Goal: Task Accomplishment & Management: Use online tool/utility

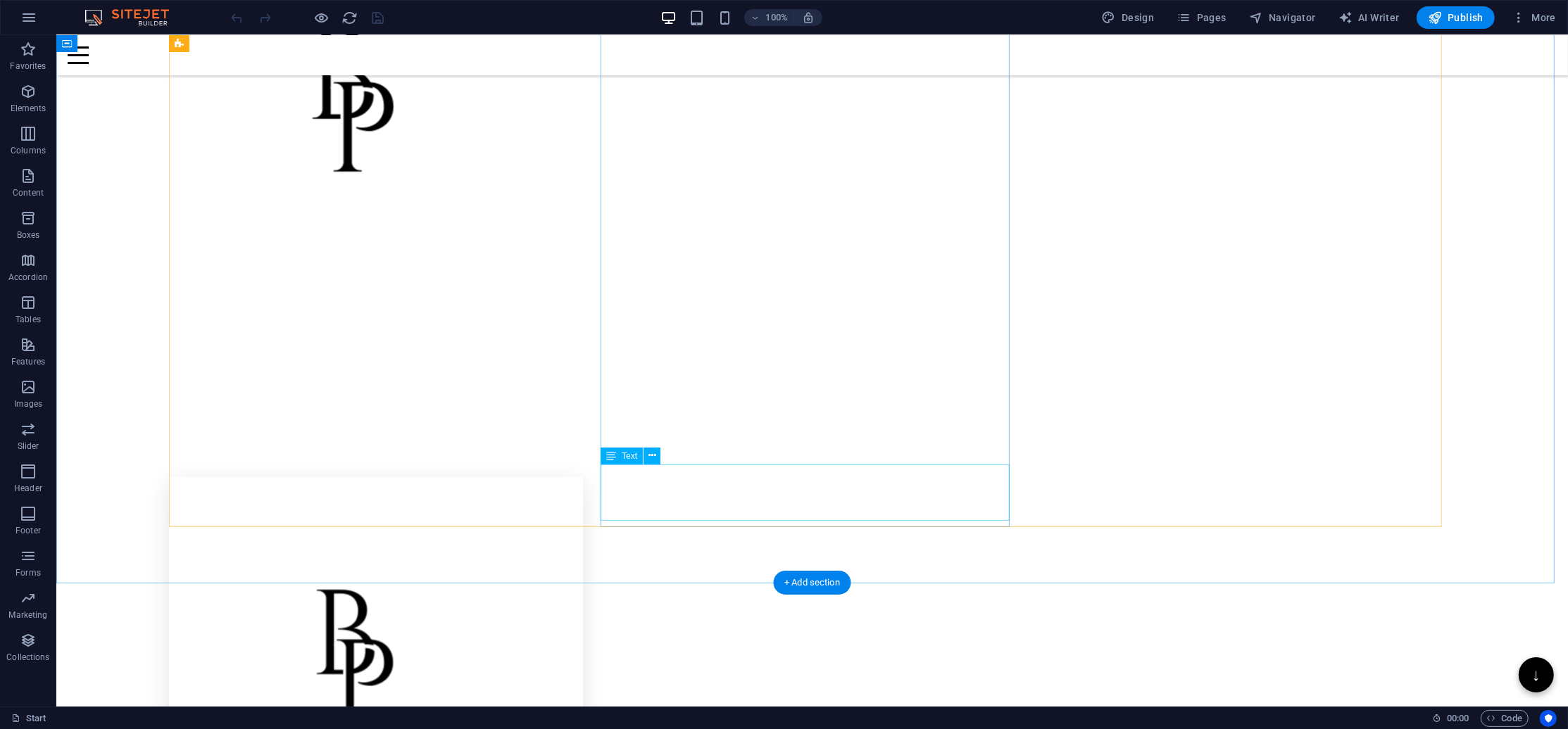
scroll to position [2228, 0]
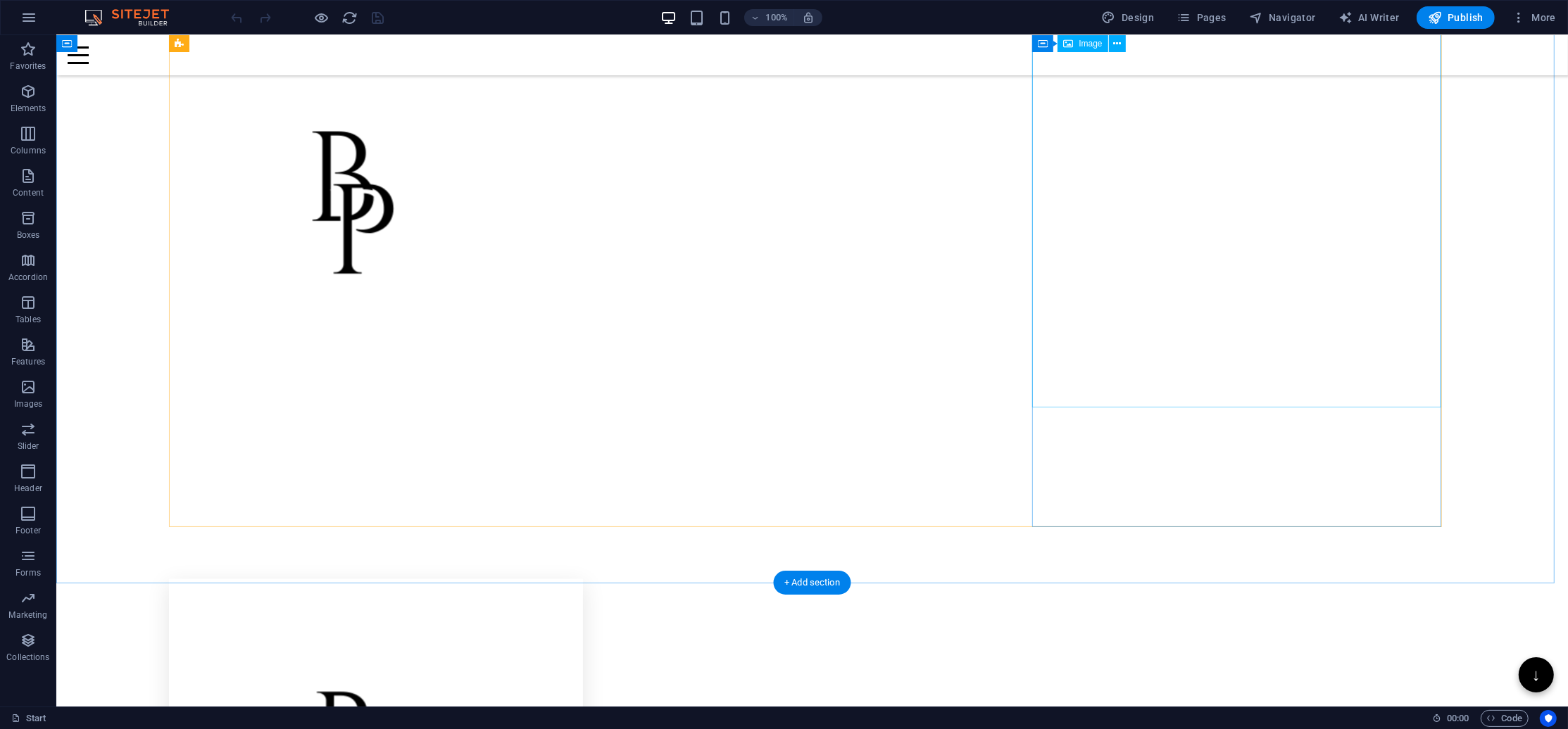
select select "%"
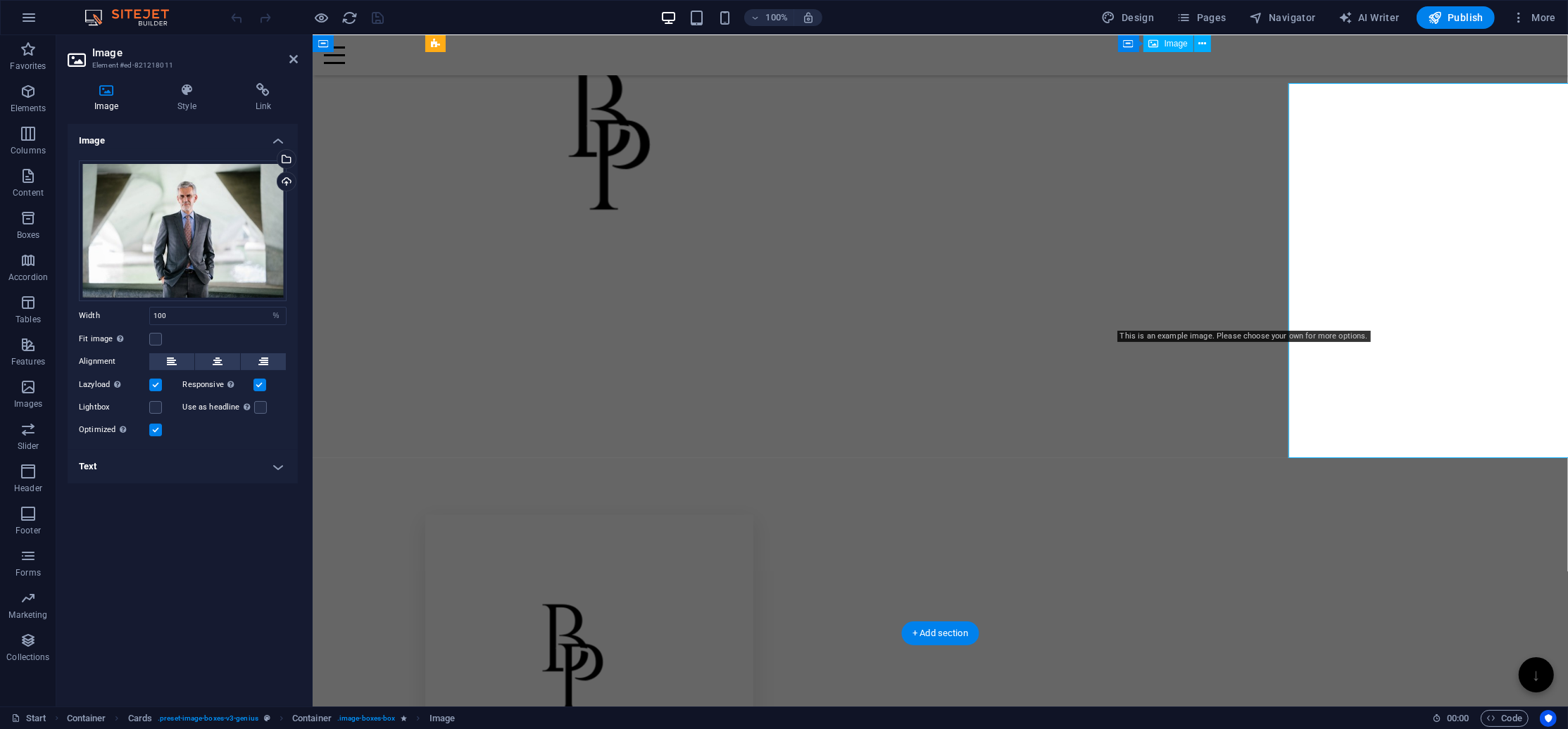
scroll to position [2177, 0]
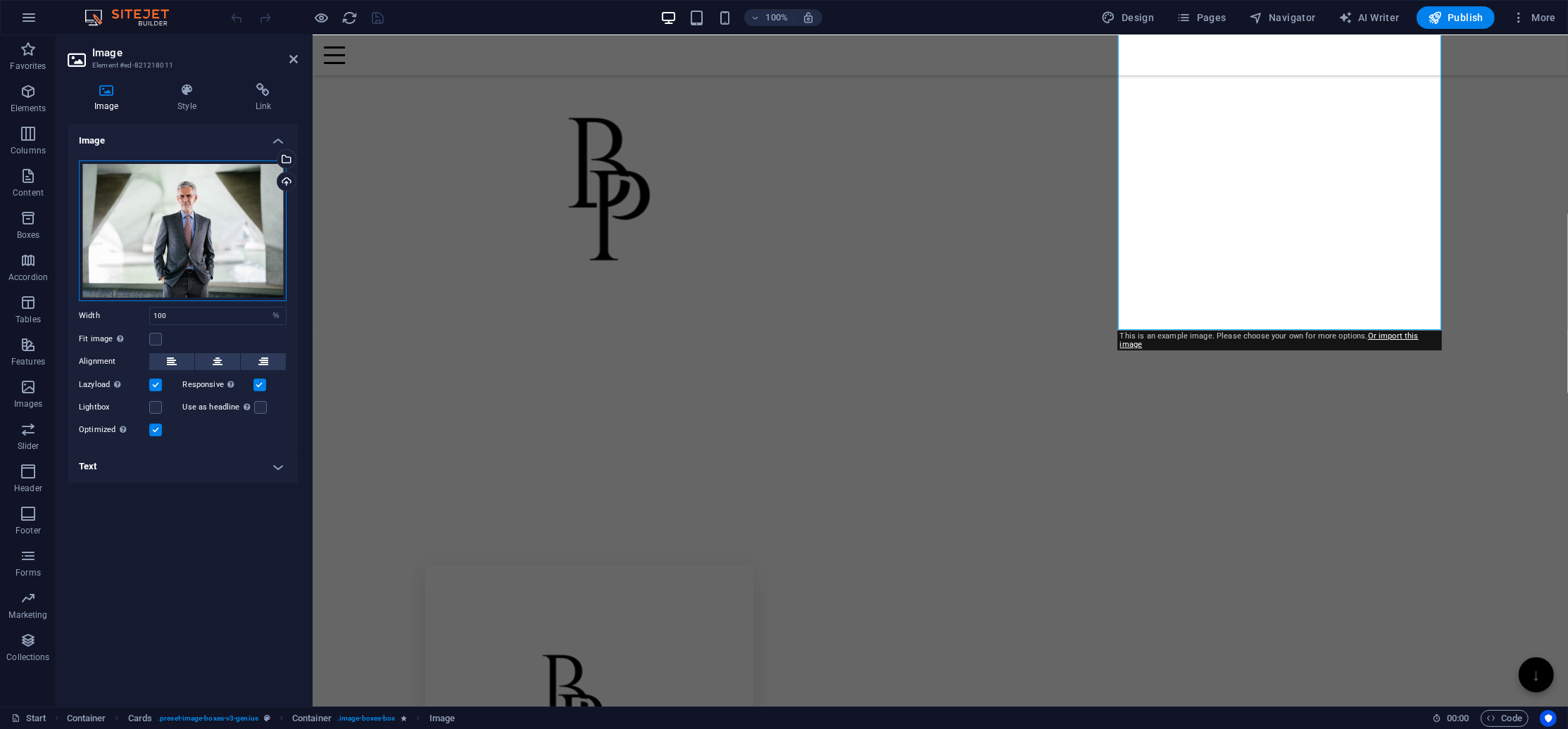
click at [223, 201] on div "Drag files here, click to choose files or select files from Files or our free s…" at bounding box center [182, 230] width 207 height 141
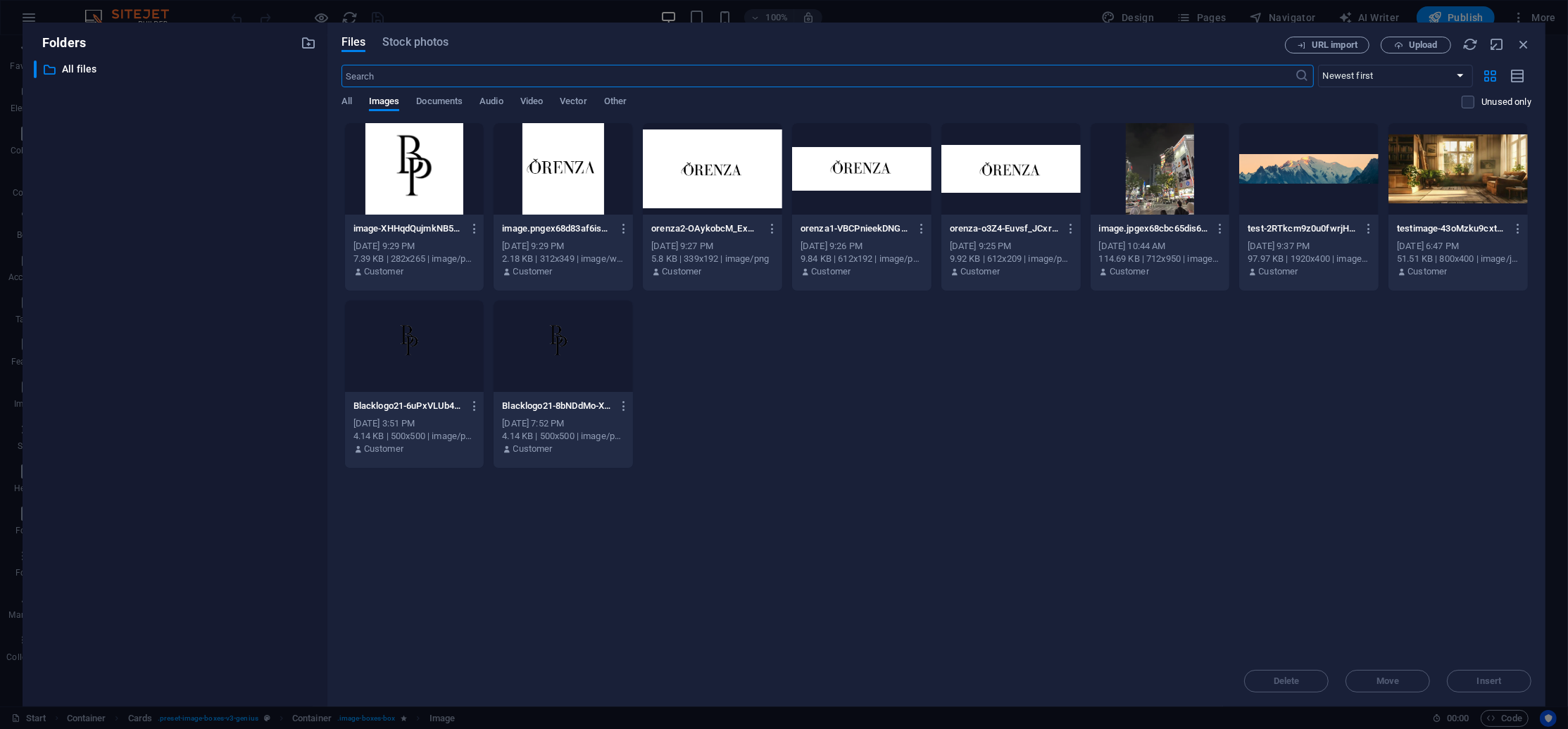
scroll to position [2113, 0]
click at [1338, 49] on span "URL import" at bounding box center [1334, 46] width 46 height 9
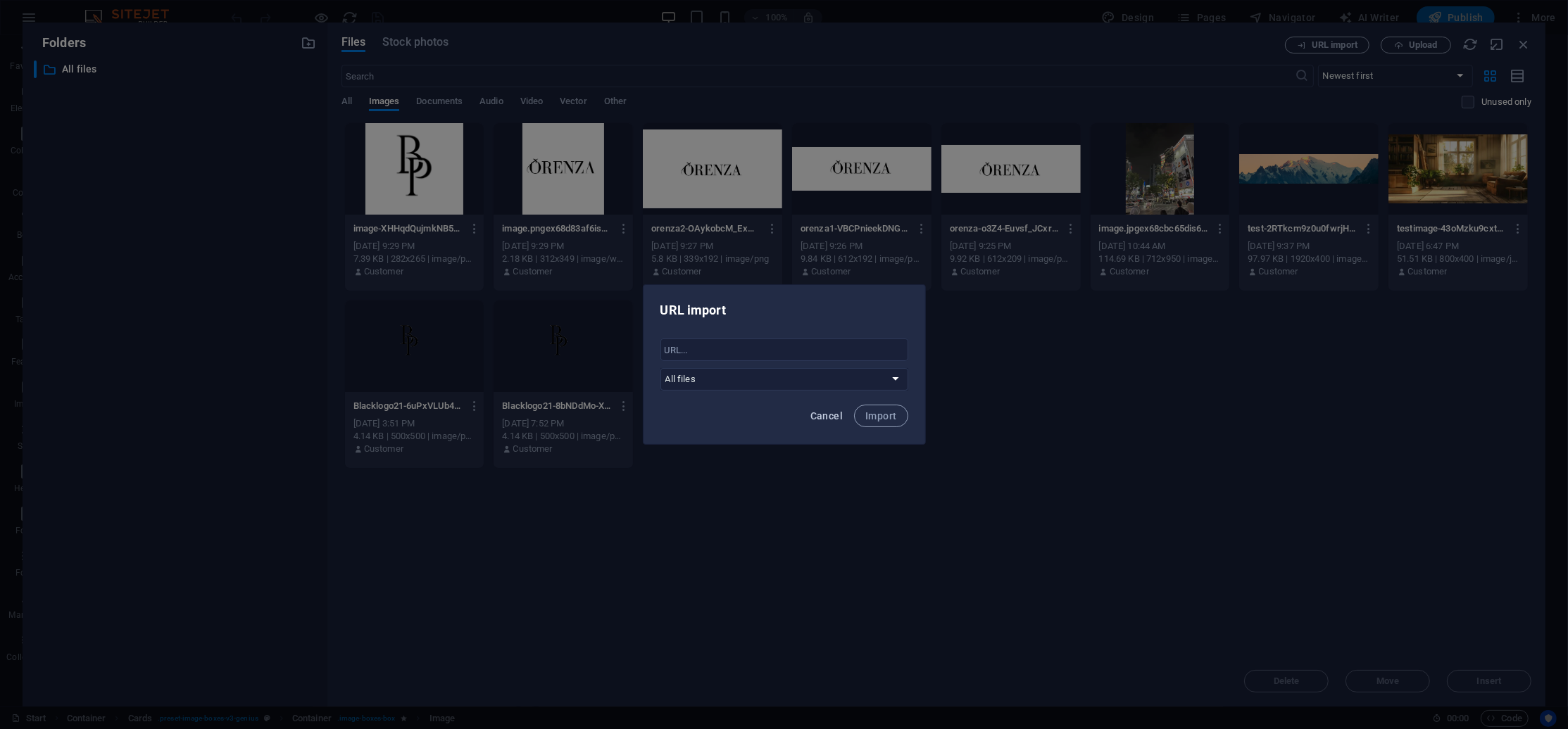
click at [836, 415] on span "Cancel" at bounding box center [826, 416] width 32 height 11
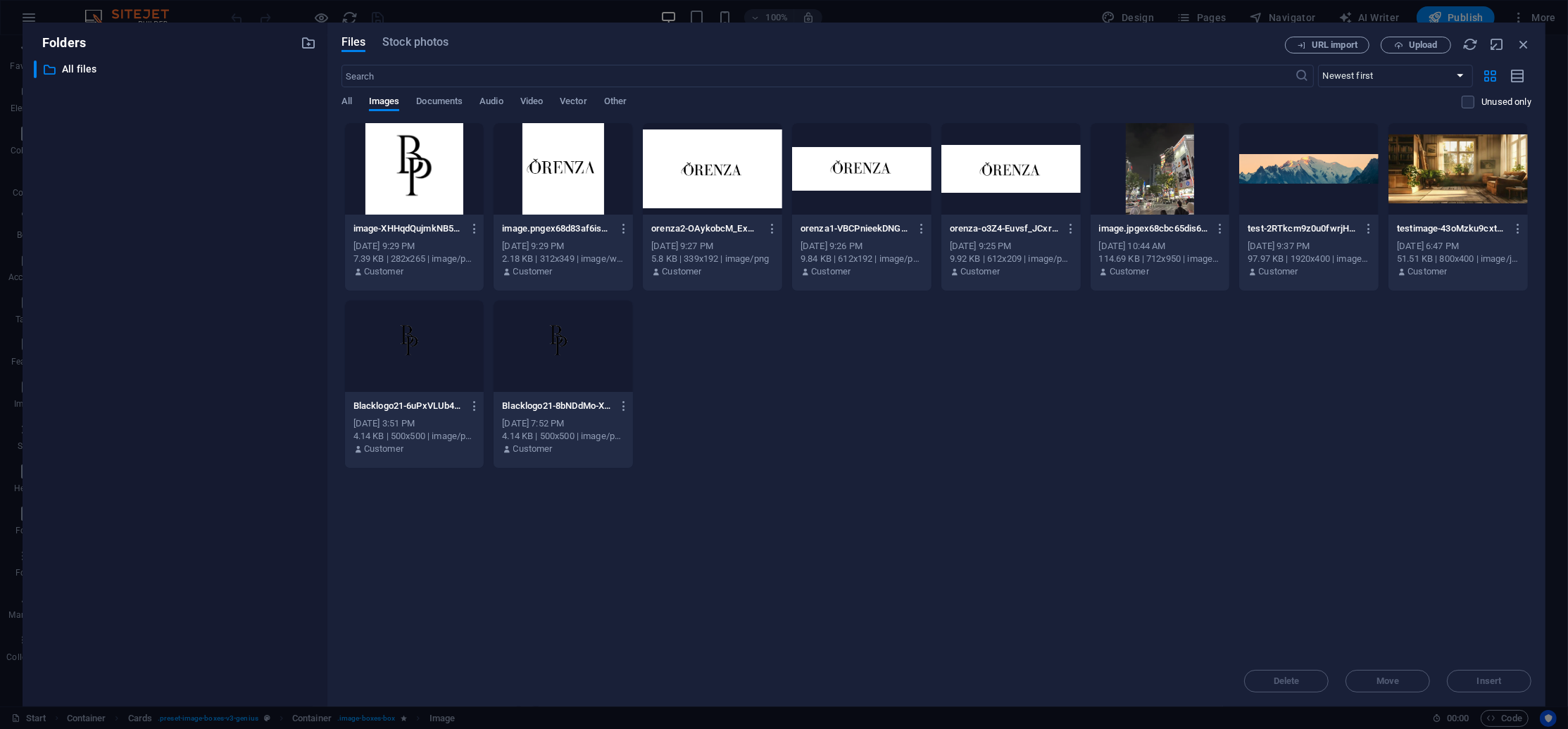
click at [1489, 684] on div "Delete Move Insert" at bounding box center [936, 674] width 1190 height 37
click at [1410, 41] on span "Upload" at bounding box center [1423, 46] width 29 height 9
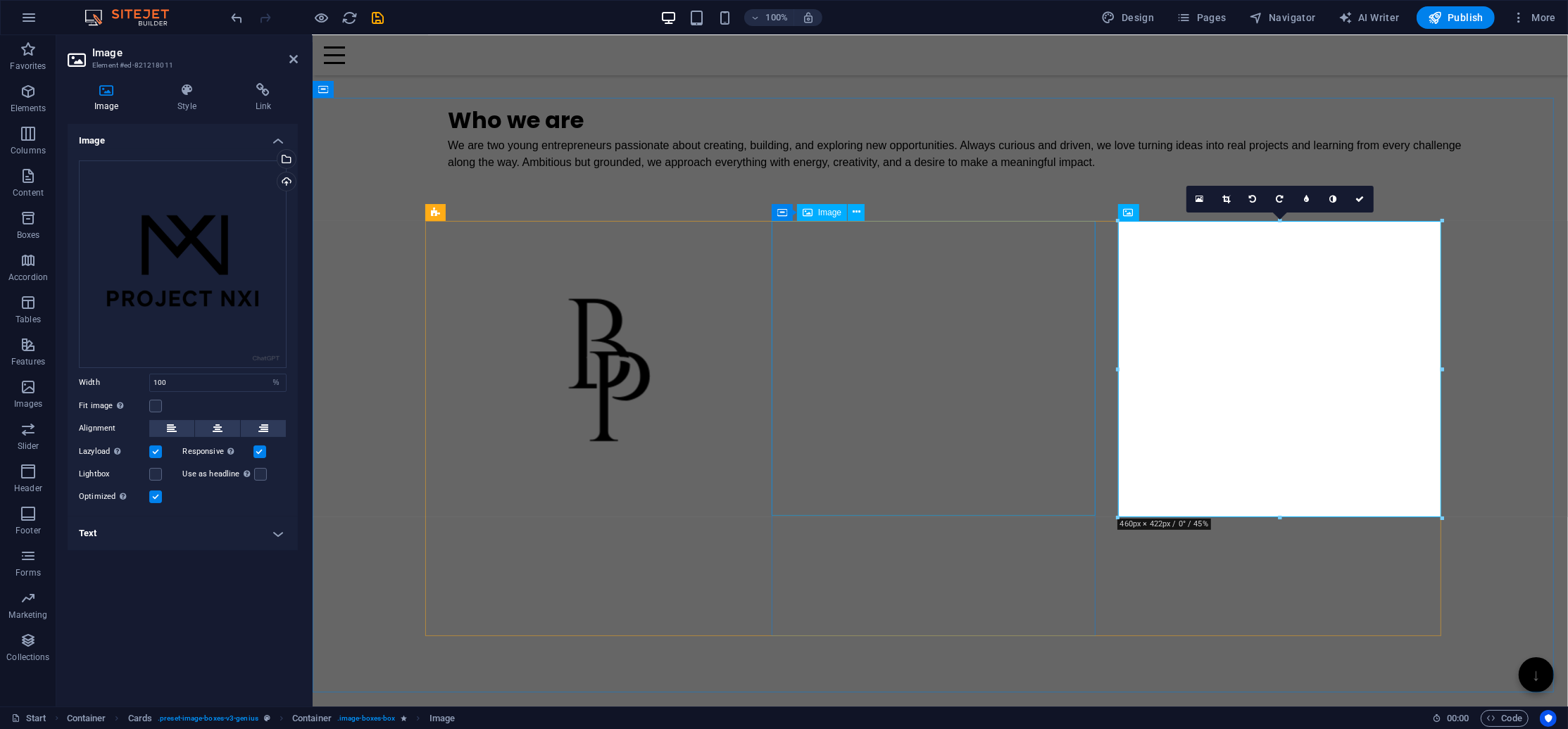
scroll to position [1990, 0]
click at [198, 300] on div "Drag files here, click to choose files or select files from Files or our free s…" at bounding box center [182, 263] width 207 height 207
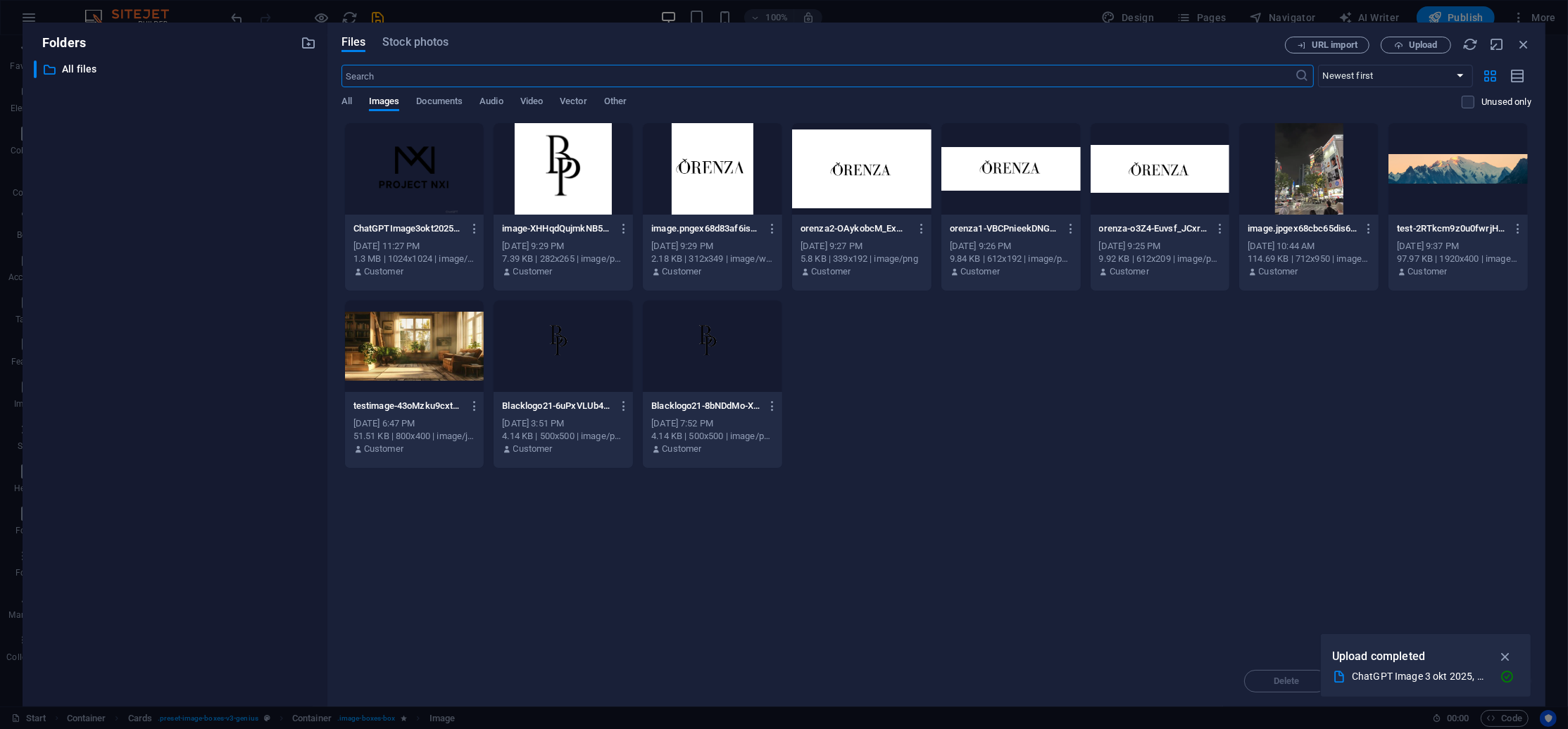
scroll to position [1944, 0]
click at [1415, 45] on span "Upload" at bounding box center [1423, 46] width 29 height 9
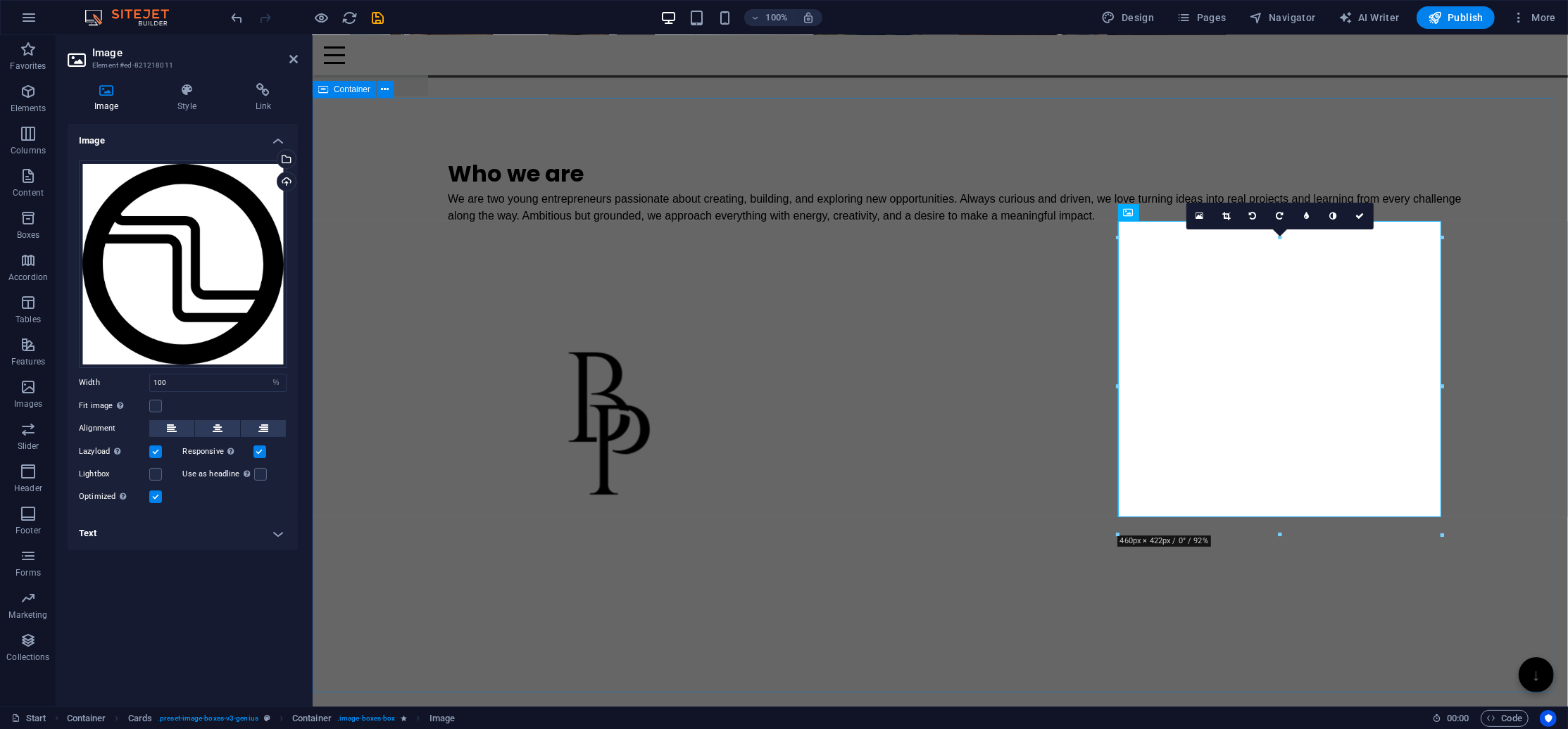
scroll to position [1990, 0]
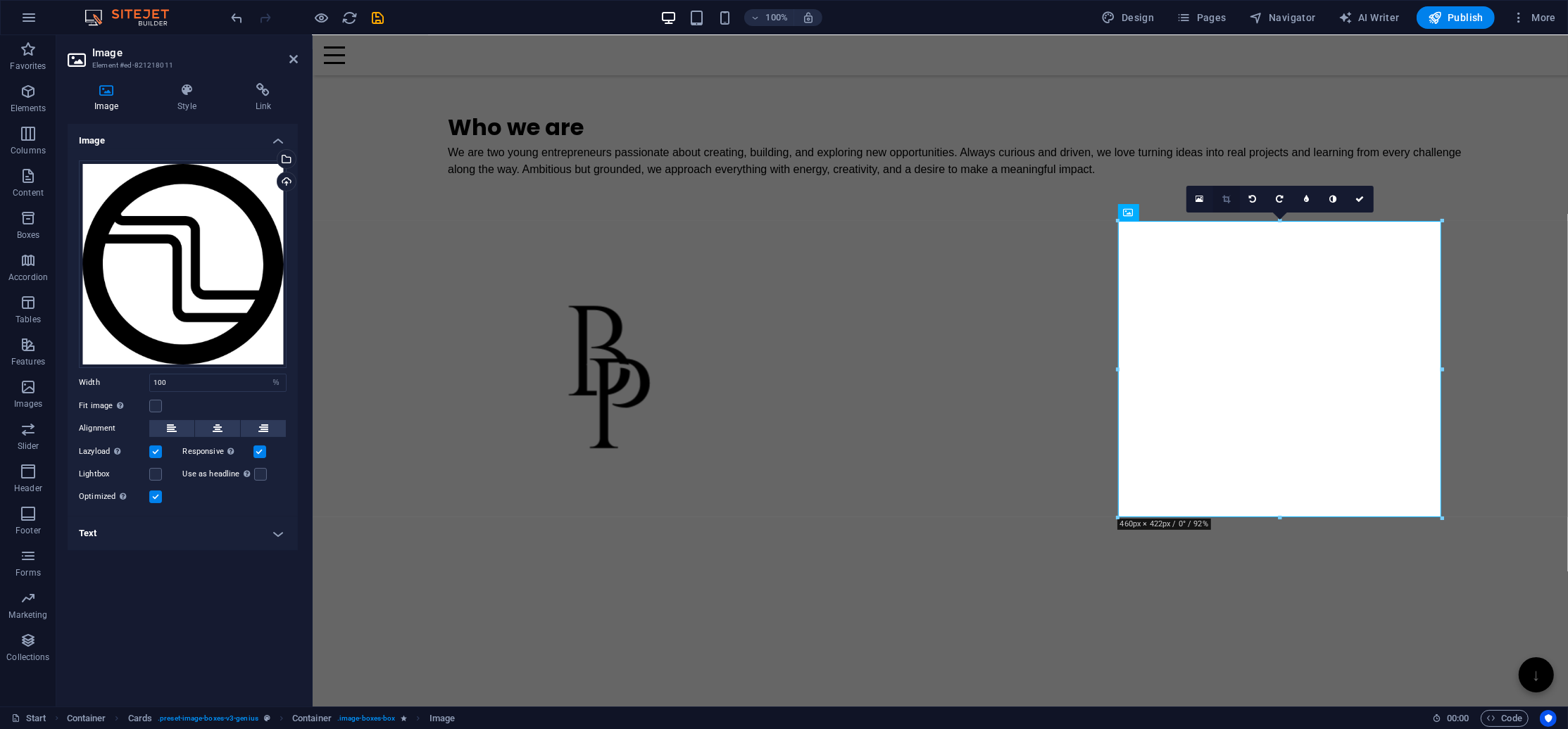
click at [1224, 198] on icon at bounding box center [1226, 200] width 8 height 9
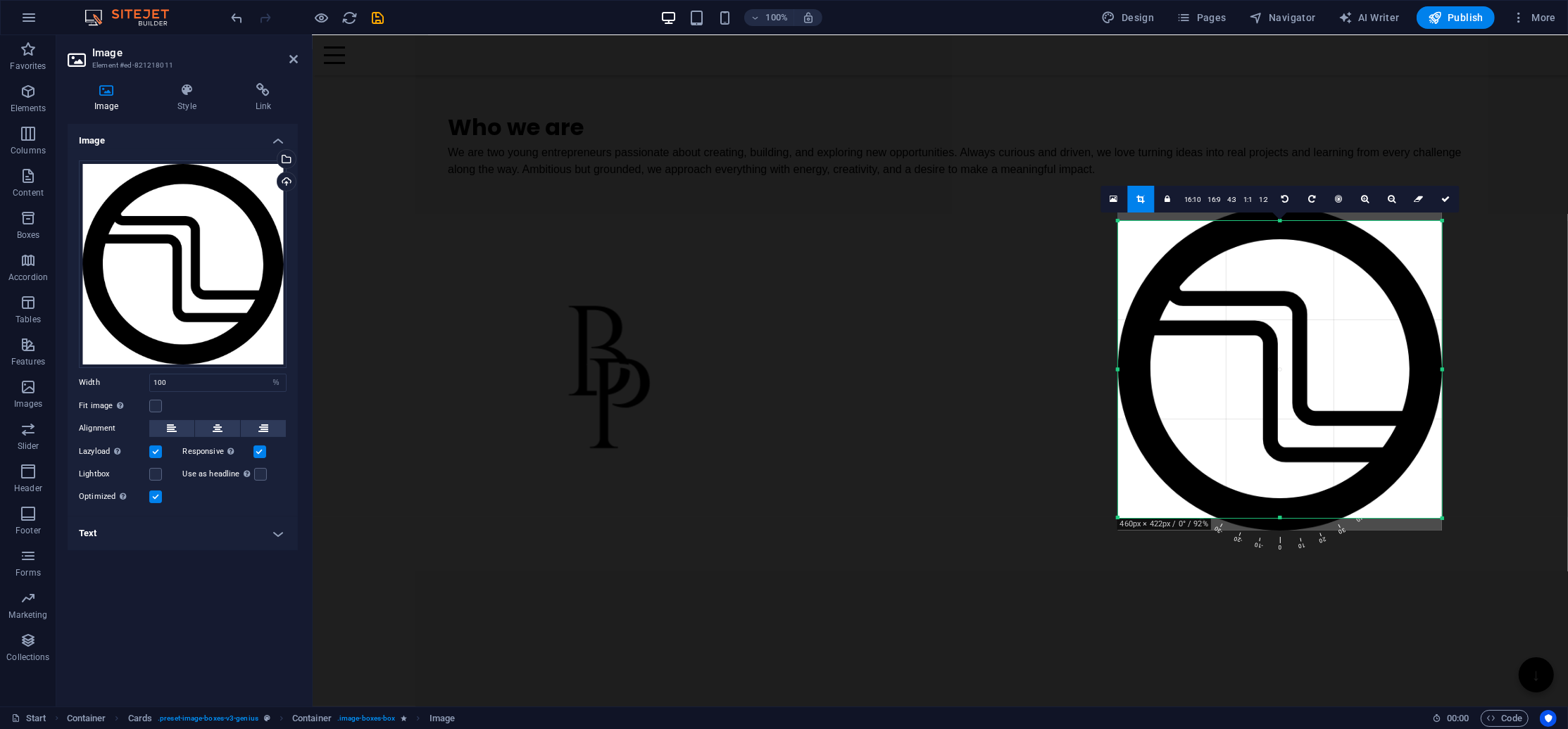
drag, startPoint x: 1442, startPoint y: 522, endPoint x: 1429, endPoint y: 509, distance: 18.4
click at [1429, 509] on div "180 170 160 150 140 130 120 110 100 90 80 70 60 50 40 30 20 10 0 -10 -20 -30 -4…" at bounding box center [1280, 368] width 324 height 297
click at [186, 272] on div "Drag files here, click to choose files or select files from Files or our free s…" at bounding box center [182, 263] width 207 height 207
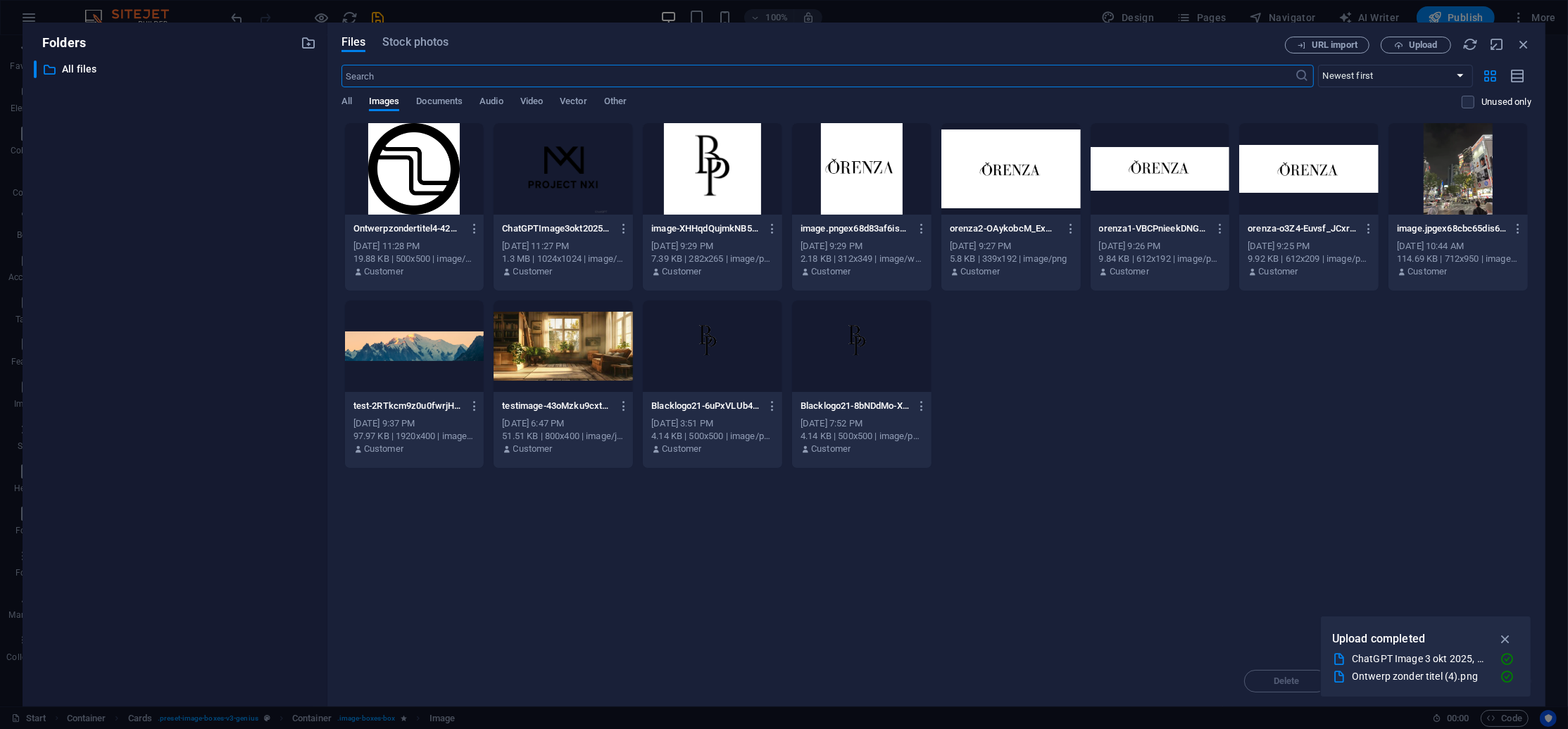
scroll to position [1944, 0]
click at [1318, 44] on span "URL import" at bounding box center [1334, 46] width 46 height 9
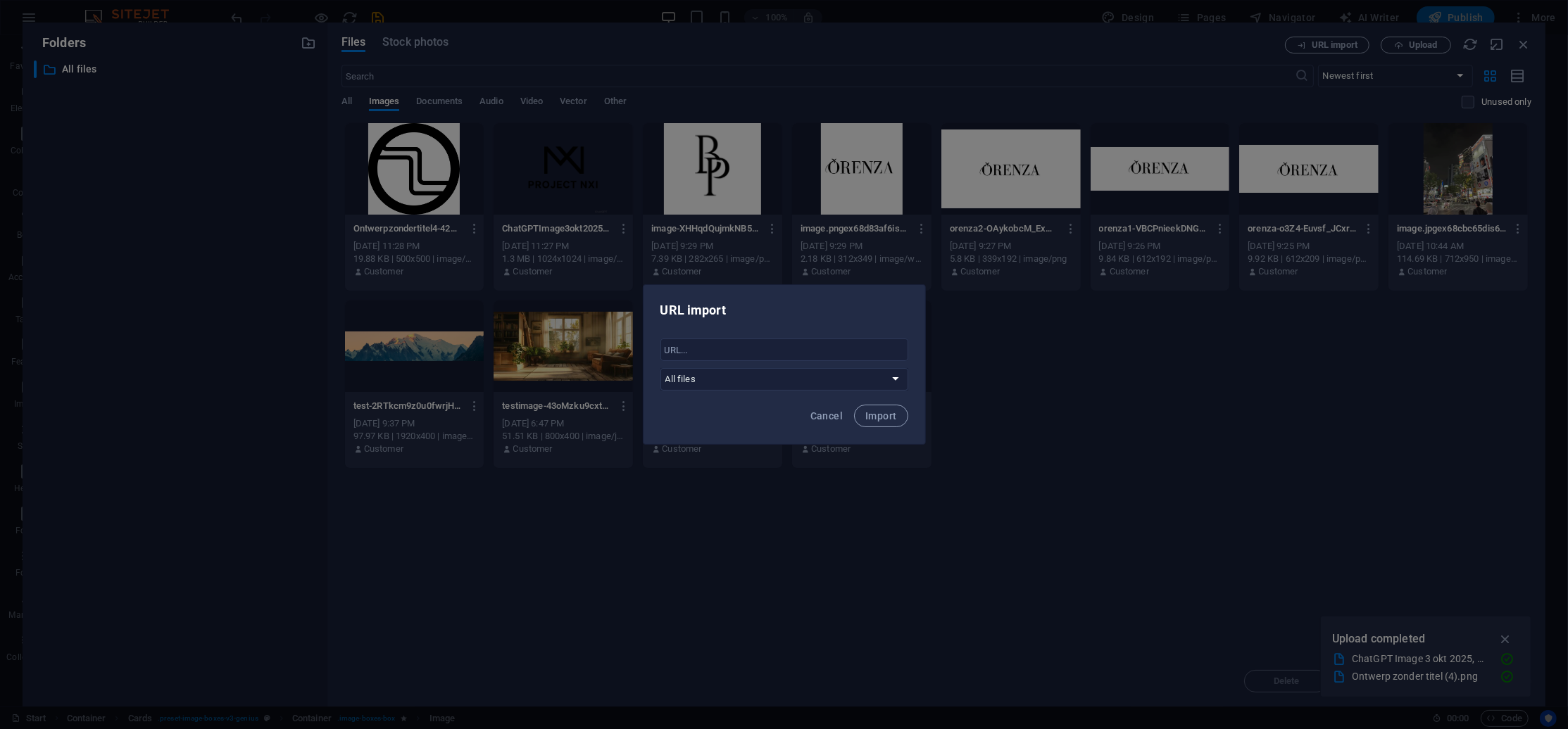
click at [1170, 270] on div "URL import ​ All files Cancel Import" at bounding box center [784, 364] width 1568 height 729
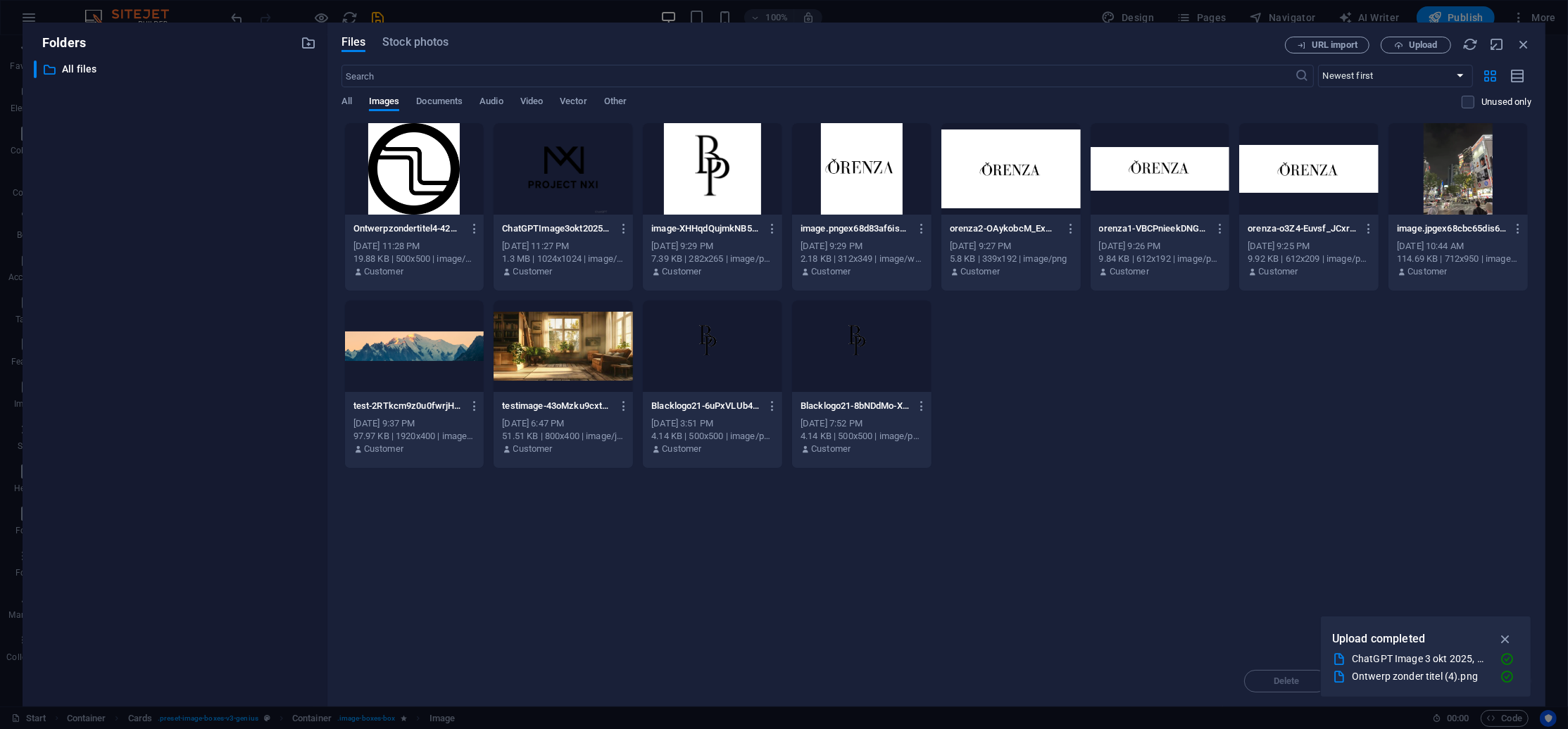
click at [1421, 43] on span "Upload" at bounding box center [1423, 46] width 29 height 9
click at [1257, 522] on div "Drop files here to upload them instantly Ontwerpzondertitel4-42whMRgWy2t3J2Ho5B…" at bounding box center [936, 389] width 1190 height 533
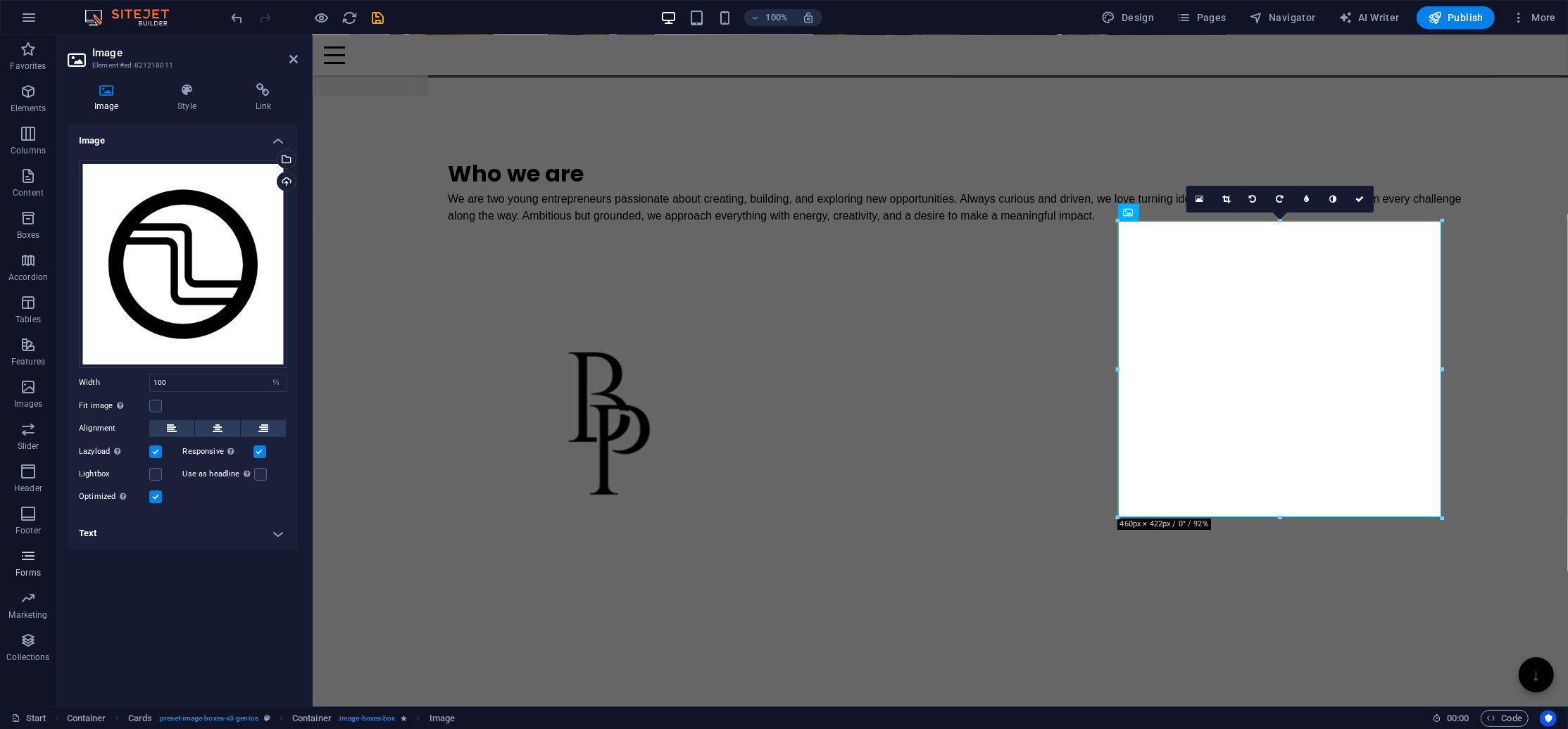
scroll to position [1990, 0]
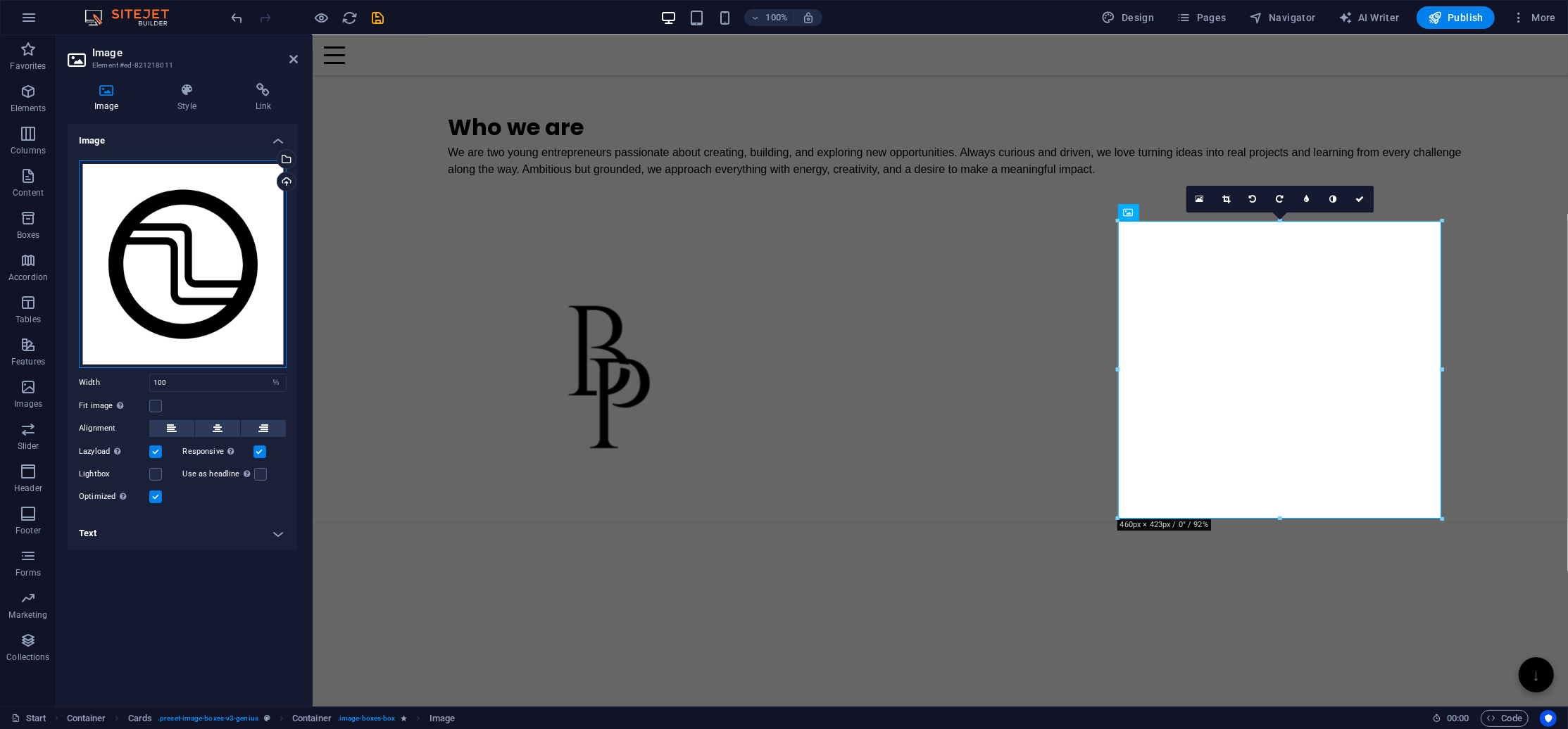
click at [140, 274] on div "Drag files here, click to choose files or select files from Files or our free s…" at bounding box center [182, 263] width 207 height 207
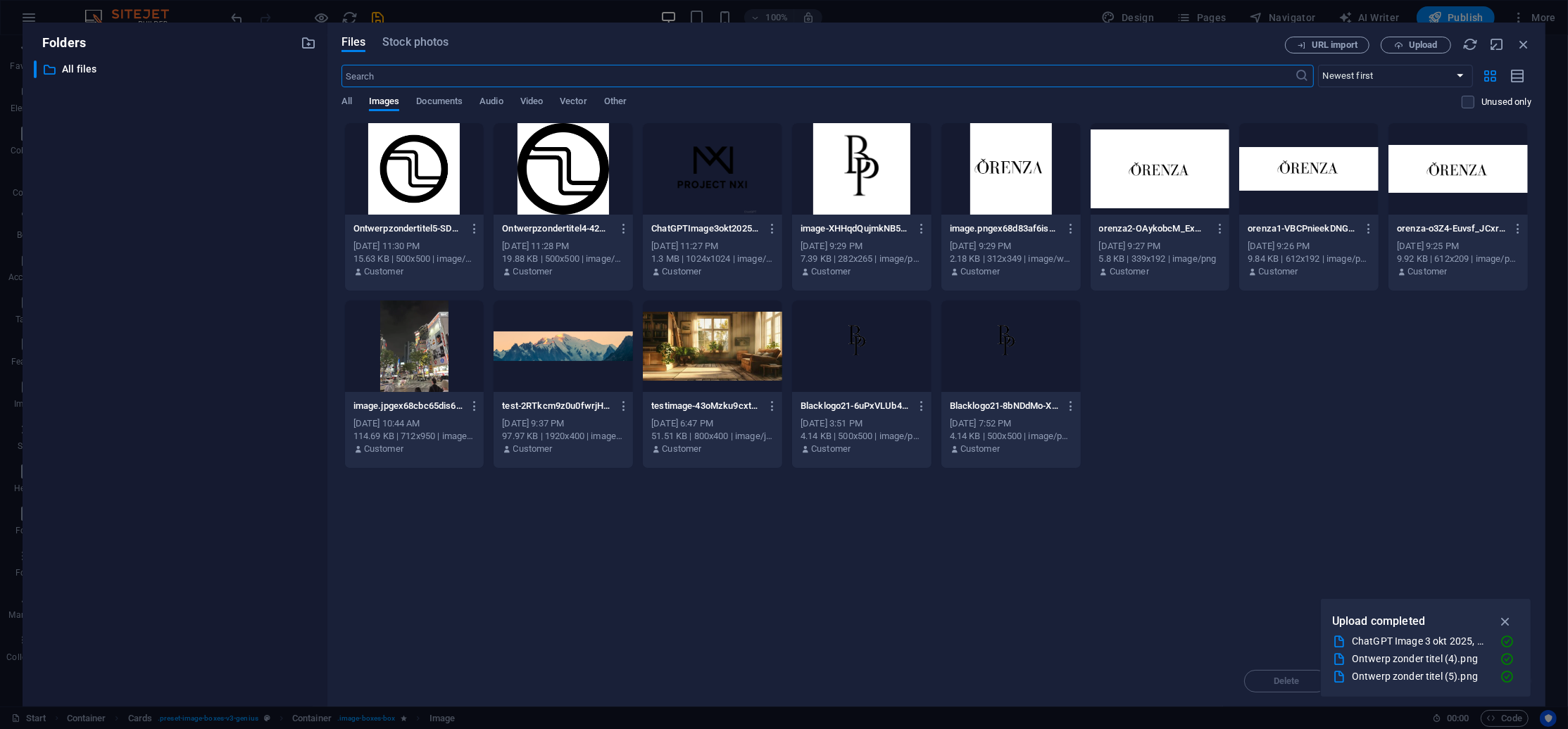
scroll to position [1944, 0]
click at [391, 161] on div at bounding box center [414, 169] width 139 height 92
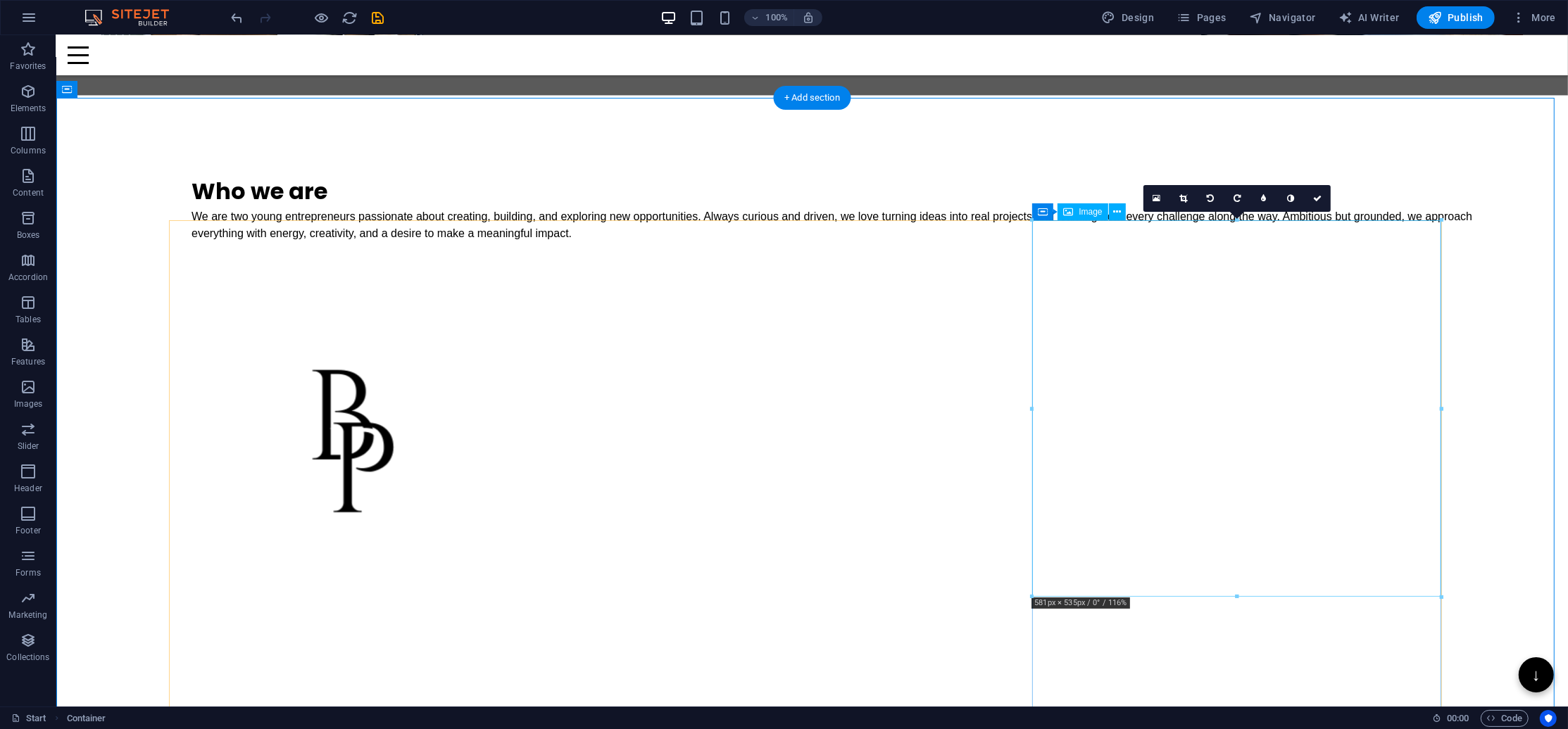
scroll to position [2041, 0]
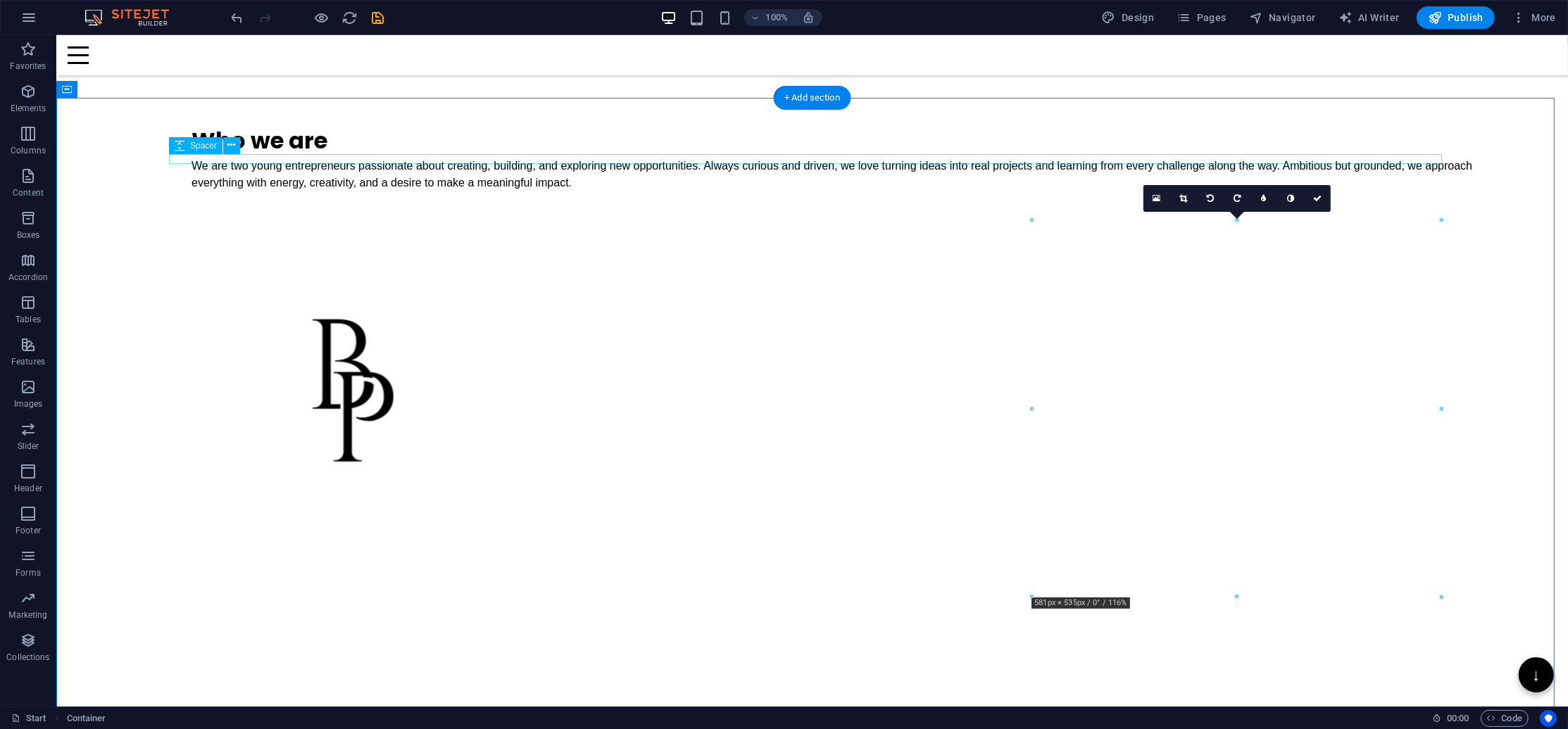
click at [1027, 701] on div at bounding box center [811, 705] width 1286 height 10
click at [1054, 711] on div at bounding box center [811, 739] width 1286 height 56
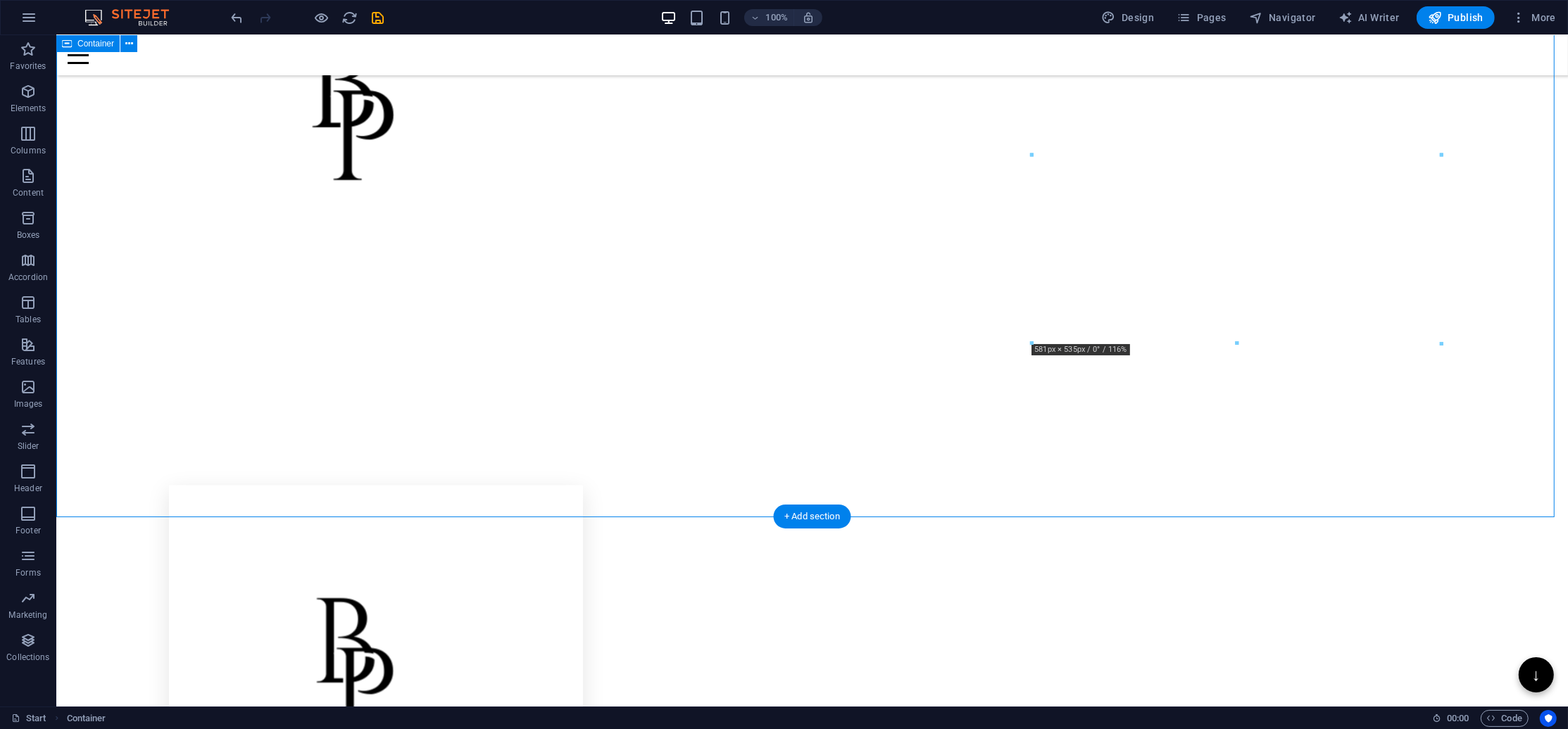
scroll to position [2134, 0]
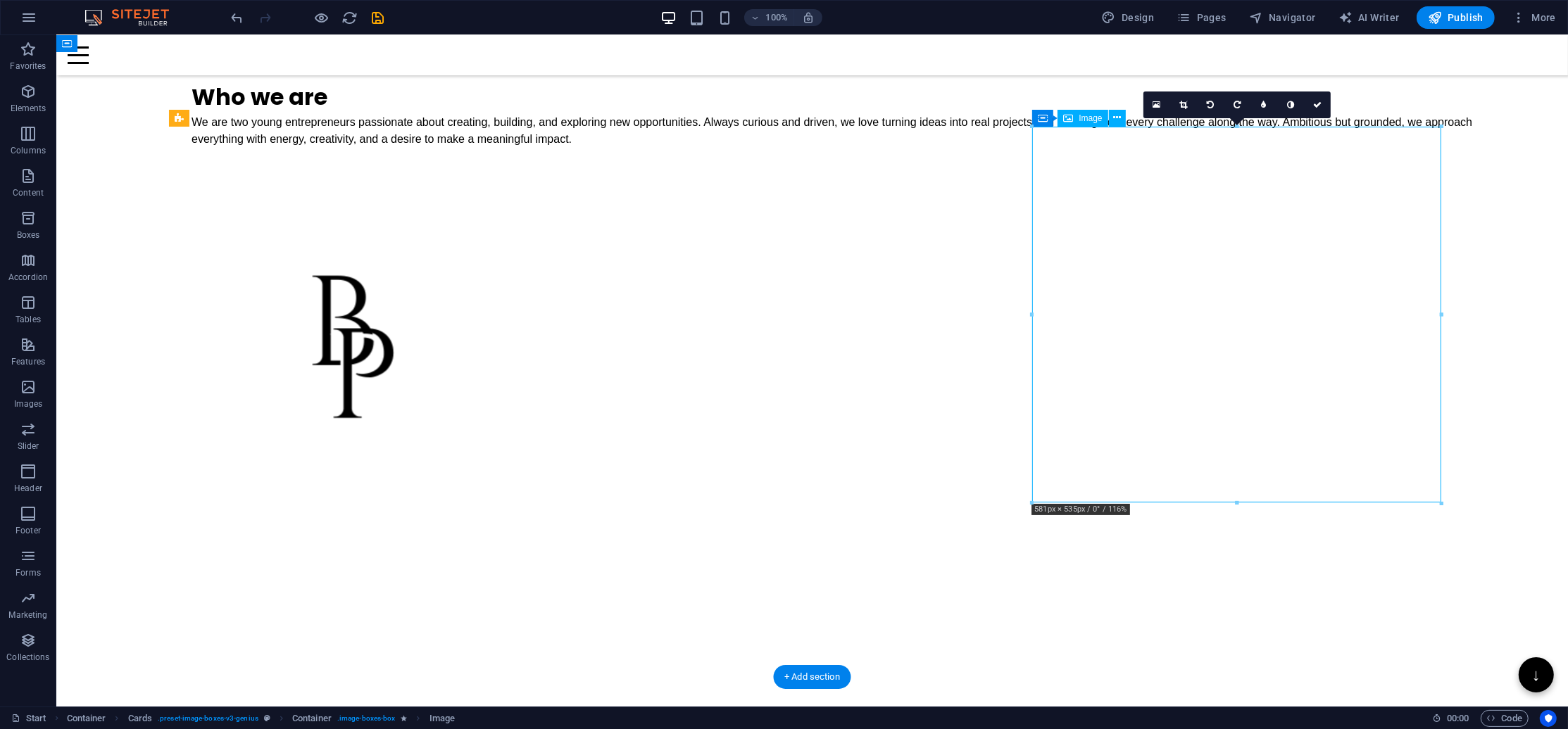
select select "%"
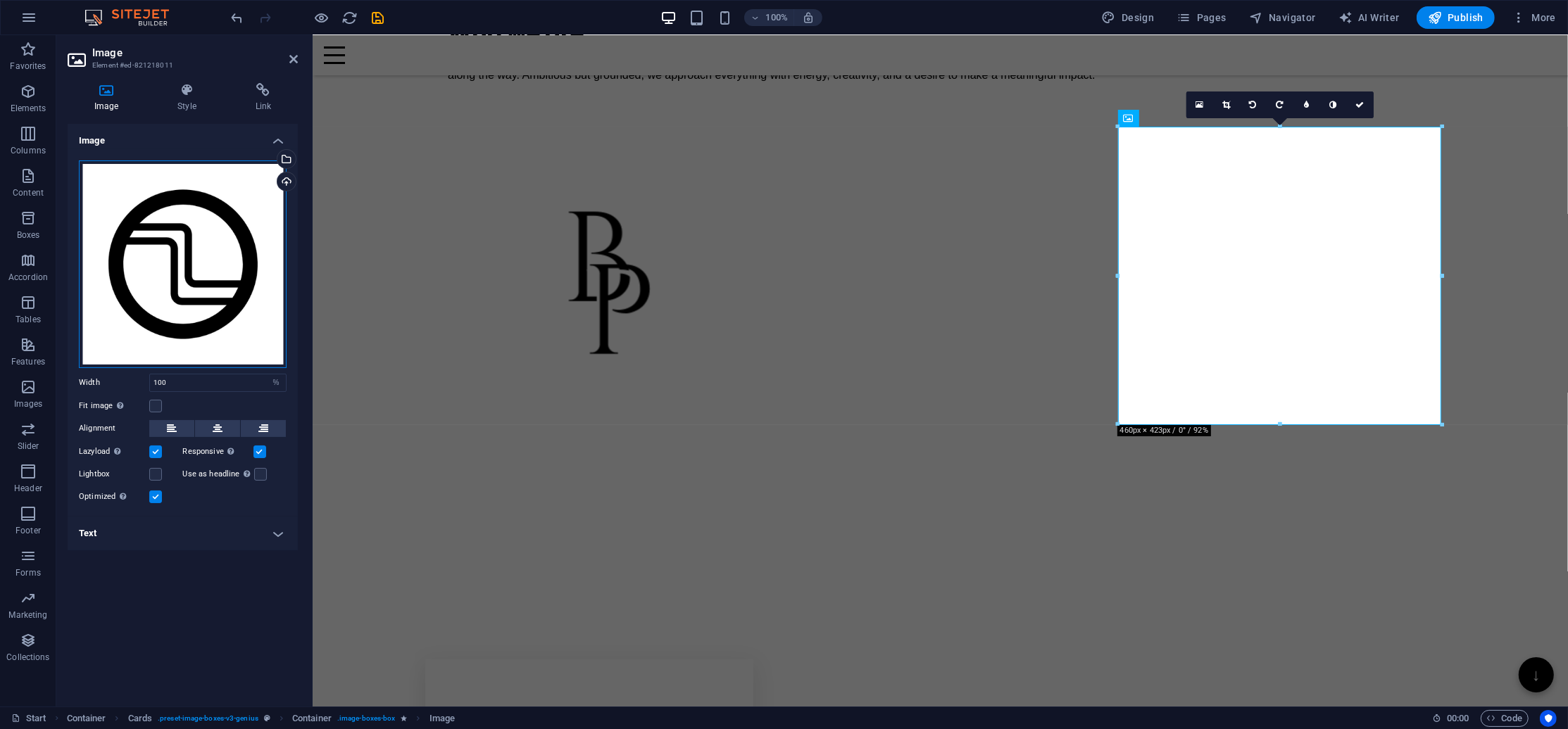
click at [243, 276] on div "Drag files here, click to choose files or select files from Files or our free s…" at bounding box center [182, 263] width 207 height 207
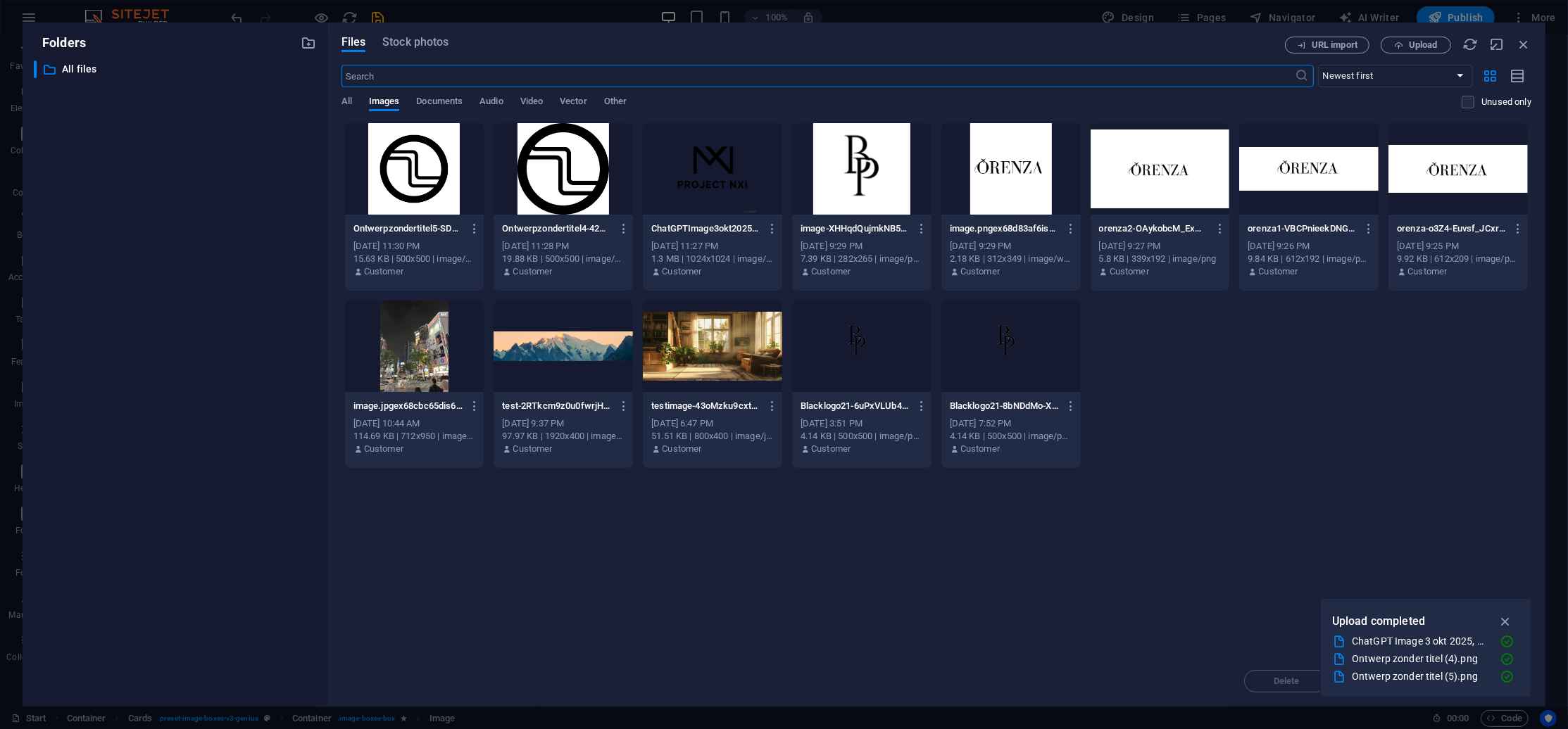
scroll to position [2019, 0]
click at [1418, 46] on span "Upload" at bounding box center [1423, 46] width 29 height 9
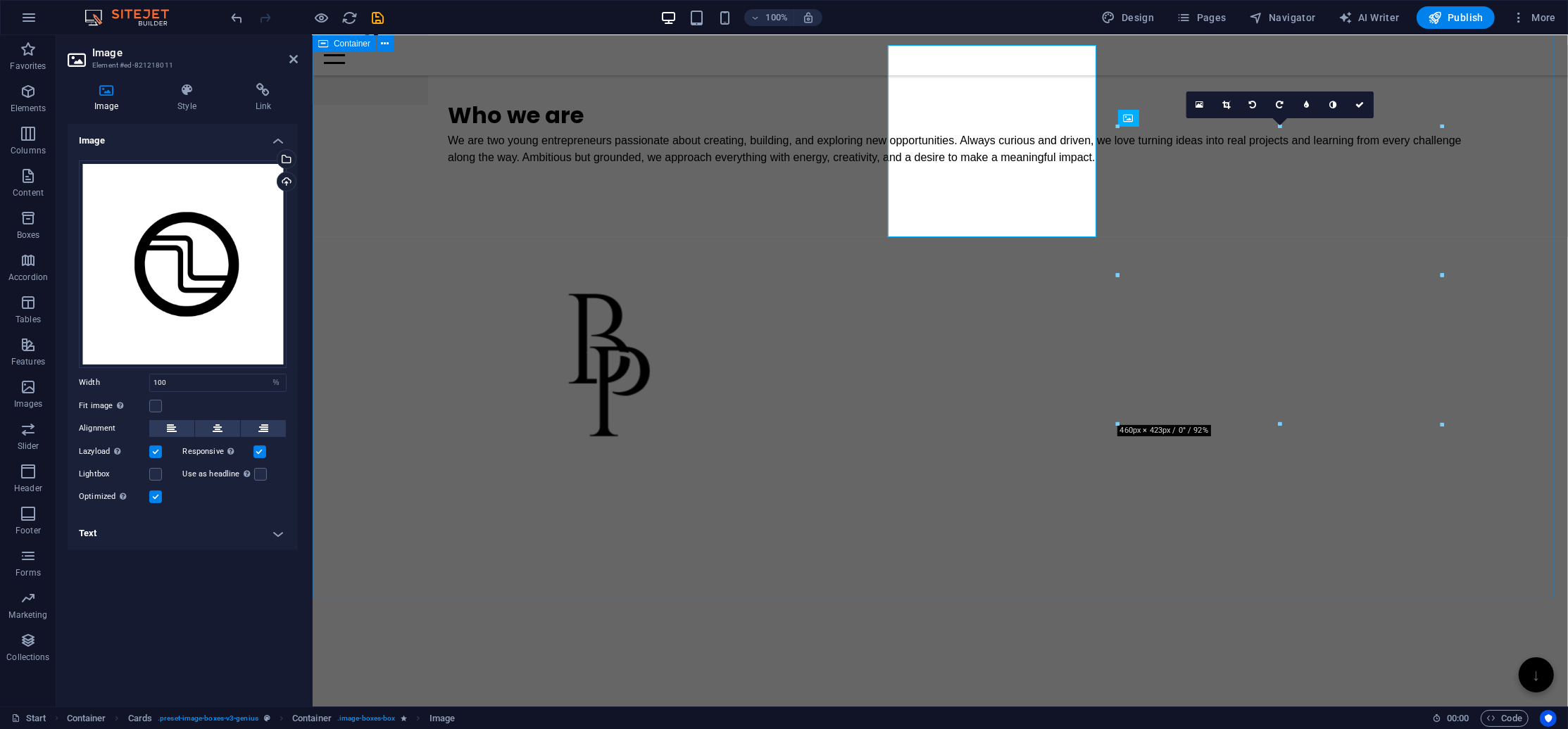
scroll to position [2085, 0]
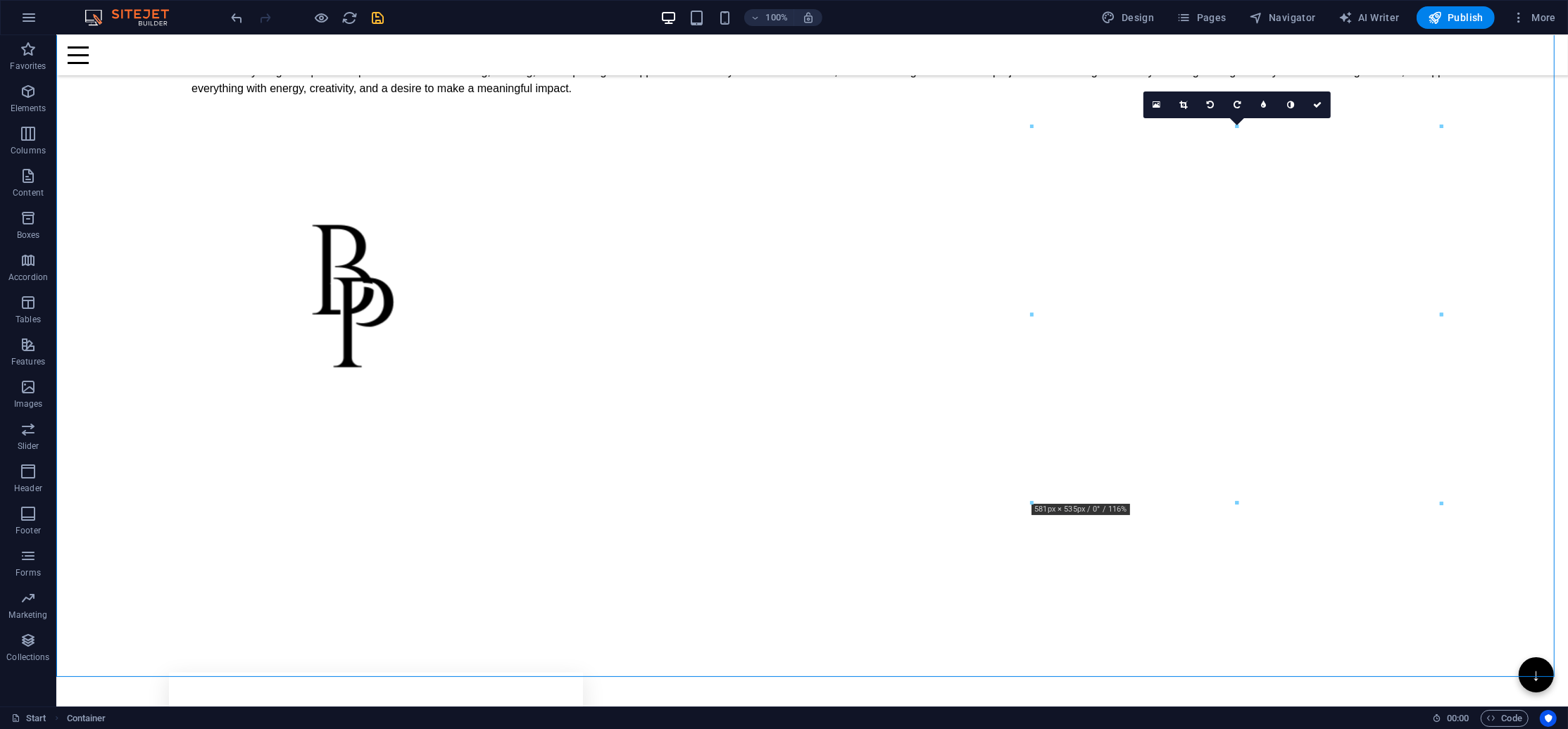
click at [372, 17] on icon "save" at bounding box center [378, 18] width 16 height 16
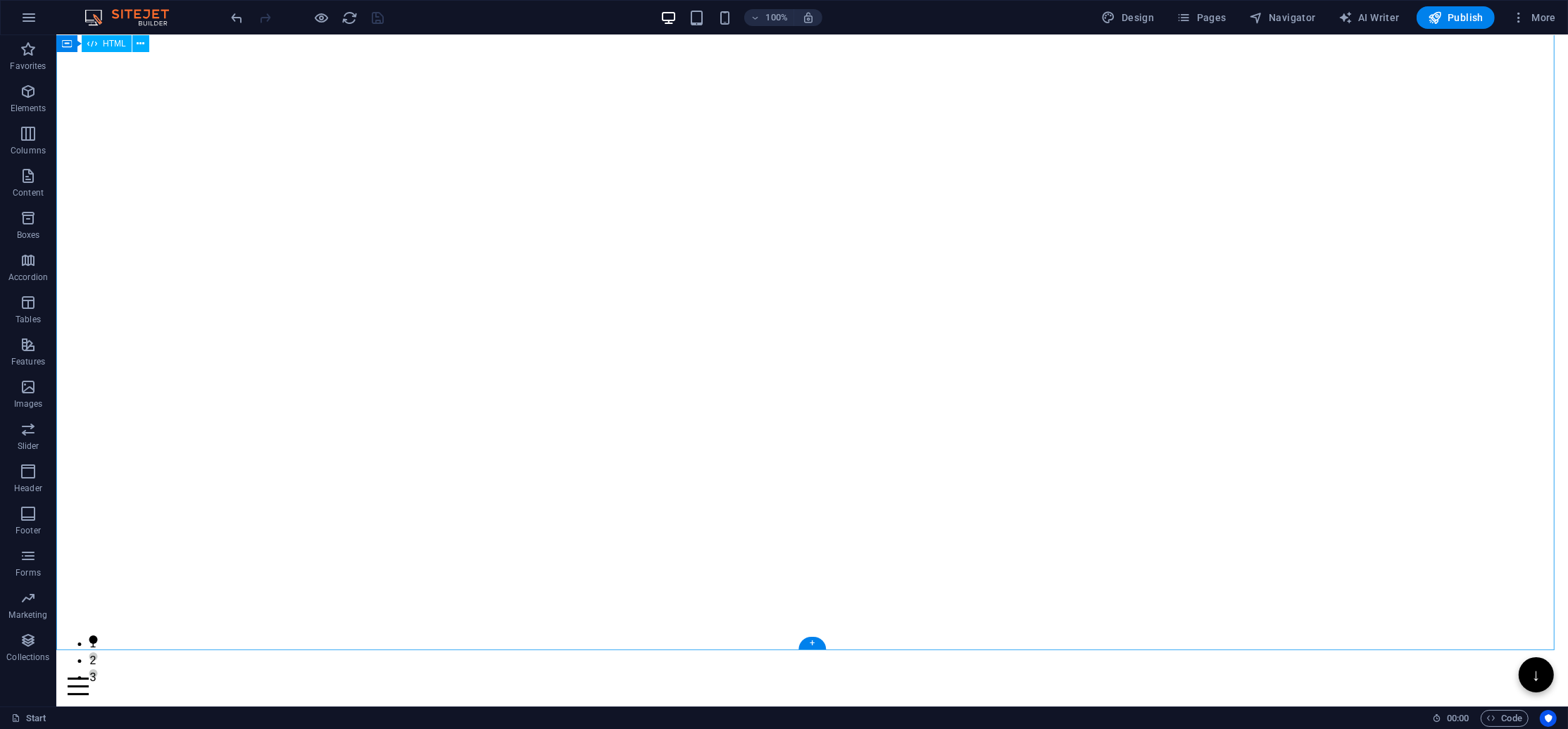
scroll to position [0, 0]
click at [356, 18] on icon "reload" at bounding box center [350, 18] width 16 height 16
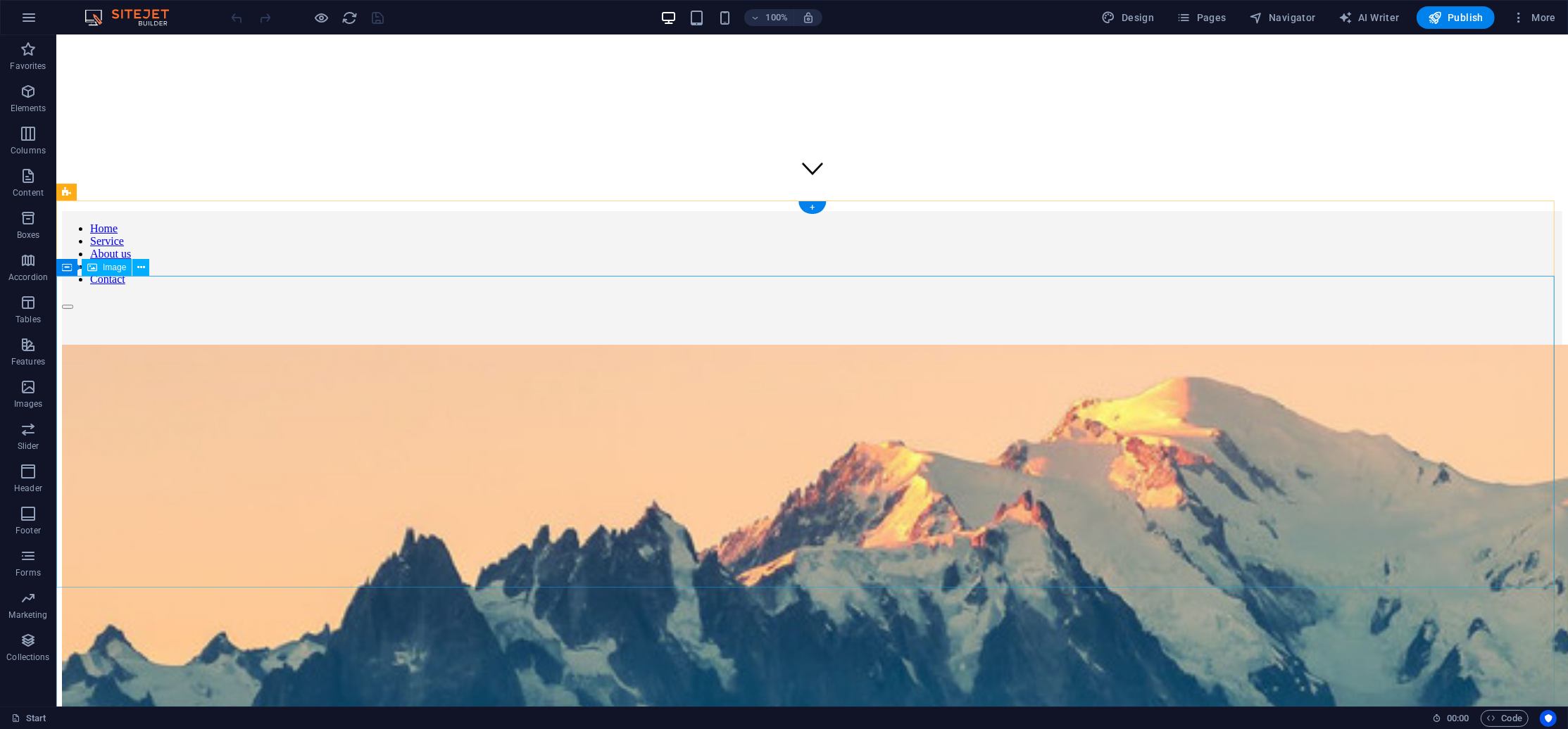
scroll to position [750, 0]
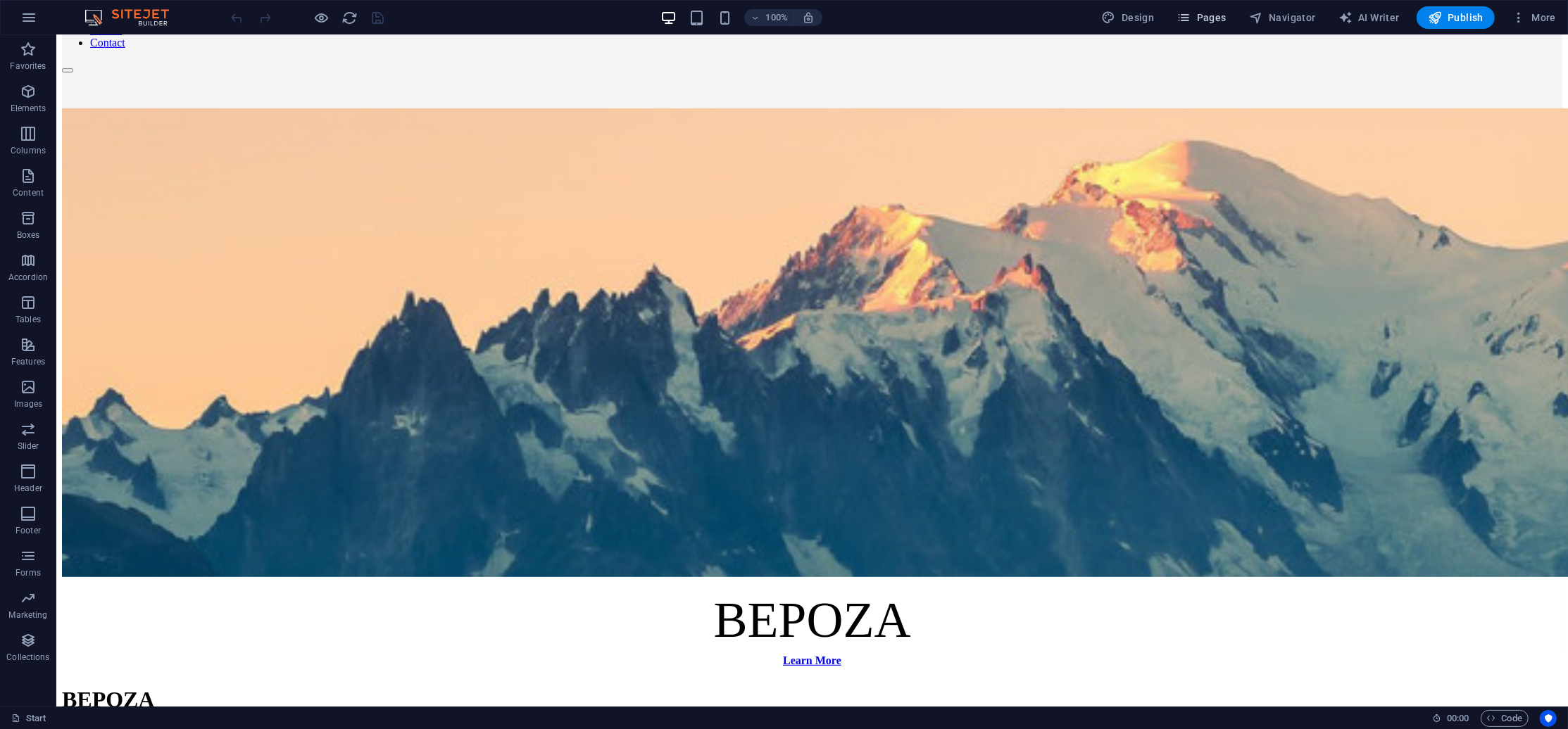
click at [1213, 19] on span "Pages" at bounding box center [1201, 18] width 49 height 14
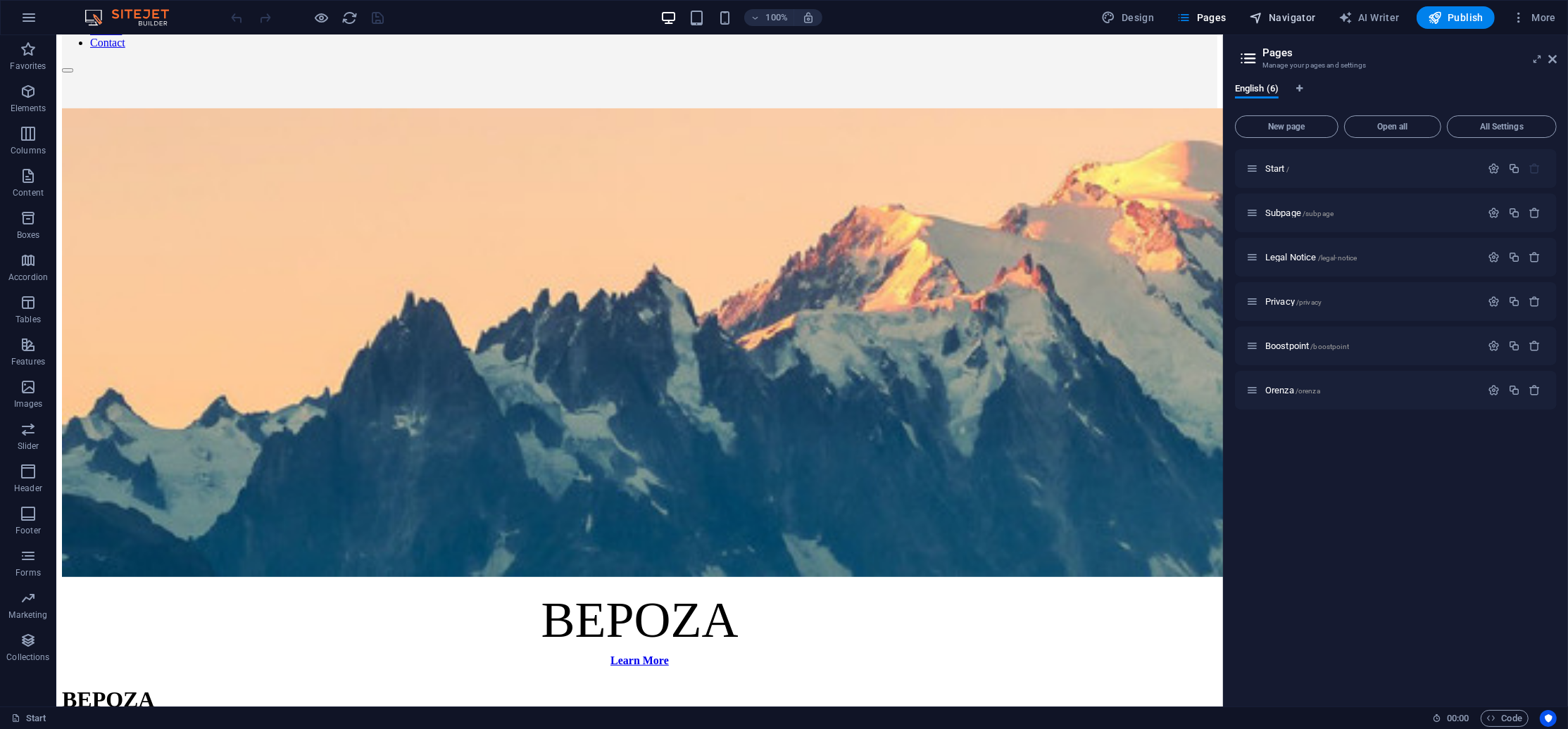
click at [1281, 16] on span "Navigator" at bounding box center [1282, 18] width 67 height 14
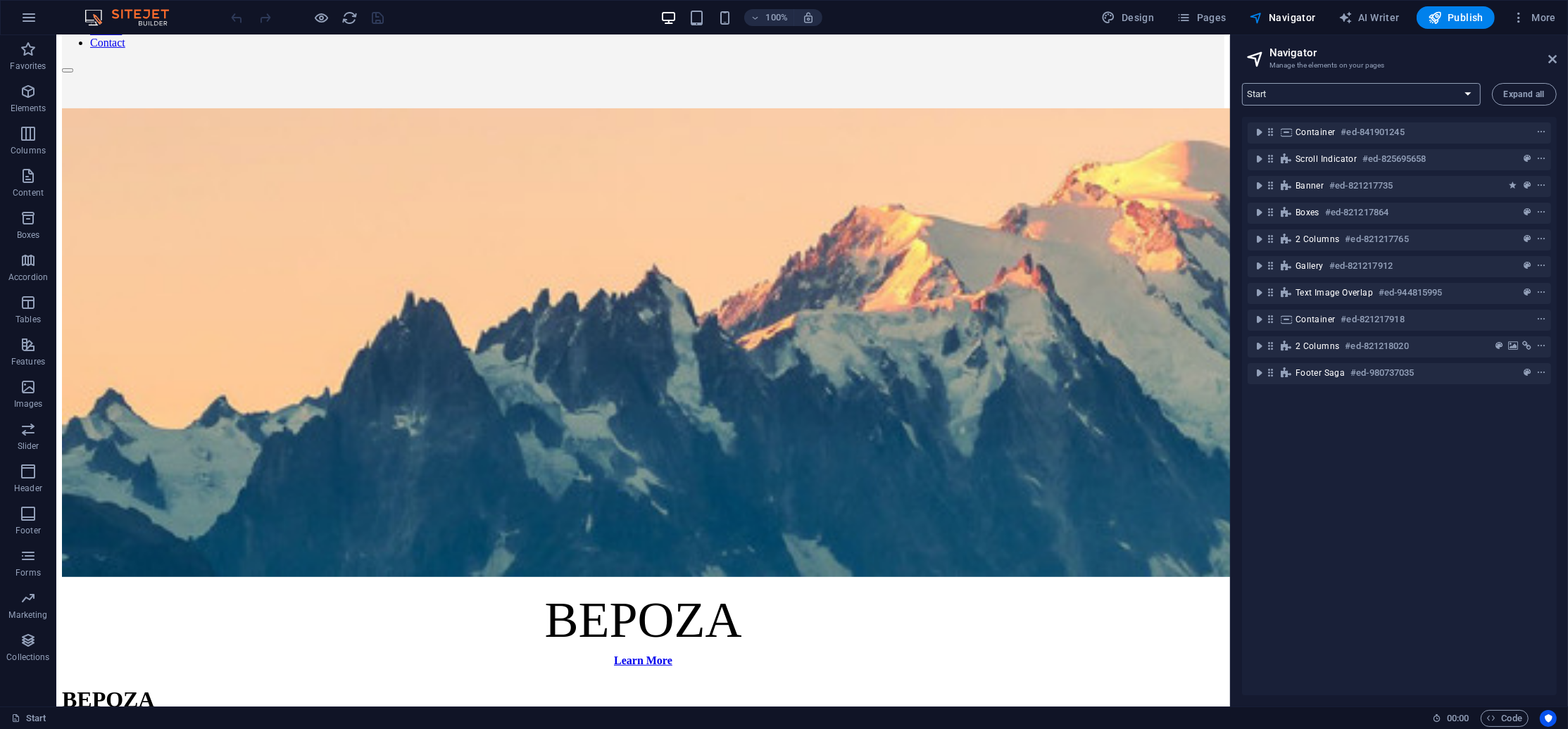
click at [1338, 95] on select "Start Subpage Legal Notice Privacy Boostpoint [GEOGRAPHIC_DATA]" at bounding box center [1361, 95] width 239 height 23
click at [1261, 131] on icon "toggle-expand" at bounding box center [1259, 132] width 14 height 14
click at [1261, 175] on div "Scroll indicator #ed-825695658" at bounding box center [1399, 186] width 304 height 27
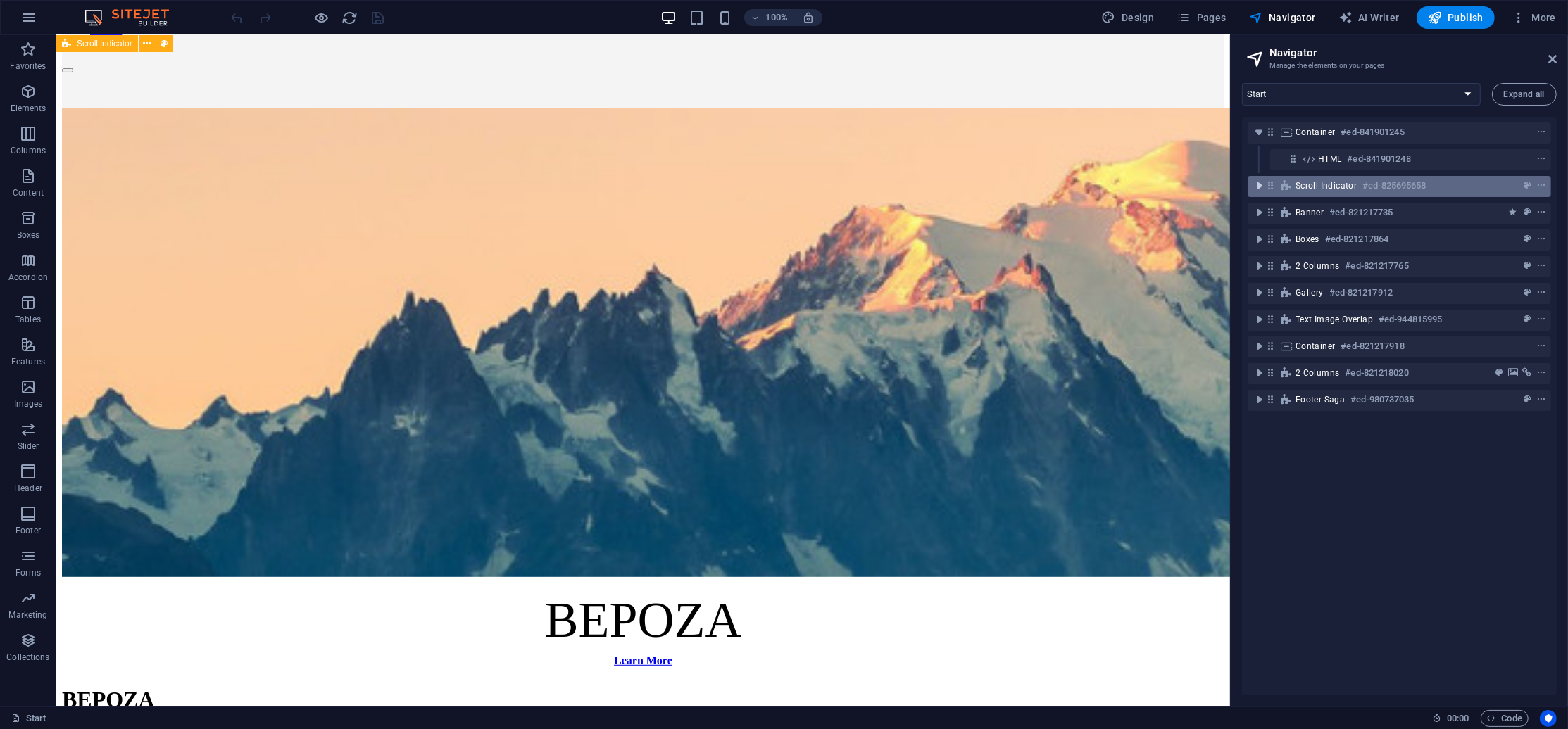
click at [1255, 185] on icon "toggle-expand" at bounding box center [1259, 186] width 14 height 14
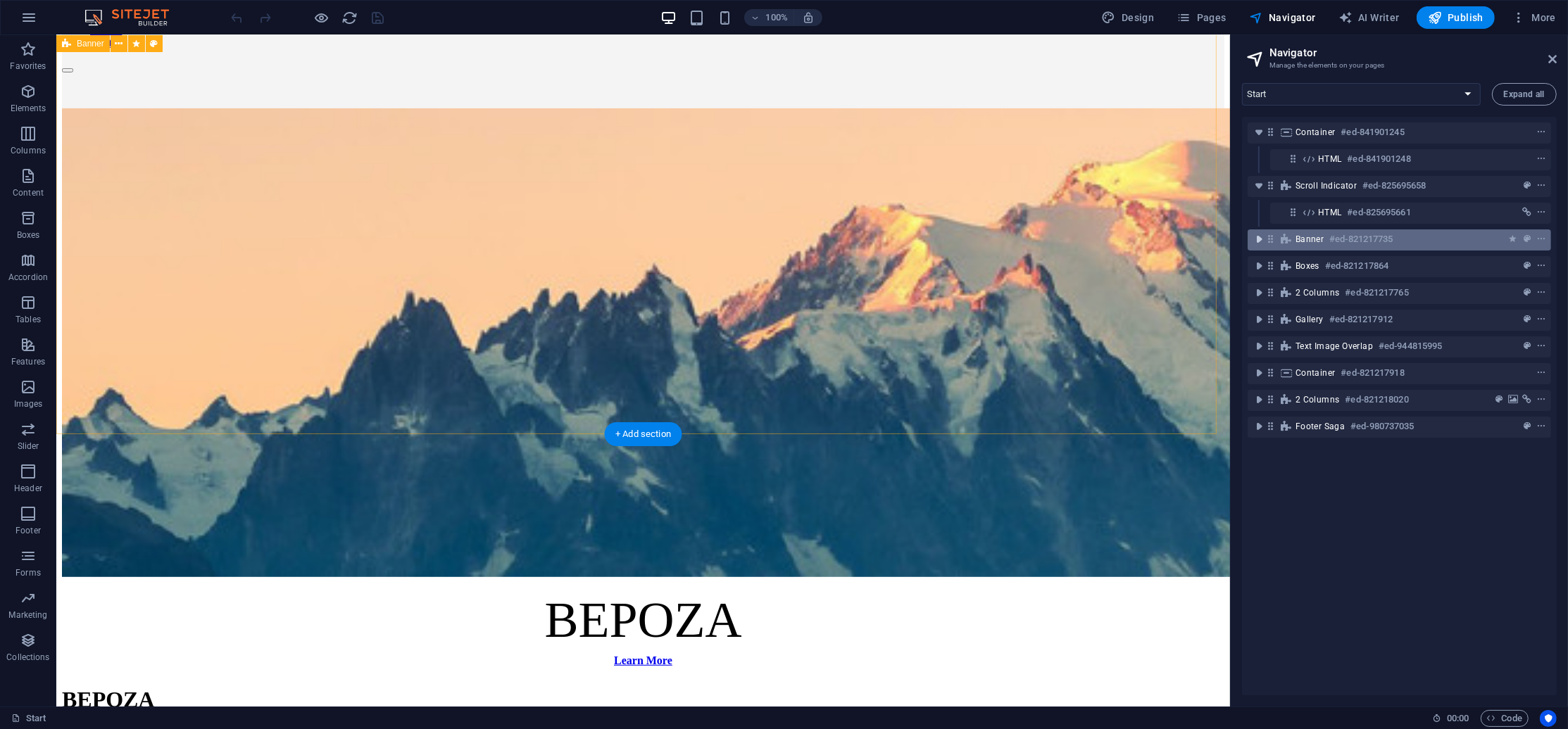
click at [1259, 235] on icon "toggle-expand" at bounding box center [1259, 239] width 14 height 14
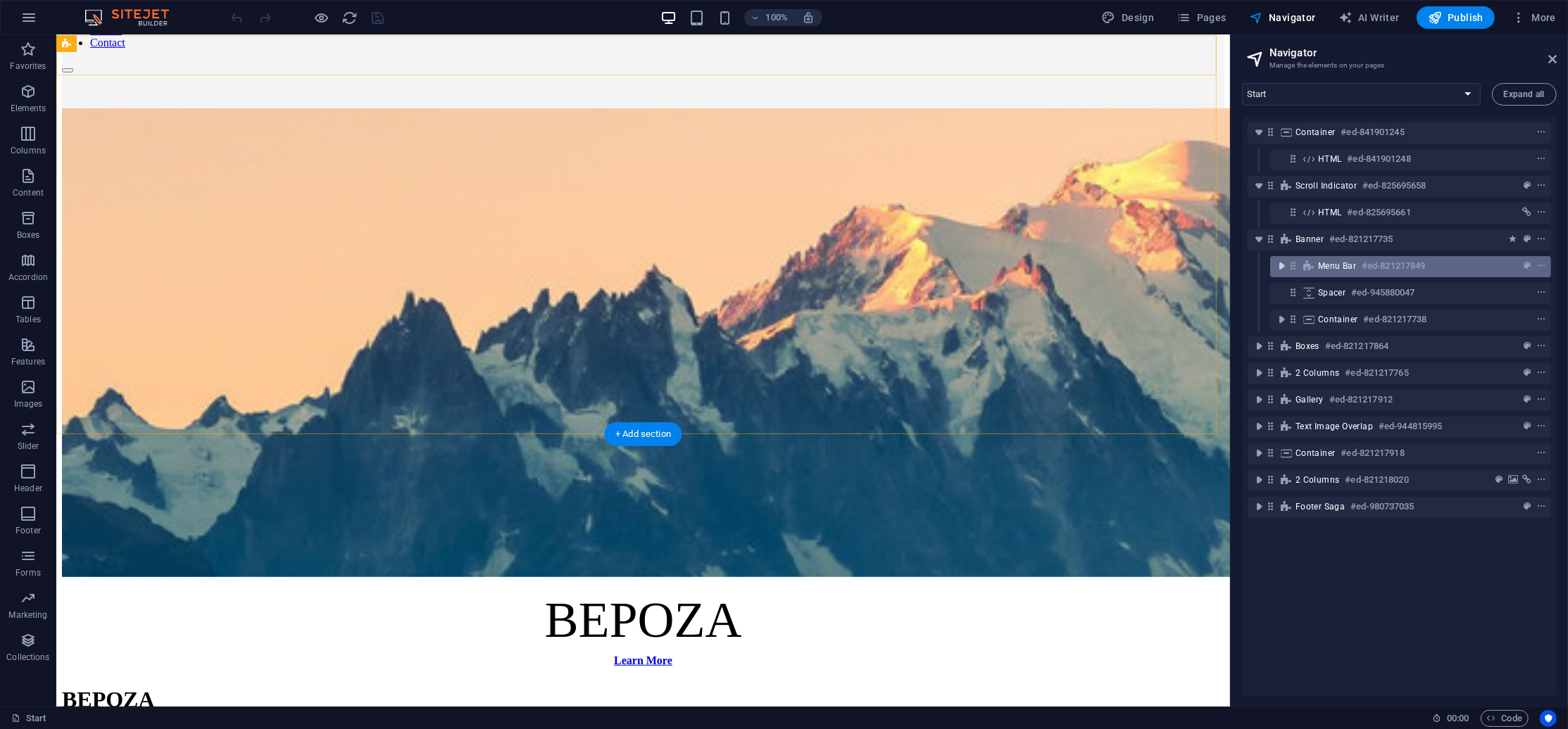
click at [1285, 259] on icon "toggle-expand" at bounding box center [1281, 266] width 14 height 14
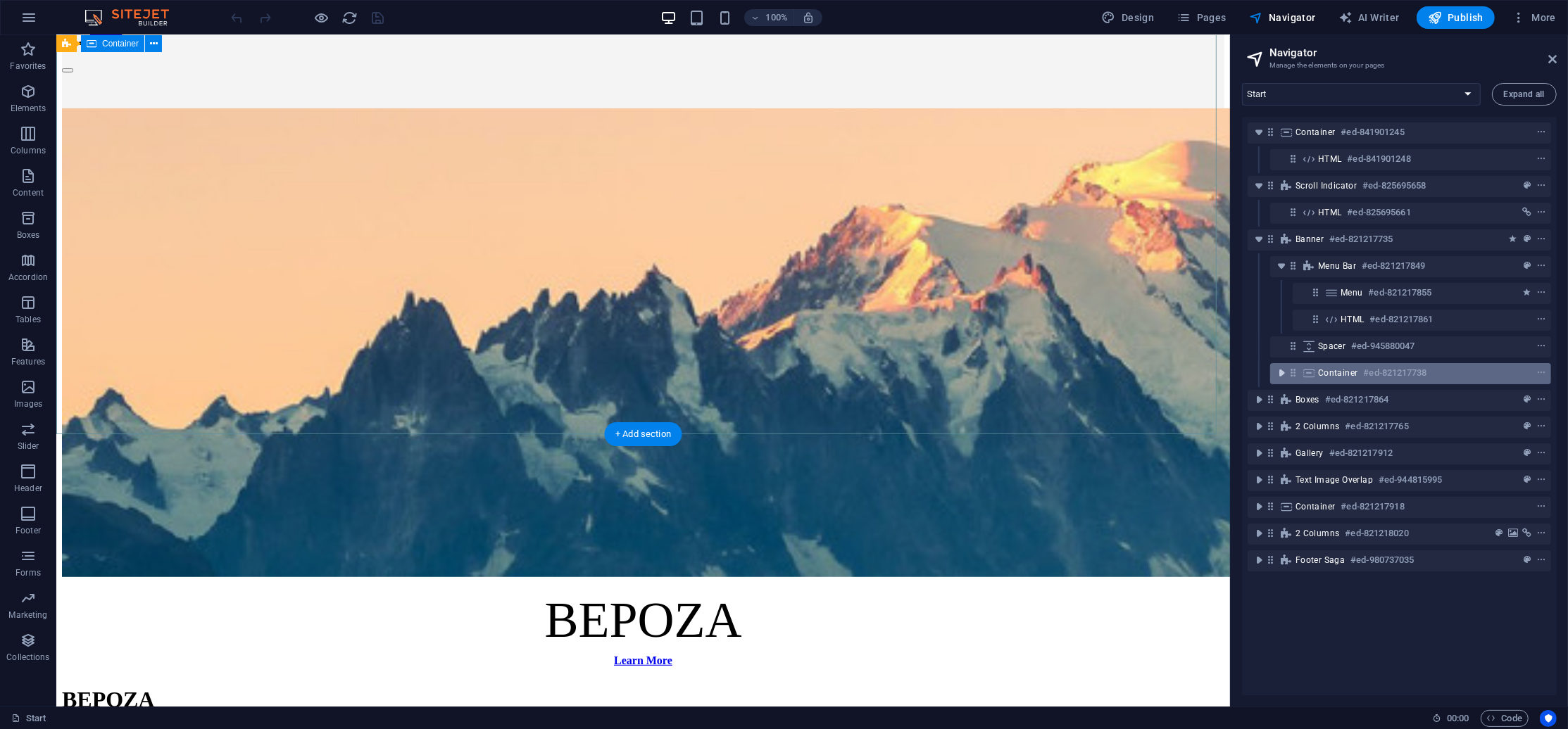
click at [1286, 372] on icon "toggle-expand" at bounding box center [1281, 373] width 14 height 14
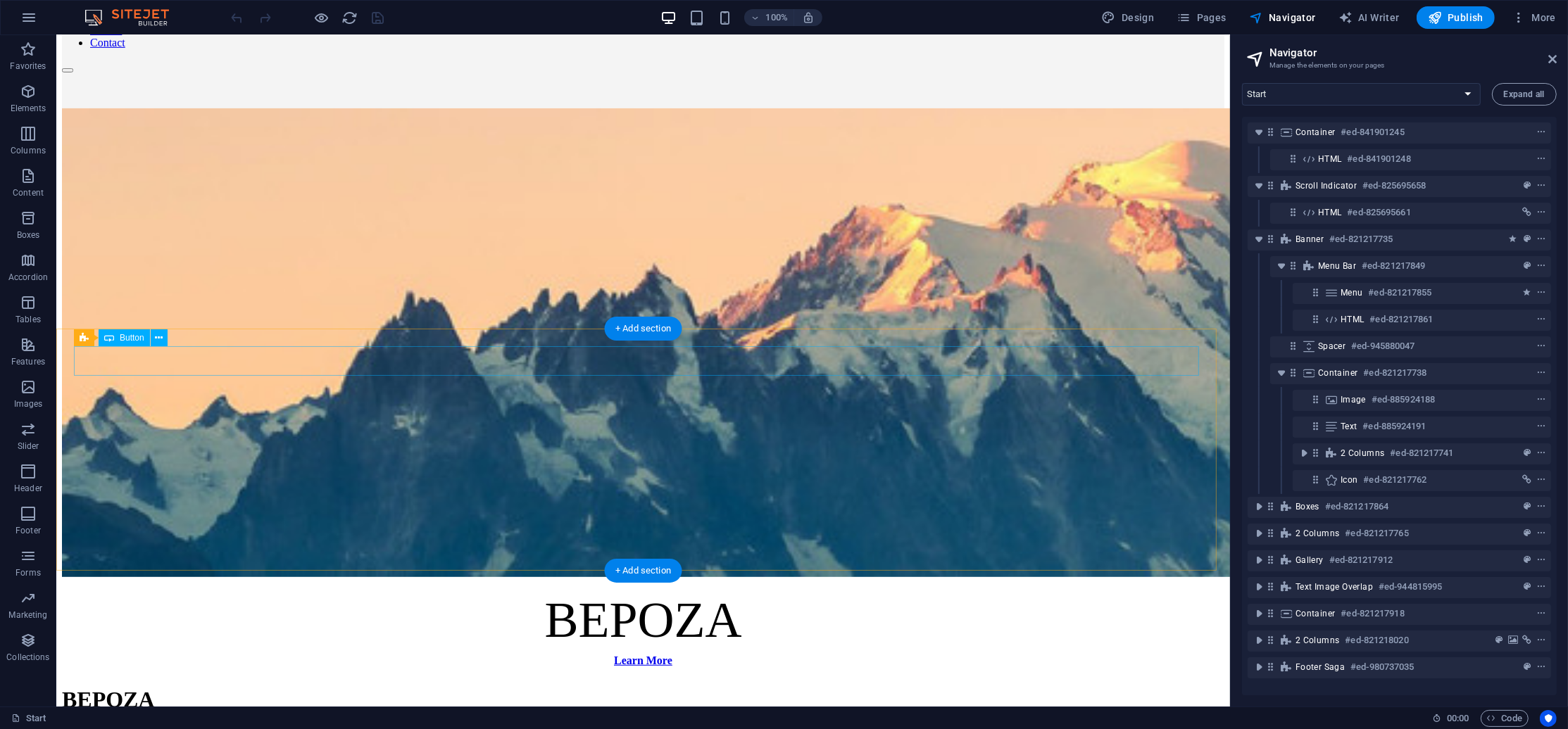
click at [735, 655] on div "Learn More" at bounding box center [642, 661] width 1162 height 12
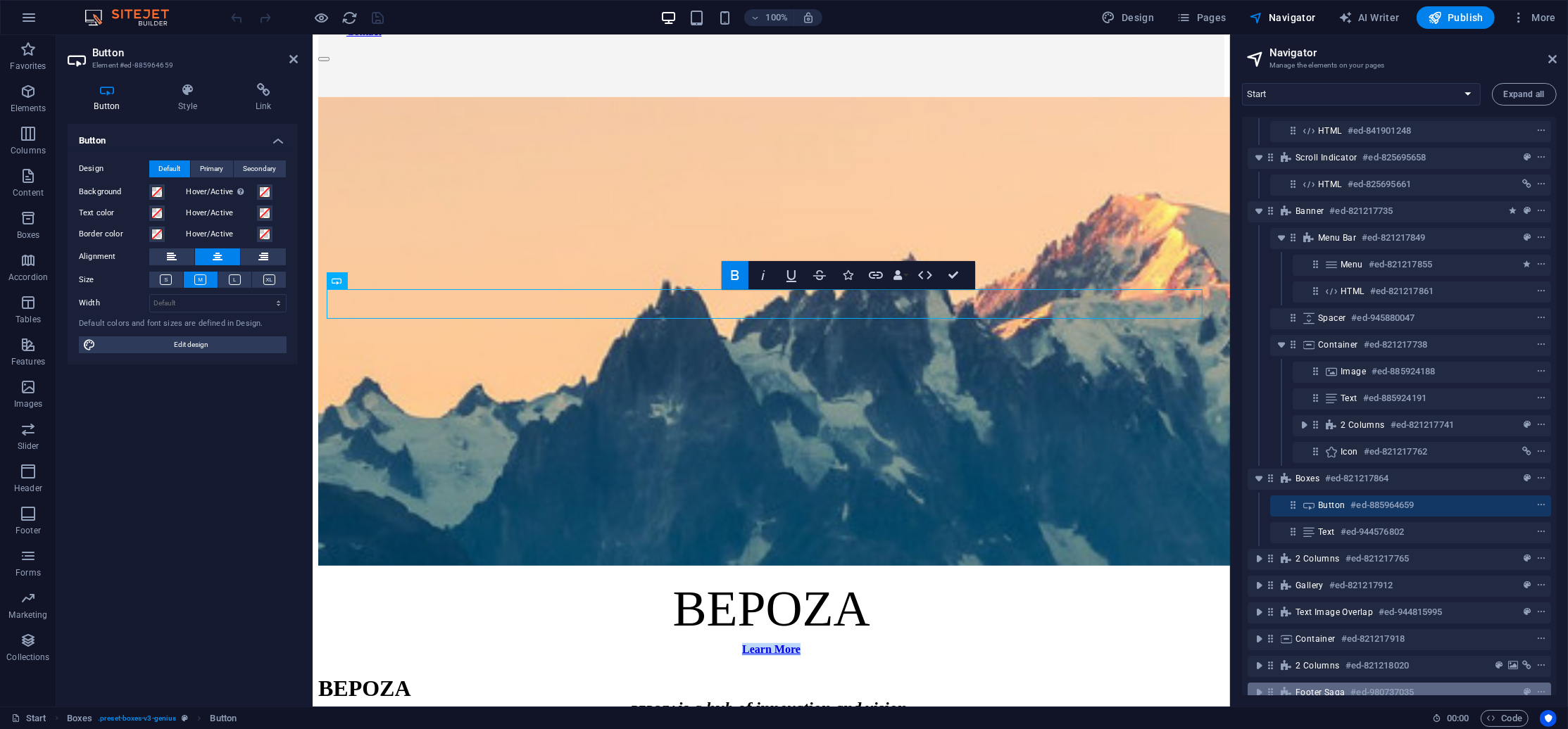
scroll to position [54, 0]
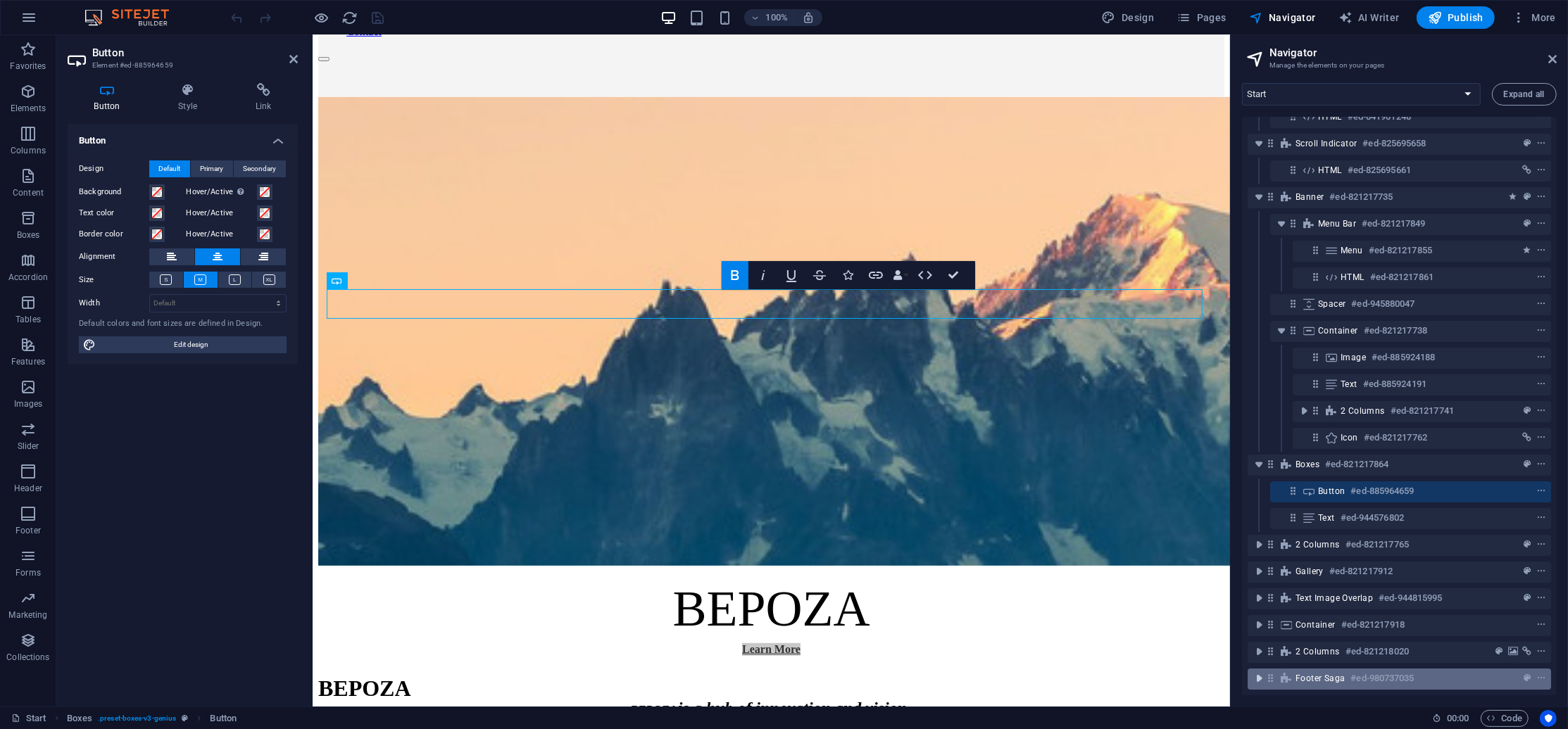
click at [1262, 671] on icon "toggle-expand" at bounding box center [1259, 678] width 14 height 14
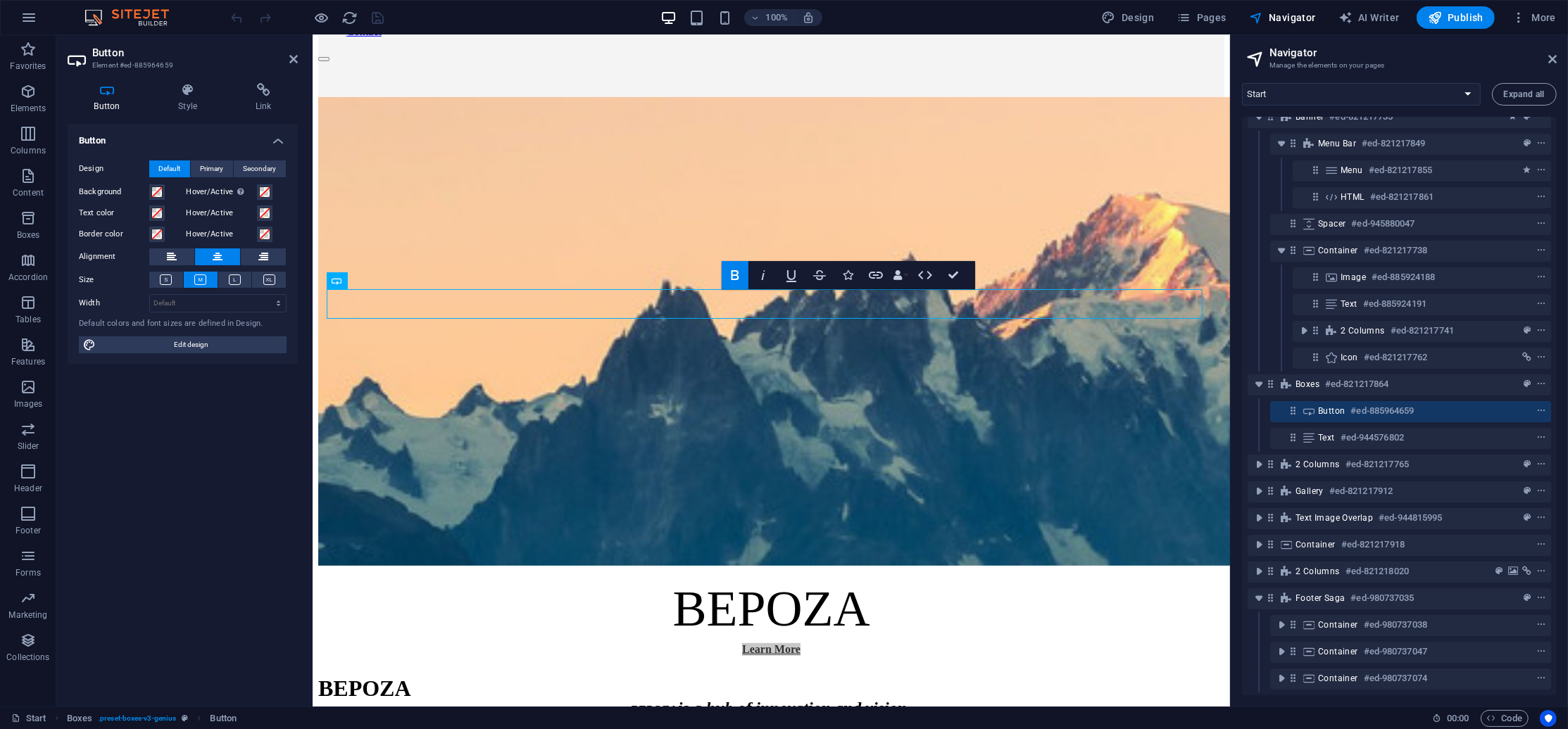
scroll to position [135, 0]
click at [1285, 618] on icon "toggle-expand" at bounding box center [1281, 625] width 14 height 14
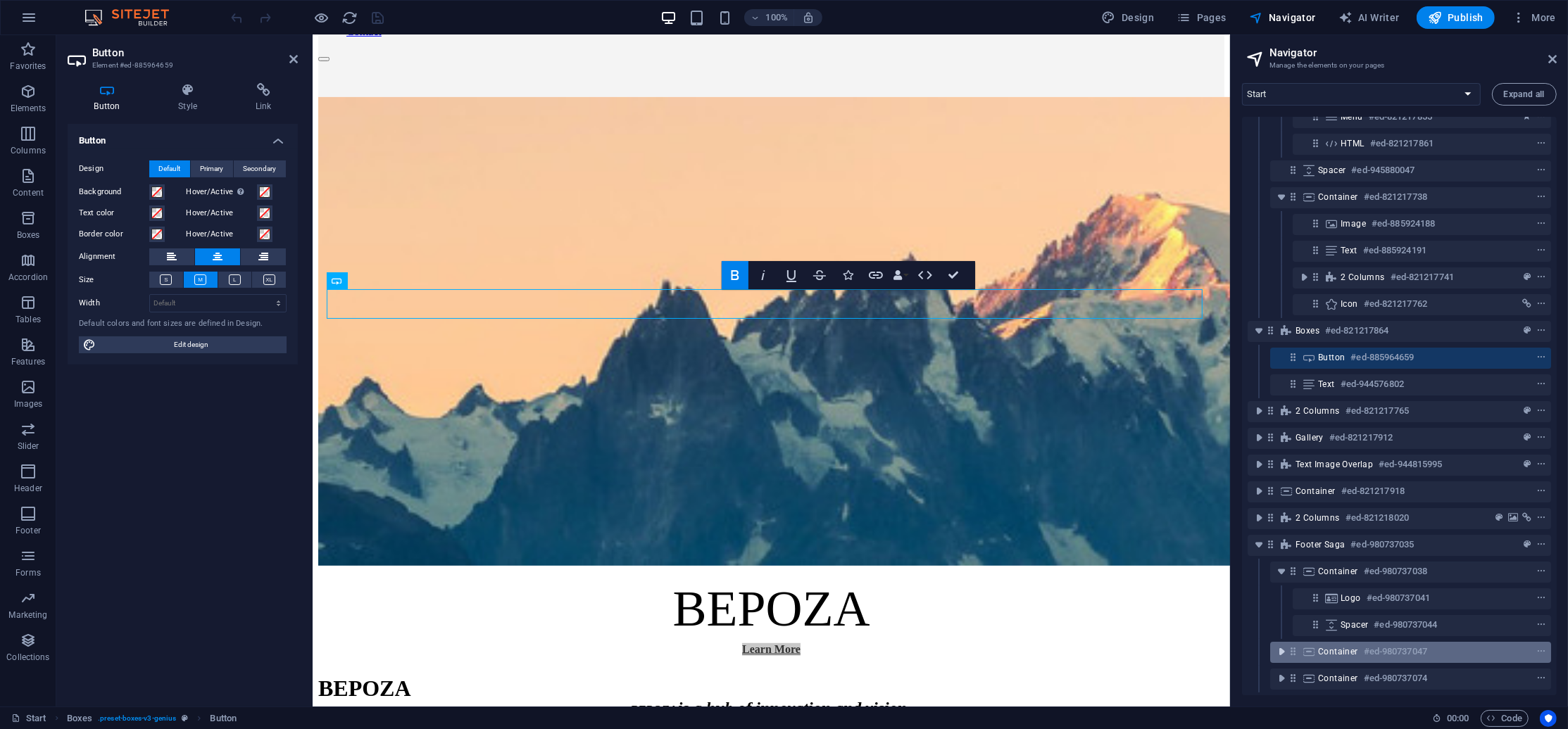
click at [1279, 644] on icon "toggle-expand" at bounding box center [1281, 651] width 14 height 14
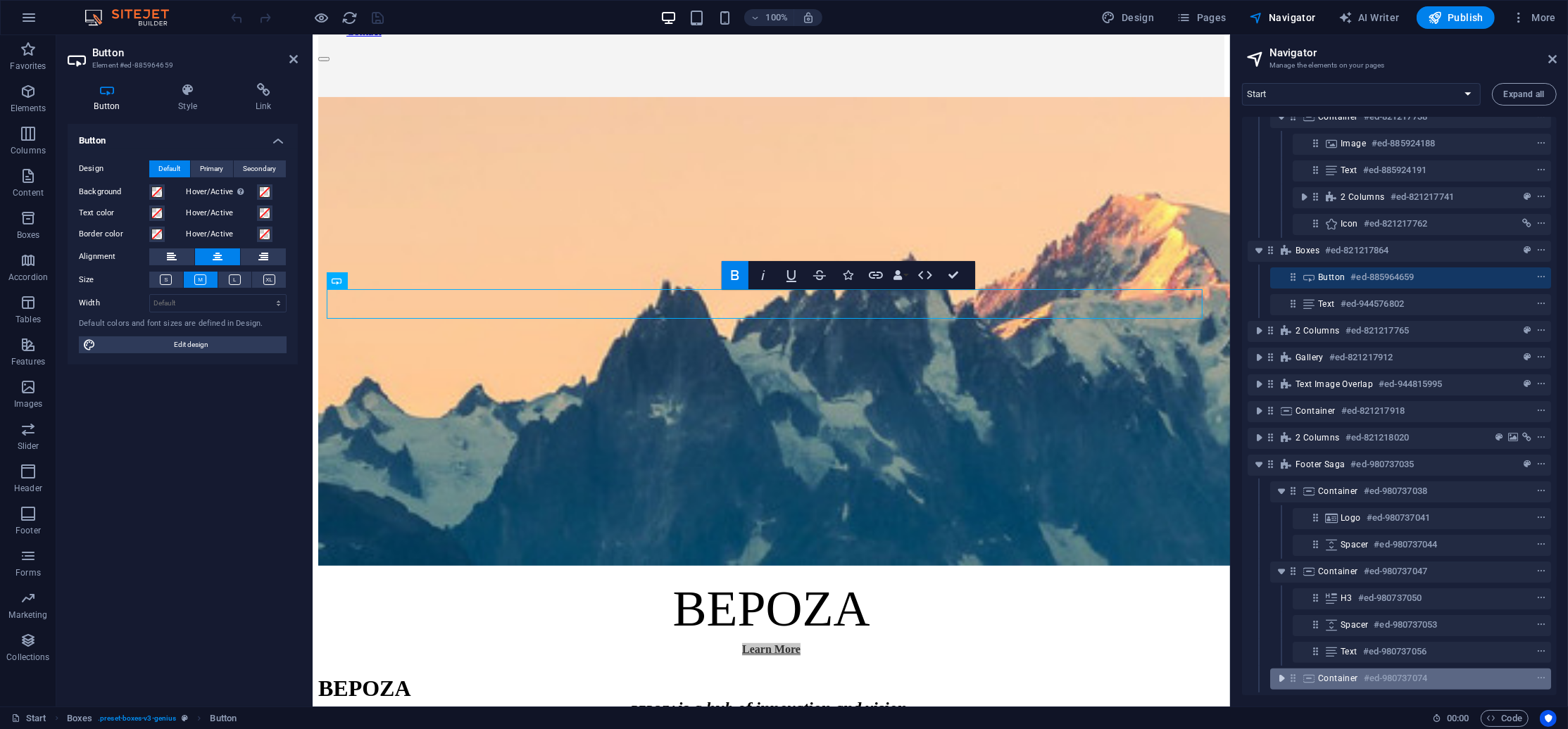
click at [1283, 671] on icon "toggle-expand" at bounding box center [1281, 678] width 14 height 14
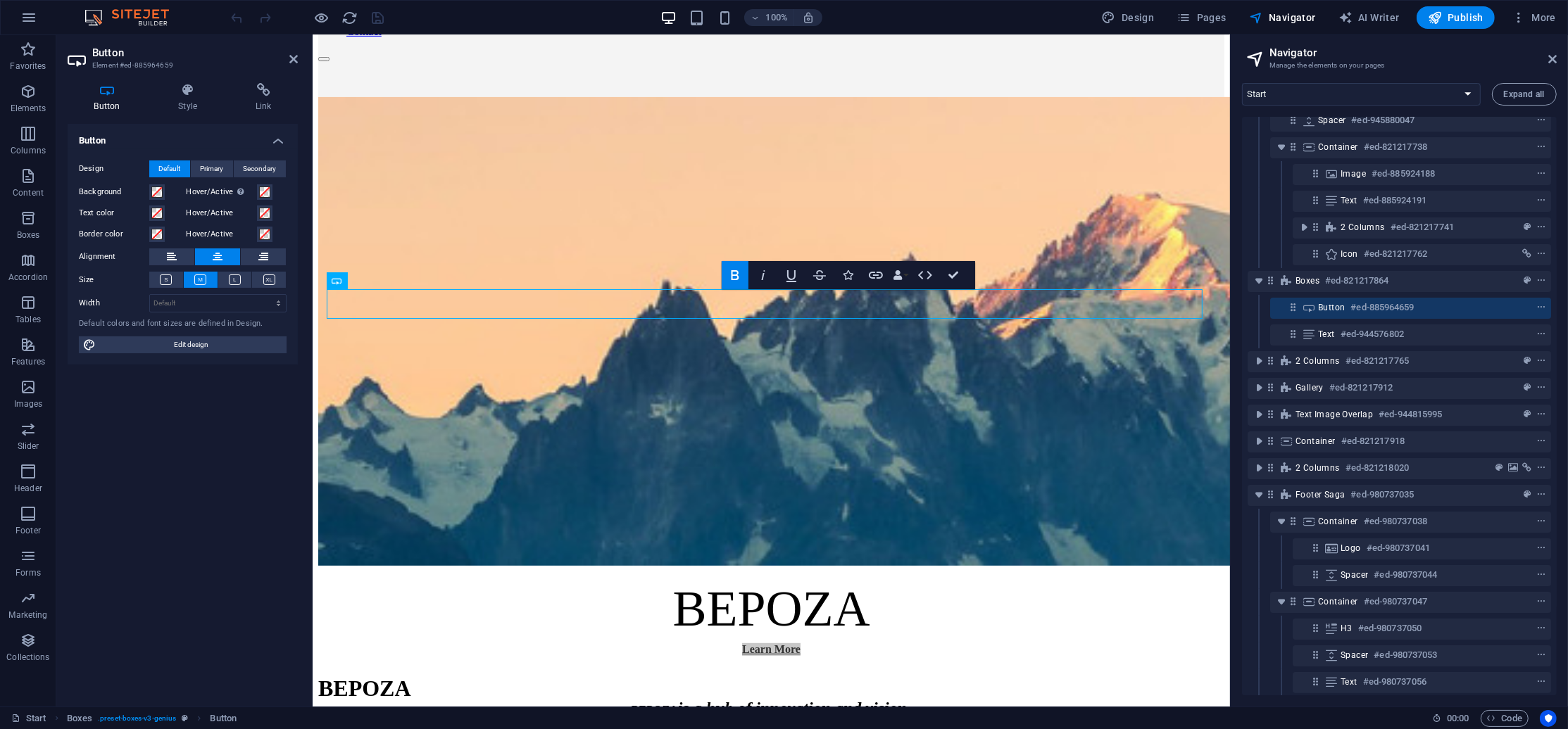
scroll to position [200, 0]
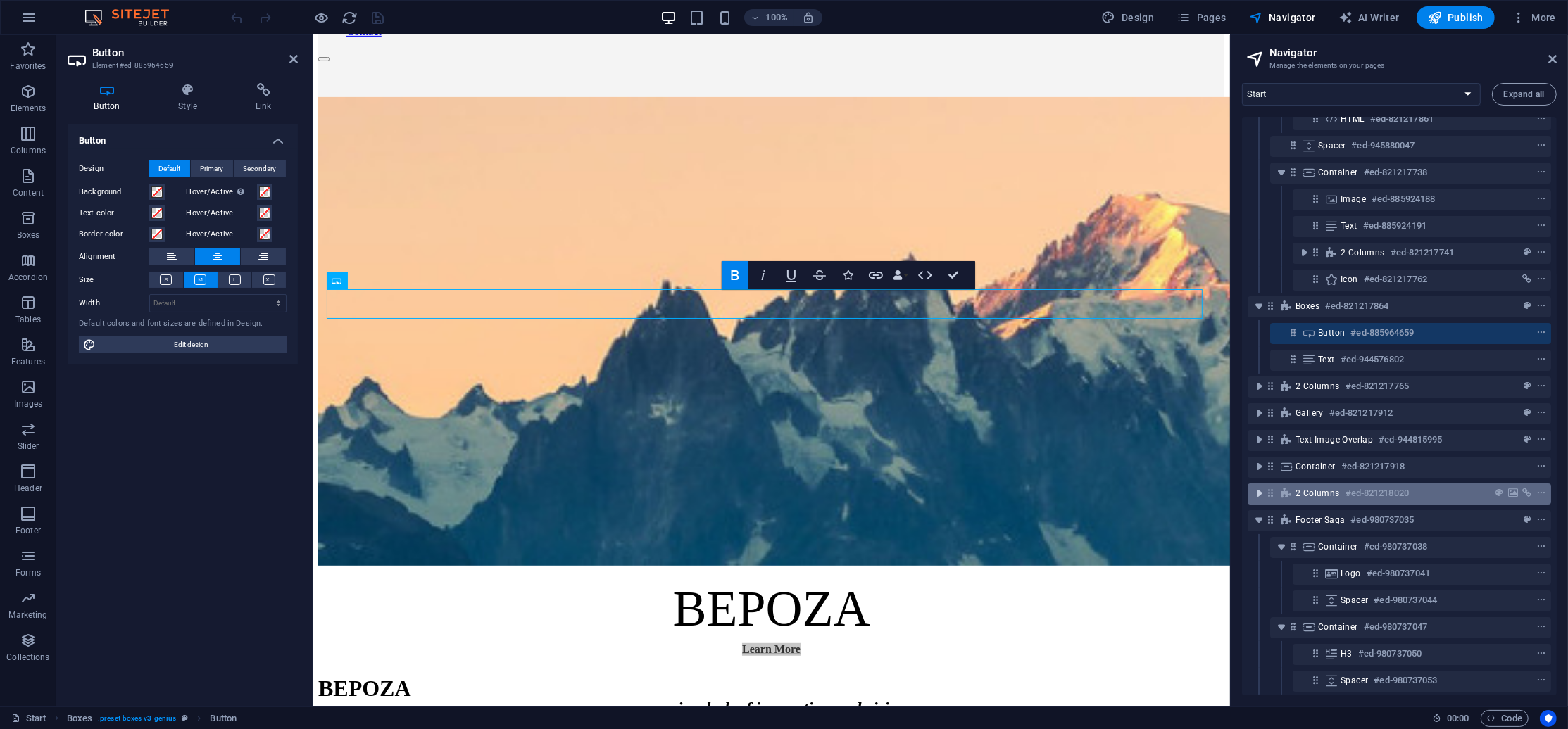
click at [1258, 494] on icon "toggle-expand" at bounding box center [1259, 494] width 14 height 14
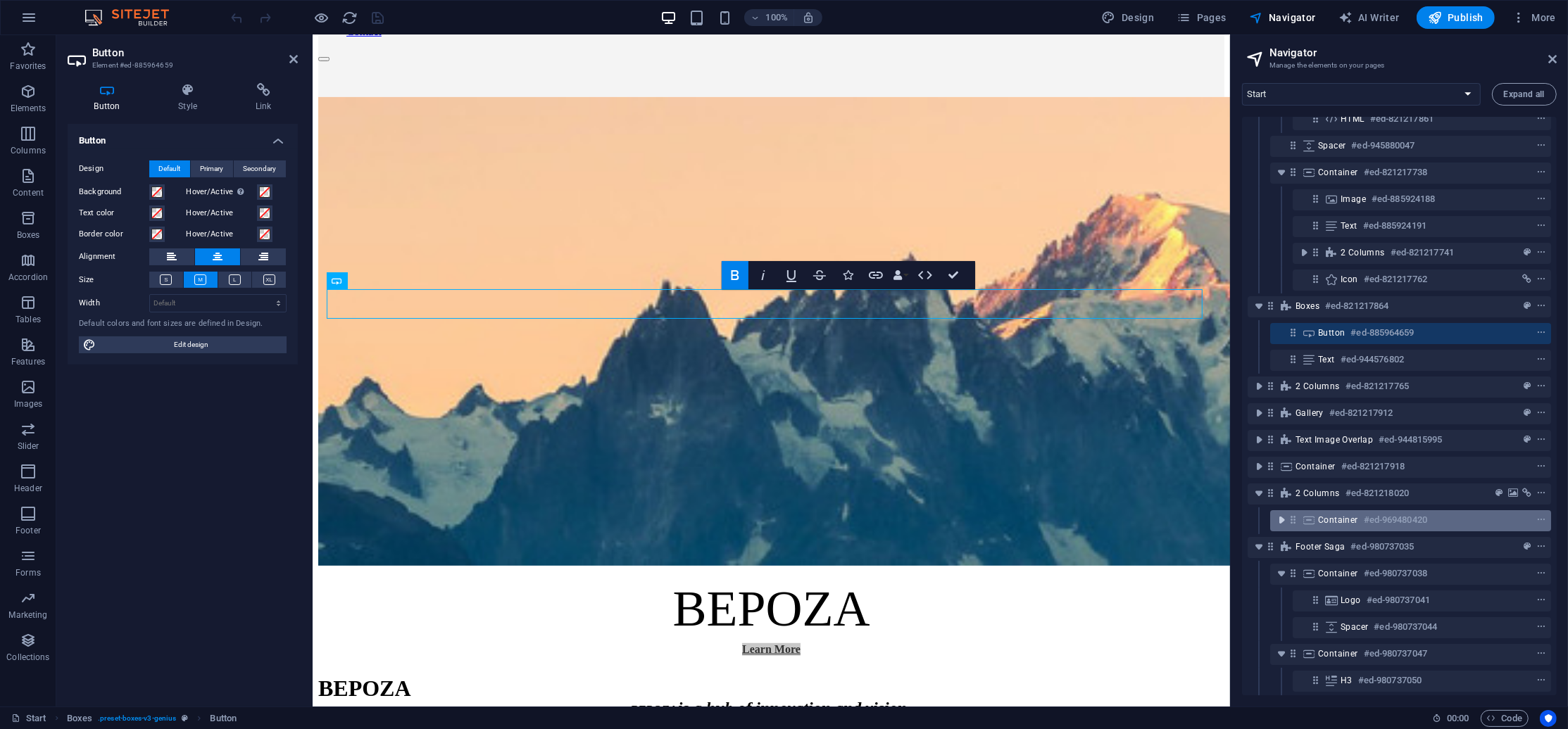
click at [1281, 515] on icon "toggle-expand" at bounding box center [1281, 520] width 14 height 14
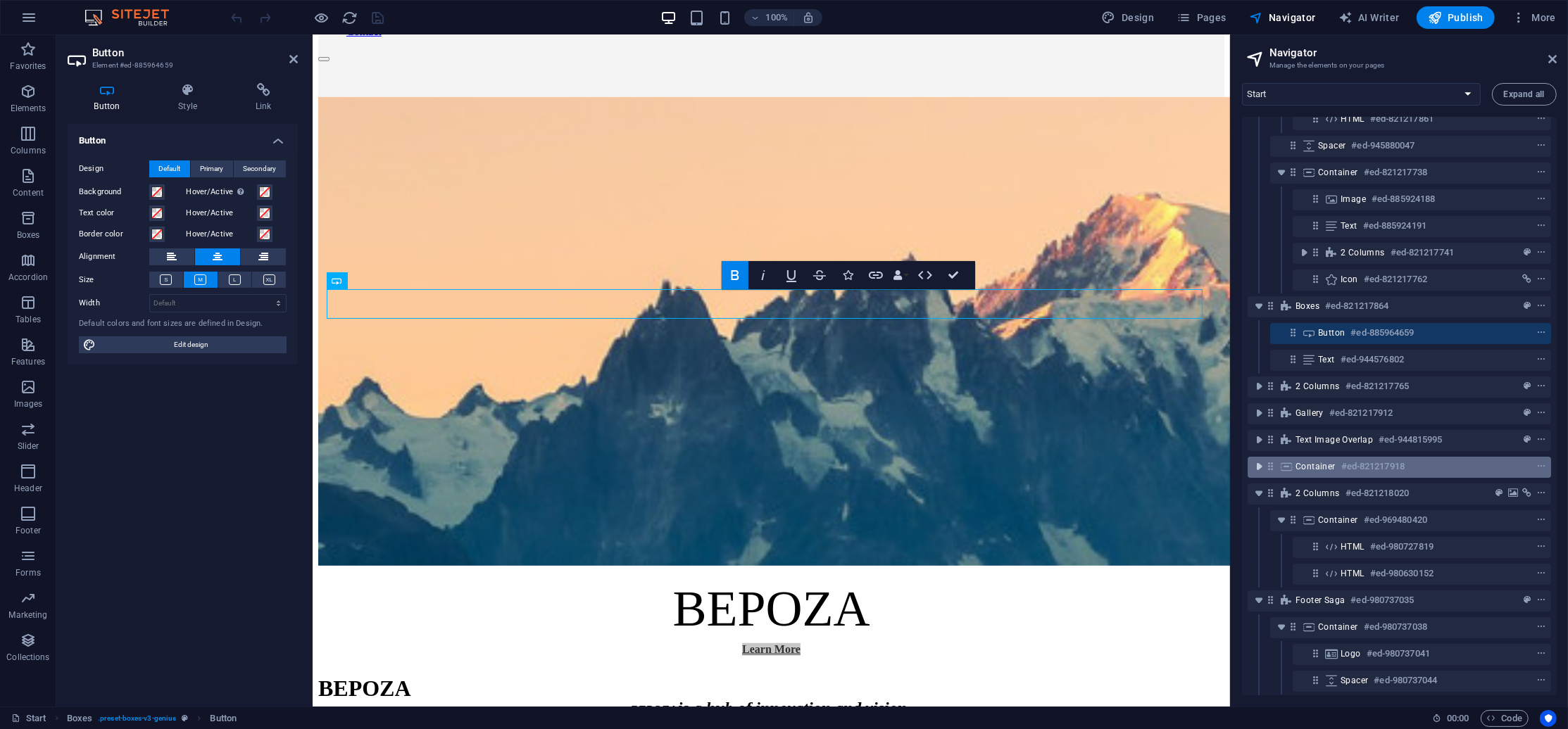
click at [1259, 469] on icon "toggle-expand" at bounding box center [1259, 466] width 14 height 14
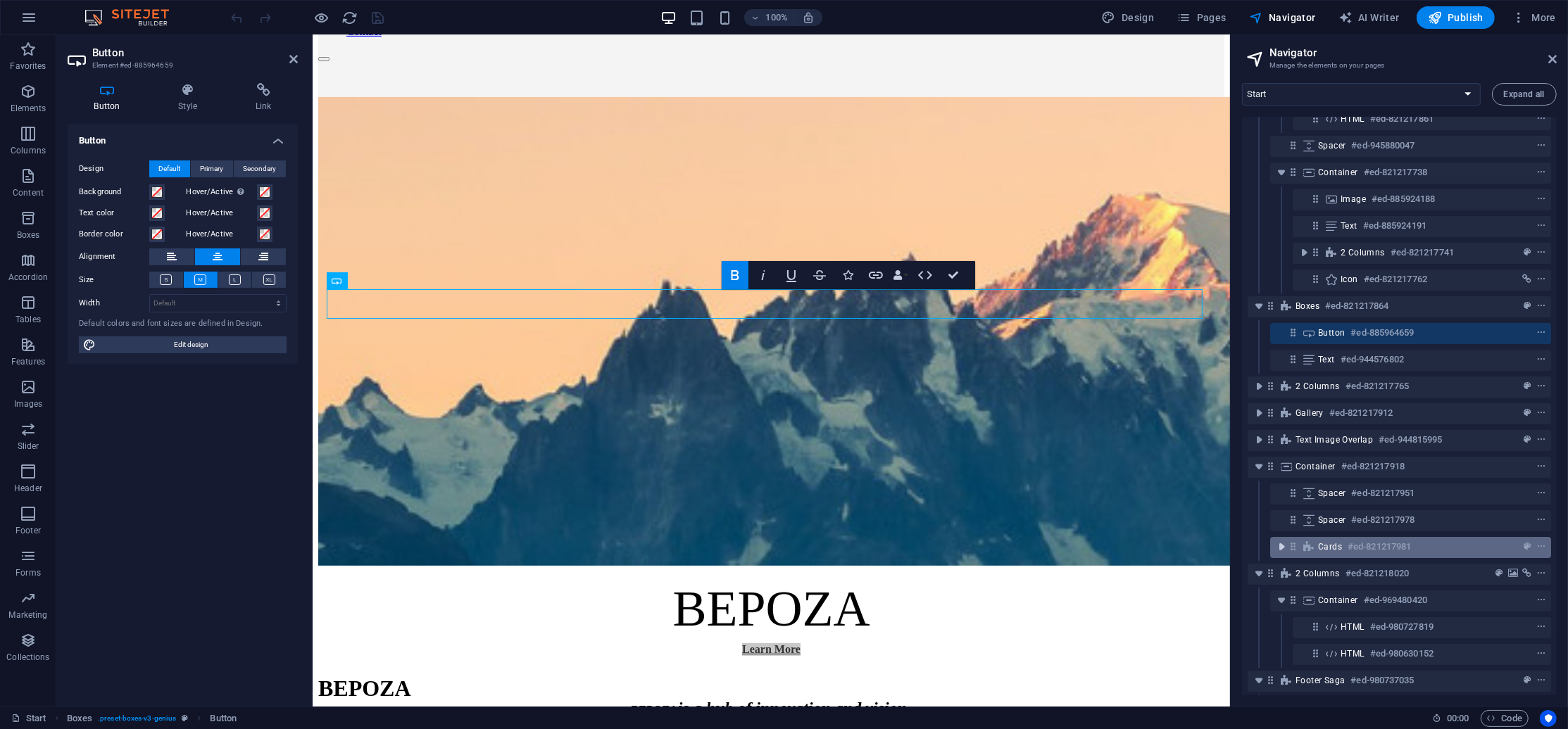
click at [1273, 544] on span "toggle-expand" at bounding box center [1281, 547] width 17 height 14
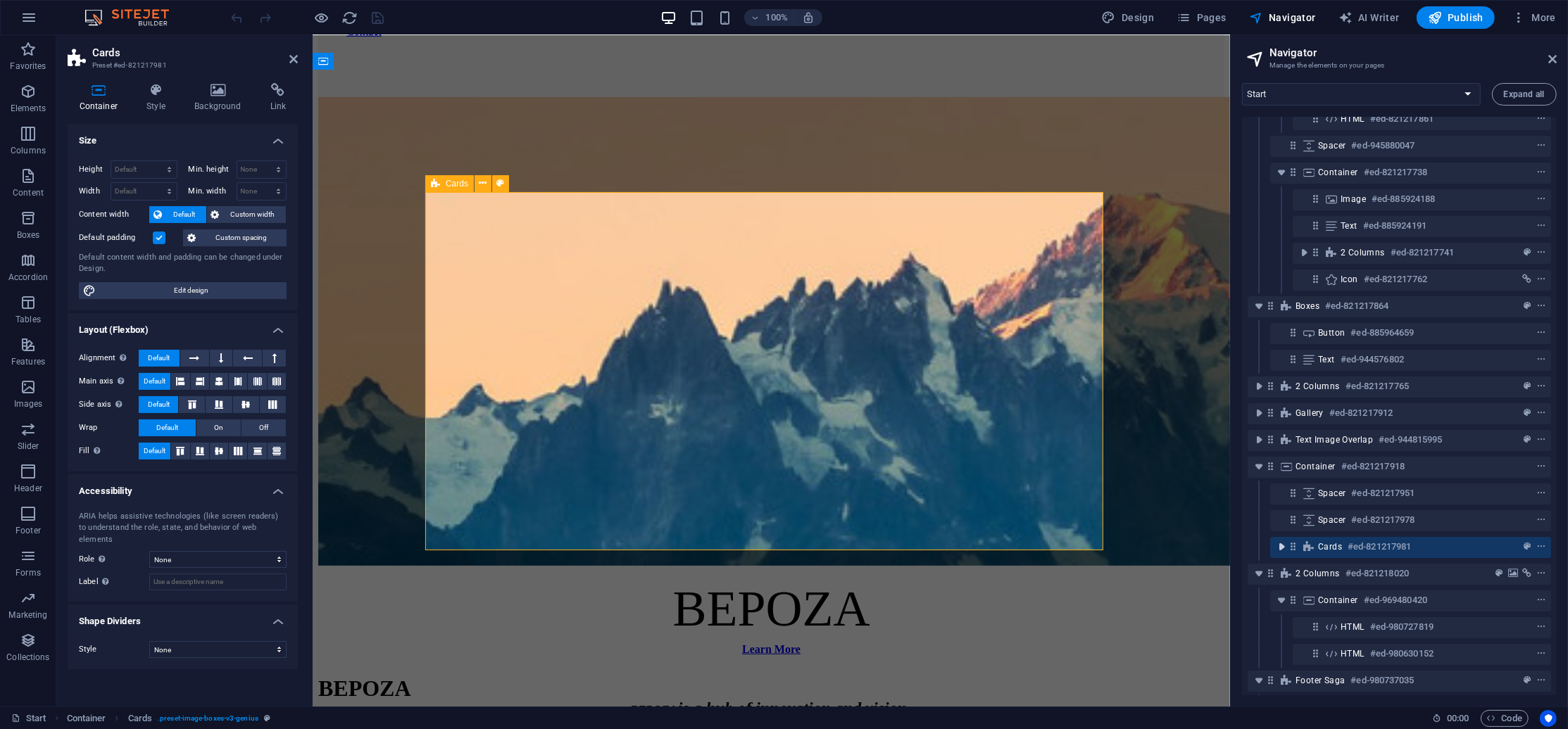
scroll to position [1959, 0]
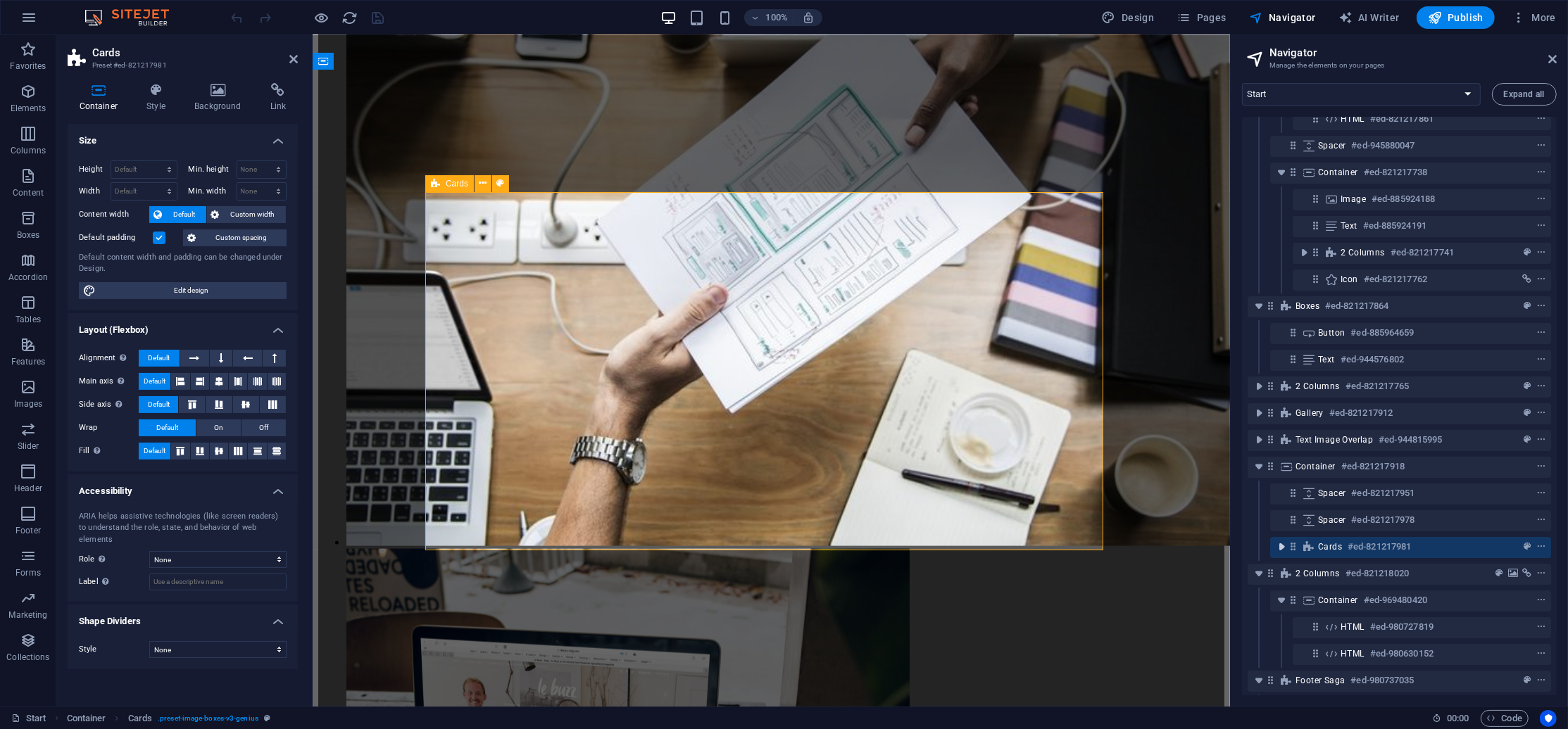
click at [1279, 544] on icon "toggle-expand" at bounding box center [1281, 547] width 14 height 14
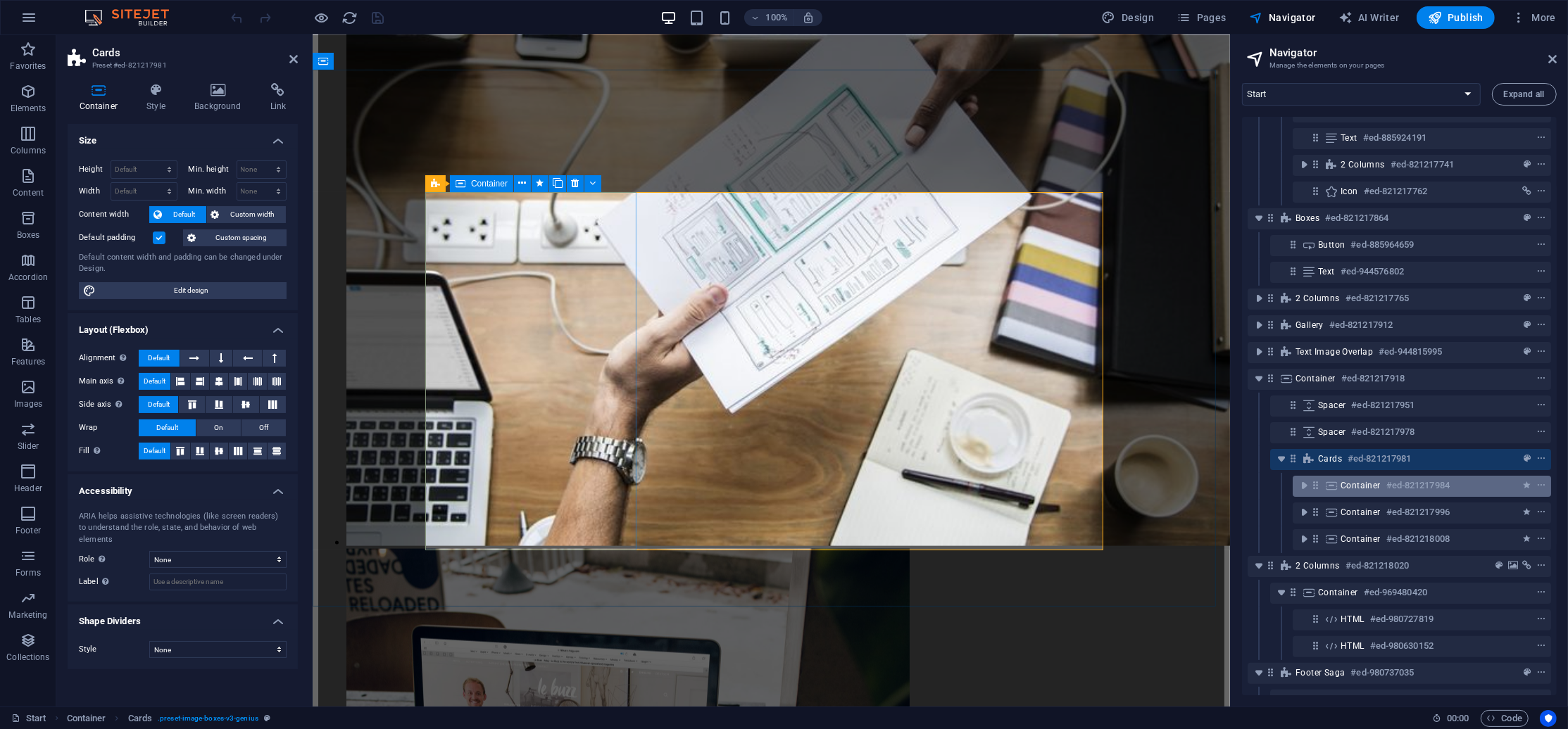
scroll to position [294, 0]
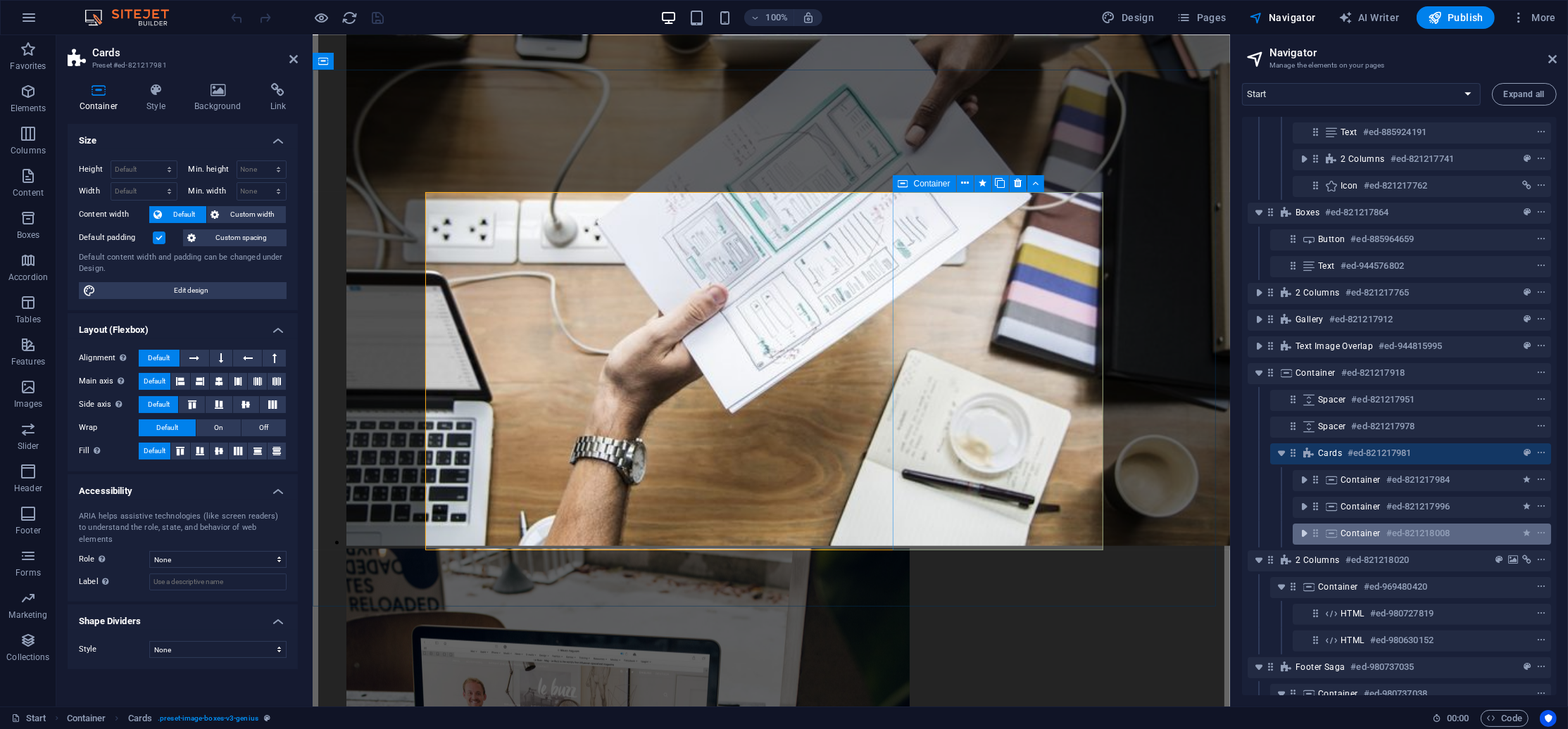
click at [1310, 531] on icon "toggle-expand" at bounding box center [1304, 533] width 14 height 14
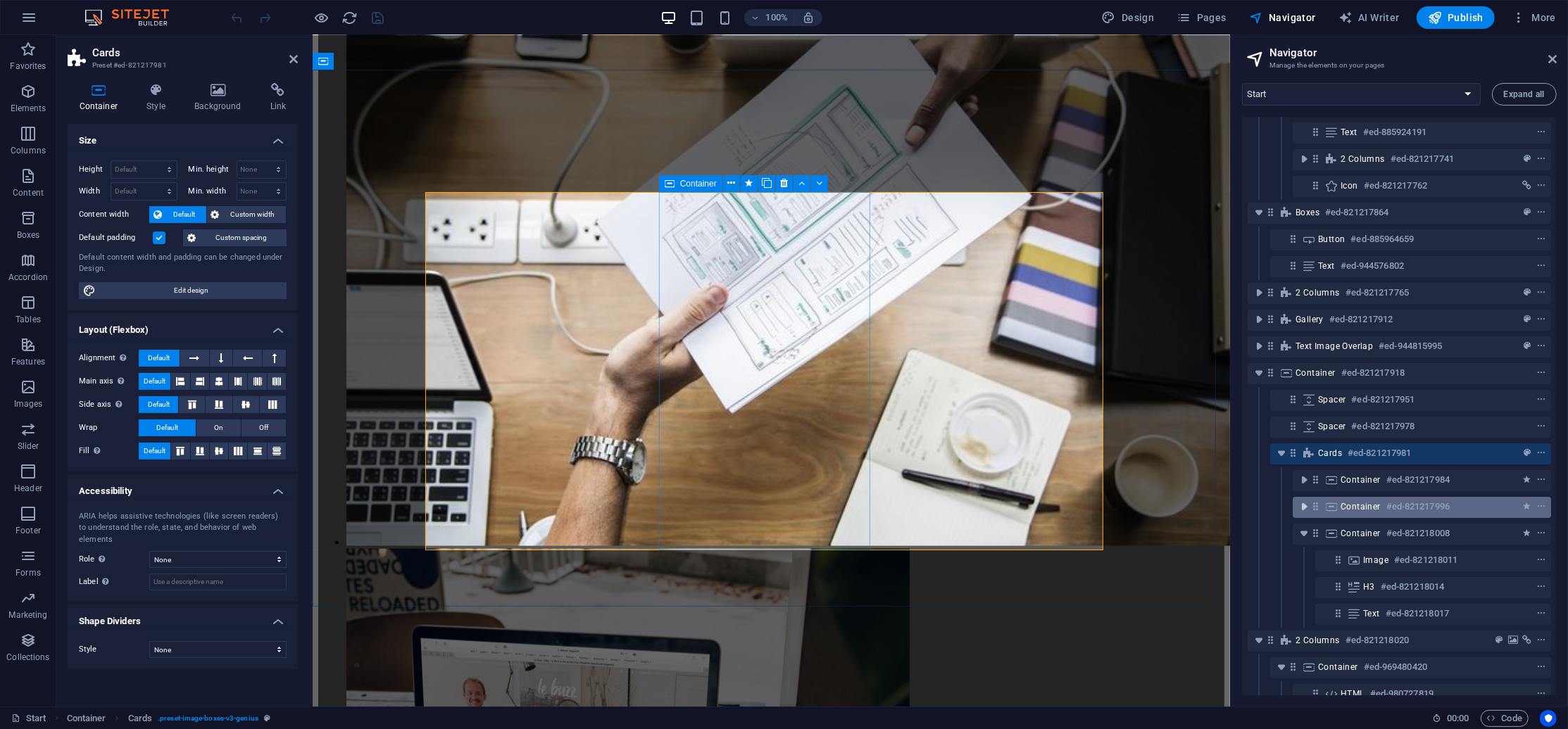
click at [1302, 508] on icon "toggle-expand" at bounding box center [1304, 507] width 14 height 14
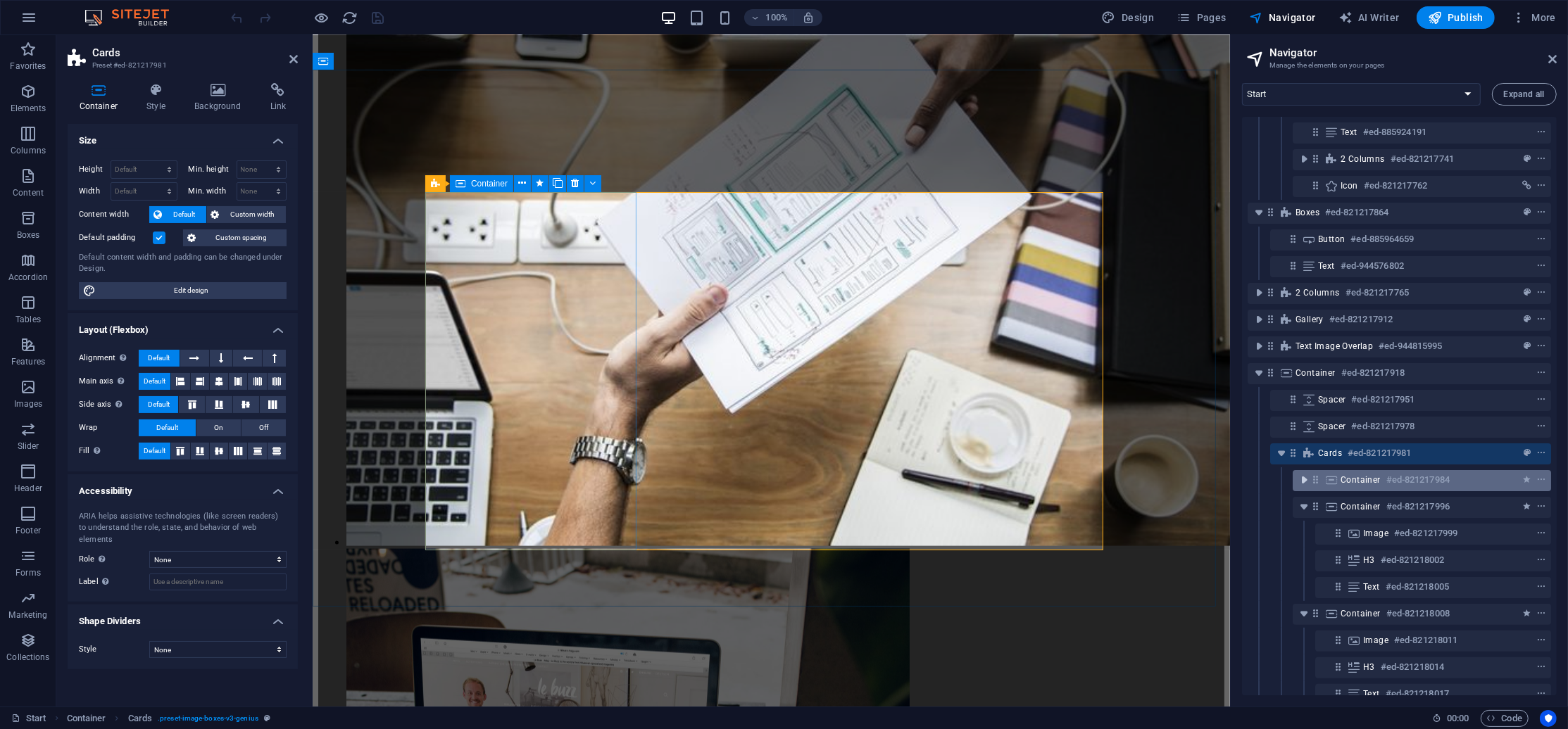
click at [1305, 480] on icon "toggle-expand" at bounding box center [1304, 480] width 14 height 14
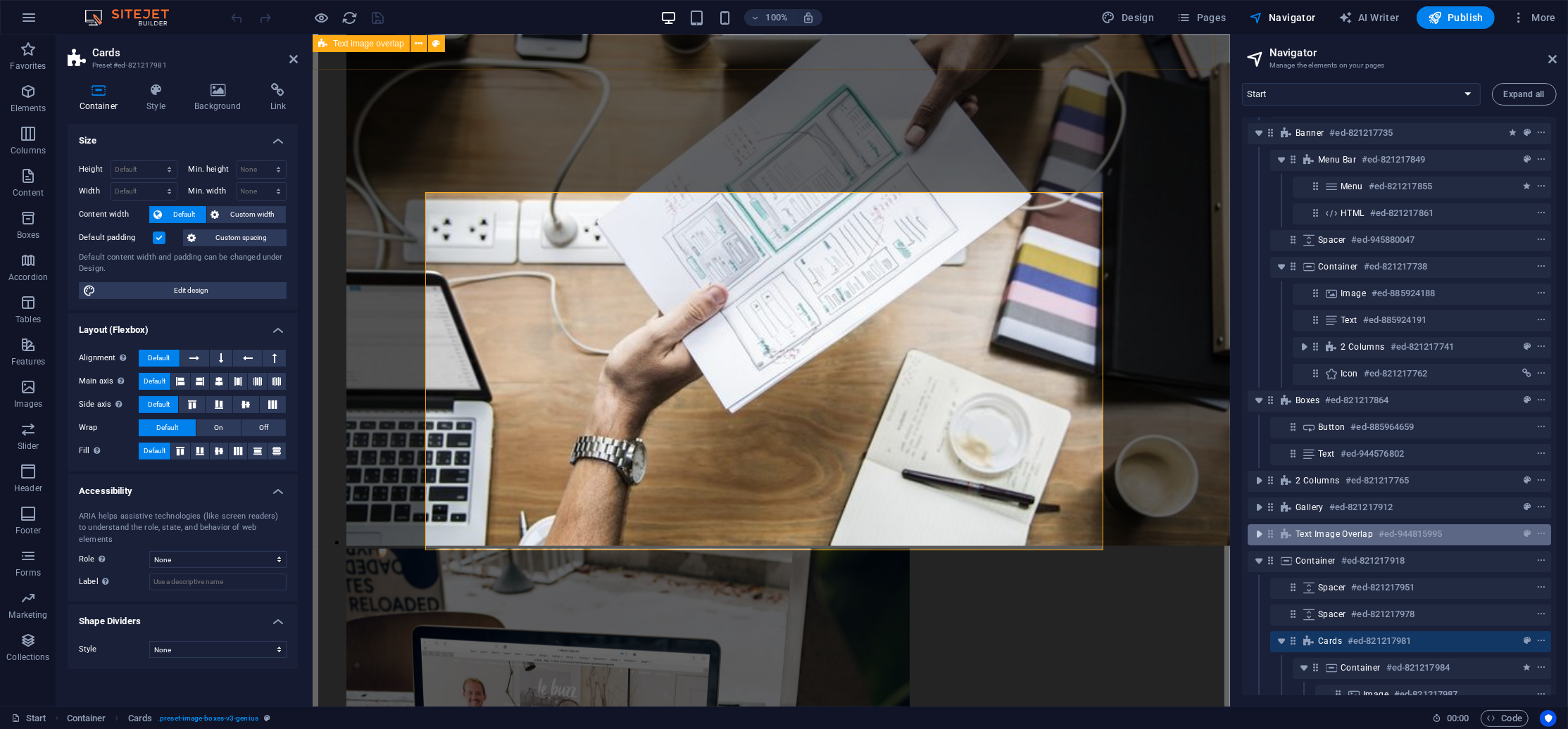
click at [1260, 529] on icon "toggle-expand" at bounding box center [1259, 534] width 14 height 14
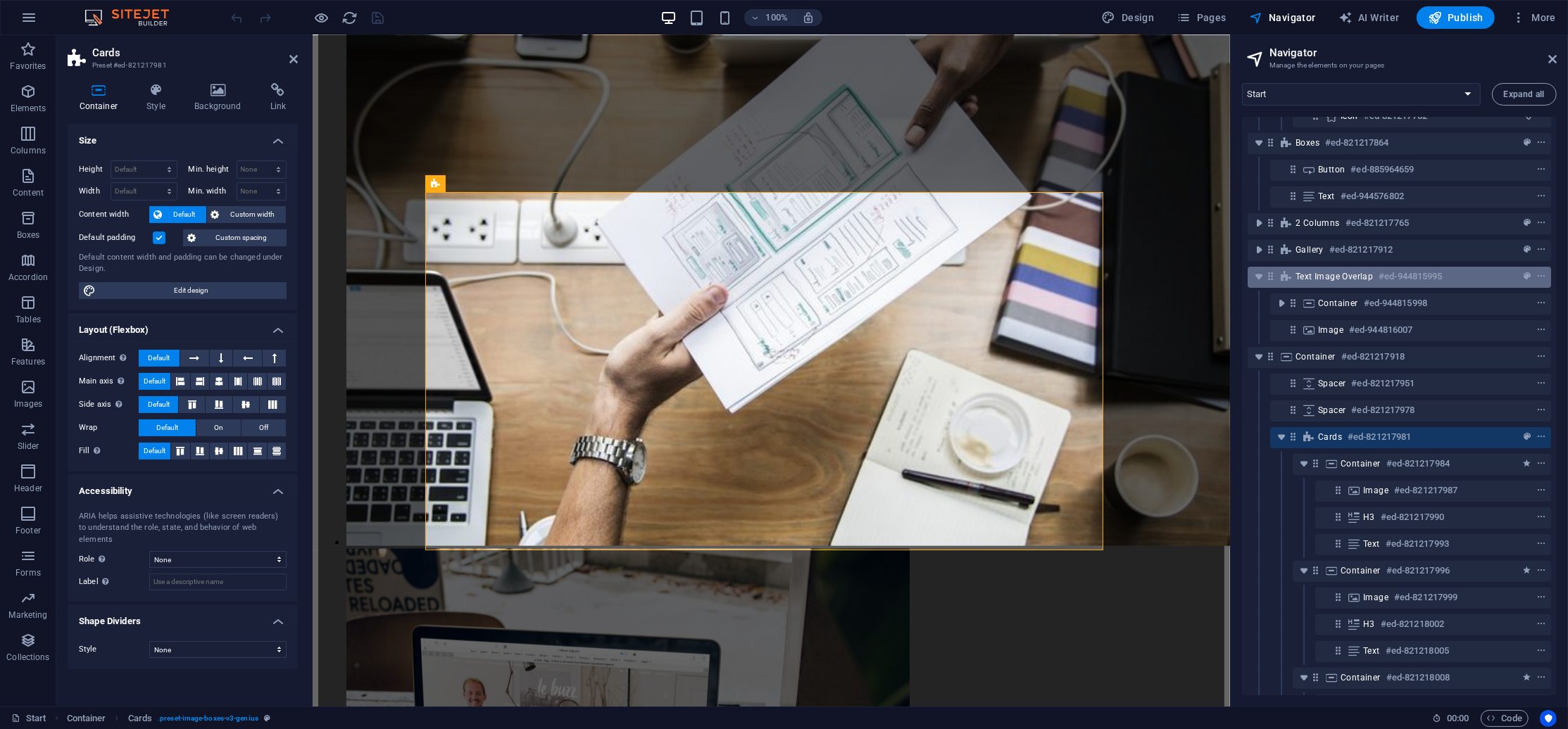
scroll to position [307, 0]
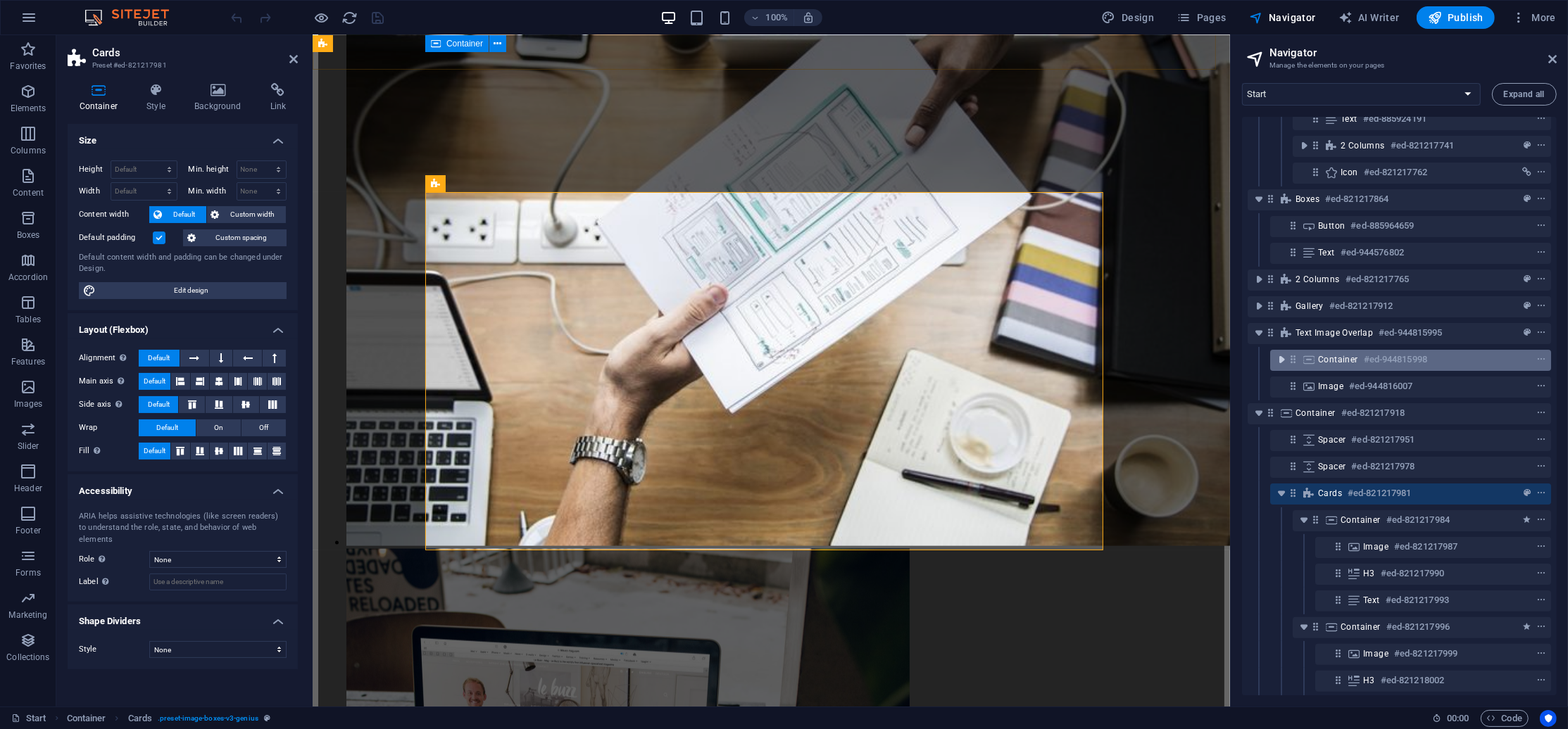
click at [1275, 353] on icon "toggle-expand" at bounding box center [1281, 360] width 14 height 14
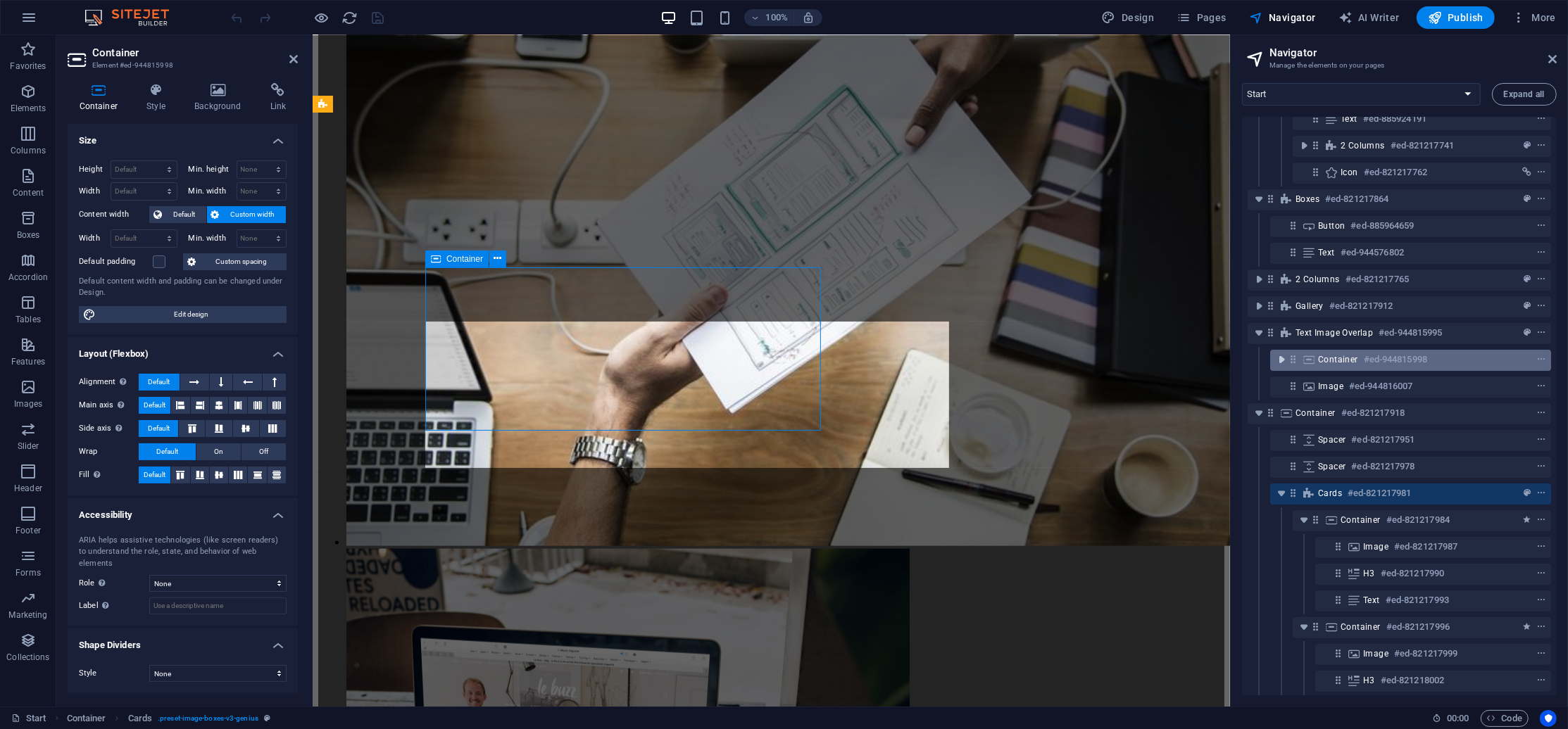
scroll to position [1443, 0]
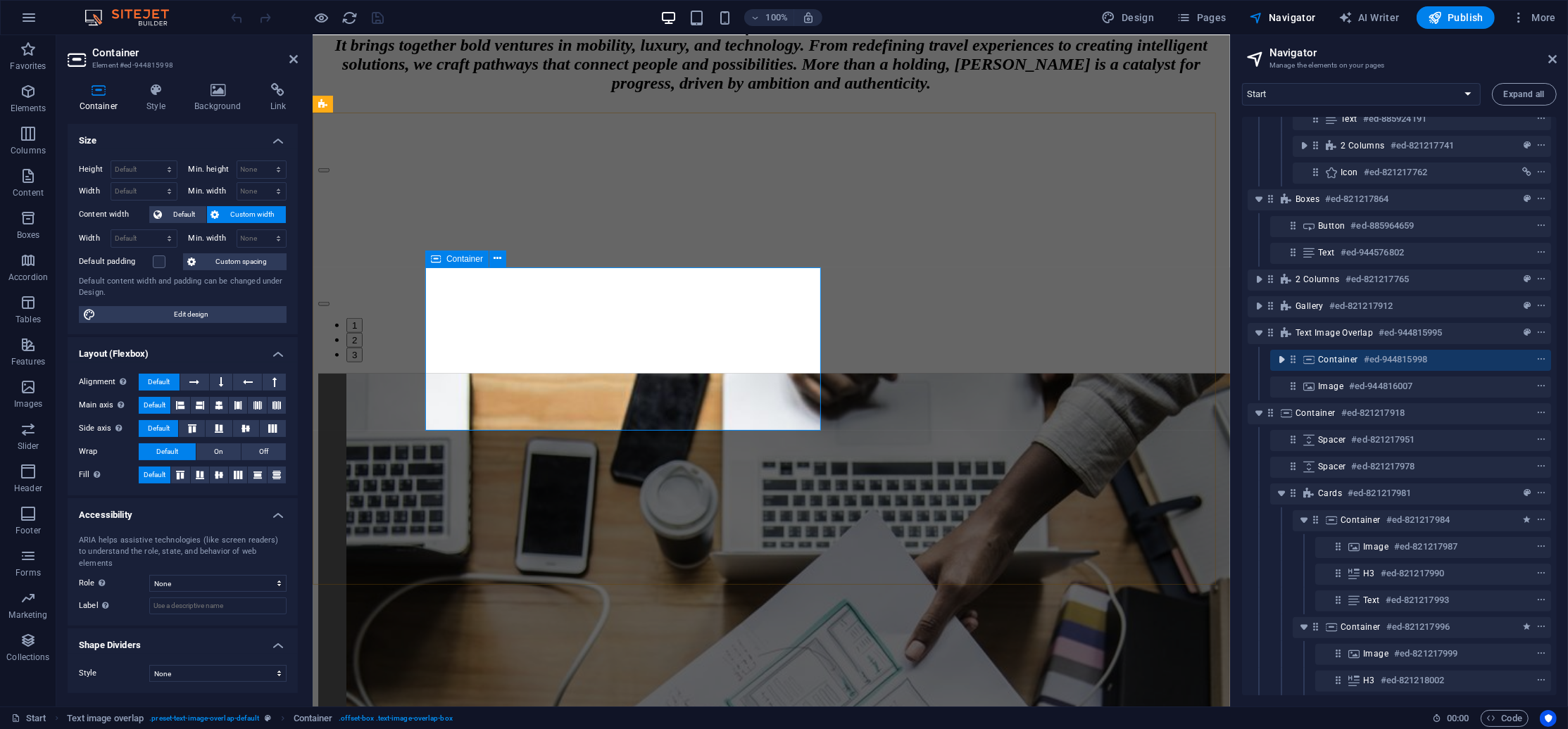
click at [1283, 362] on icon "toggle-expand" at bounding box center [1281, 360] width 14 height 14
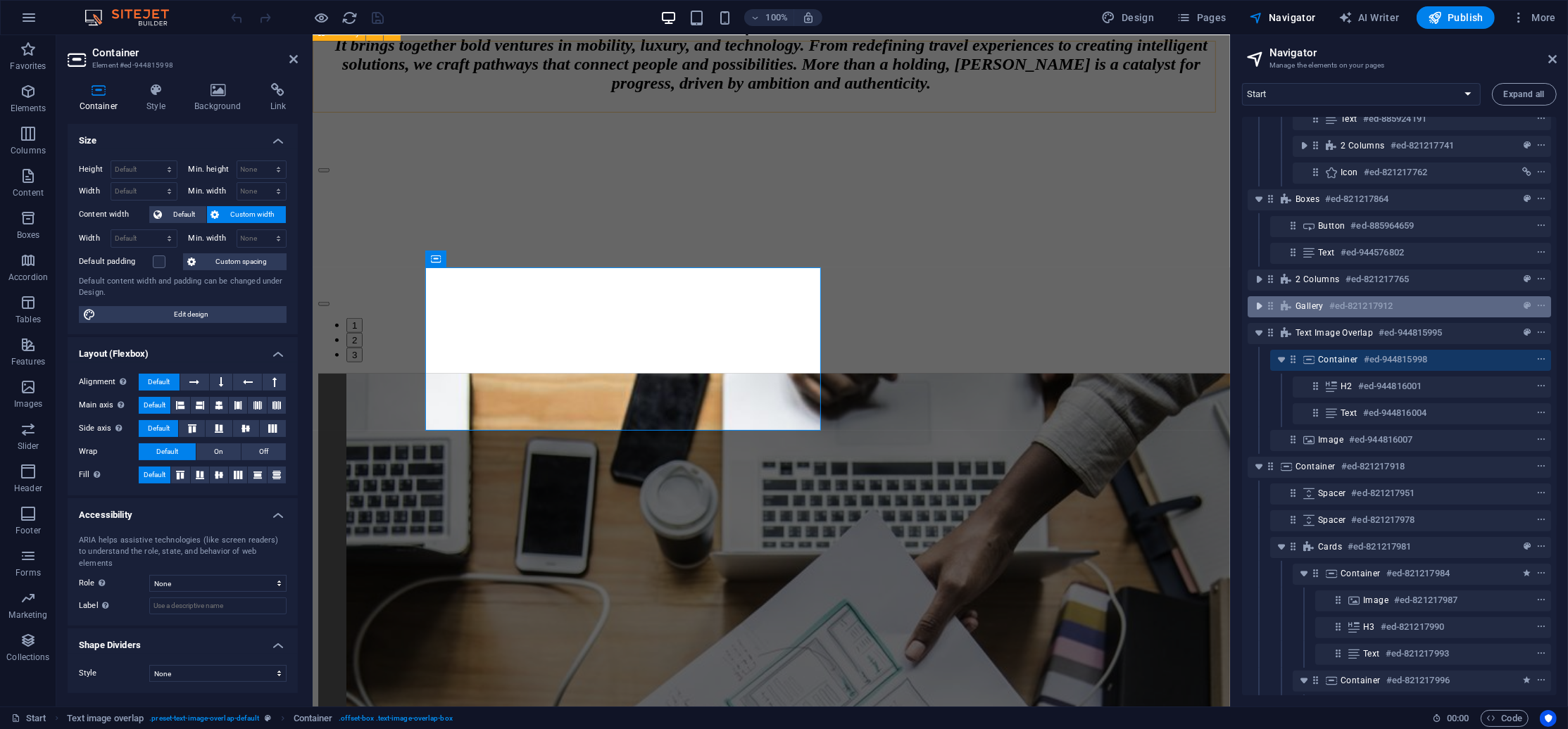
click at [1256, 304] on icon "toggle-expand" at bounding box center [1259, 306] width 14 height 14
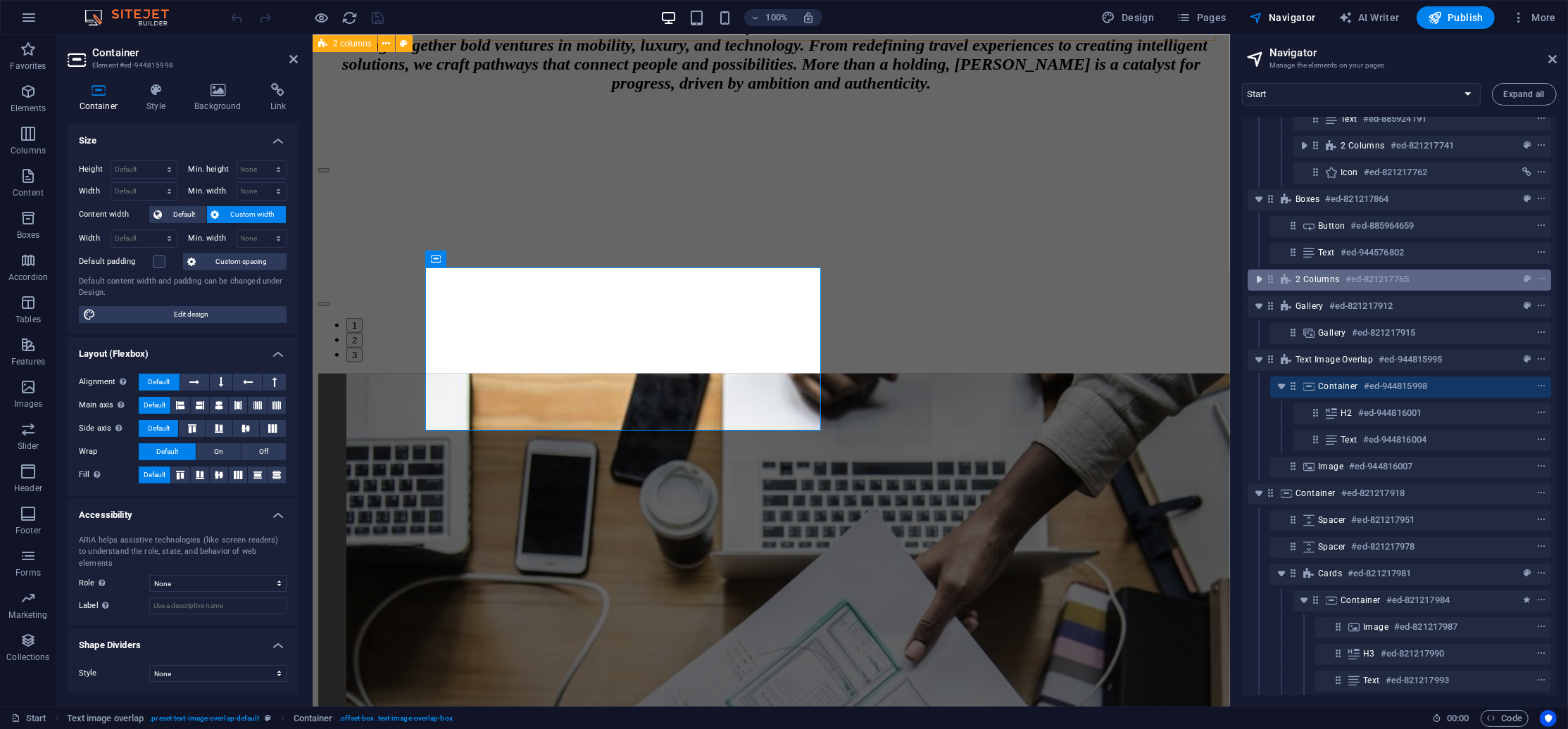
click at [1250, 278] on span "toggle-expand" at bounding box center [1258, 279] width 17 height 14
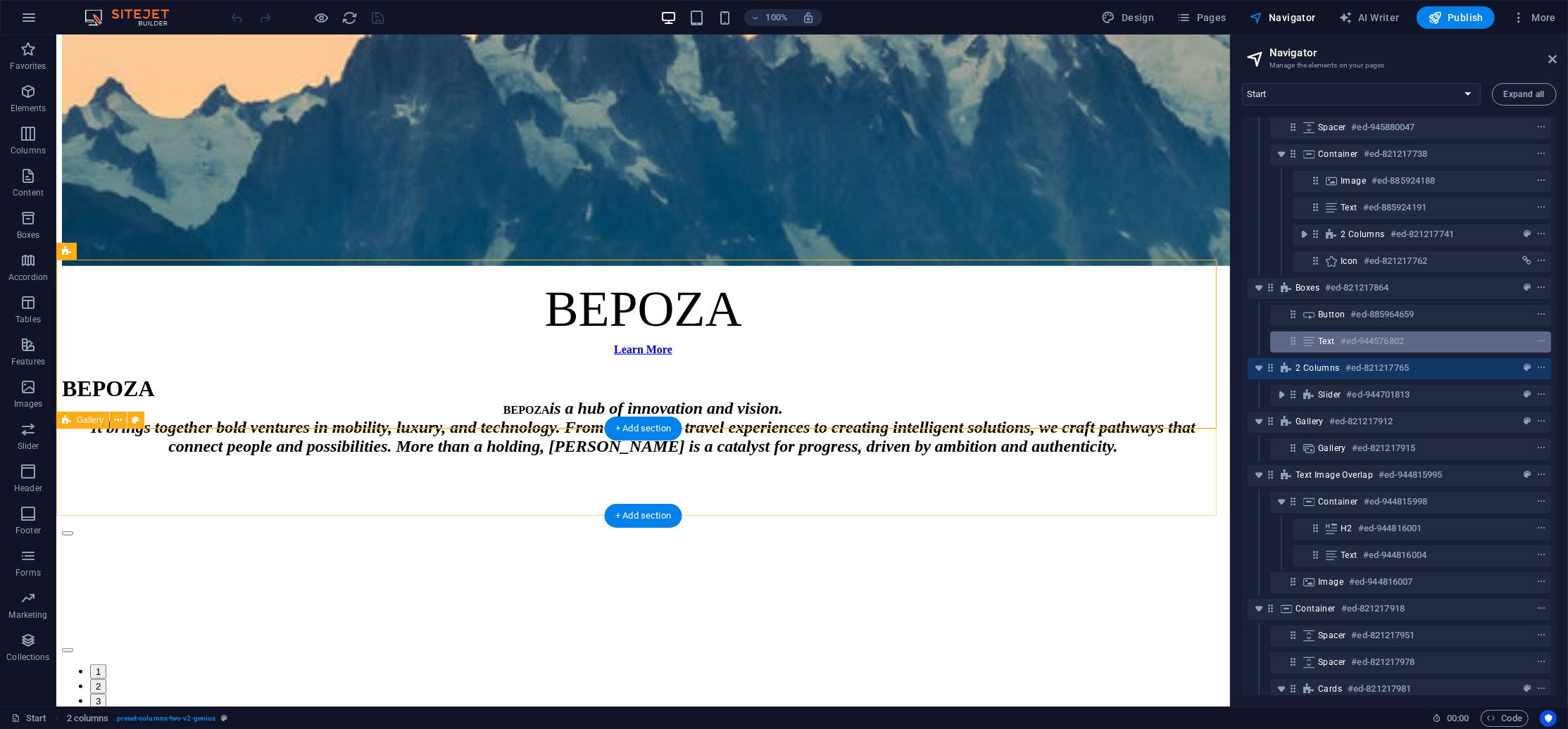
scroll to position [214, 0]
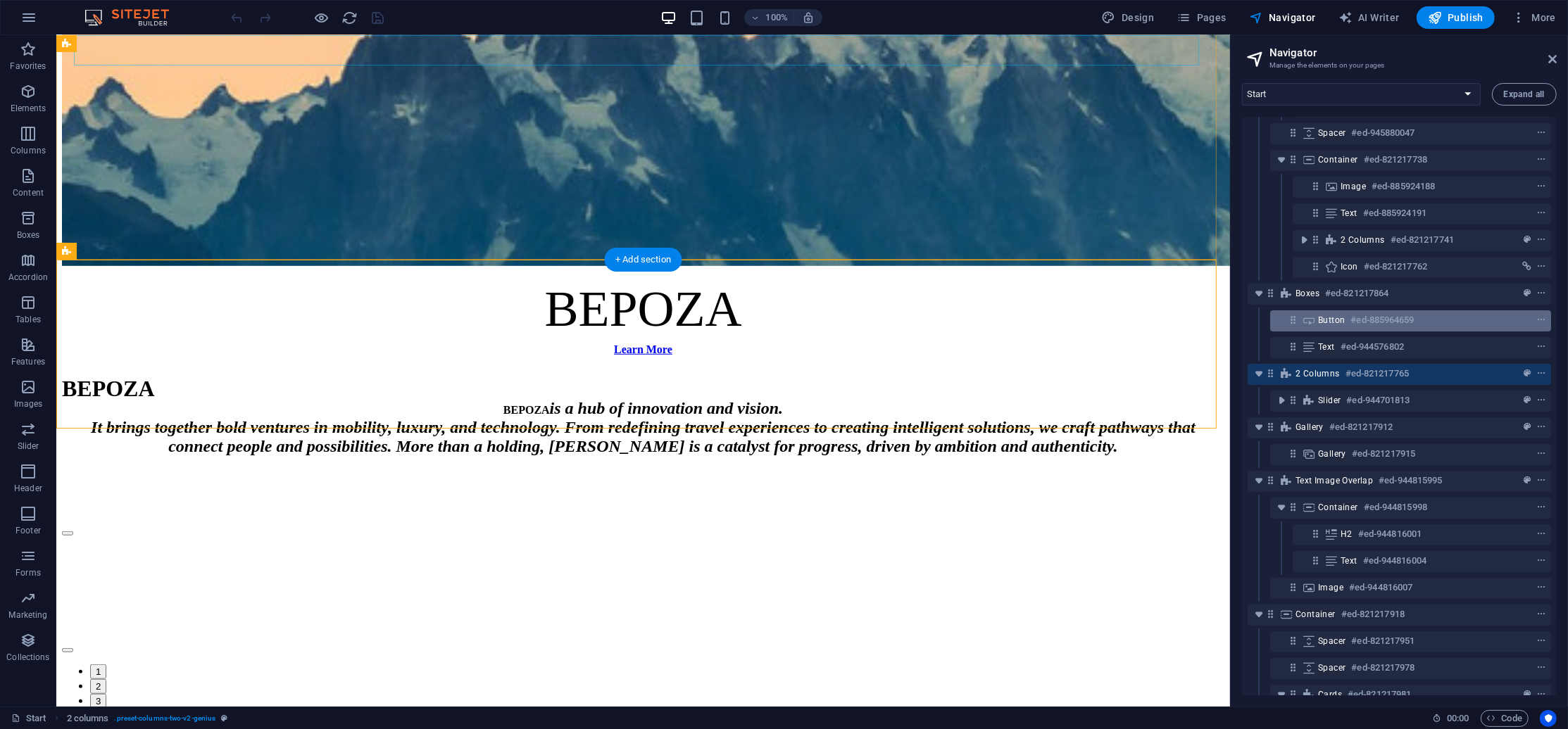
click at [1343, 317] on span "Button" at bounding box center [1331, 319] width 27 height 11
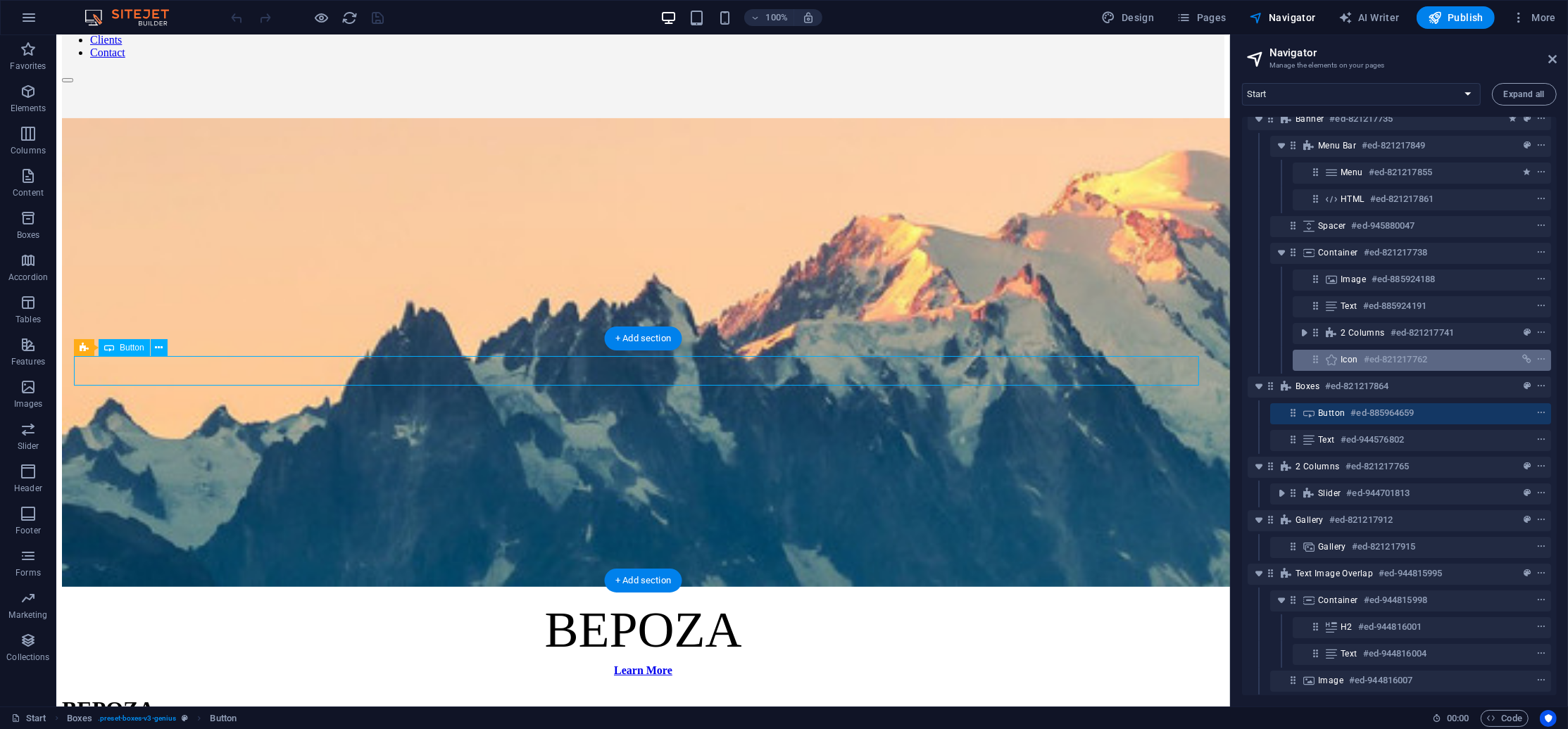
scroll to position [120, 0]
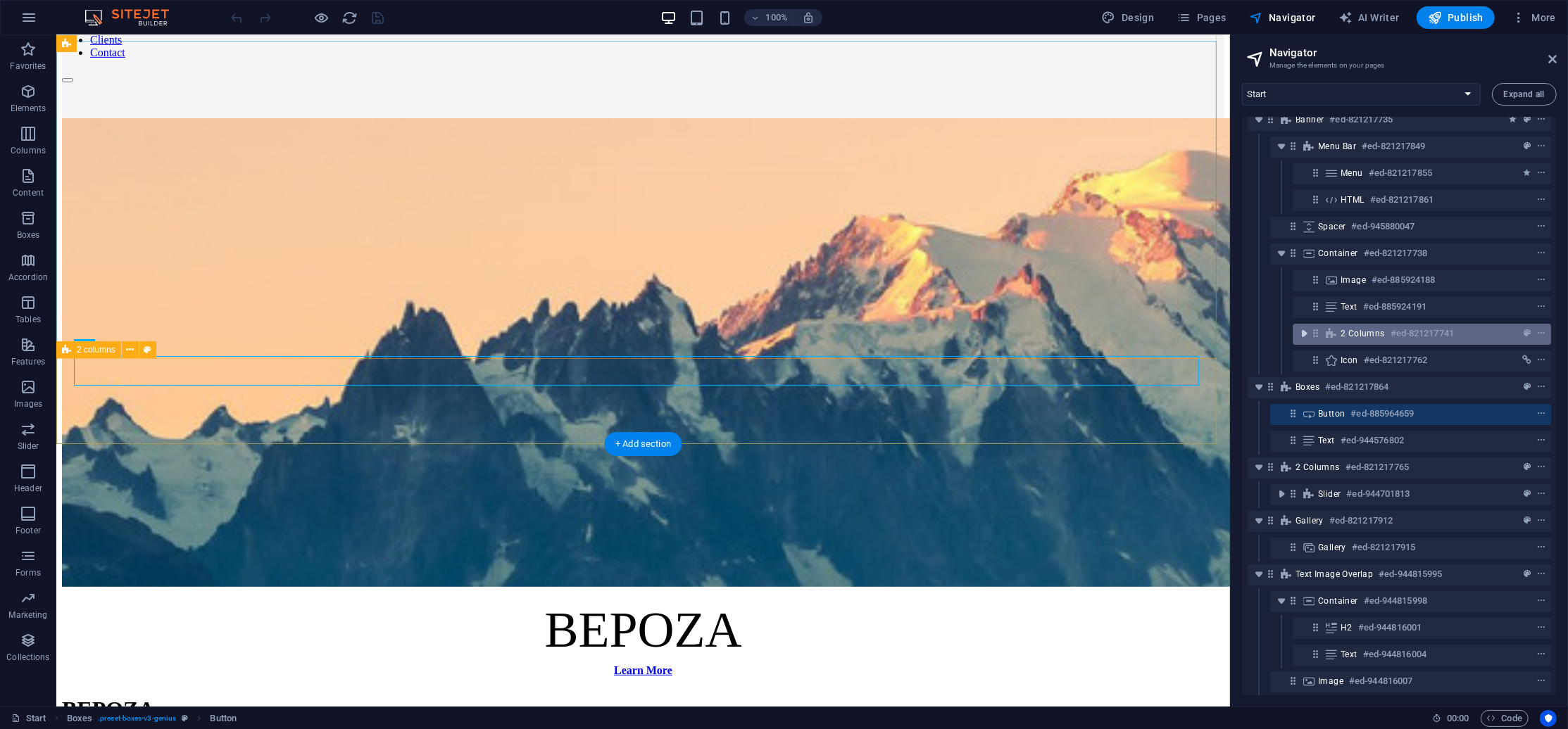
click at [1311, 336] on span "toggle-expand" at bounding box center [1303, 333] width 17 height 14
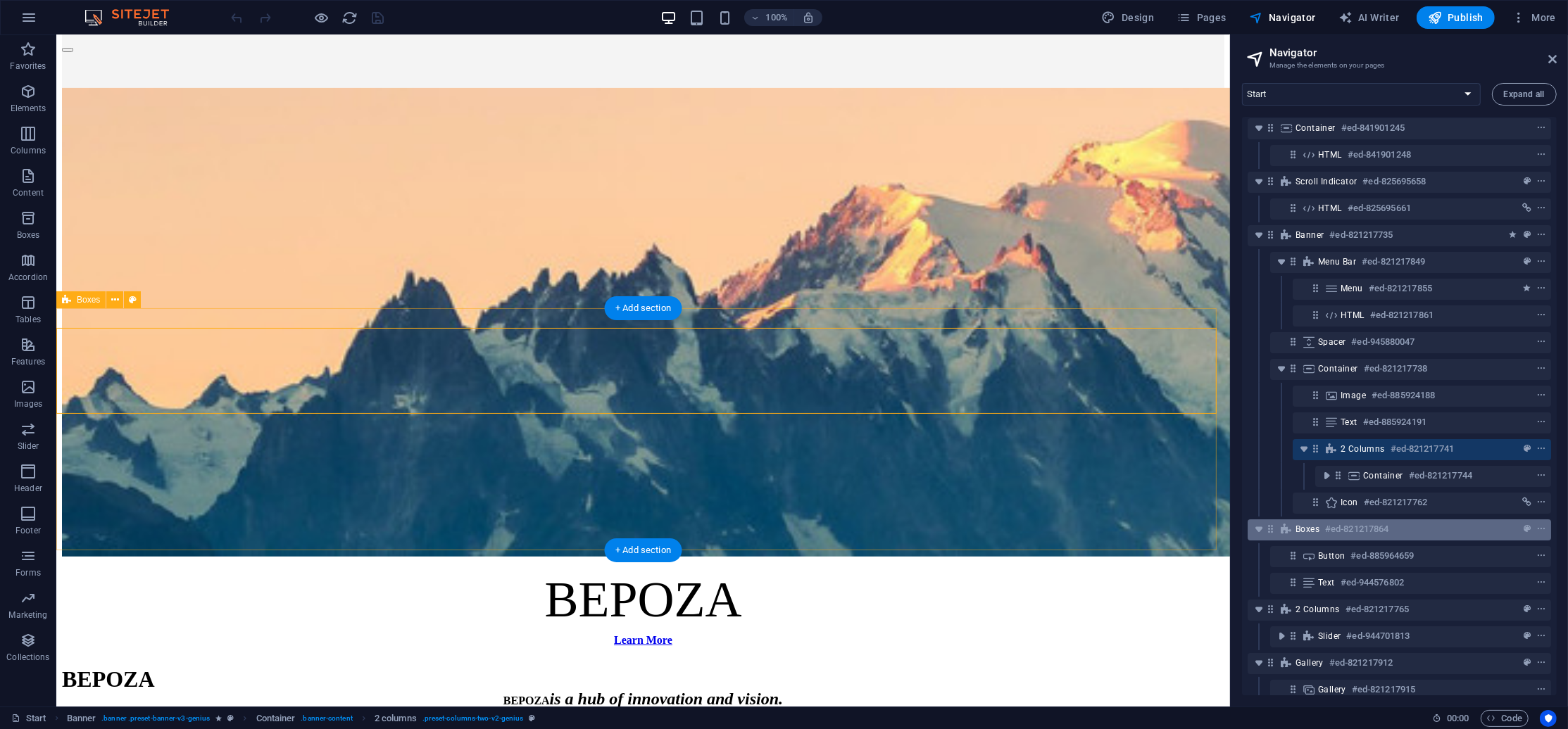
scroll to position [0, 0]
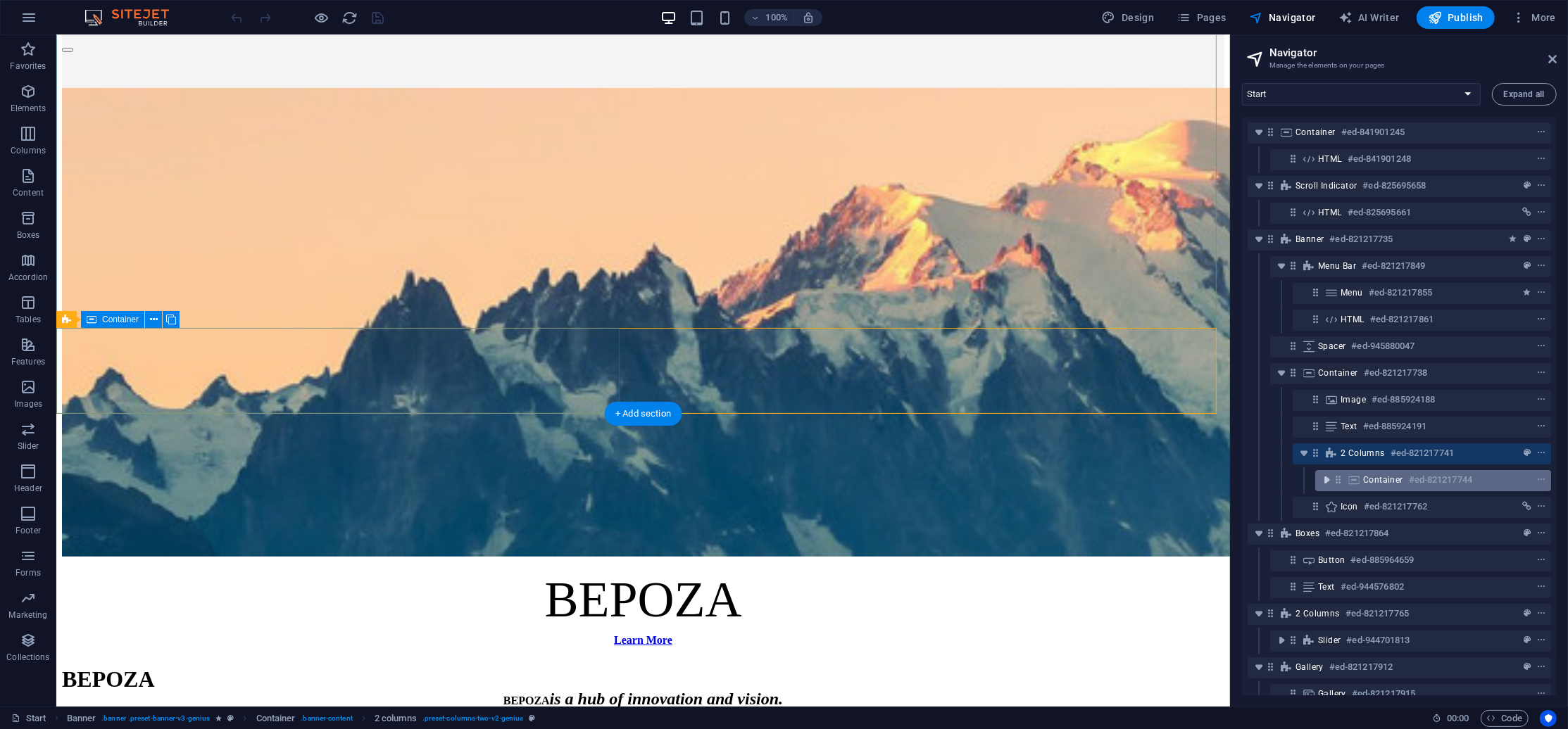
click at [1326, 478] on icon "toggle-expand" at bounding box center [1326, 480] width 14 height 14
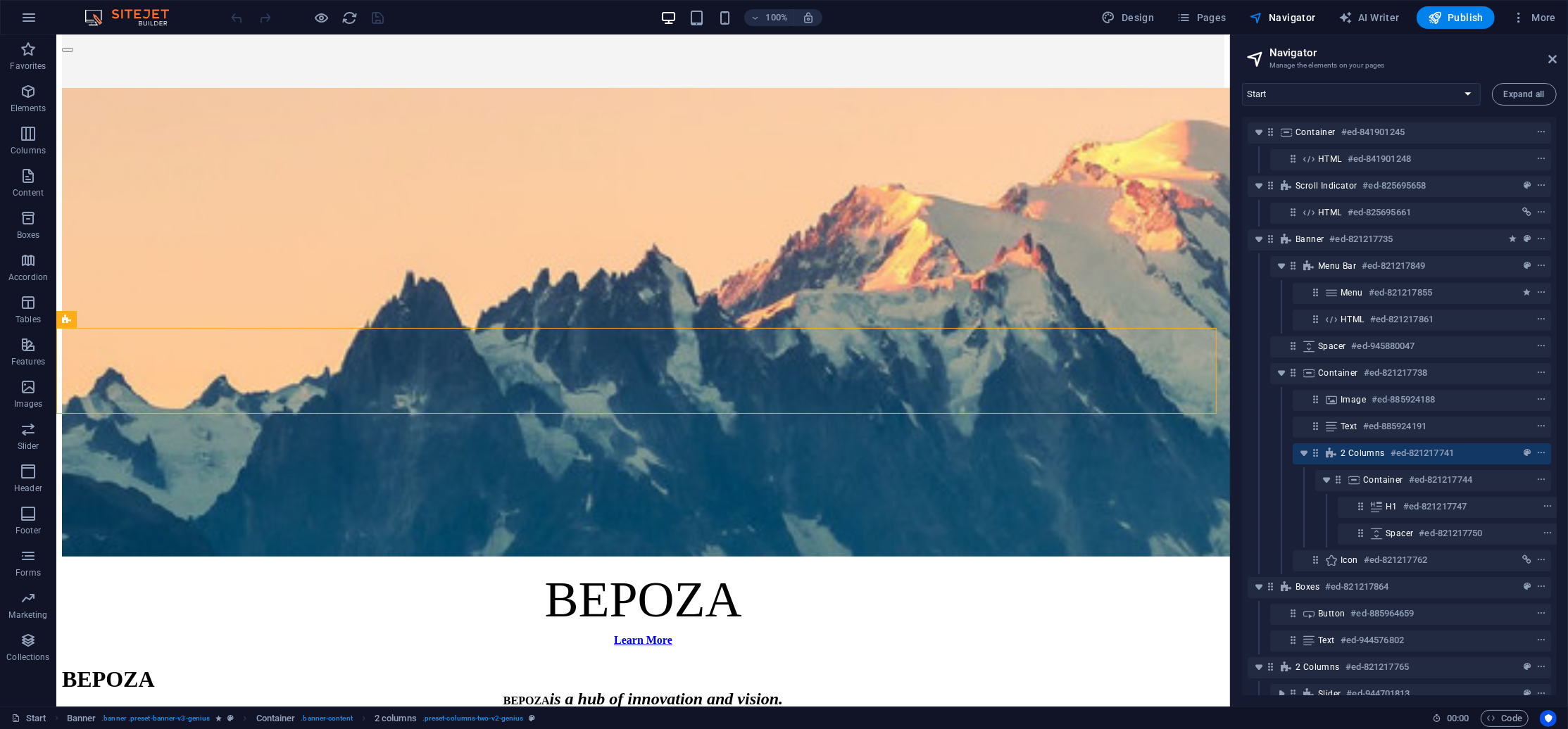
click at [1543, 60] on header "Navigator Manage the elements on your pages" at bounding box center [1401, 53] width 312 height 37
click at [1550, 60] on icon at bounding box center [1552, 59] width 9 height 11
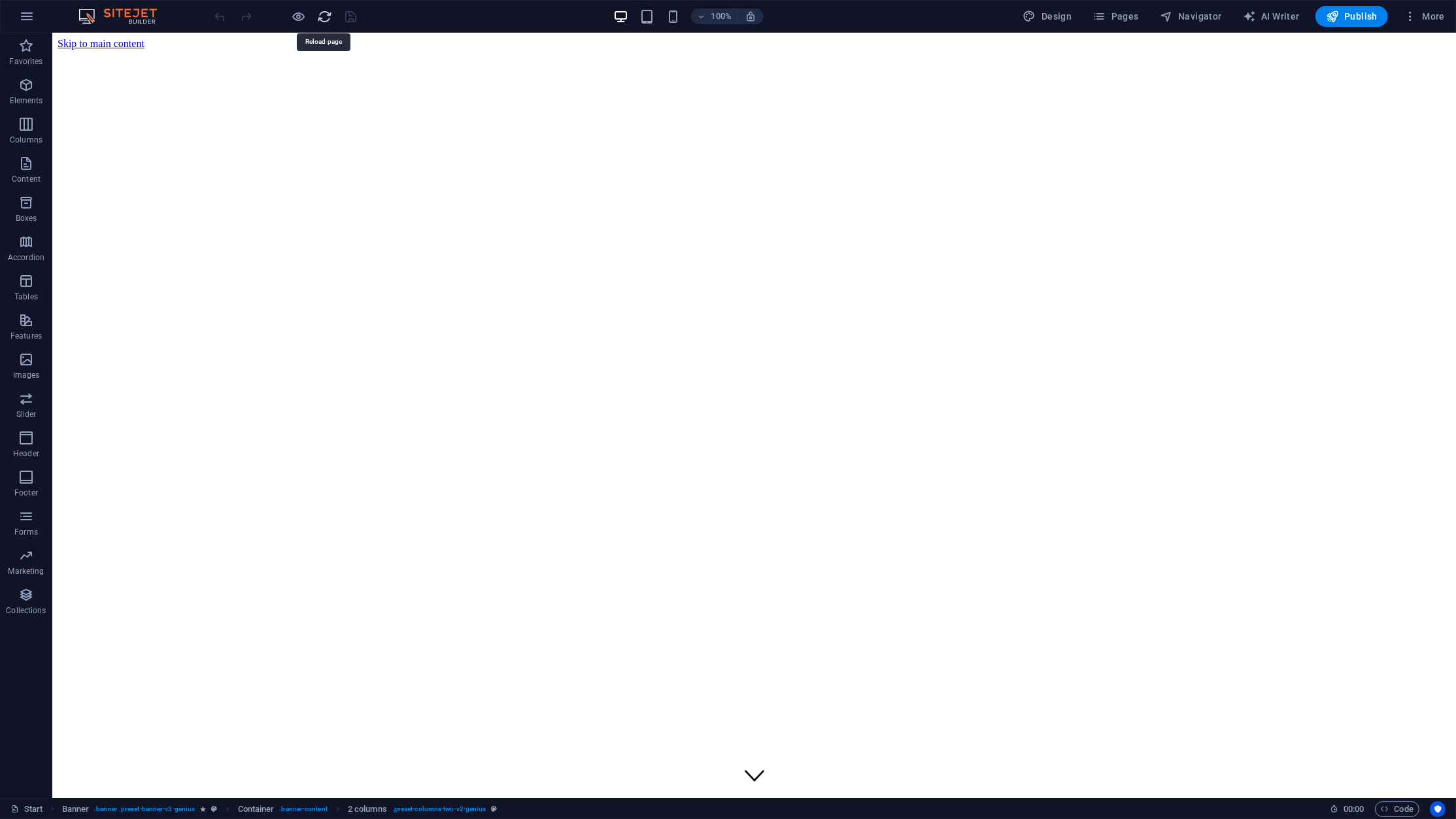
drag, startPoint x: 319, startPoint y: 20, endPoint x: 298, endPoint y: 38, distance: 27.7
click at [319, 20] on icon "reload" at bounding box center [325, 16] width 15 height 15
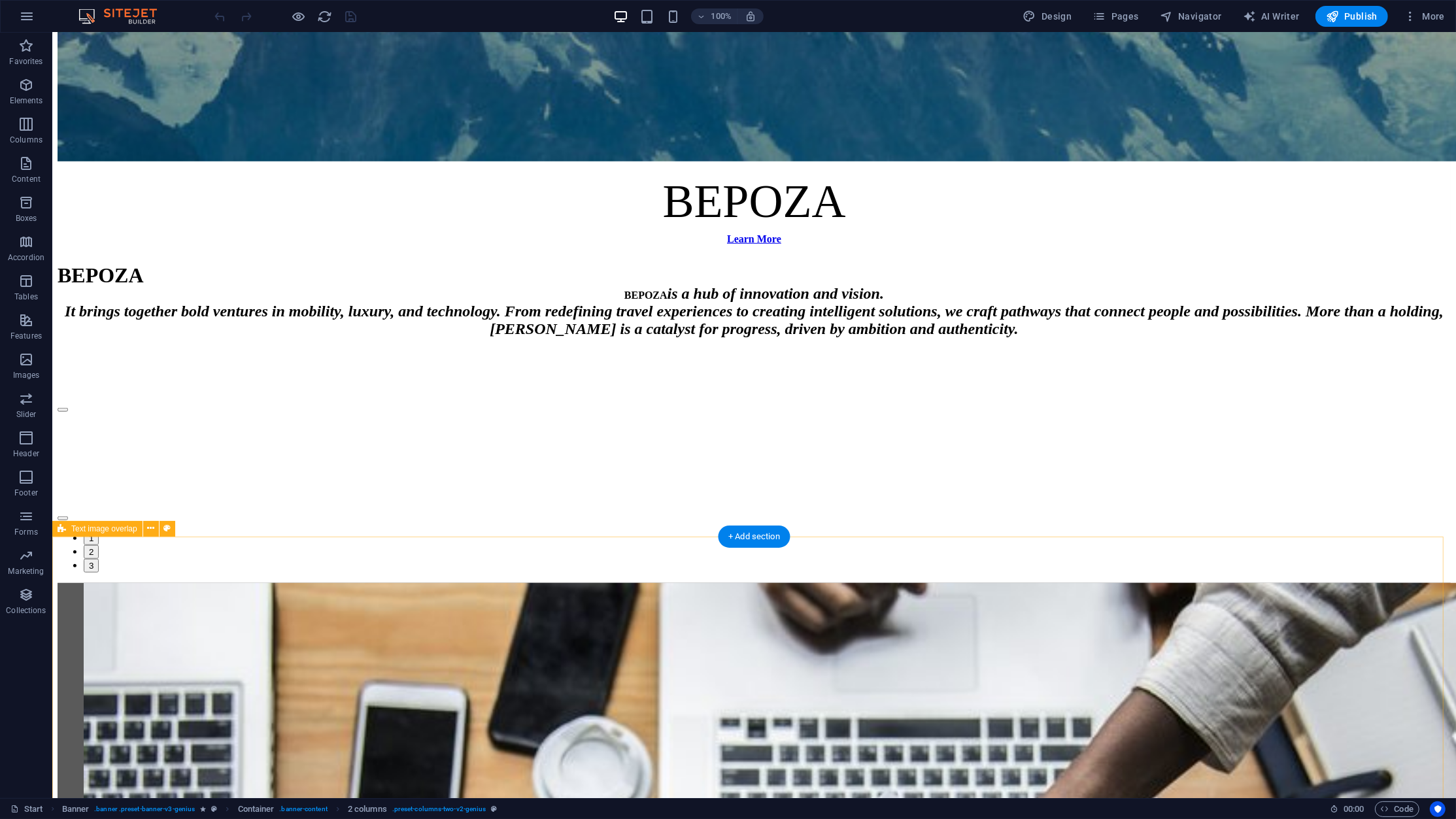
scroll to position [1220, 0]
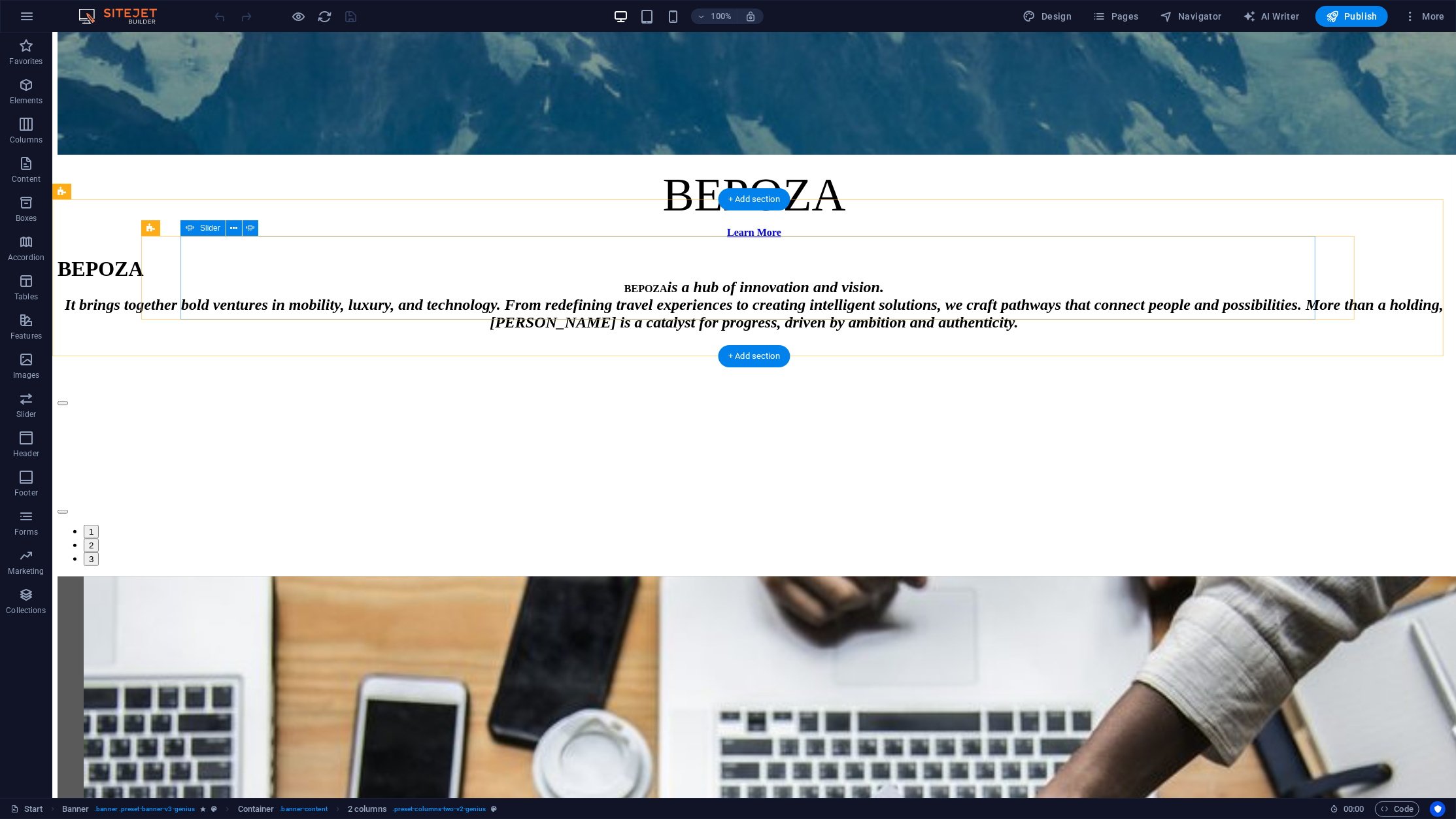
click at [67, 510] on button "Content Slider" at bounding box center [62, 512] width 11 height 4
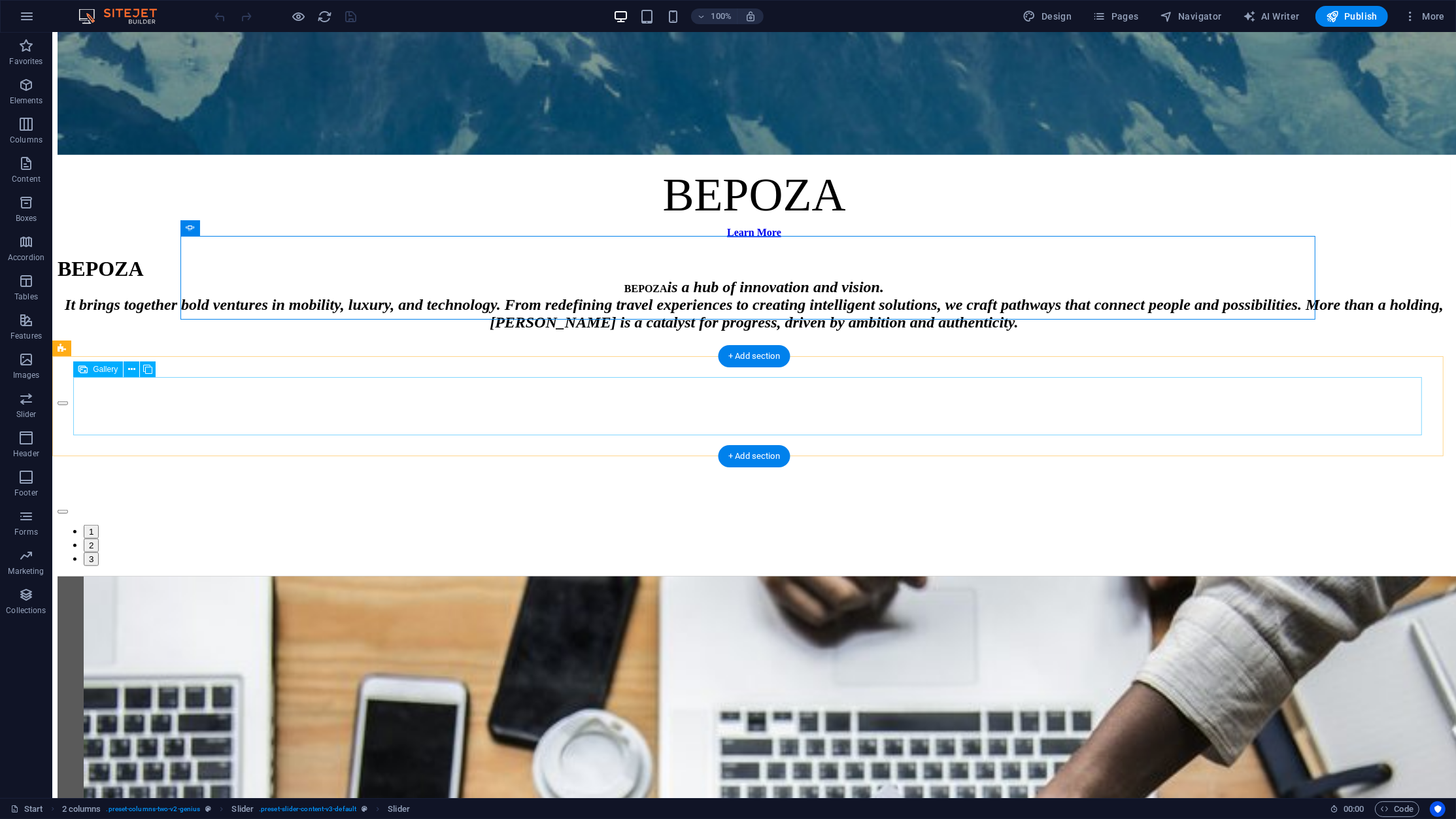
select select "3"
select select "px"
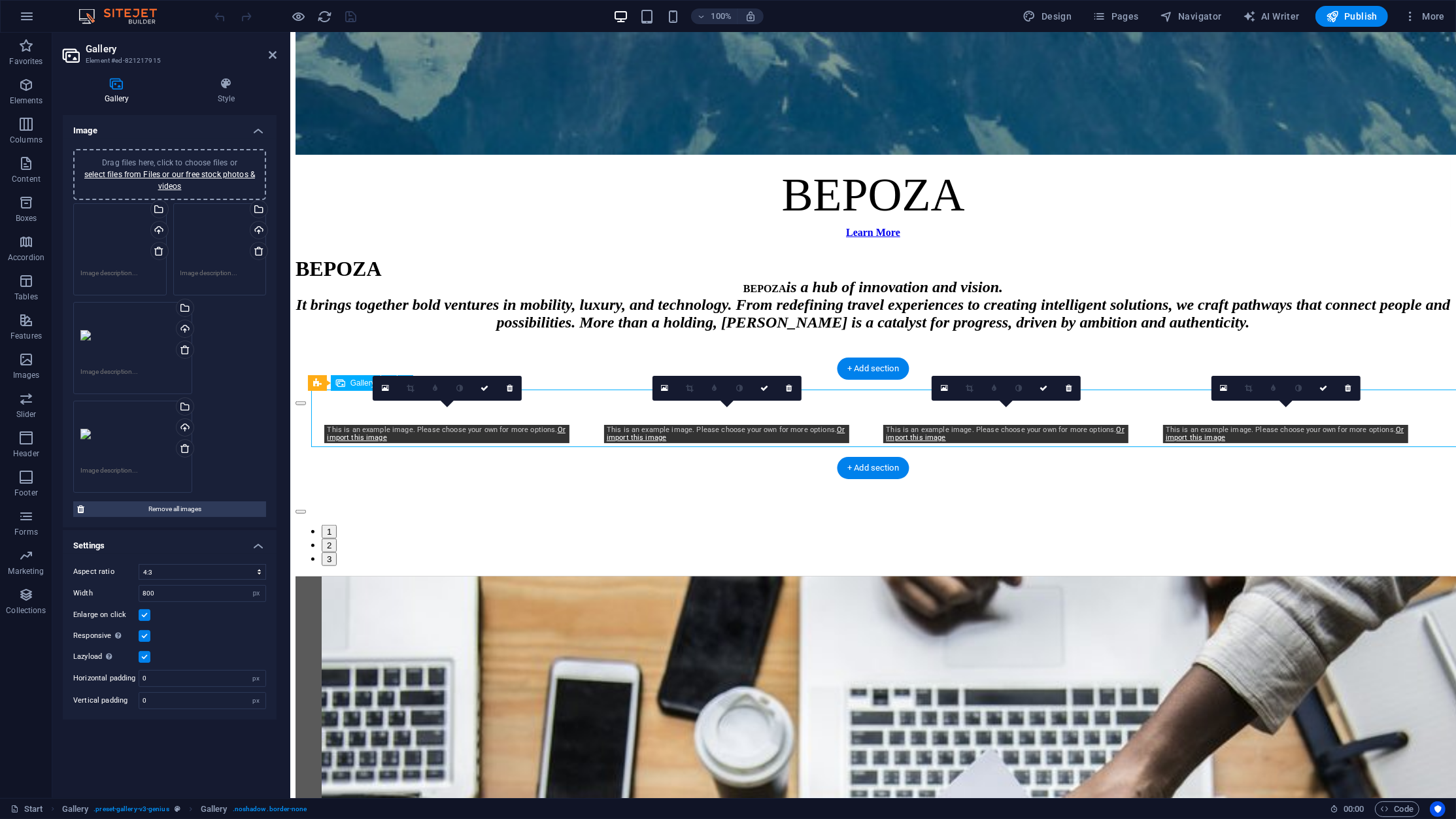
scroll to position [1209, 0]
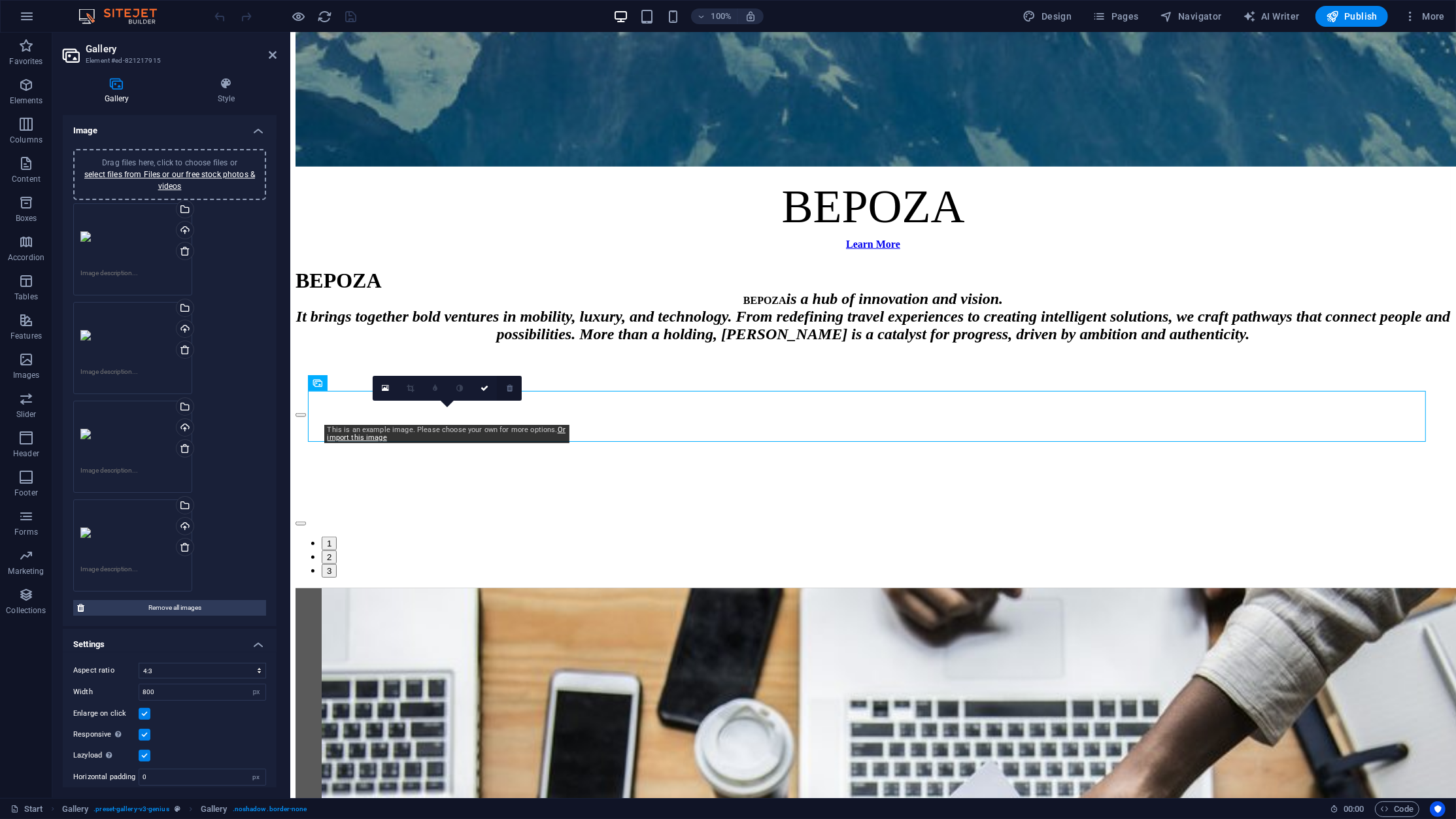
click at [506, 394] on link at bounding box center [509, 388] width 25 height 25
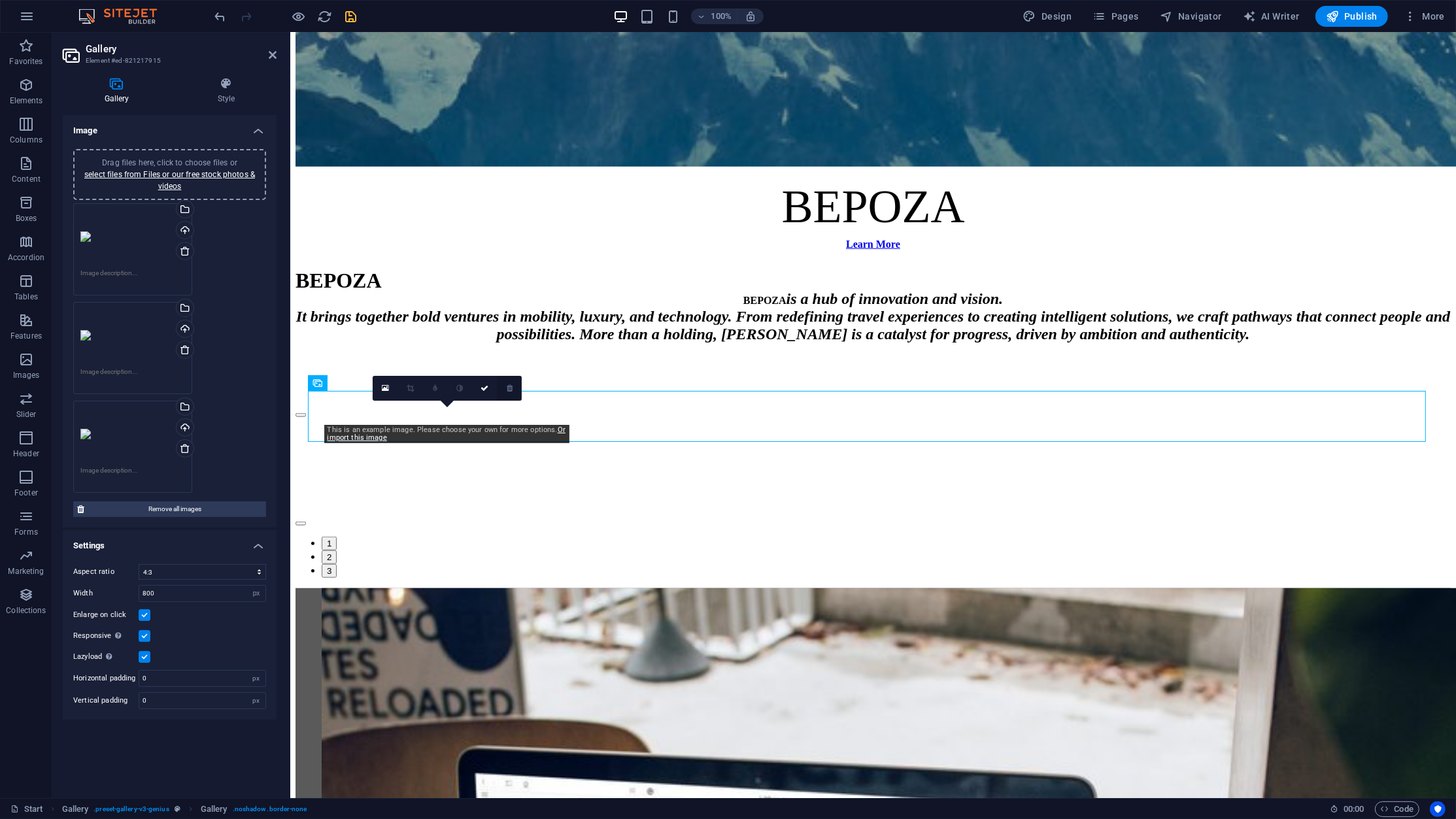
click at [514, 386] on link at bounding box center [509, 388] width 25 height 25
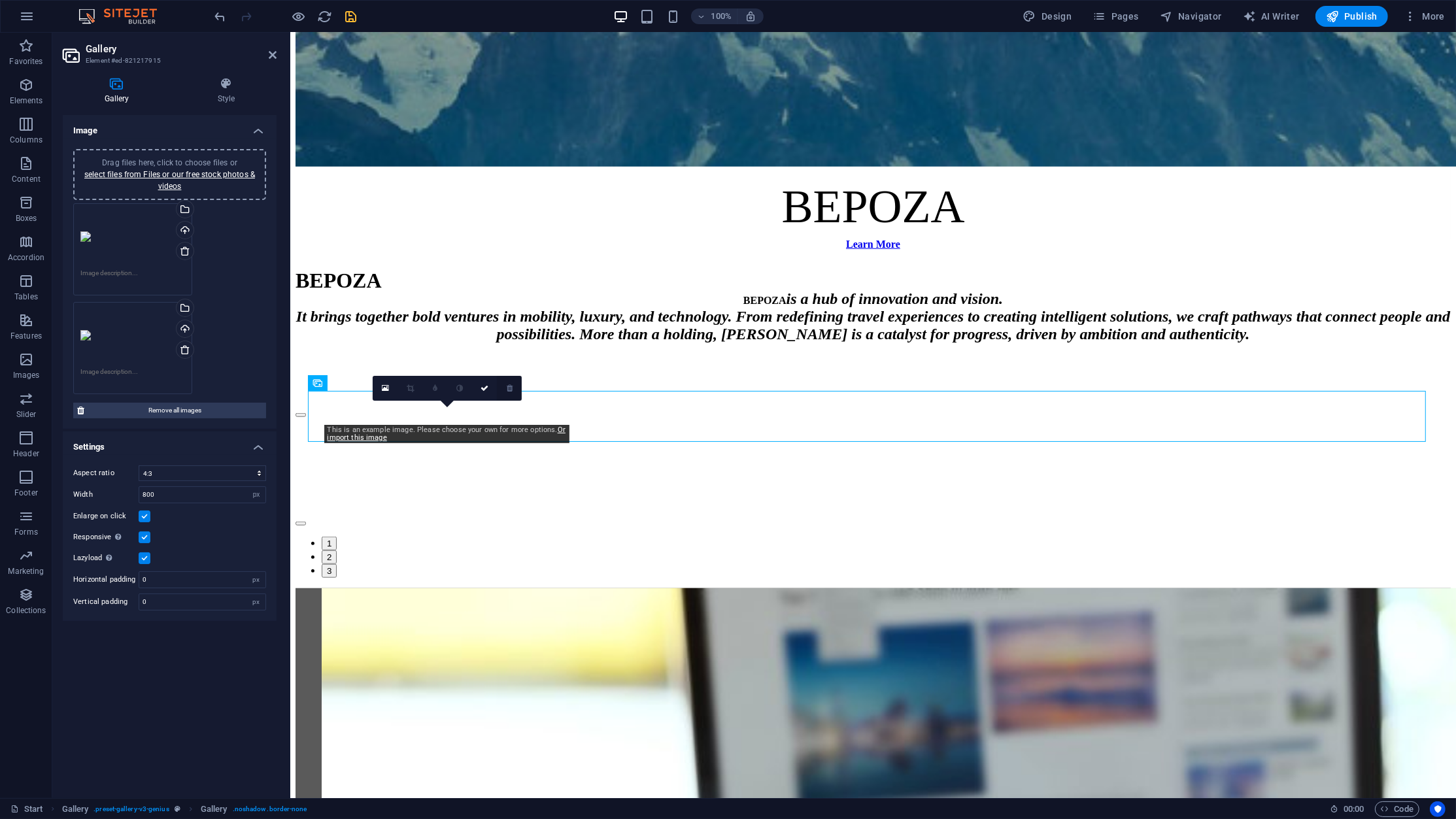
click at [507, 388] on icon at bounding box center [509, 389] width 6 height 8
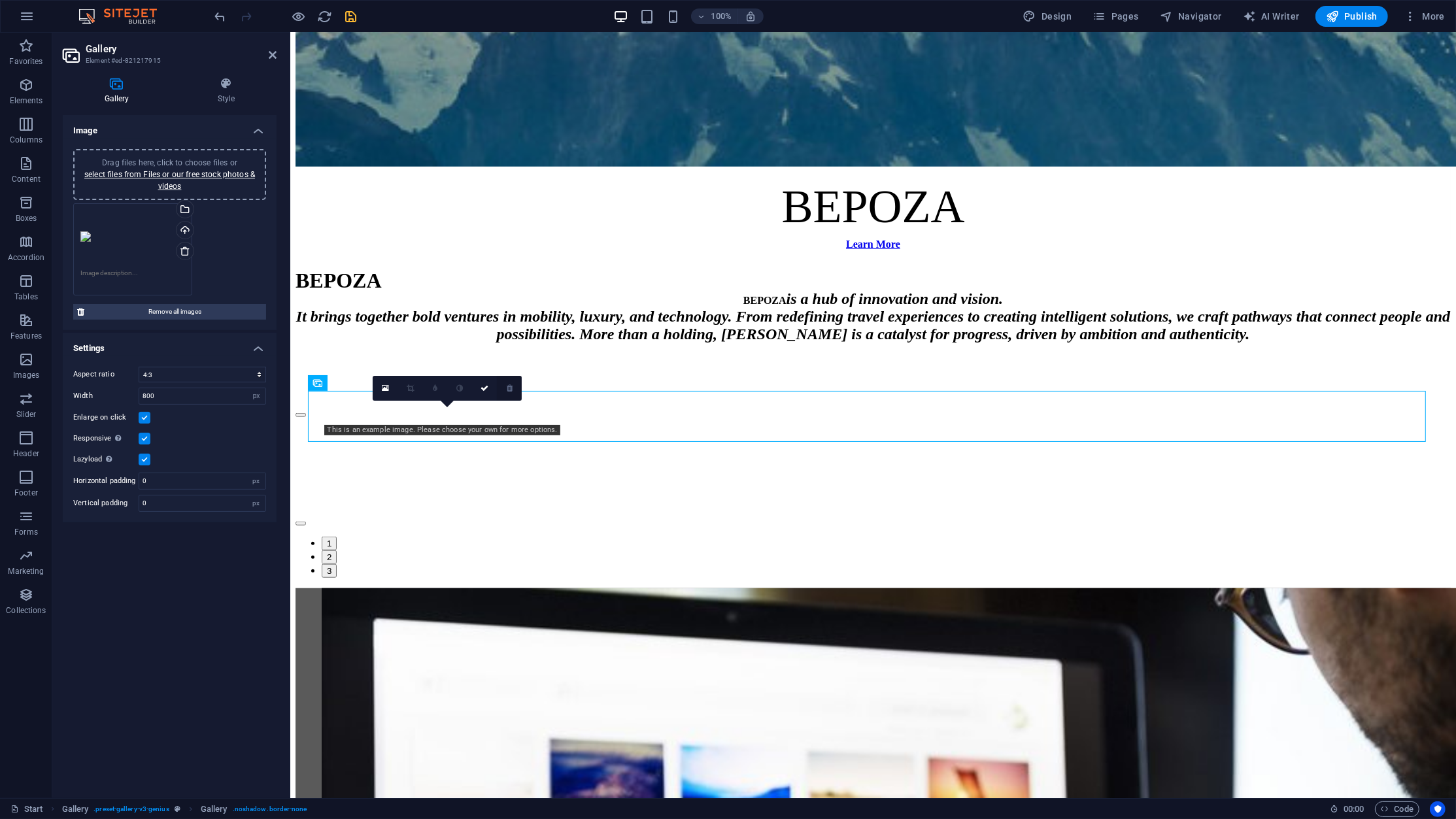
click at [509, 388] on icon at bounding box center [509, 389] width 6 height 8
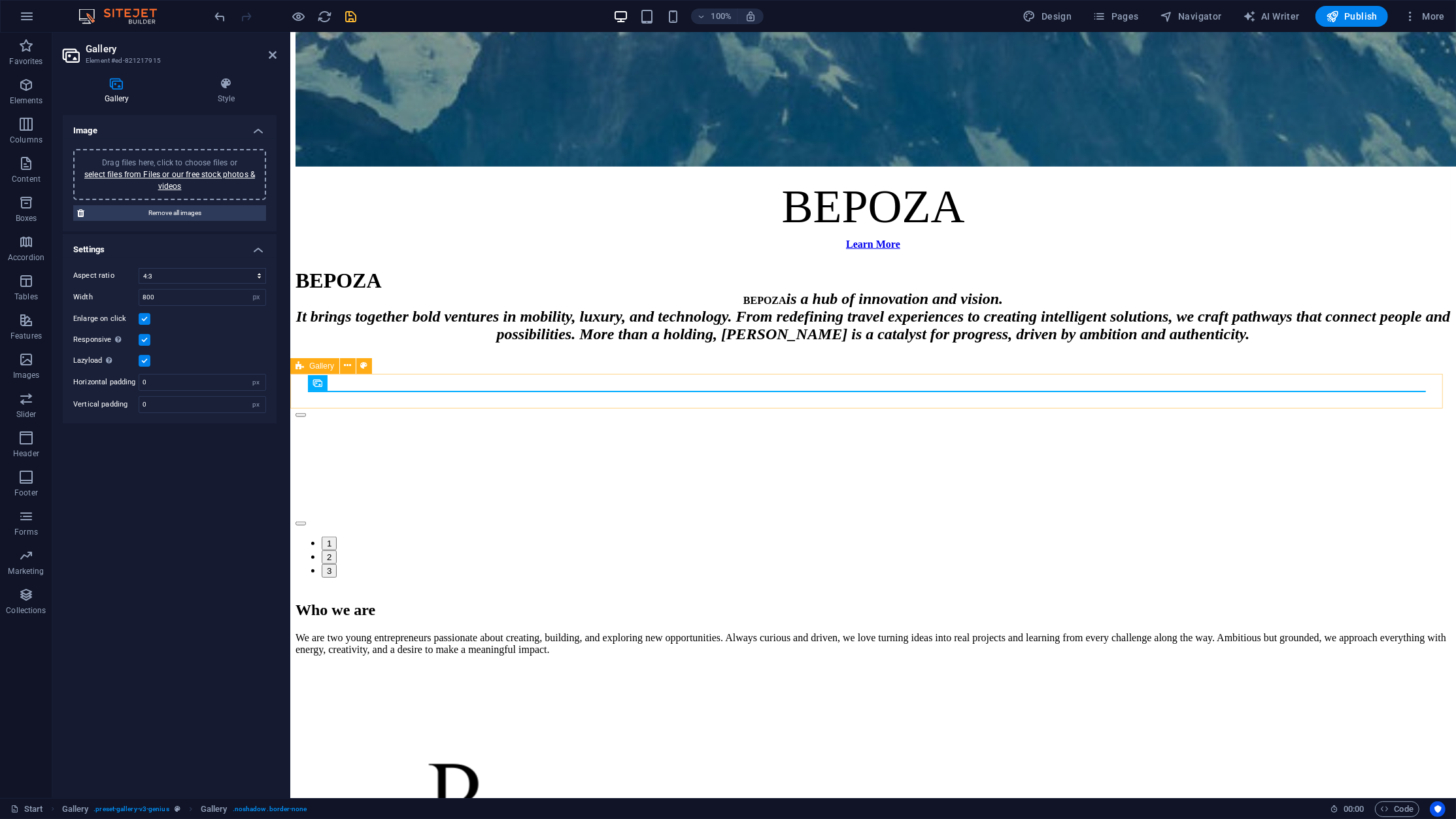
click at [919, 589] on div at bounding box center [872, 589] width 1155 height 0
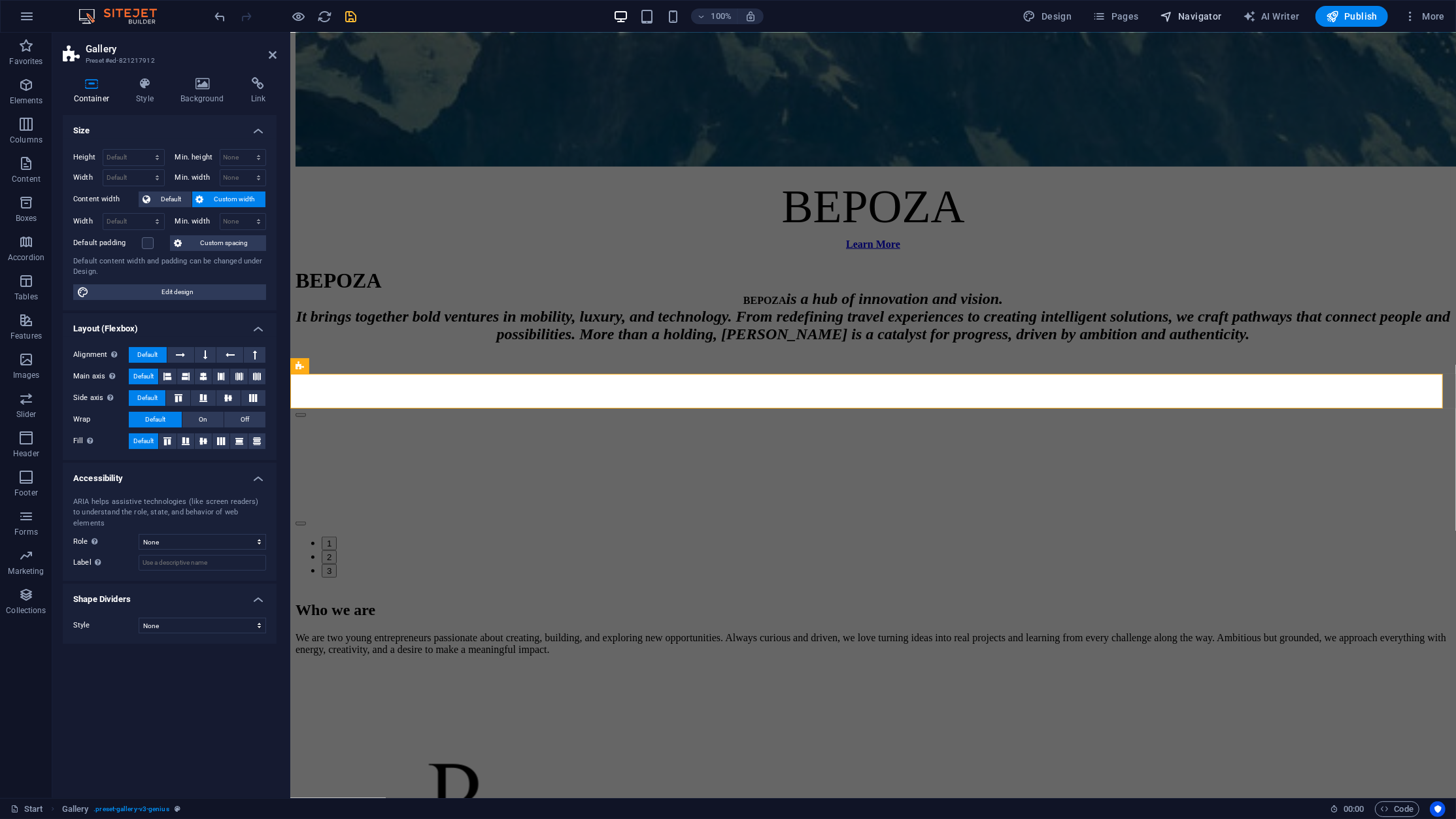
click at [1185, 17] on span "Navigator" at bounding box center [1190, 16] width 62 height 13
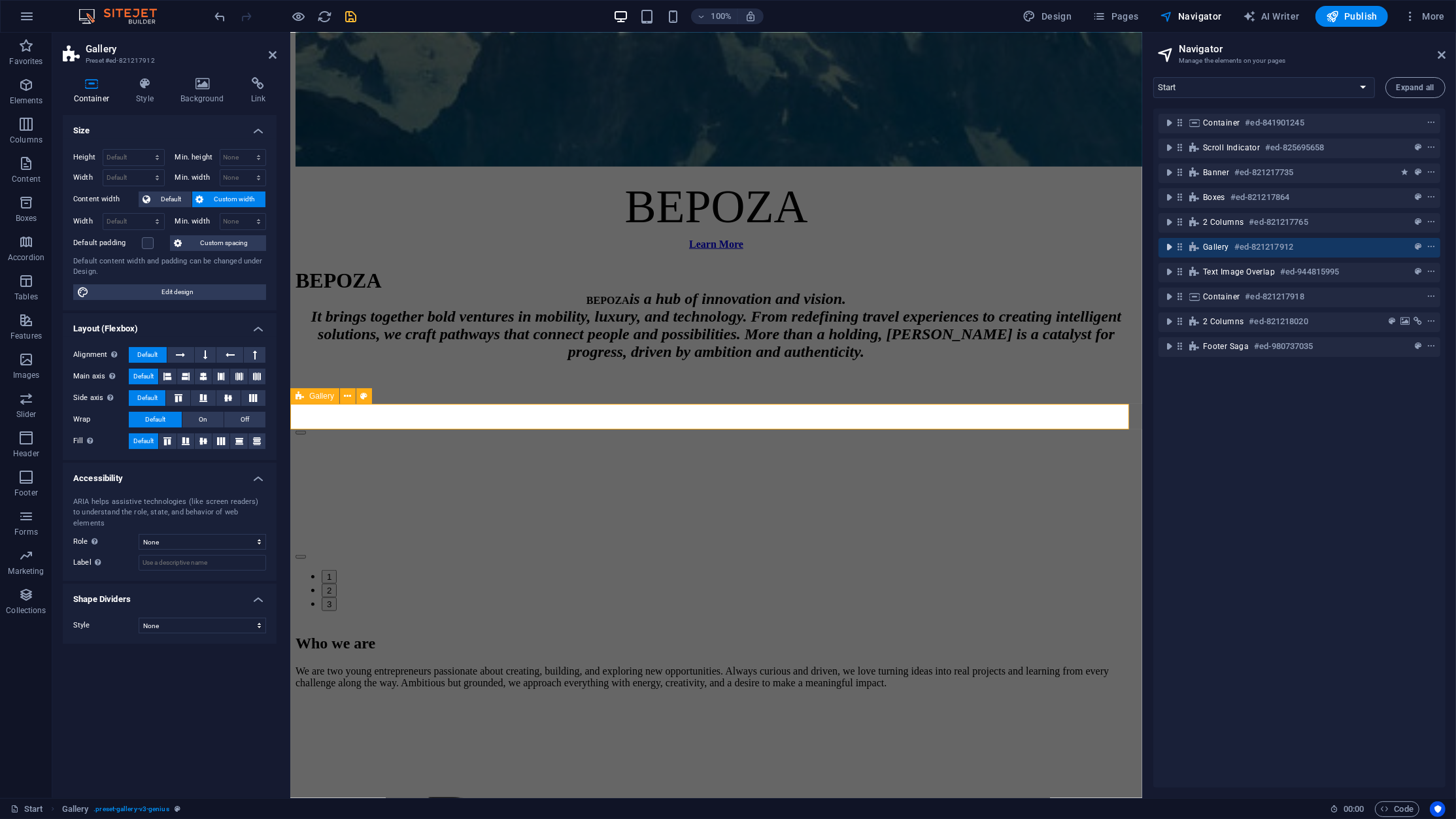
click at [1169, 250] on icon "toggle-expand" at bounding box center [1169, 247] width 13 height 13
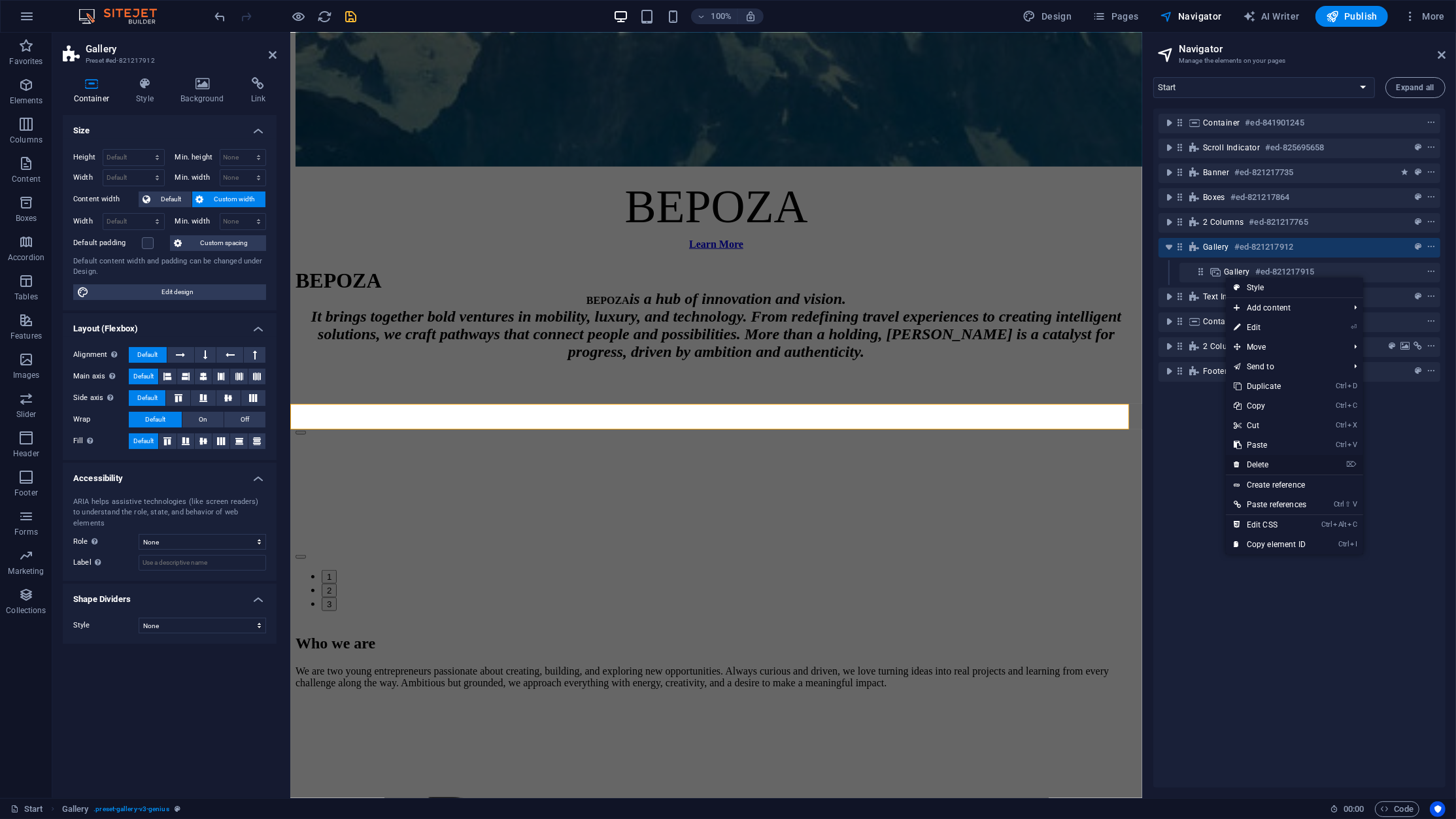
click at [1300, 460] on link "⌦ Delete" at bounding box center [1270, 465] width 89 height 20
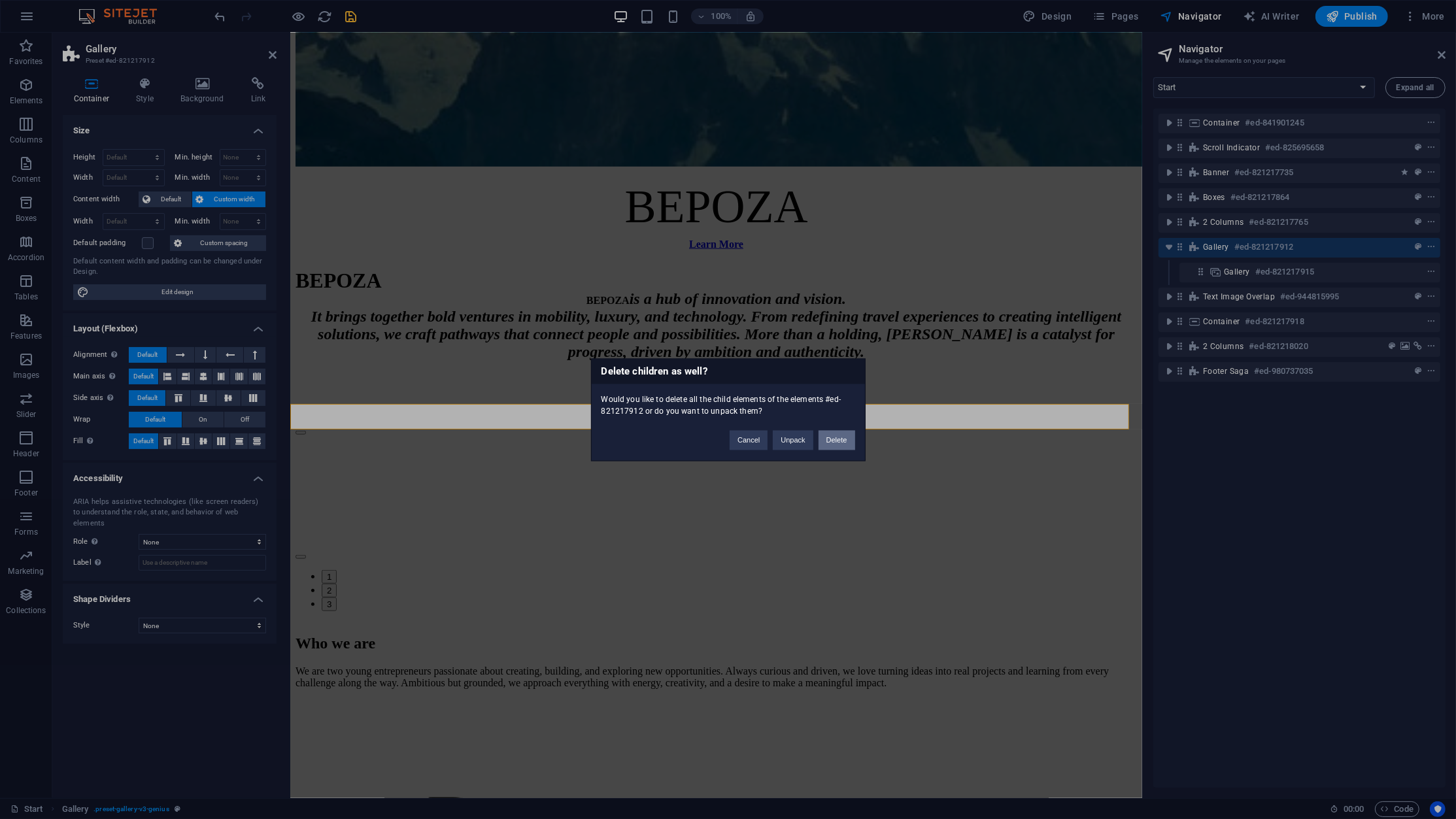
click at [834, 442] on button "Delete" at bounding box center [837, 440] width 37 height 20
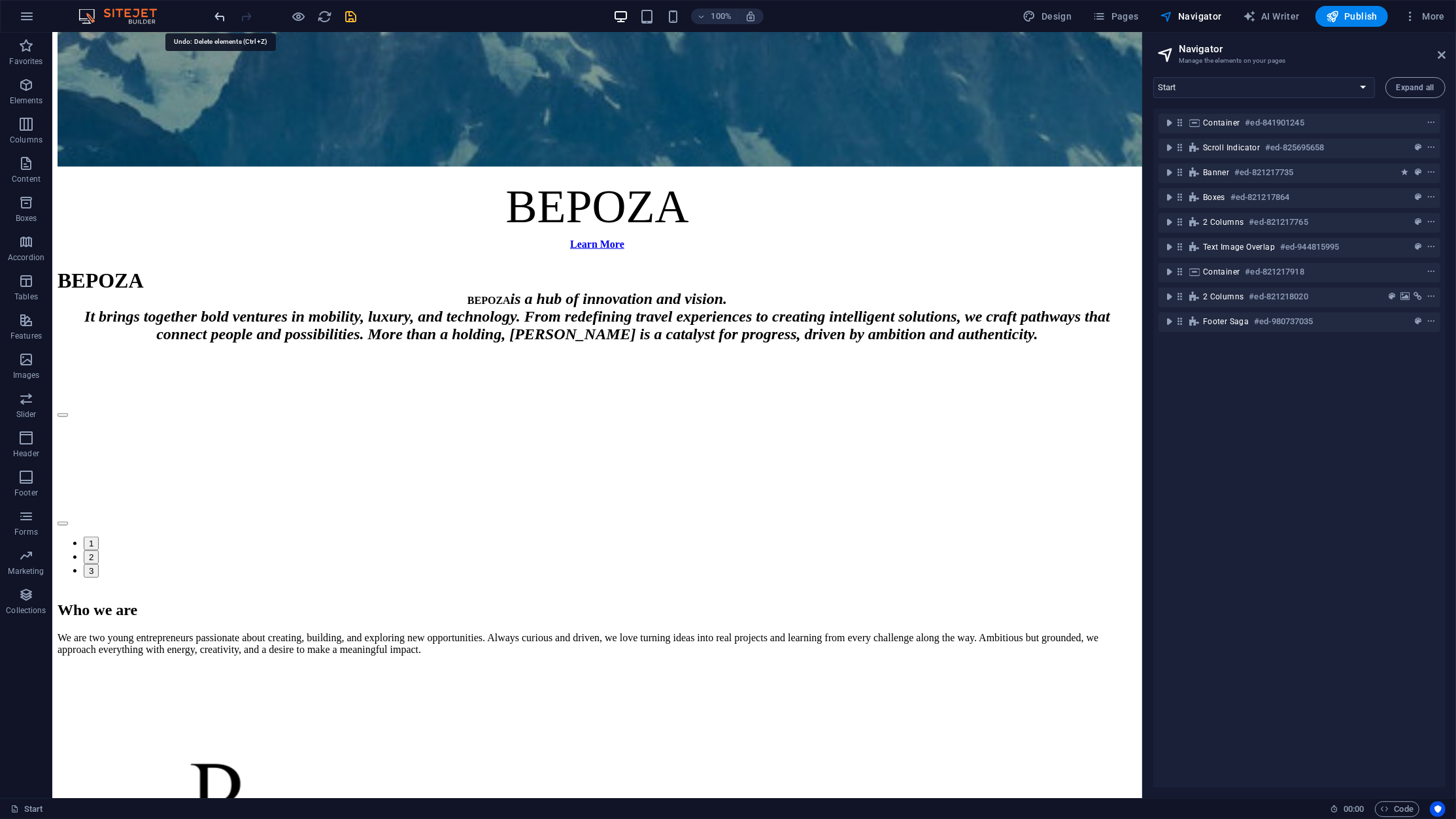
click at [222, 12] on icon "undo" at bounding box center [220, 16] width 15 height 15
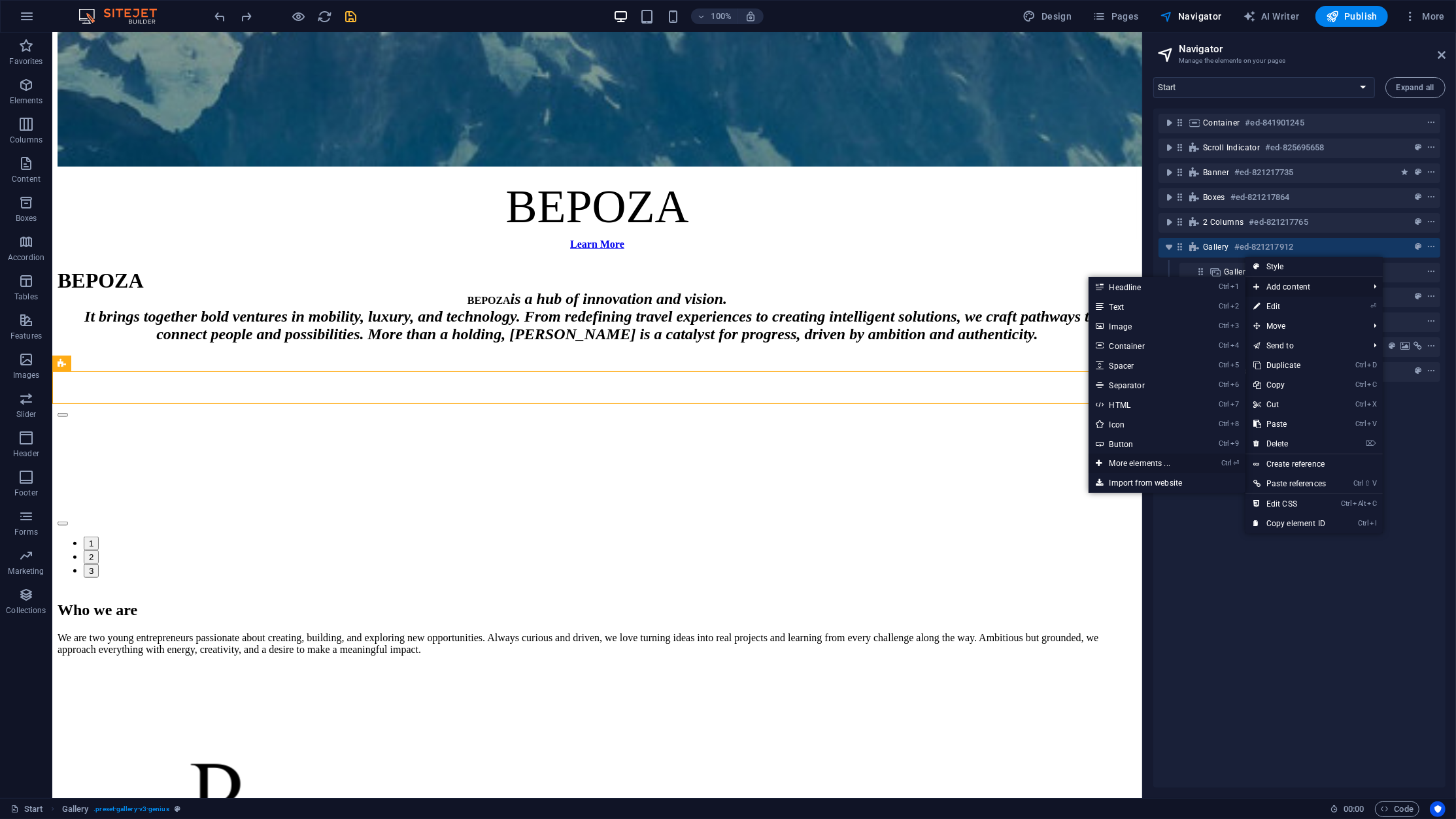
click at [1166, 464] on link "Ctrl ⏎ More elements ..." at bounding box center [1142, 464] width 108 height 20
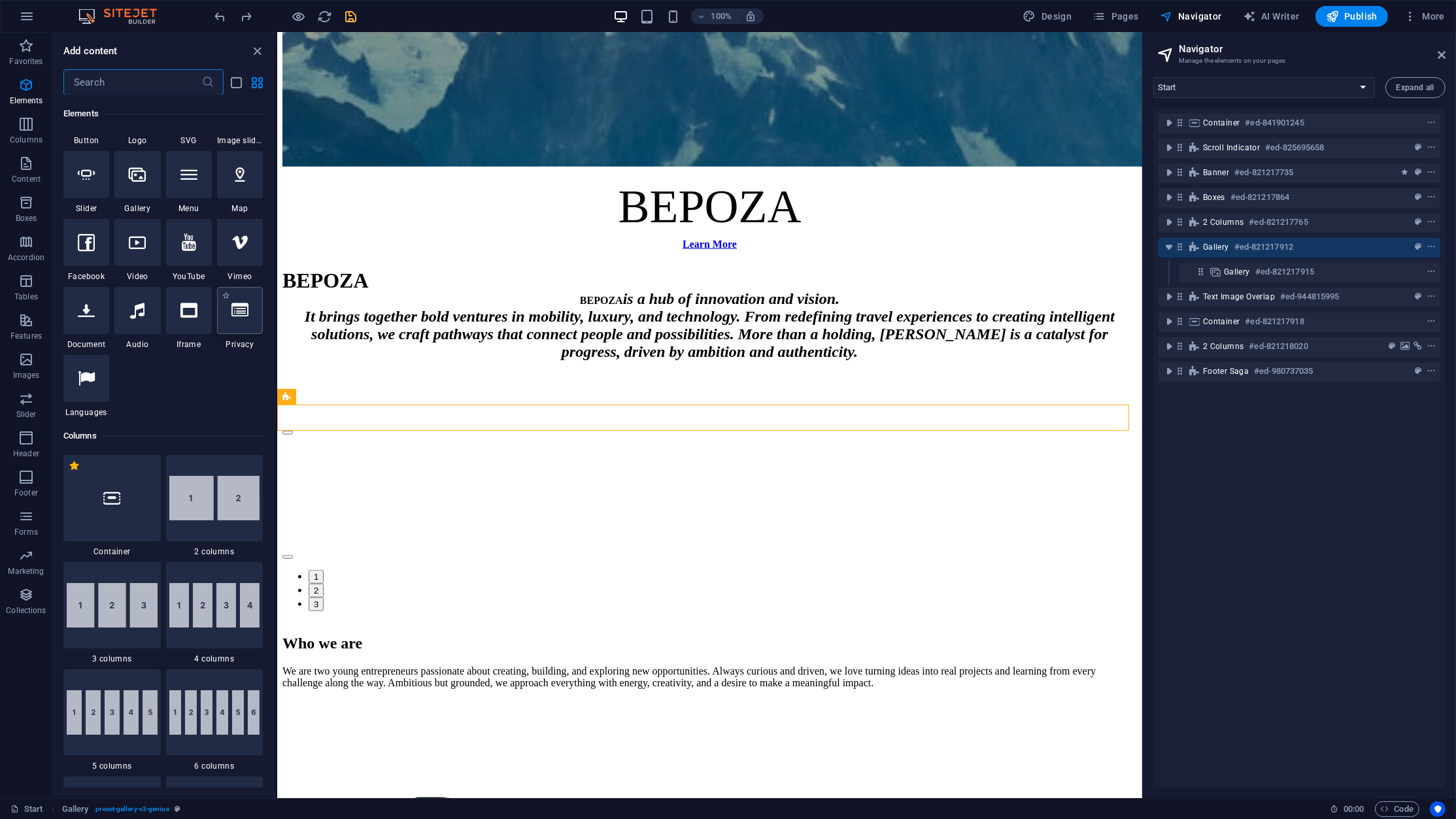
scroll to position [0, 0]
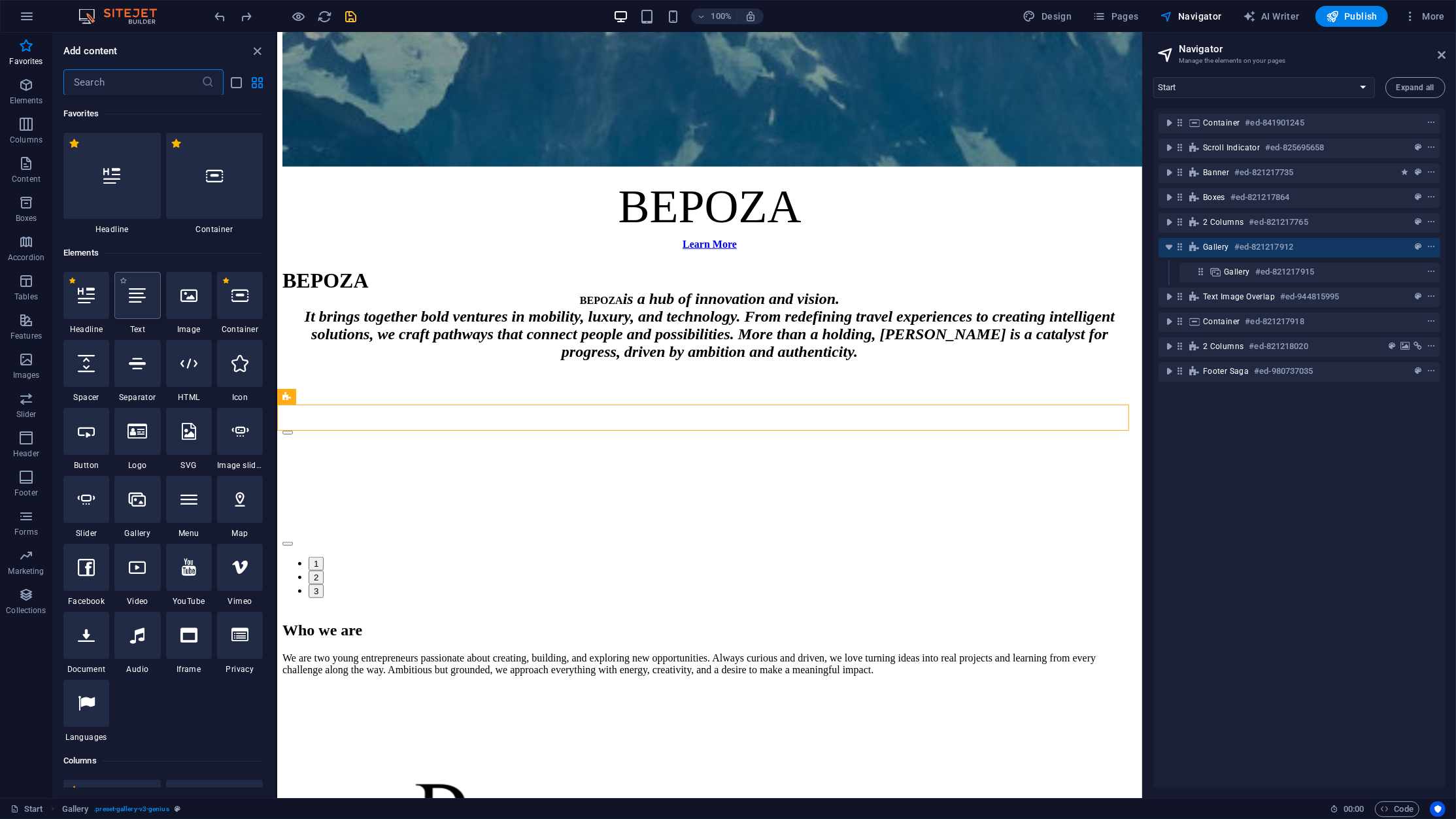
click at [138, 295] on icon at bounding box center [137, 295] width 17 height 17
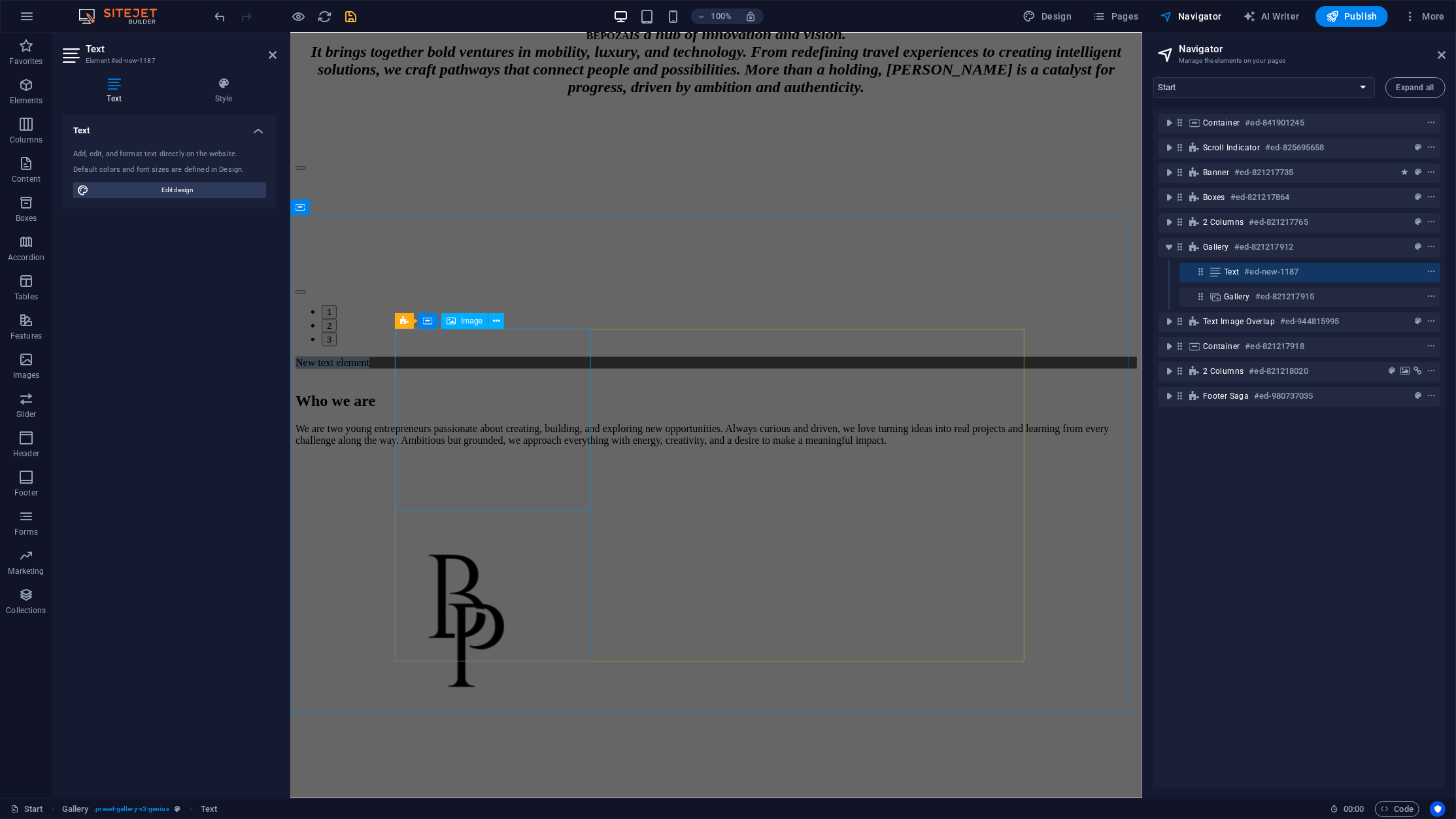
scroll to position [1354, 0]
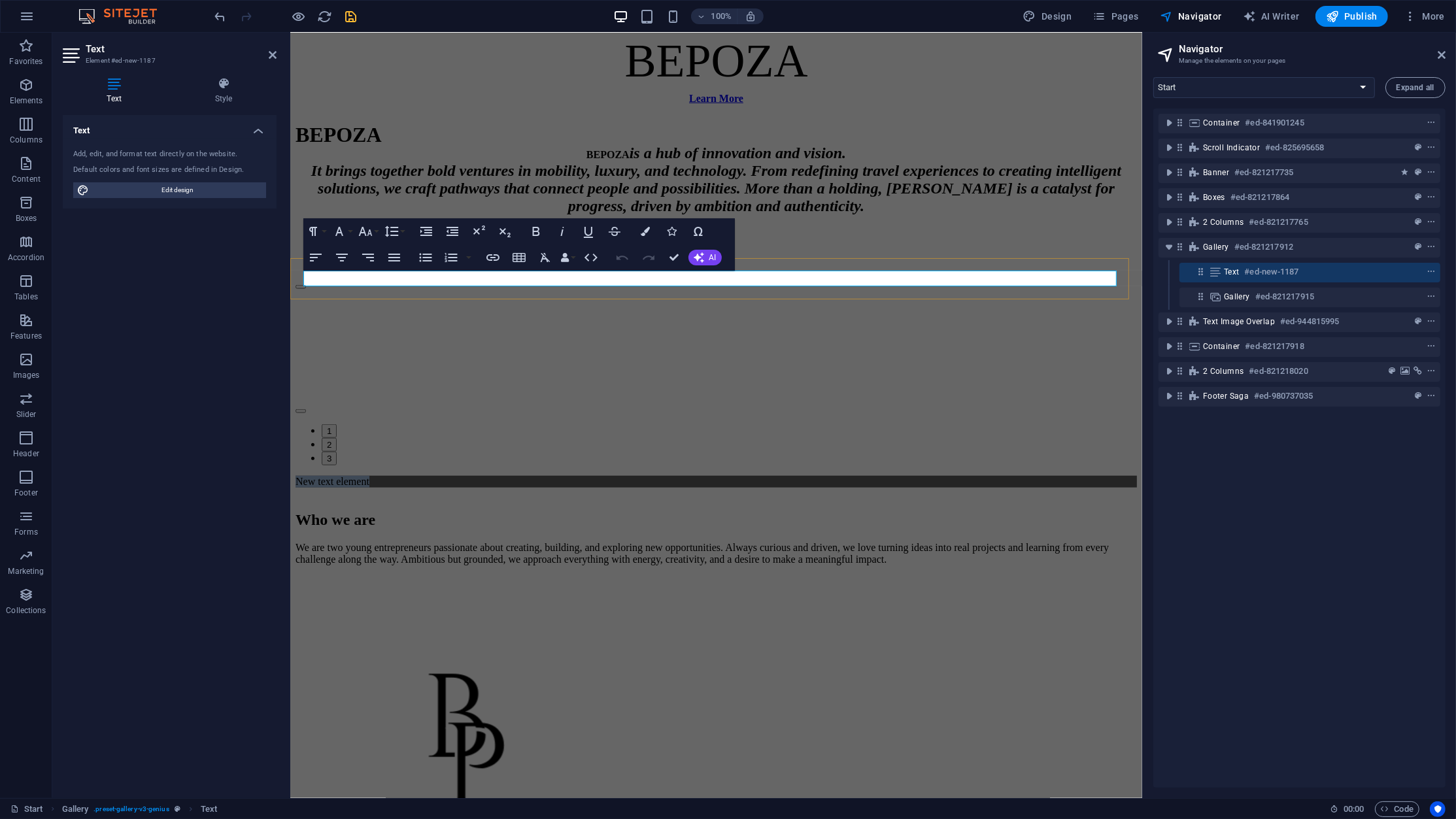
click at [412, 476] on p "New text element" at bounding box center [715, 481] width 841 height 11
click at [366, 235] on icon "button" at bounding box center [365, 231] width 15 height 15
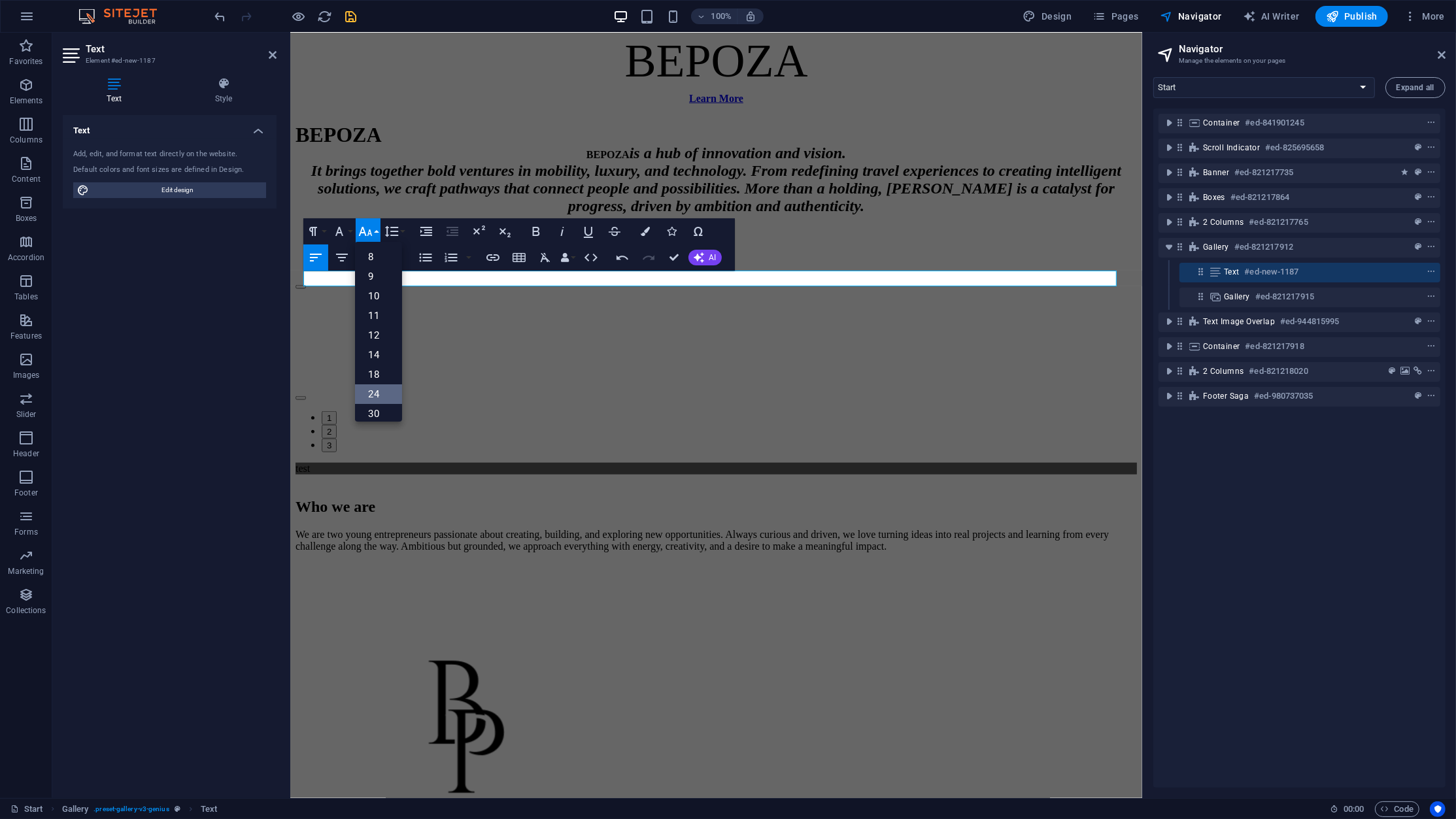
click at [382, 389] on link "24" at bounding box center [379, 394] width 47 height 20
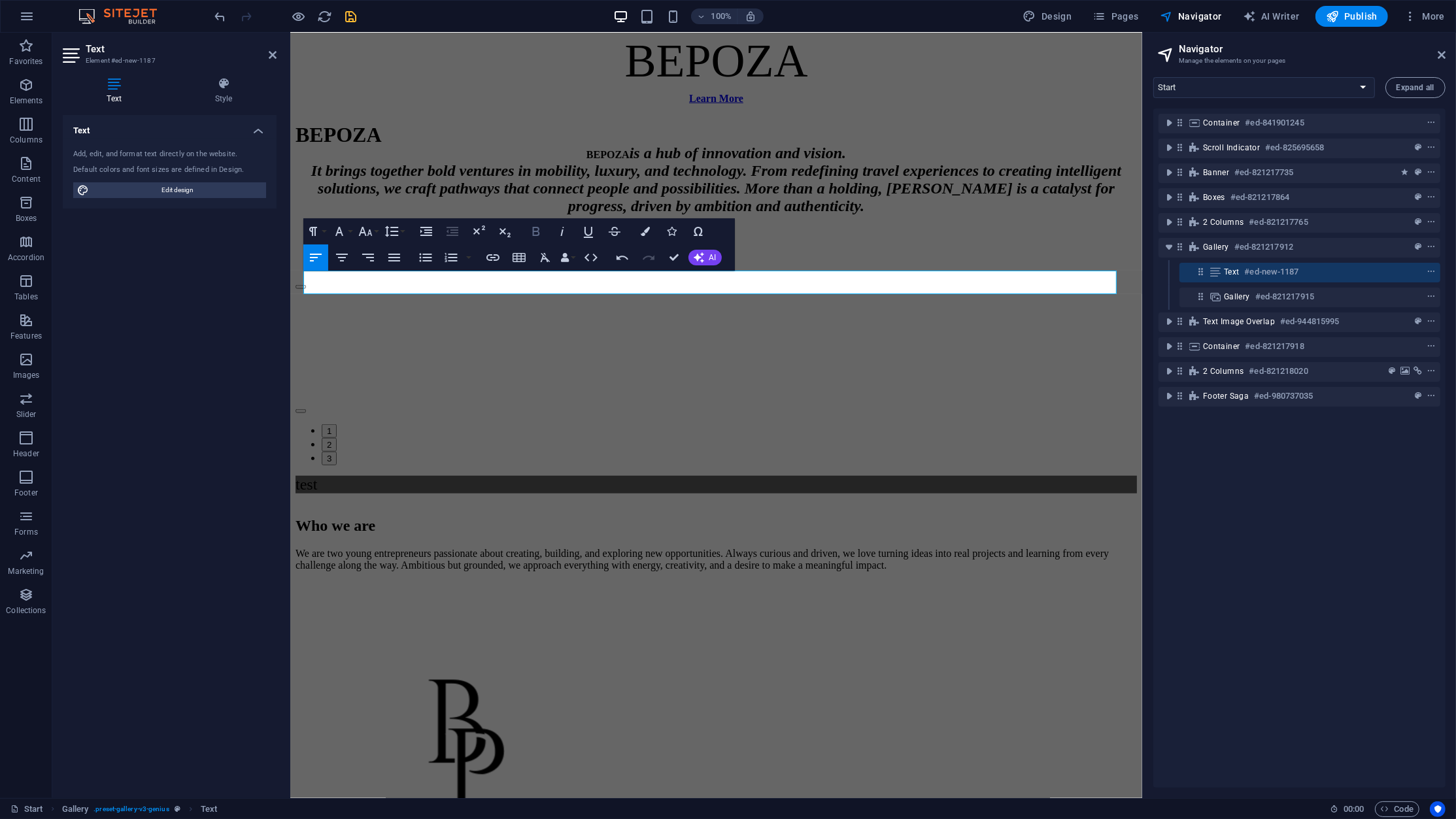
click at [537, 231] on icon "button" at bounding box center [535, 231] width 7 height 9
click at [345, 232] on icon "button" at bounding box center [339, 231] width 15 height 15
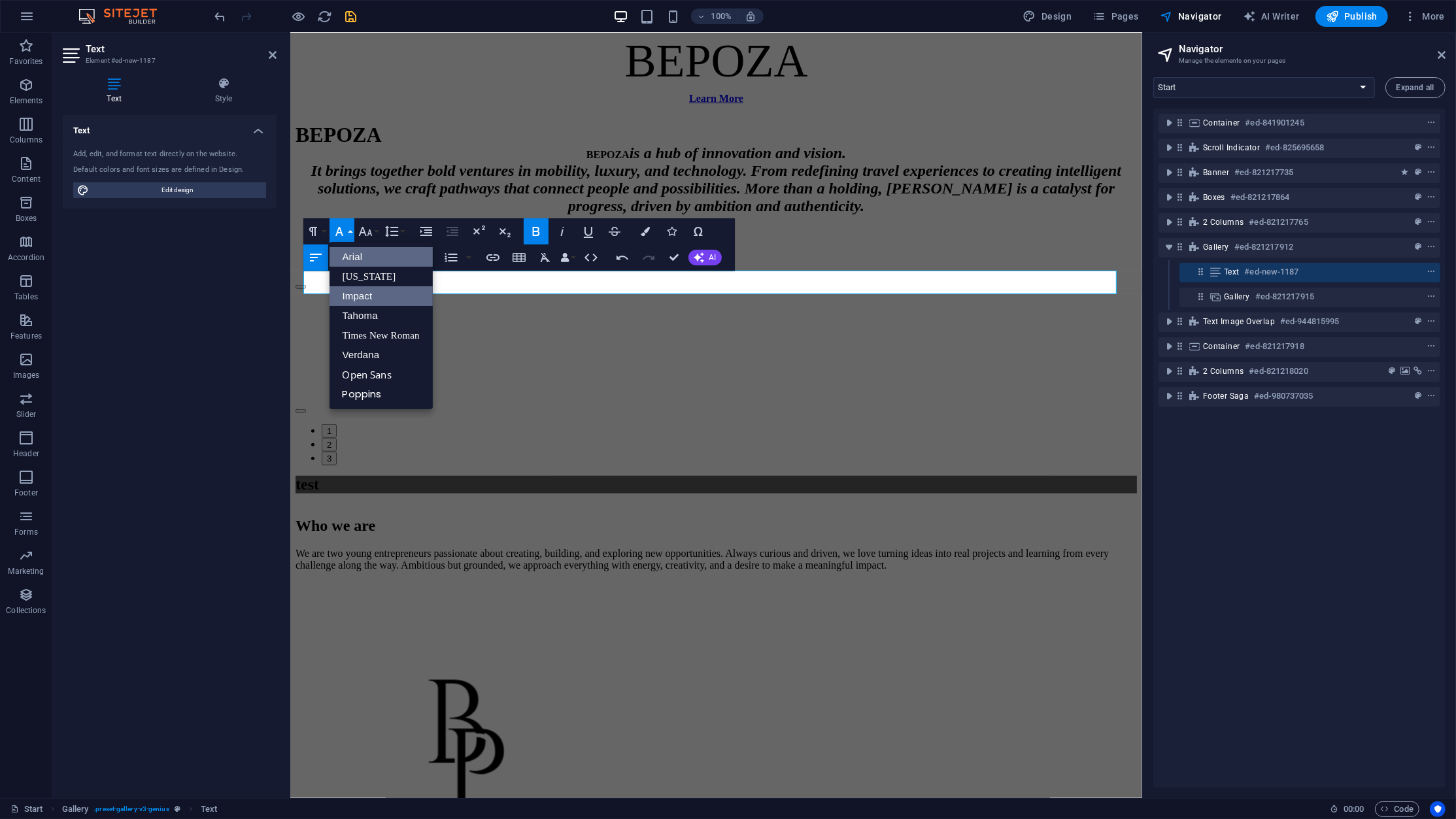
scroll to position [0, 0]
click at [363, 293] on link "Impact" at bounding box center [380, 296] width 103 height 20
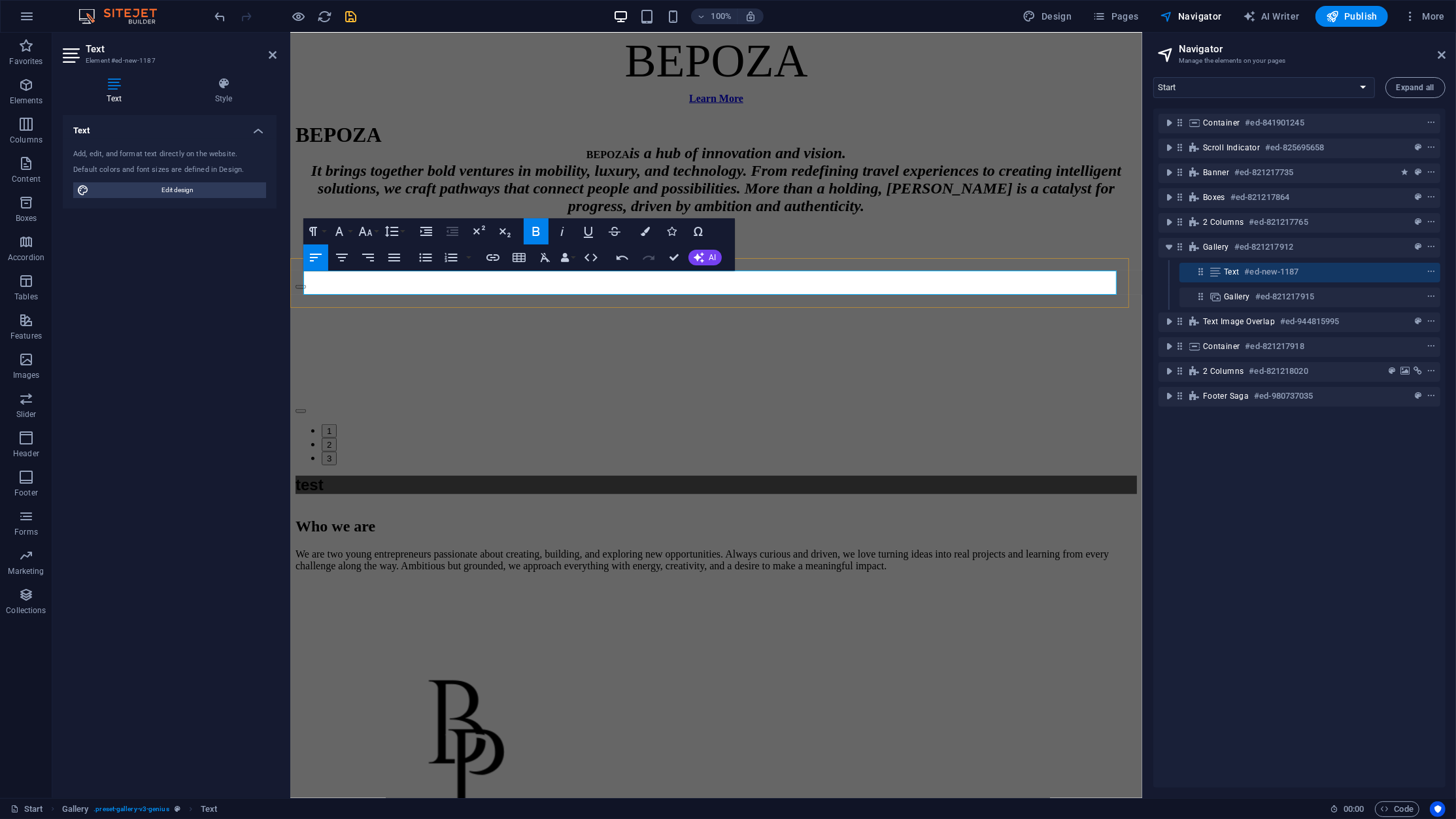
click at [424, 476] on p "test" at bounding box center [715, 485] width 841 height 19
click at [381, 505] on div "Who we are We are two young entrepreneurs passionate about creating, building, …" at bounding box center [715, 719] width 841 height 429
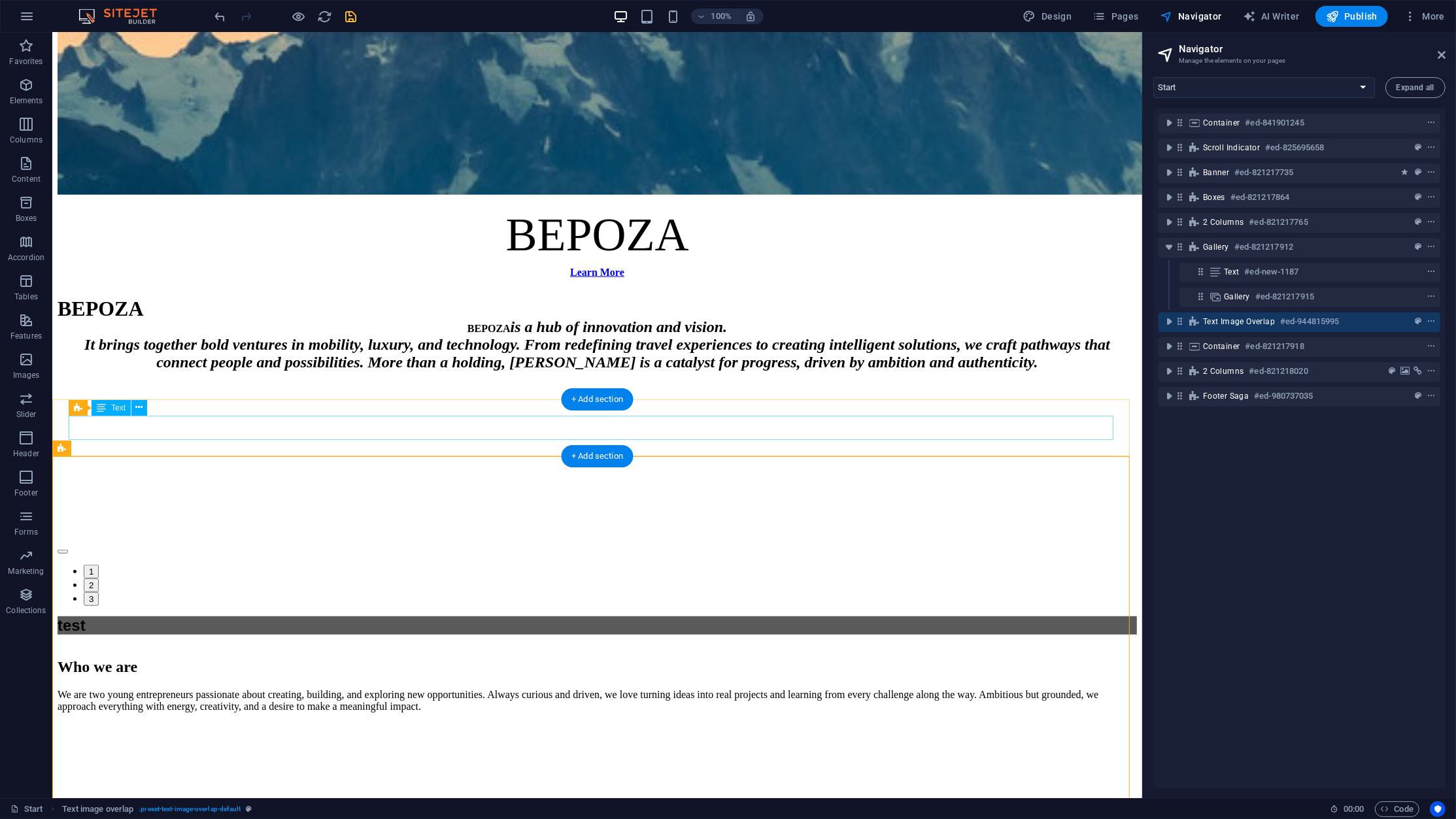
click at [80, 616] on div "test" at bounding box center [596, 625] width 1079 height 19
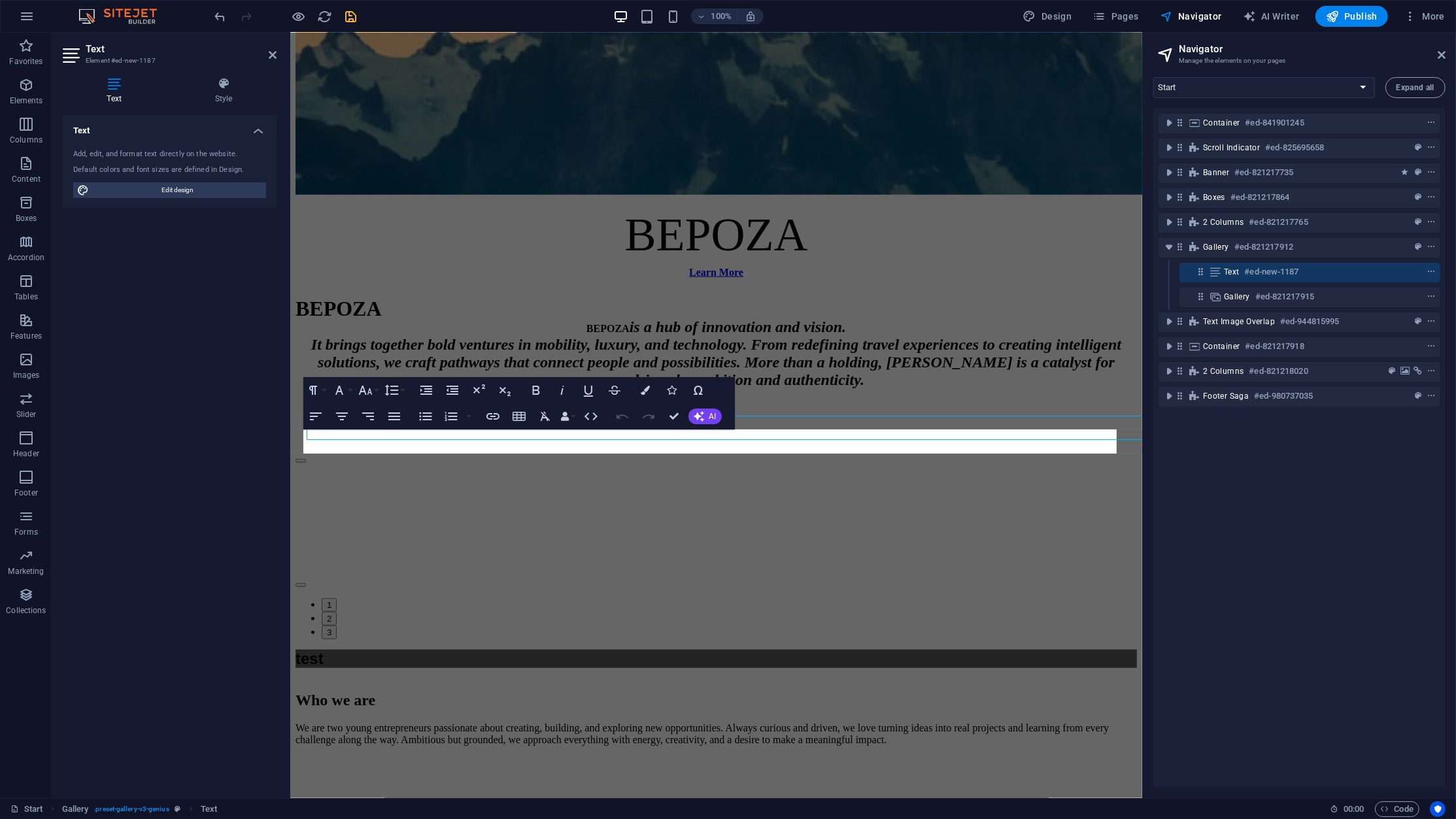
scroll to position [1196, 0]
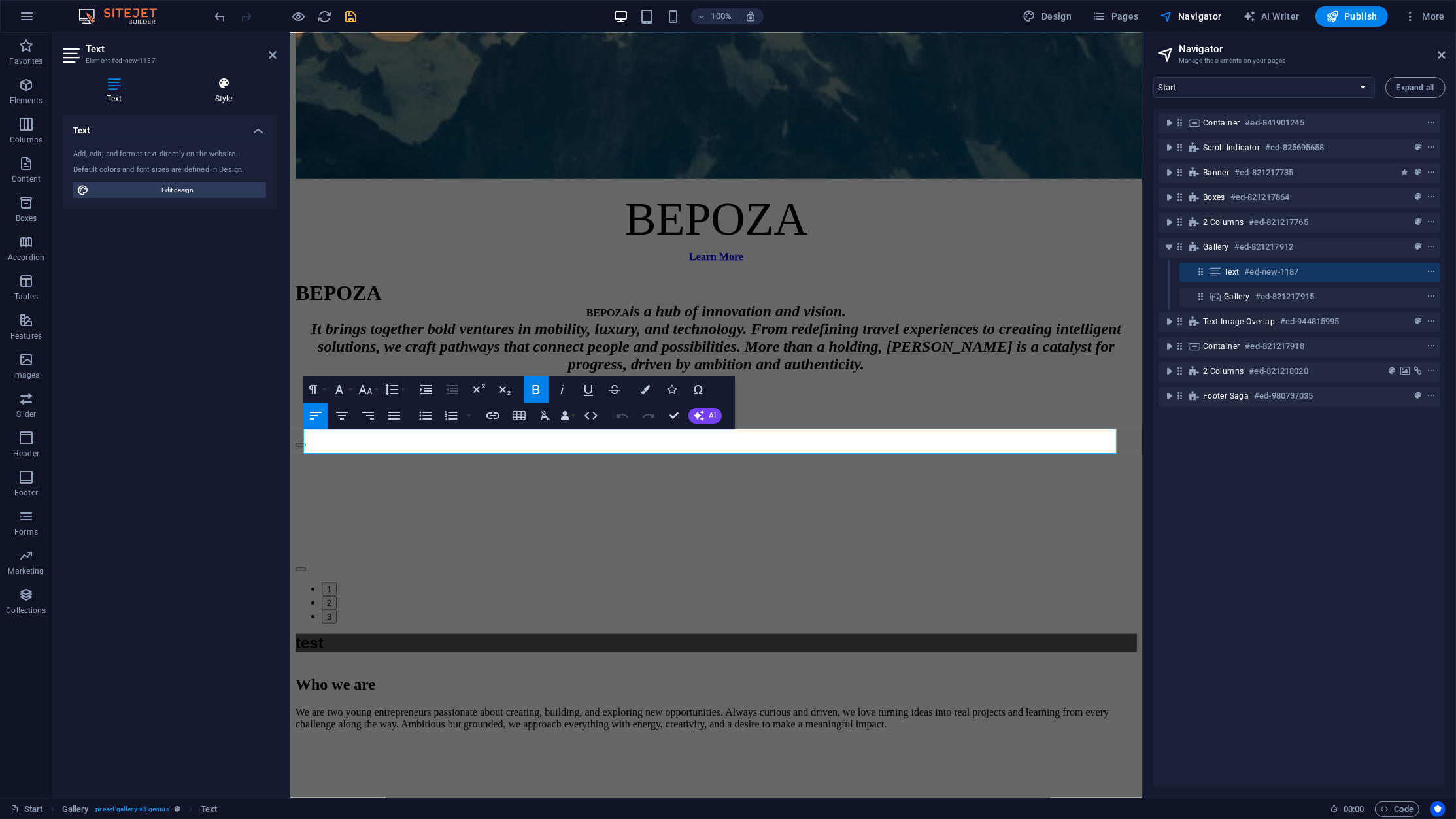
click at [230, 80] on icon at bounding box center [224, 84] width 106 height 13
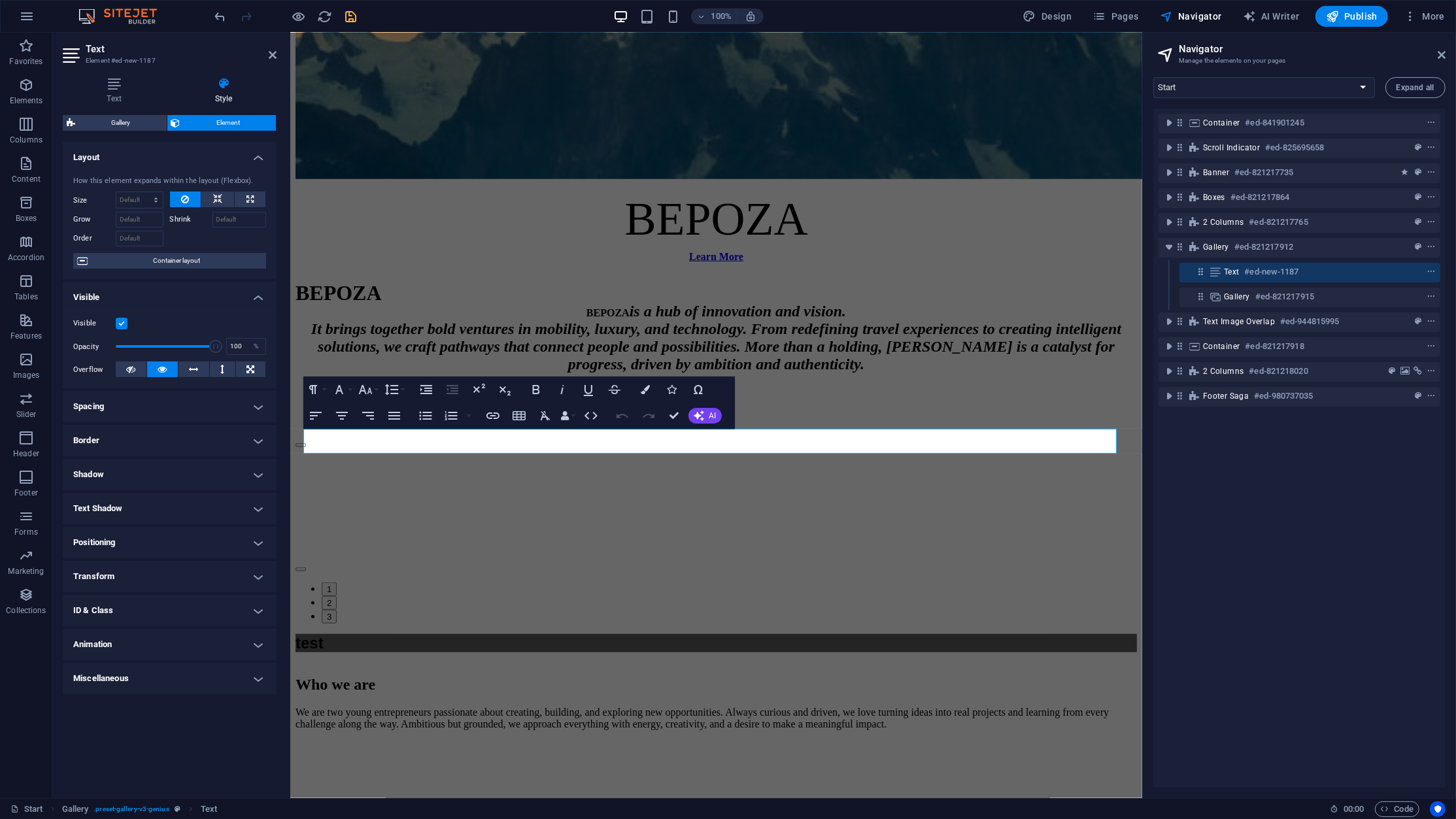
click at [183, 646] on h4 "Animation" at bounding box center [169, 644] width 214 height 32
click at [159, 677] on select "Don't animate Show / Hide Slide up/down Zoom in/out Slide left to right Slide r…" at bounding box center [169, 684] width 193 height 15
click at [159, 677] on div "Copy Paste Preview Don't animate Show / Hide Slide up/down Zoom in/out Slide le…" at bounding box center [169, 677] width 214 height 50
click at [160, 677] on select "Don't animate Show / Hide Slide up/down Zoom in/out Slide left to right Slide r…" at bounding box center [169, 684] width 193 height 15
select select "move-left-to-right"
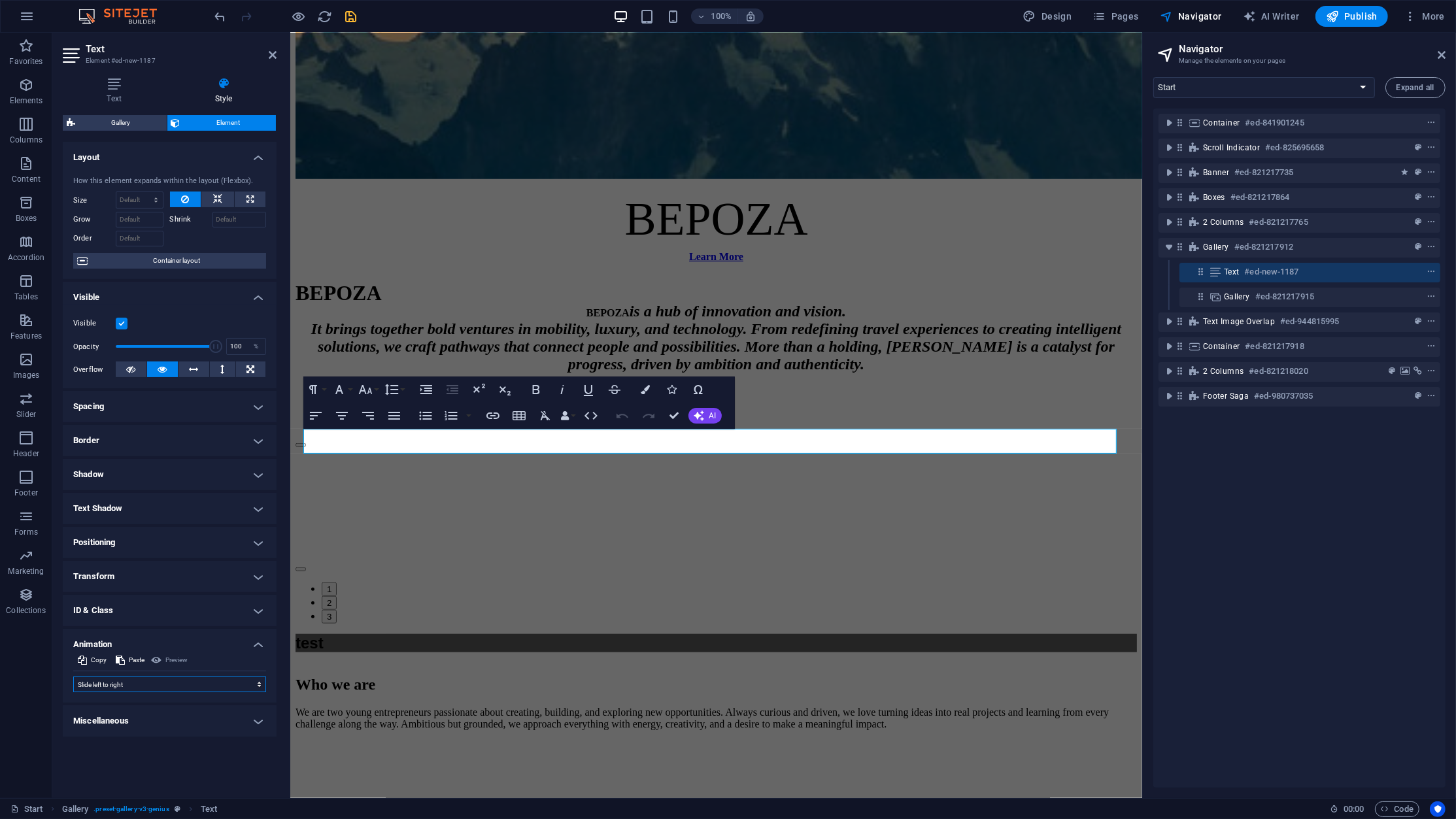
click at [73, 677] on select "Don't animate Show / Hide Slide up/down Zoom in/out Slide left to right Slide r…" at bounding box center [169, 684] width 193 height 15
select select "scroll"
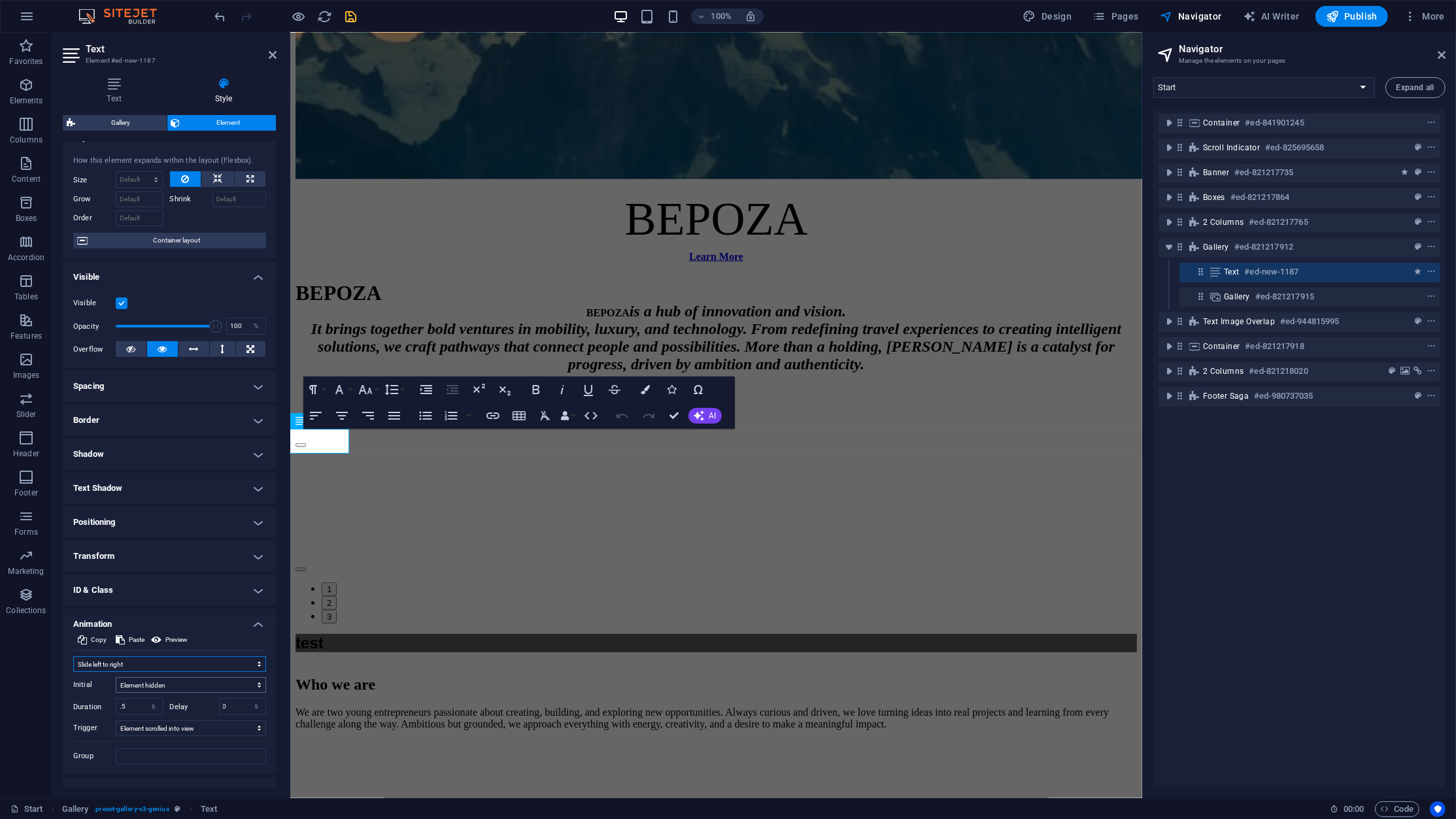
scroll to position [41, 0]
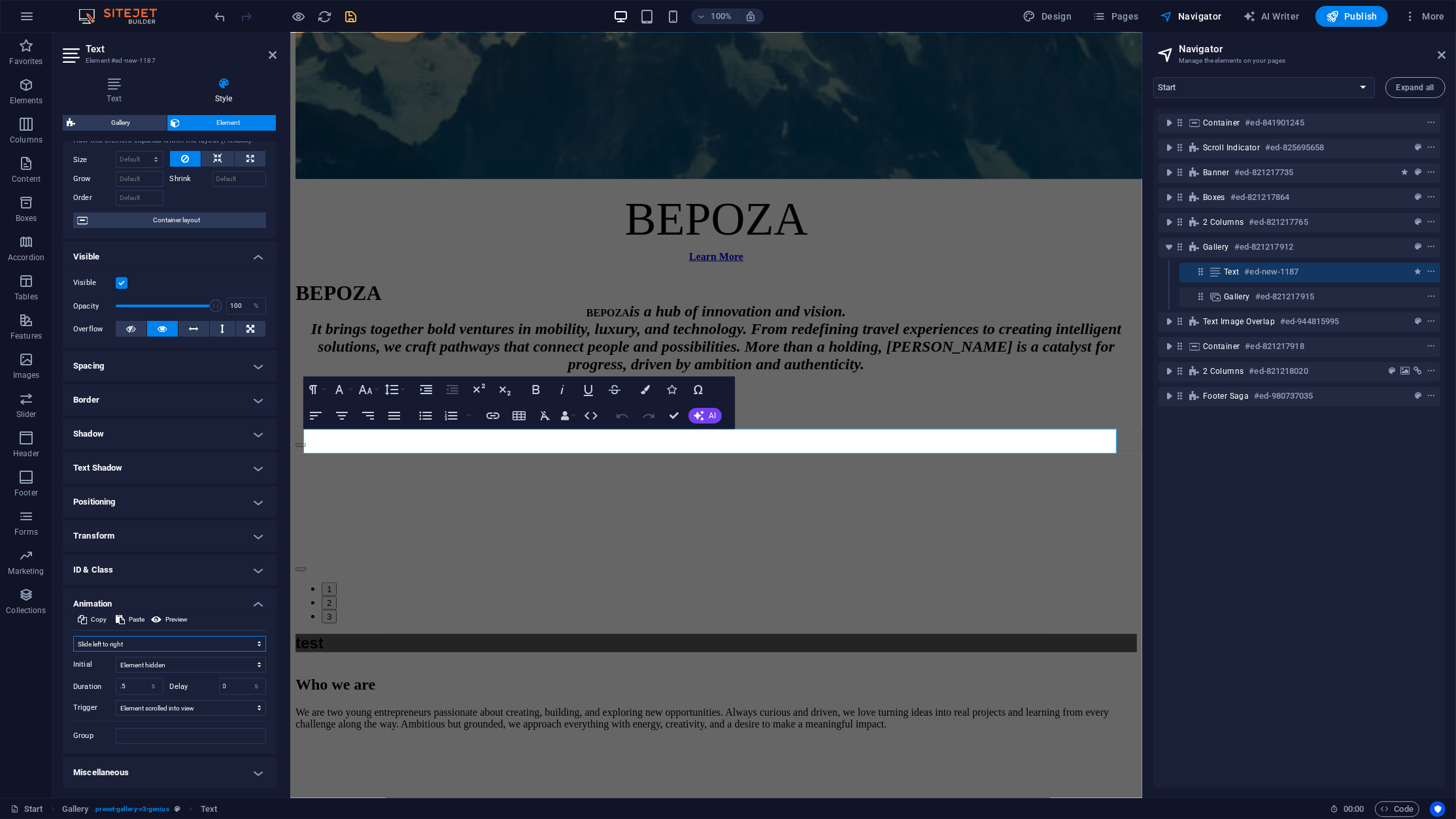
click at [179, 640] on select "Don't animate Show / Hide Slide up/down Zoom in/out Slide left to right Slide r…" at bounding box center [169, 643] width 193 height 15
select select "none"
click at [73, 652] on select "Don't animate Show / Hide Slide up/down Zoom in/out Slide left to right Slide r…" at bounding box center [169, 643] width 193 height 15
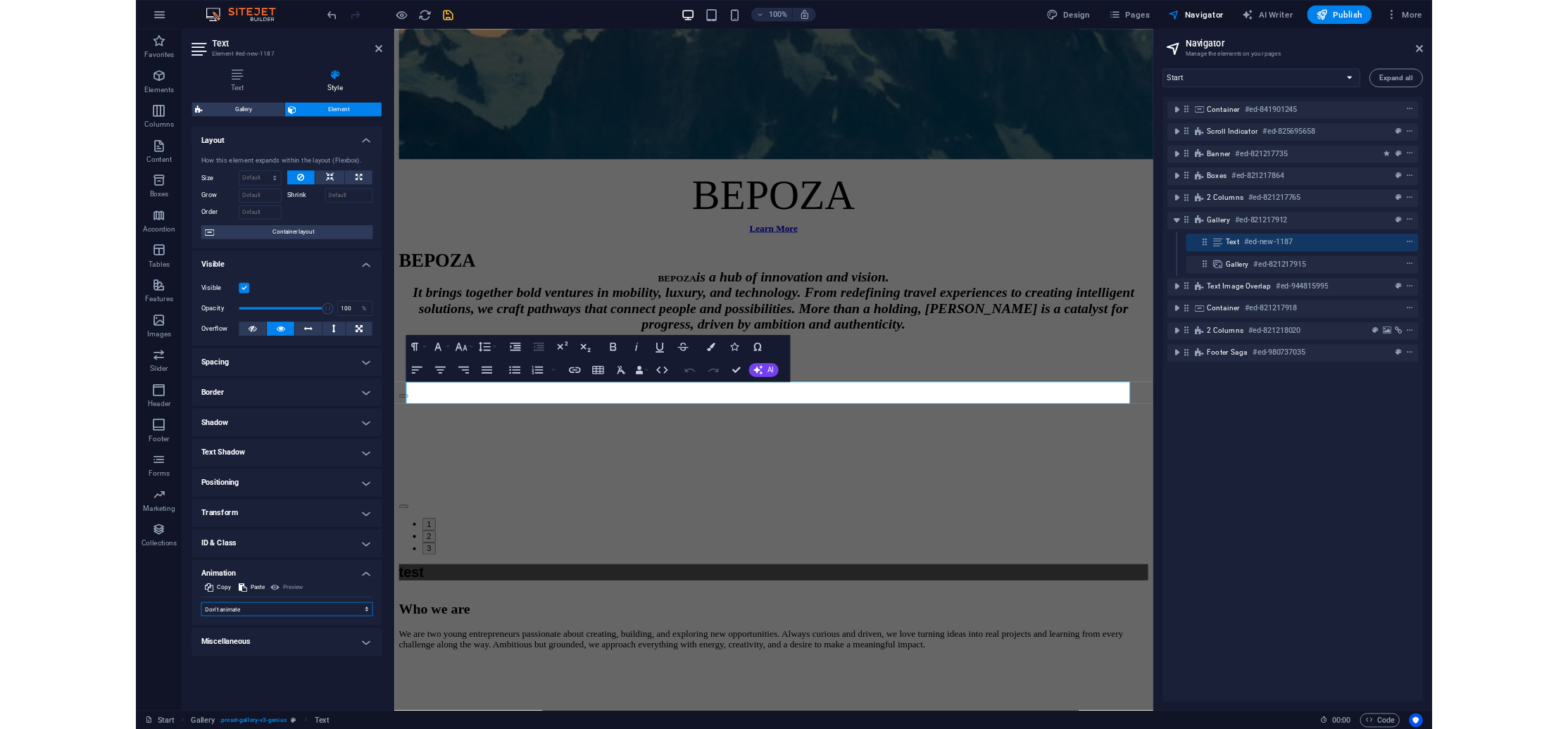
scroll to position [0, 0]
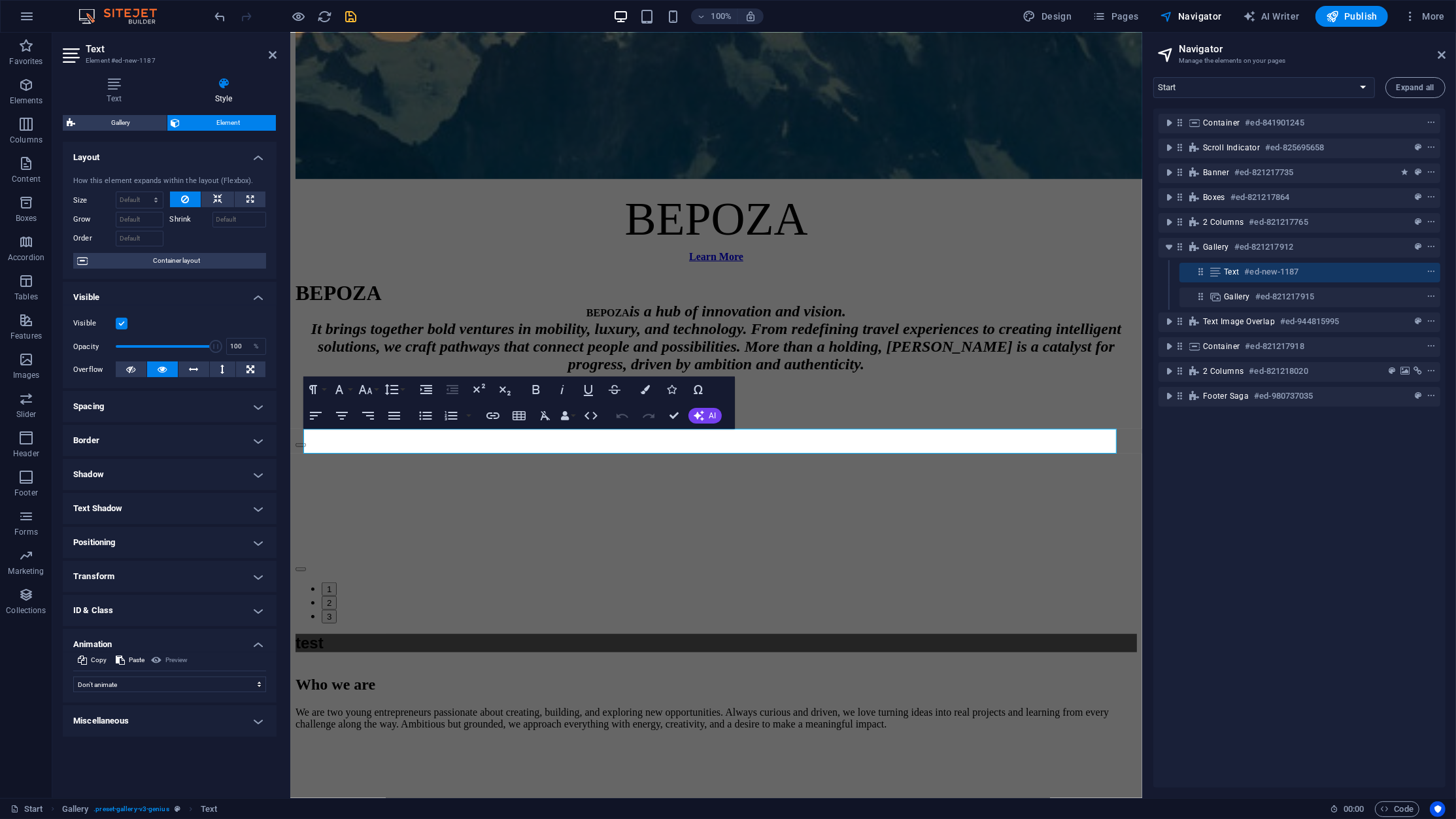
click at [719, 634] on p "test" at bounding box center [715, 643] width 841 height 19
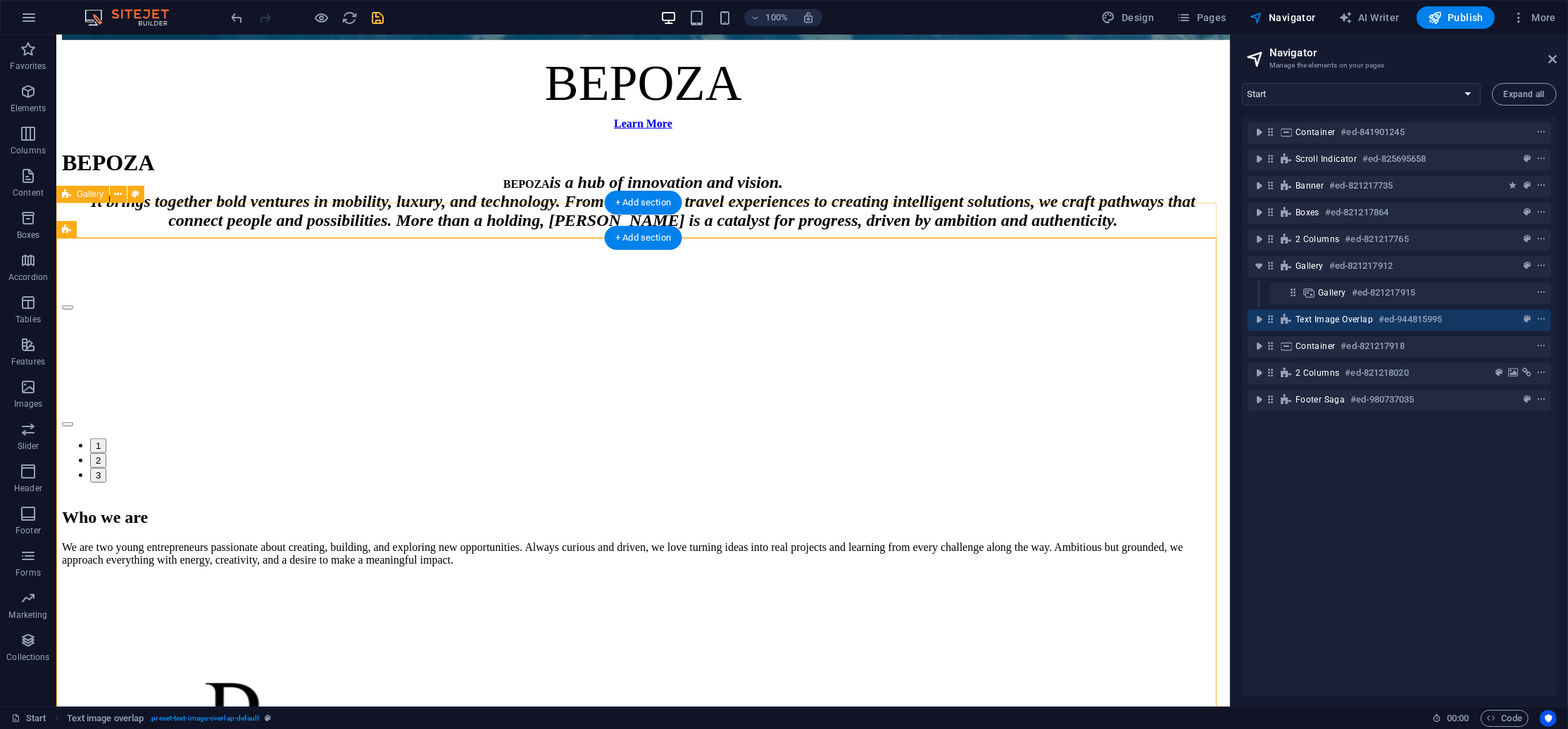
click at [344, 494] on div at bounding box center [642, 494] width 1162 height 0
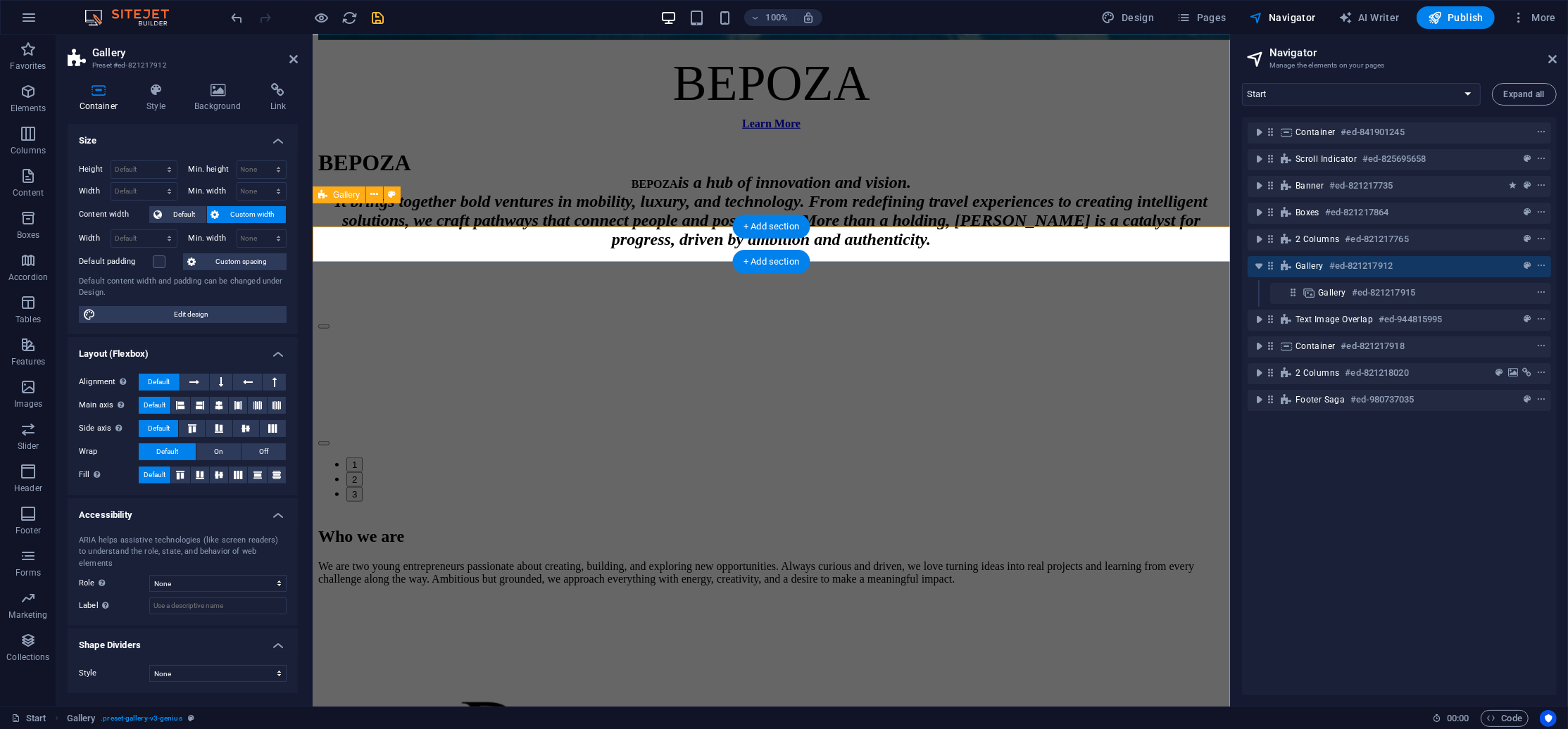
scroll to position [1263, 0]
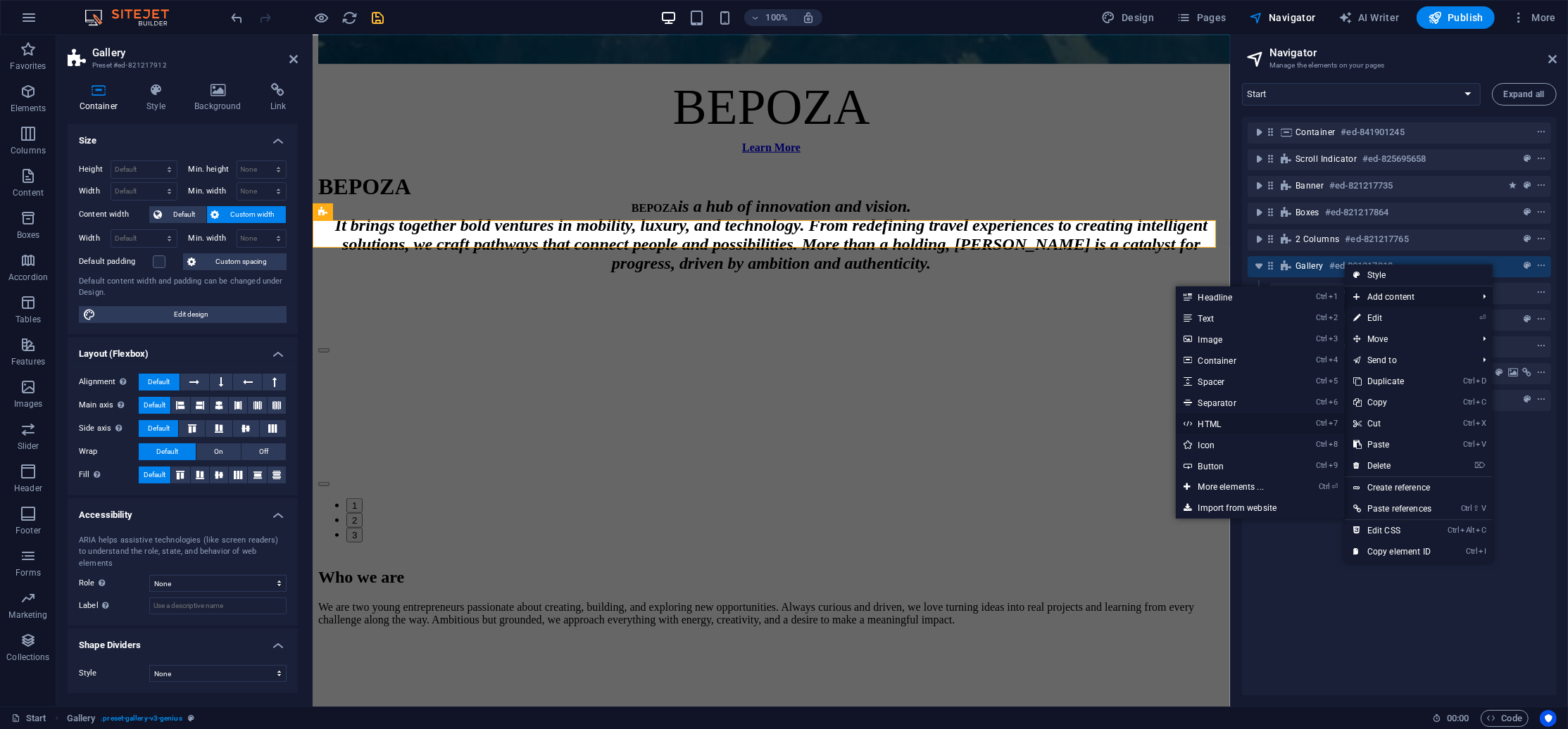
click at [1262, 429] on link "Ctrl 7 HTML" at bounding box center [1234, 424] width 116 height 21
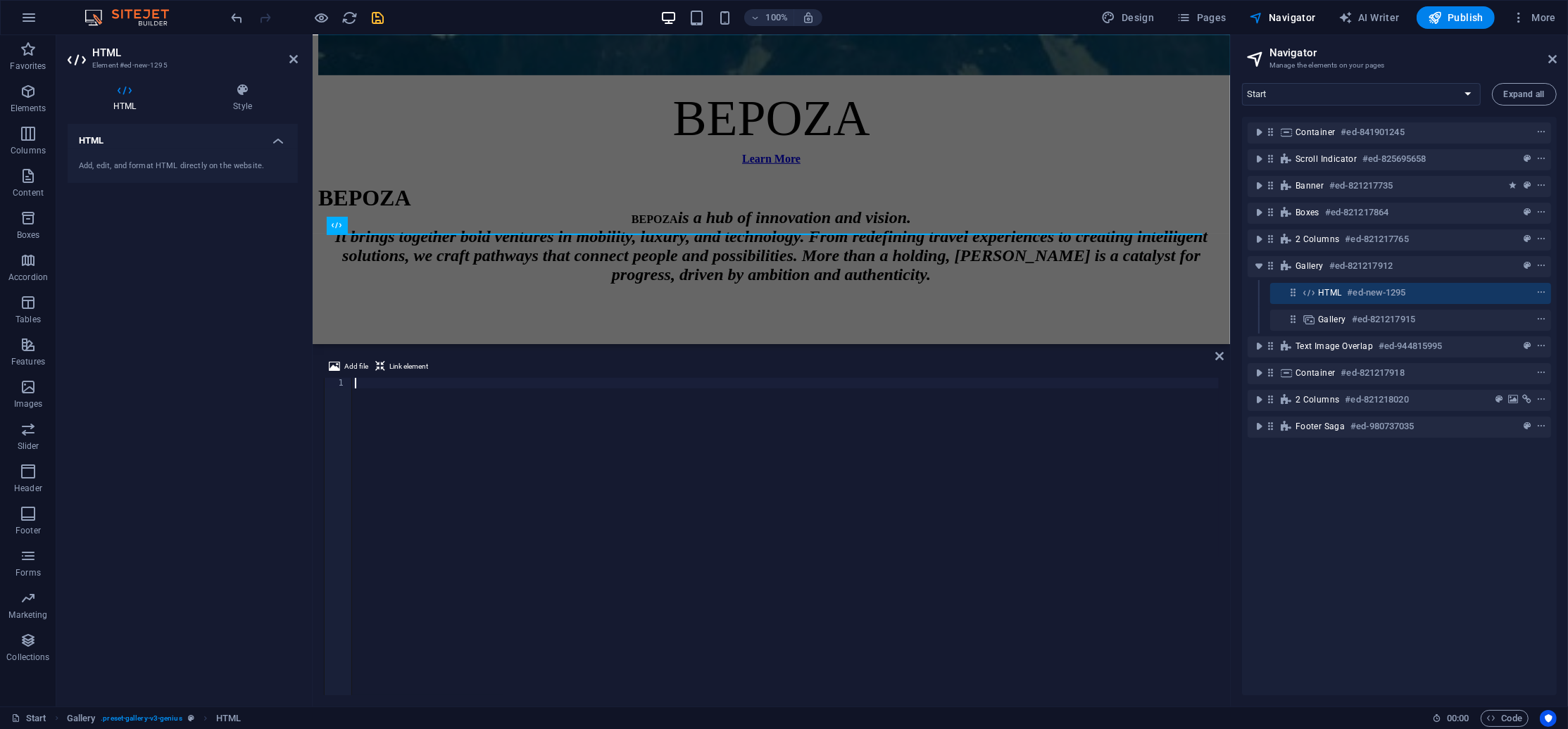
scroll to position [125, 0]
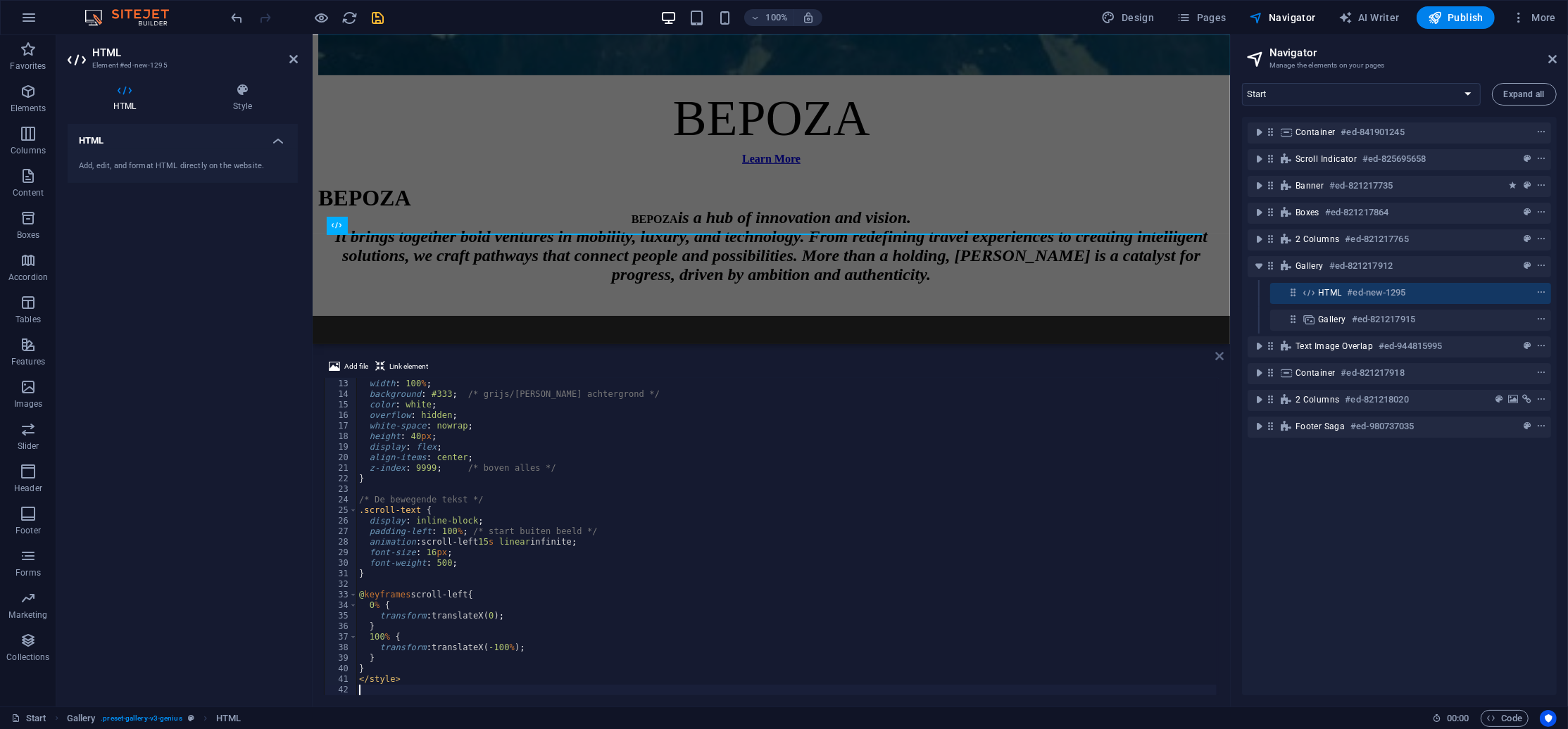
click at [1220, 354] on icon at bounding box center [1220, 355] width 9 height 11
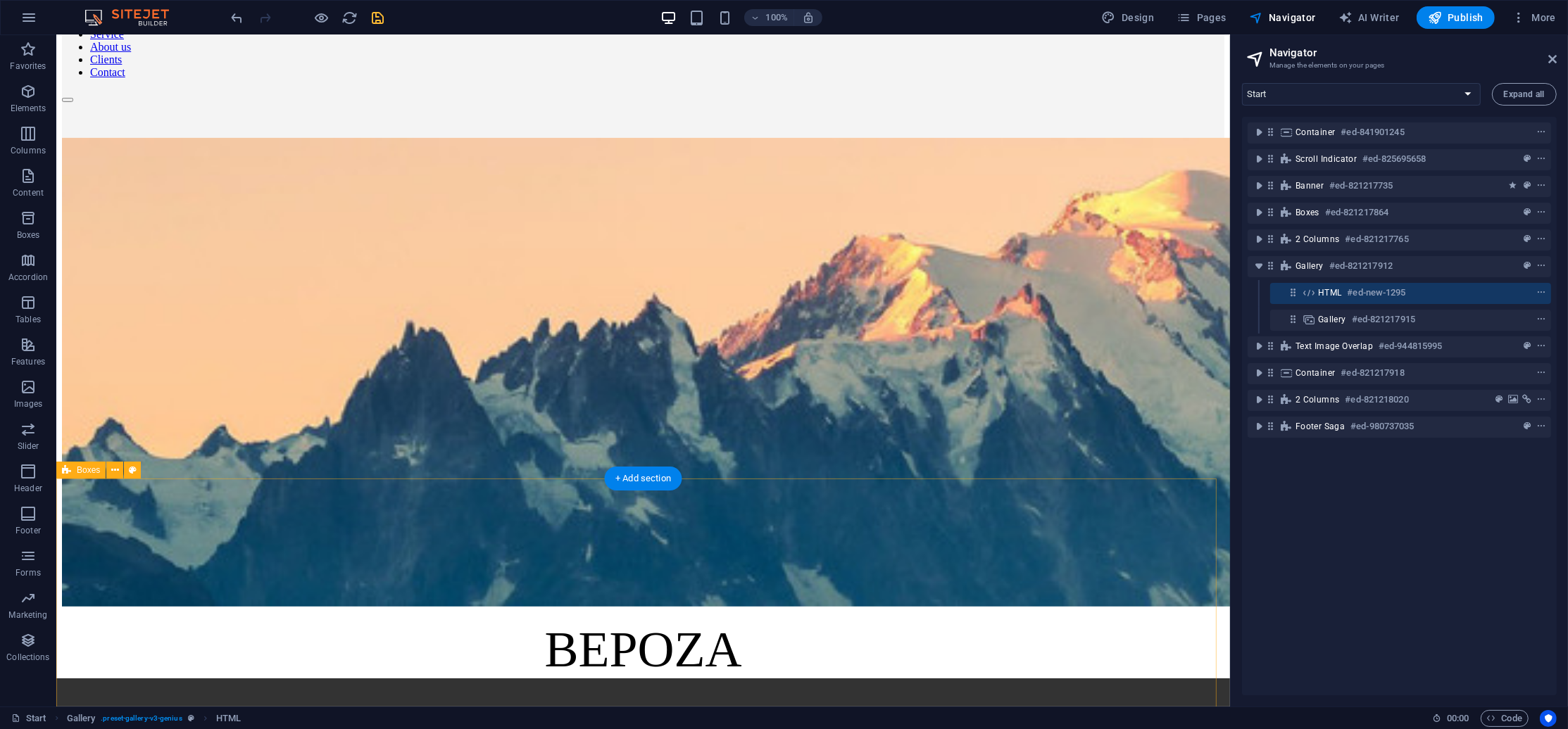
scroll to position [724, 0]
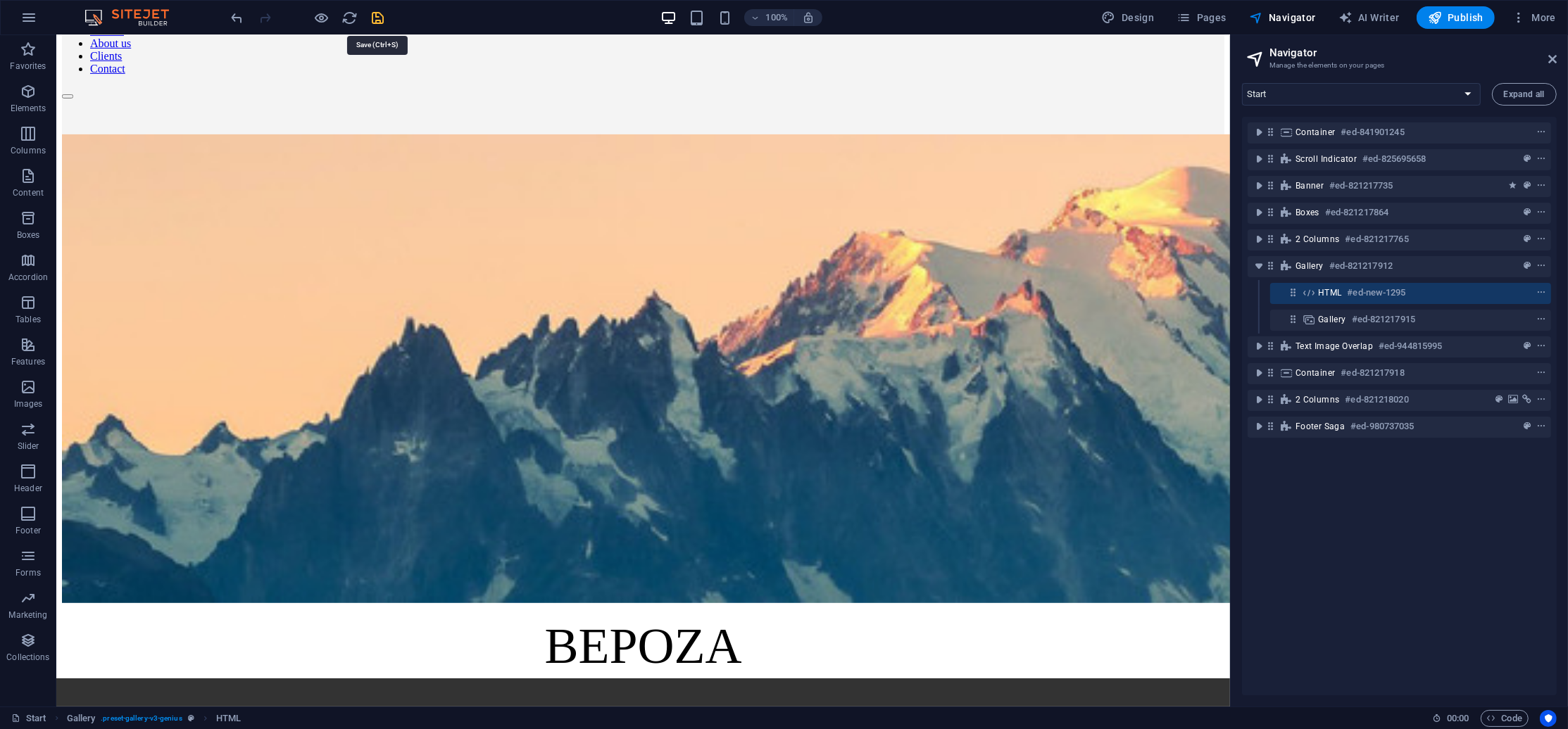
click at [377, 16] on icon "save" at bounding box center [378, 18] width 16 height 16
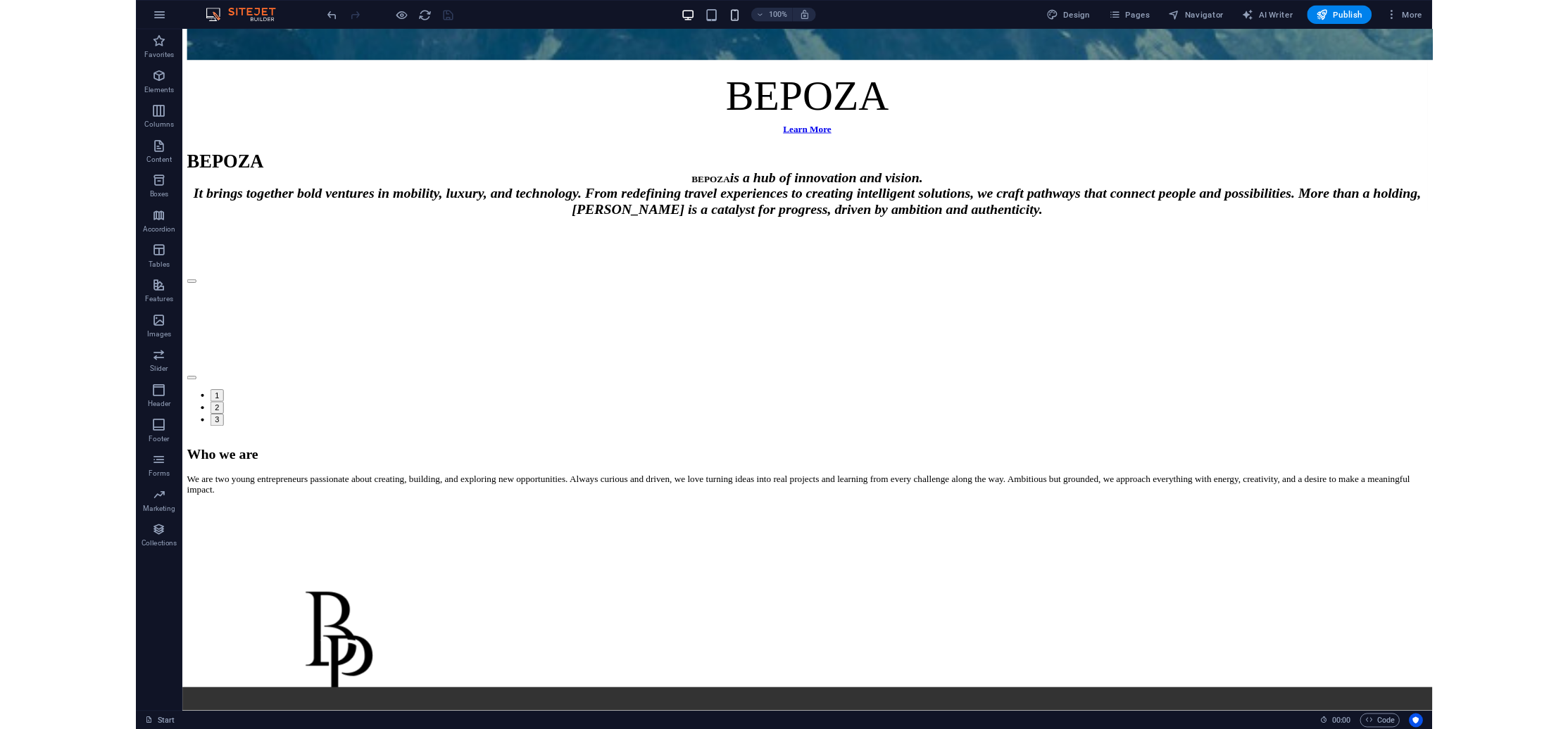
scroll to position [1255, 0]
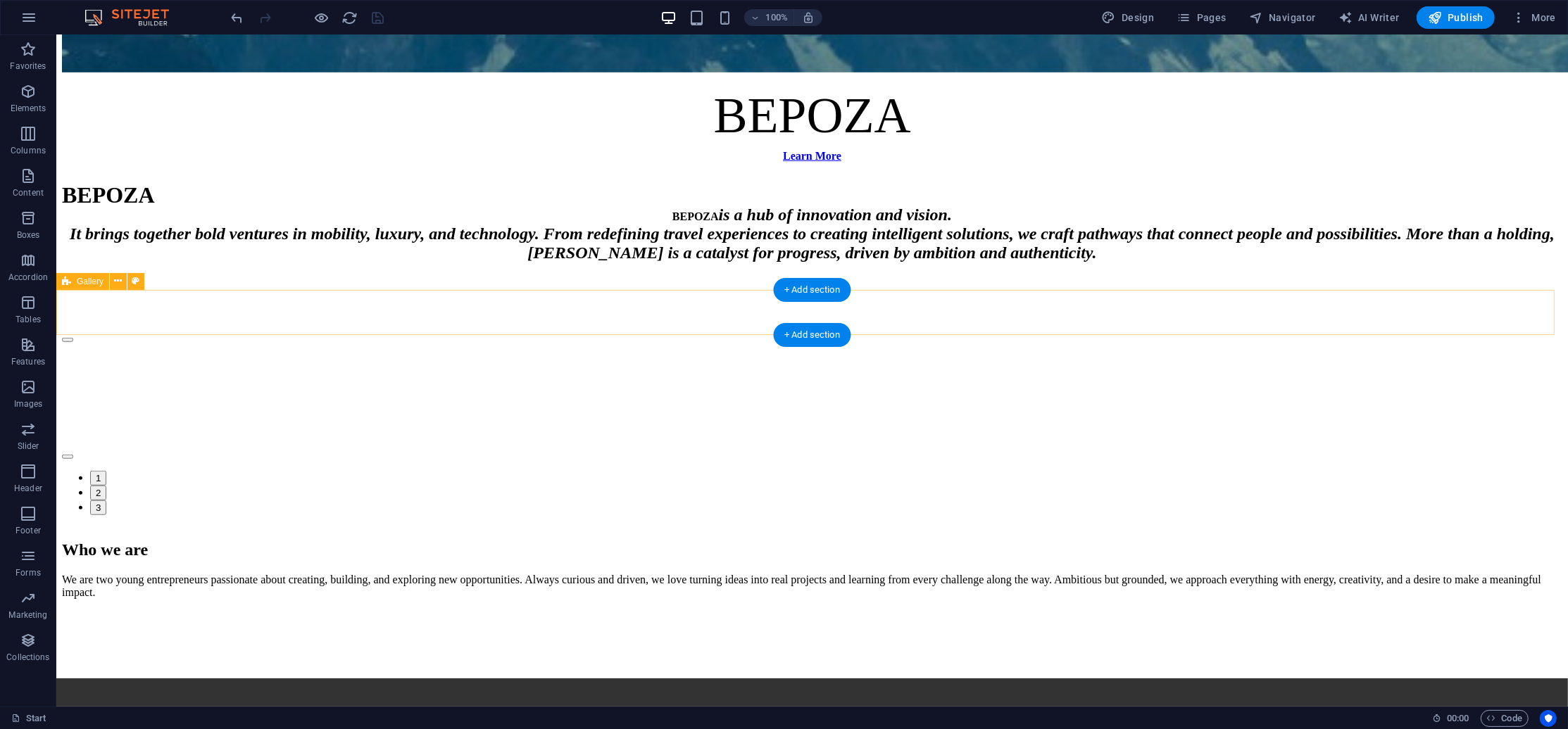
click at [709, 526] on div "🚀 Bepoza – Innovation | Luxury | Technology | Mobility | SaaS | Orenza | Boostp…" at bounding box center [811, 526] width 1500 height 0
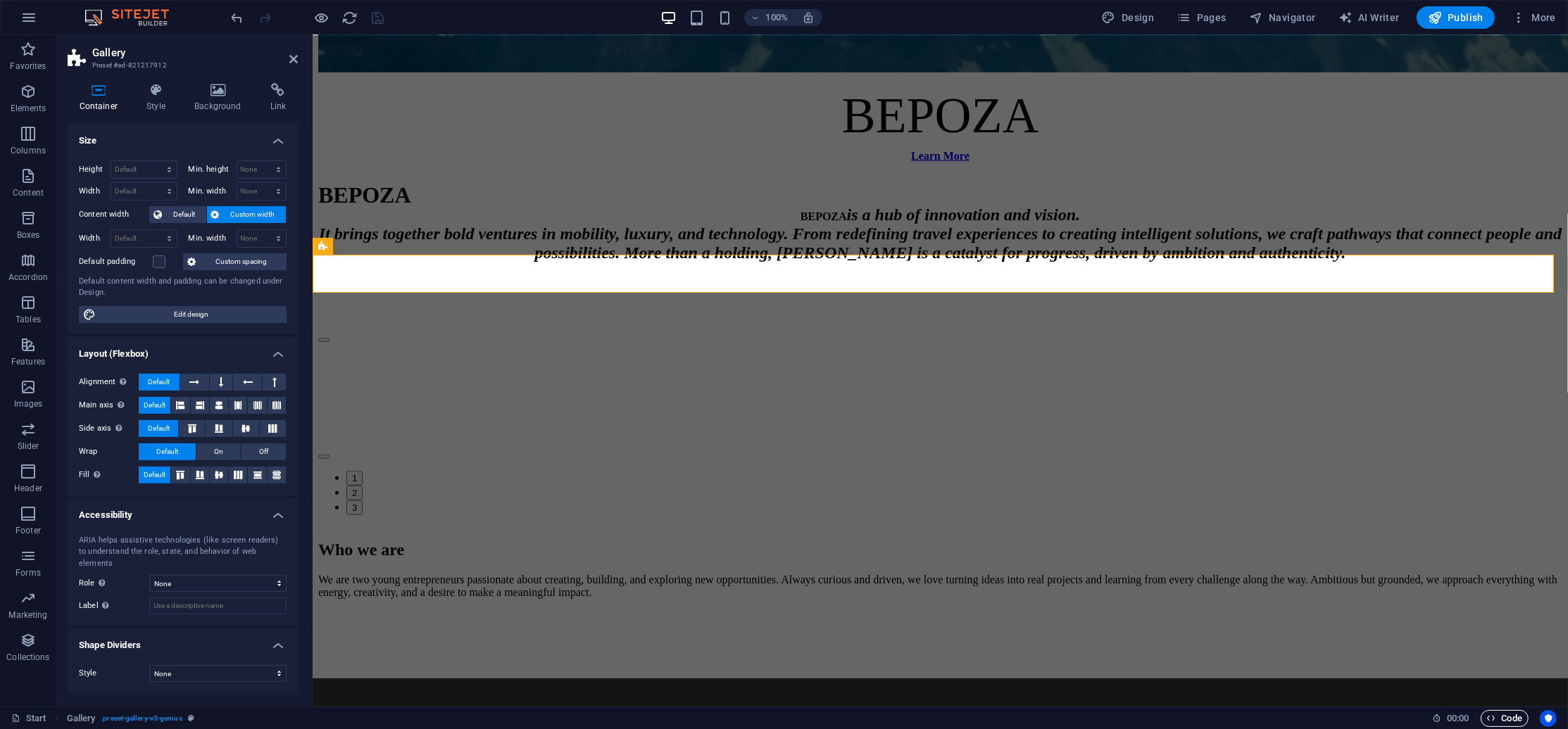
click at [1501, 715] on span "Code" at bounding box center [1504, 718] width 35 height 17
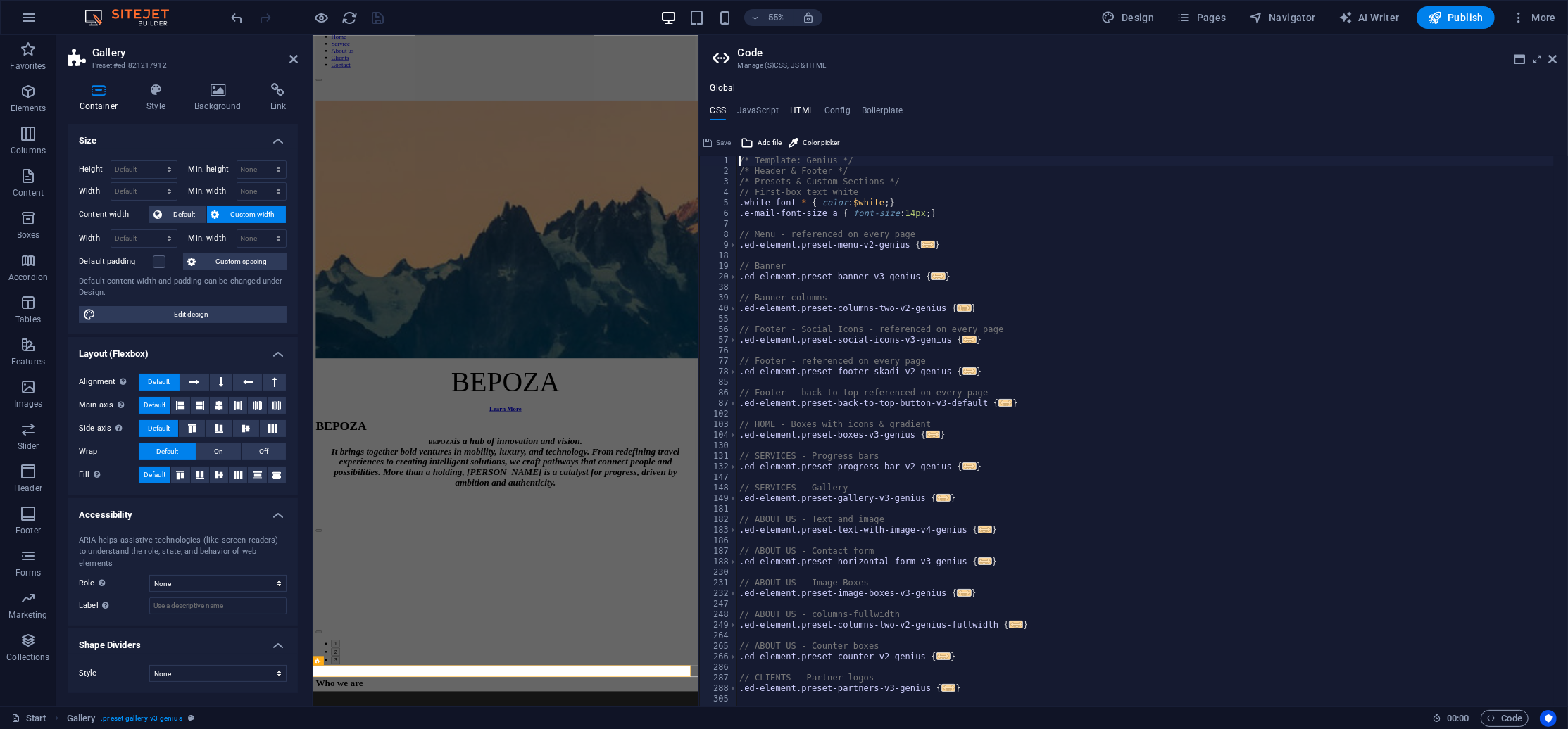
click at [797, 106] on h4 "HTML" at bounding box center [801, 114] width 24 height 16
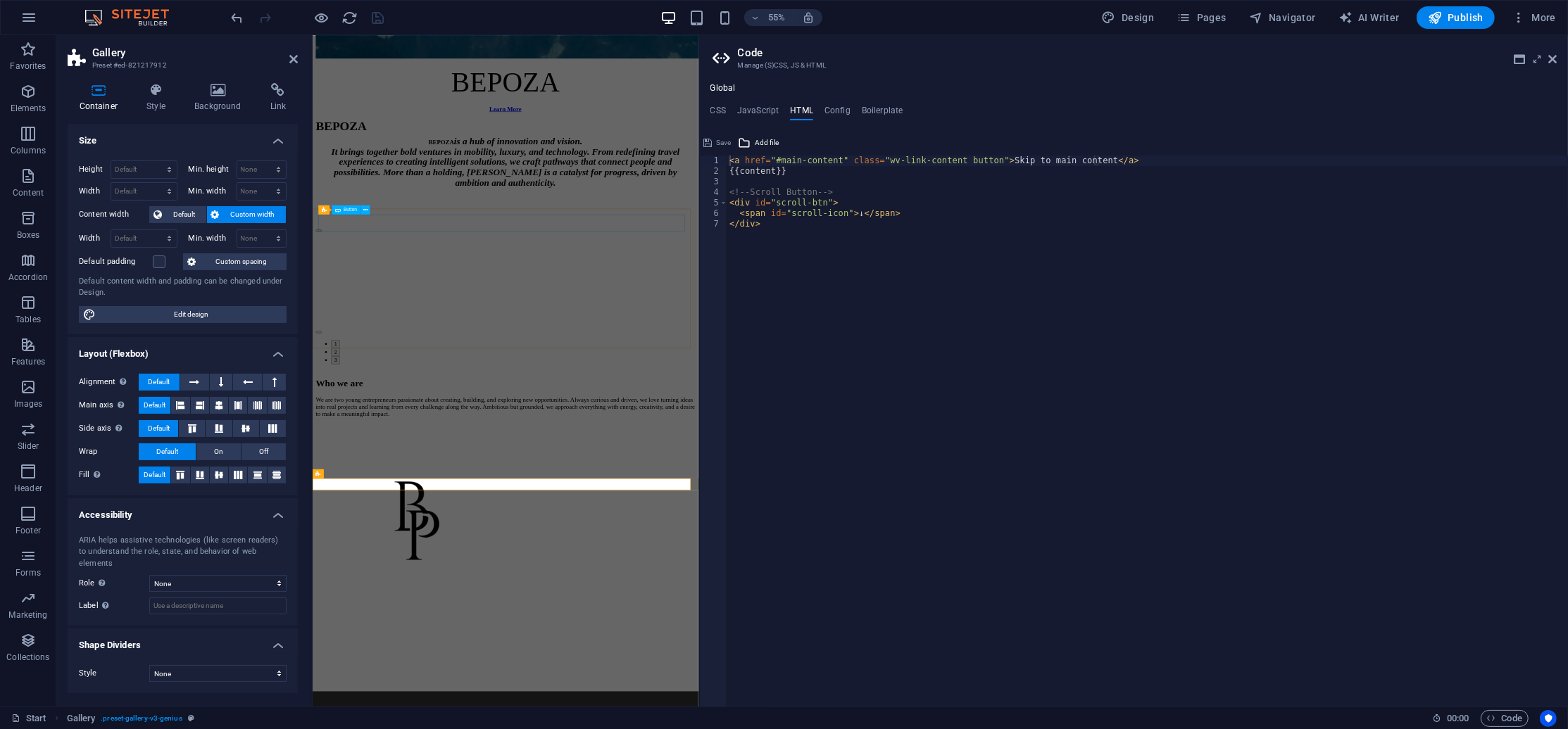
scroll to position [1818, 0]
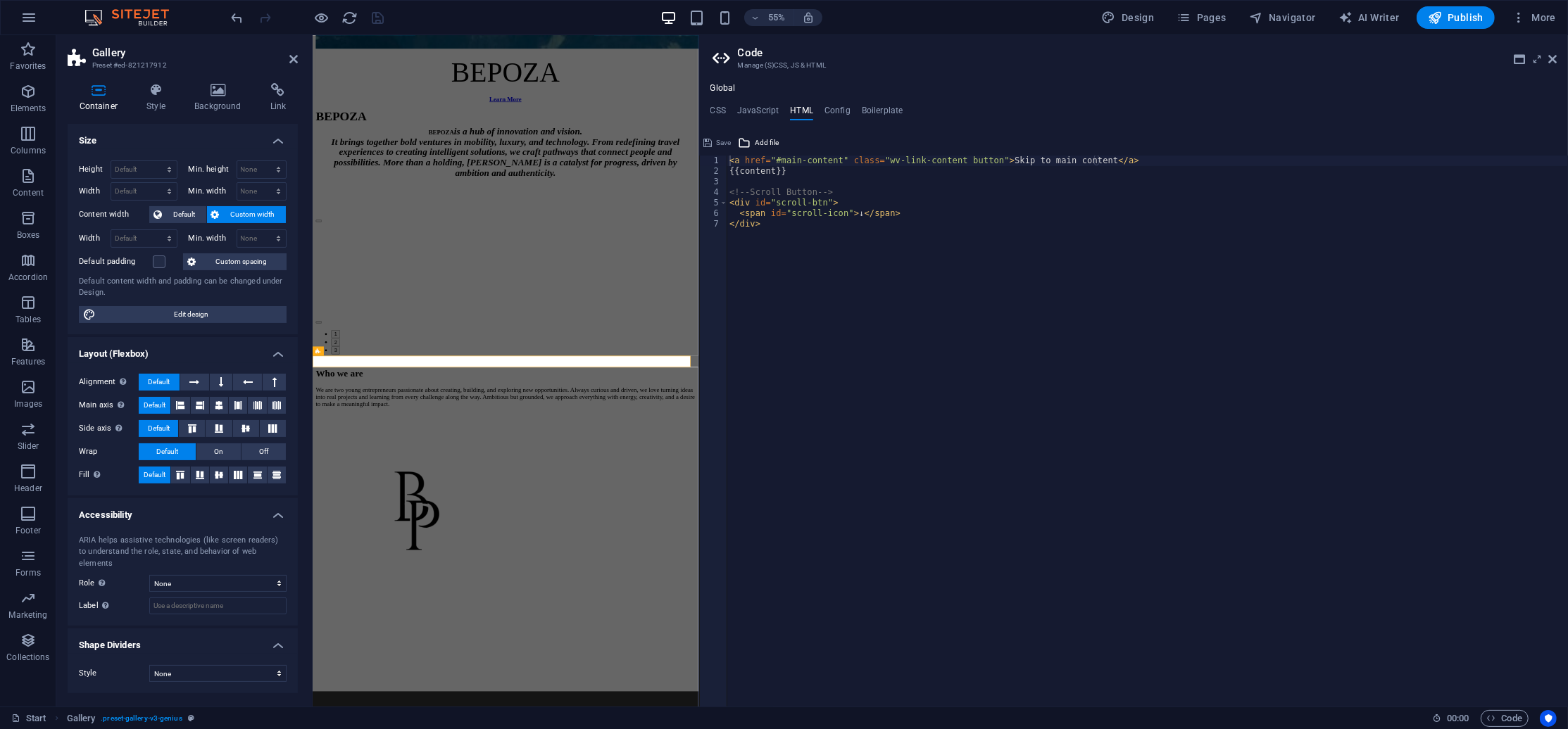
type textarea "</div>"
click at [792, 345] on div "< a href = "#main-content" class = "wv-link-content button" > Skip to main cont…" at bounding box center [1147, 442] width 841 height 572
paste textarea
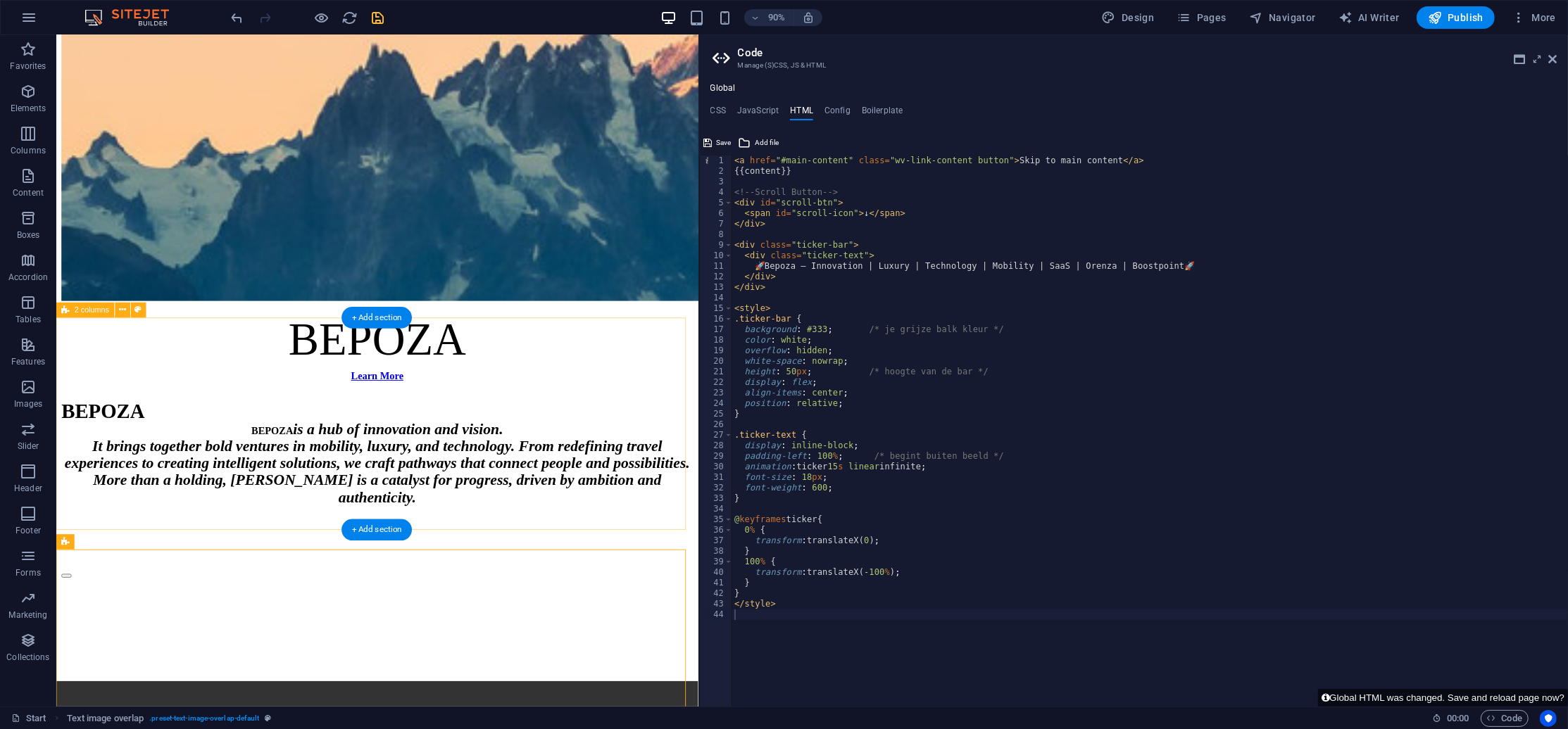
scroll to position [1067, 0]
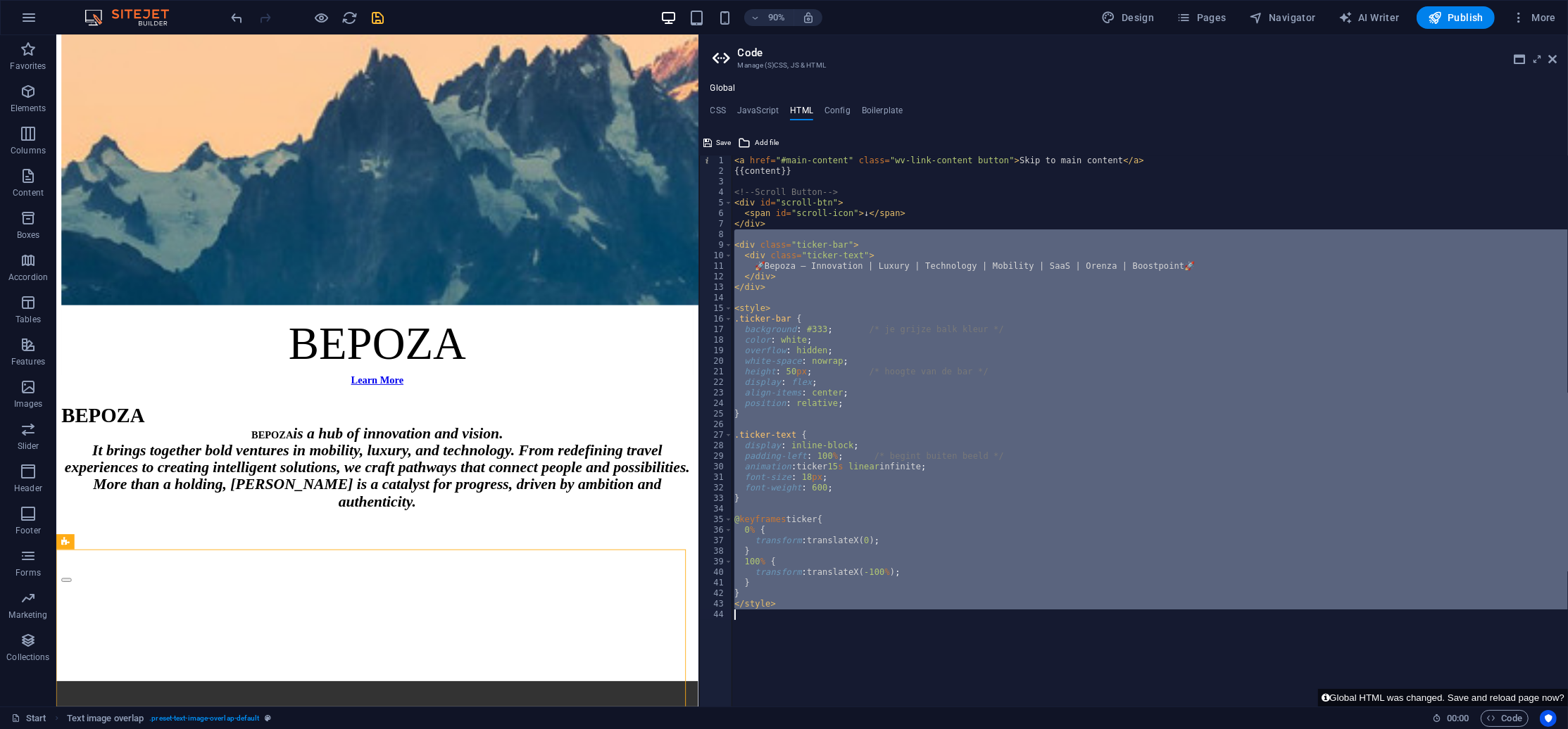
drag, startPoint x: 735, startPoint y: 239, endPoint x: 1164, endPoint y: 664, distance: 603.9
click at [1149, 662] on div "< a href = "#main-content" class = "wv-link-content button" > Skip to main cont…" at bounding box center [1149, 442] width 836 height 572
type textarea "</style>"
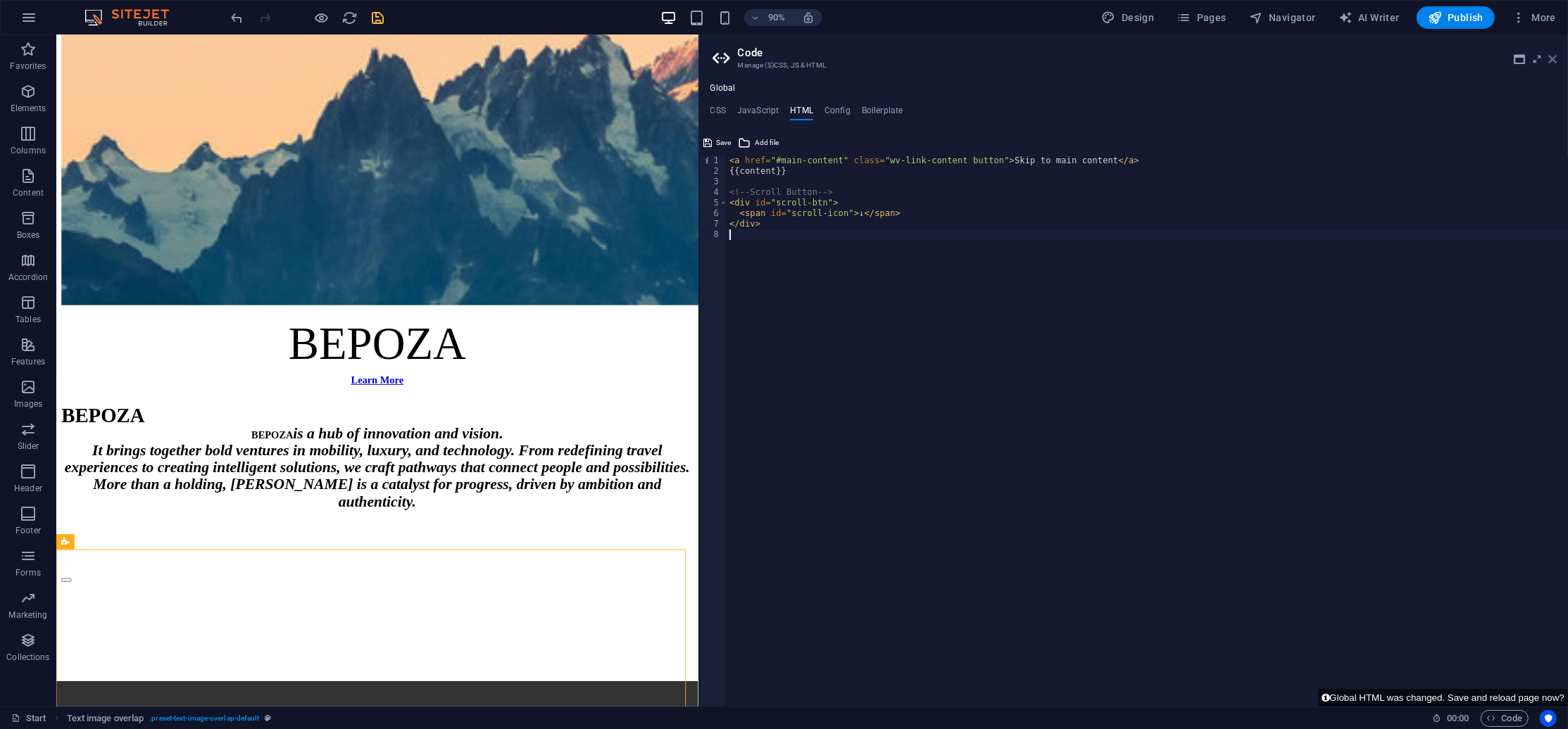
click at [1554, 55] on icon at bounding box center [1552, 59] width 9 height 11
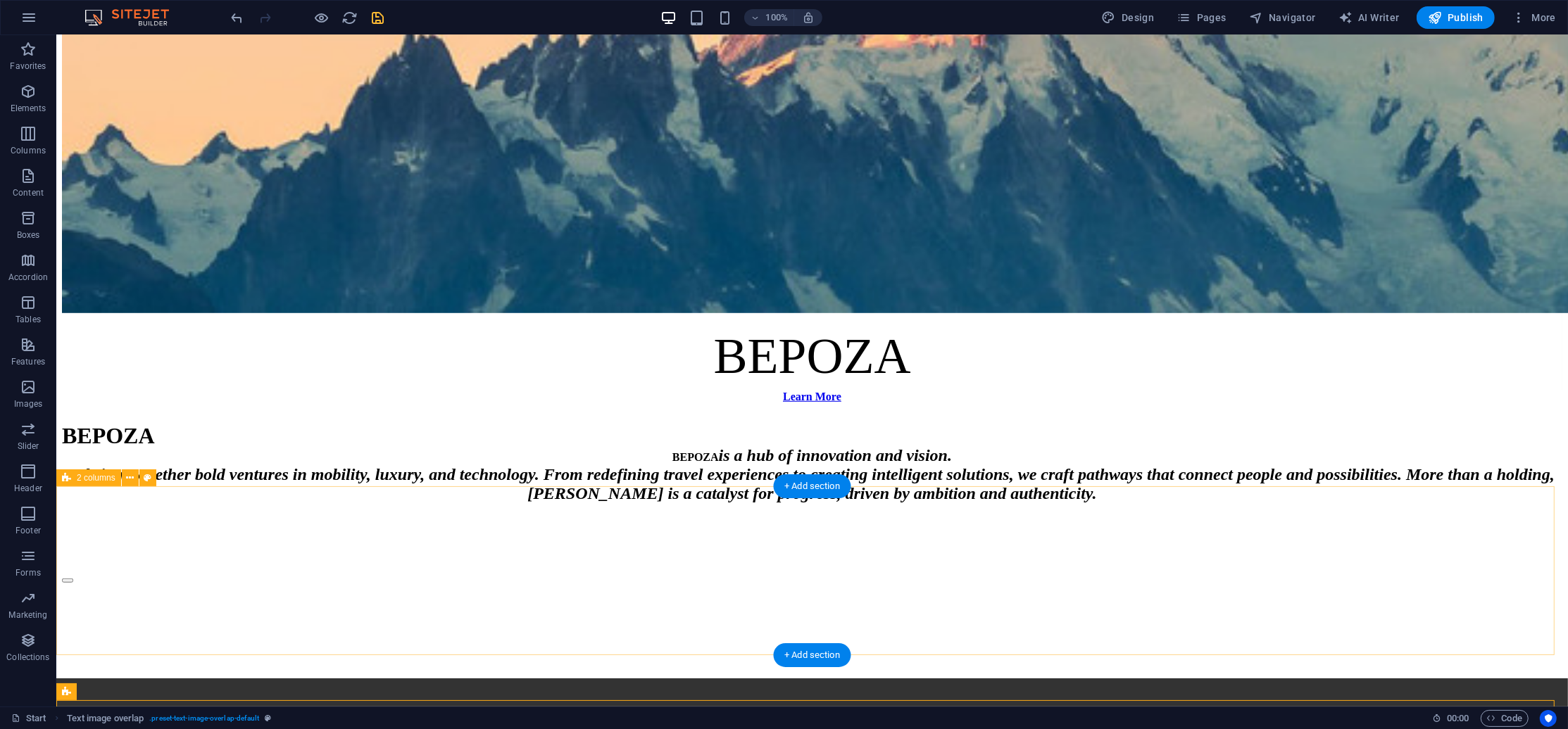
scroll to position [1169, 0]
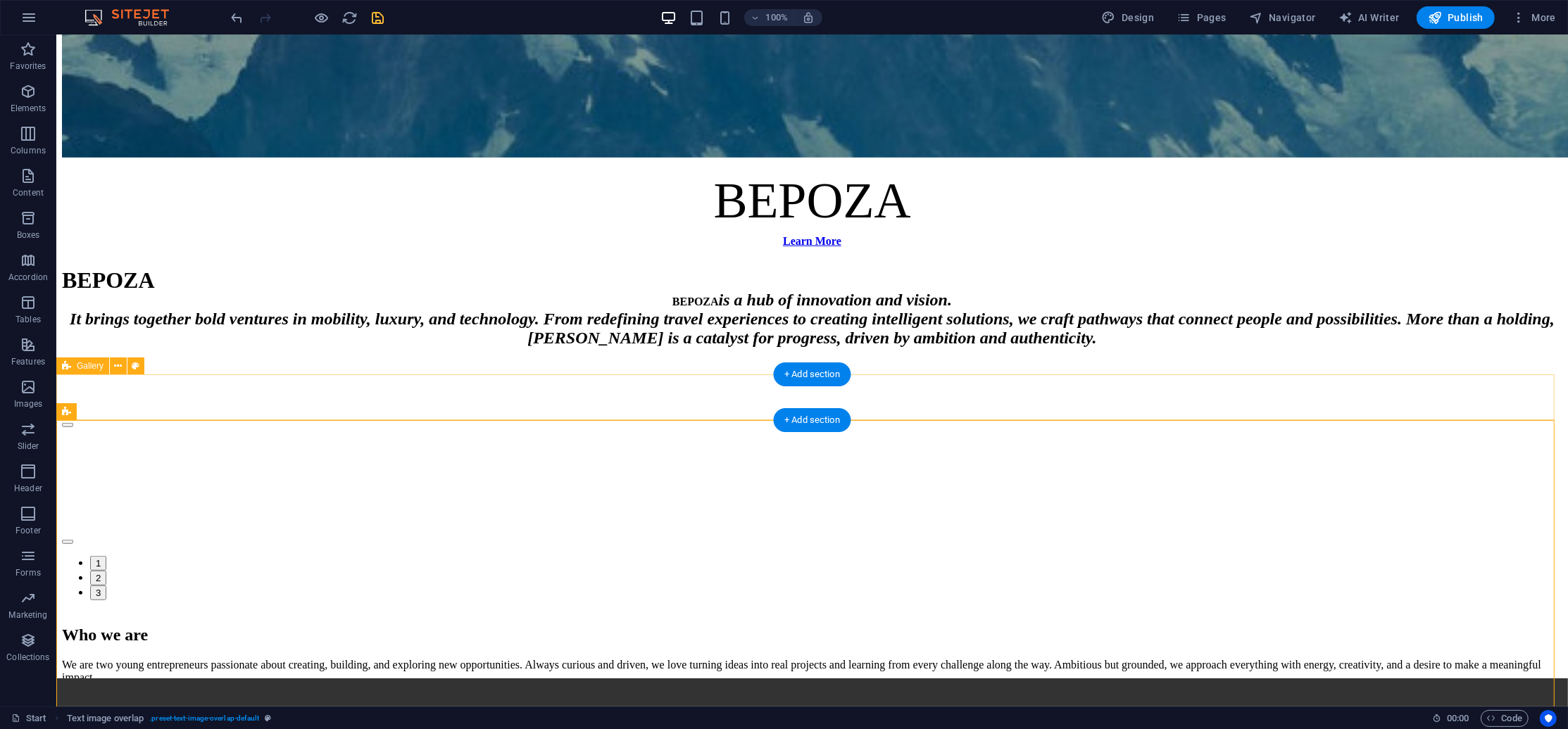
click at [599, 612] on div "🚀 Bepoza – Innovation | Luxury | Technology | Mobility | SaaS | Orenza | Boostp…" at bounding box center [811, 612] width 1500 height 0
click at [343, 415] on div "Our Software– Intelligence That Works For You Our software empowers businesses …" at bounding box center [811, 507] width 1500 height 185
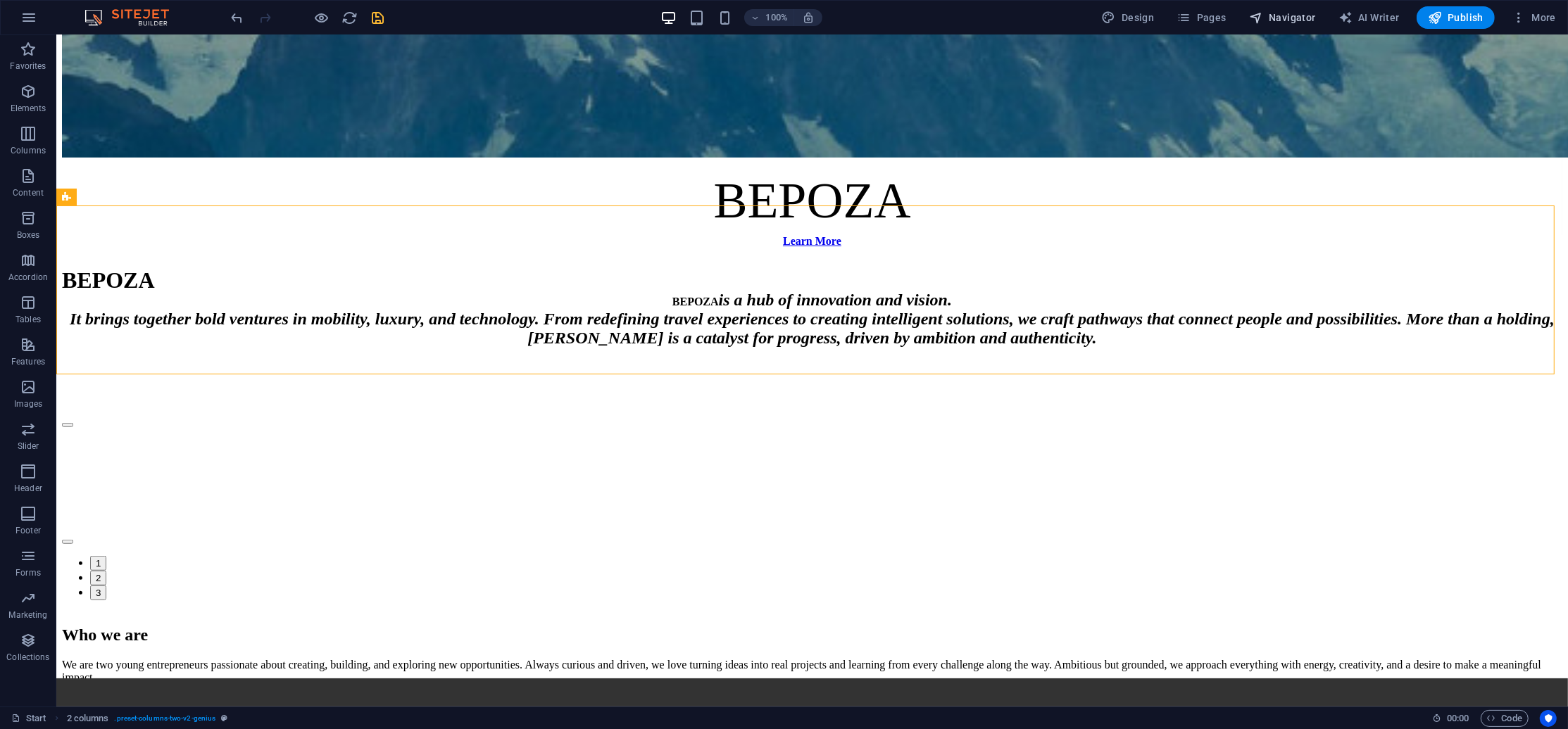
click at [1276, 17] on span "Navigator" at bounding box center [1282, 18] width 67 height 14
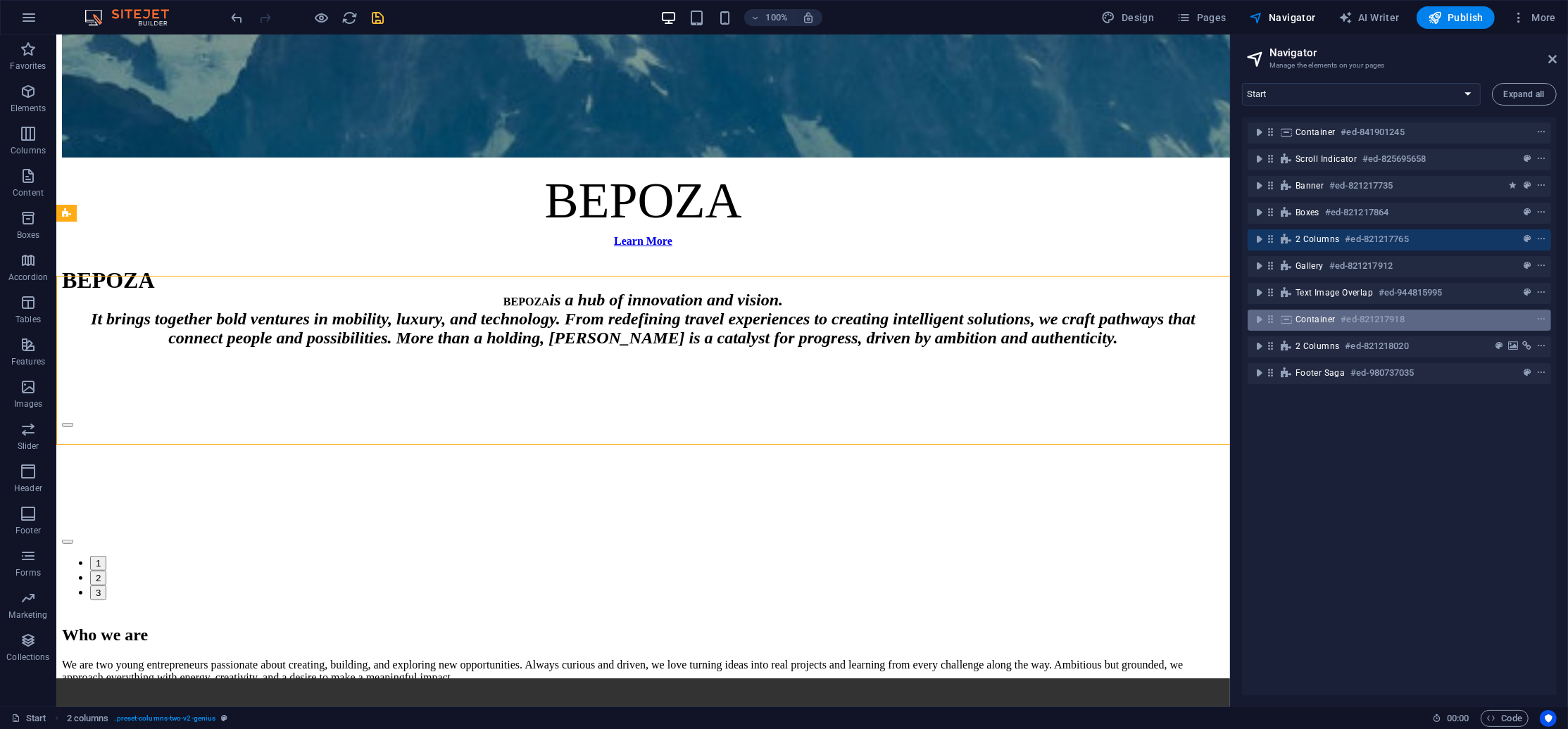
scroll to position [1099, 0]
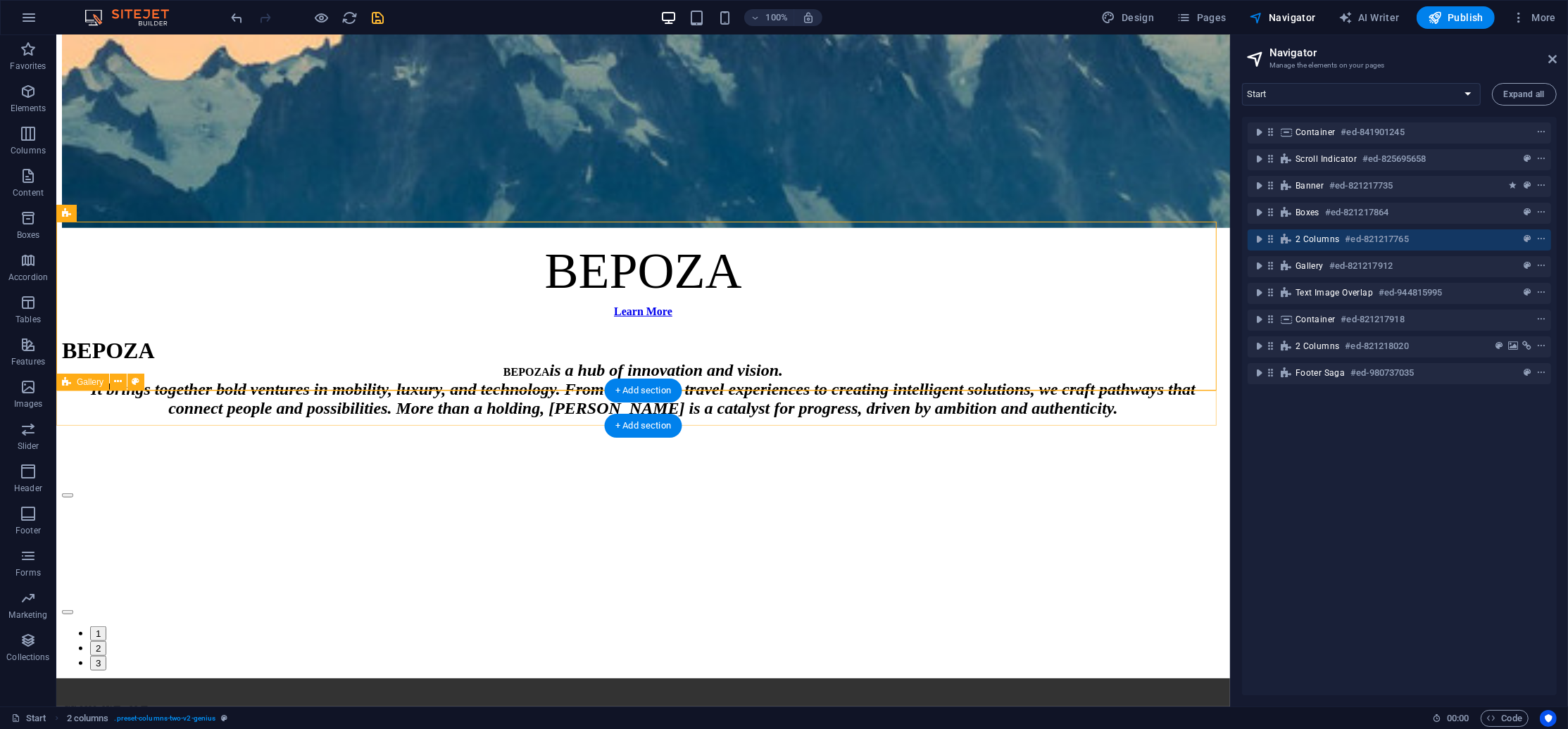
click at [903, 682] on div "🚀 Bepoza – Innovation | Luxury | Technology | Mobility | SaaS | Orenza | Boostp…" at bounding box center [642, 682] width 1162 height 0
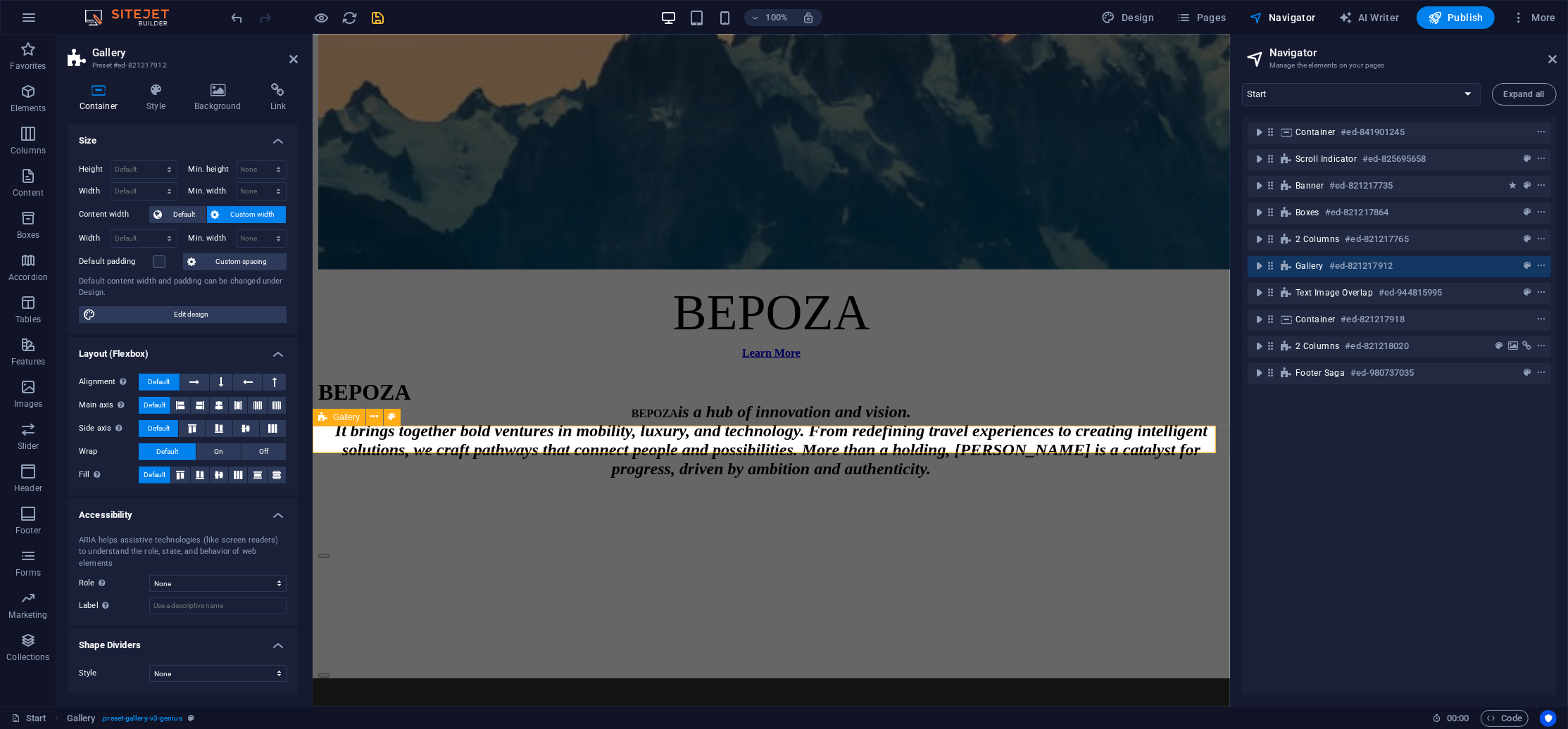
click at [1255, 256] on div "Gallery #ed-821217912" at bounding box center [1399, 267] width 304 height 21
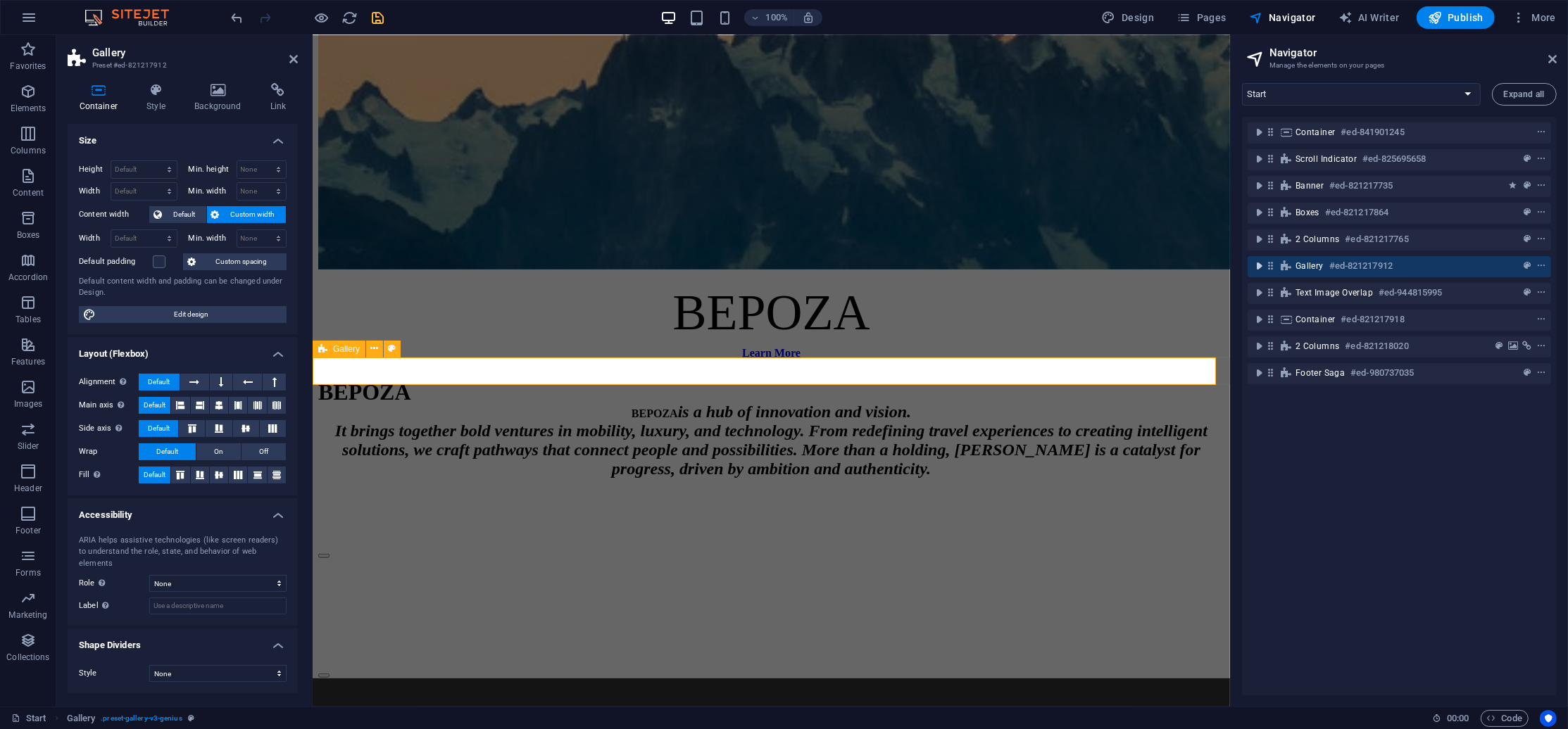
scroll to position [1126, 0]
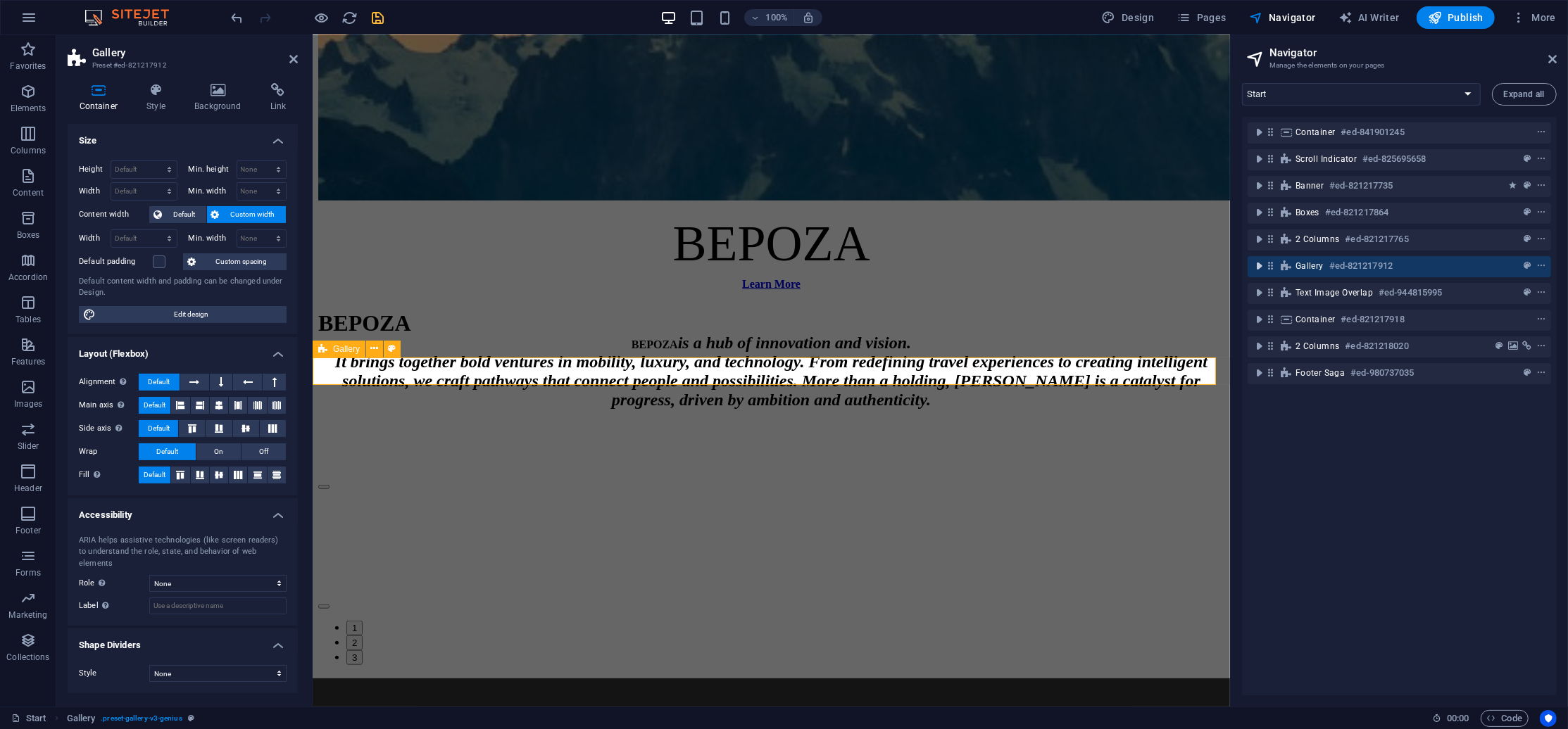
click at [1255, 257] on button "toggle-expand" at bounding box center [1258, 265] width 17 height 17
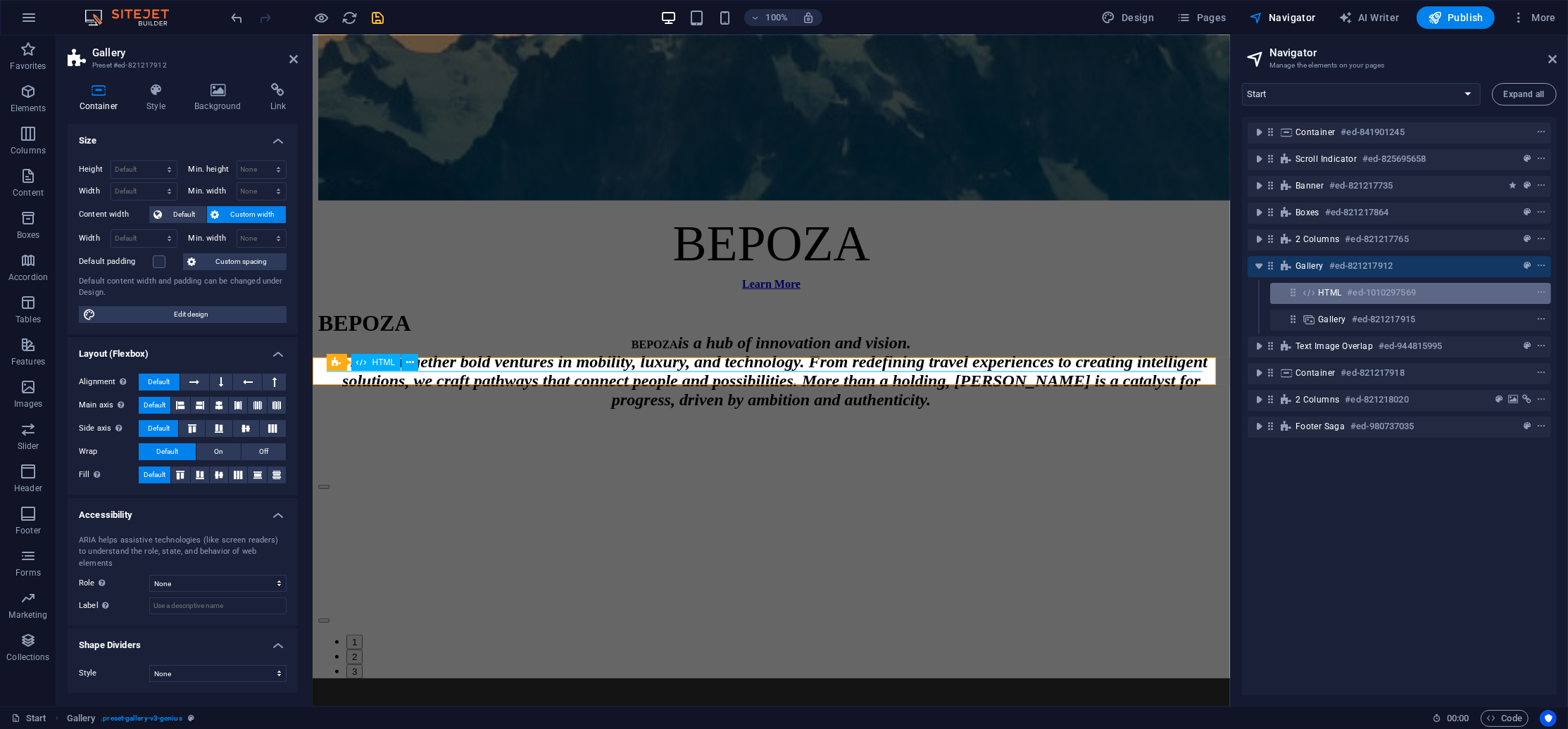
click at [1350, 300] on h6 "#ed-1010297569" at bounding box center [1382, 292] width 68 height 17
click at [1352, 300] on h6 "#ed-1010297569" at bounding box center [1382, 292] width 68 height 17
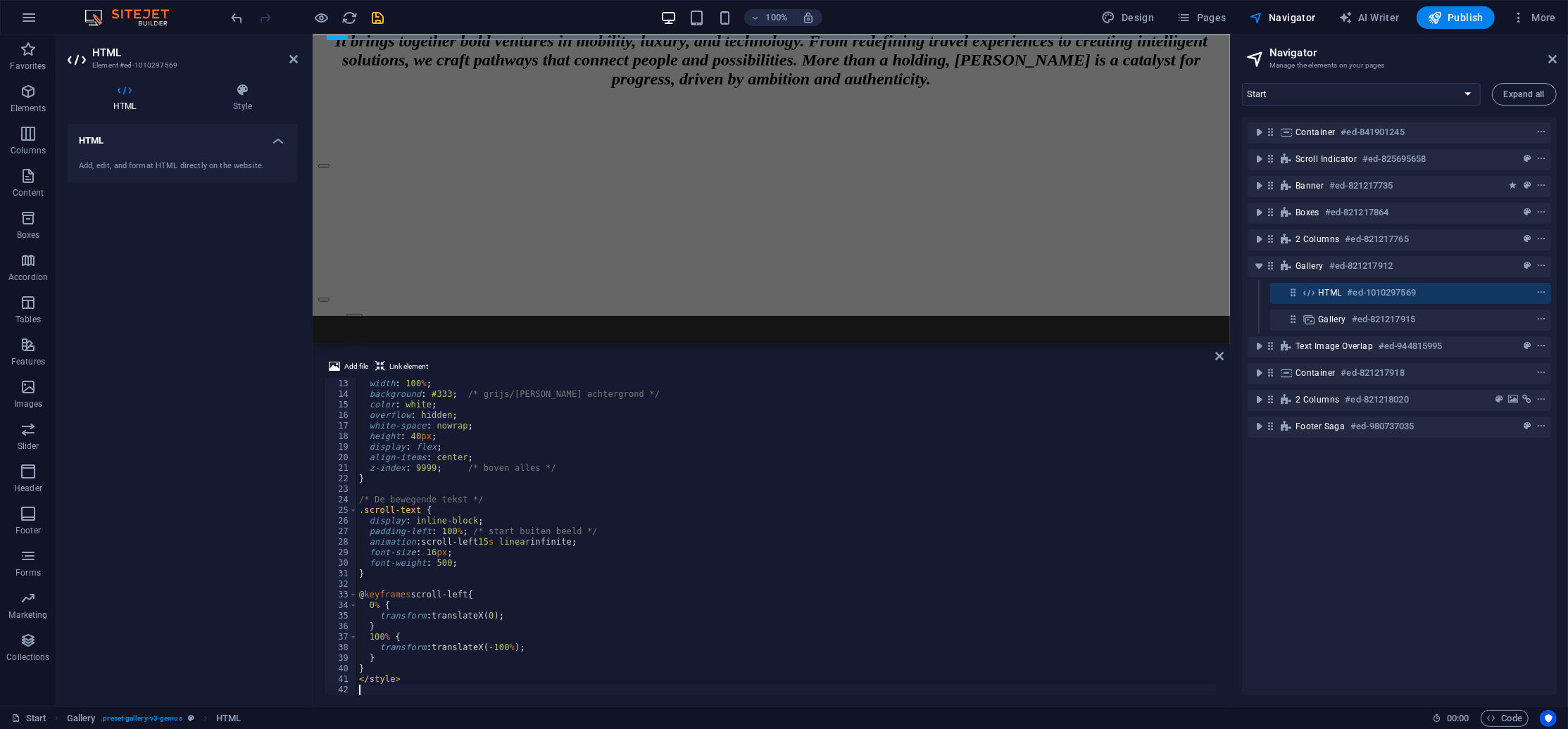
click at [644, 536] on div "left : 0 ; width : 100 % ; background : #333 ; /* grijs/[PERSON_NAME] achtergro…" at bounding box center [786, 537] width 861 height 339
type textarea "</style>"
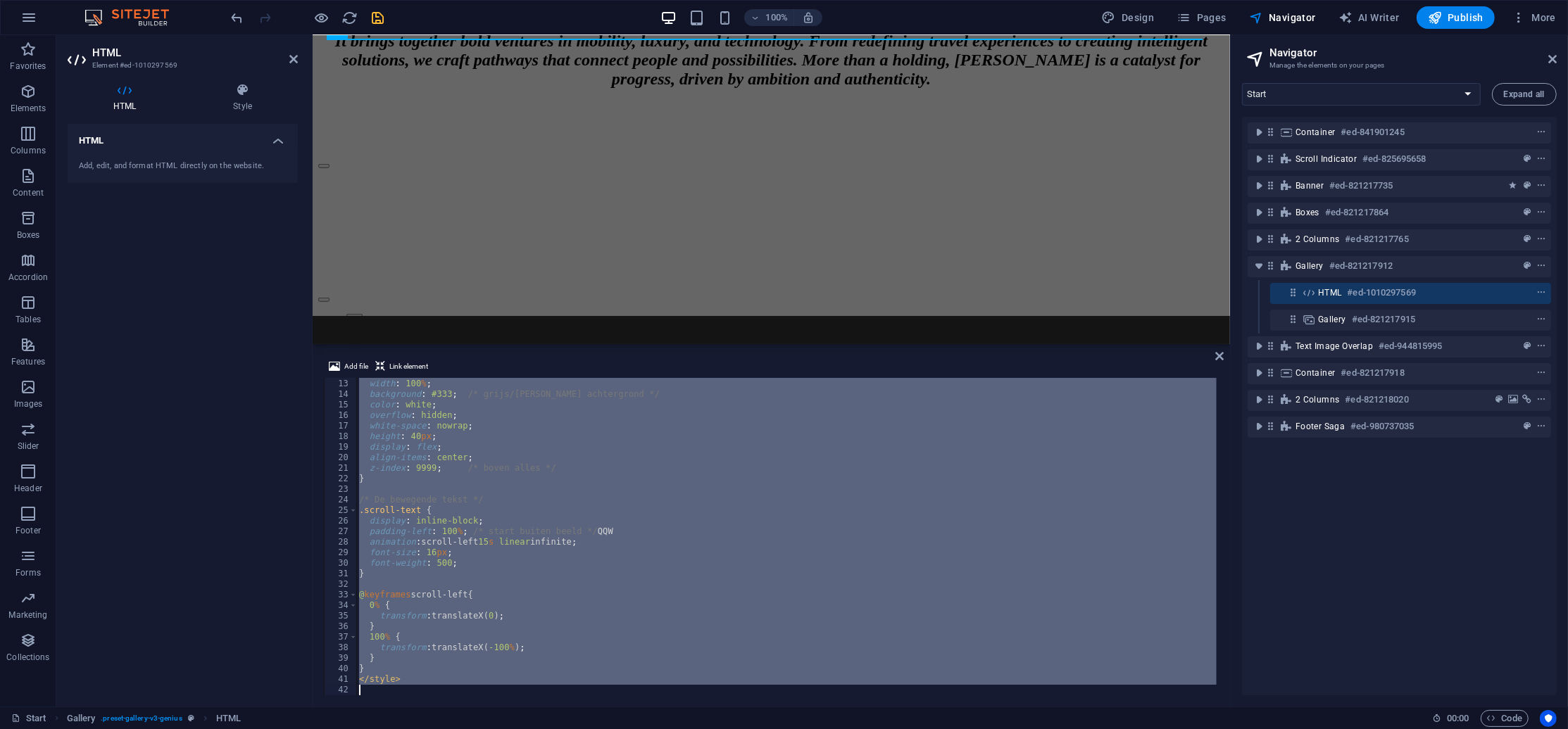
scroll to position [0, 0]
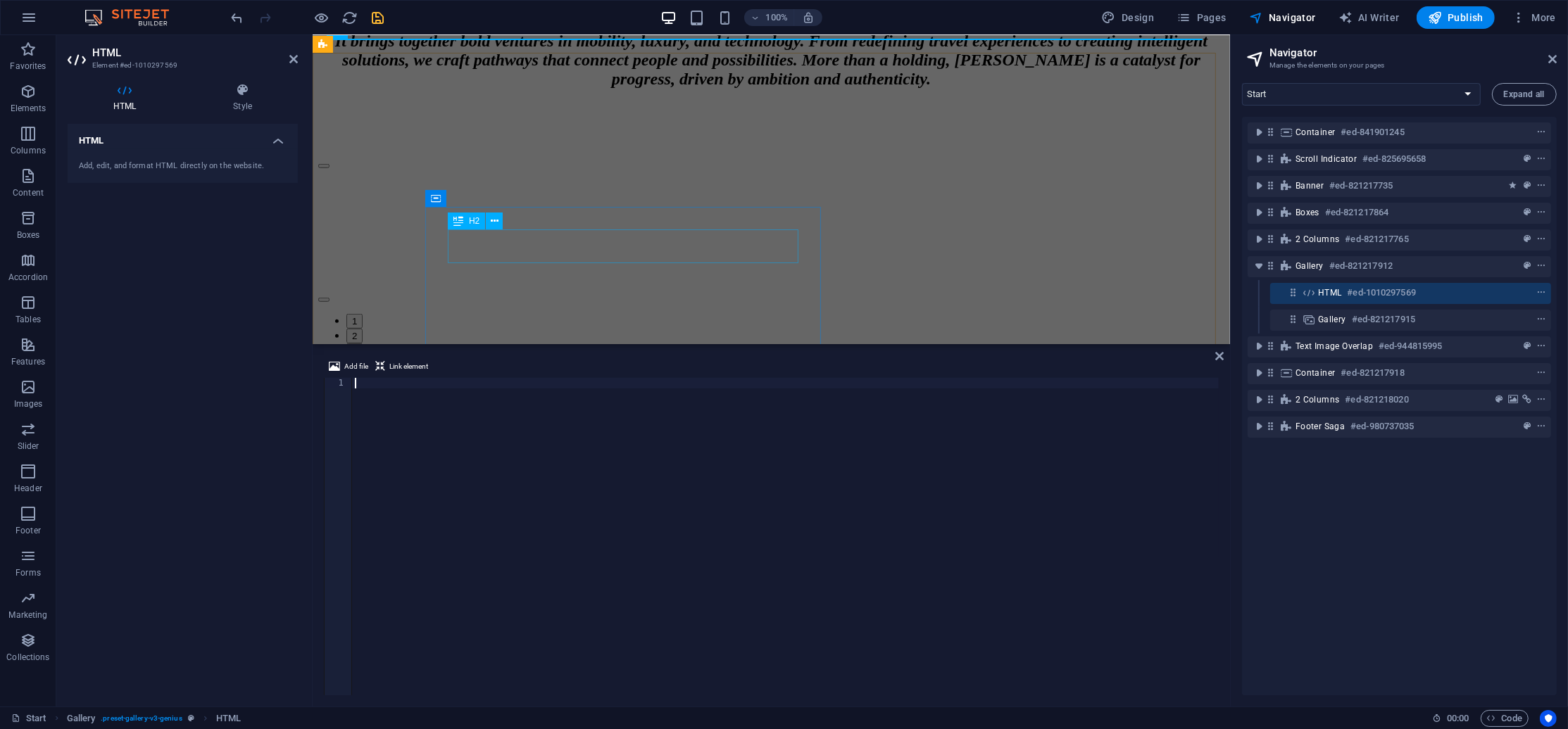
paste textarea
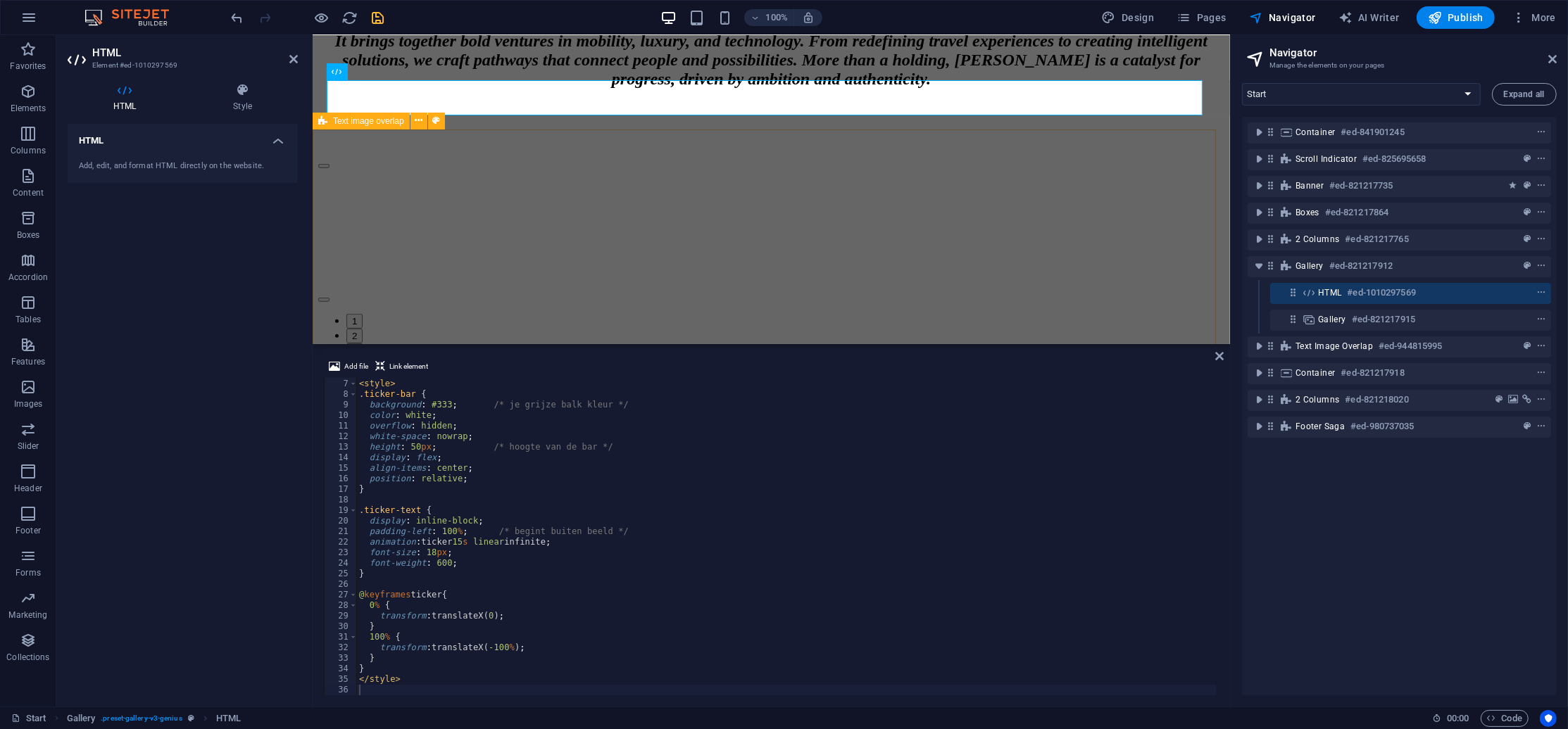
scroll to position [897, 0]
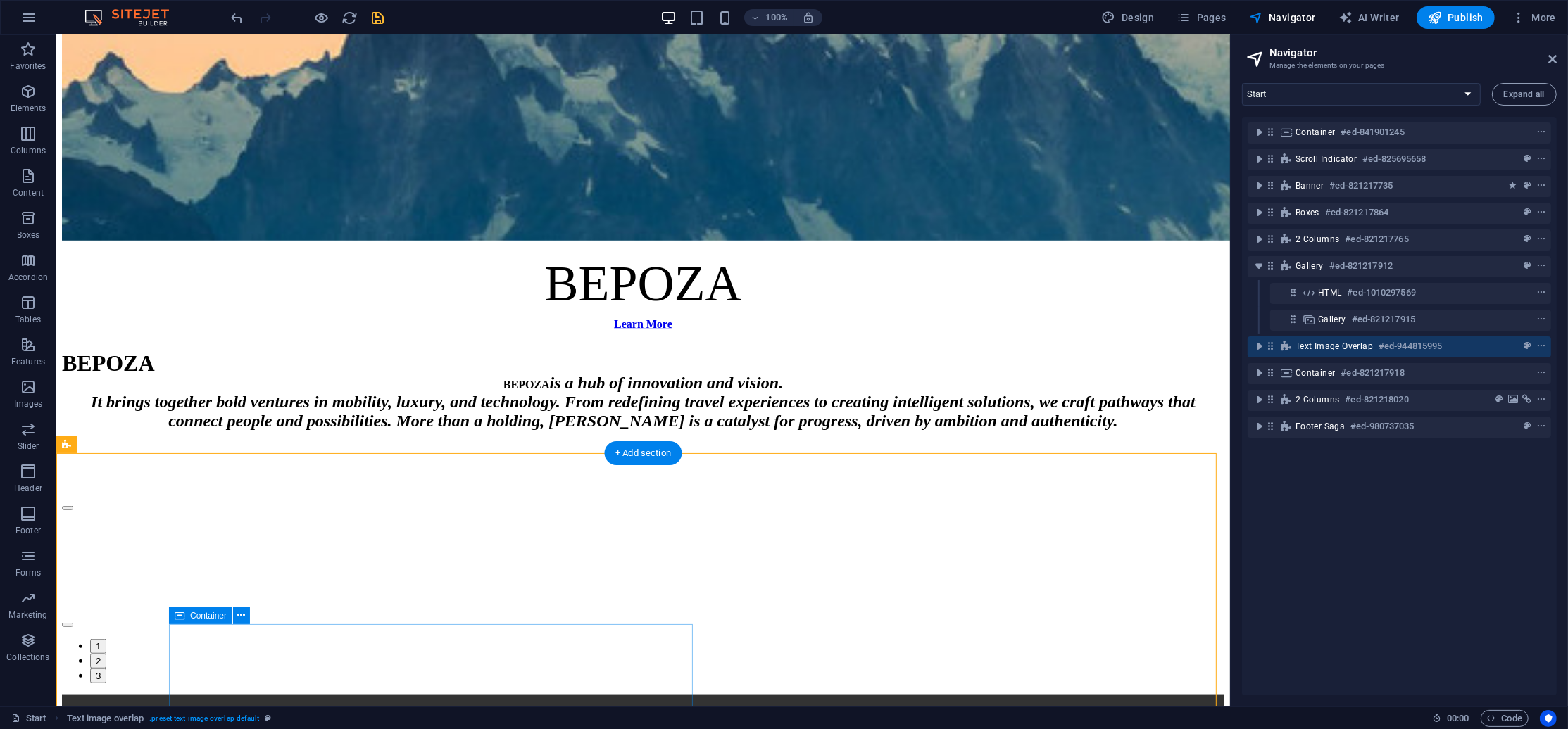
scroll to position [1107, 0]
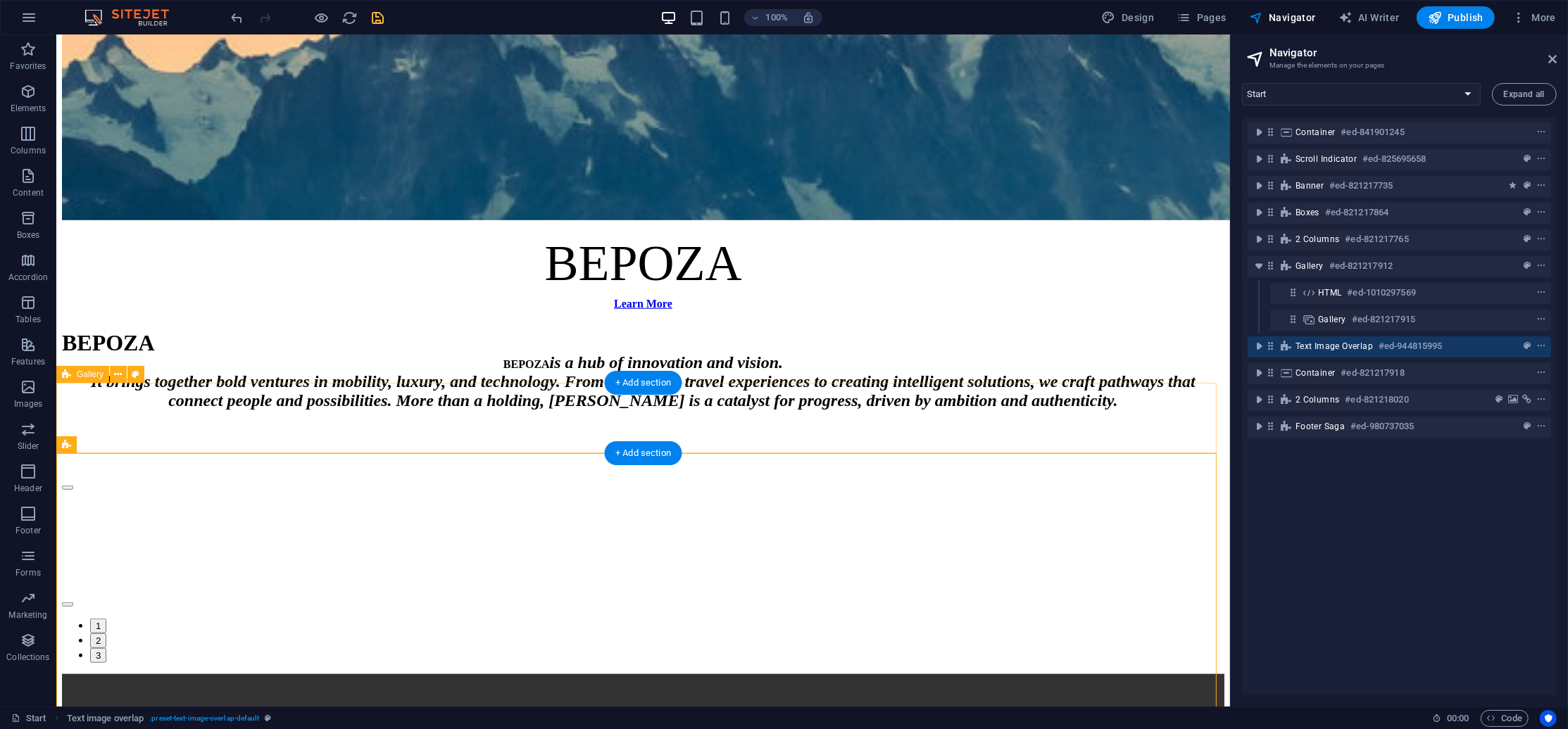
click at [527, 674] on div "🚀 Bepoza – Innovation | Luxury | Technology | Mobility | SaaS | Orenza | Boostp…" at bounding box center [642, 691] width 1162 height 35
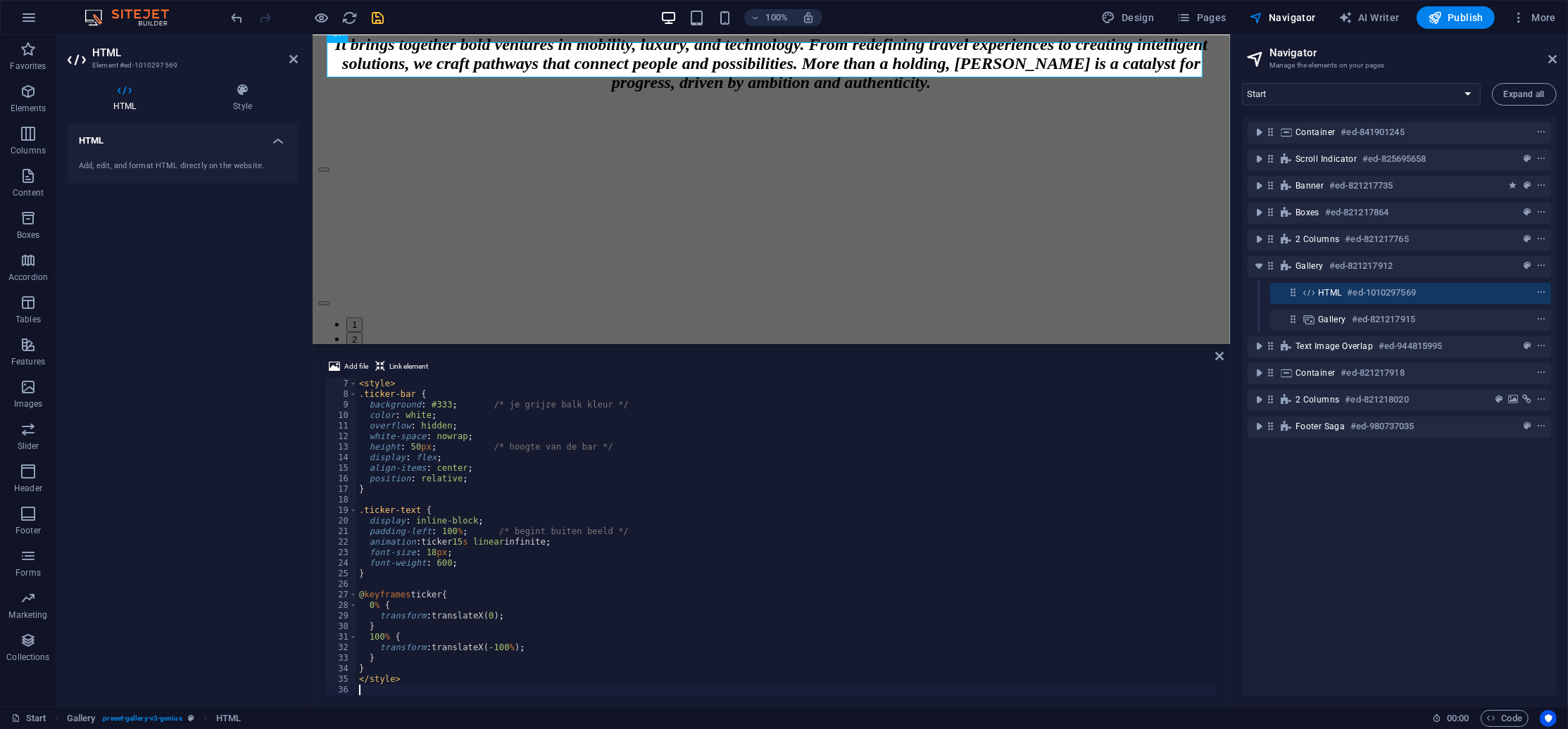
type textarea "D"
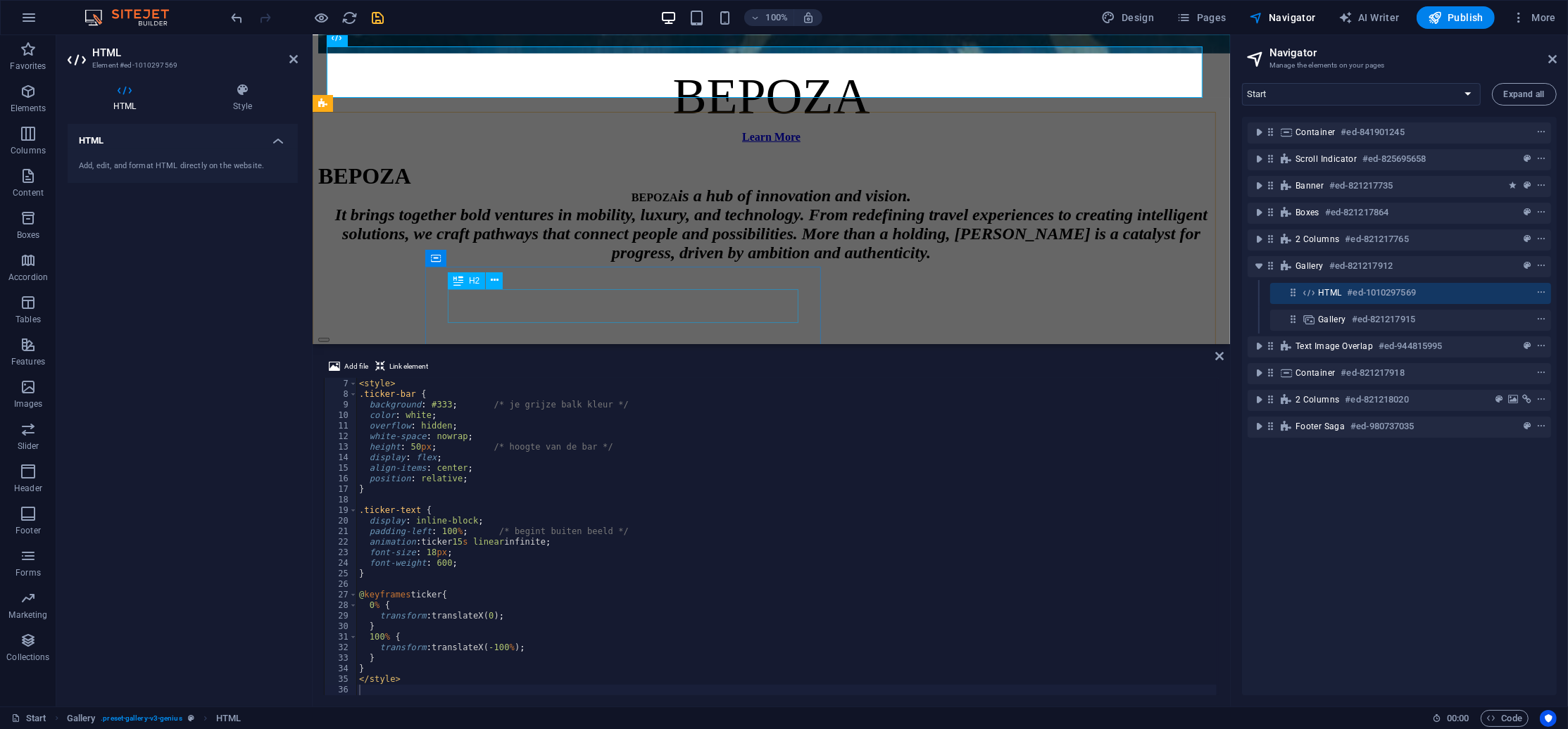
scroll to position [894, 0]
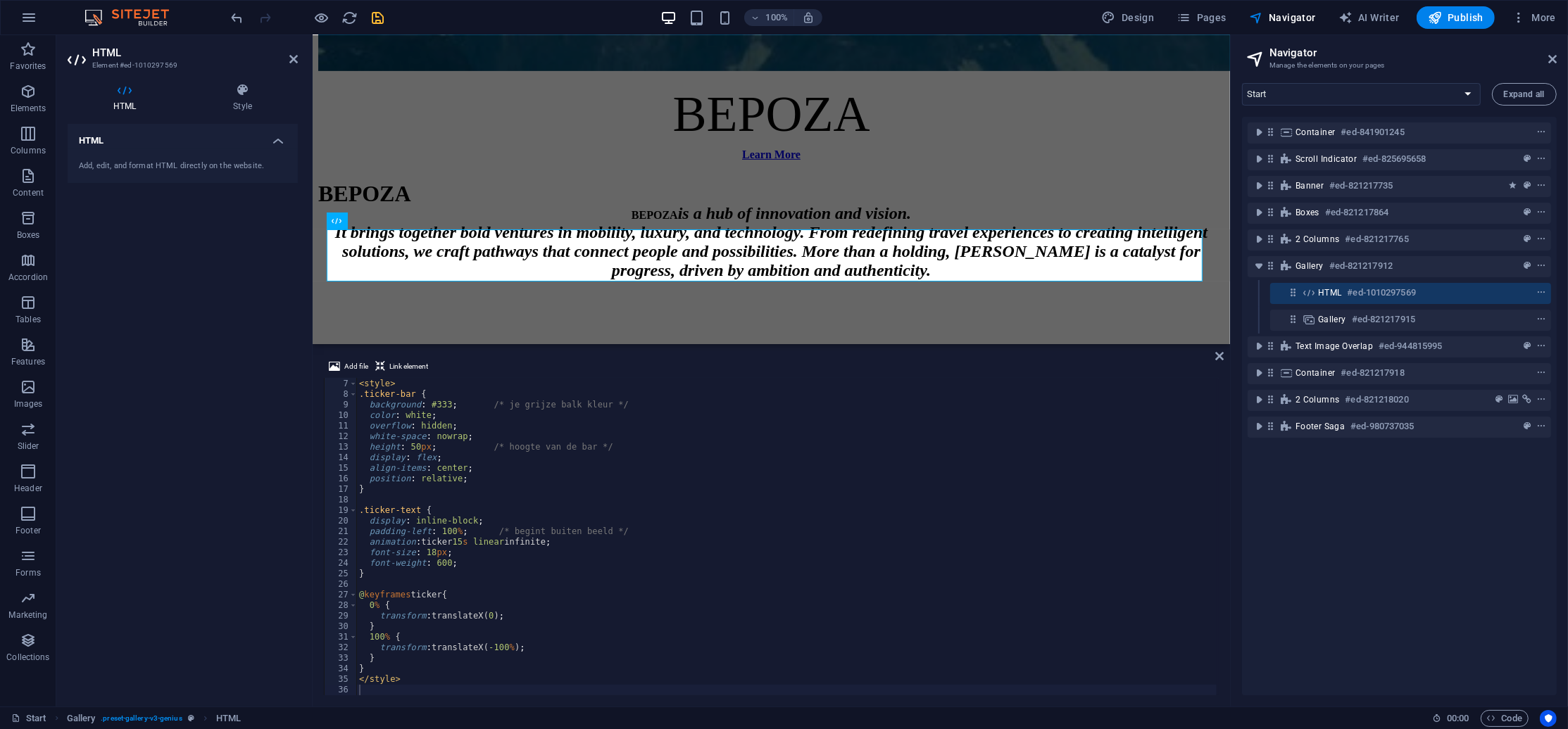
click at [429, 556] on div "< style > .ticker-bar { background : #333 ; /* je grijze balk kleur */ color : …" at bounding box center [786, 537] width 861 height 339
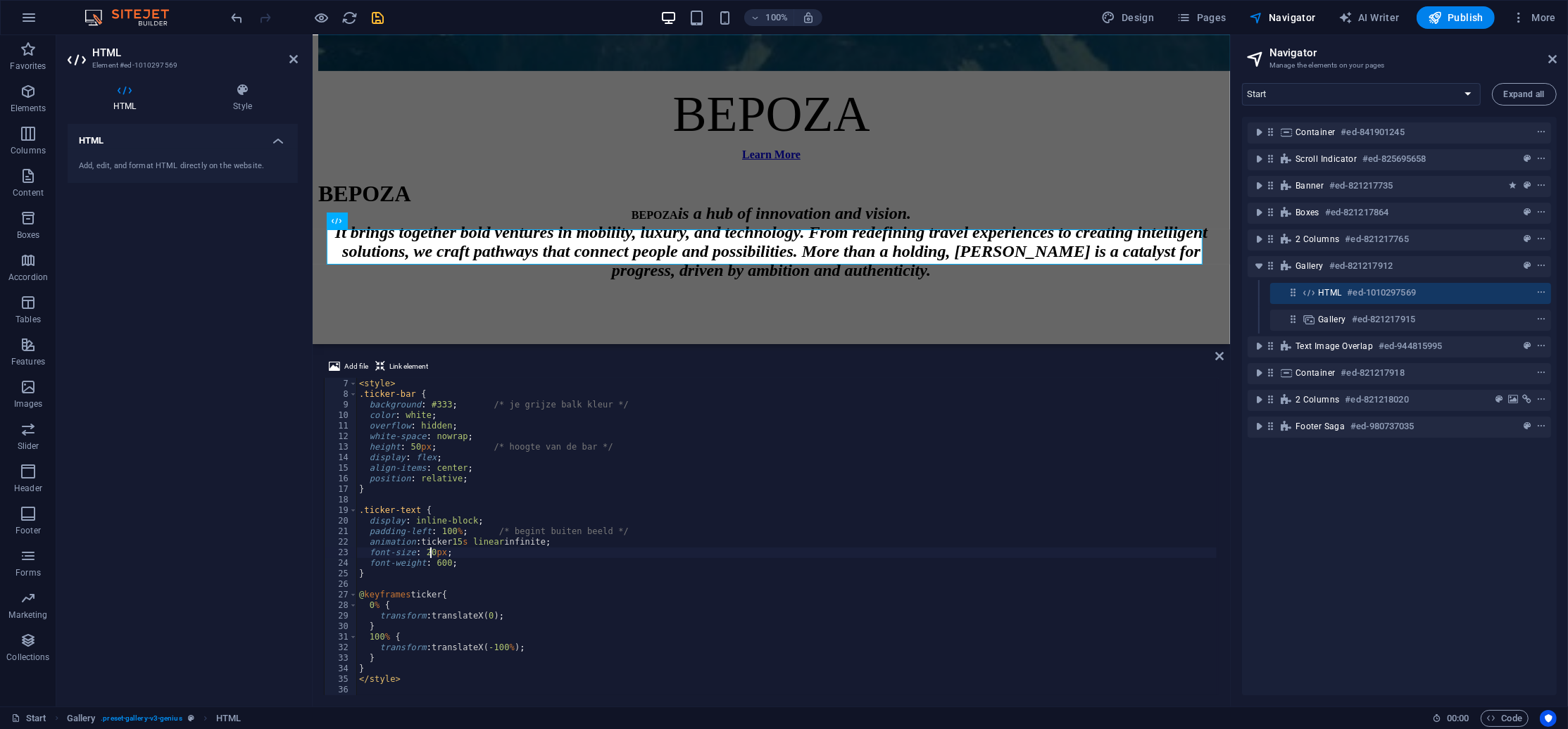
scroll to position [0, 5]
type textarea "font-size: 20px;"
click at [548, 561] on div "🚀 Bepoza – Innovation | Luxury | Technology | Mobility | SaaS | Orenza | Boostp…" at bounding box center [770, 578] width 906 height 35
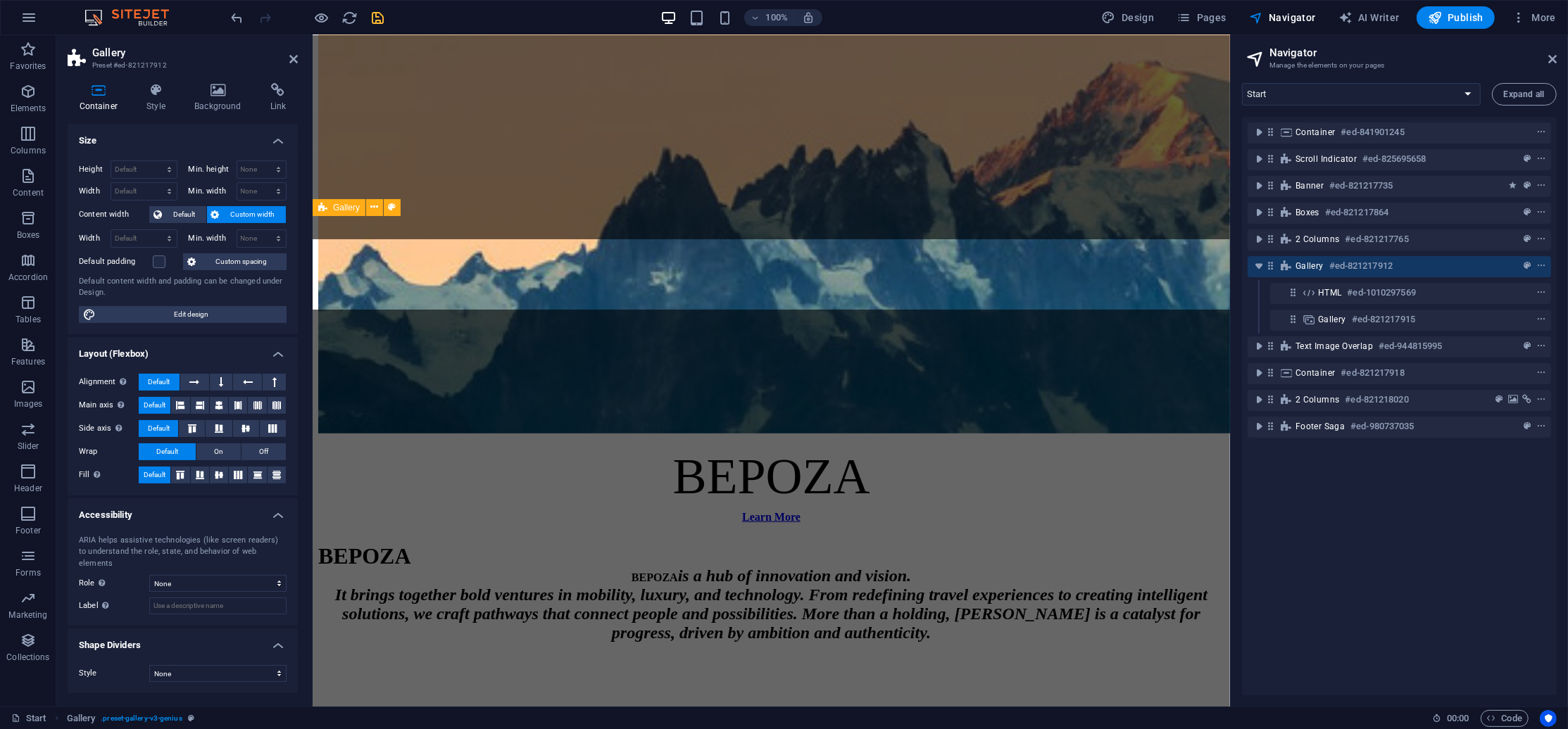
scroll to position [1267, 0]
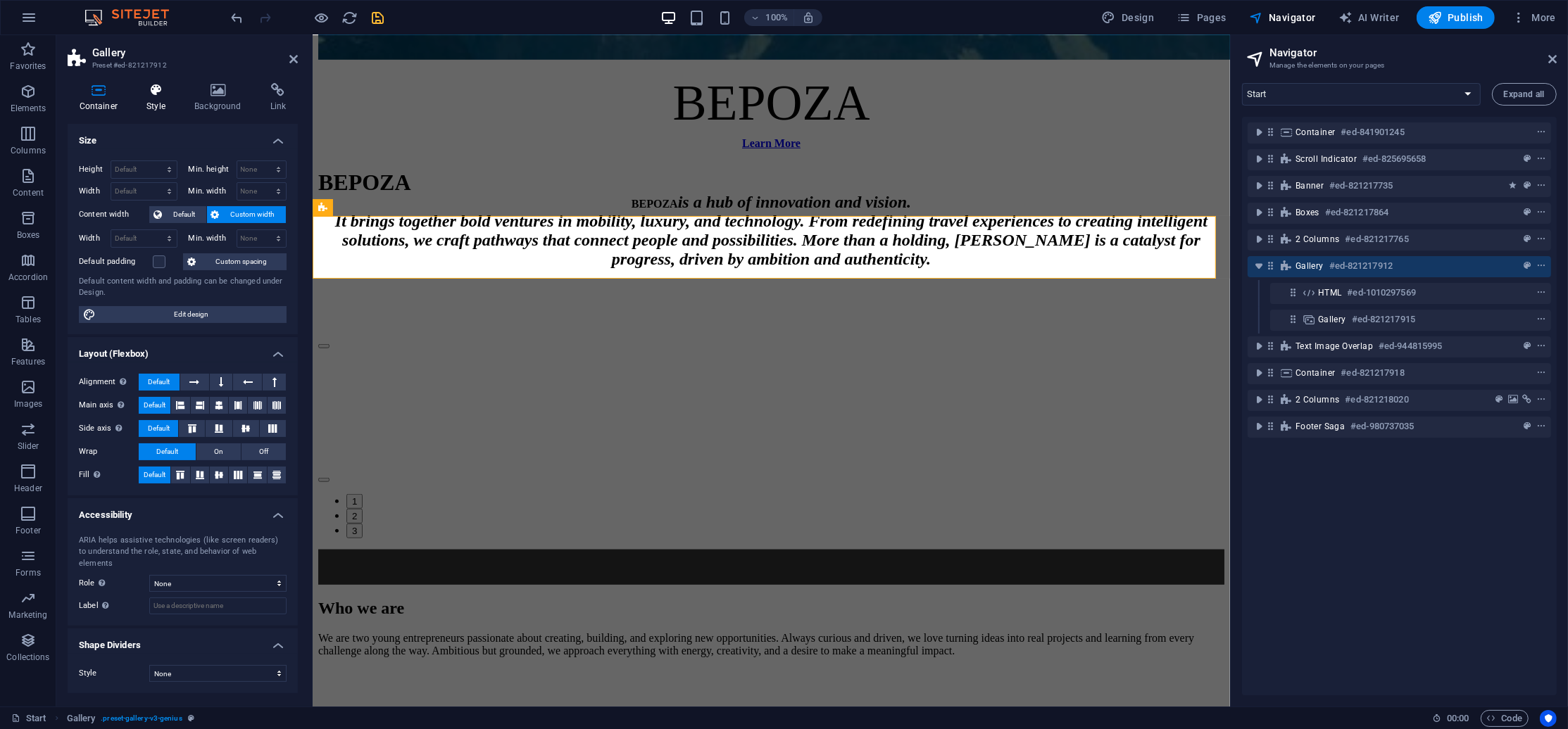
click at [142, 96] on icon at bounding box center [156, 90] width 42 height 14
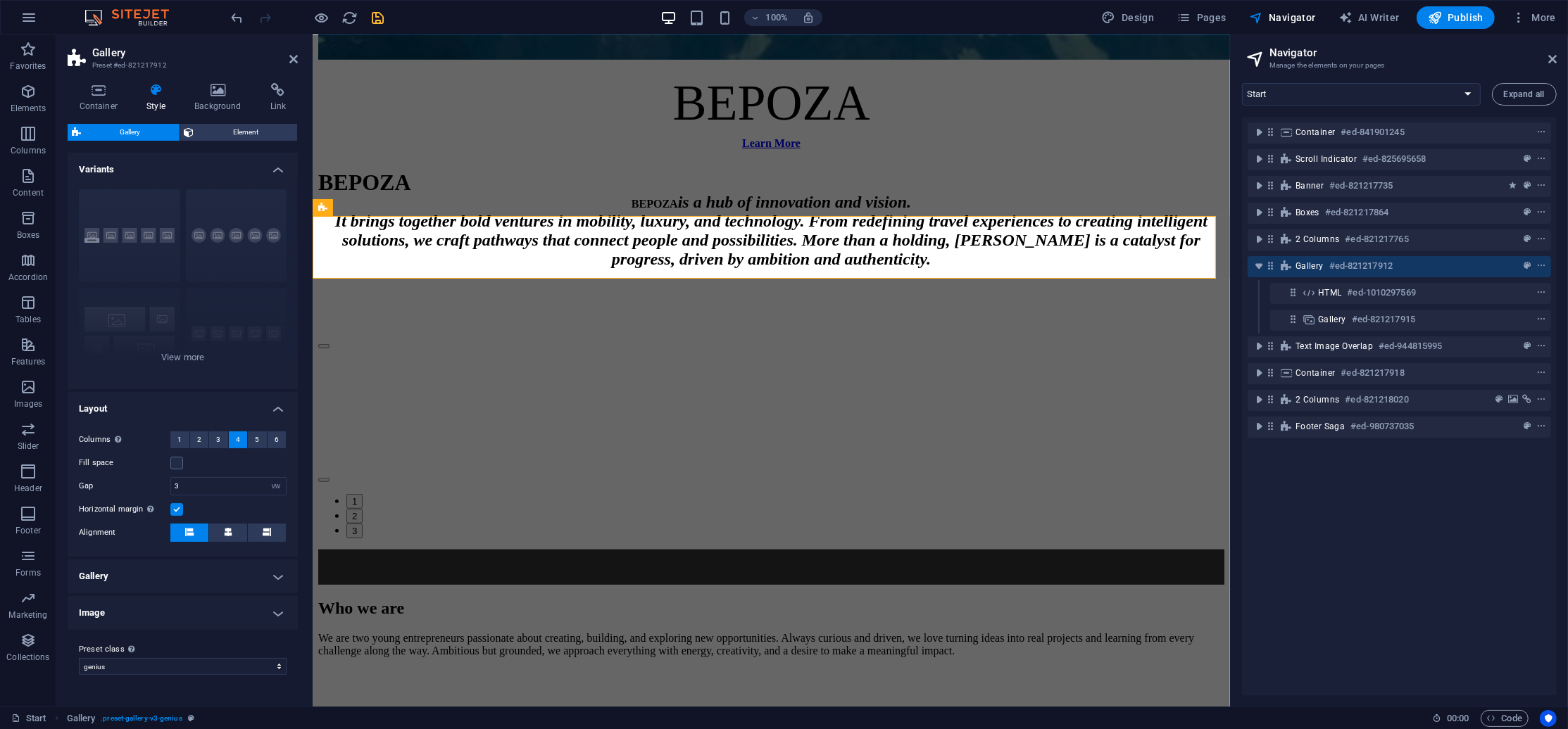
click at [232, 119] on div "Container Style Background Link Size Height Default px rem % vh vw Min. height …" at bounding box center [182, 389] width 230 height 613
click at [233, 128] on span "Element" at bounding box center [246, 132] width 95 height 17
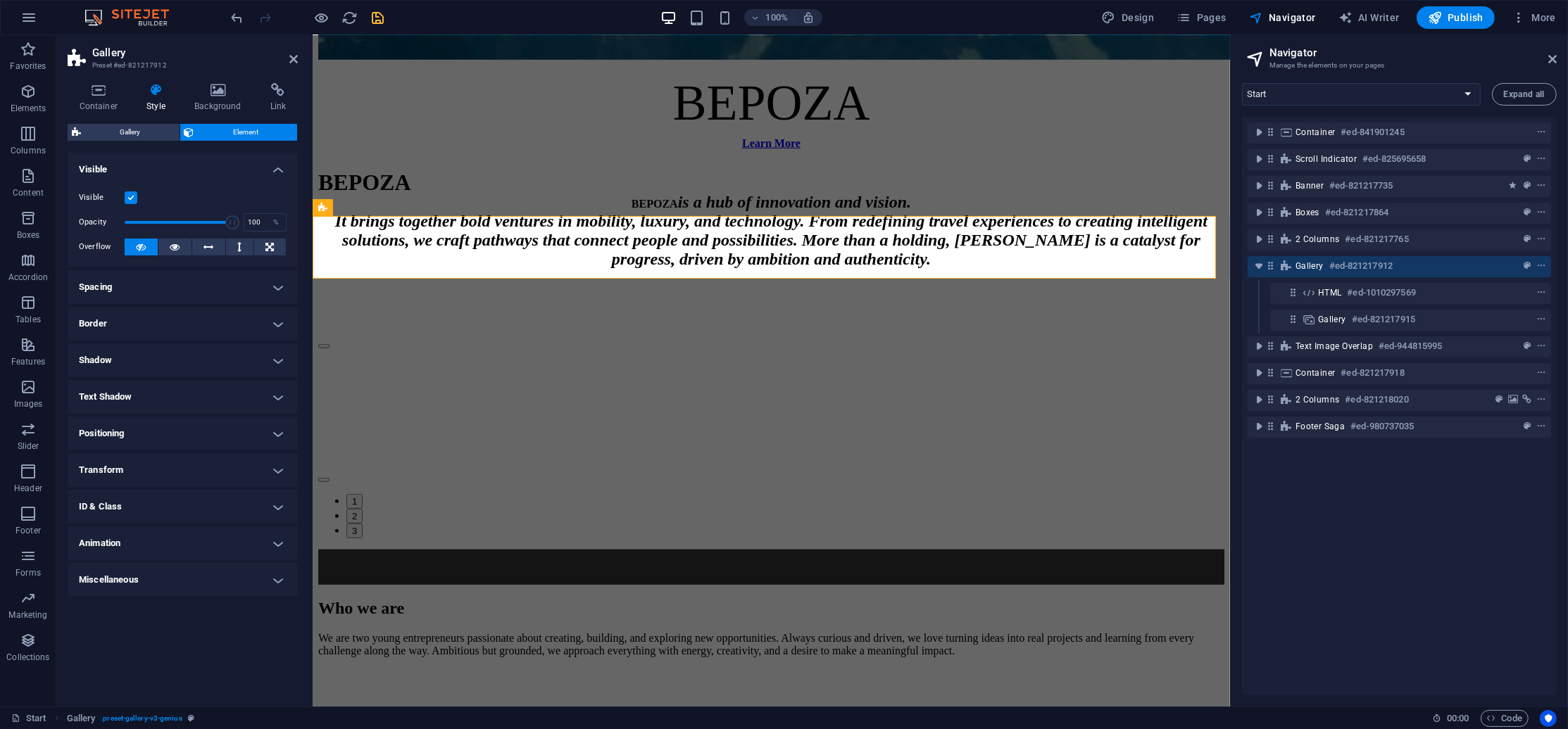
click at [136, 282] on h4 "Spacing" at bounding box center [182, 287] width 230 height 34
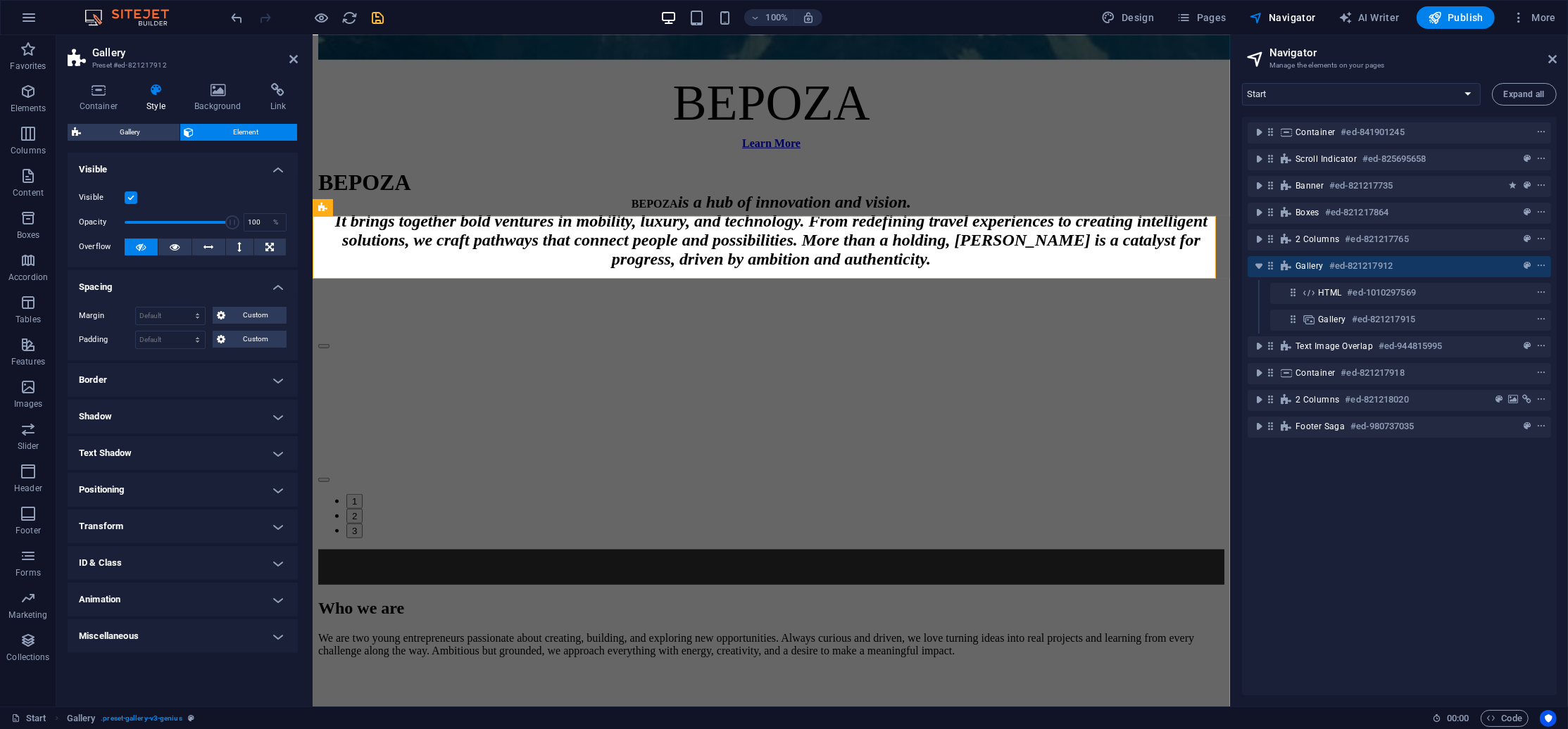
click at [138, 383] on h4 "Border" at bounding box center [182, 380] width 230 height 34
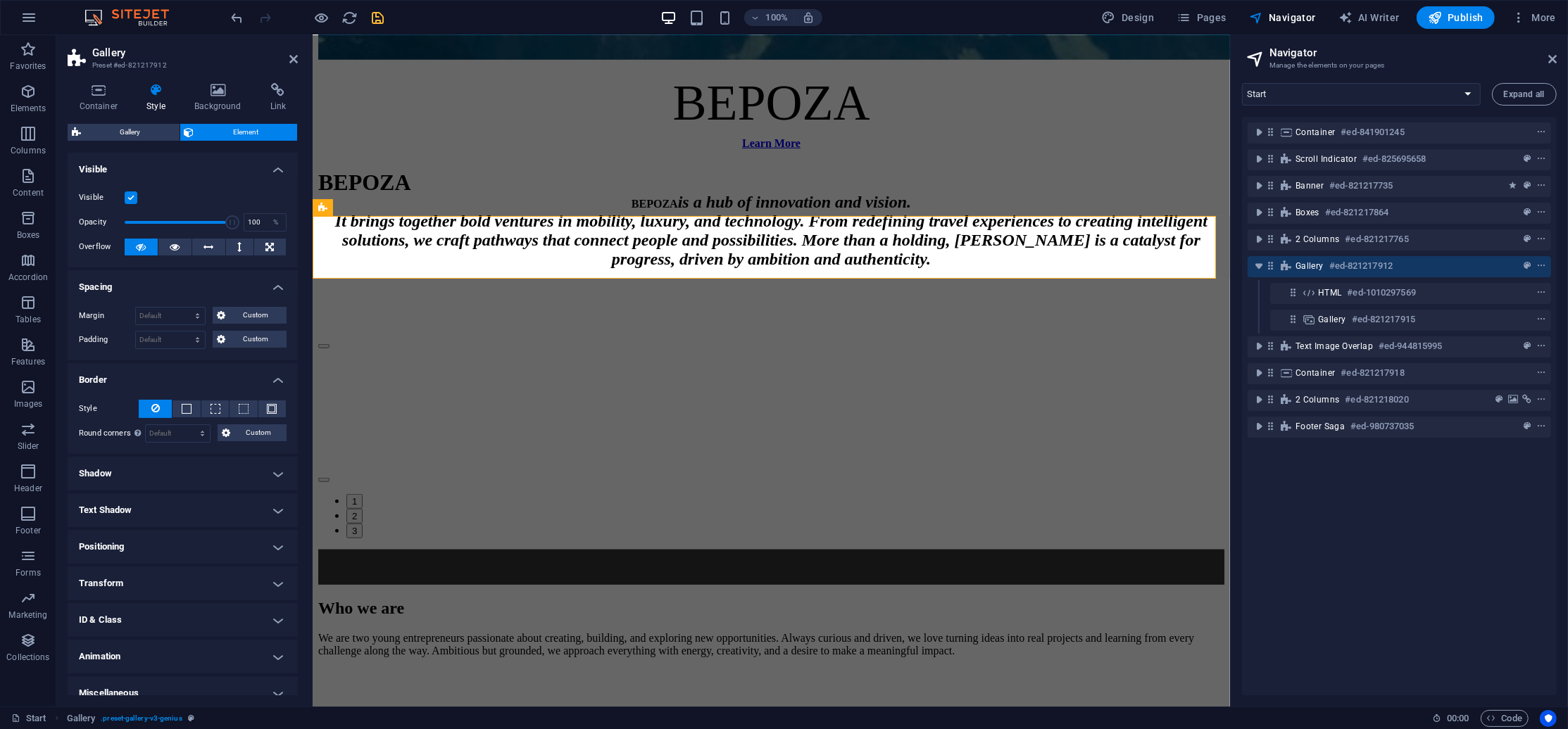
click at [131, 479] on h4 "Shadow" at bounding box center [182, 473] width 230 height 34
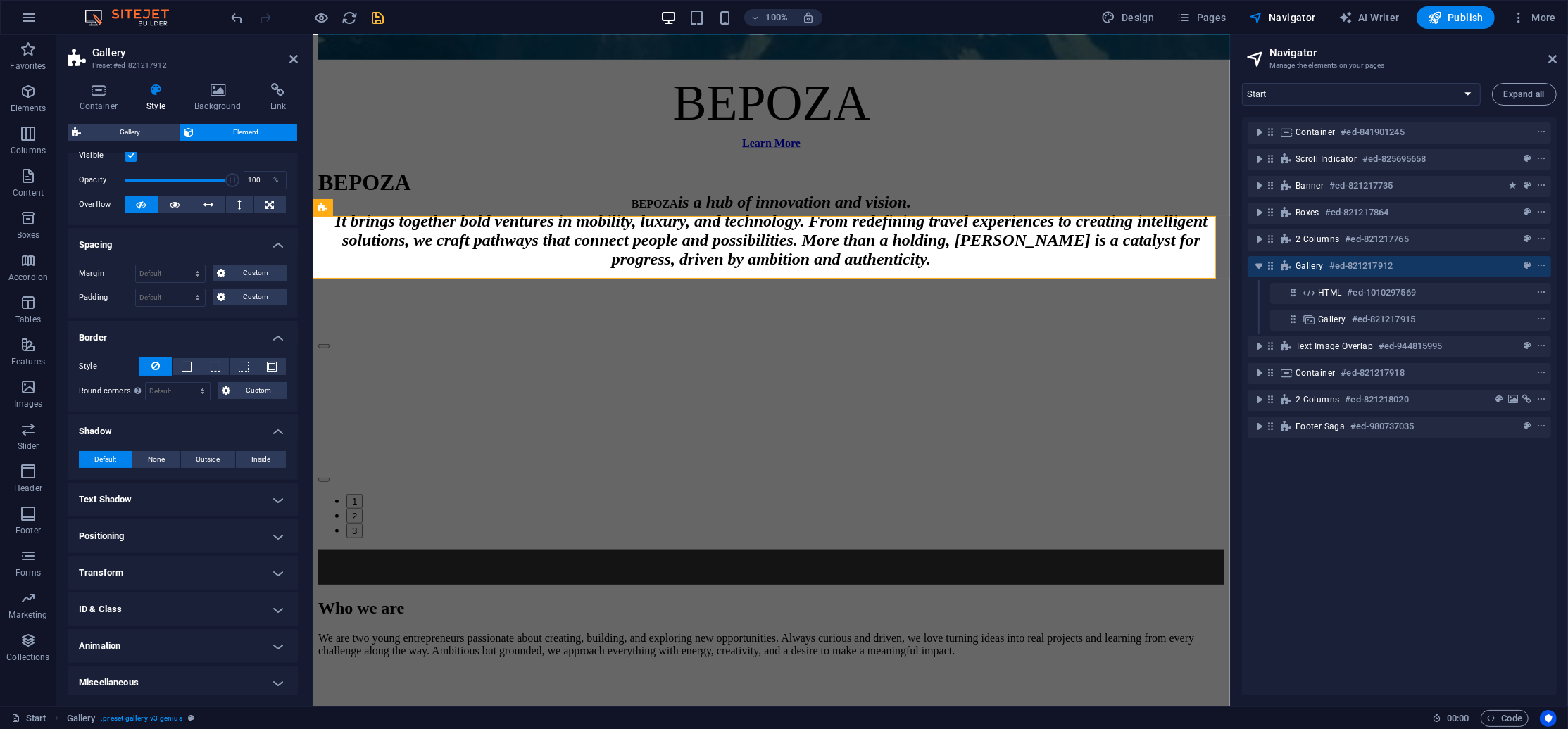
scroll to position [45, 0]
click at [110, 97] on h4 "Container" at bounding box center [101, 98] width 67 height 30
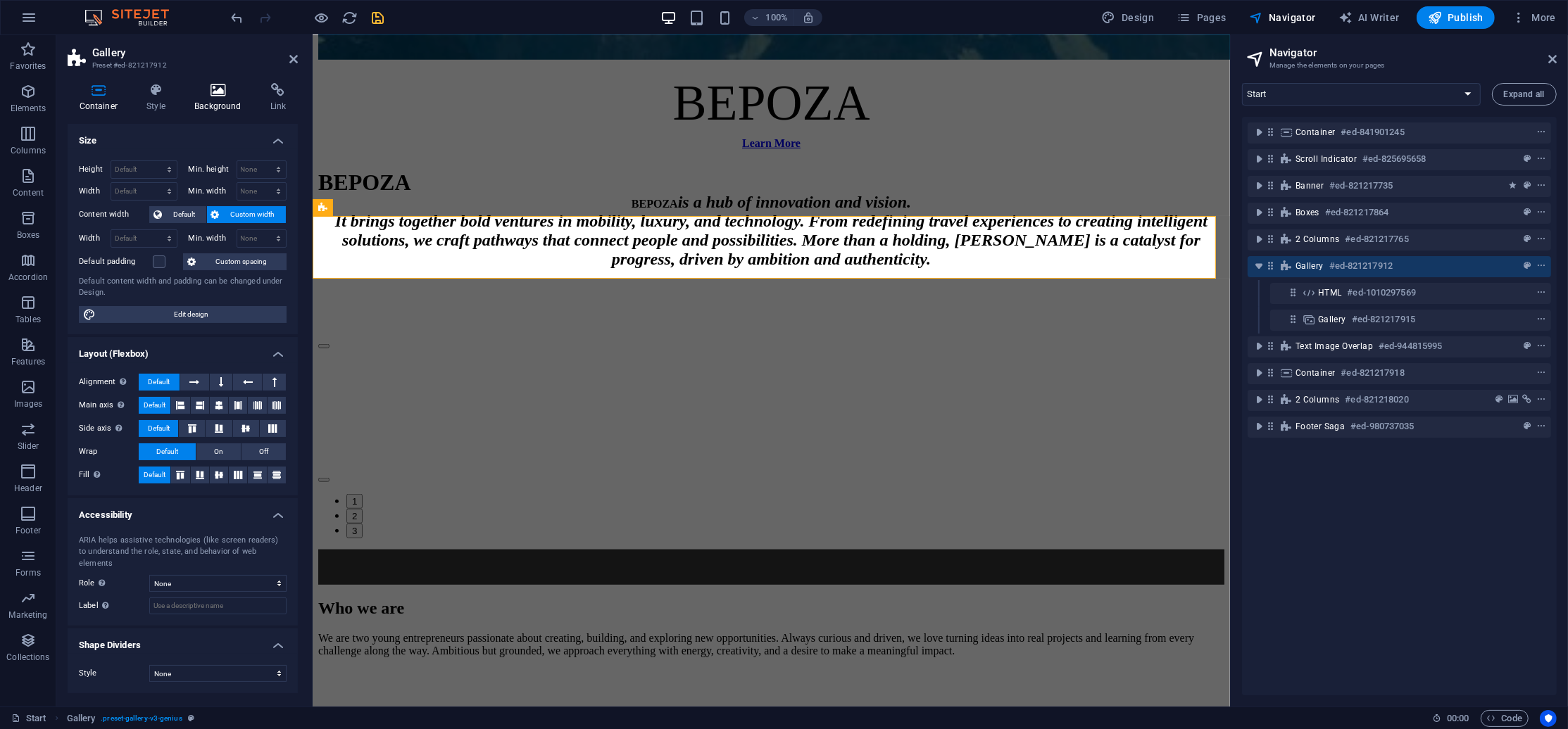
click at [221, 94] on icon at bounding box center [218, 90] width 70 height 14
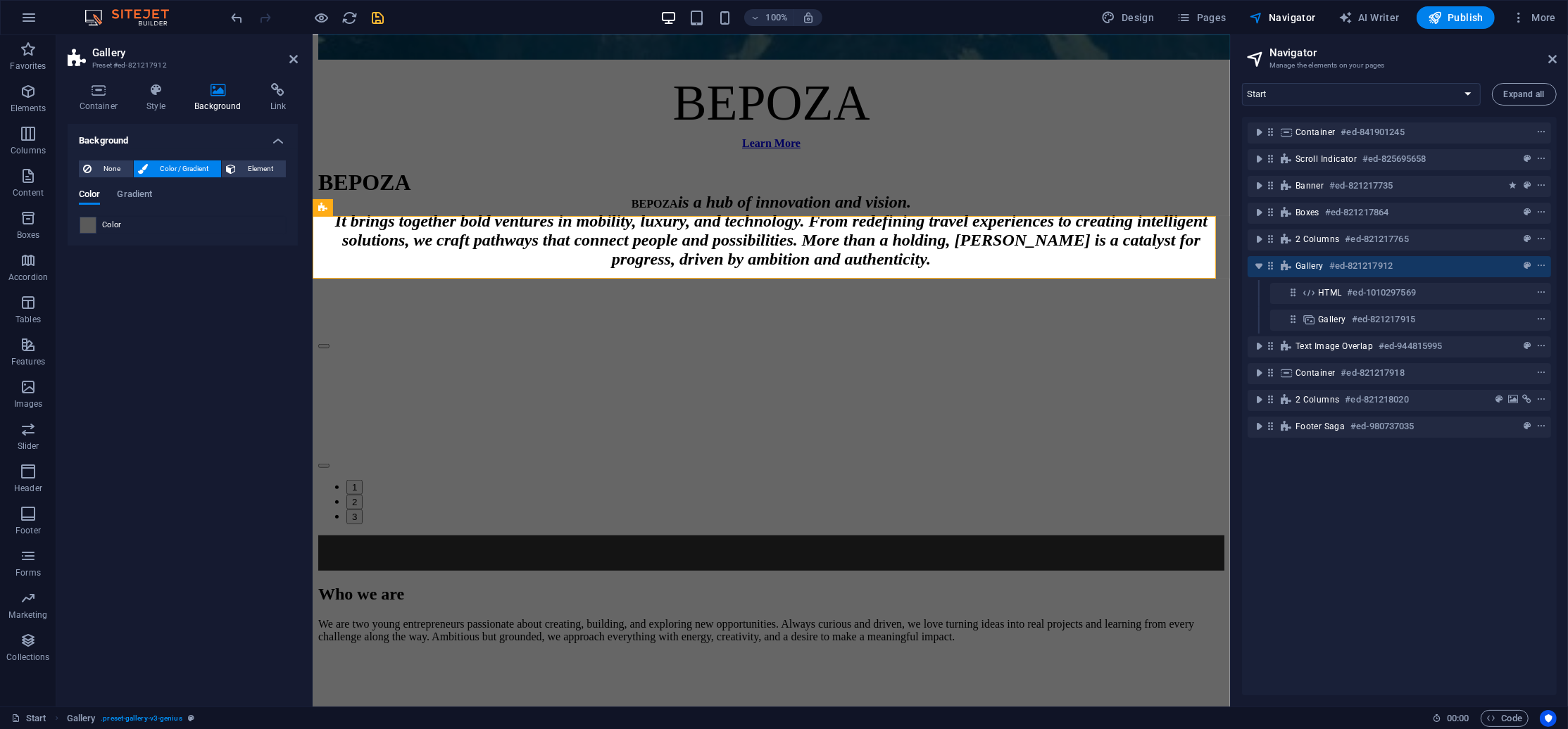
click at [92, 229] on span at bounding box center [88, 225] width 16 height 16
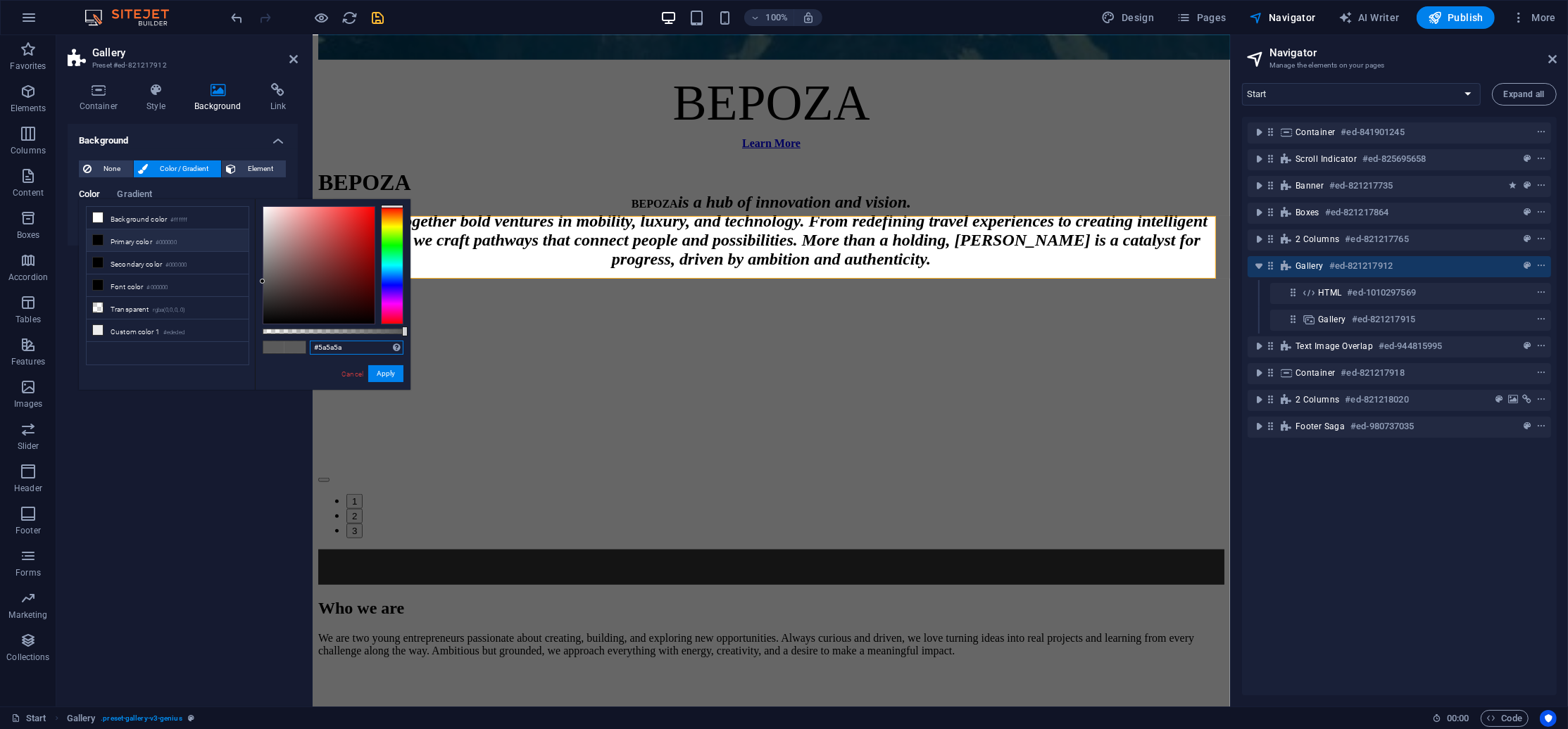
click at [355, 352] on input "#5a5a5a" at bounding box center [356, 347] width 94 height 14
click at [355, 350] on input "#5a5a5a" at bounding box center [356, 347] width 94 height 14
type input "#333333"
click at [390, 379] on button "Apply" at bounding box center [386, 373] width 35 height 17
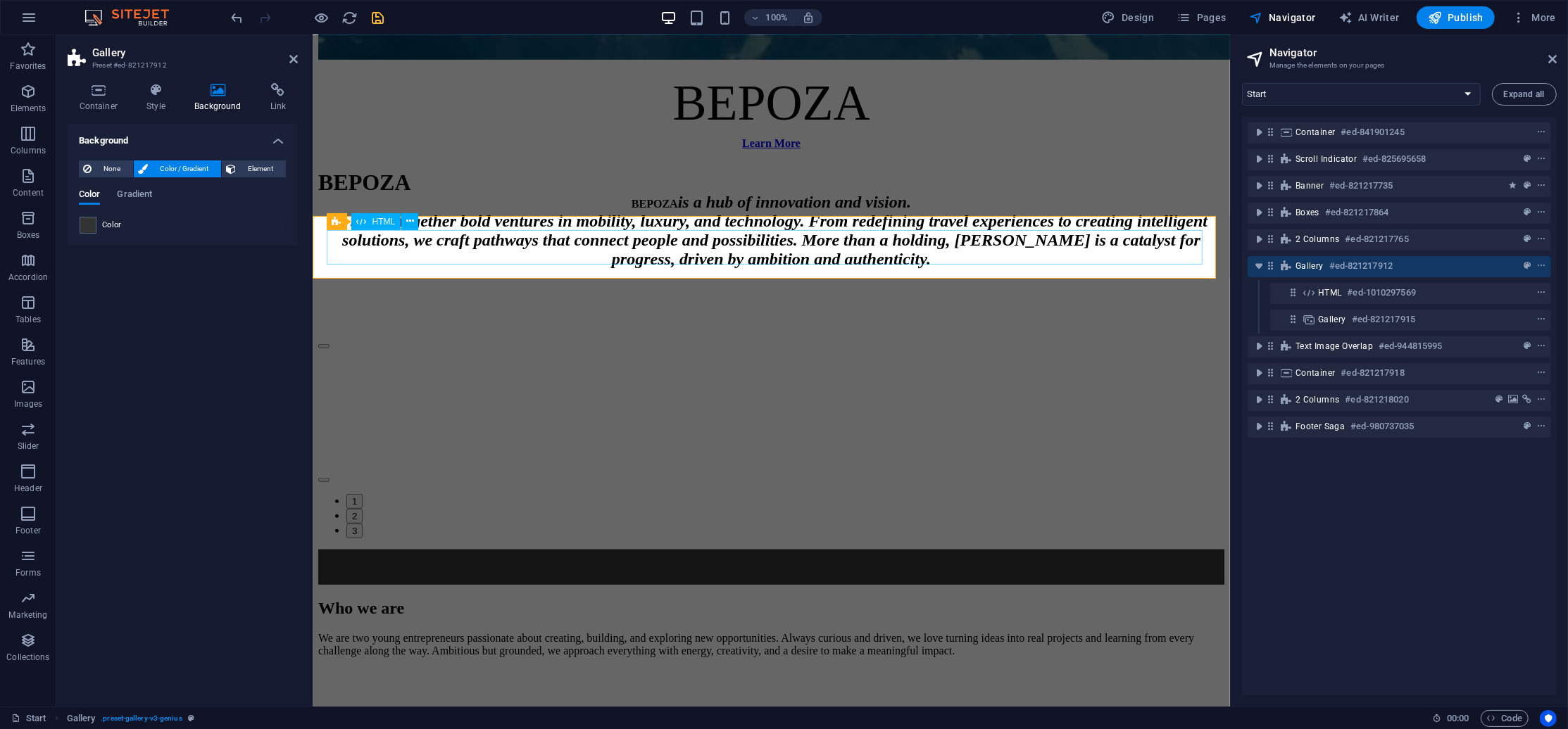
click at [767, 550] on div "🚀 Bepoza – Innovation | Luxury | Technology | Mobility | SaaS | Orenza | Boostp…" at bounding box center [770, 567] width 906 height 35
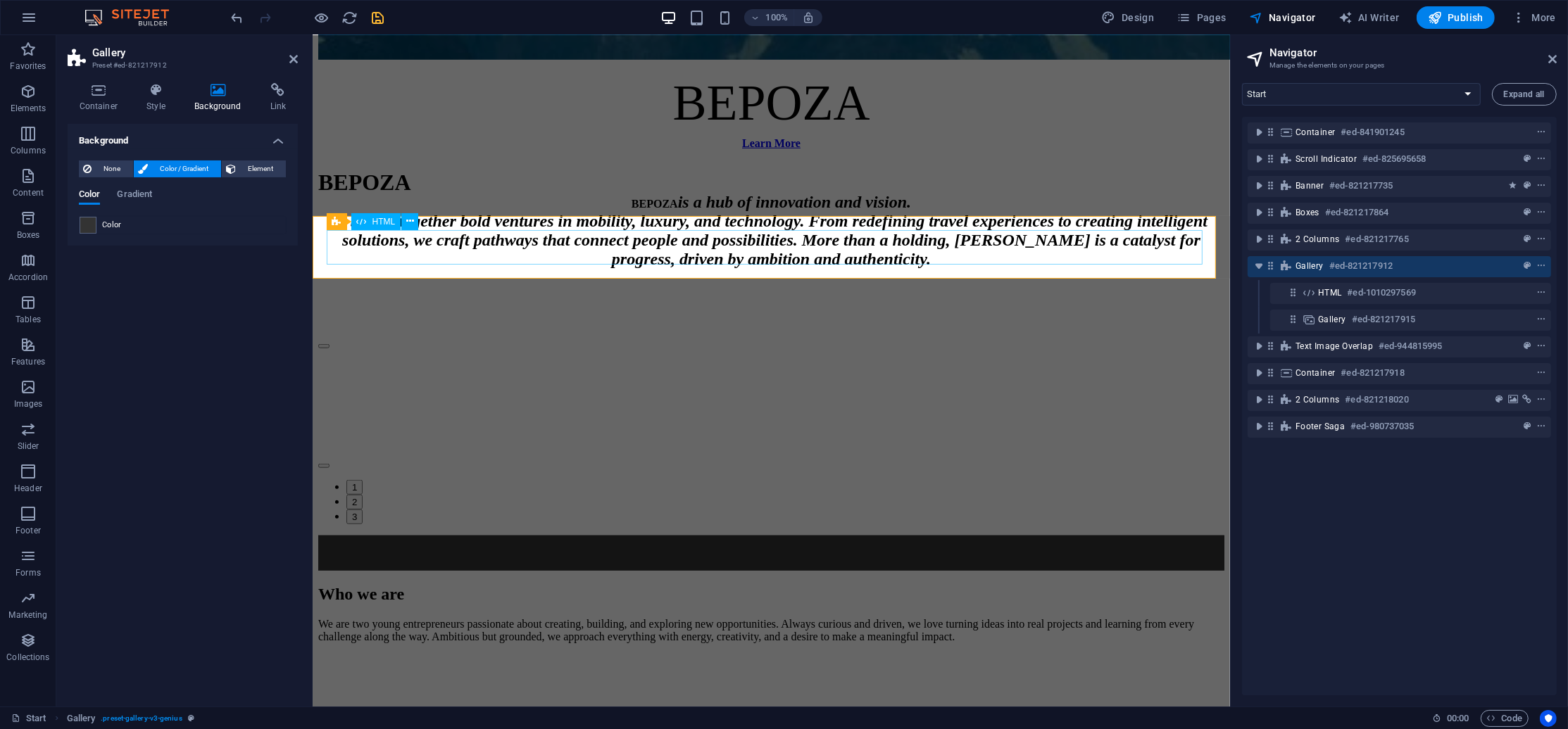
click at [767, 536] on div "🚀 Bepoza – Innovation | Luxury | Technology | Mobility | SaaS | Orenza | Boostp…" at bounding box center [770, 553] width 906 height 35
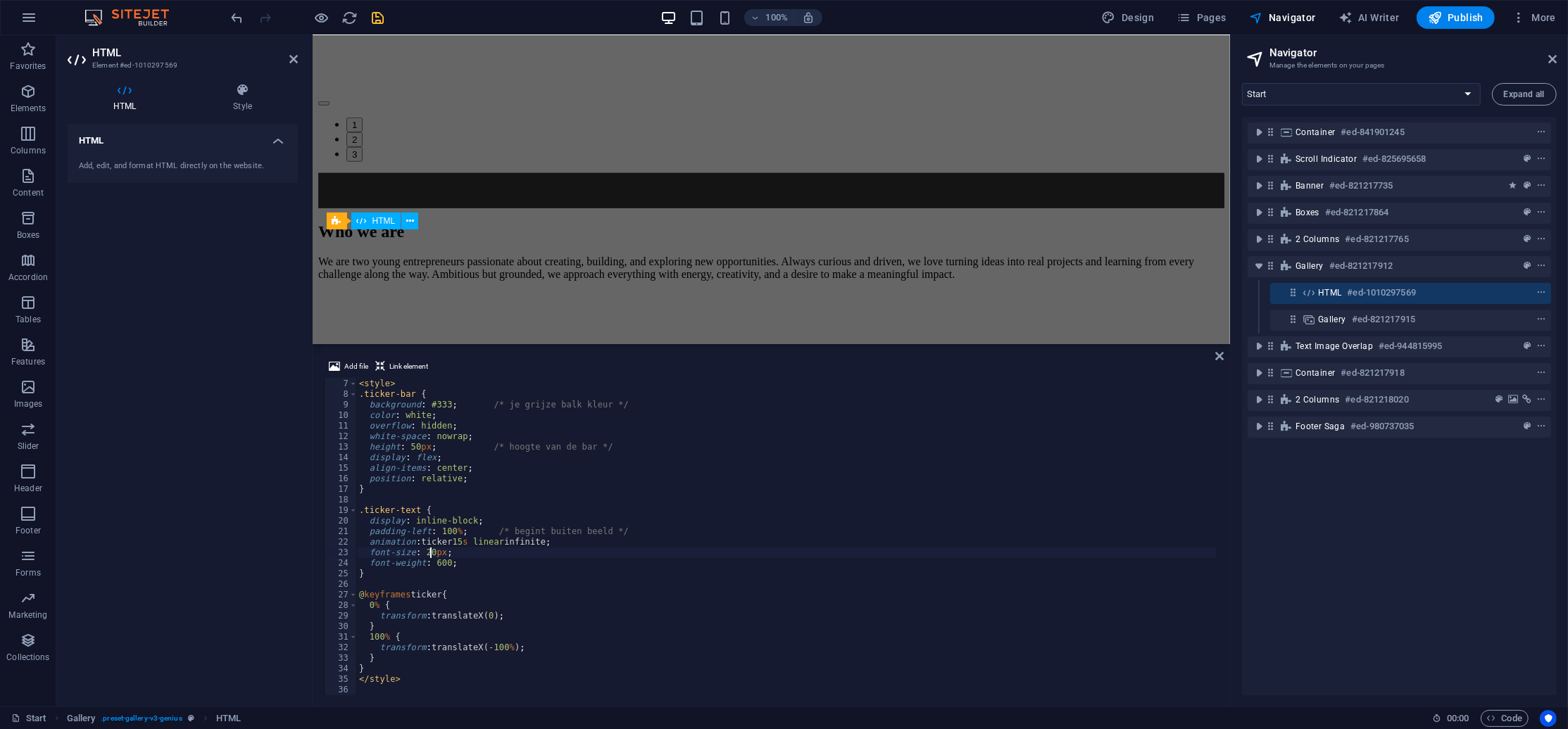
scroll to position [894, 0]
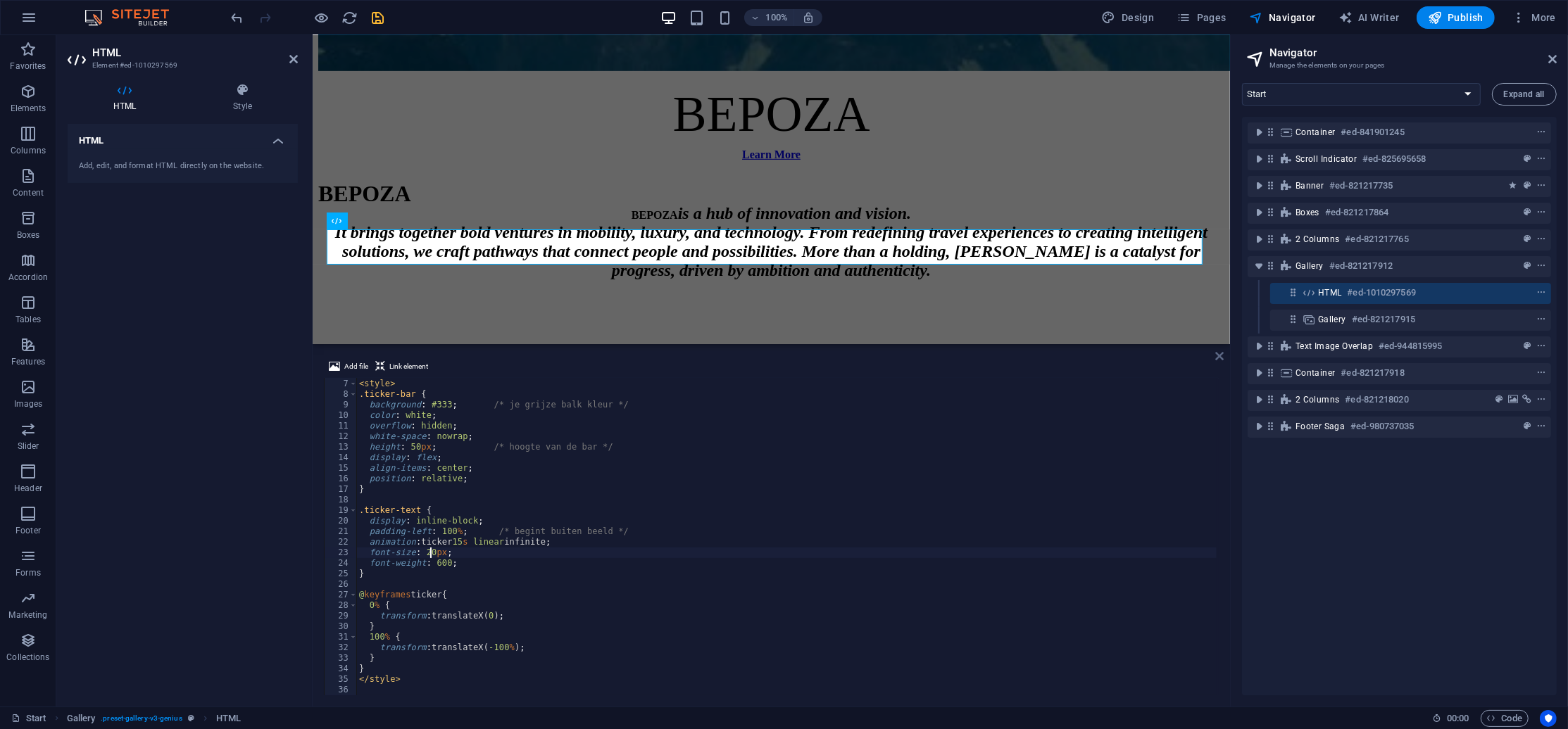
click at [1223, 354] on icon at bounding box center [1220, 355] width 9 height 11
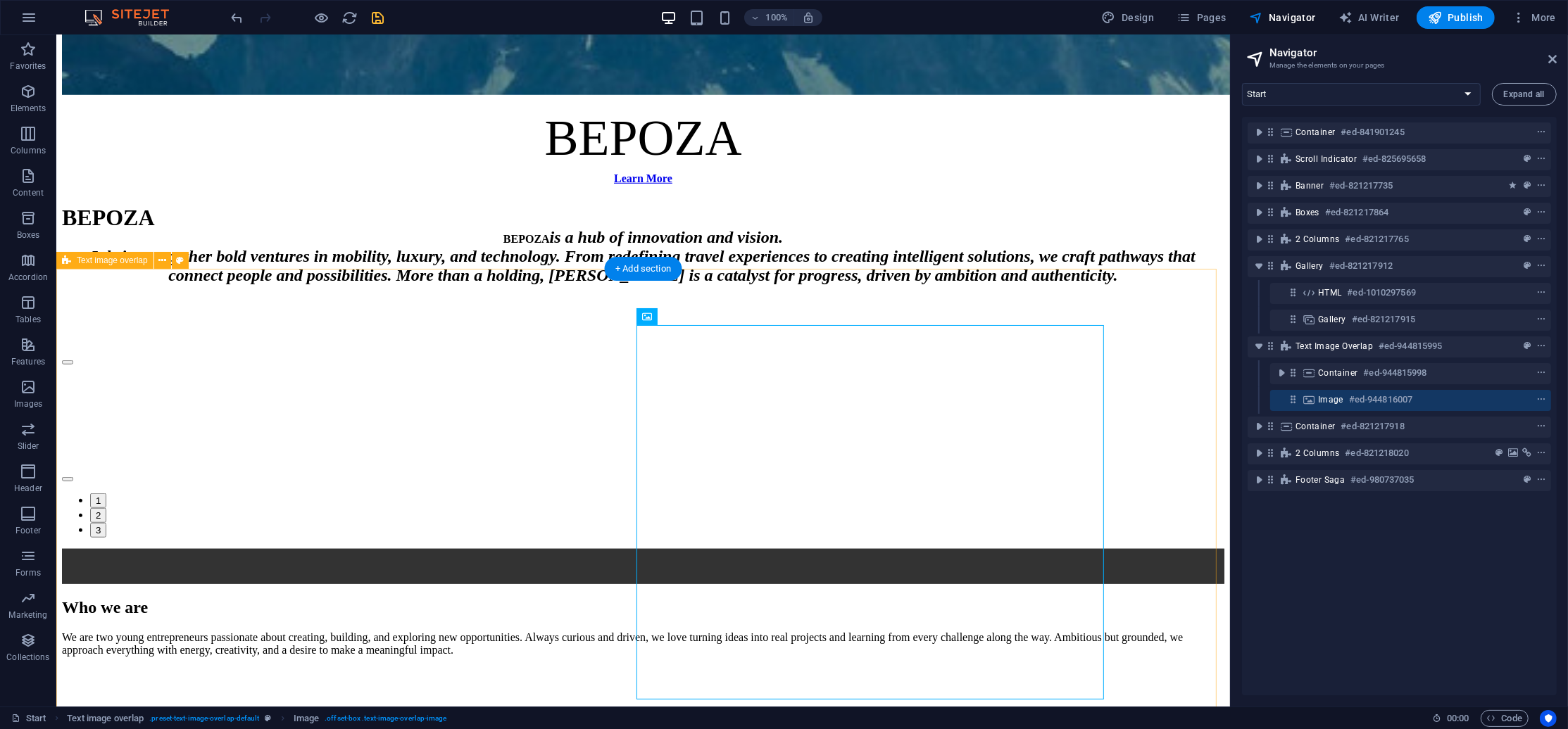
scroll to position [1104, 0]
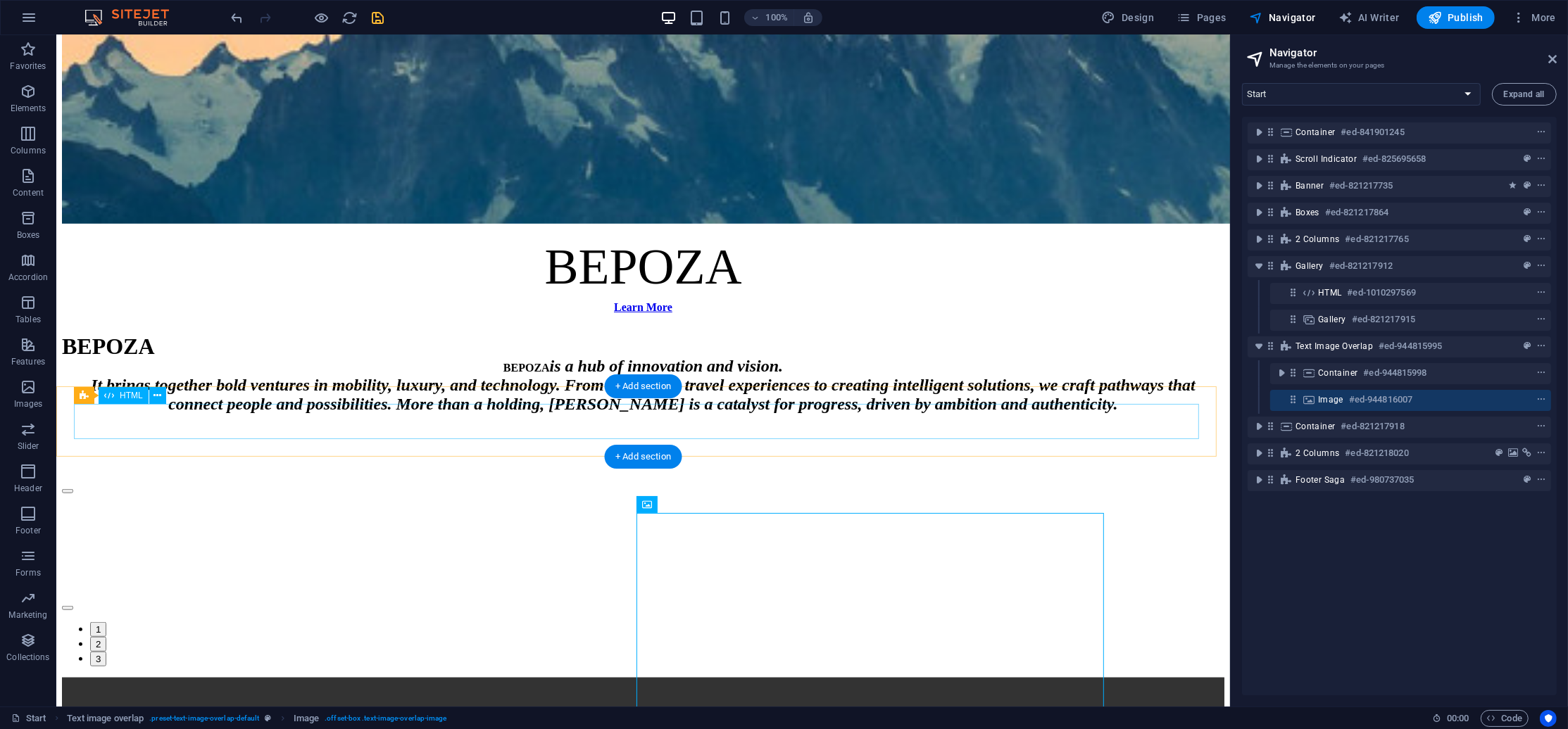
click at [856, 677] on div "🚀 Bepoza – Innovation | Luxury | Technology | Mobility | SaaS | Orenza | Boostp…" at bounding box center [642, 695] width 1162 height 35
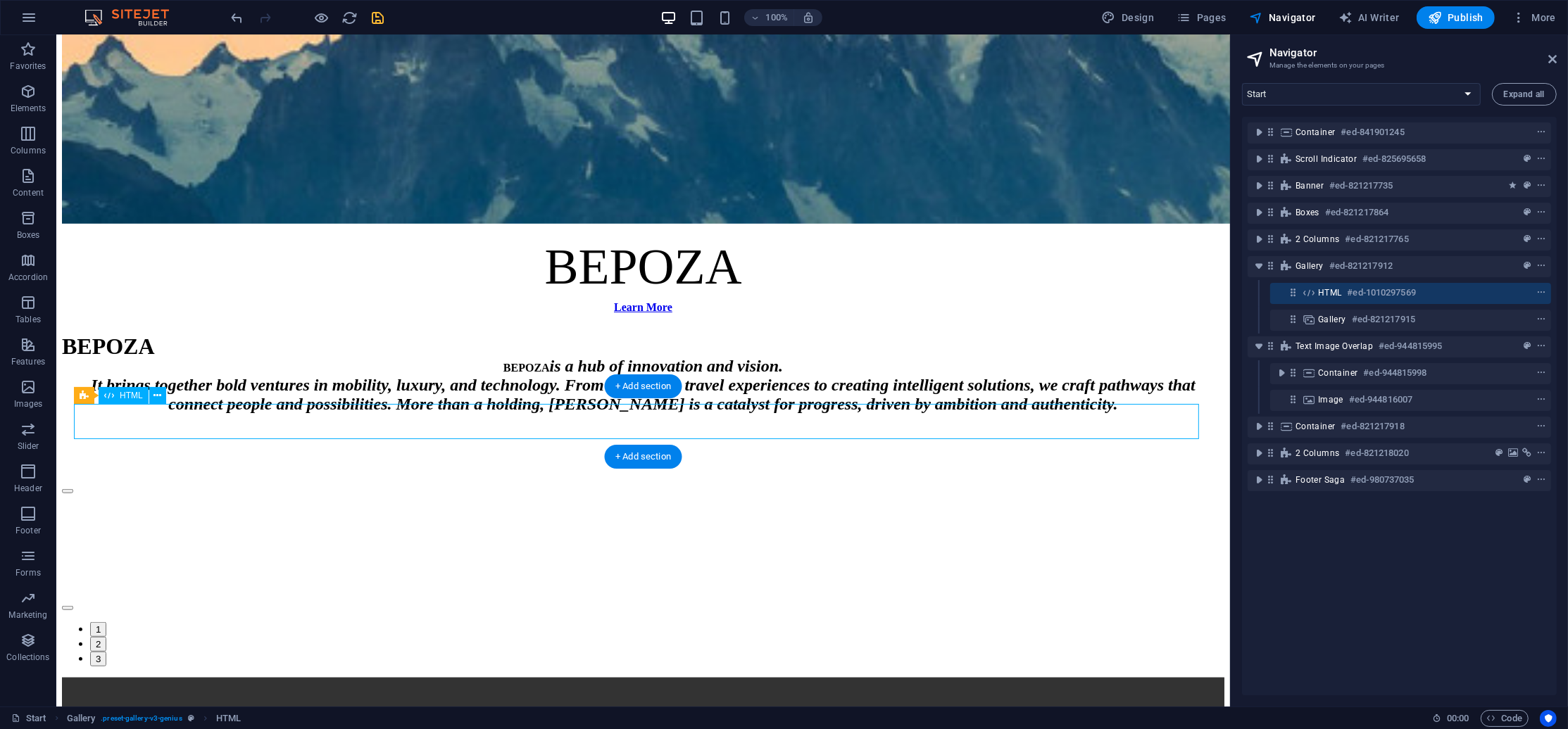
click at [856, 677] on div "🚀 Bepoza – Innovation | Luxury | Technology | Mobility | SaaS | Orenza | Boostp…" at bounding box center [642, 695] width 1162 height 35
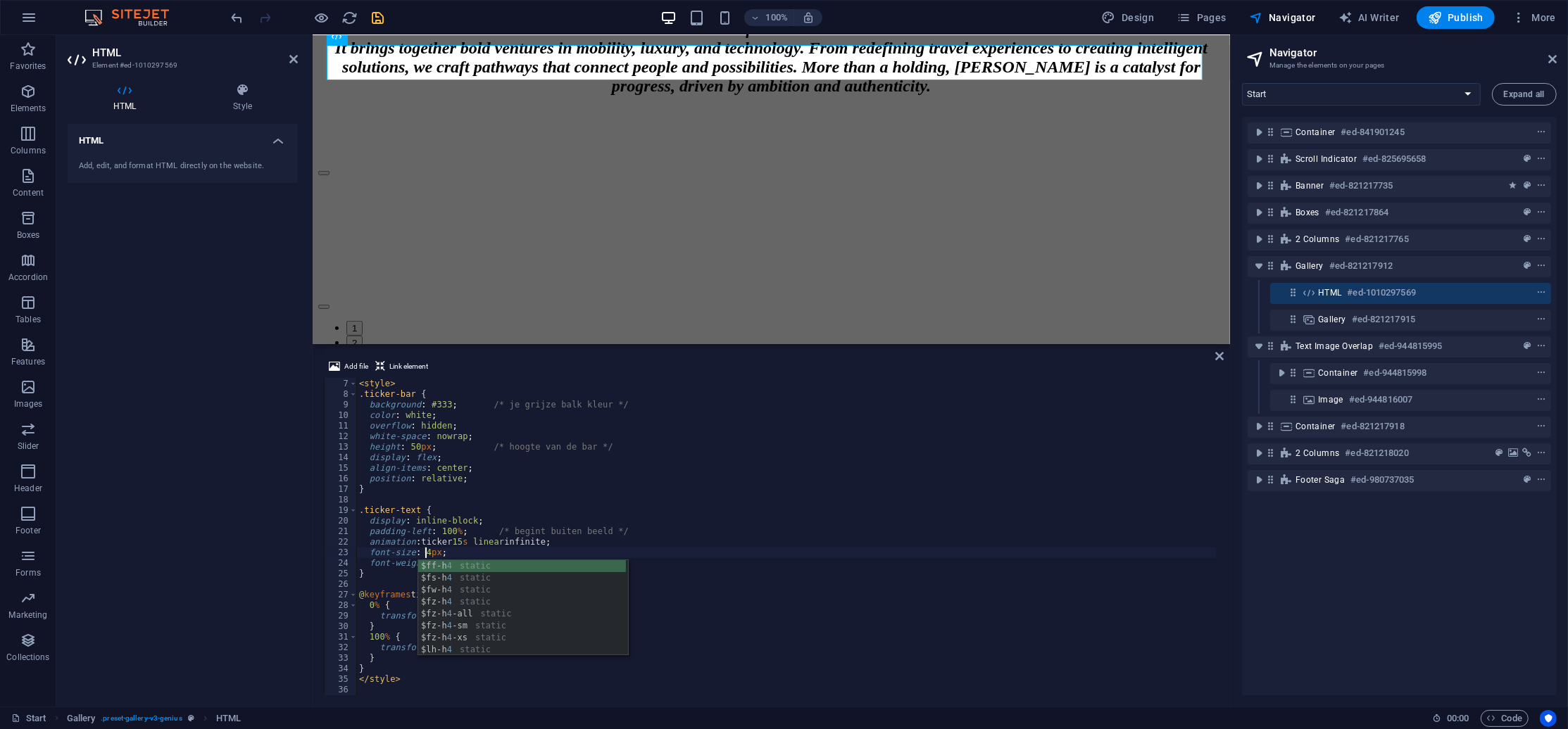
scroll to position [0, 5]
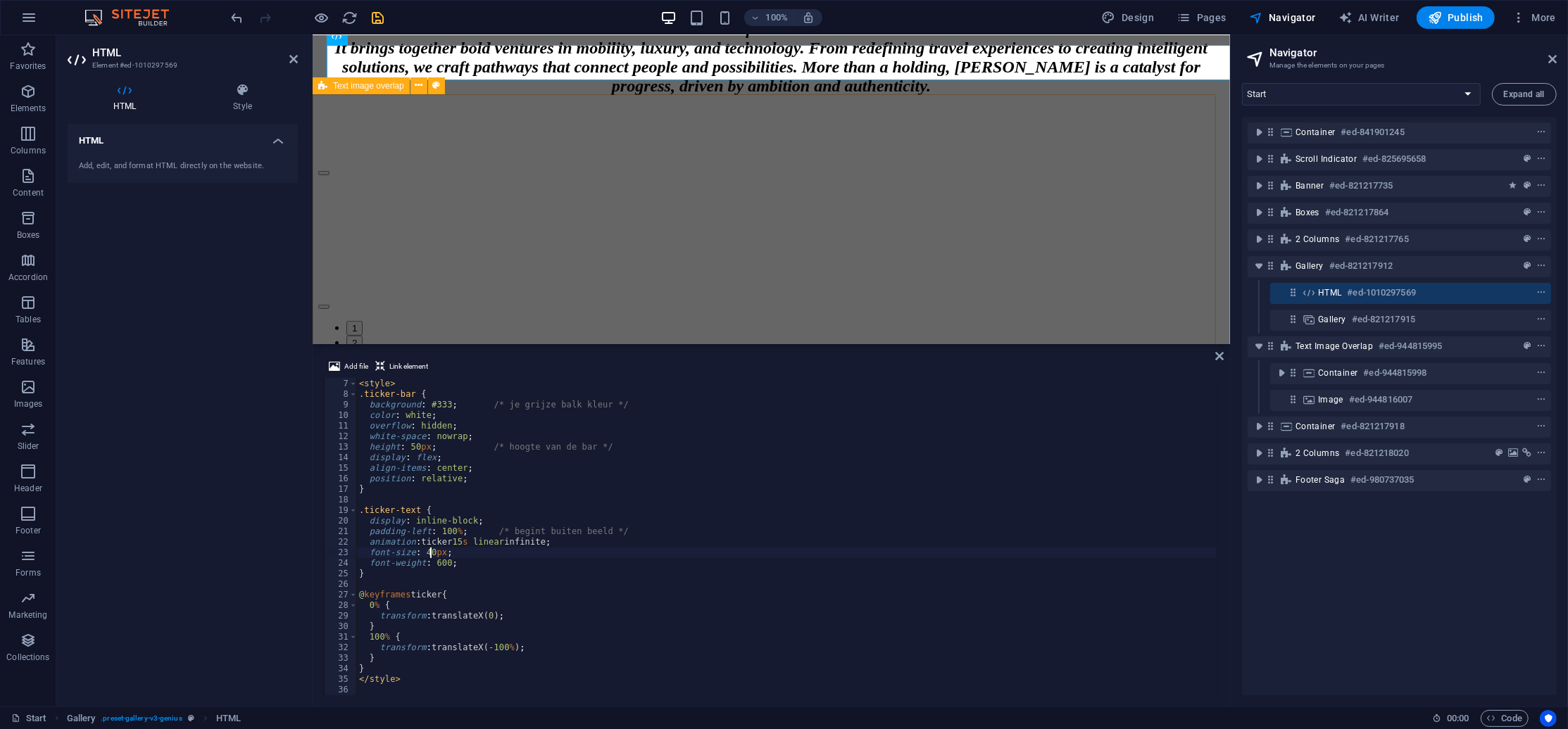
type textarea "font-size: 40px;"
click at [727, 411] on div "Who we are We are two young entrepreneurs passionate about creating, building, …" at bounding box center [770, 641] width 906 height 461
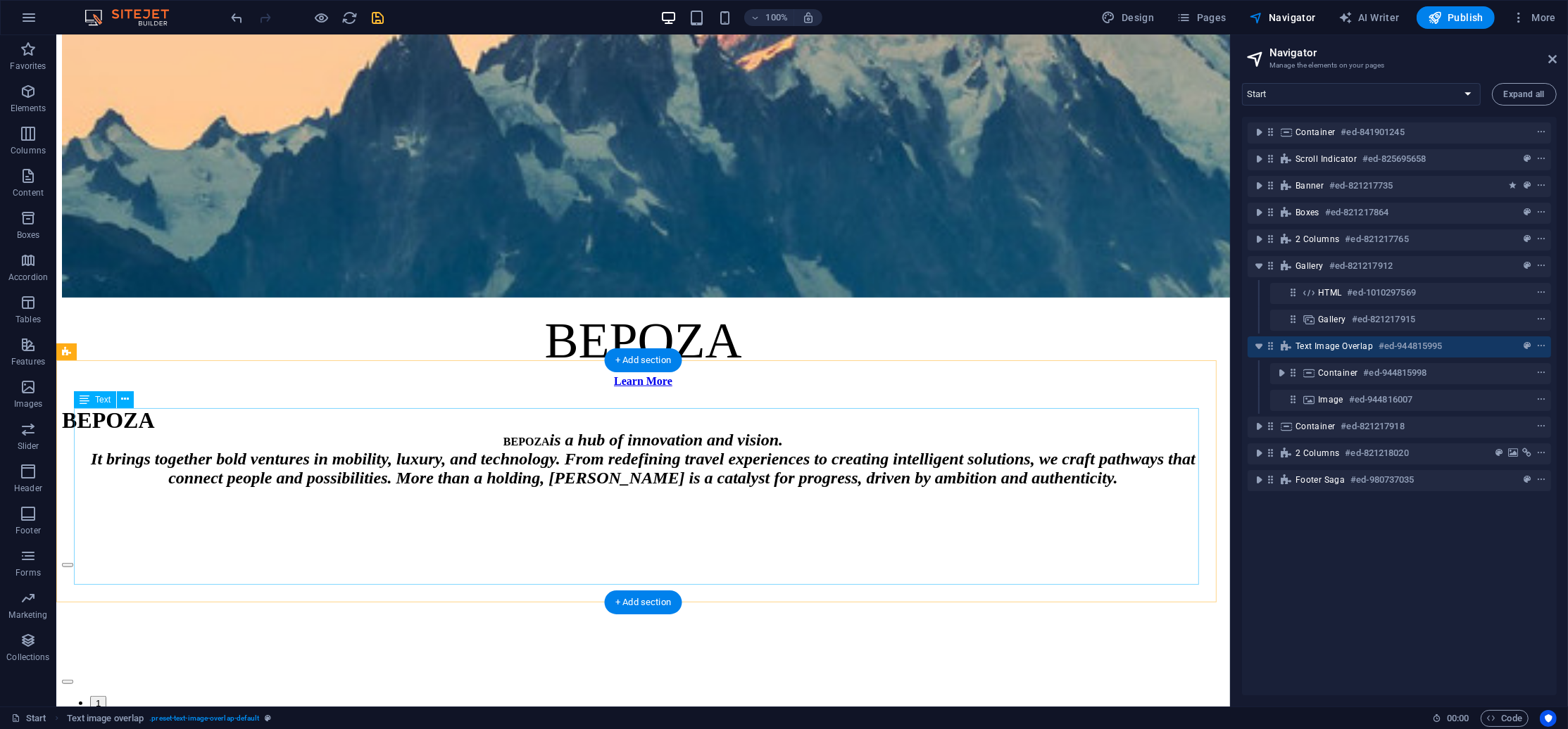
scroll to position [1057, 0]
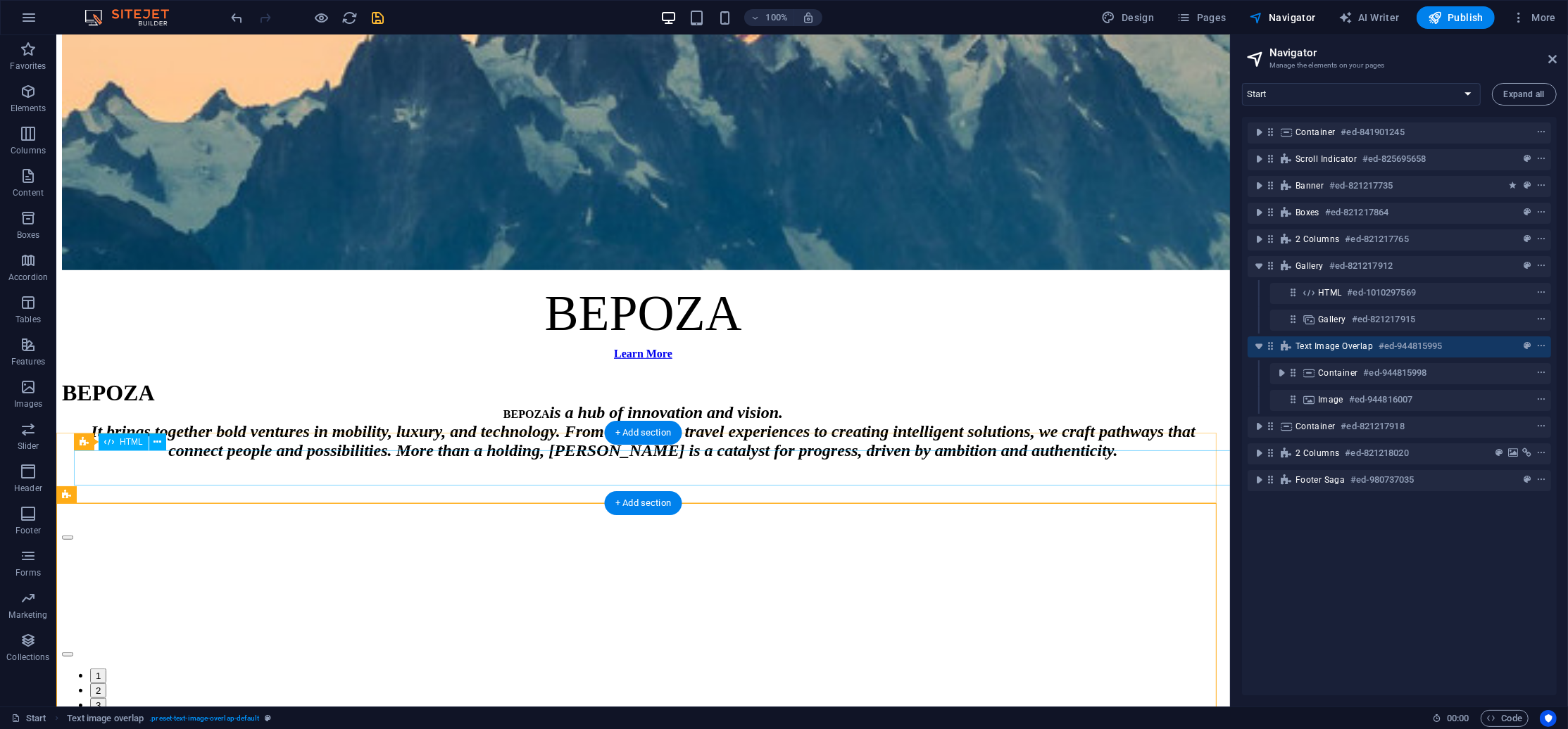
click at [788, 724] on div "🚀 Bepoza – Innovation | Luxury | Technology | Mobility | SaaS | Orenza | Boostp…" at bounding box center [642, 741] width 1162 height 35
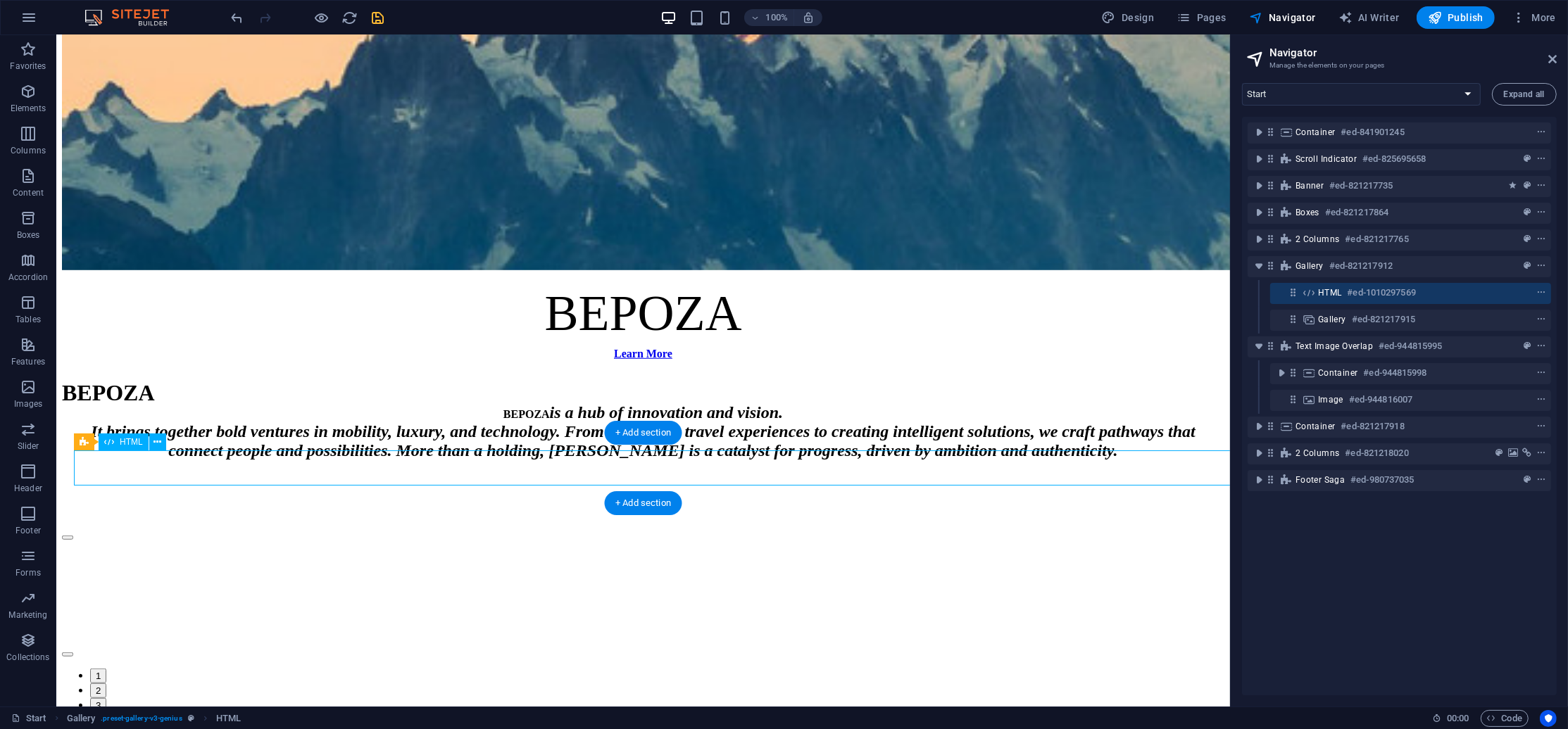
click at [788, 724] on div "🚀 Bepoza – Innovation | Luxury | Technology | Mobility | SaaS | Orenza | Boostp…" at bounding box center [642, 741] width 1162 height 35
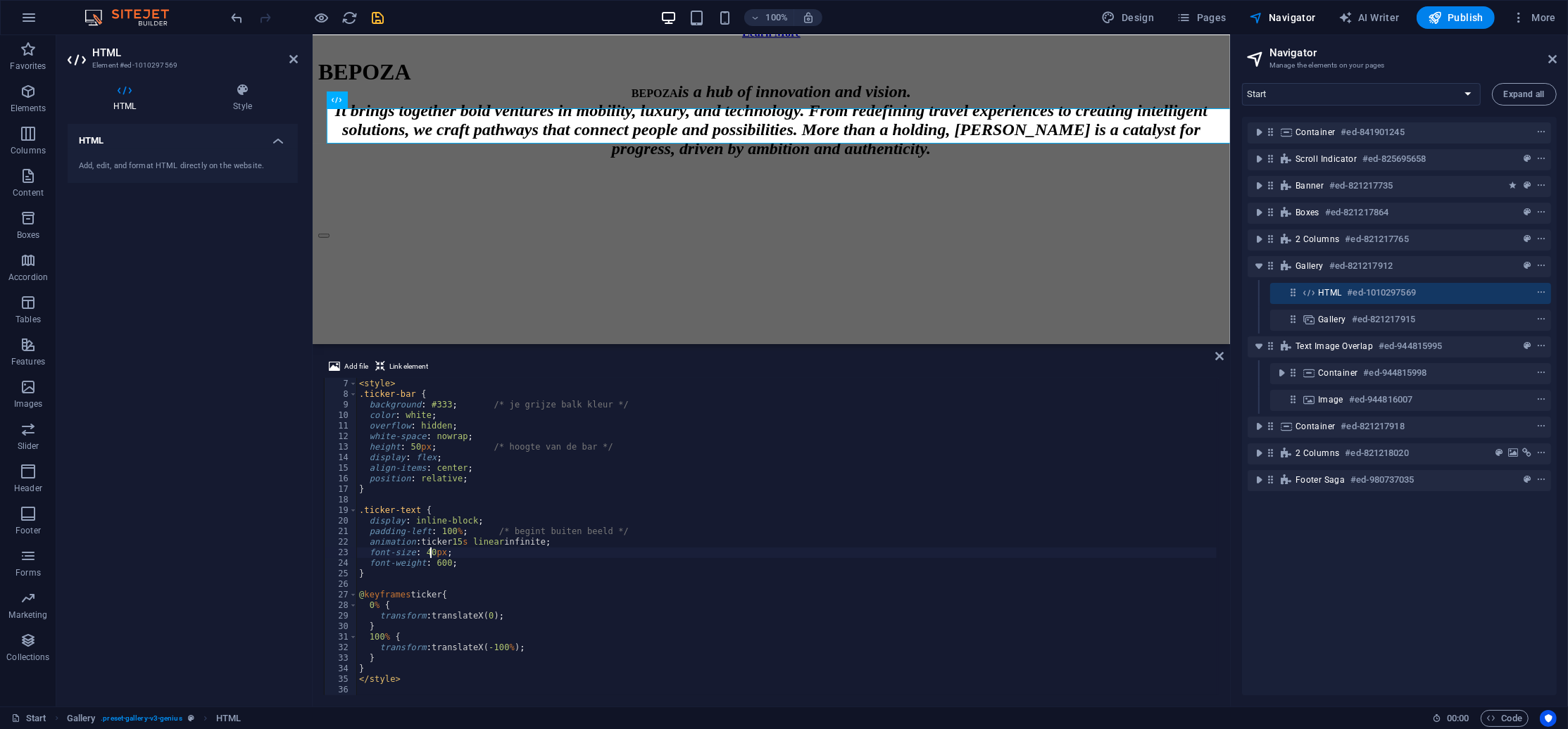
click at [423, 552] on div "< style > .ticker-bar { background : #333 ; /* je grijze balk kleur */ color : …" at bounding box center [786, 537] width 861 height 339
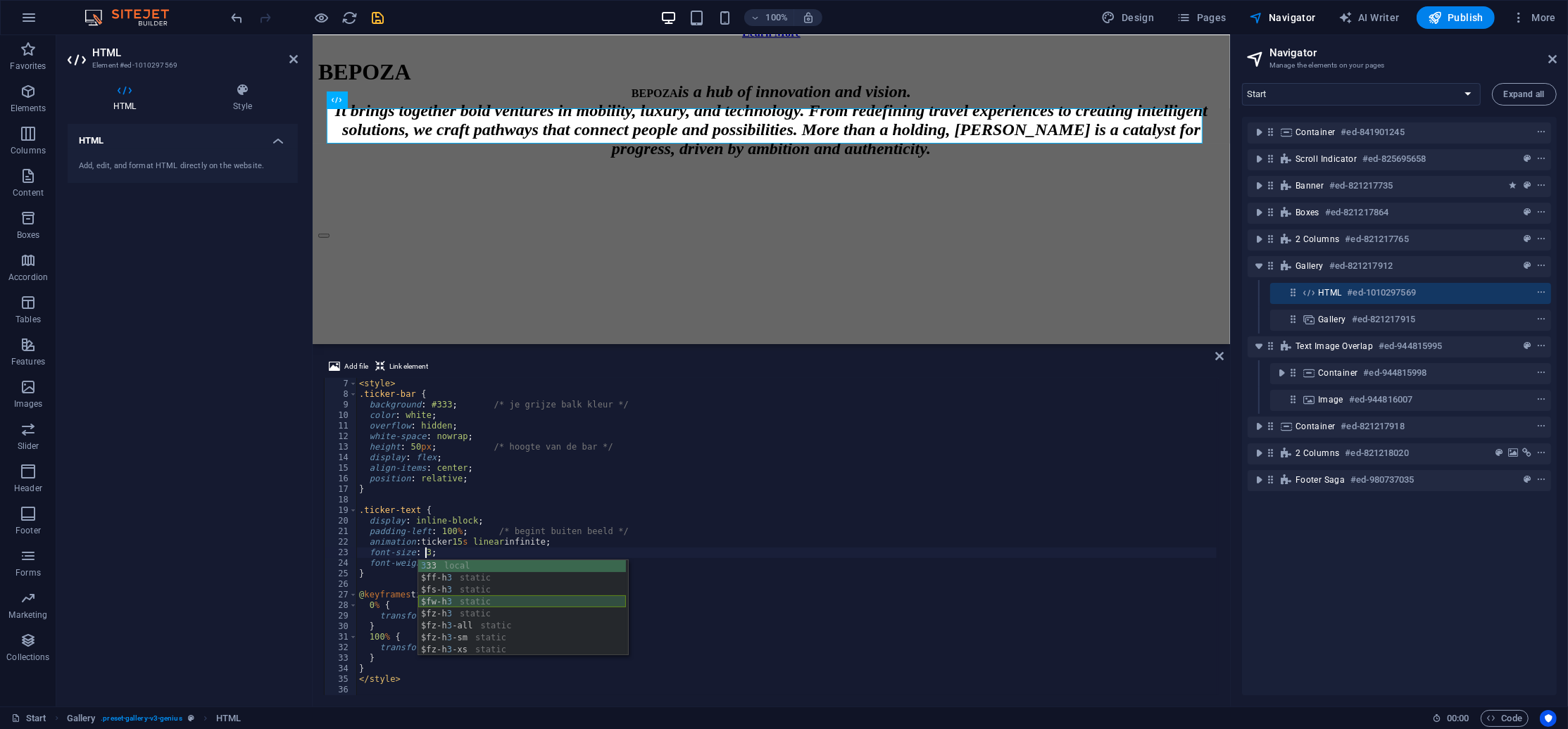
scroll to position [0, 4]
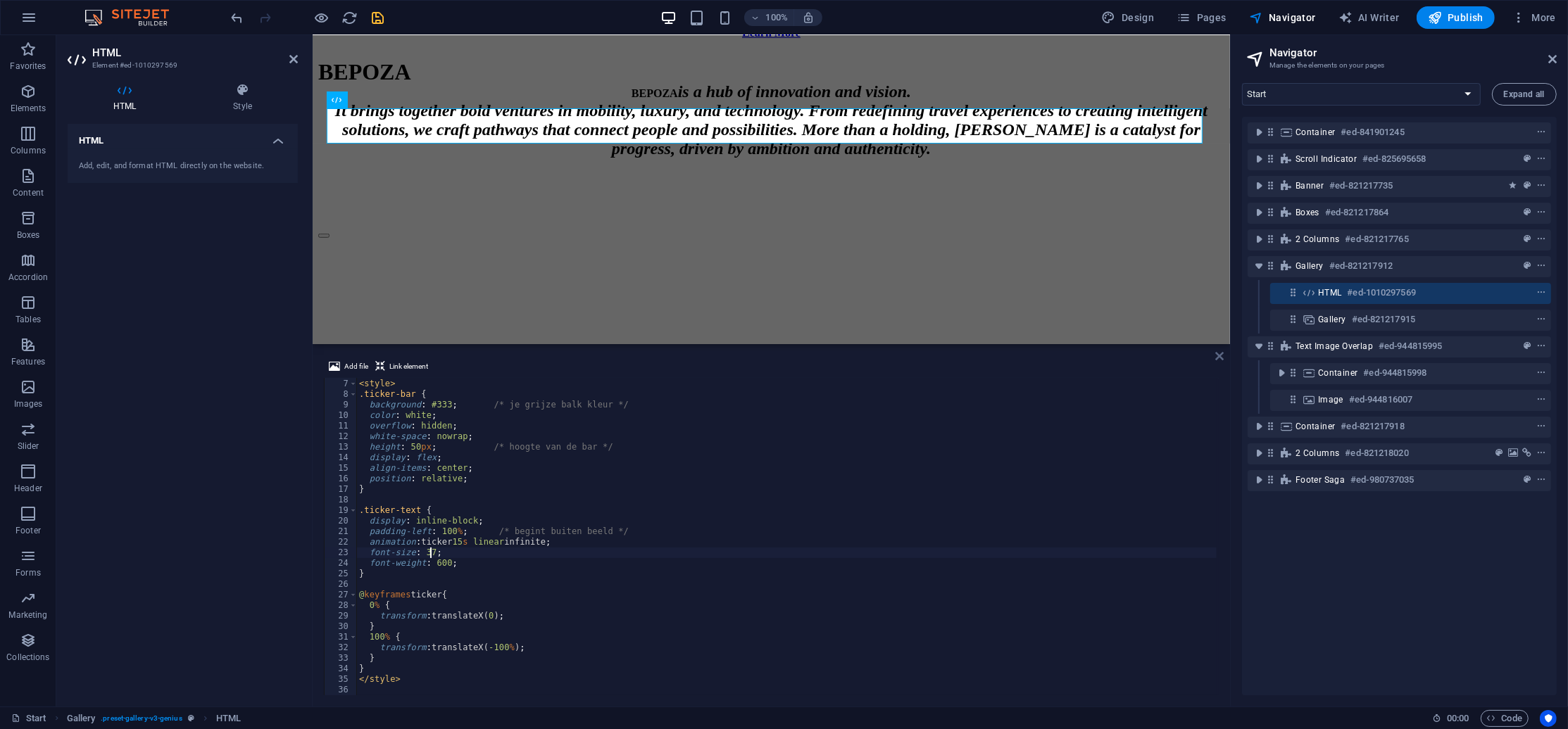
type textarea "font-size: 37;"
click at [1217, 358] on icon at bounding box center [1220, 355] width 9 height 11
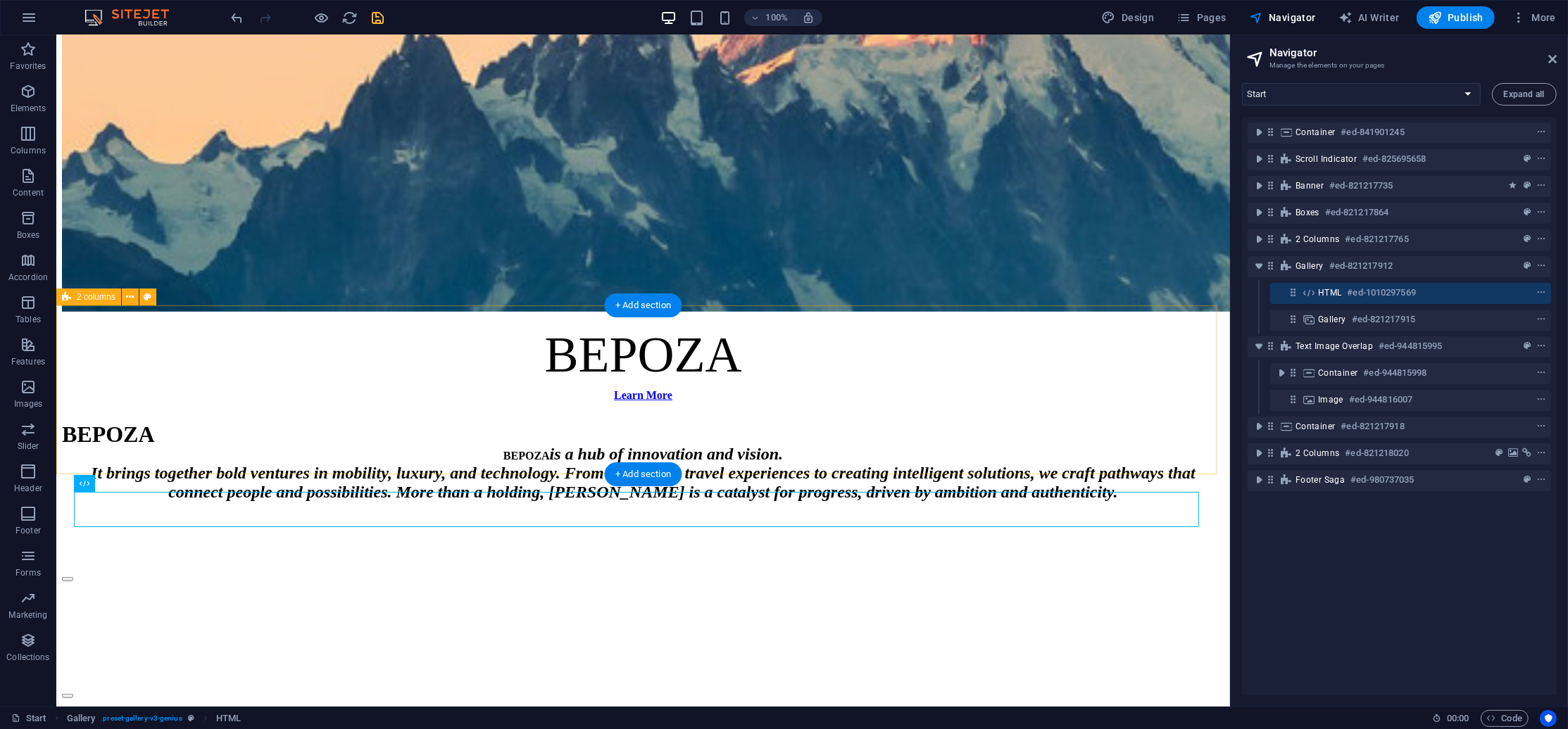
click at [994, 389] on div "Learn More [PERSON_NAME] is a hub of innovation and vision. It brings together …" at bounding box center [642, 473] width 1162 height 169
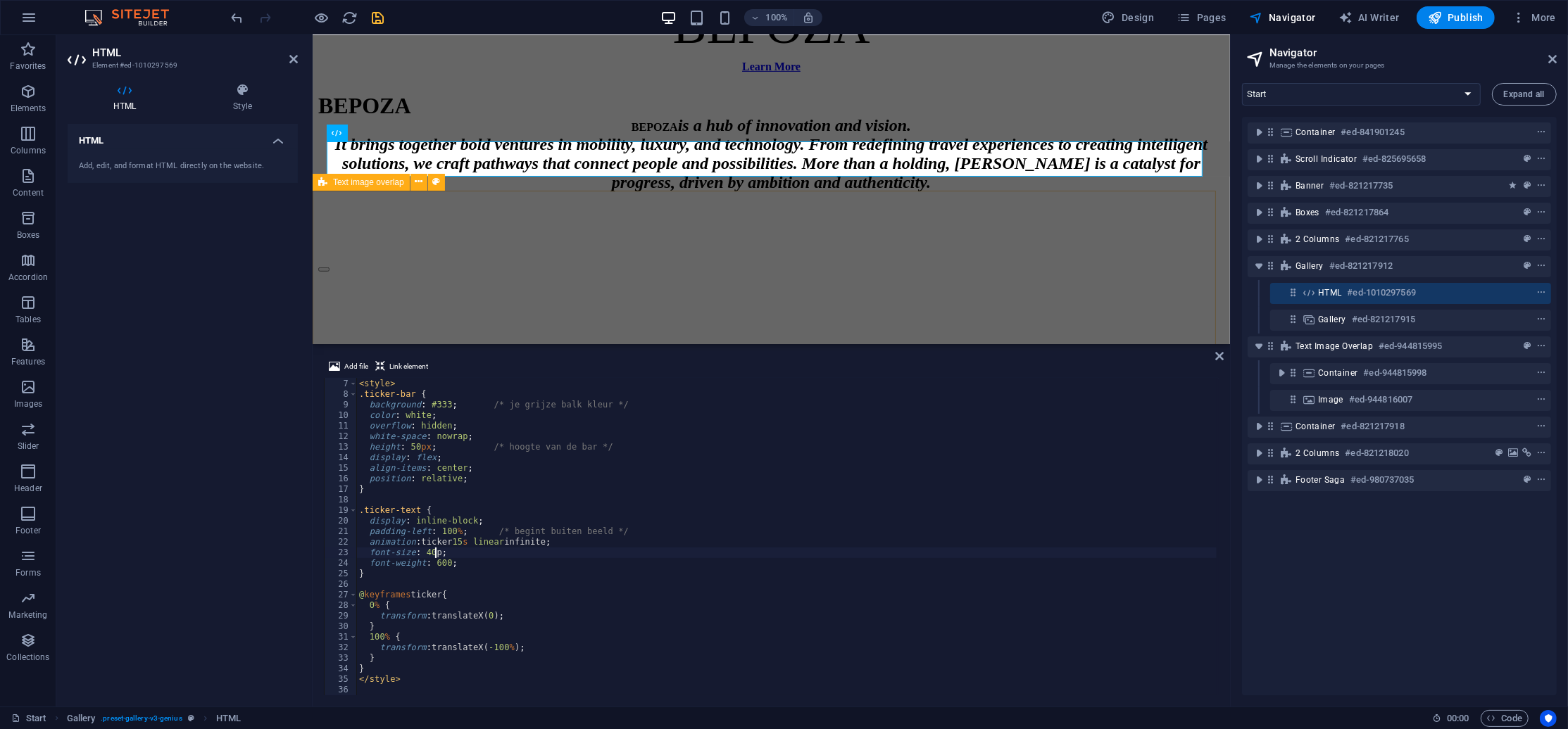
scroll to position [0, 5]
type textarea "font-size: 40px;"
click at [986, 508] on div "Who we are We are two young entrepreneurs passionate about creating, building, …" at bounding box center [770, 739] width 906 height 461
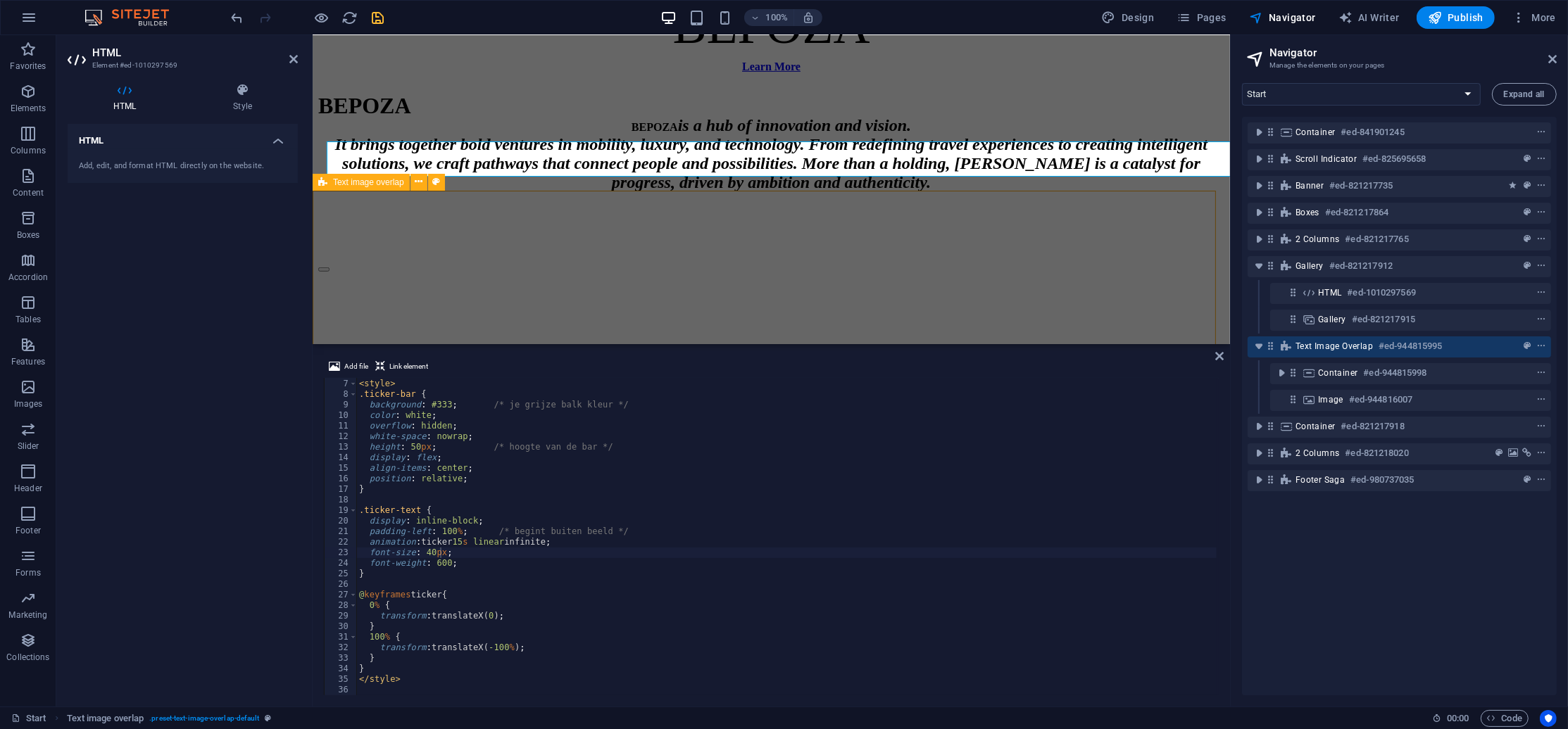
scroll to position [1370, 0]
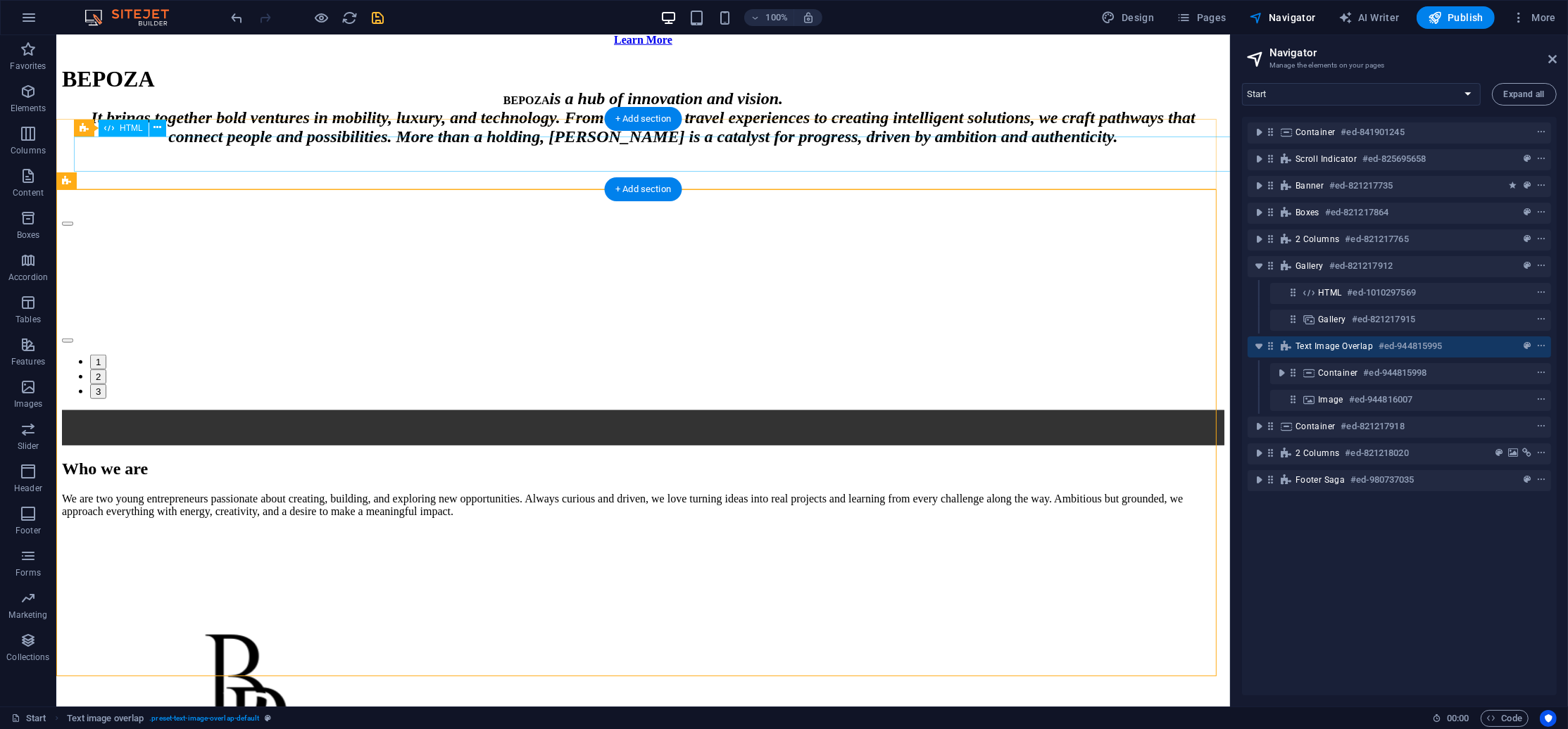
click at [1134, 410] on div "🚀 Bepoza – Innovation | Luxury | Technology | Mobility | SaaS | Orenza | Boostp…" at bounding box center [642, 428] width 1162 height 35
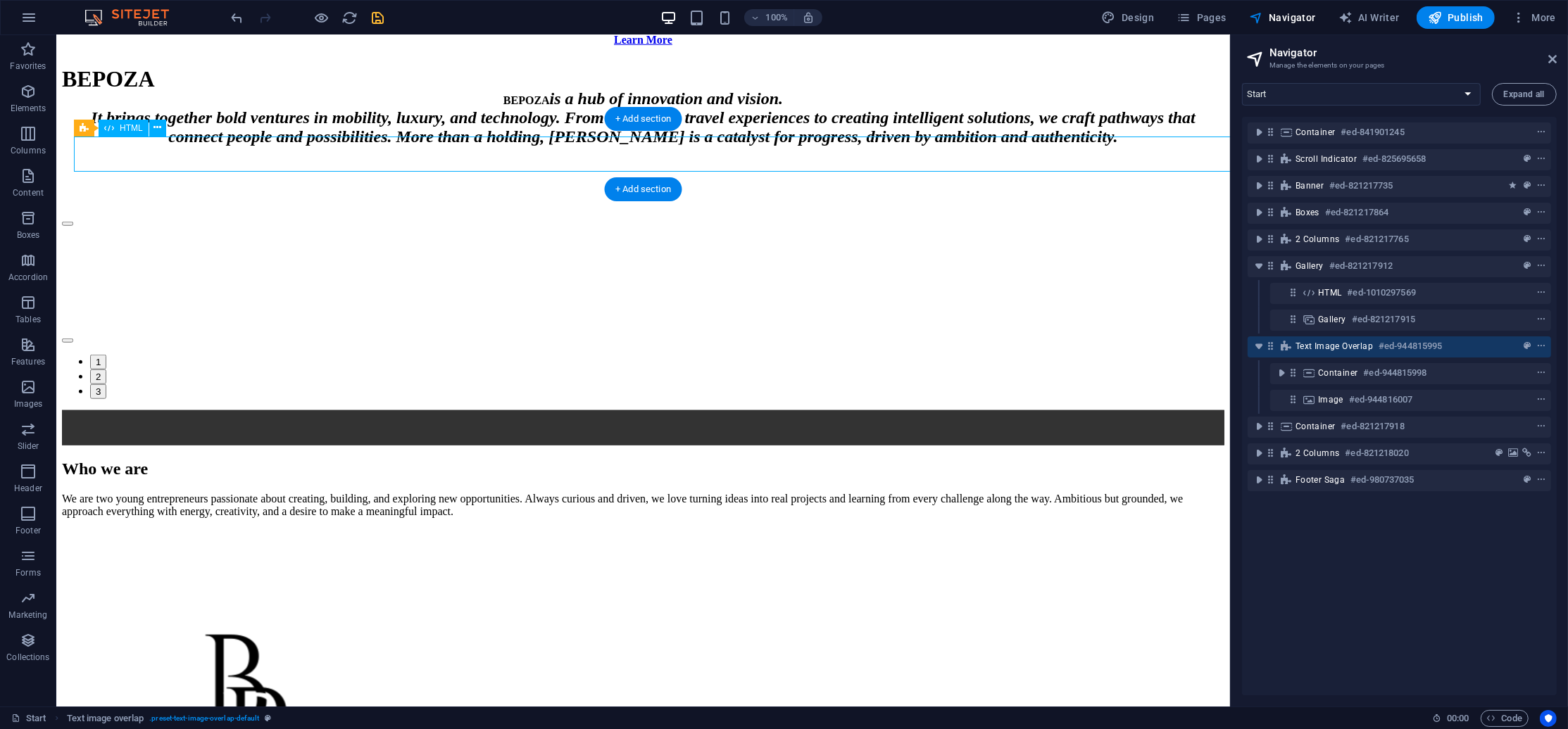
click at [1134, 410] on div "🚀 Bepoza – Innovation | Luxury | Technology | Mobility | SaaS | Orenza | Boostp…" at bounding box center [642, 428] width 1162 height 35
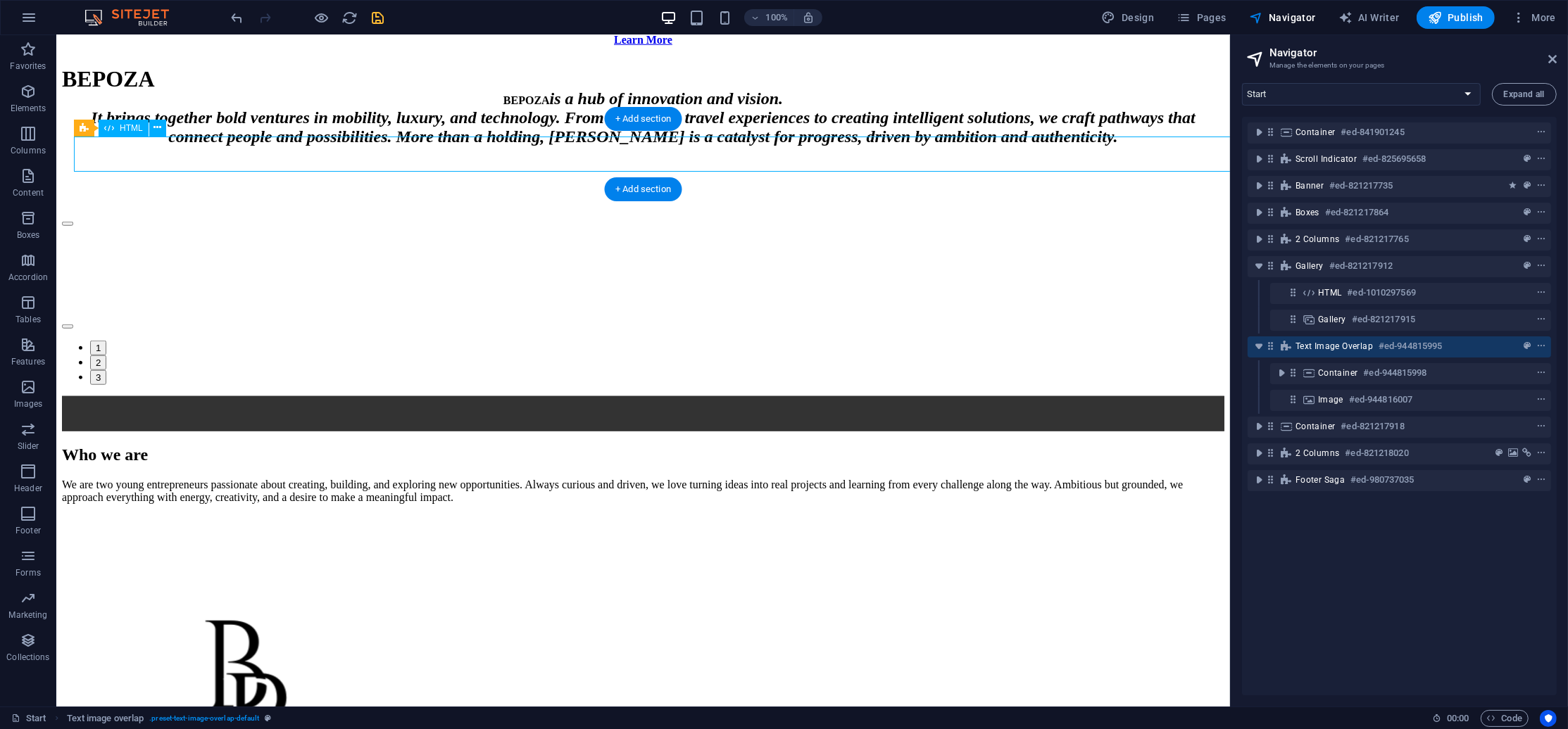
scroll to position [974, 0]
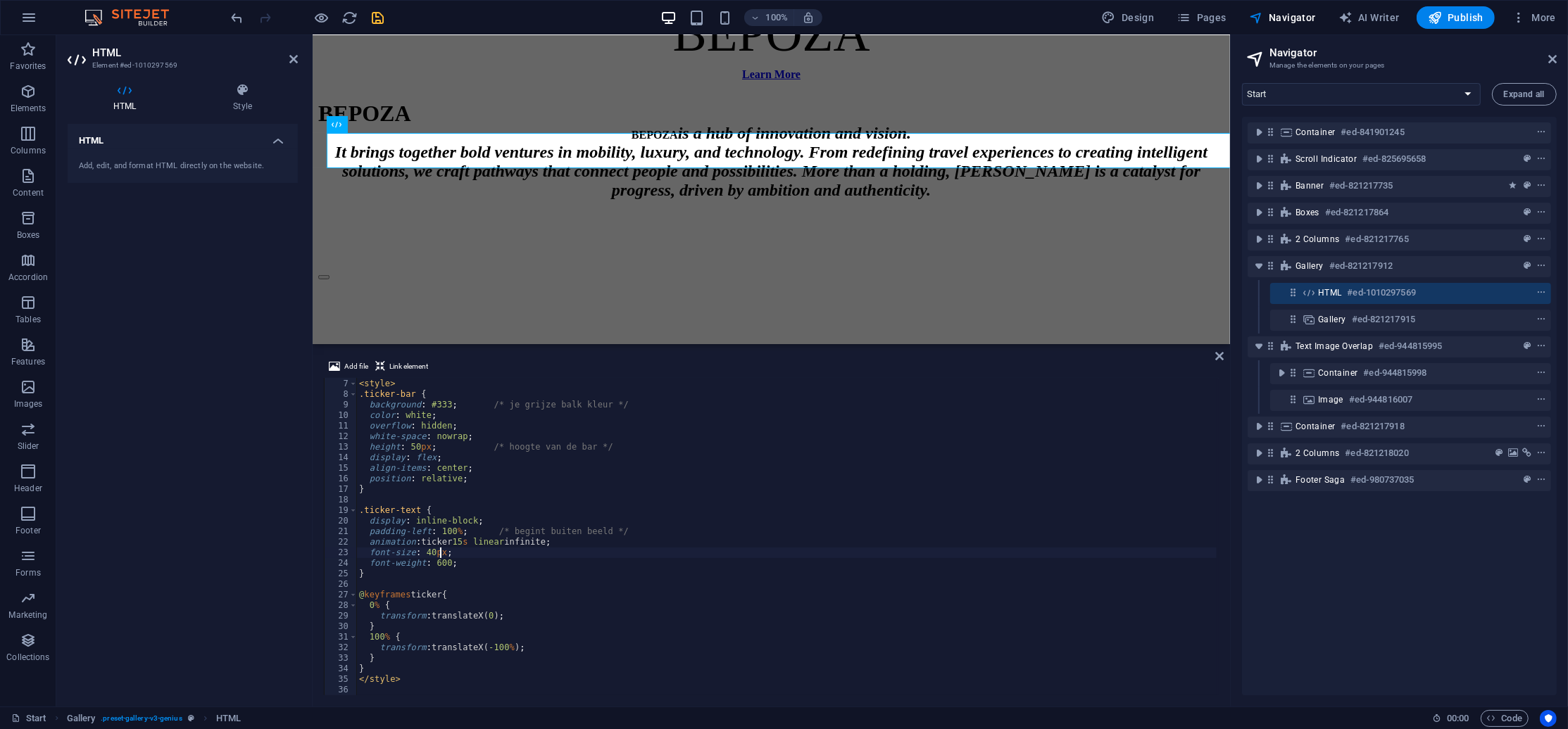
click at [430, 552] on div "< style > .ticker-bar { background : #333 ; /* je grijze balk kleur */ color : …" at bounding box center [786, 537] width 861 height 339
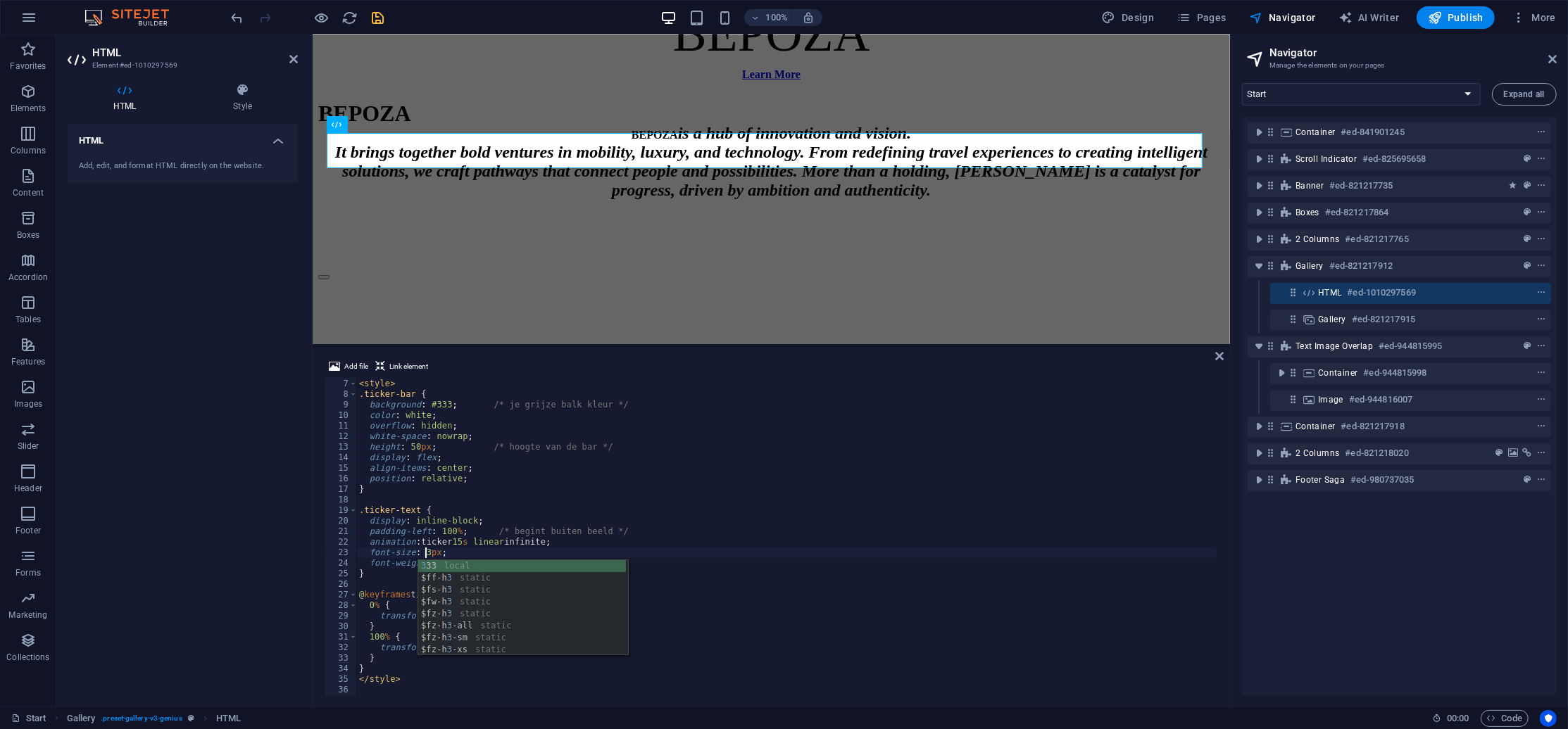
scroll to position [0, 5]
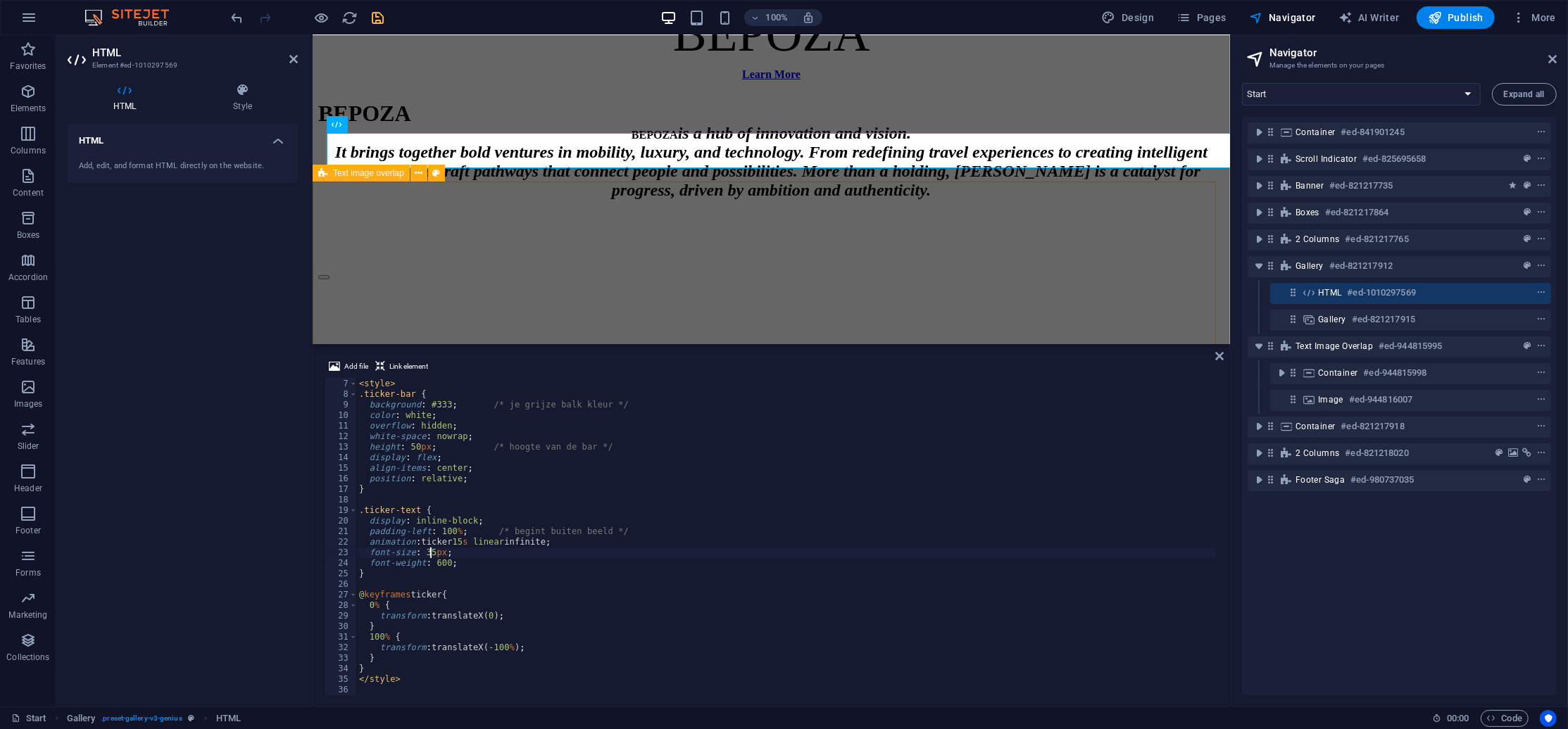
type textarea "font-size: 35px;"
click at [1037, 499] on div "Who we are We are two young entrepreneurs passionate about creating, building, …" at bounding box center [770, 729] width 906 height 461
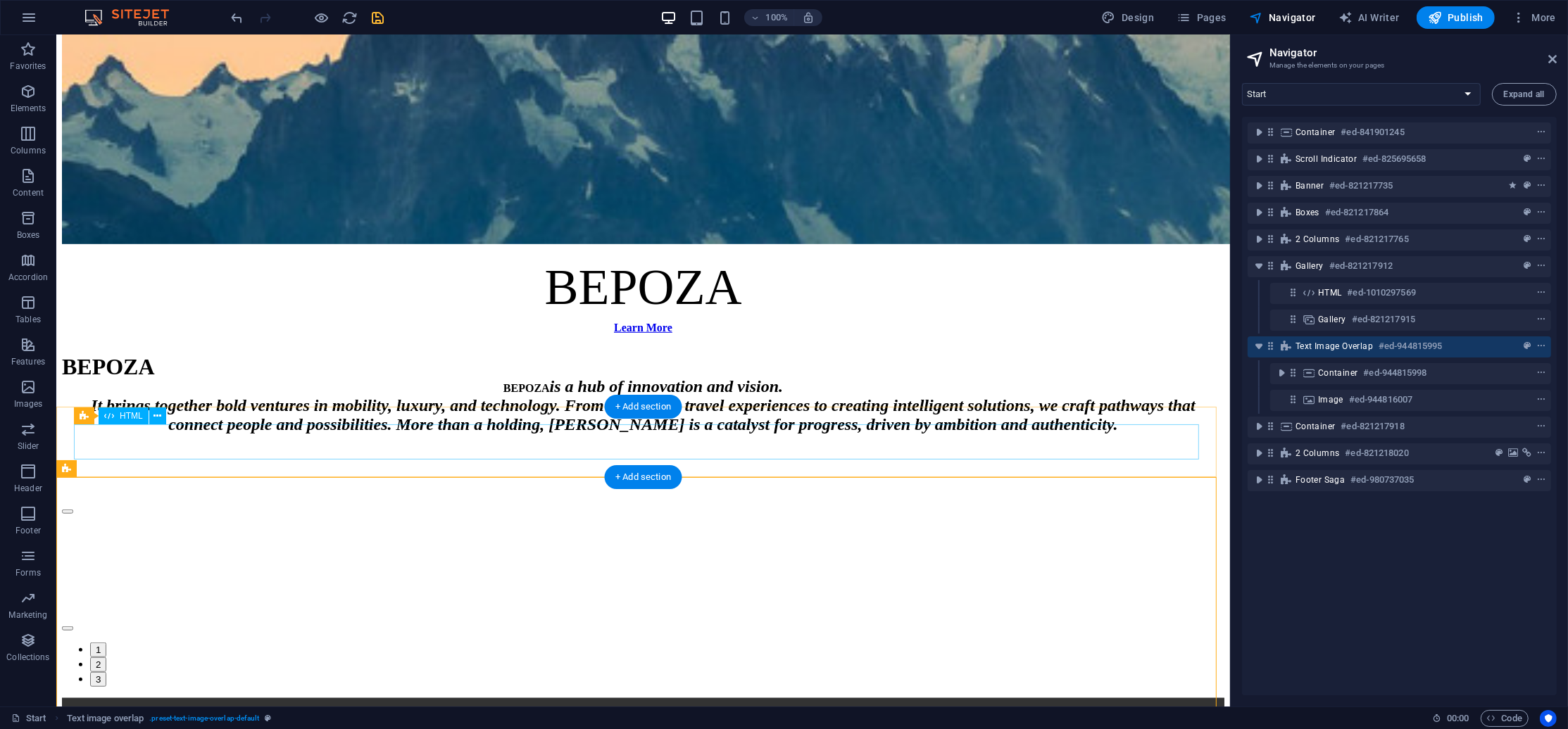
scroll to position [1090, 0]
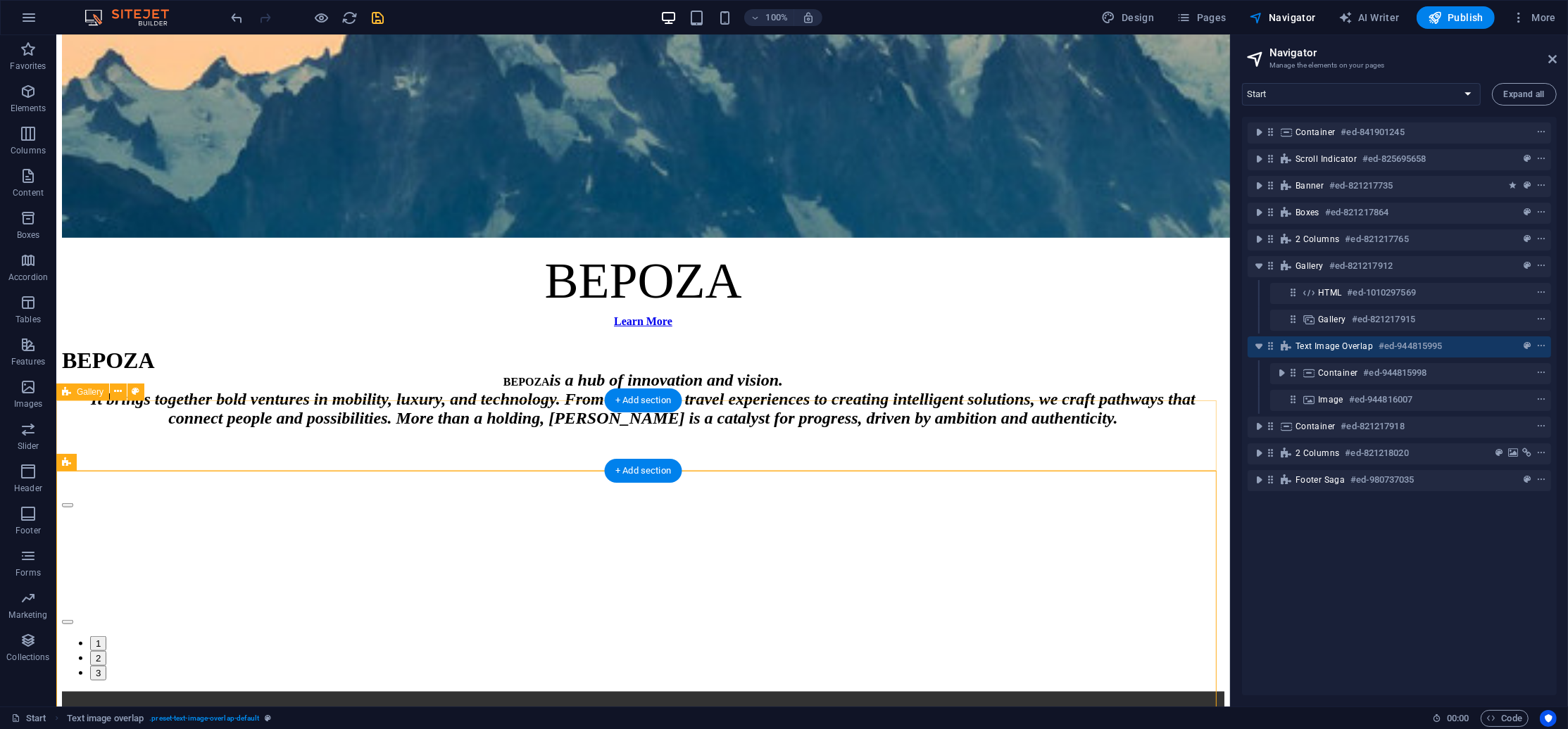
click at [153, 691] on div "🚀 Bepoza – Innovation | Luxury | Technology | Mobility | SaaS | Orenza | Boostp…" at bounding box center [642, 709] width 1162 height 35
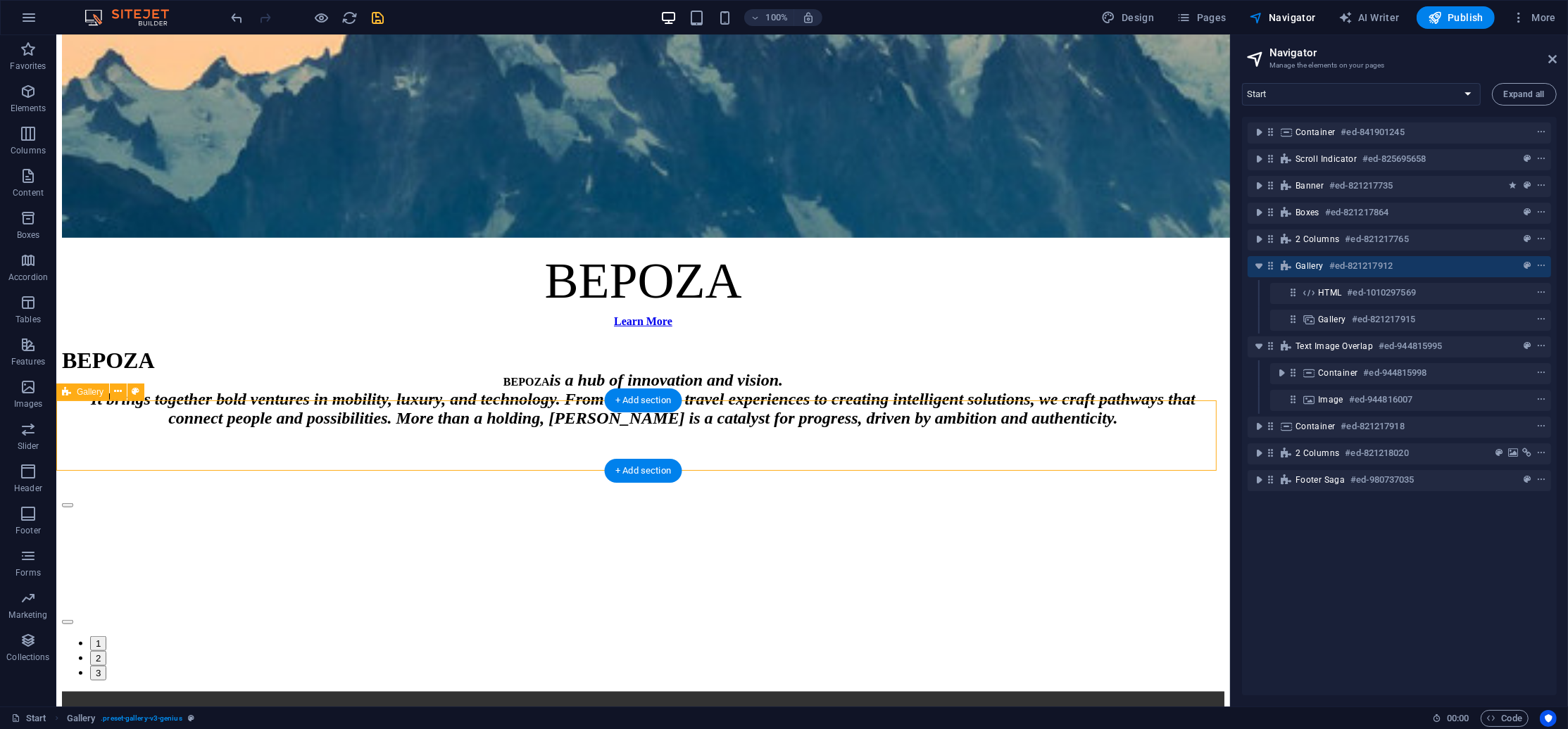
click at [188, 691] on div "🚀 Bepoza – Innovation | Luxury | Technology | Mobility | SaaS | Orenza | Boostp…" at bounding box center [642, 709] width 1162 height 35
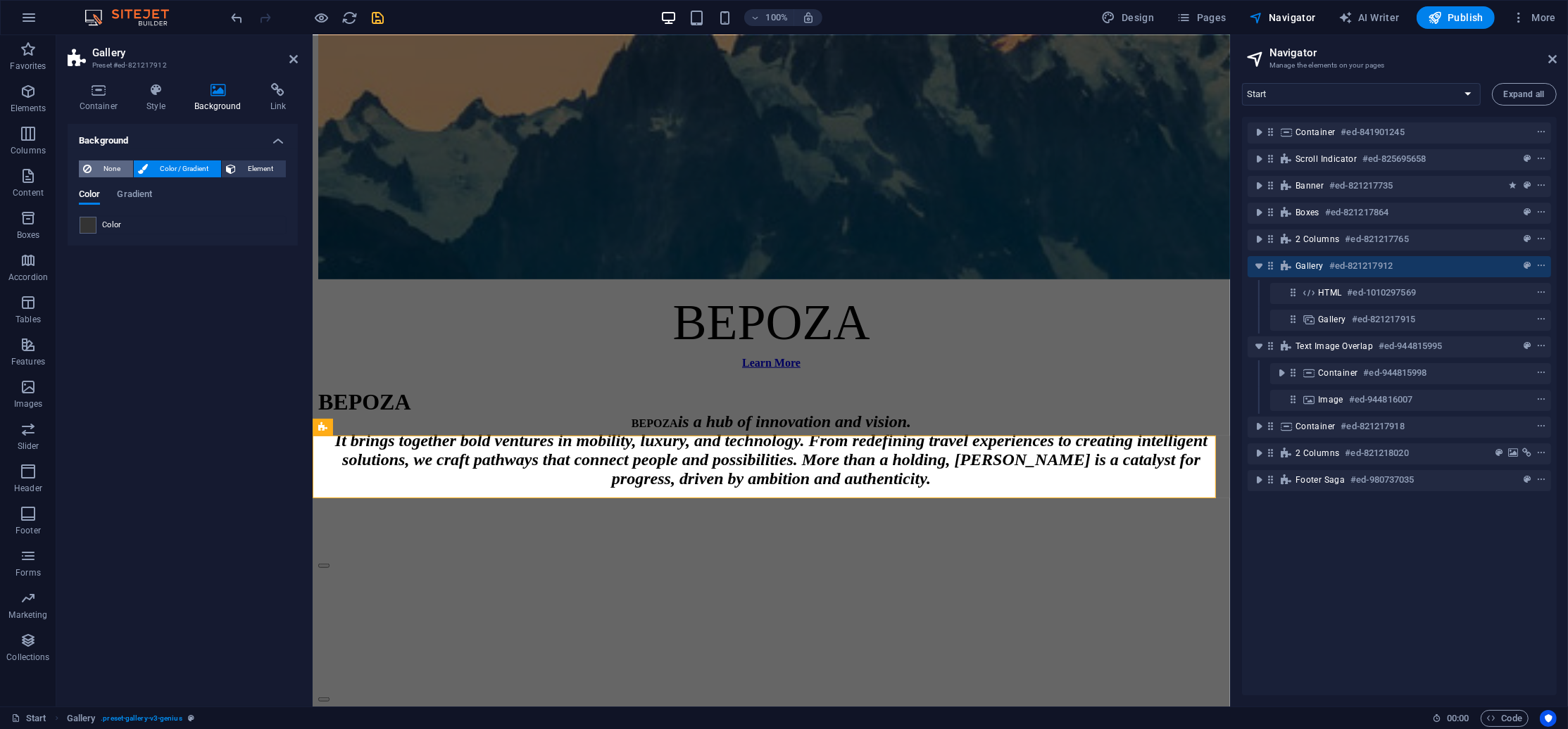
click at [111, 168] on span "None" at bounding box center [112, 168] width 33 height 17
click at [195, 165] on span "Color / Gradient" at bounding box center [185, 168] width 65 height 17
click at [252, 164] on span "Element" at bounding box center [260, 168] width 41 height 17
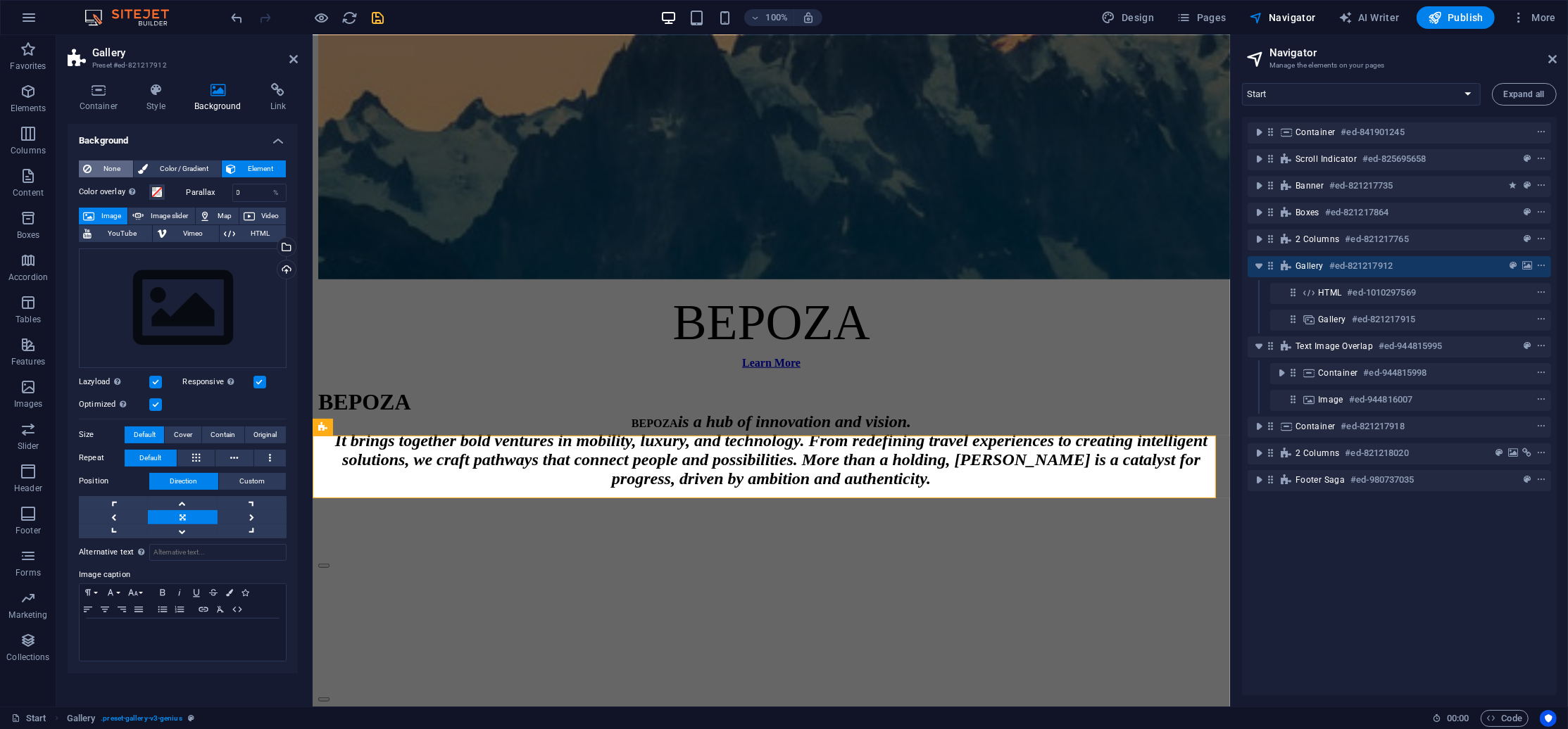
click at [116, 163] on span "None" at bounding box center [112, 168] width 33 height 17
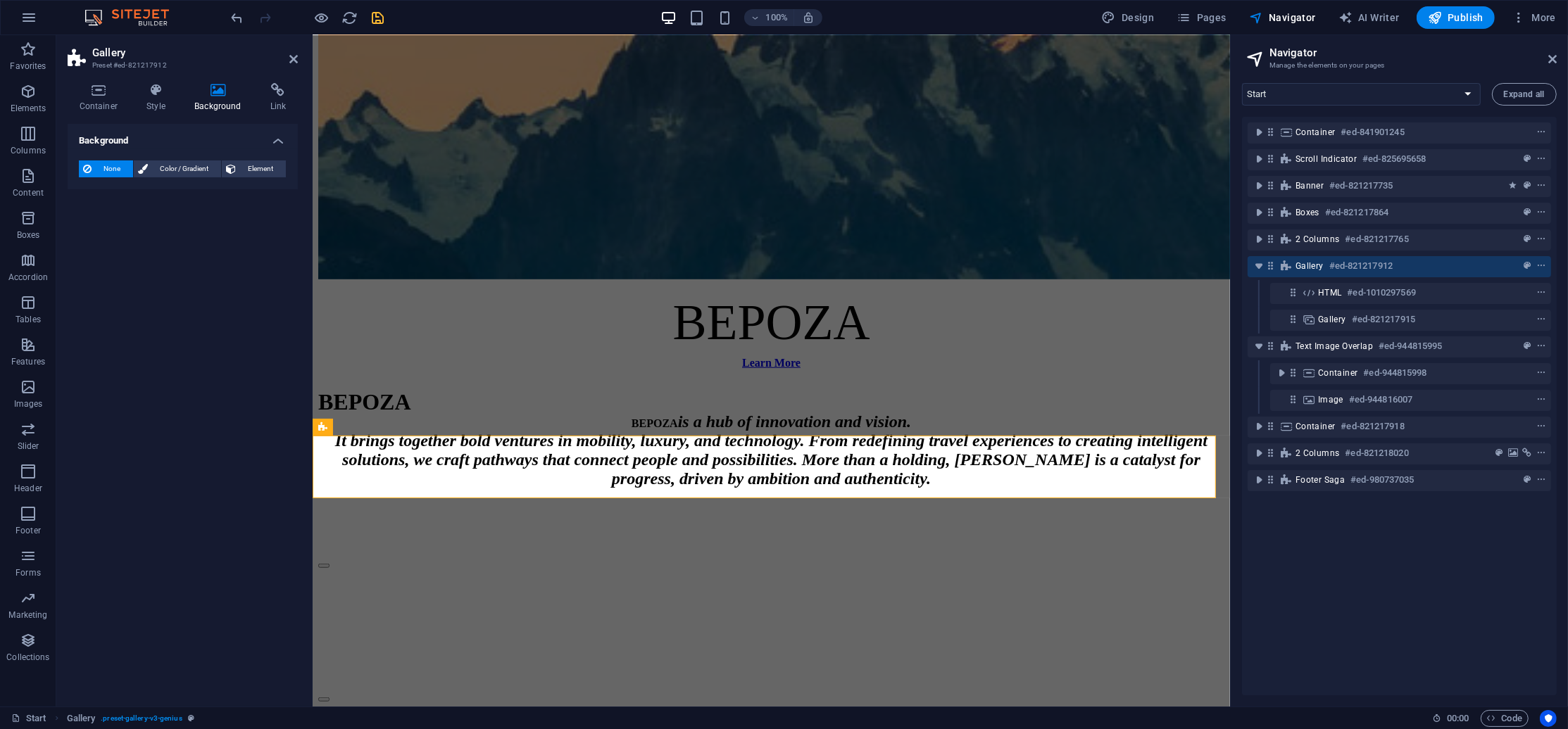
click at [165, 158] on div "None Color / Gradient Element Stretch background to full-width Color overlay Pl…" at bounding box center [182, 169] width 230 height 40
click at [164, 164] on span "Color / Gradient" at bounding box center [185, 168] width 65 height 17
click at [156, 80] on div "Container Style Background Link Size Height Default px rem % vh vw Min. height …" at bounding box center [182, 389] width 253 height 634
click at [159, 101] on h4 "Style" at bounding box center [158, 98] width 48 height 30
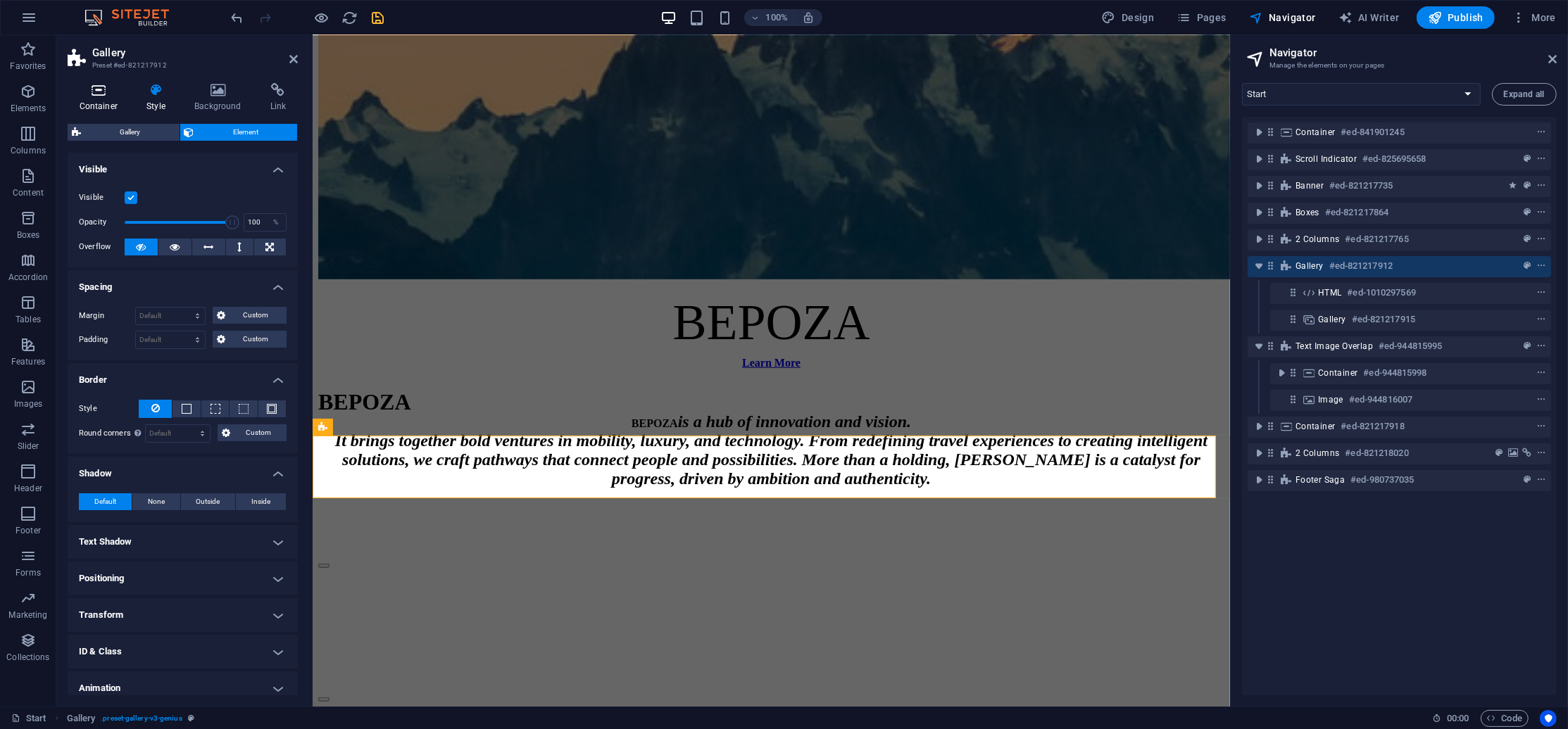
click at [91, 95] on icon at bounding box center [98, 90] width 62 height 14
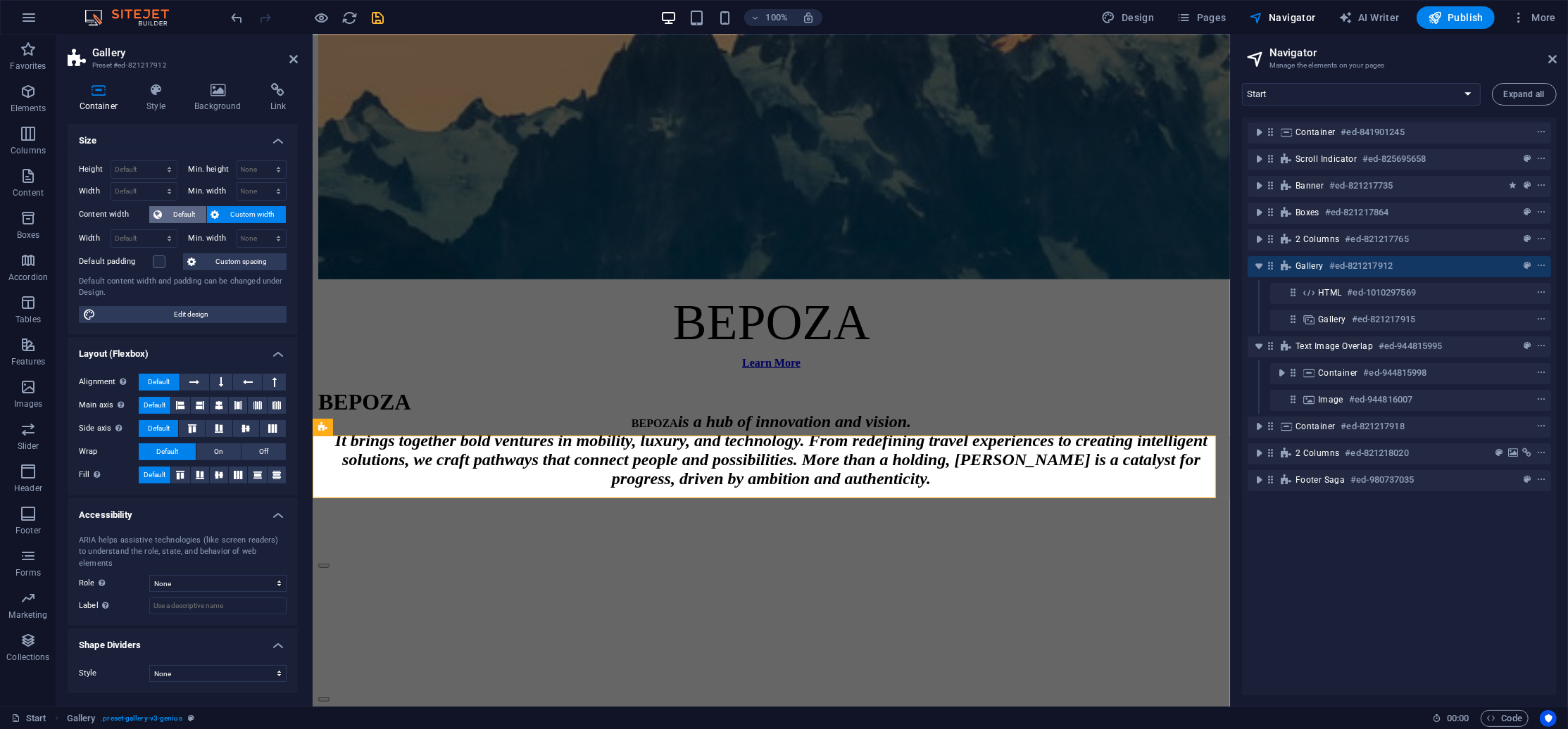
click at [180, 213] on span "Default" at bounding box center [184, 214] width 36 height 17
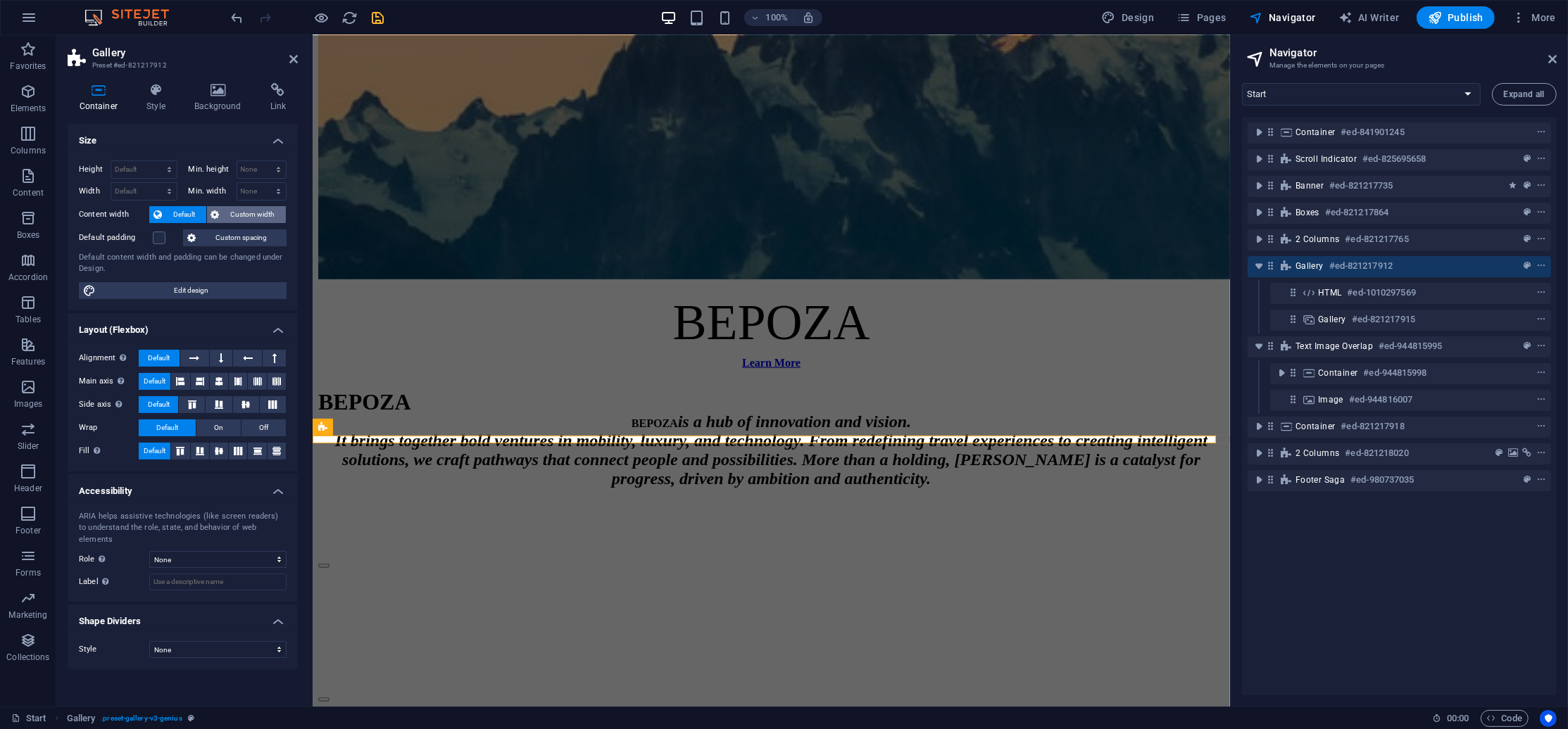
click at [251, 211] on span "Custom width" at bounding box center [253, 214] width 59 height 17
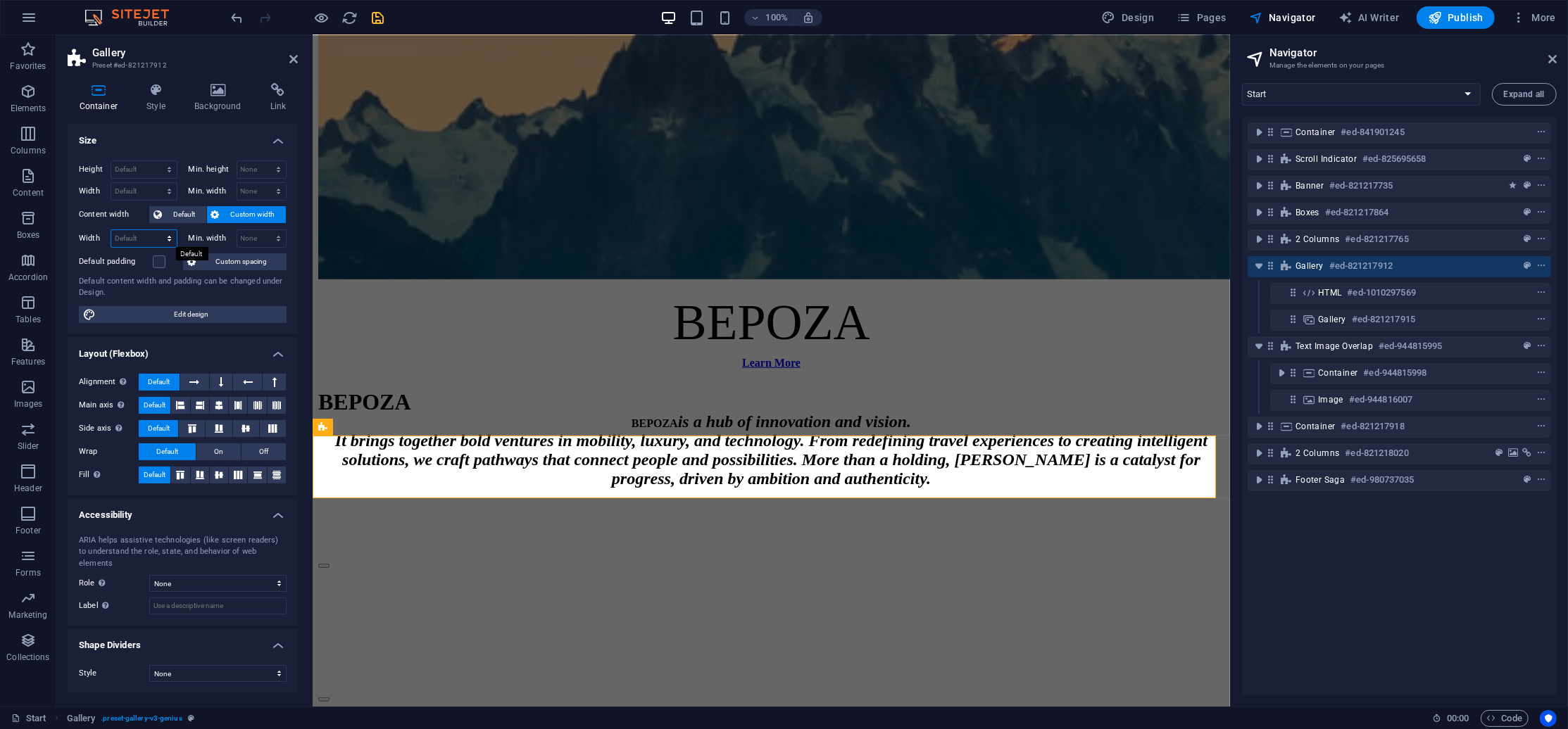
click at [160, 239] on select "Default px rem % em vh vw" at bounding box center [144, 238] width 66 height 17
drag, startPoint x: 268, startPoint y: 342, endPoint x: 215, endPoint y: 305, distance: 64.6
click at [215, 306] on span "Edit design" at bounding box center [191, 314] width 182 height 17
select select "px"
select select "400"
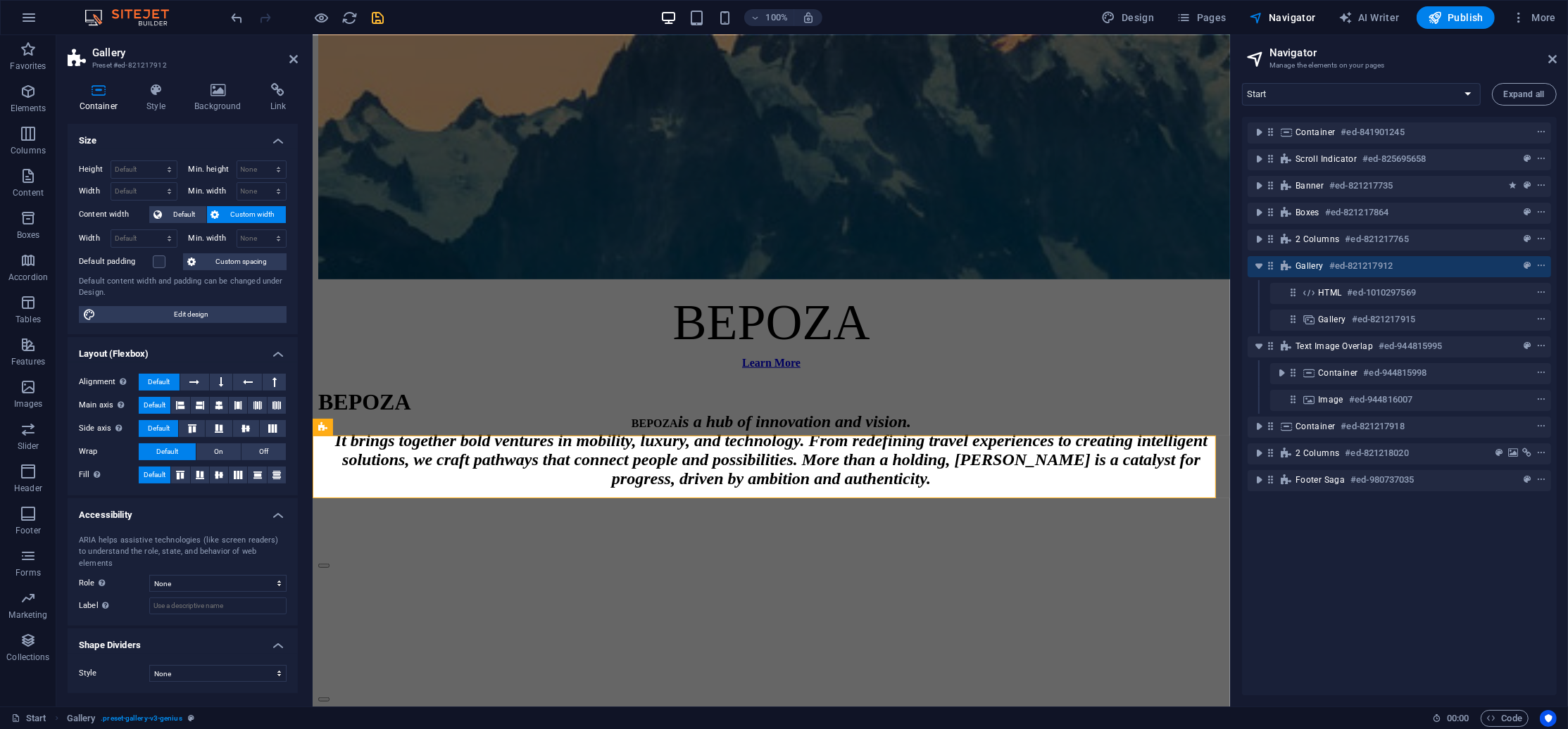
select select "px"
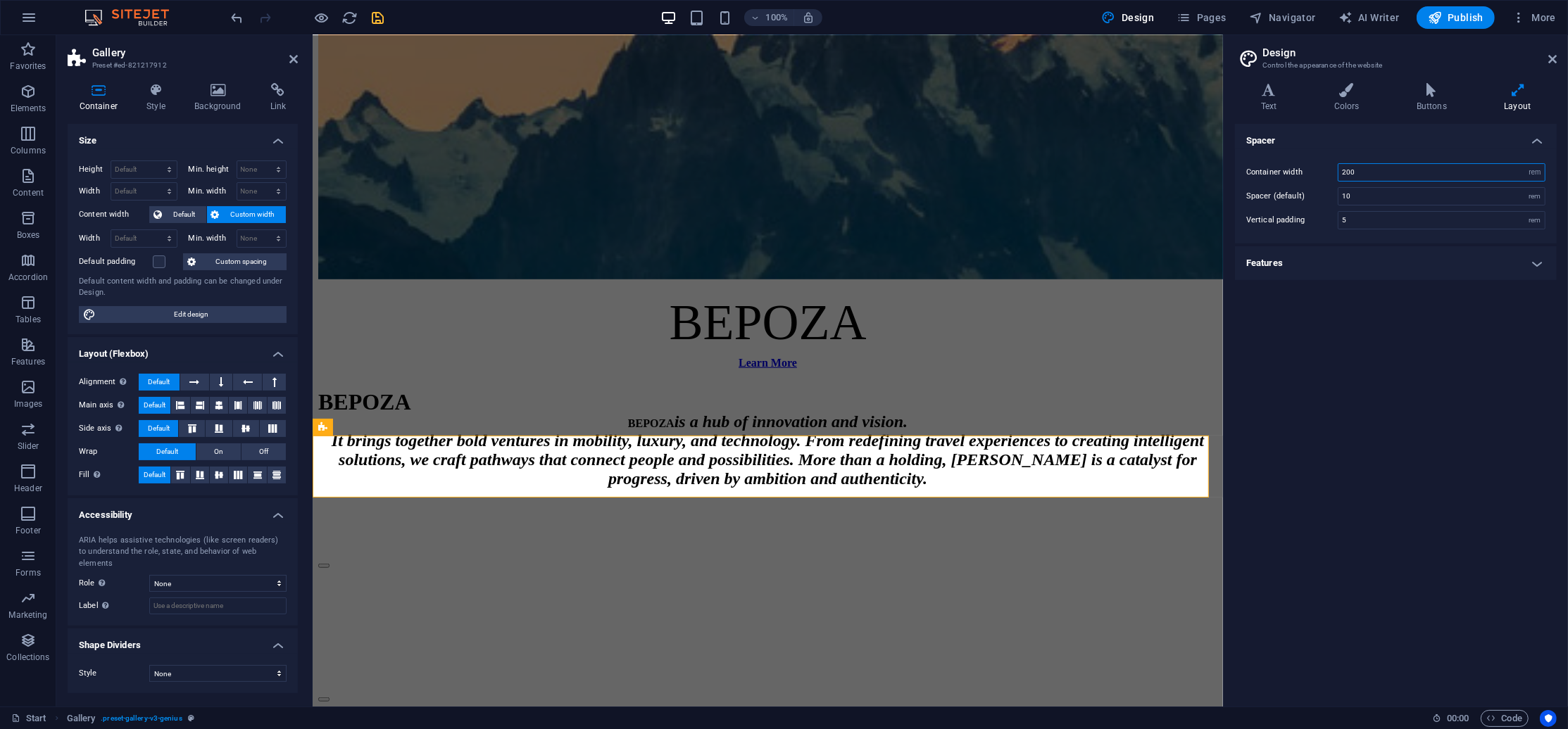
click at [1391, 171] on input "200" at bounding box center [1441, 172] width 207 height 17
click at [1414, 157] on div "Container width 158 rem px Spacer (default) 10 rem Vertical padding 5 rem" at bounding box center [1396, 196] width 327 height 95
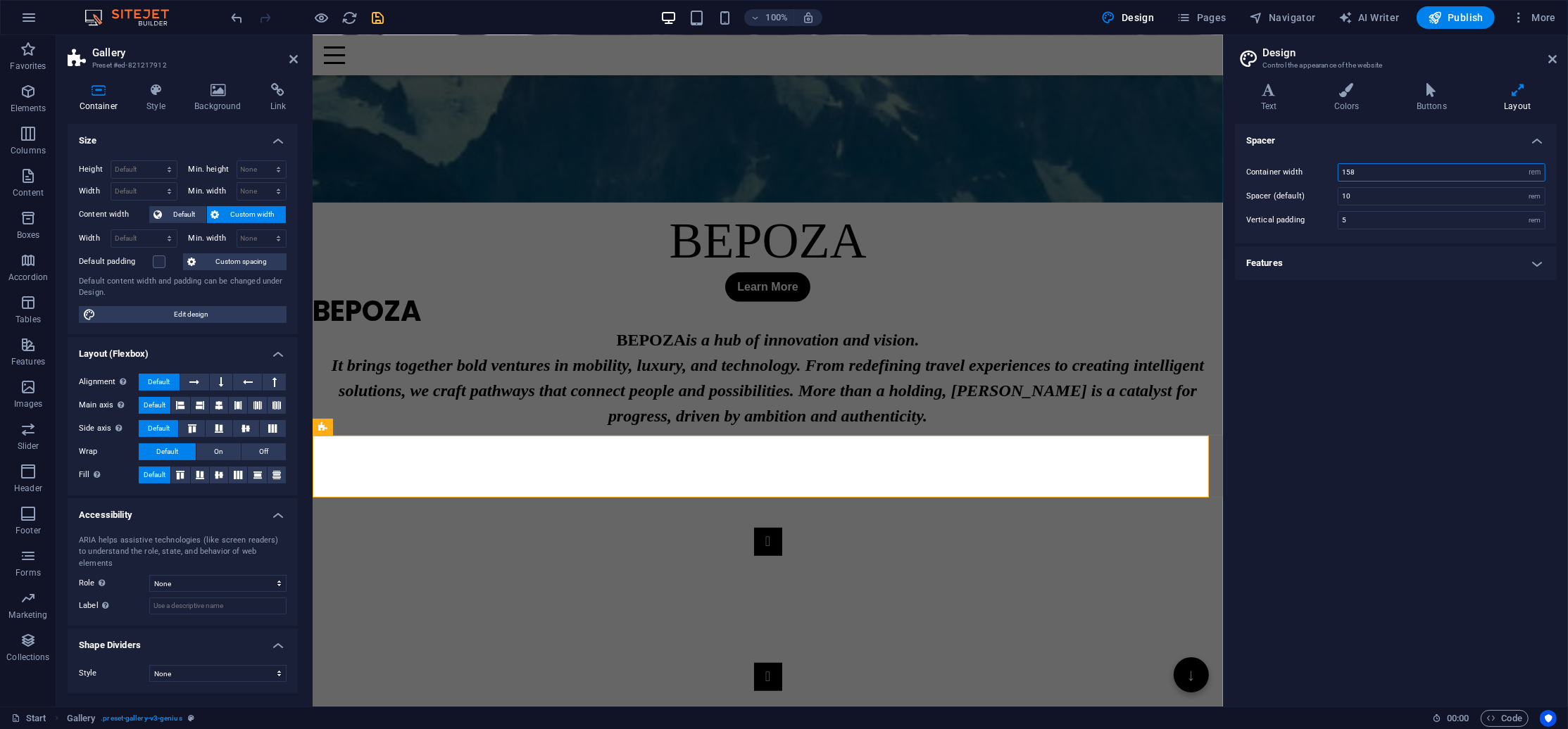
click at [1409, 169] on input "158" at bounding box center [1441, 172] width 207 height 17
type input "200"
click at [1453, 336] on div "Spacer Container width 200 rem px Spacer (default) 10 rem Vertical padding 5 re…" at bounding box center [1395, 410] width 321 height 571
click at [1399, 200] on input "10" at bounding box center [1441, 196] width 207 height 17
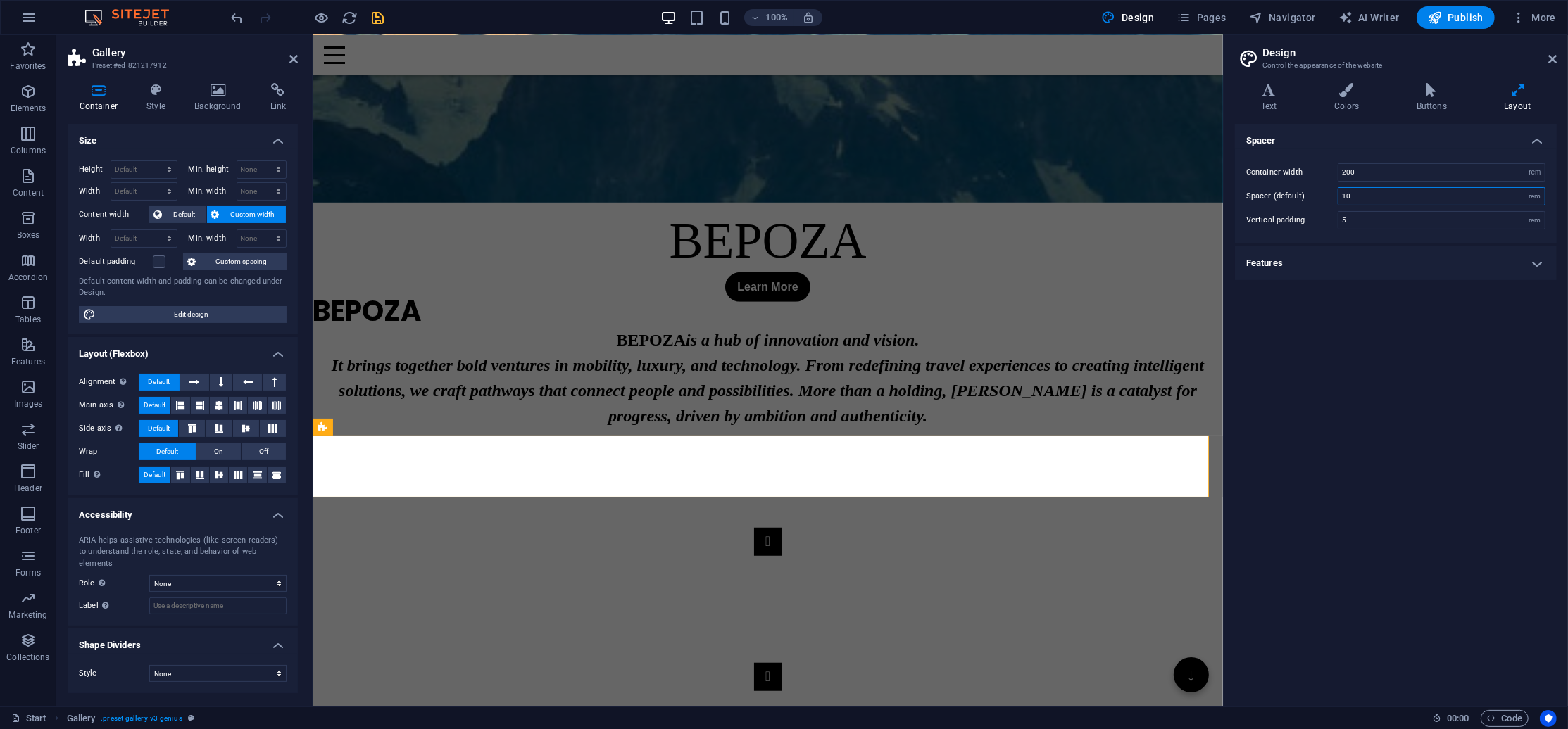
type input "1"
click at [1290, 351] on div "Spacer Container width 200 rem px Spacer (default) 7 rem Vertical padding 5 rem…" at bounding box center [1395, 410] width 321 height 571
click at [1399, 200] on input "7" at bounding box center [1441, 196] width 207 height 17
type input "10"
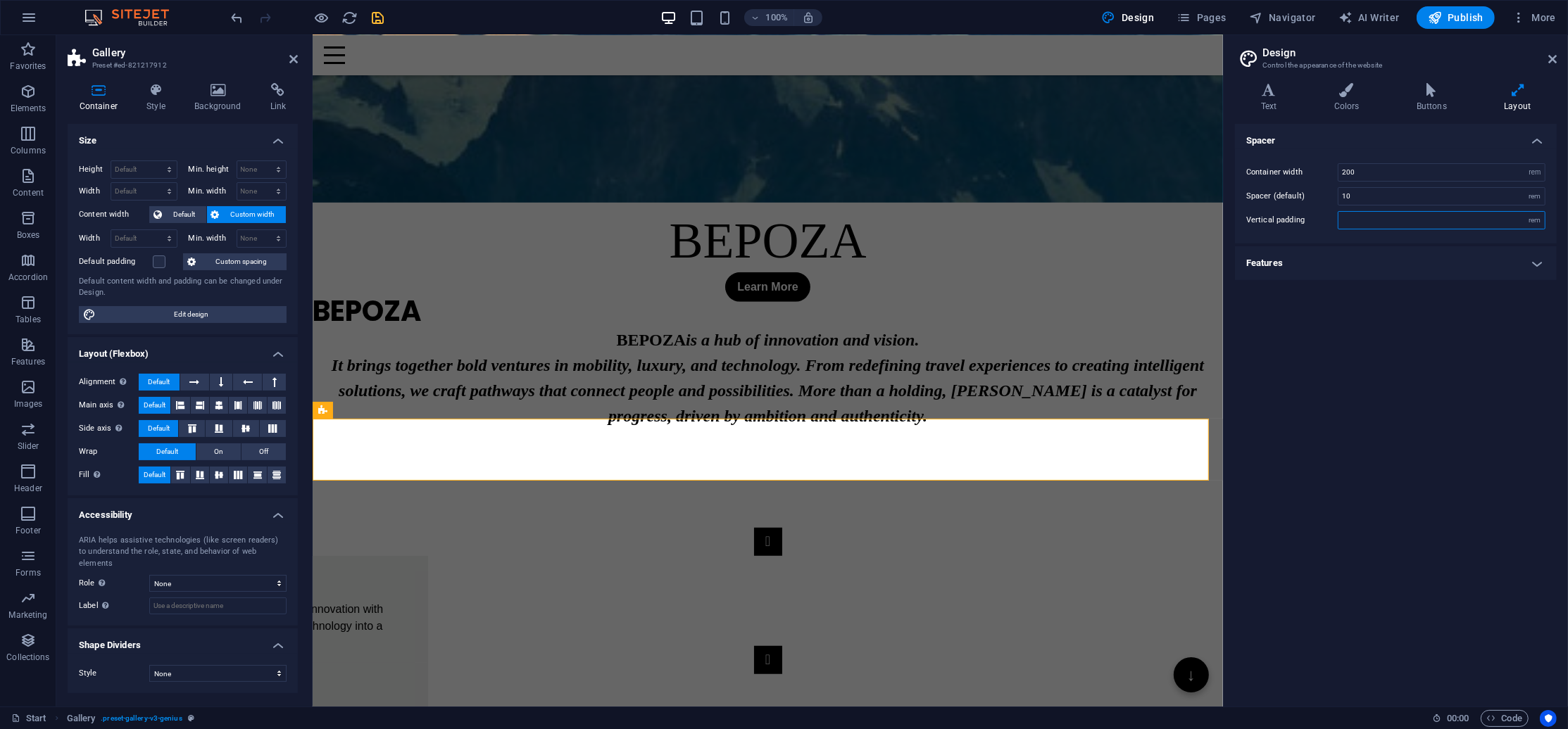
type input "7"
click at [1378, 344] on div "Spacer Container width 200 rem px Spacer (default) 10 rem Vertical padding 3 re…" at bounding box center [1395, 410] width 321 height 571
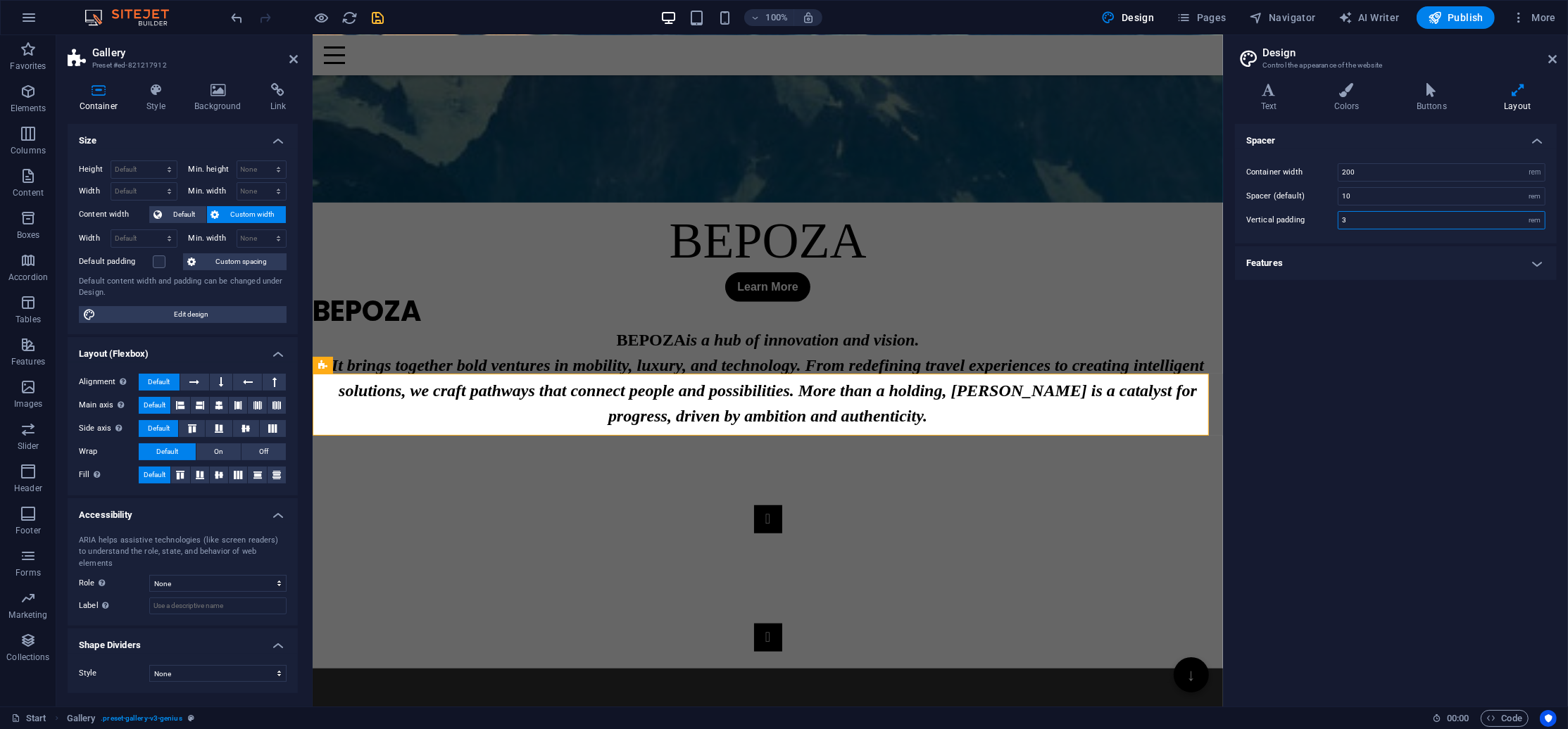
click at [1393, 223] on input "3" at bounding box center [1441, 220] width 207 height 17
click at [1415, 382] on div "Spacer Container width 200 rem px Spacer (default) 10 rem Vertical padding 2 re…" at bounding box center [1395, 410] width 321 height 571
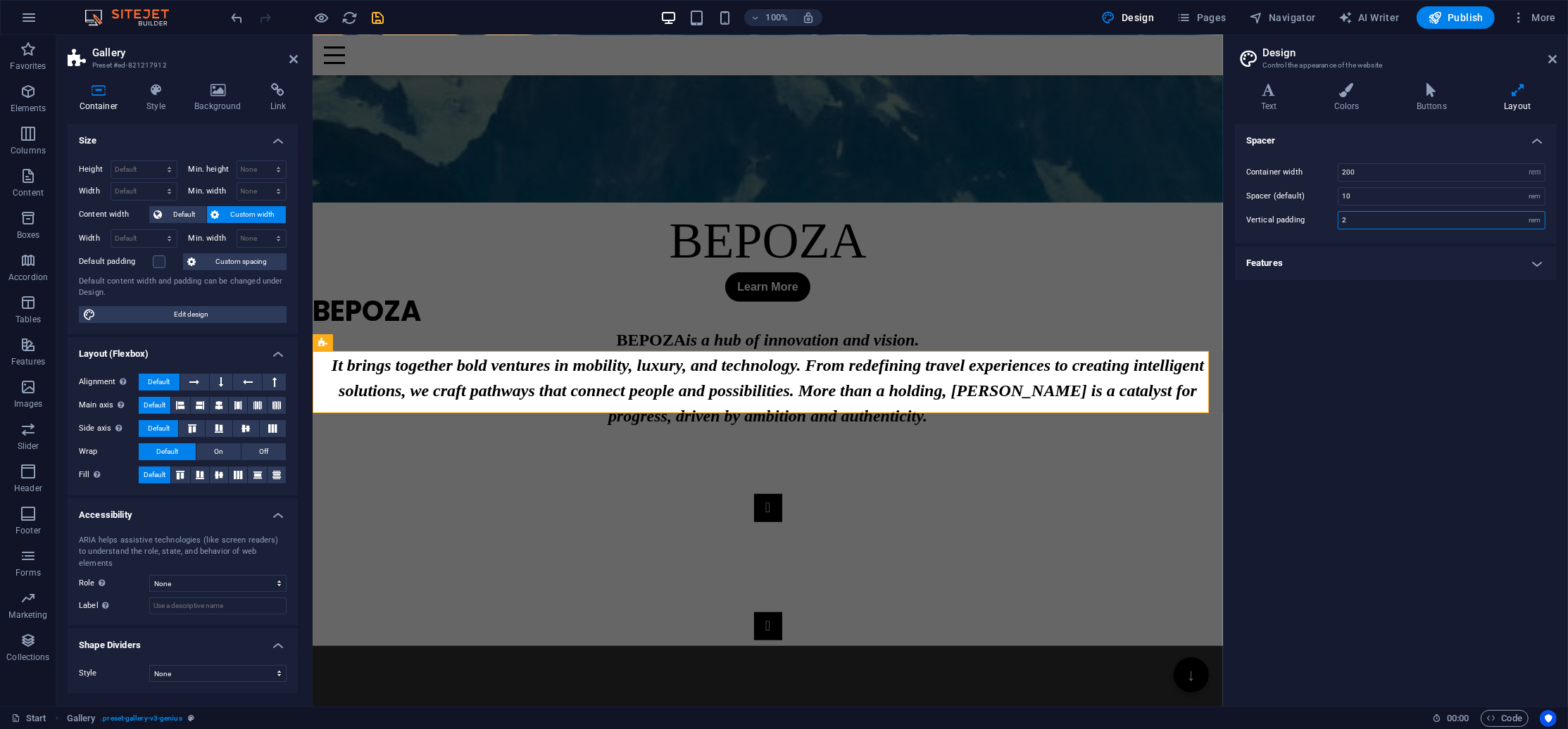
click at [1381, 214] on input "2" at bounding box center [1441, 220] width 207 height 17
type input "1"
click at [1417, 391] on div "Spacer Container width 200 rem px Spacer (default) 10 rem Vertical padding 1 re…" at bounding box center [1395, 410] width 321 height 571
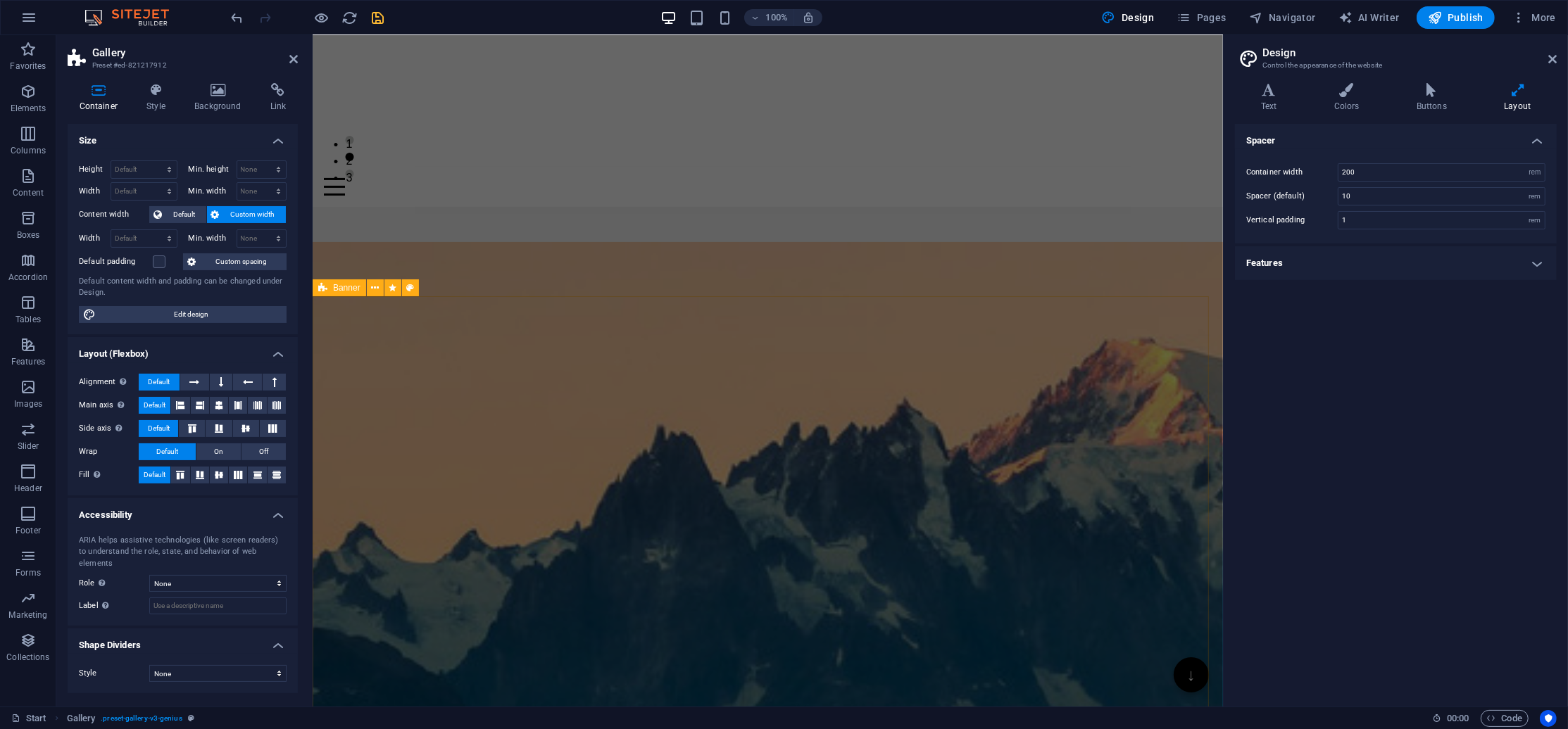
scroll to position [767, 0]
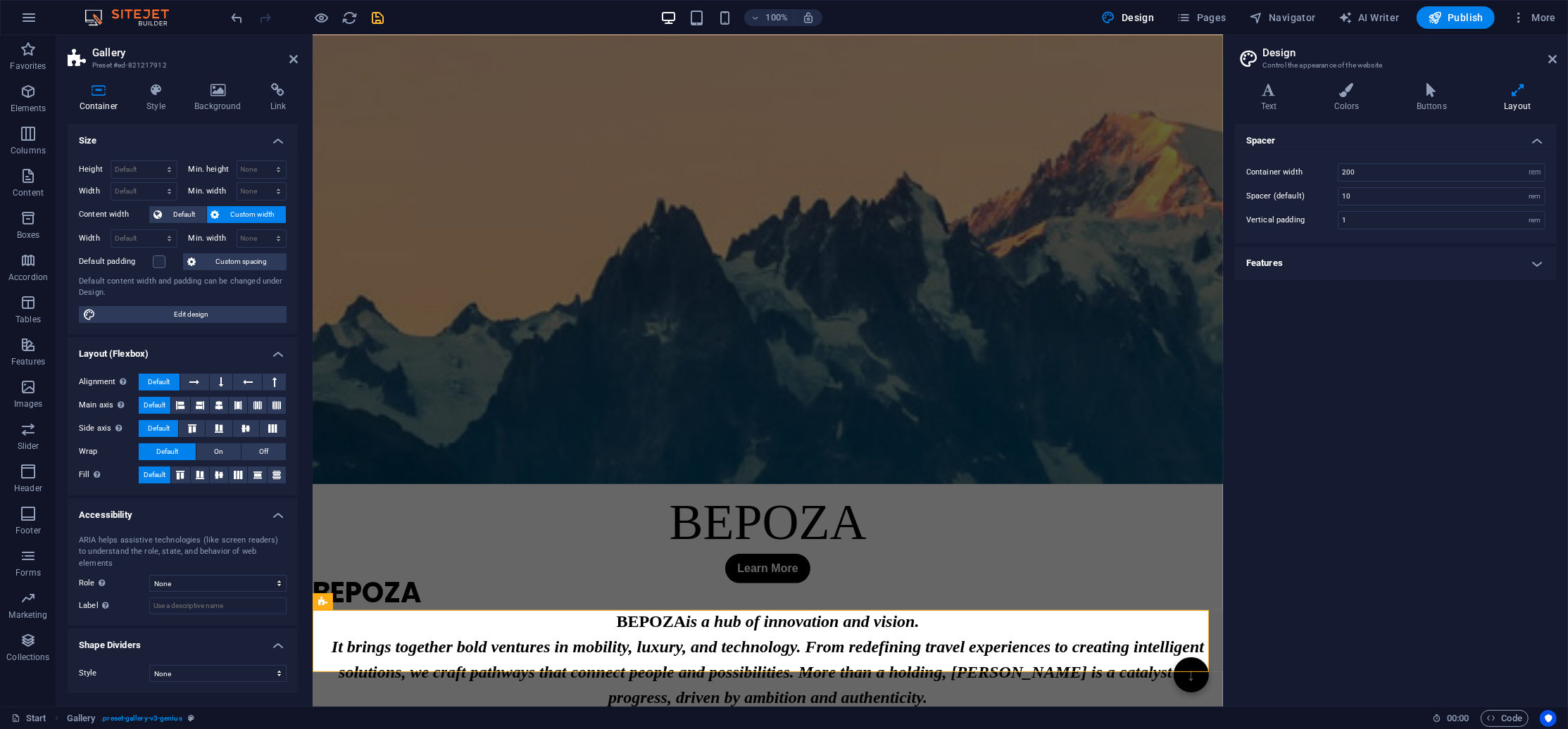
click at [291, 49] on h2 "Gallery" at bounding box center [194, 53] width 206 height 12
drag, startPoint x: 235, startPoint y: 24, endPoint x: 291, endPoint y: 58, distance: 65.5
click at [291, 58] on icon at bounding box center [293, 59] width 9 height 11
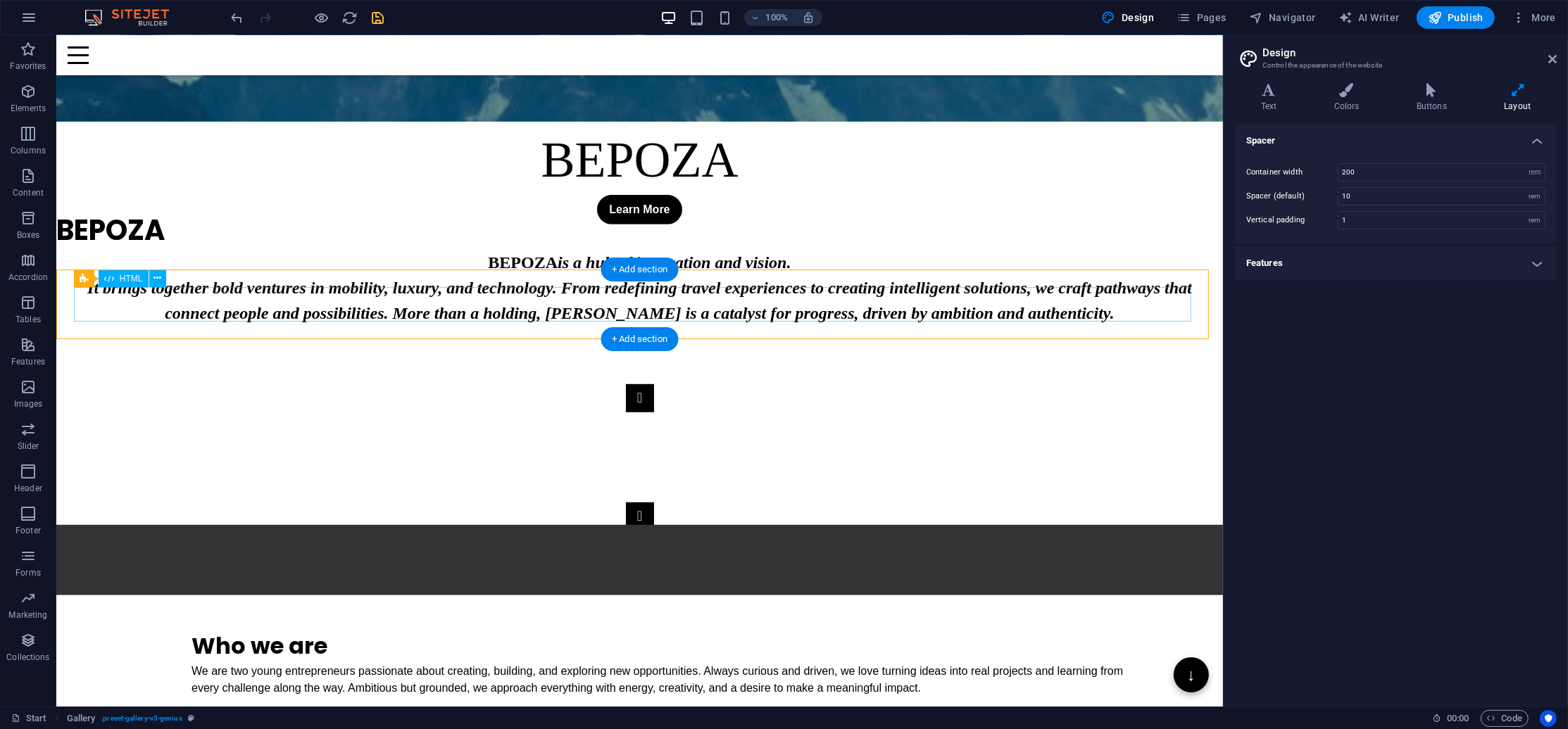
click at [292, 543] on div "🚀 Bepoza – Innovation | Luxury | Technology | Mobility | SaaS | Orenza | Boostp…" at bounding box center [639, 560] width 1131 height 35
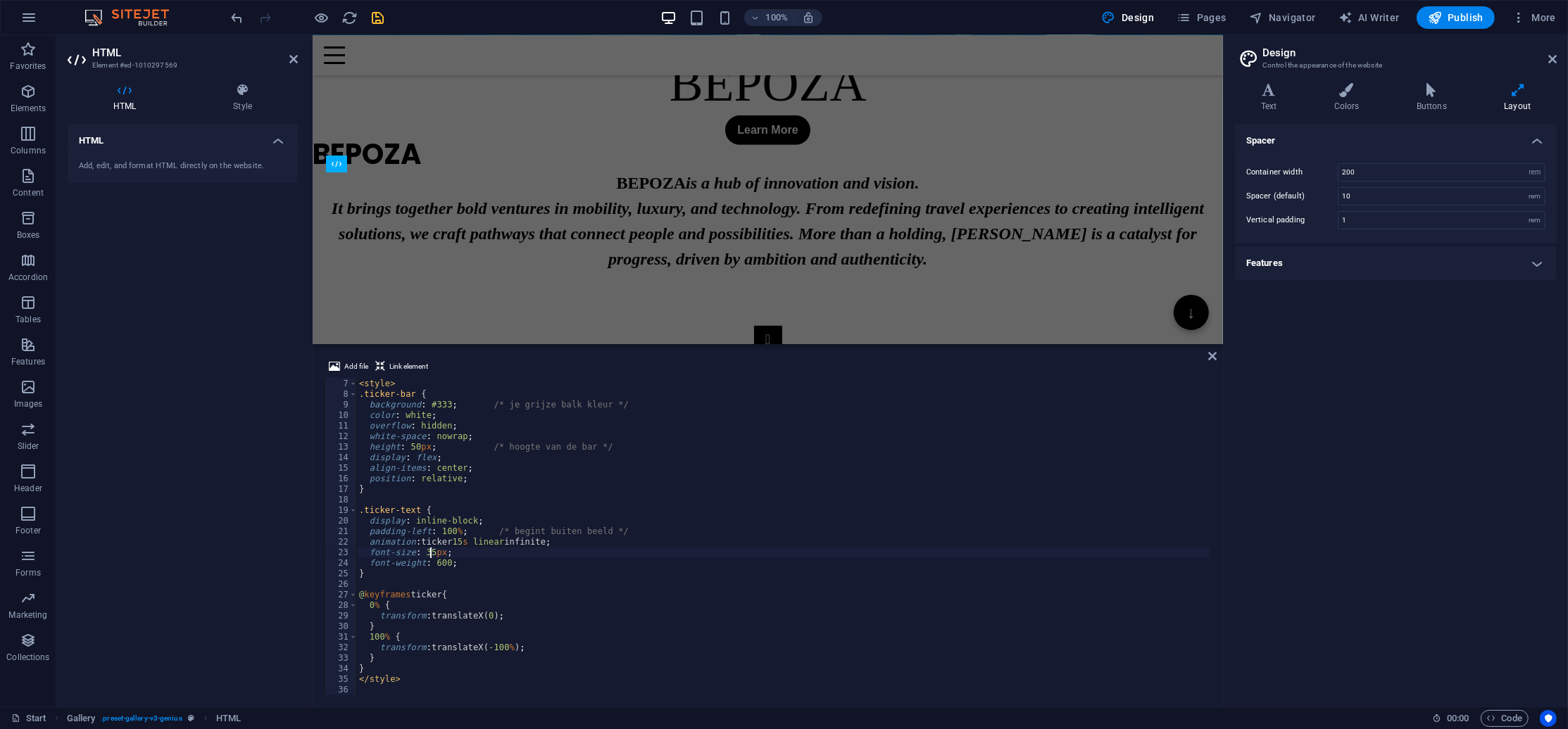
scroll to position [63, 0]
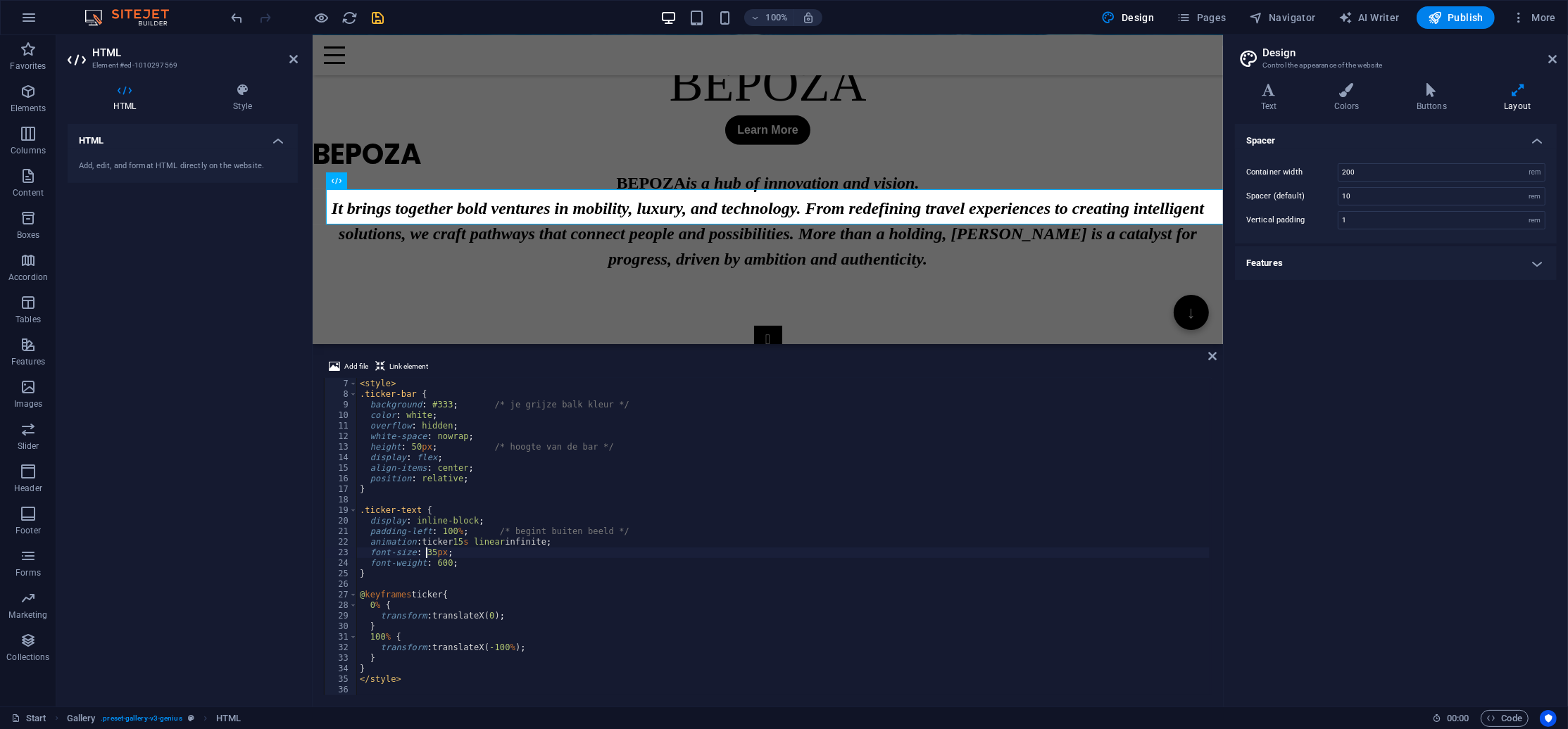
click at [424, 554] on div "< style > .ticker-bar { background : #333 ; /* je grijze balk kleur */ color : …" at bounding box center [784, 537] width 853 height 339
type textarea "font-size: 29px;"
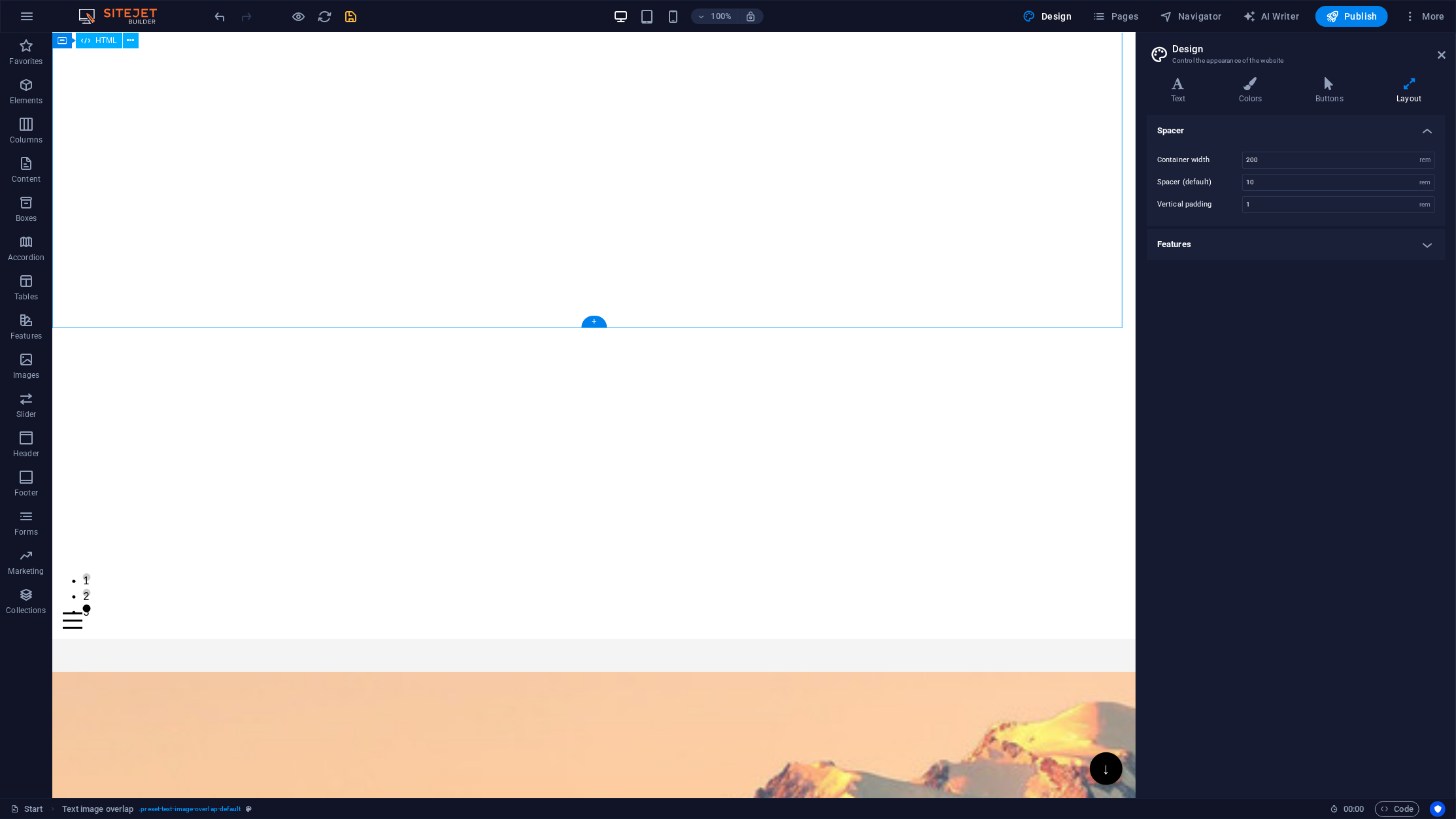
scroll to position [0, 0]
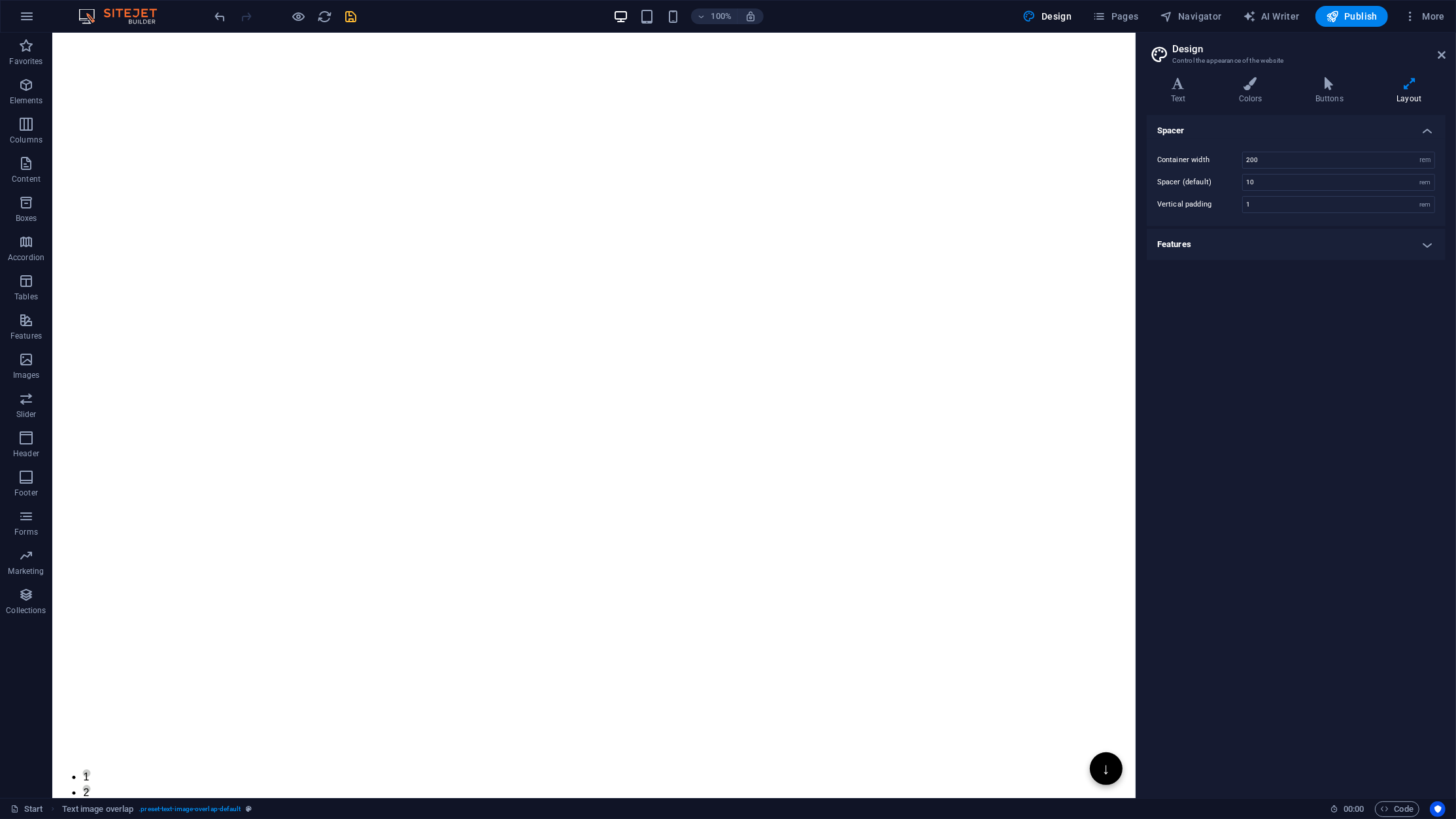
click at [1439, 46] on h2 "Design" at bounding box center [1309, 49] width 273 height 11
click at [1436, 50] on h2 "Design" at bounding box center [1309, 49] width 273 height 11
click at [1441, 52] on icon at bounding box center [1441, 54] width 8 height 11
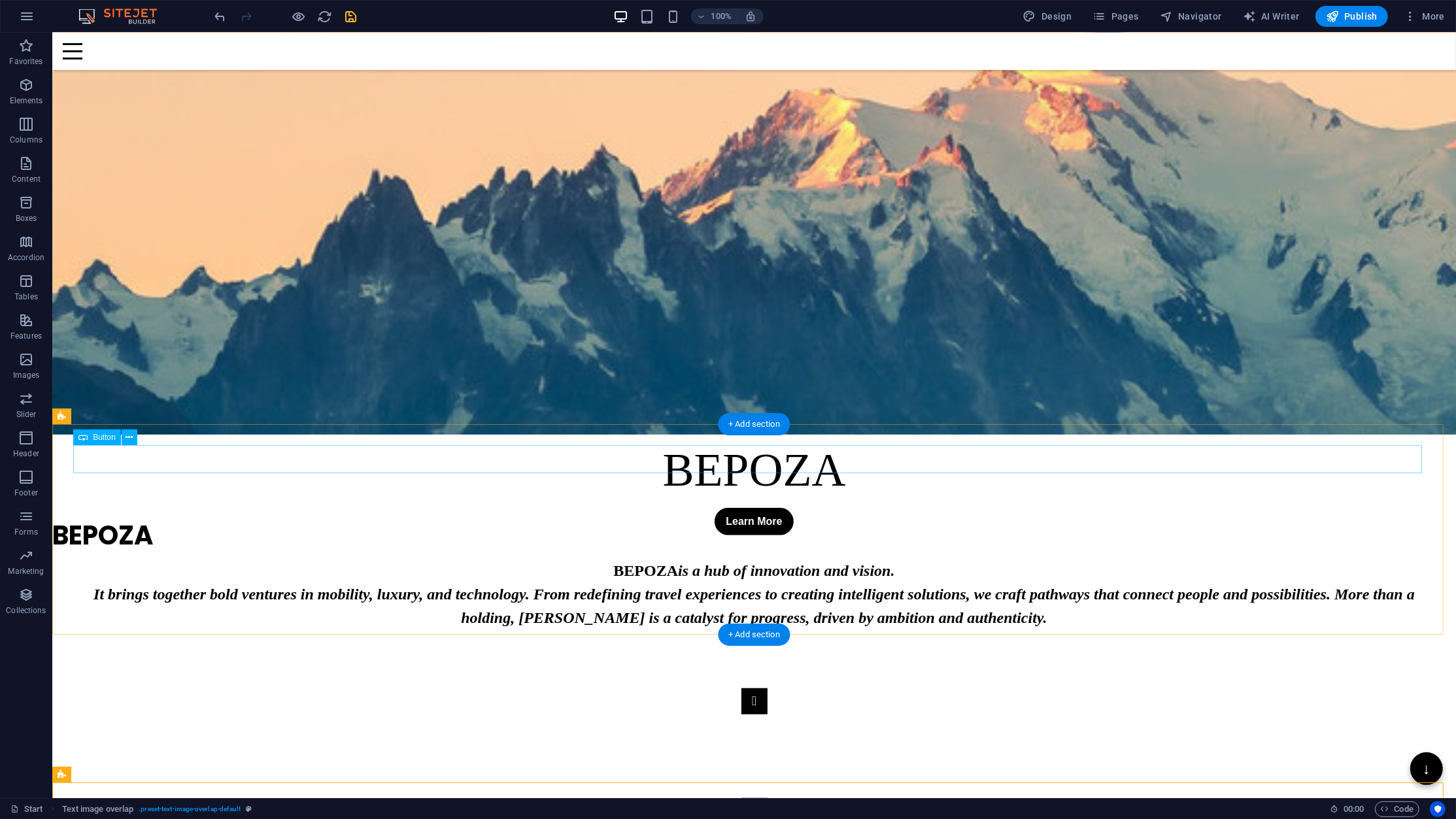
scroll to position [959, 0]
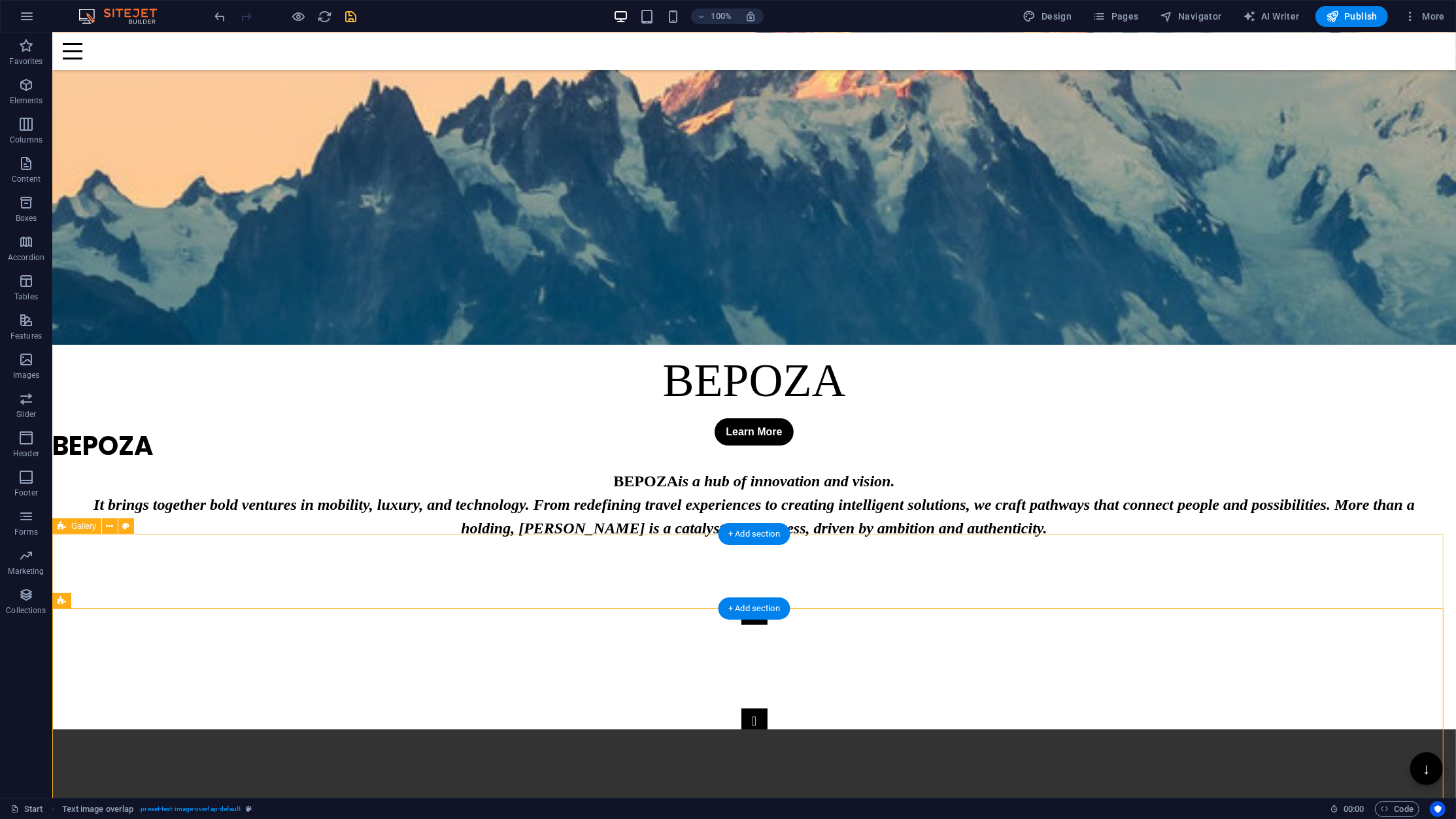
click at [542, 677] on div "🚀 Bepoza – Innovation | Luxury | Technology | Mobility | SaaS | Orenza | Boostp…" at bounding box center [754, 767] width 1403 height 75
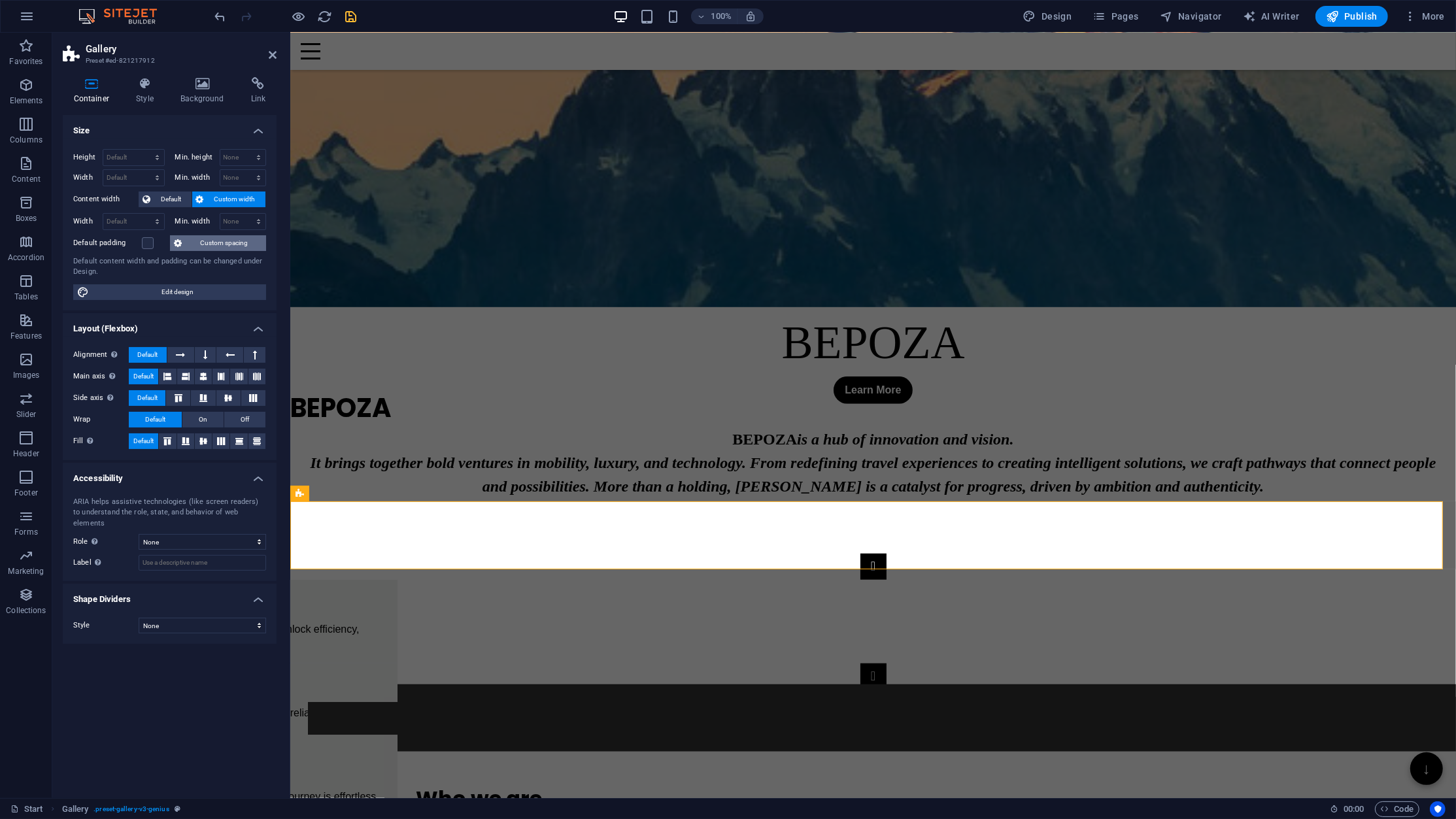
click at [210, 244] on span "Custom spacing" at bounding box center [224, 242] width 76 height 15
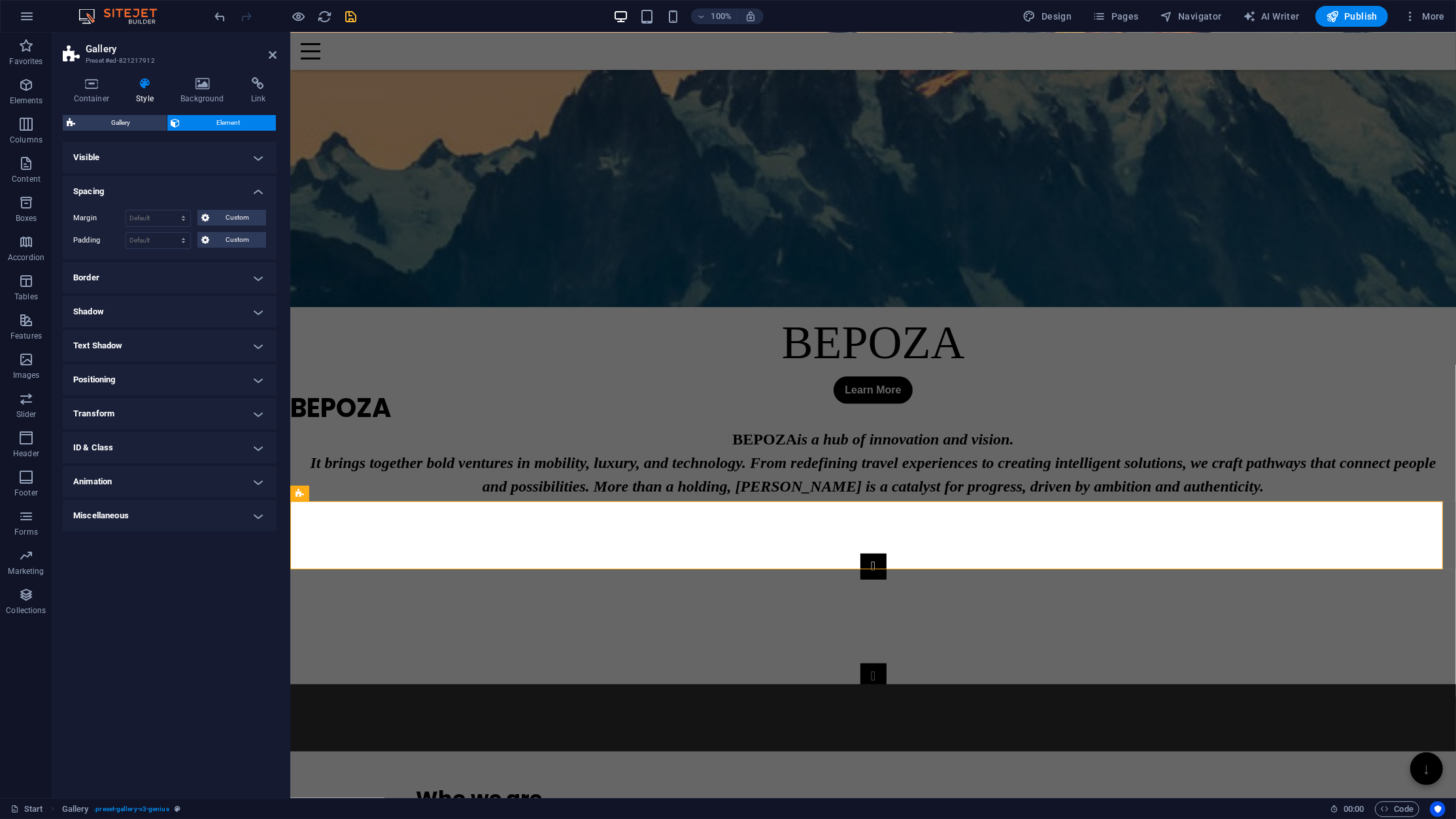
click at [115, 105] on div "Container Style Background Link Size Height Default px rem % vh vw Min. height …" at bounding box center [169, 433] width 214 height 711
click at [386, 677] on div "🚀 Bepoza – Innovation | Luxury | Technology | Mobility | SaaS | Orenza | Boostp…" at bounding box center [872, 718] width 1166 height 68
click at [155, 277] on h4 "Border" at bounding box center [169, 277] width 214 height 32
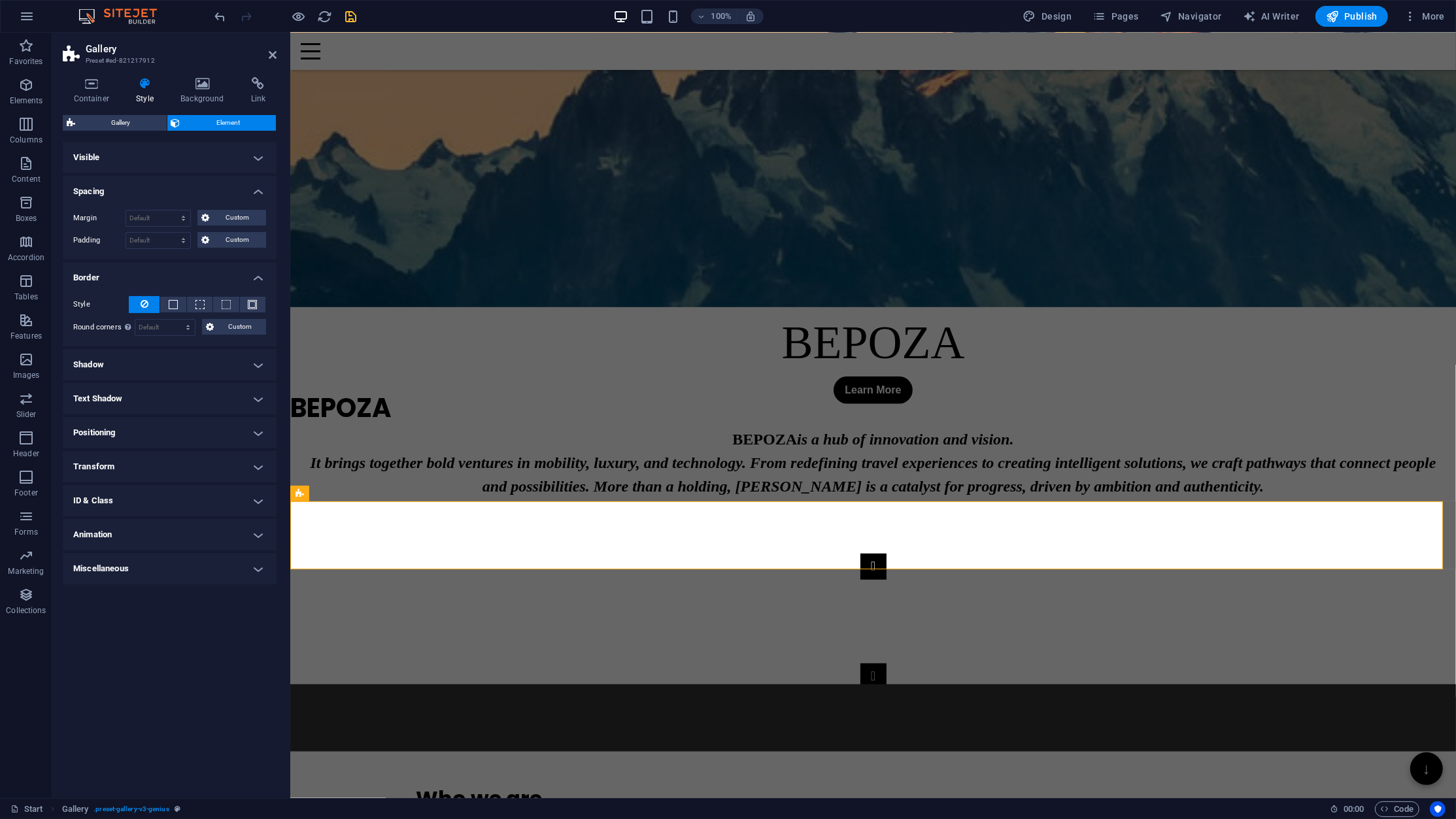
click at [182, 169] on h4 "Visible" at bounding box center [169, 157] width 214 height 32
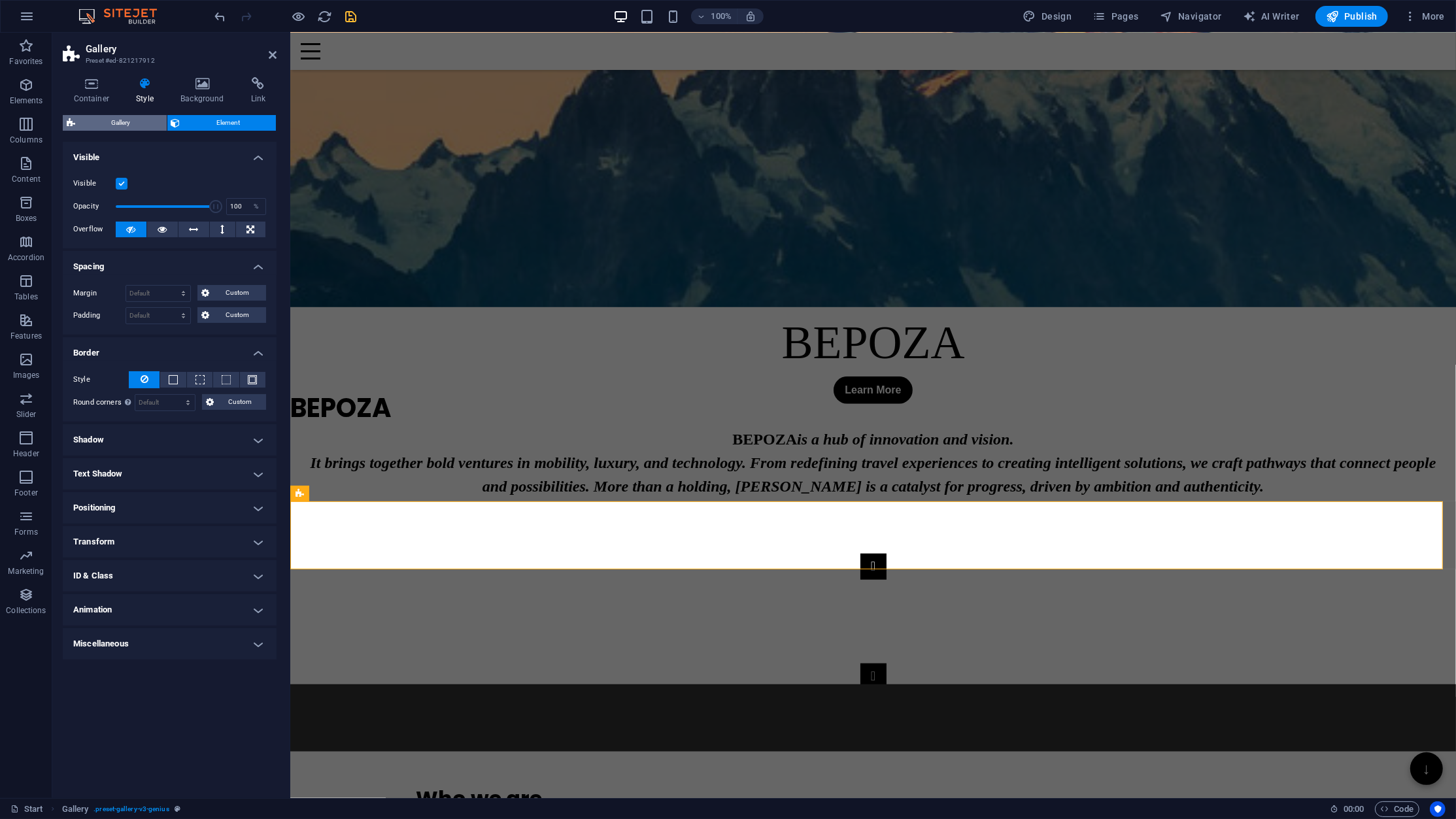
click at [98, 119] on span "Gallery" at bounding box center [120, 123] width 84 height 15
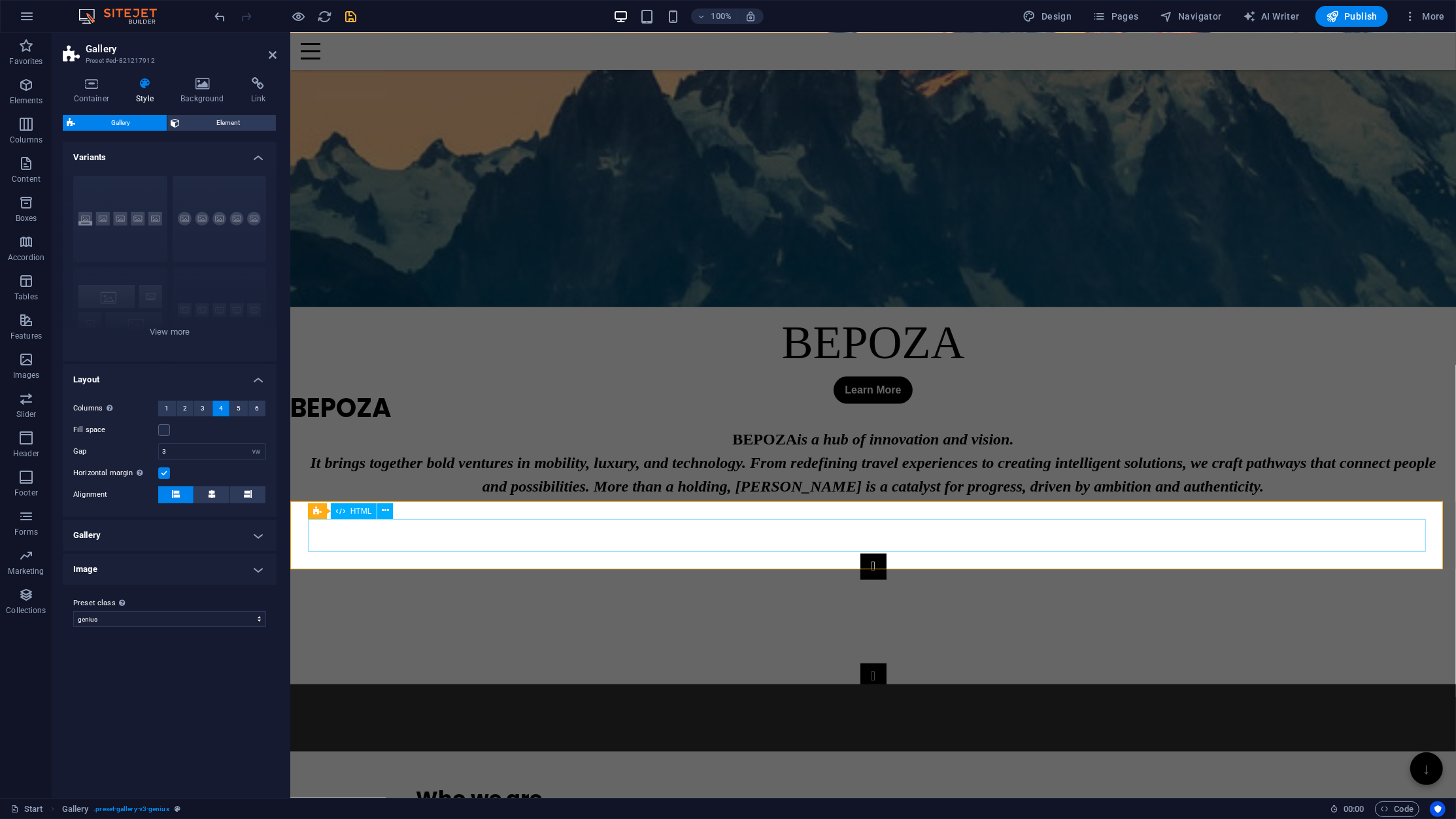
click at [592, 677] on div "🚀 Bepoza – Innovation | Luxury | Technology | Mobility | SaaS | Orenza | Boostp…" at bounding box center [872, 719] width 1131 height 33
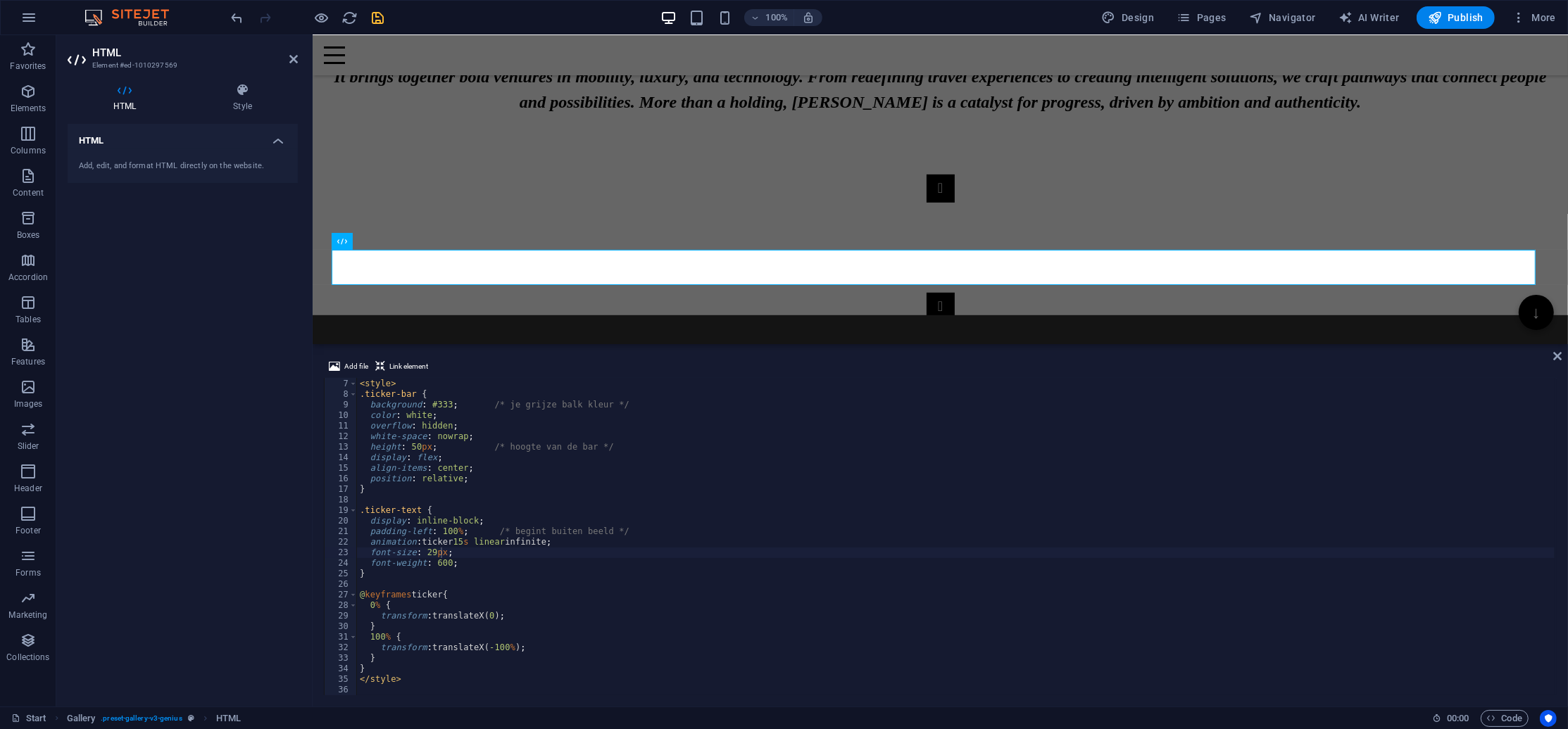
scroll to position [826, 0]
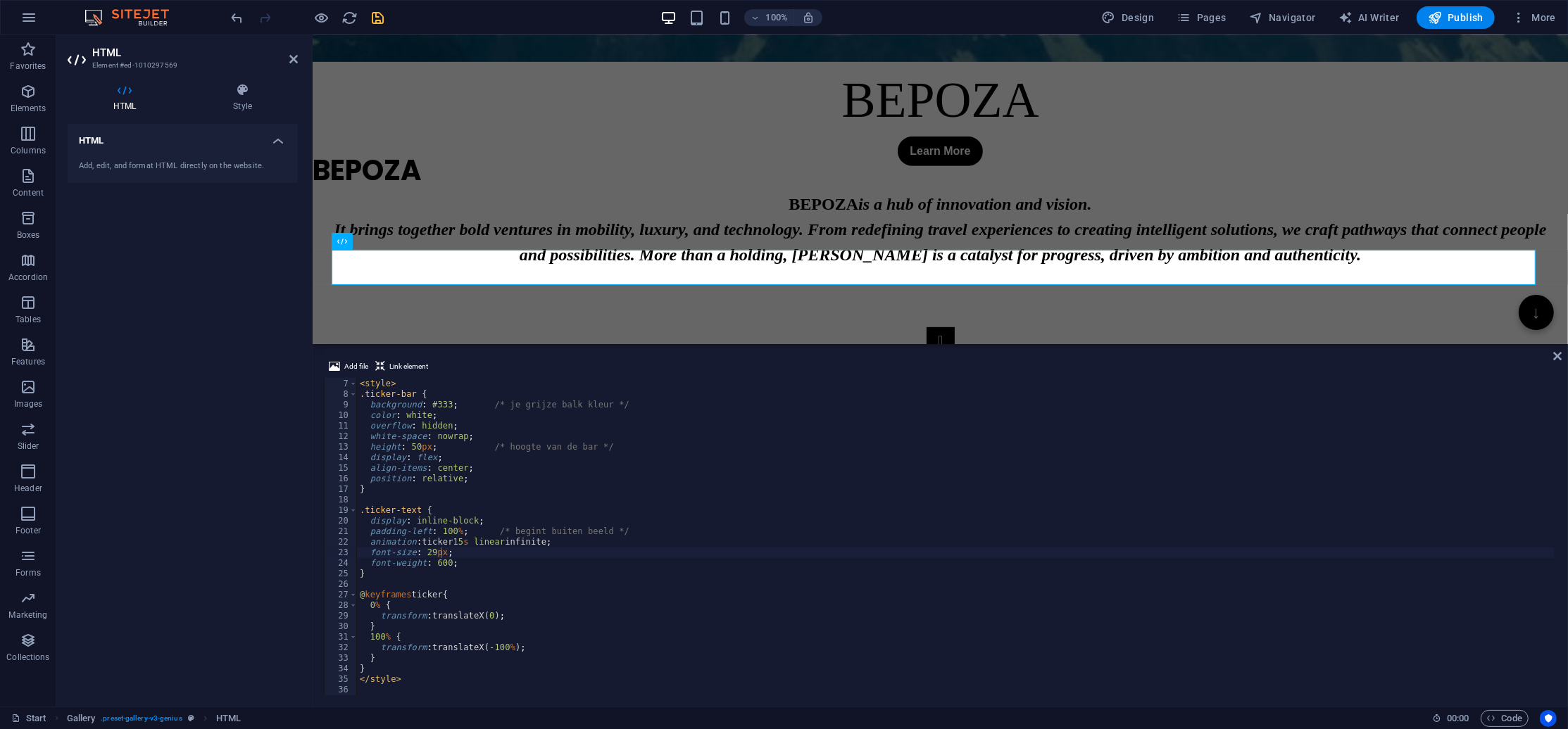
click at [509, 543] on div "< style > .ticker-bar { background : #333 ; /* je grijze balk kleur */ color : …" at bounding box center [956, 537] width 1198 height 339
type textarea "</style>"
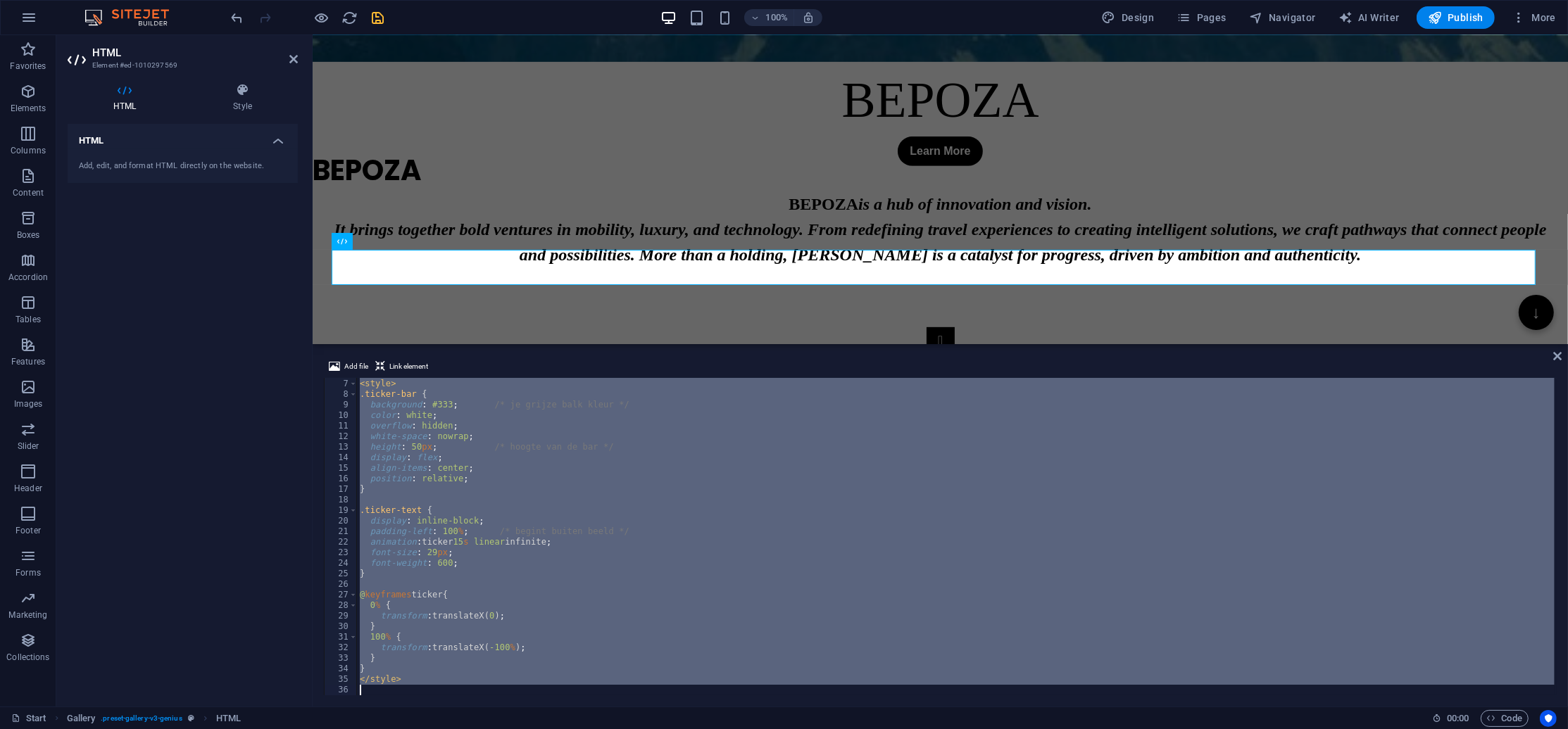
paste textarea
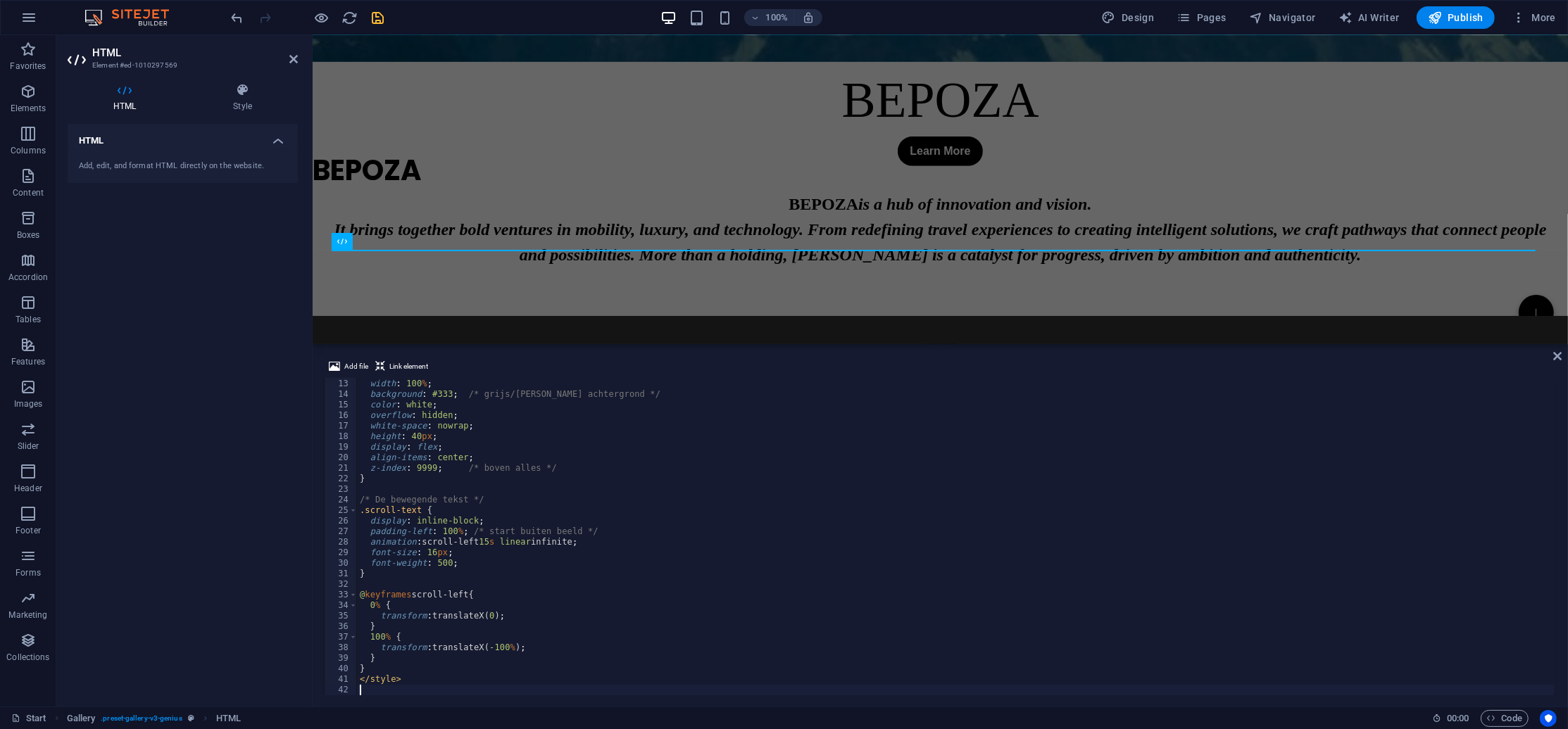
click at [1548, 355] on div "Add file Link element 12 13 14 15 16 17 18 19 20 21 22 23 24 25 26 27 28 29 30 …" at bounding box center [940, 526] width 1255 height 360
click at [1554, 357] on icon at bounding box center [1557, 355] width 9 height 11
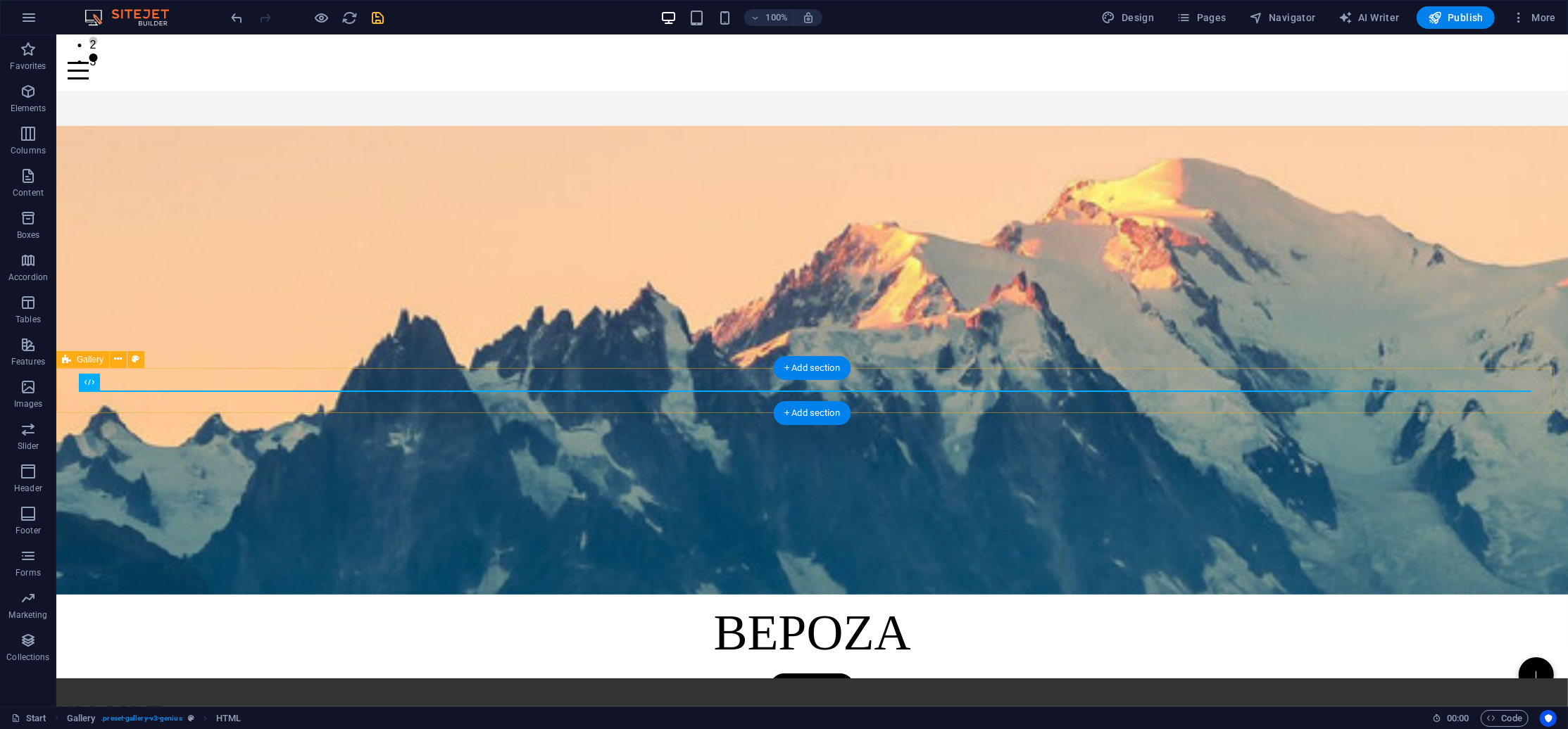
scroll to position [1108, 0]
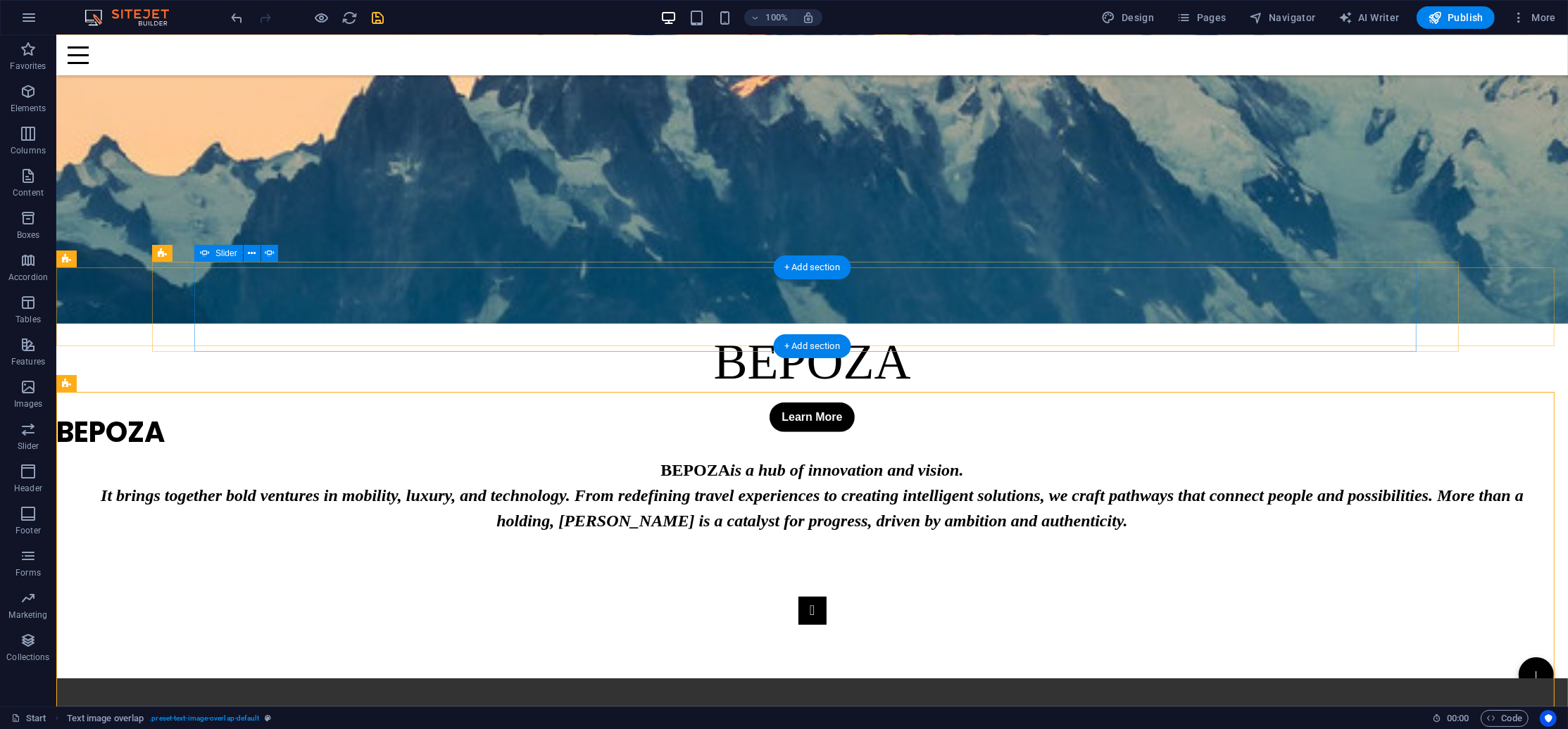
scroll to position [920, 0]
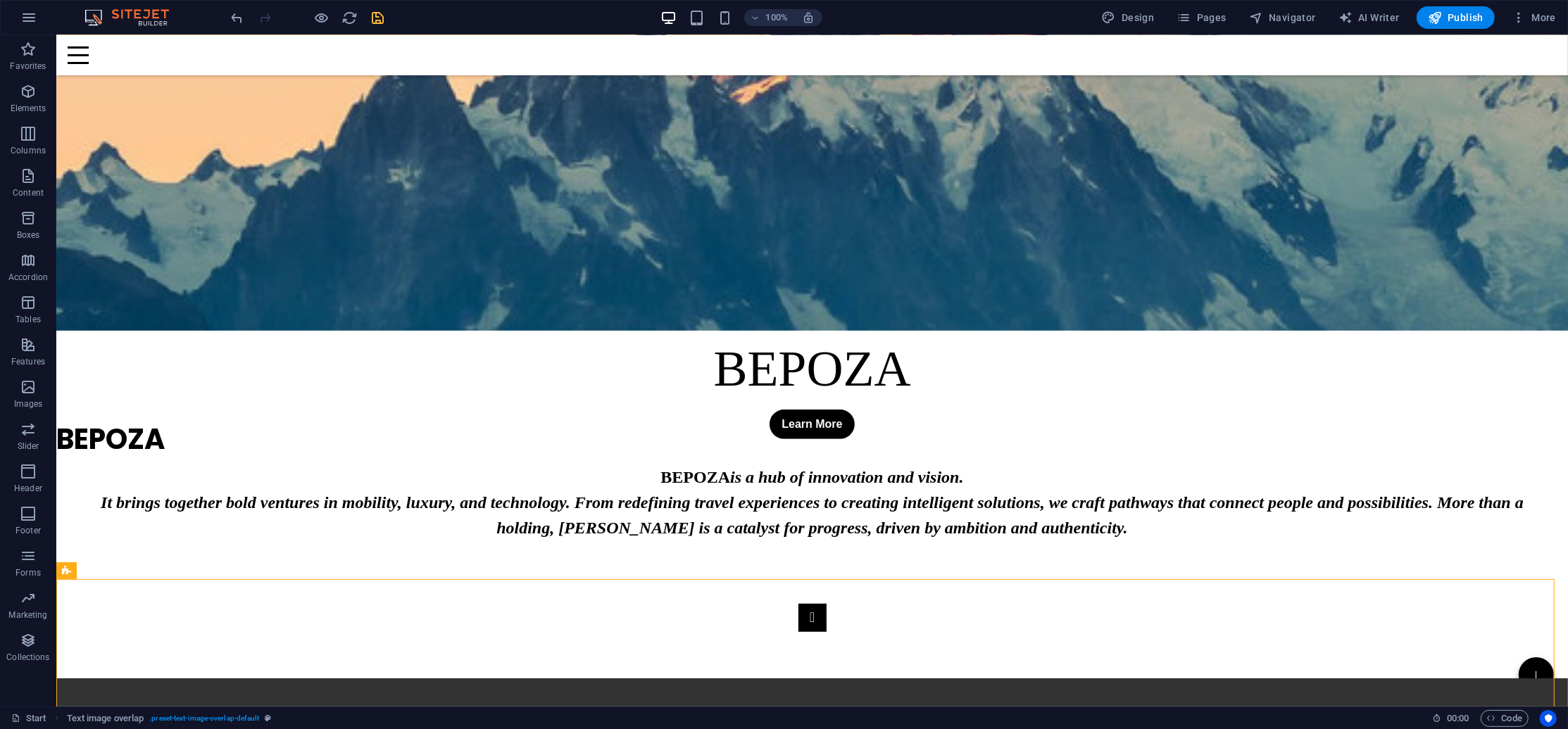
click at [369, 14] on span "save" at bounding box center [377, 18] width 17 height 16
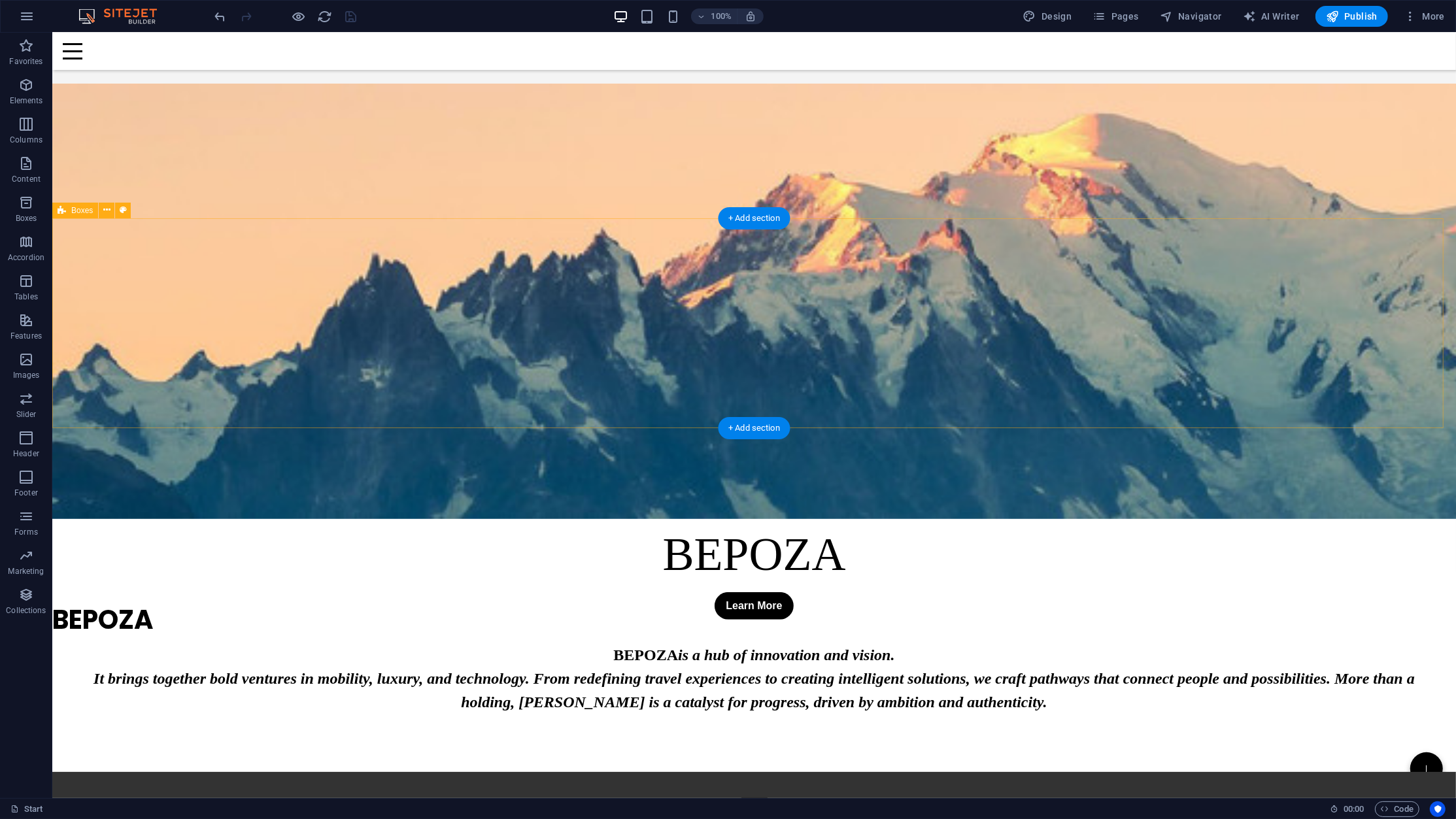
scroll to position [1133, 0]
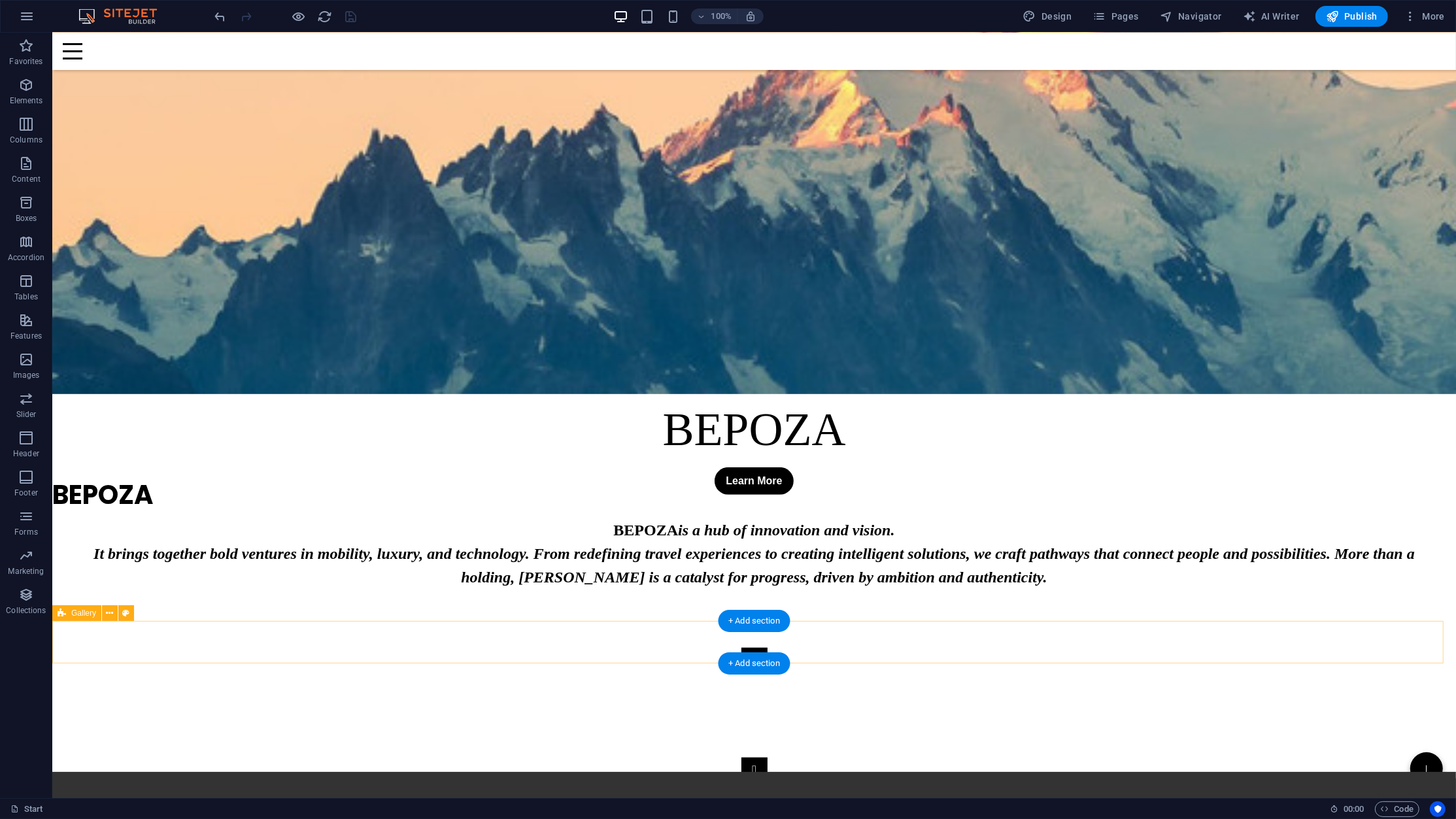
select select "vw"
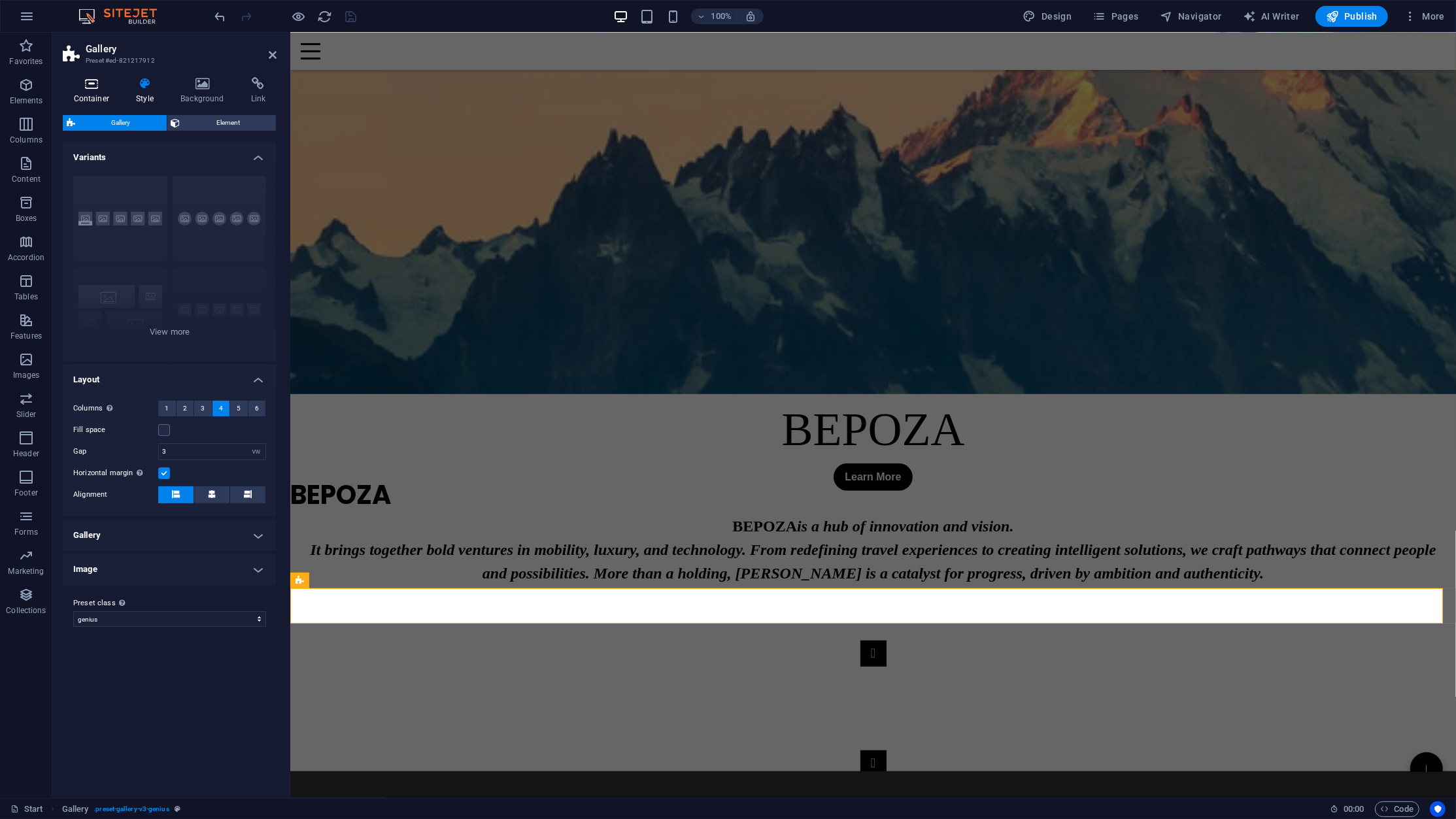
click at [98, 91] on h4 "Container" at bounding box center [93, 91] width 63 height 28
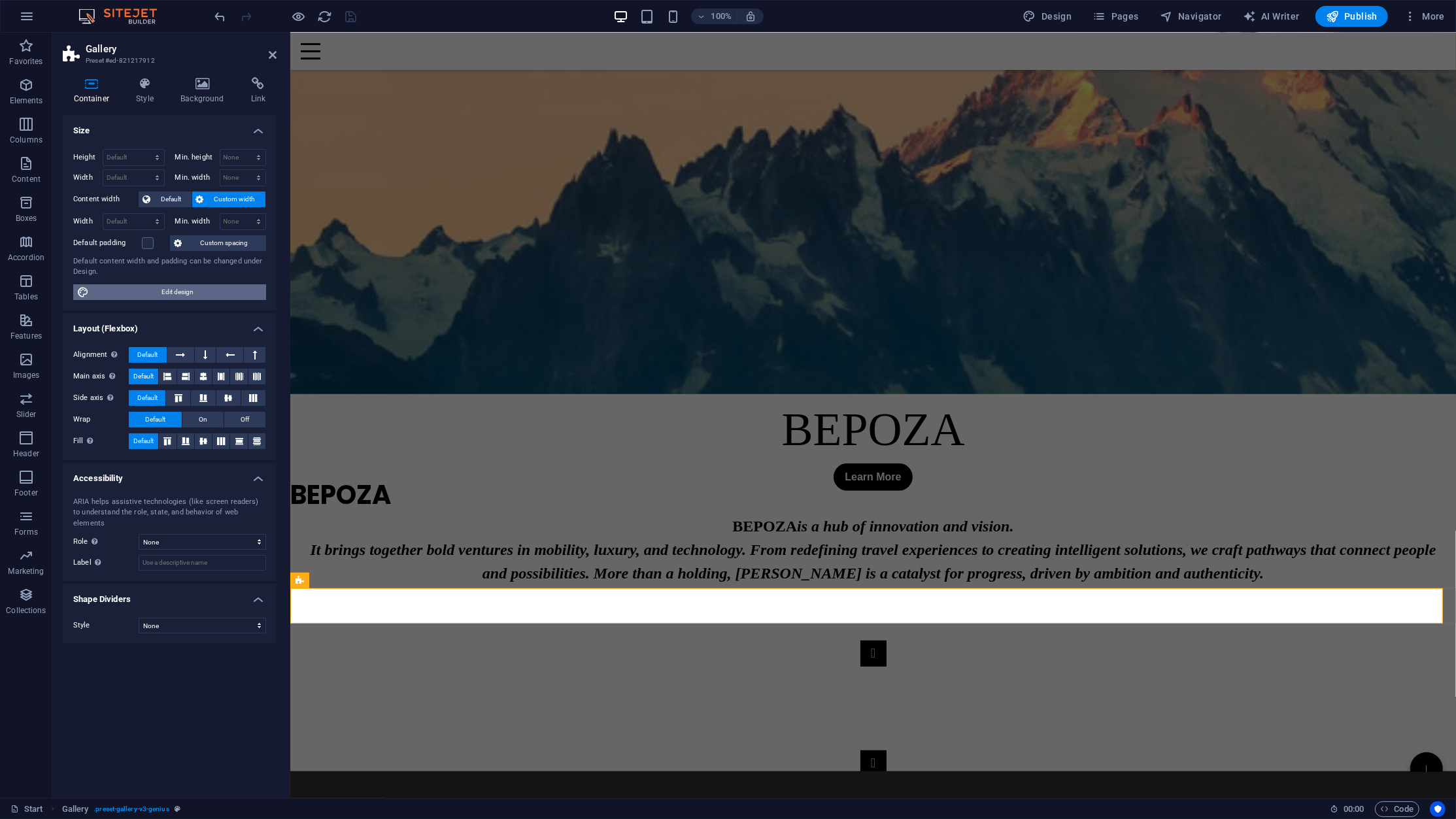
click at [200, 294] on span "Edit design" at bounding box center [177, 292] width 169 height 15
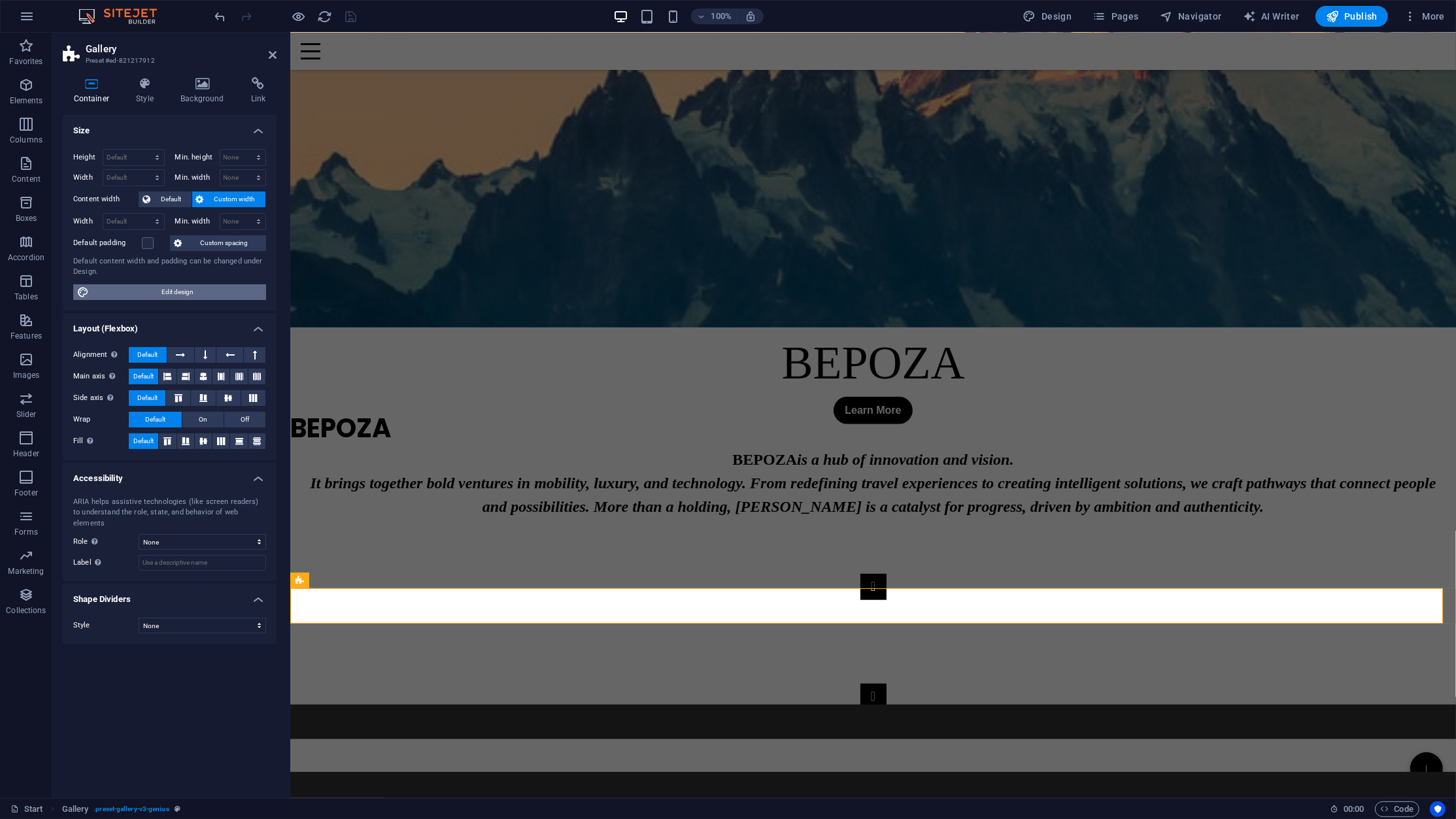
select select "rem"
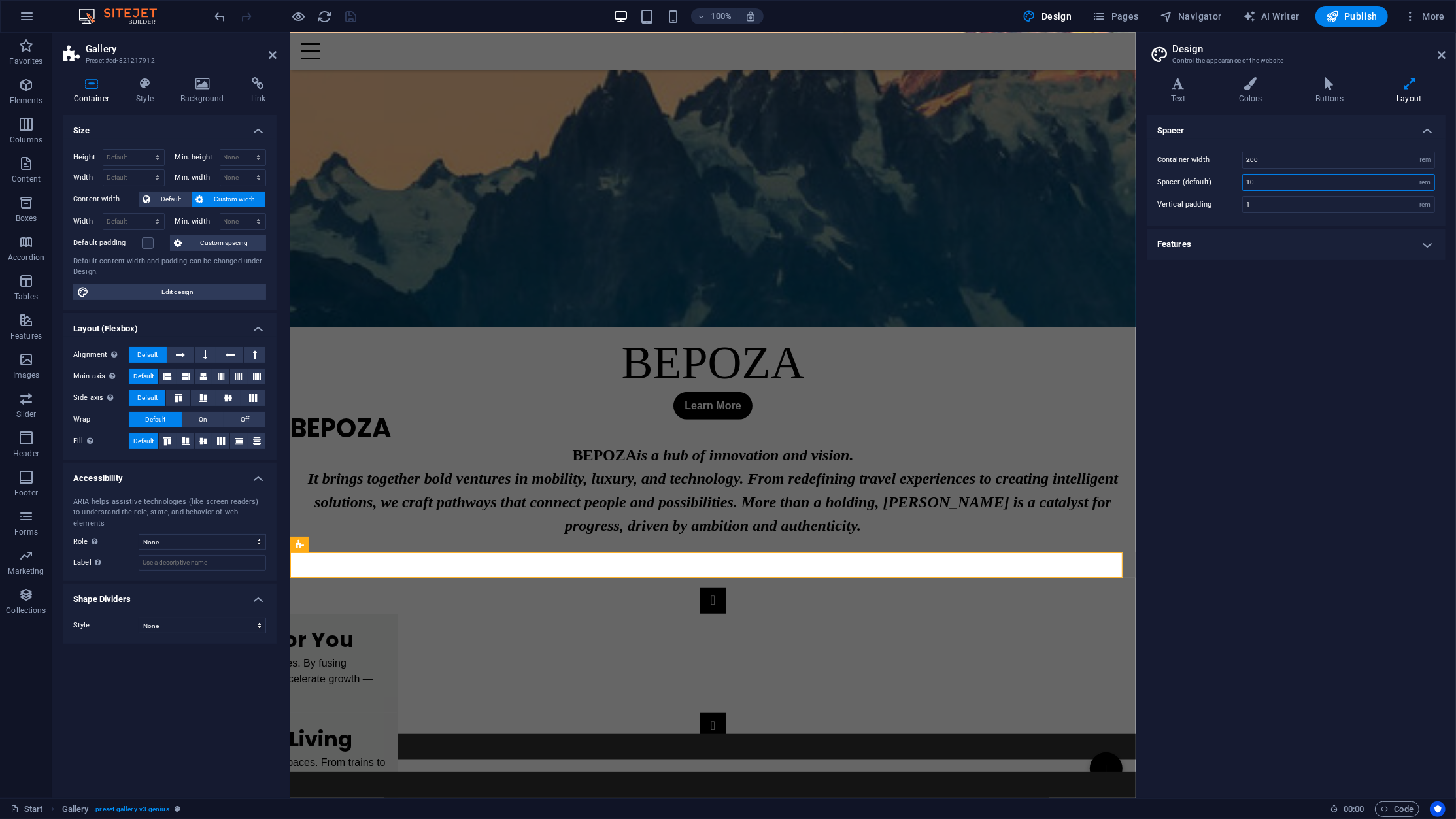
click at [1277, 185] on input "10" at bounding box center [1338, 182] width 192 height 15
type input "8"
click at [1320, 321] on div "Spacer Container width 200 rem px Spacer (default) 8 rem Vertical padding 1 rem…" at bounding box center [1295, 451] width 298 height 673
click at [1287, 161] on input "200" at bounding box center [1338, 159] width 192 height 15
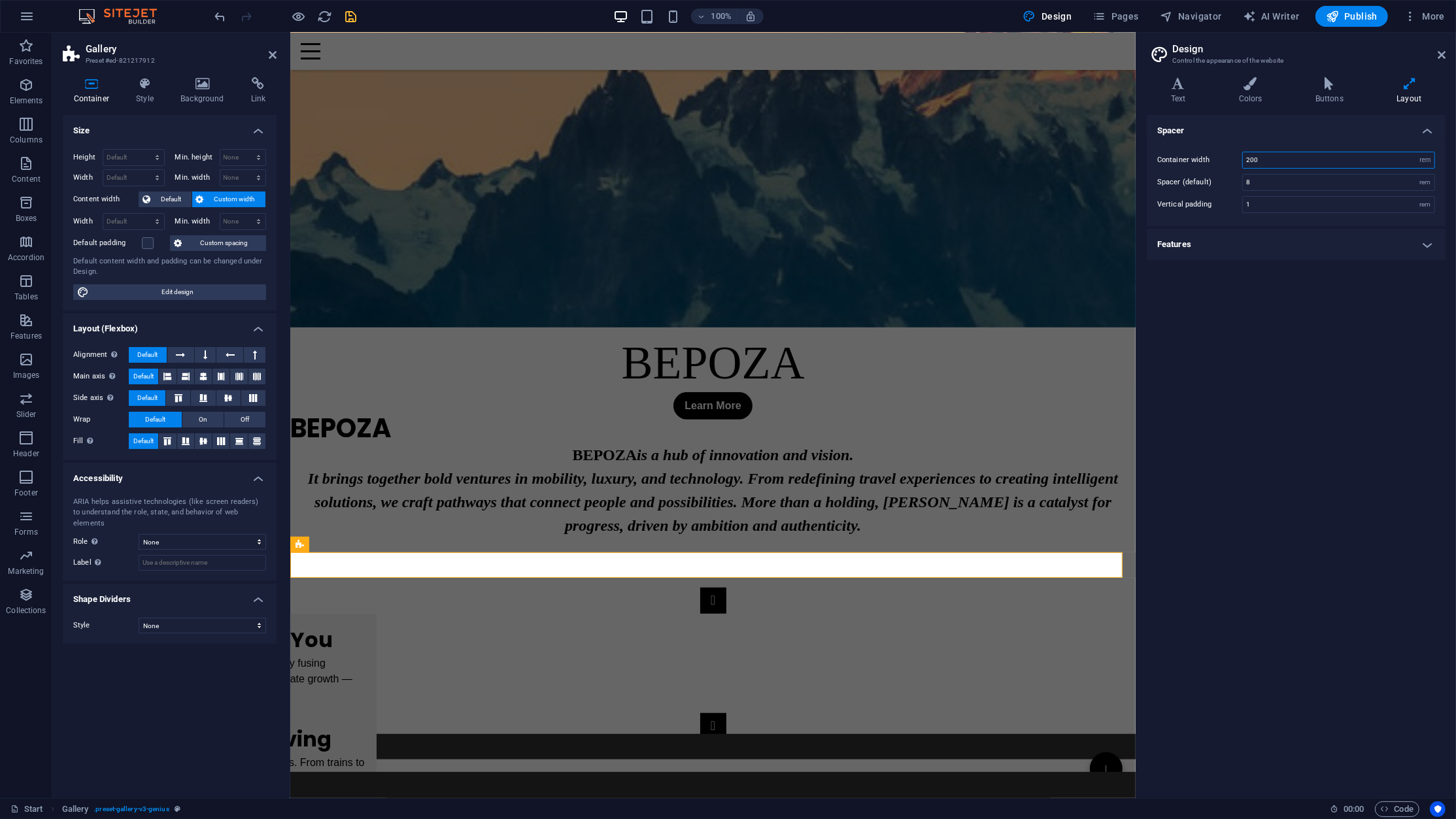
click at [1287, 161] on input "200" at bounding box center [1338, 159] width 192 height 15
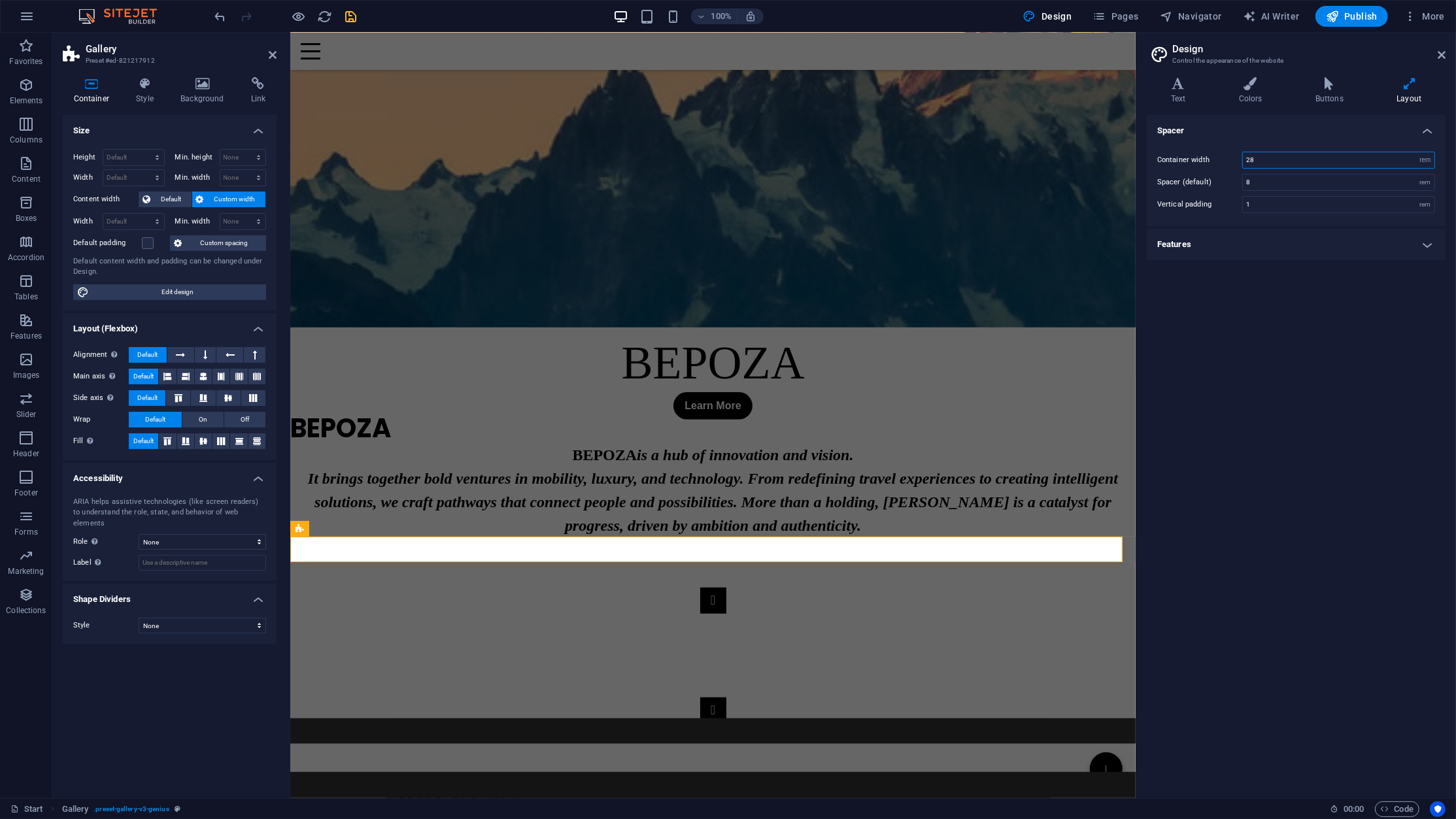
type input "2"
click at [1405, 332] on div "Spacer Container width 28180 rem px Spacer (default) 8 rem Vertical padding 1 r…" at bounding box center [1295, 451] width 298 height 673
click at [1282, 157] on input "1000" at bounding box center [1338, 159] width 192 height 15
click at [1282, 158] on input "1000" at bounding box center [1338, 159] width 192 height 15
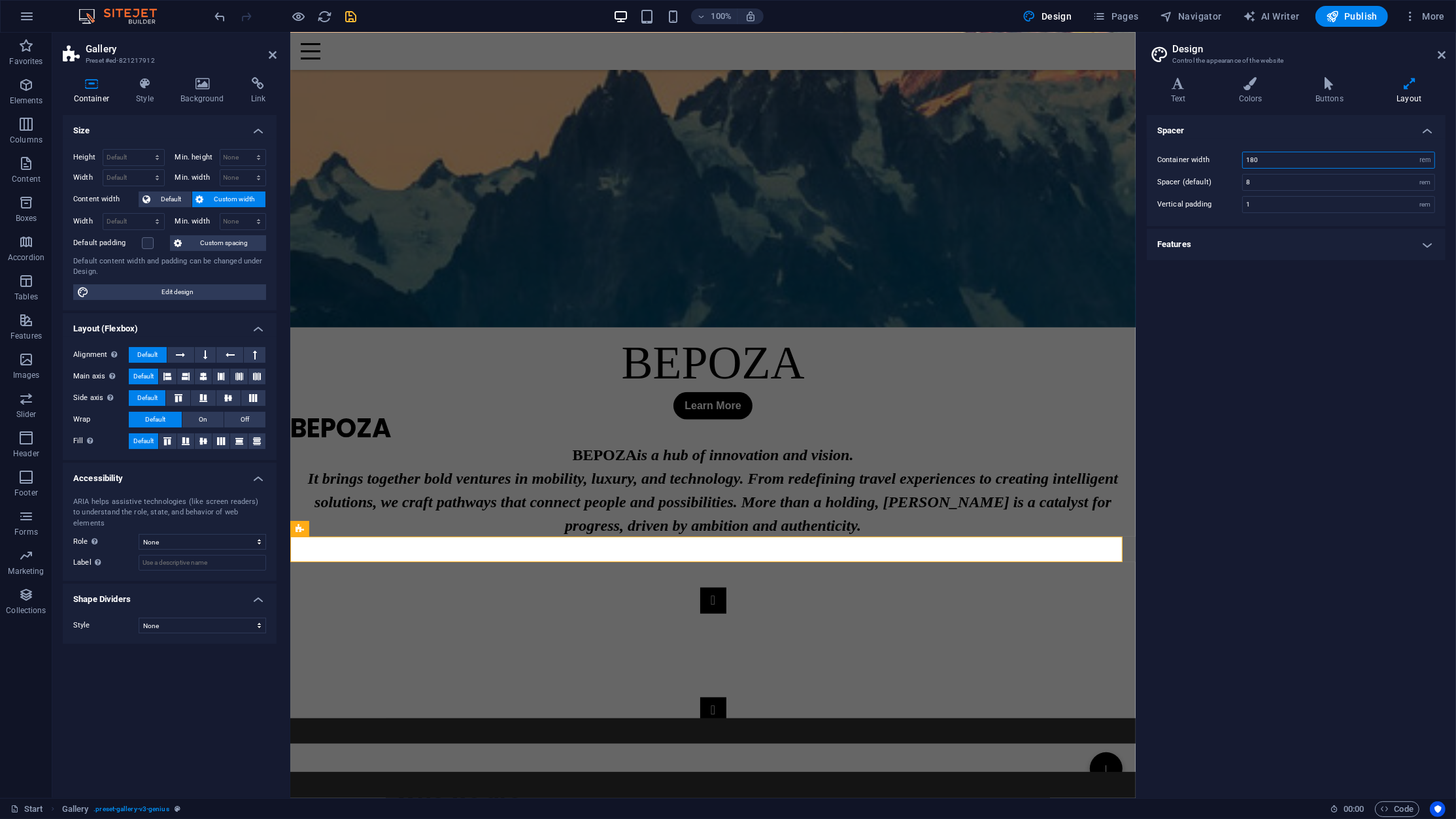
type input "180"
click at [1266, 282] on div "Spacer Container width 180 rem px Spacer (default) 8 rem Vertical padding 1 rem…" at bounding box center [1295, 451] width 298 height 673
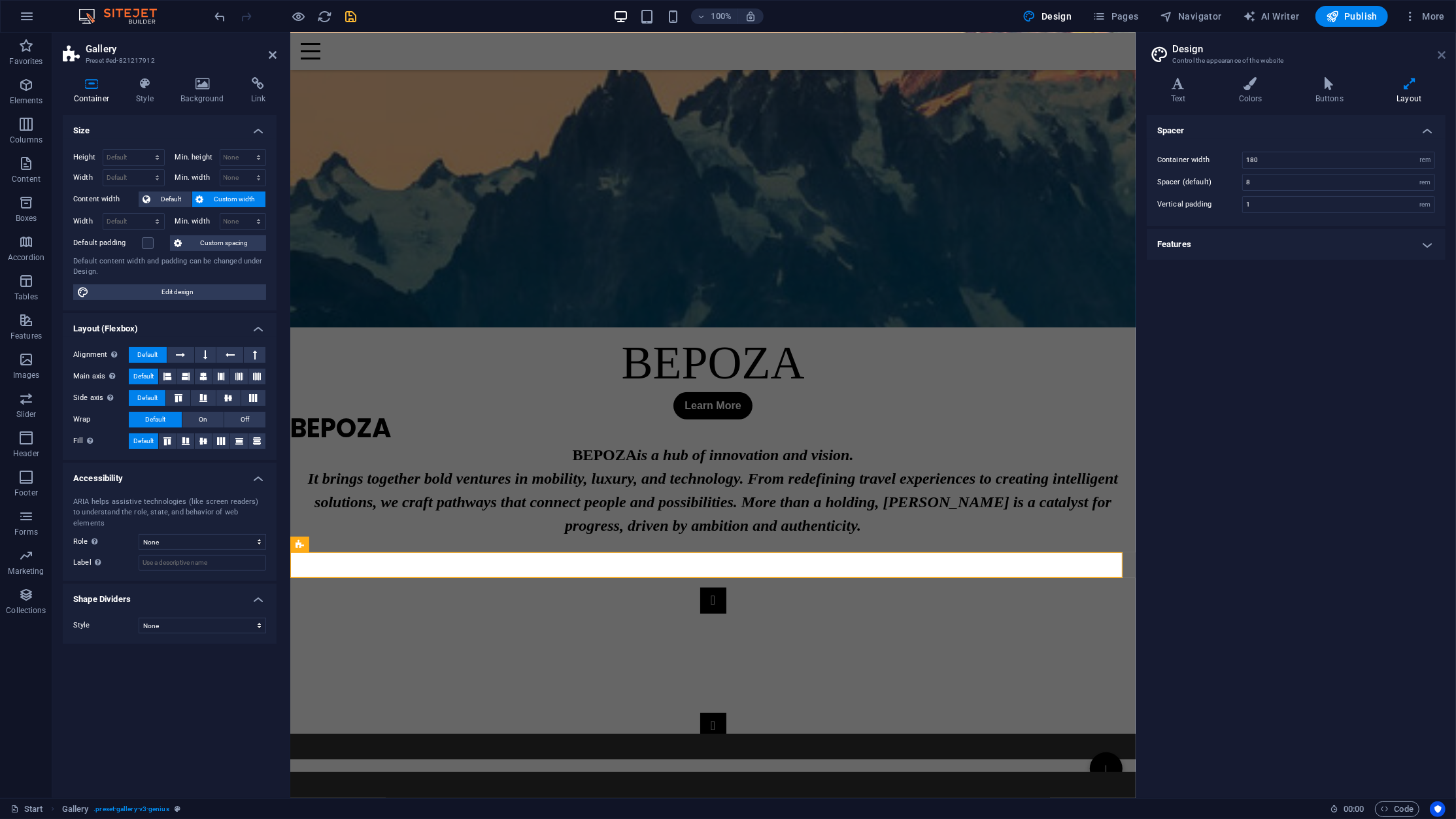
click at [1445, 53] on icon at bounding box center [1441, 54] width 8 height 11
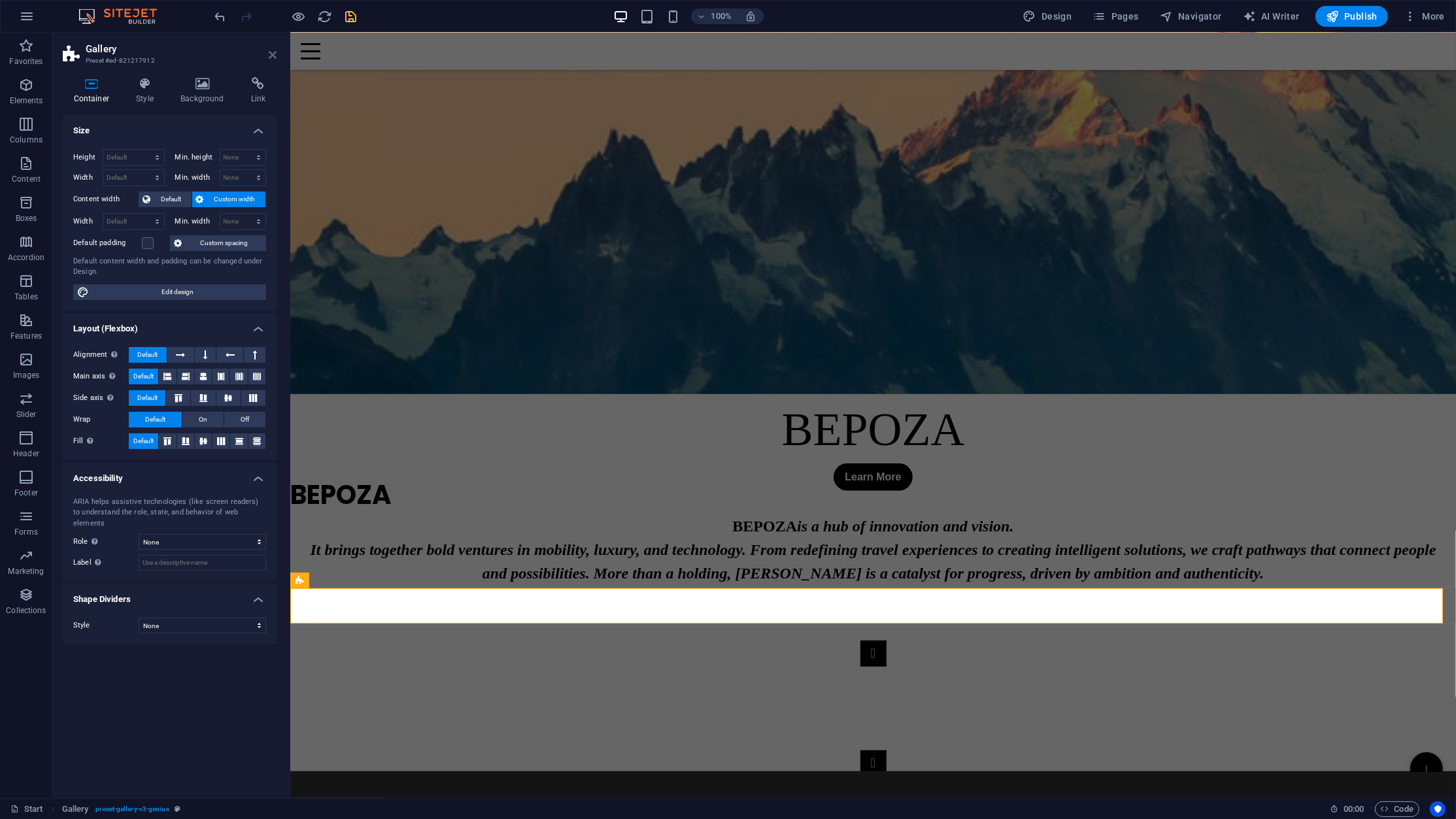
click at [272, 54] on icon at bounding box center [272, 54] width 8 height 11
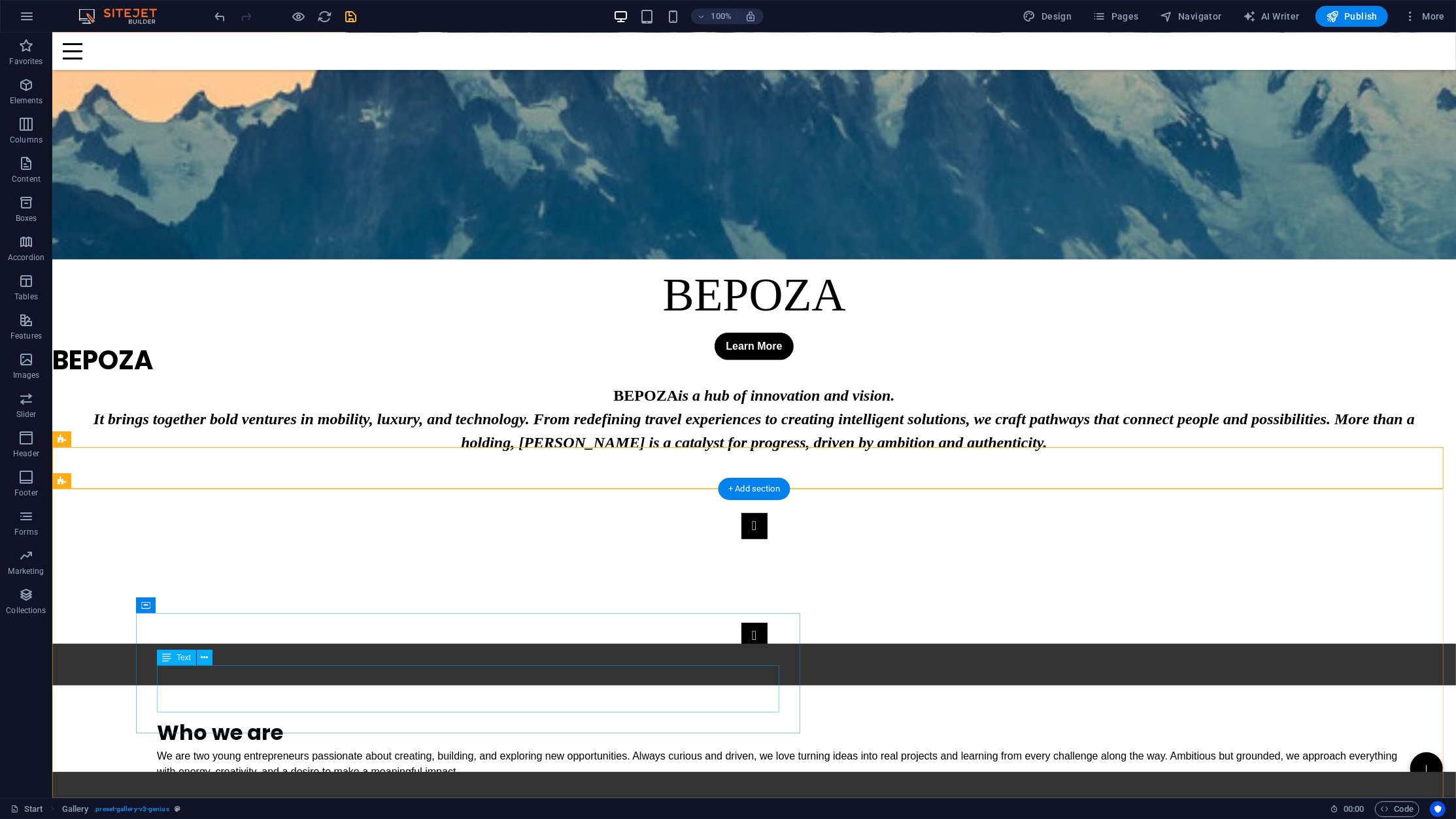
scroll to position [1046, 0]
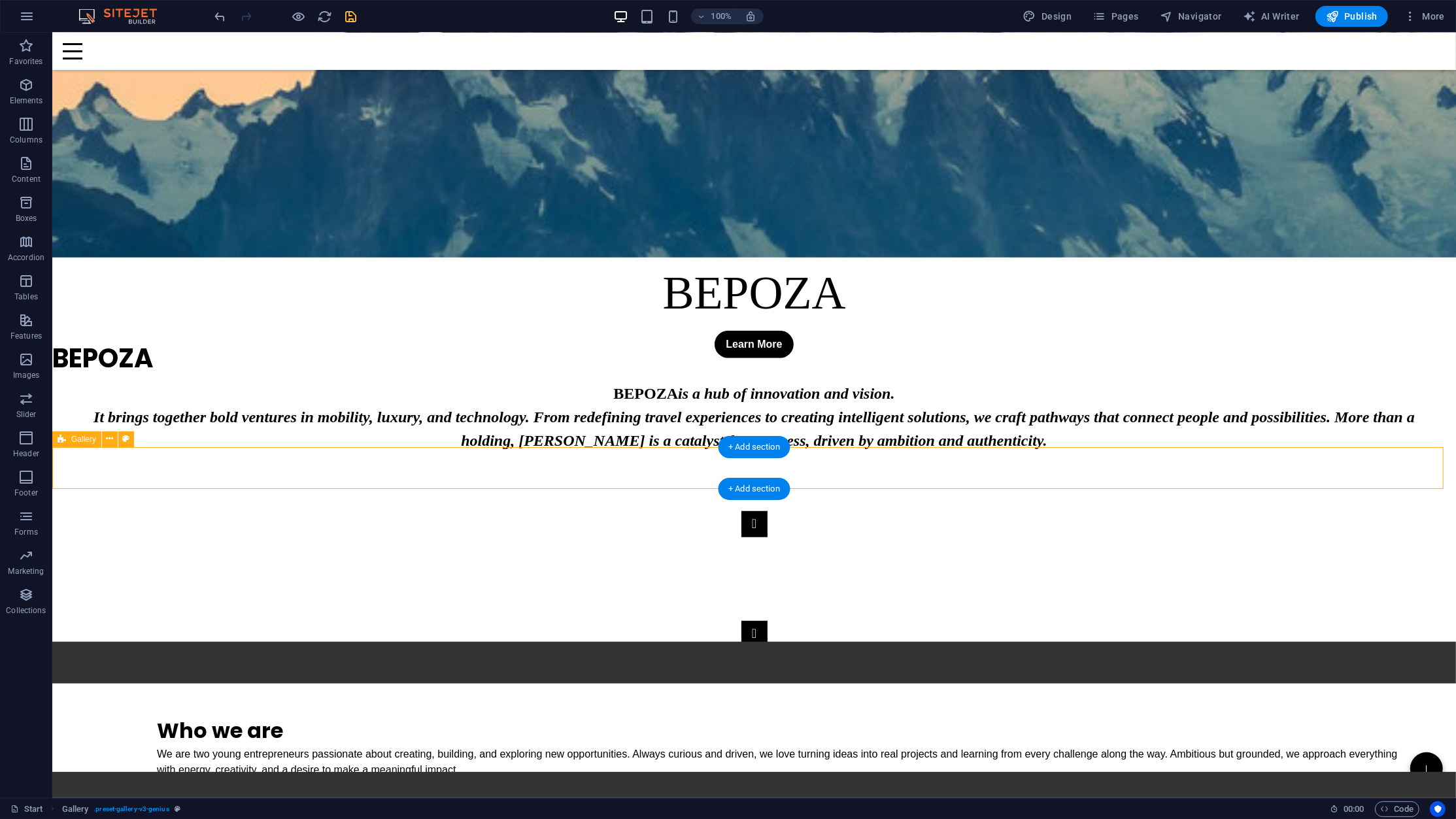
click at [1032, 643] on div "🚀 Bepoza – Innovation | Luxury | Technology | Mobility | SaaS | Orenza | Boostp…" at bounding box center [754, 663] width 1403 height 41
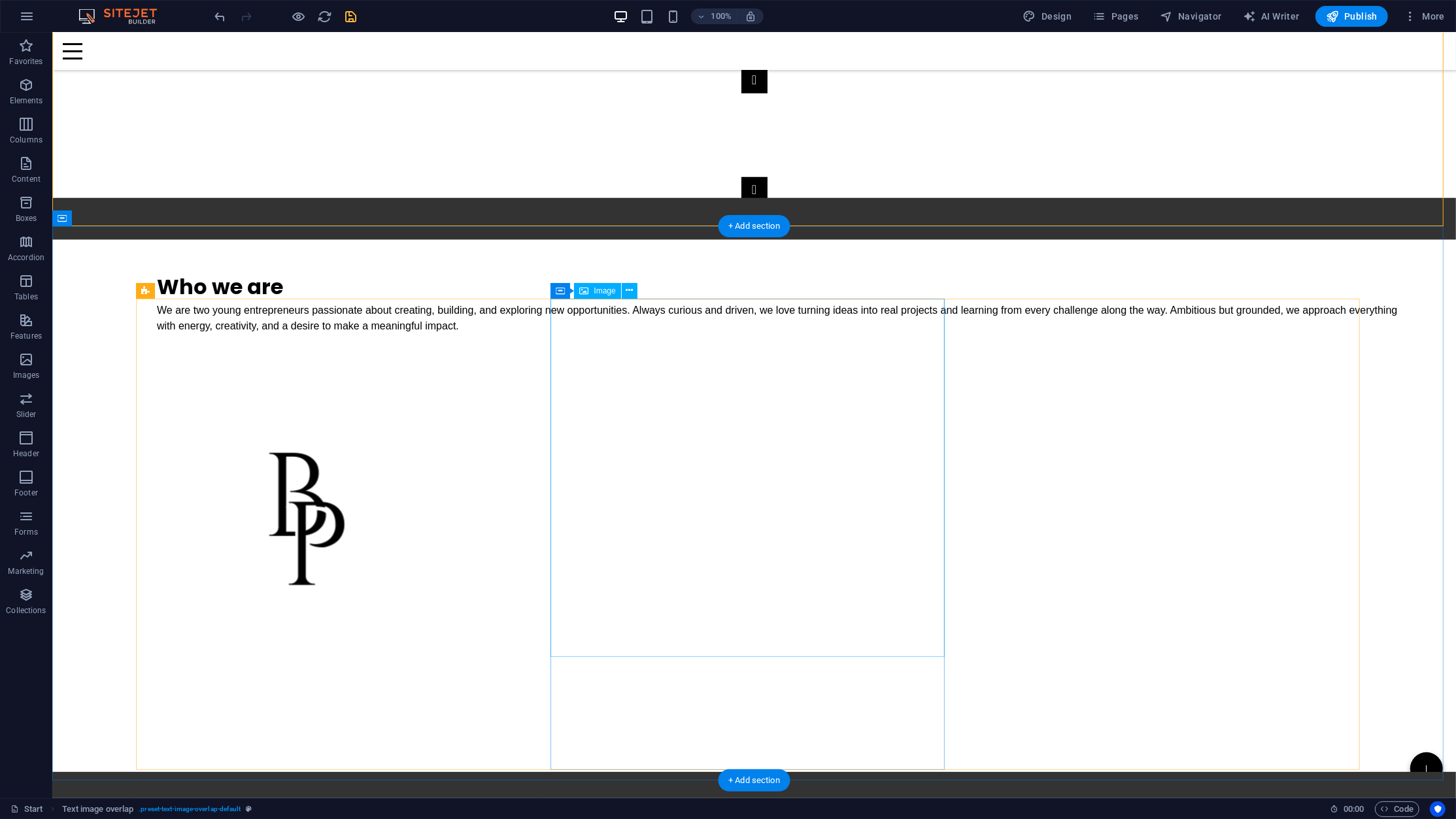
scroll to position [1918, 0]
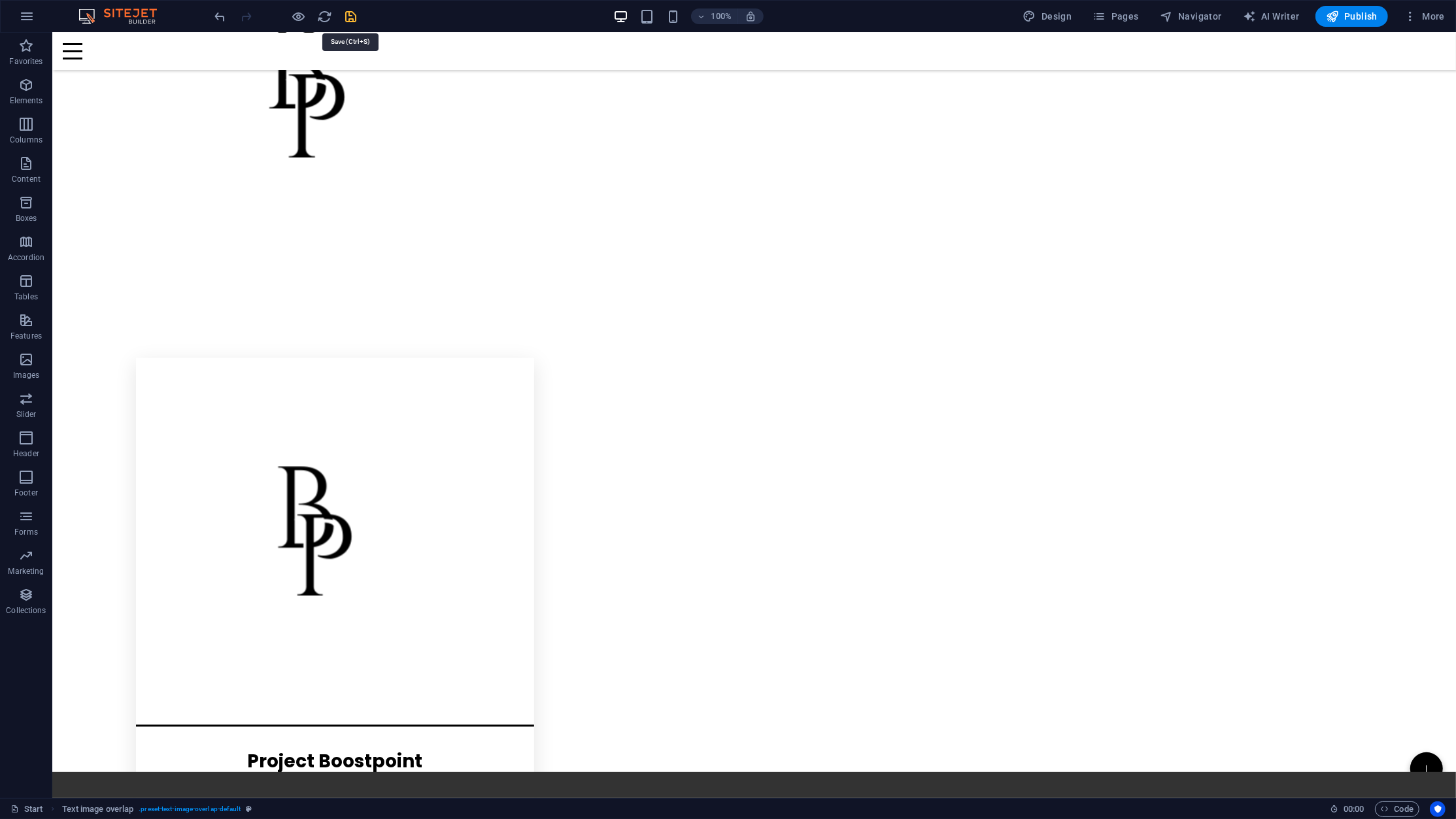
click at [354, 18] on icon "save" at bounding box center [351, 16] width 15 height 15
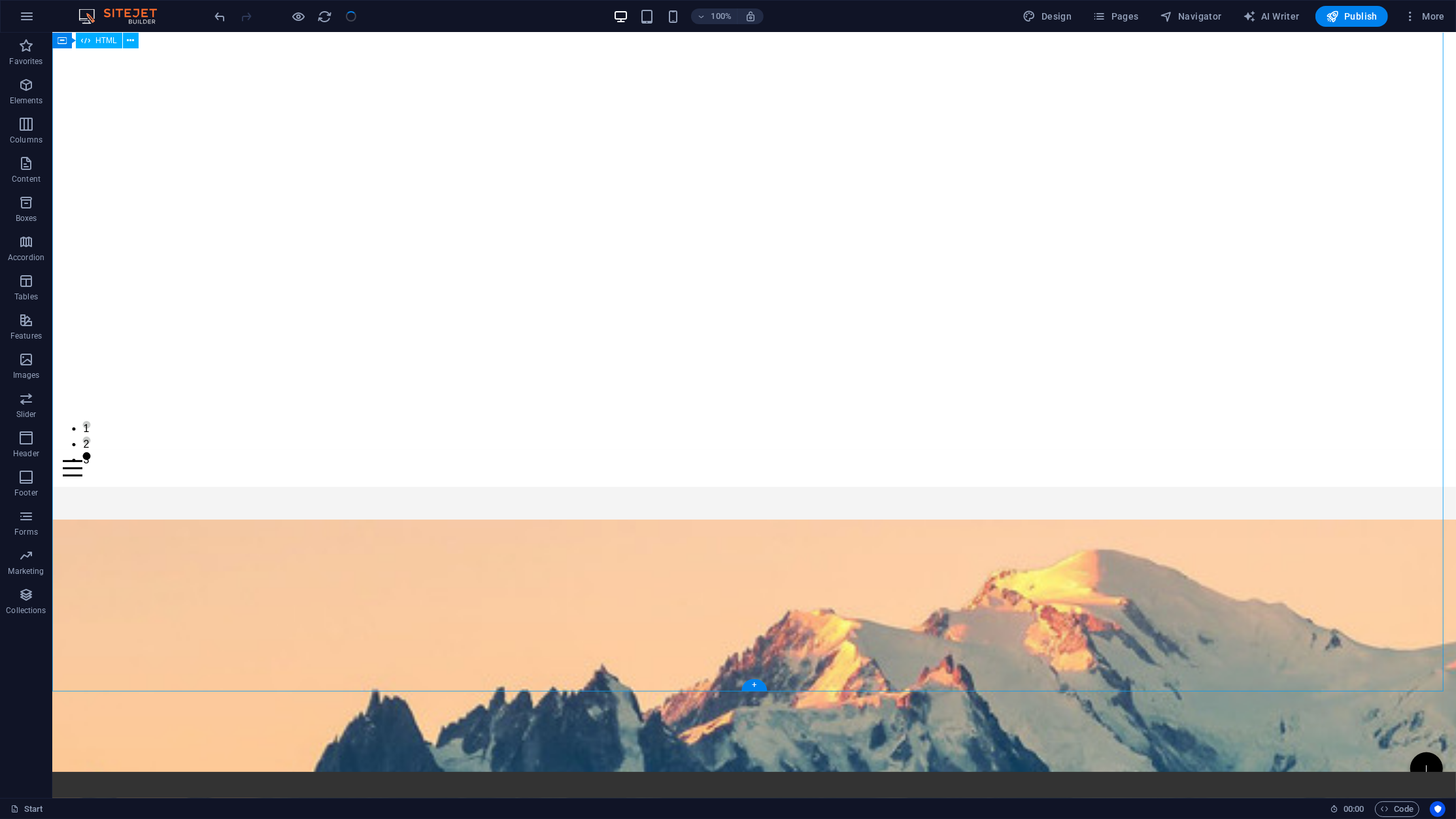
scroll to position [0, 0]
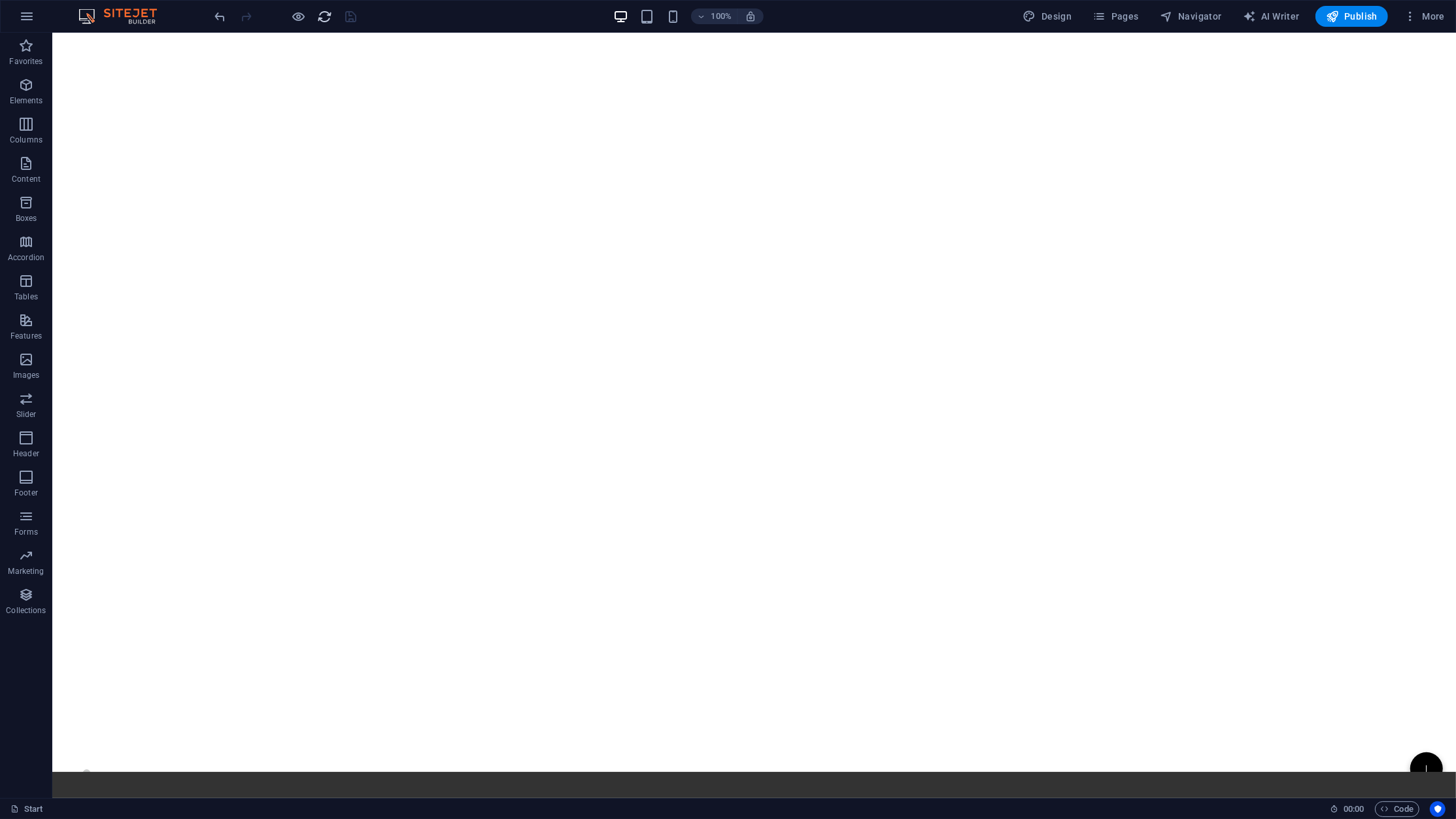
click at [324, 24] on button "reload" at bounding box center [324, 15] width 15 height 15
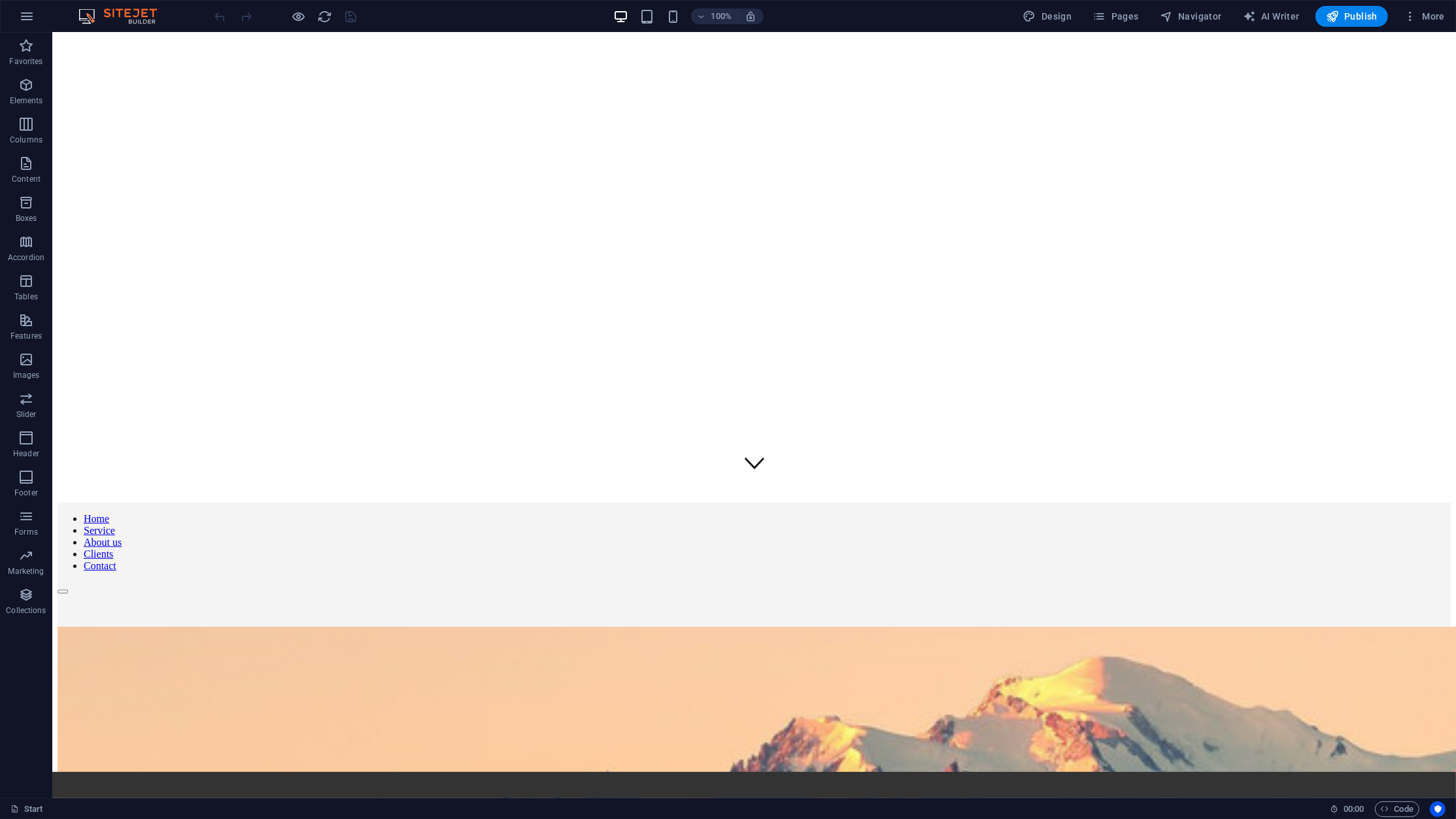
scroll to position [384, 0]
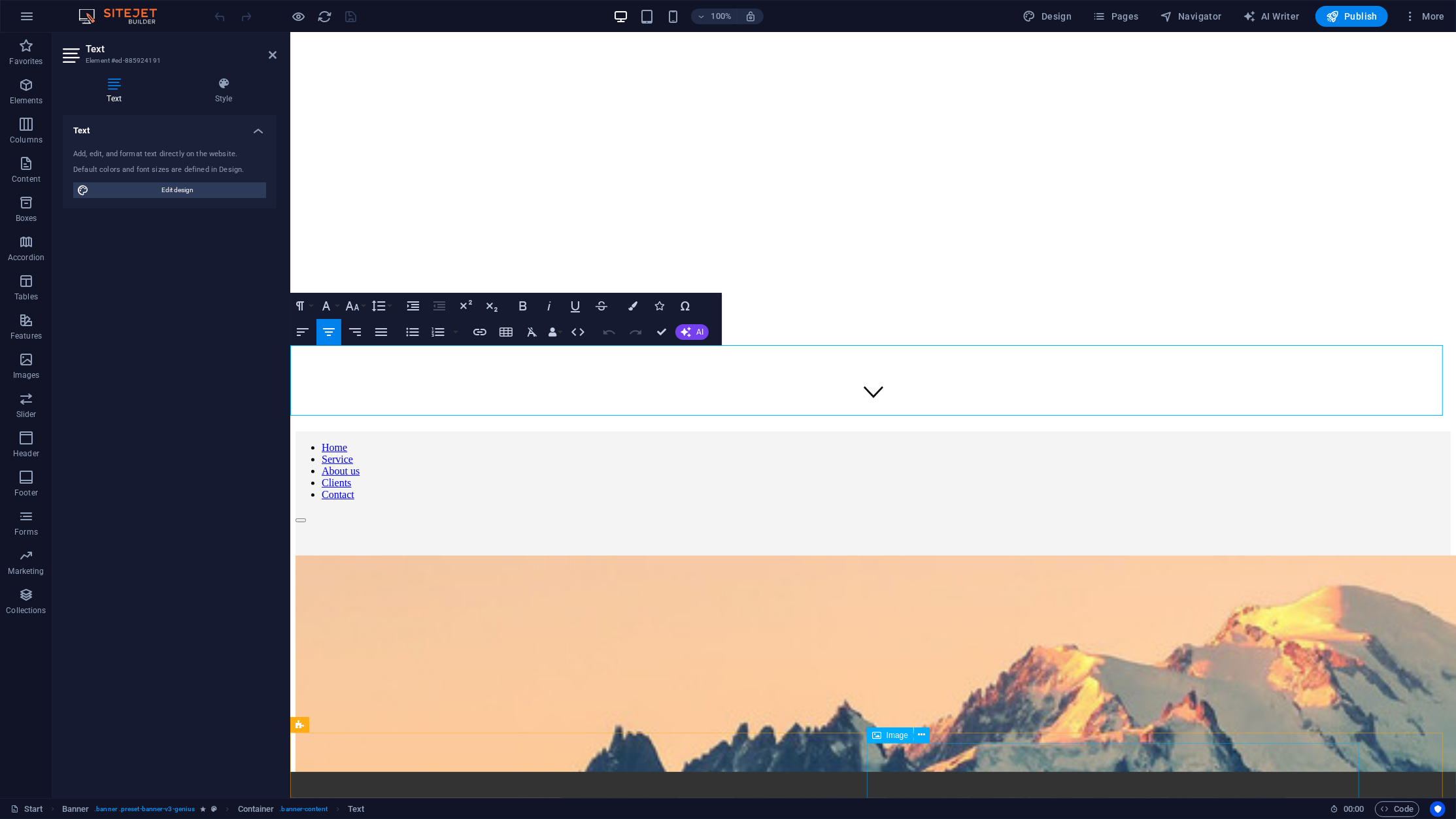
scroll to position [800, 0]
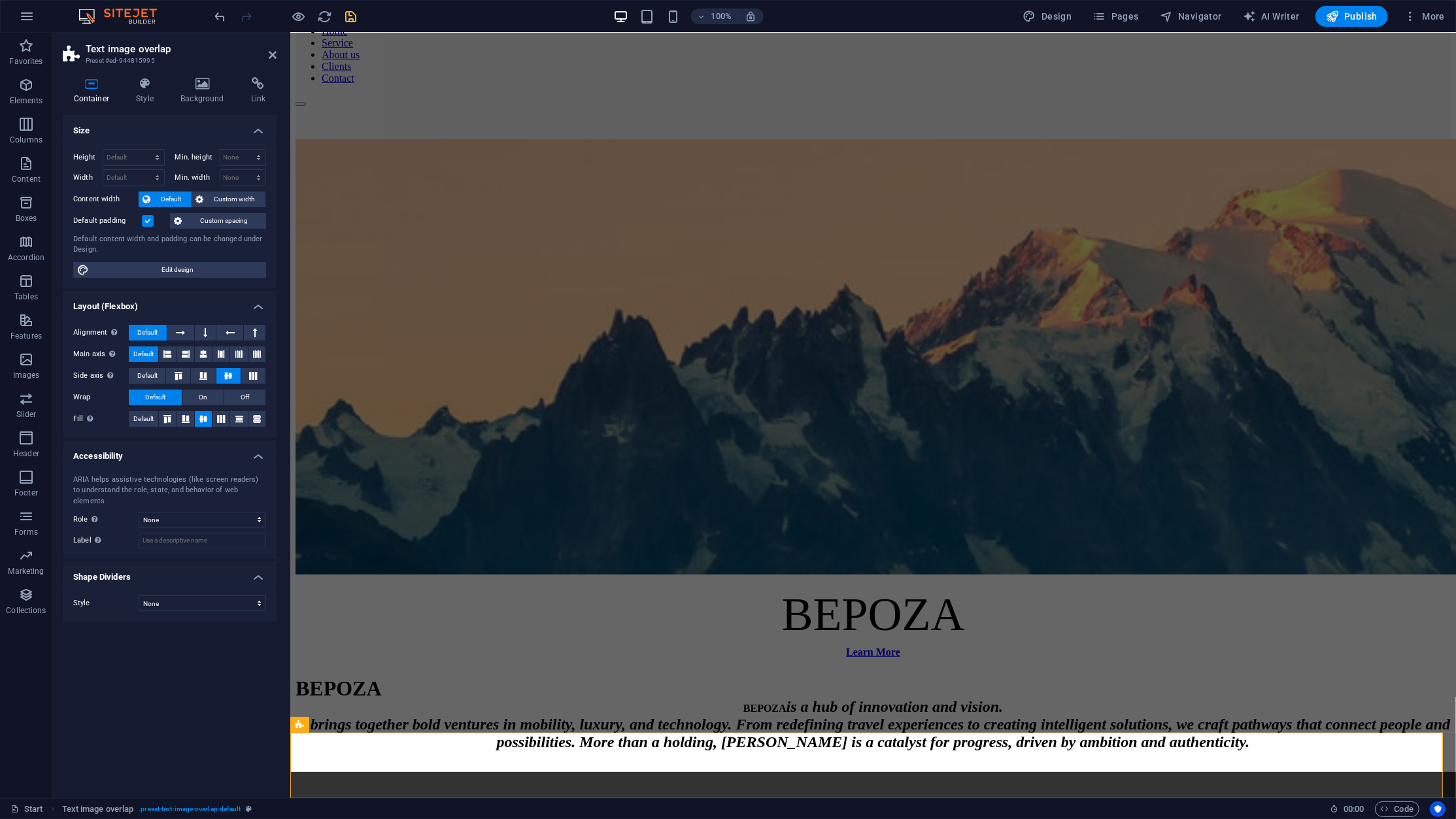
click at [275, 60] on header "Text image overlap Preset #ed-944815995" at bounding box center [169, 50] width 214 height 34
click at [1198, 17] on span "Navigator" at bounding box center [1190, 16] width 62 height 13
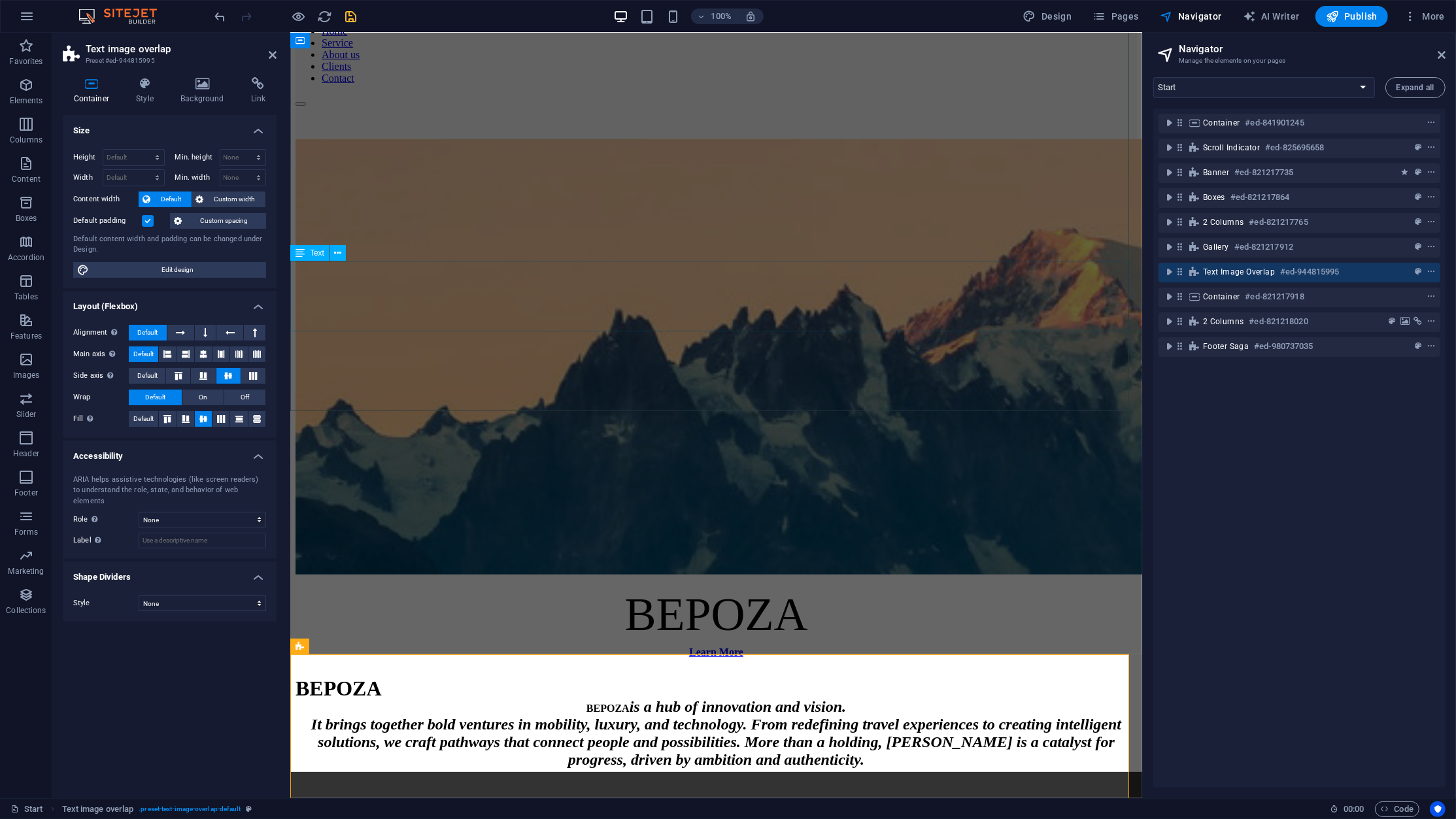
scroll to position [1236, 0]
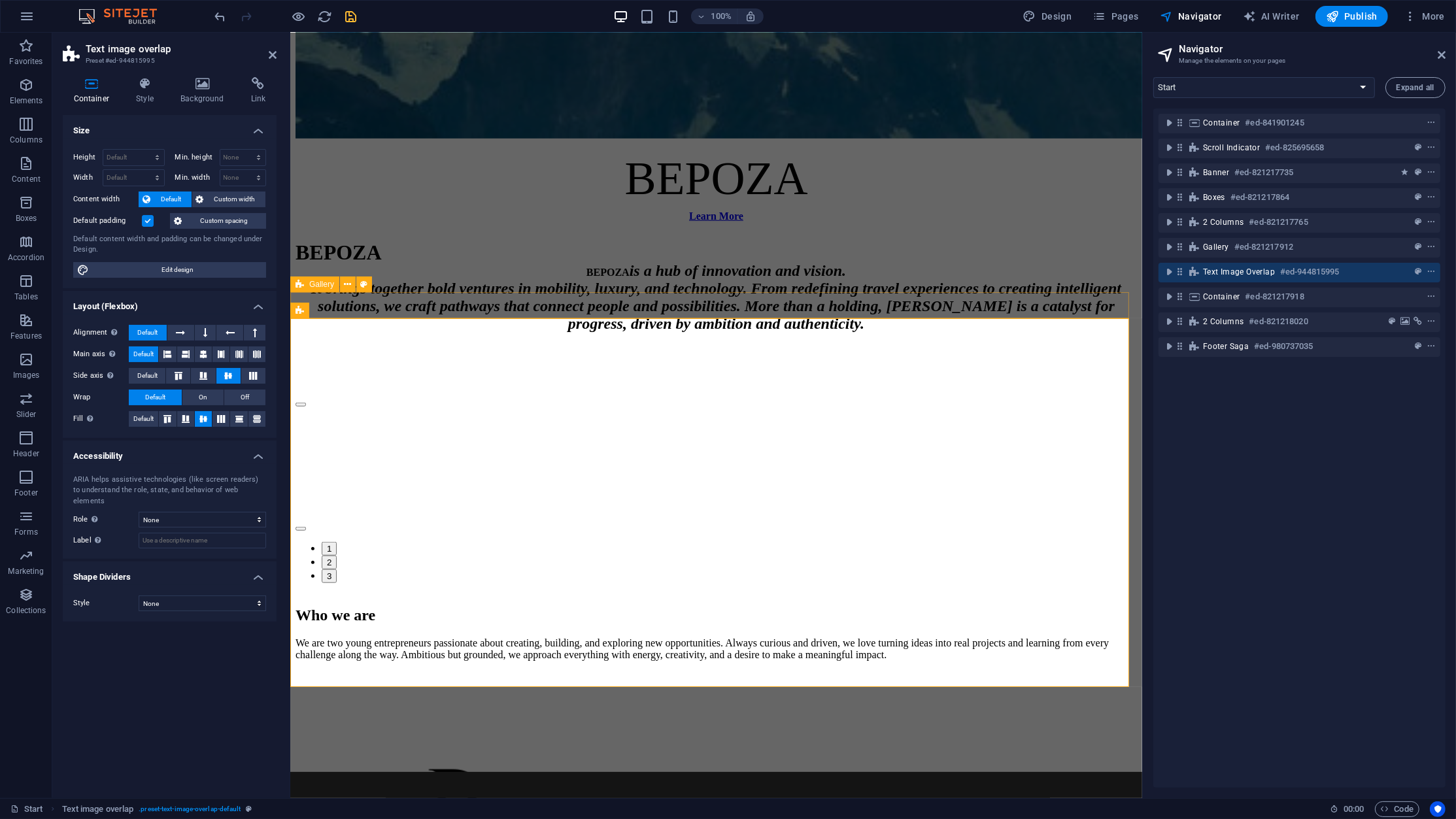
click at [836, 594] on div "🚀 Bepoza – Innovation | Luxury | Technology | Mobility | SaaS | Orenza | Boostp…" at bounding box center [715, 594] width 841 height 0
click at [837, 594] on div "🚀 Bepoza – Innovation | Luxury | Technology | Mobility | SaaS | Orenza | Boostp…" at bounding box center [715, 594] width 841 height 0
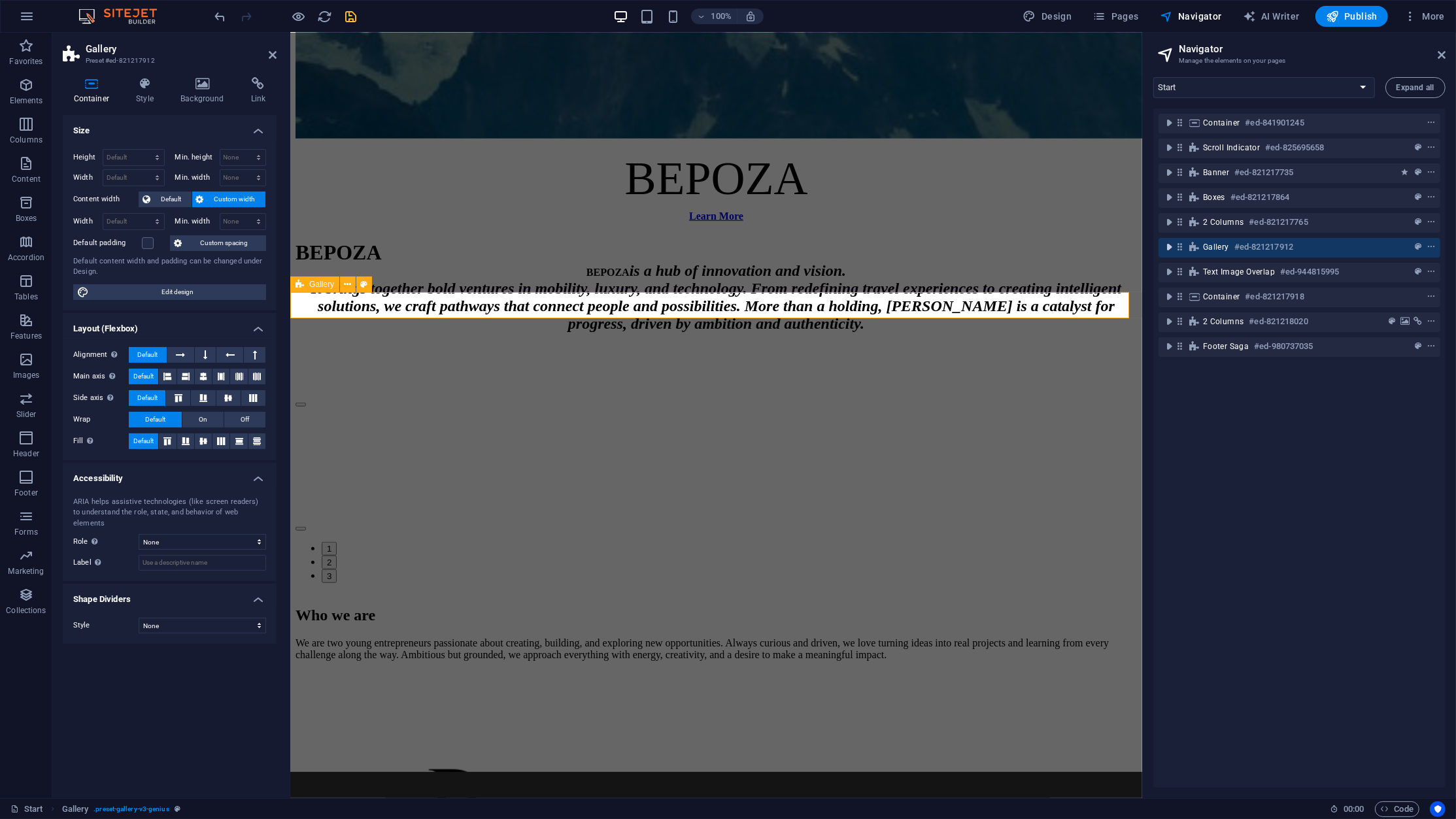
click at [1173, 246] on icon "toggle-expand" at bounding box center [1169, 247] width 13 height 13
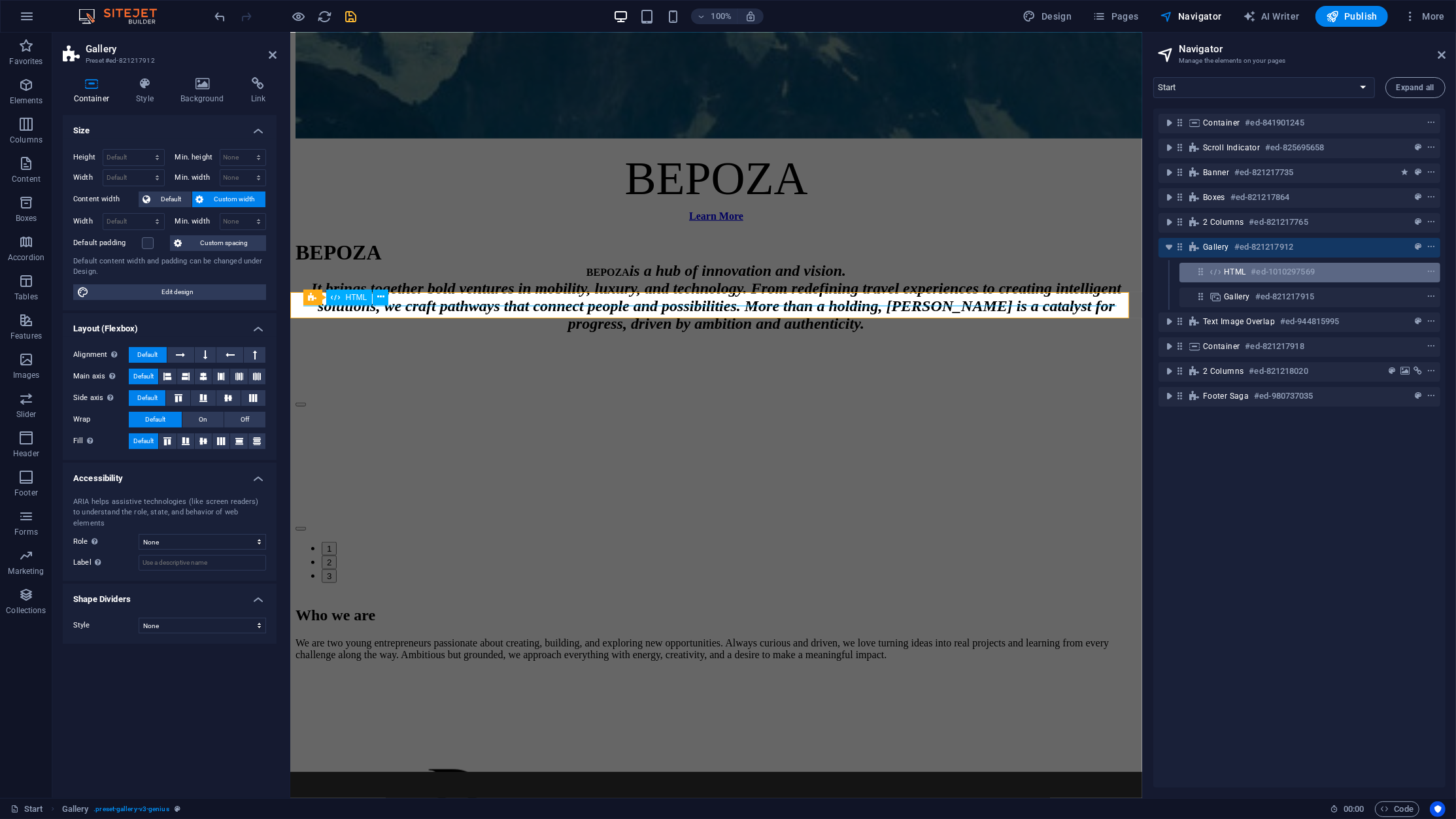
click at [1248, 267] on div "HTML #ed-1010297569" at bounding box center [1299, 272] width 151 height 15
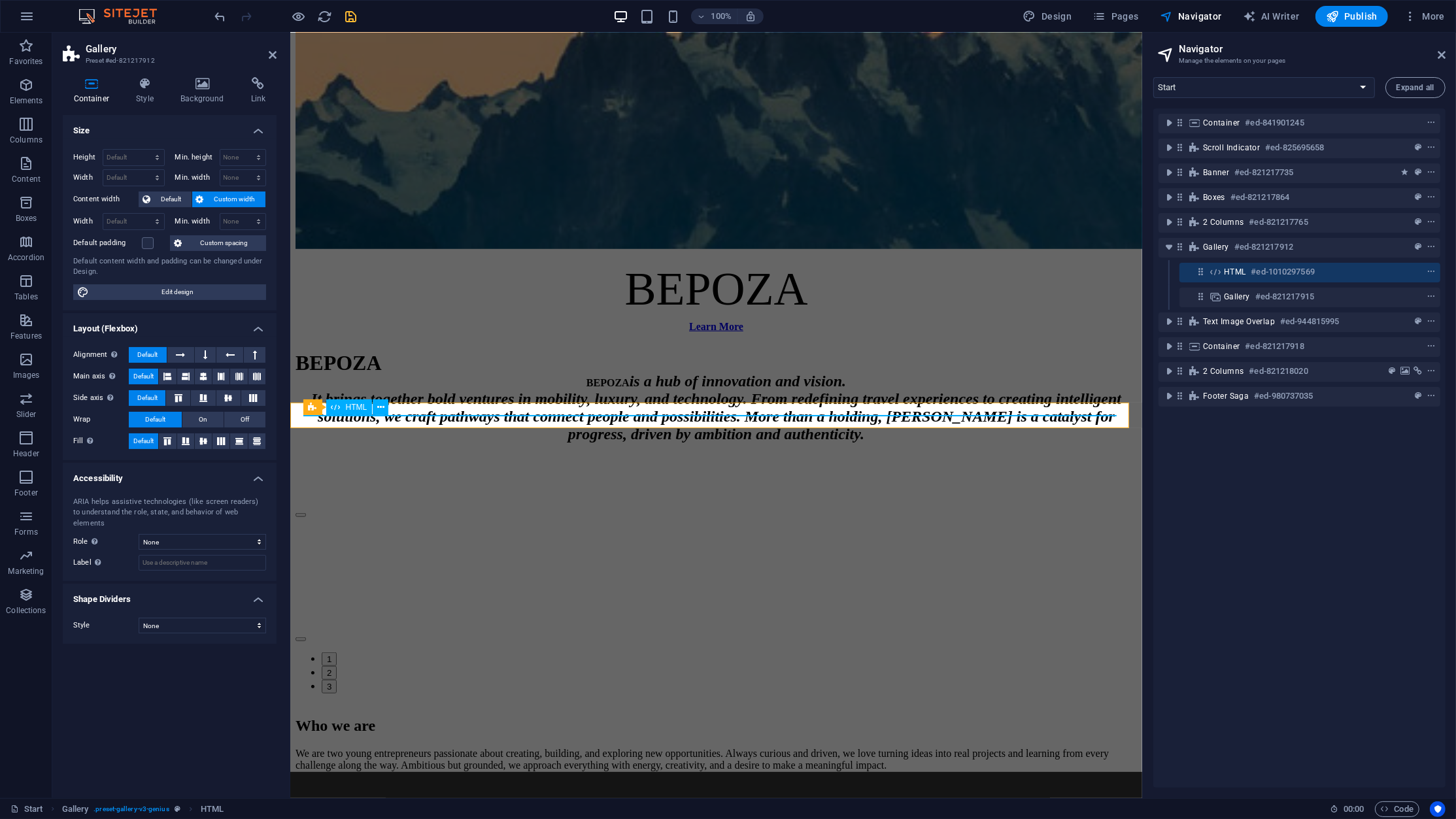
click at [1267, 278] on h6 "#ed-1010297569" at bounding box center [1283, 272] width 63 height 15
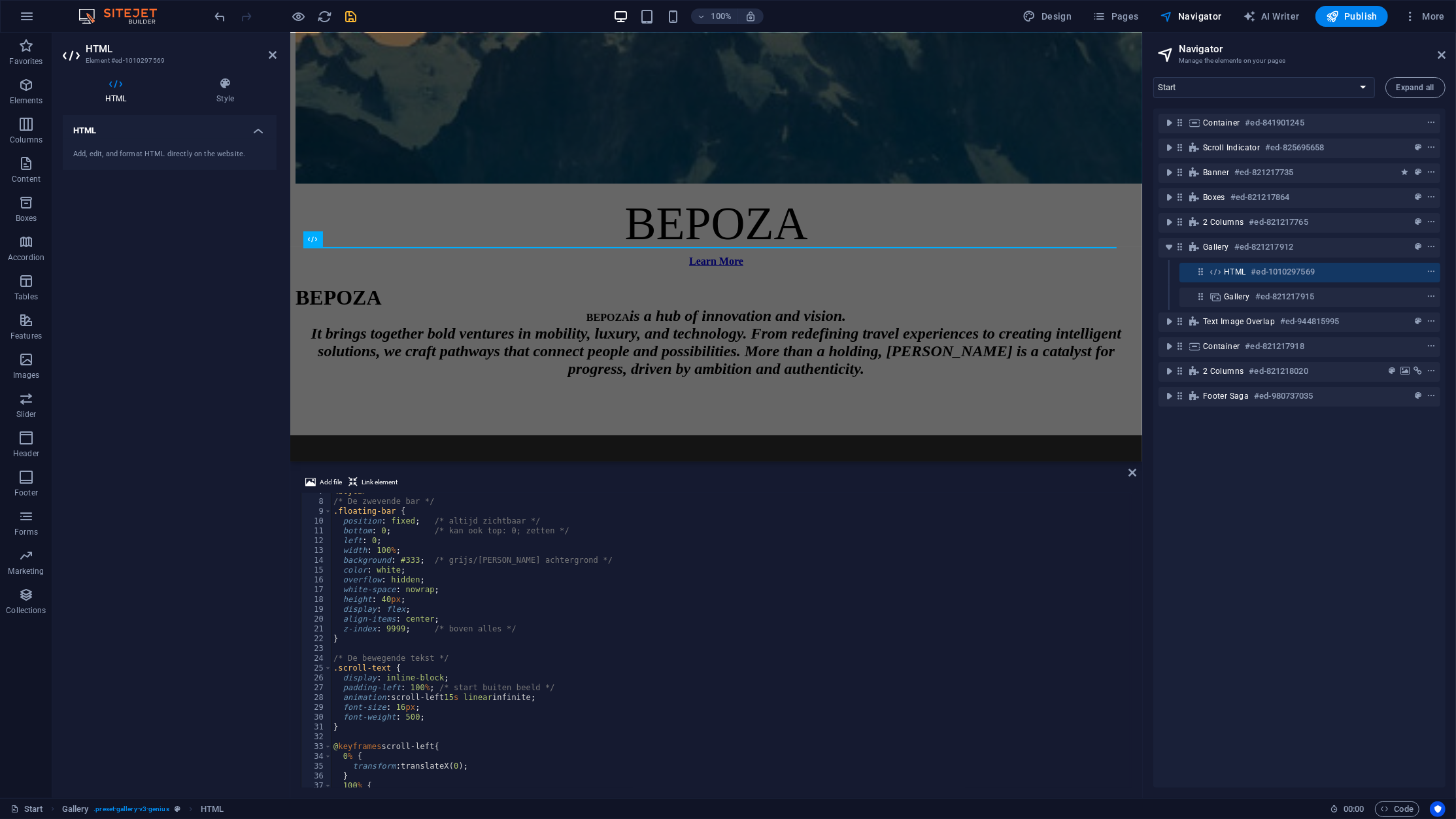
scroll to position [0, 0]
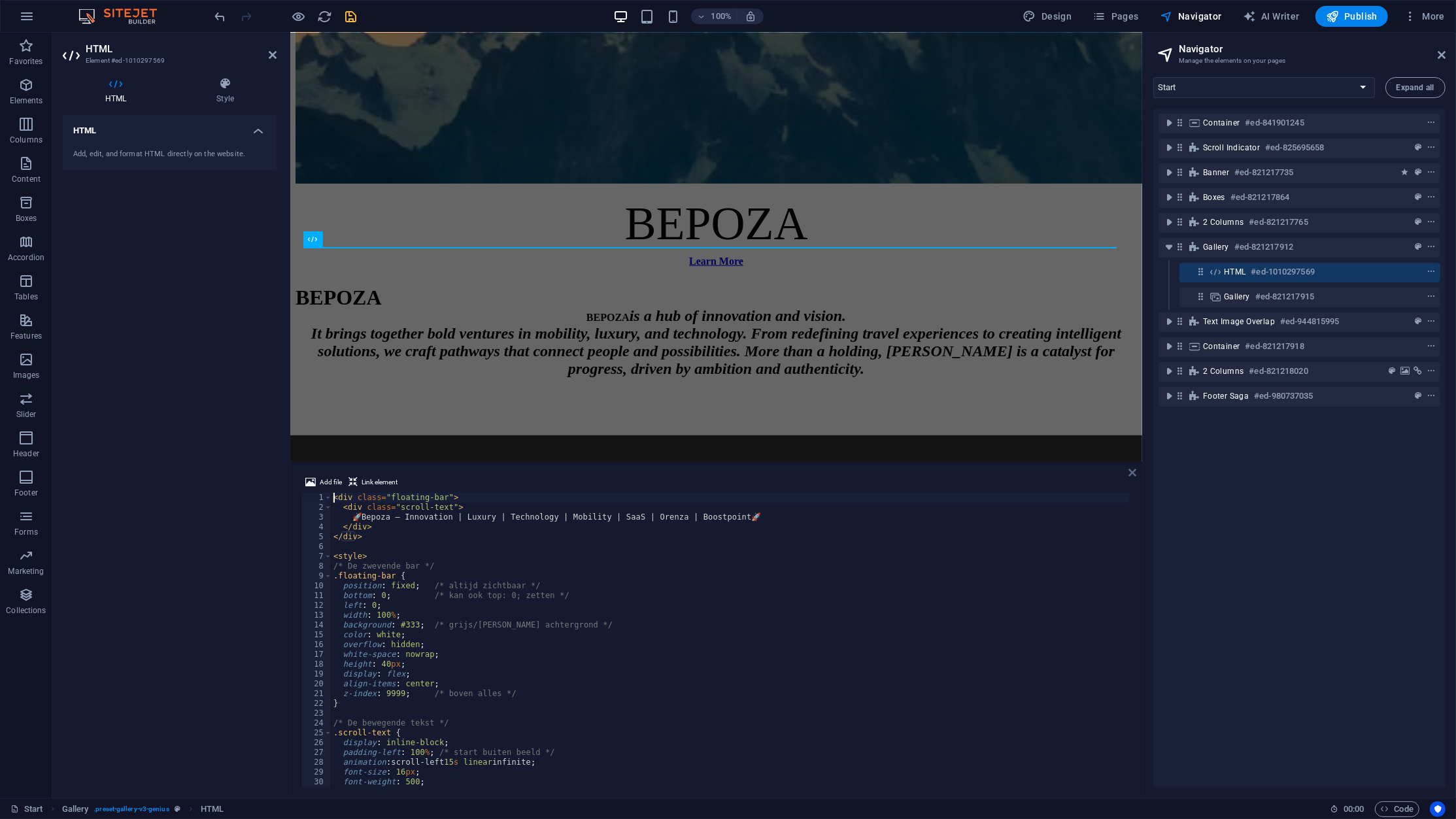
click at [1135, 473] on icon at bounding box center [1132, 473] width 8 height 11
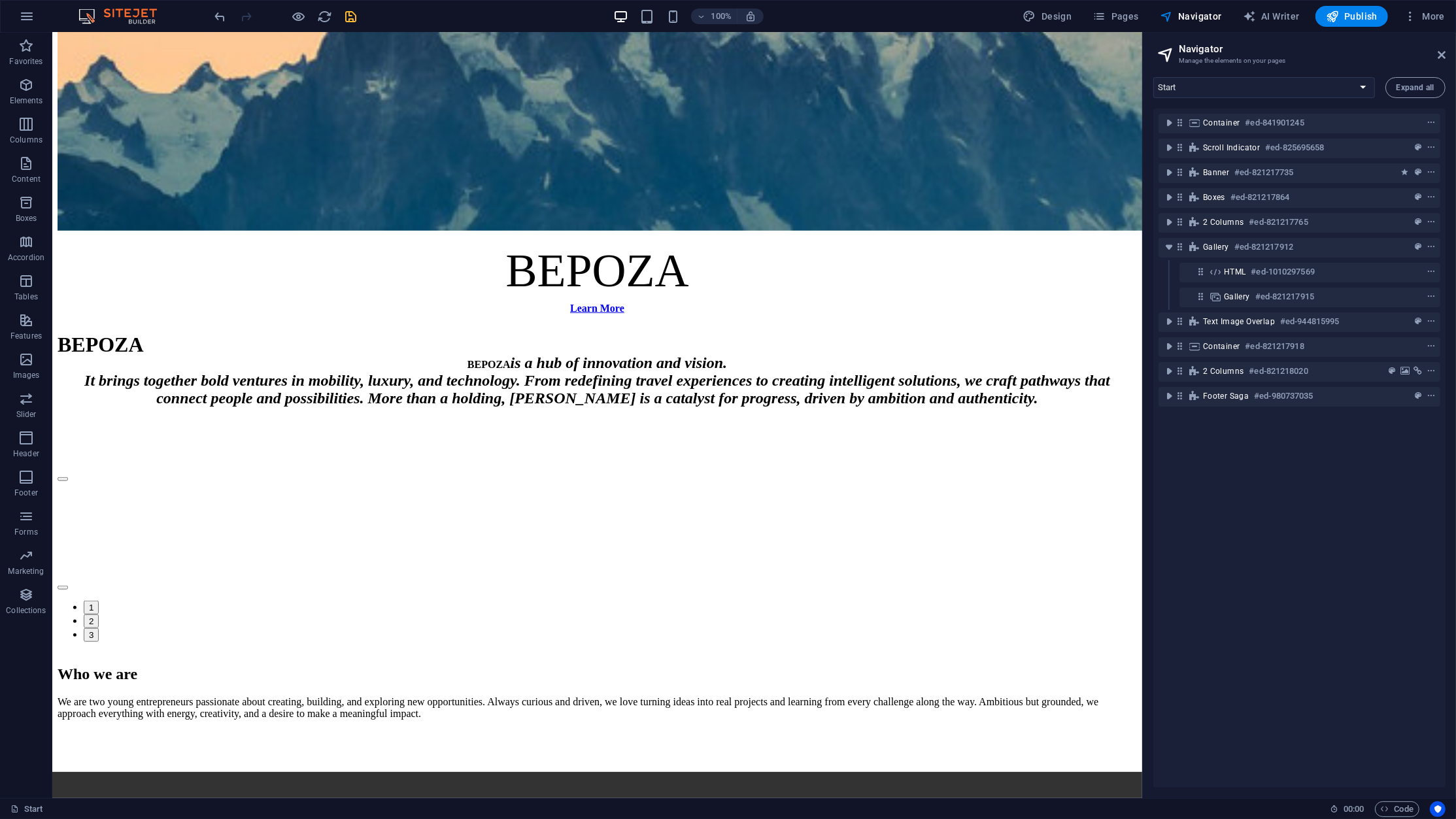
scroll to position [1148, 0]
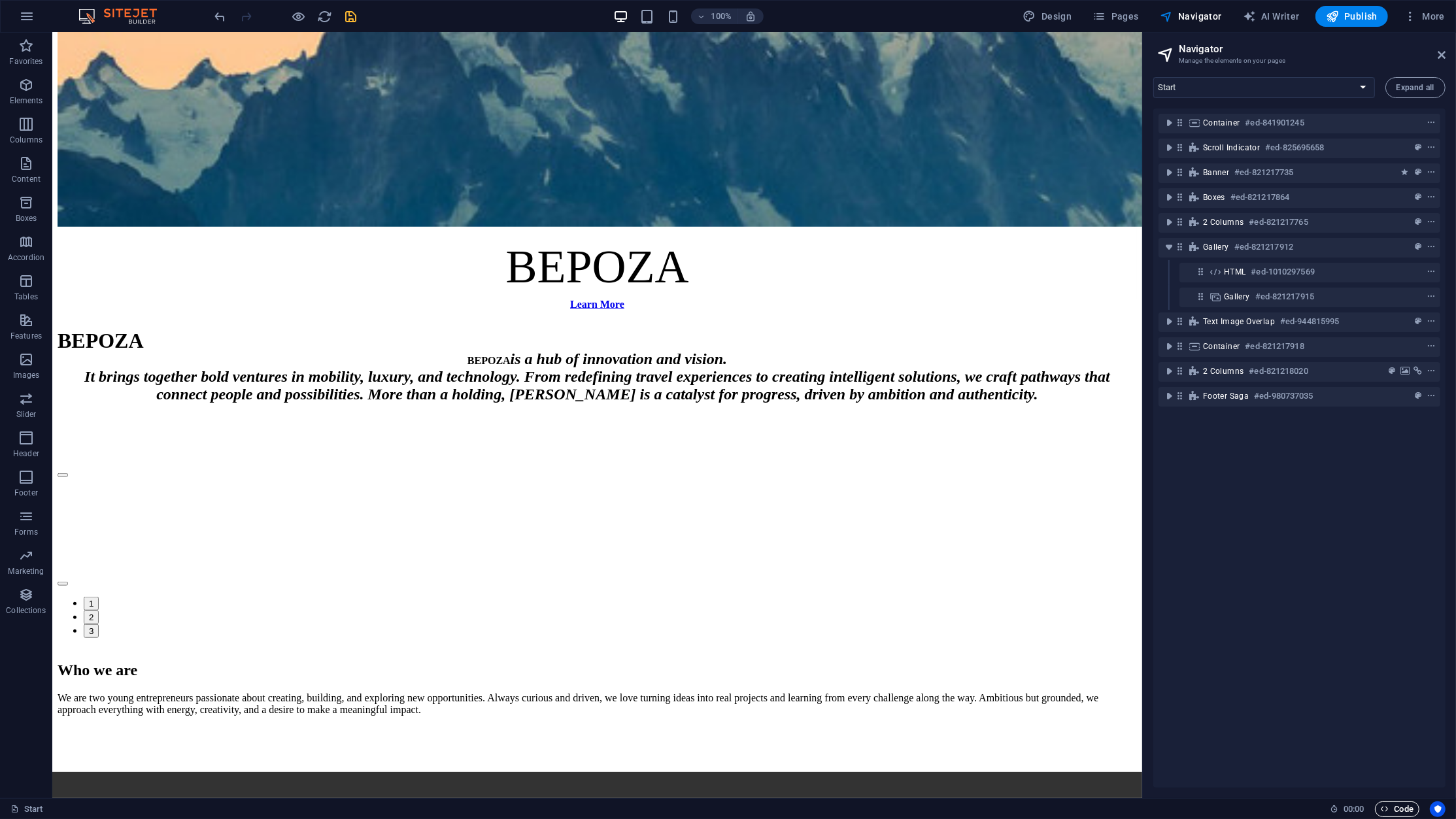
click at [1380, 677] on span "Code" at bounding box center [1397, 809] width 33 height 15
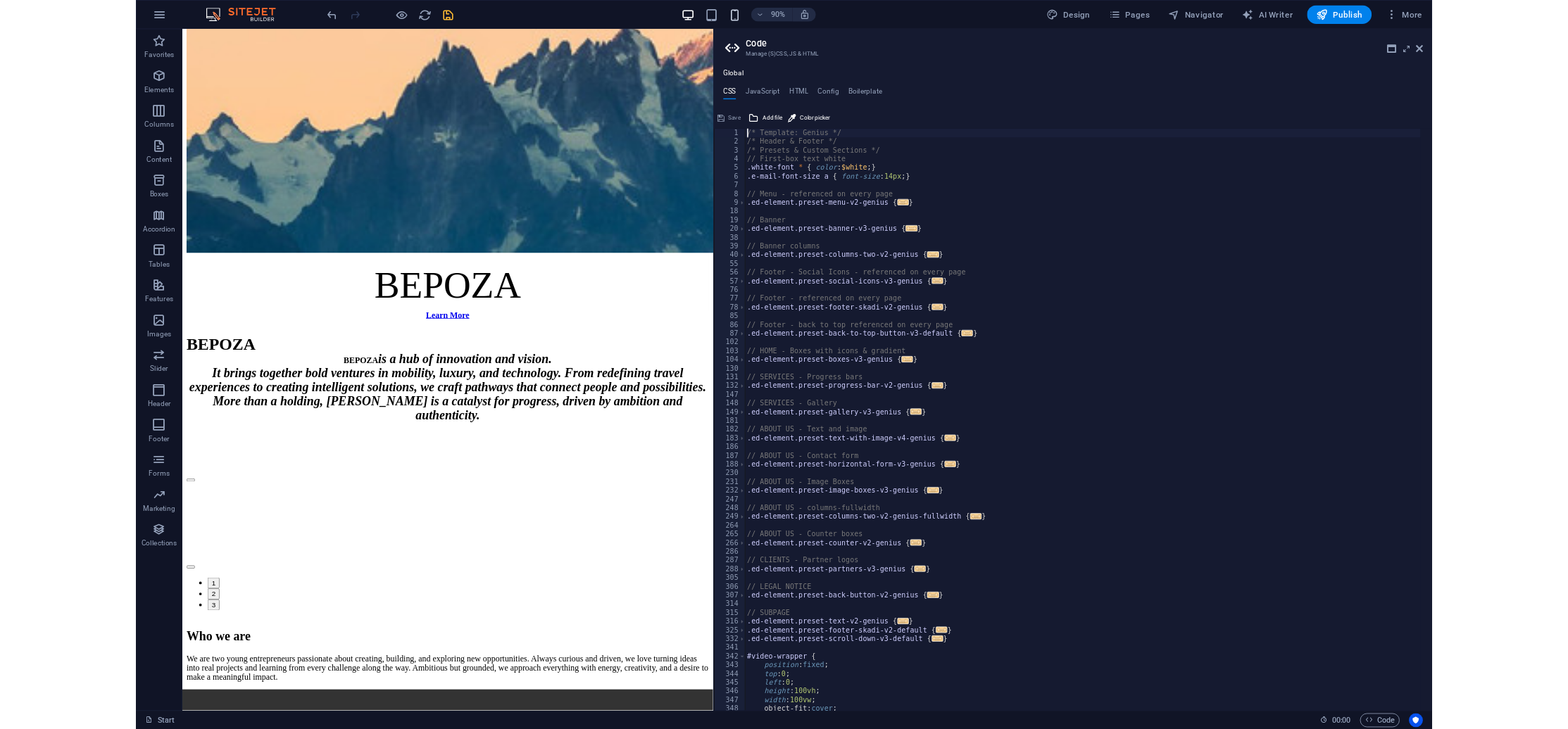
scroll to position [1249, 0]
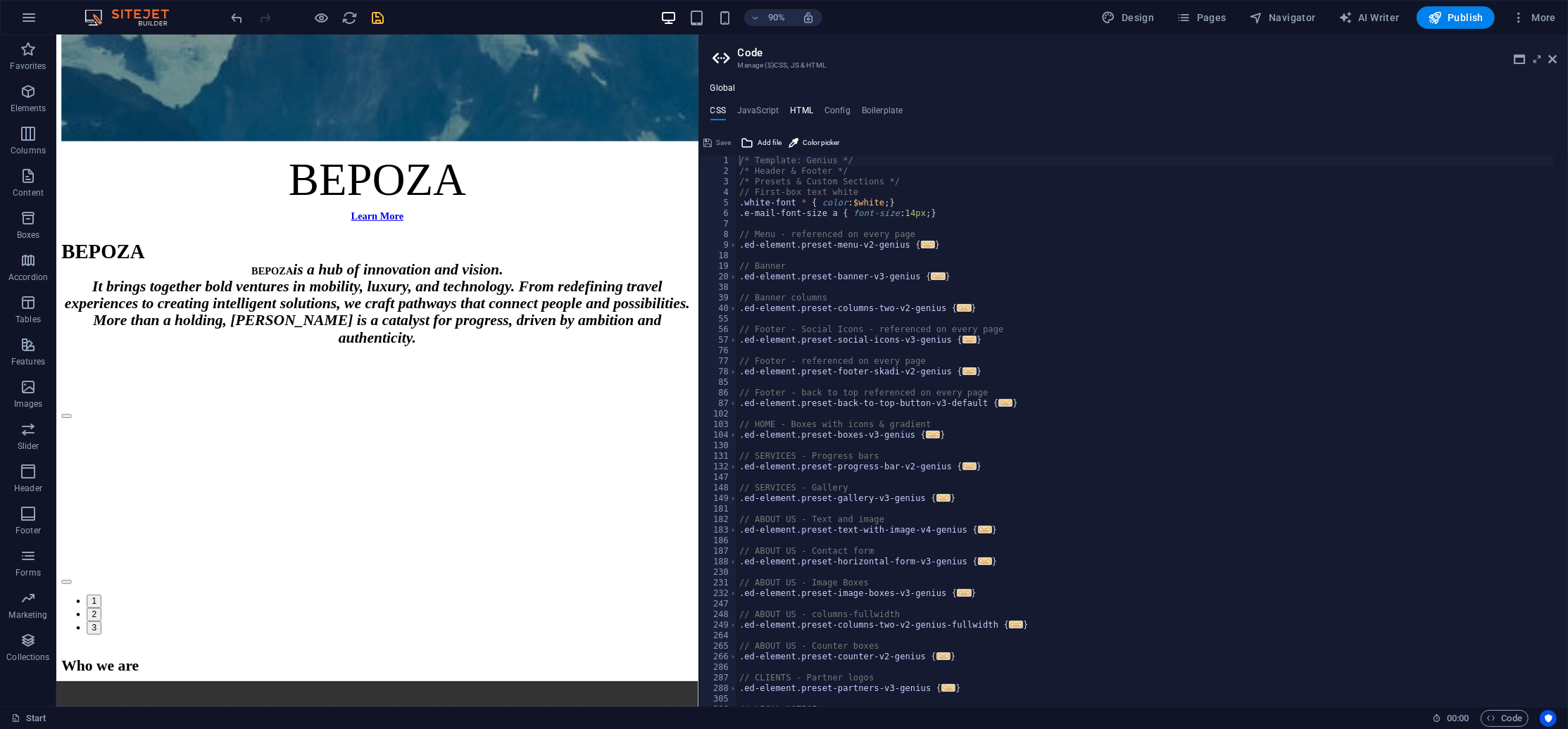
click at [790, 111] on h4 "HTML" at bounding box center [801, 114] width 24 height 16
type textarea "<a href="#main-content" class="wv-link-content button">Skip to main content</a>"
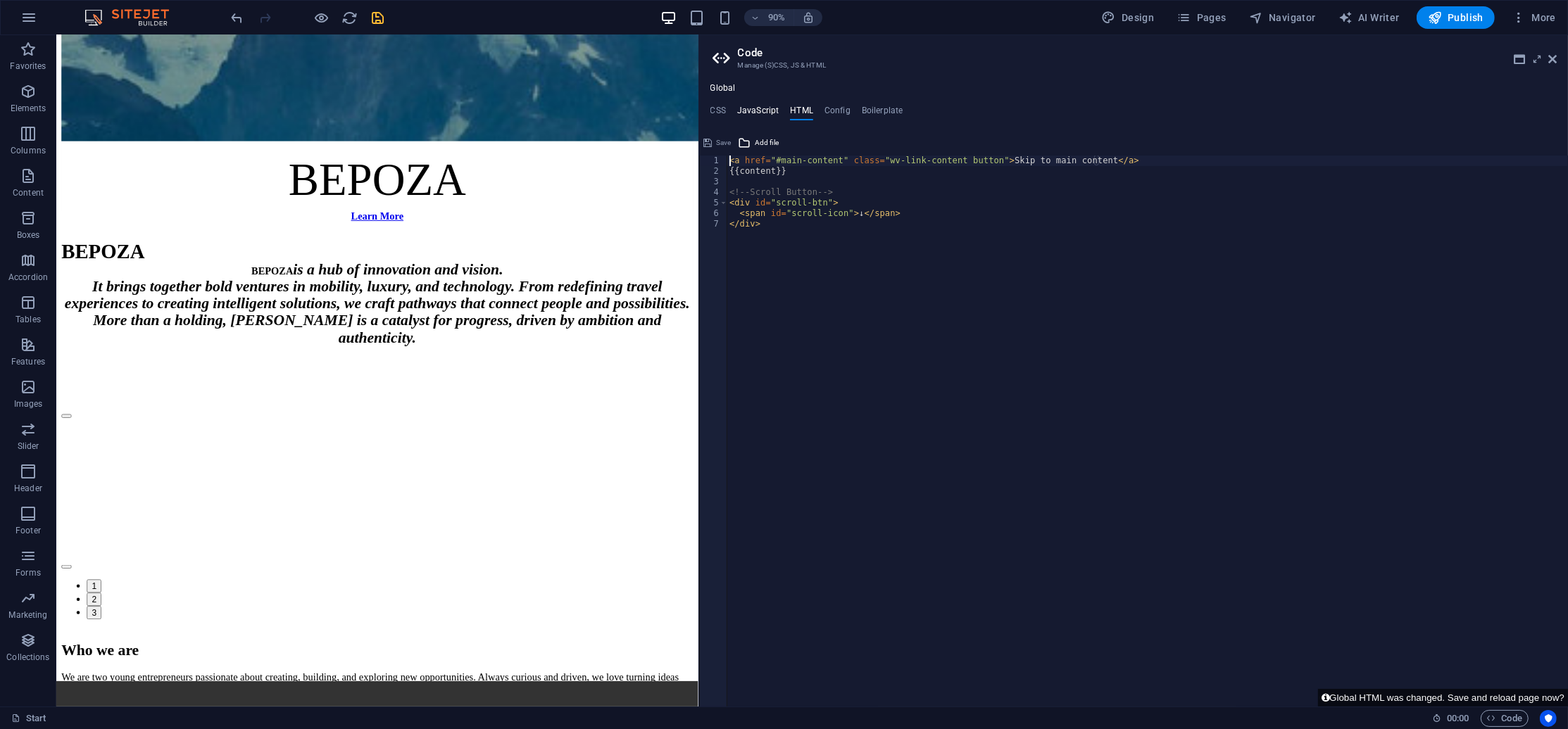
click at [763, 106] on h4 "JavaScript" at bounding box center [757, 114] width 41 height 16
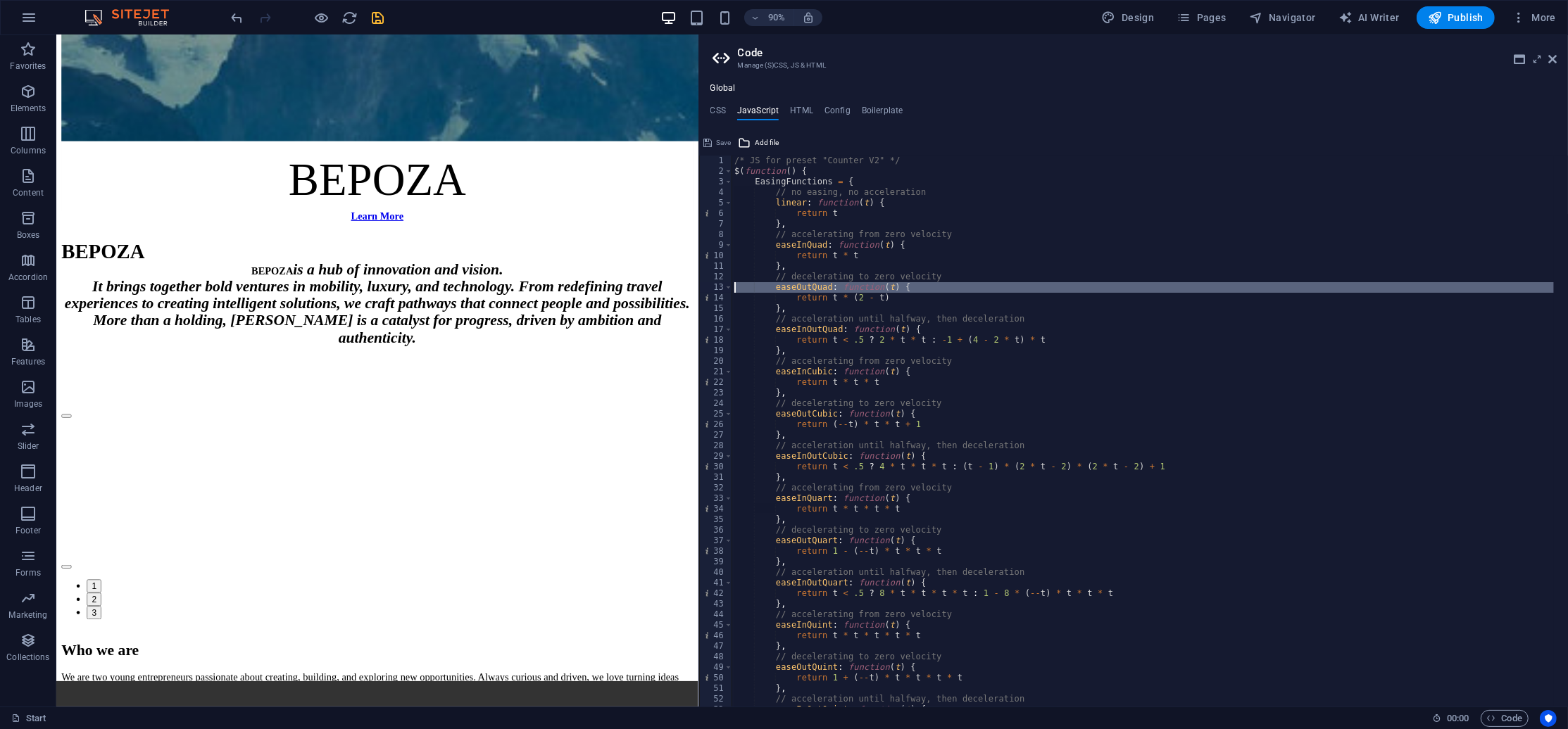
click at [702, 285] on div "13" at bounding box center [716, 287] width 33 height 11
type textarea "easeOutQuad: function(t) { return t * (2 - t)"
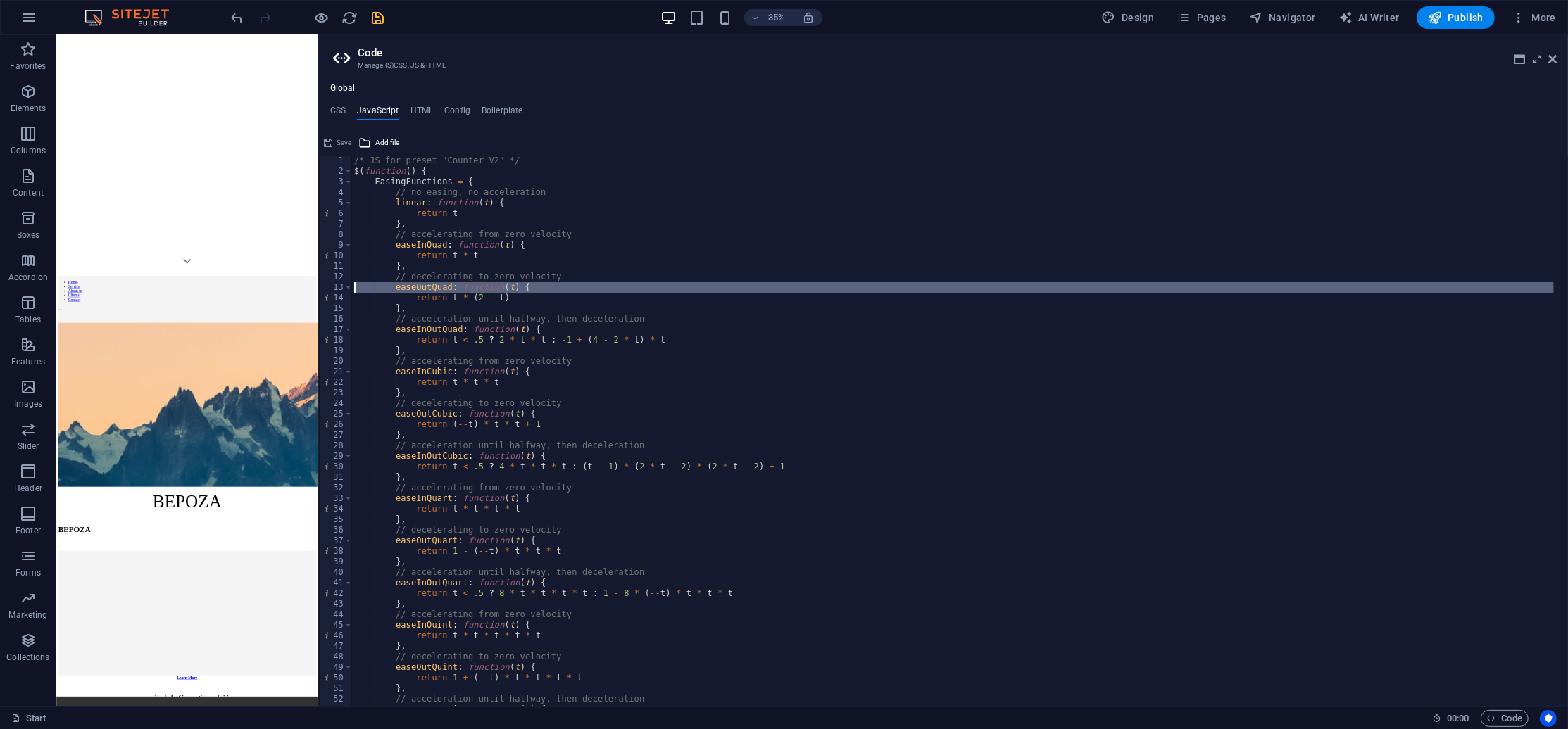
drag, startPoint x: 699, startPoint y: 288, endPoint x: 739, endPoint y: 756, distance: 469.7
click at [314, 300] on div "Start Favorites Elements Columns Content Boxes Accordion Tables Features Images…" at bounding box center [784, 370] width 1568 height 671
